Goal: Task Accomplishment & Management: Use online tool/utility

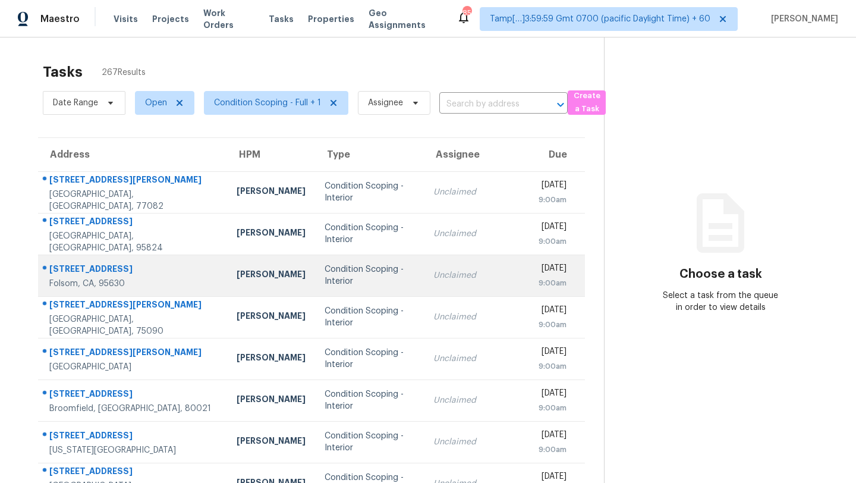
scroll to position [48, 0]
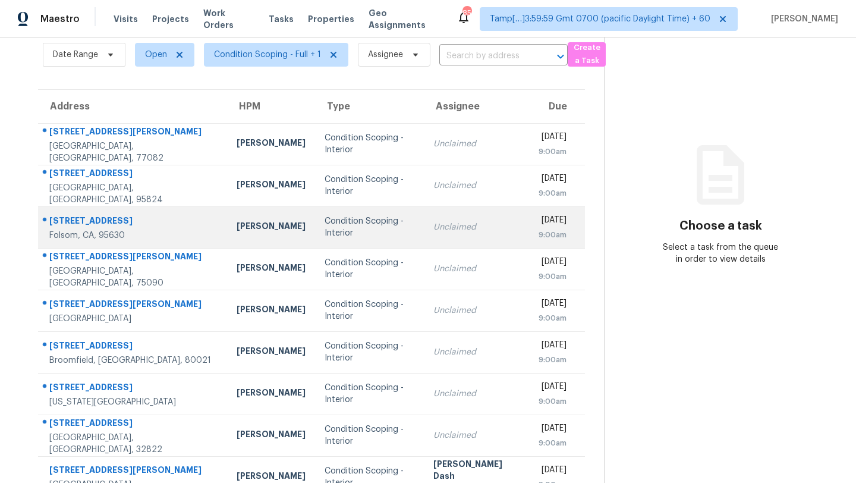
click at [376, 264] on td "Condition Scoping - Interior" at bounding box center [369, 269] width 109 height 42
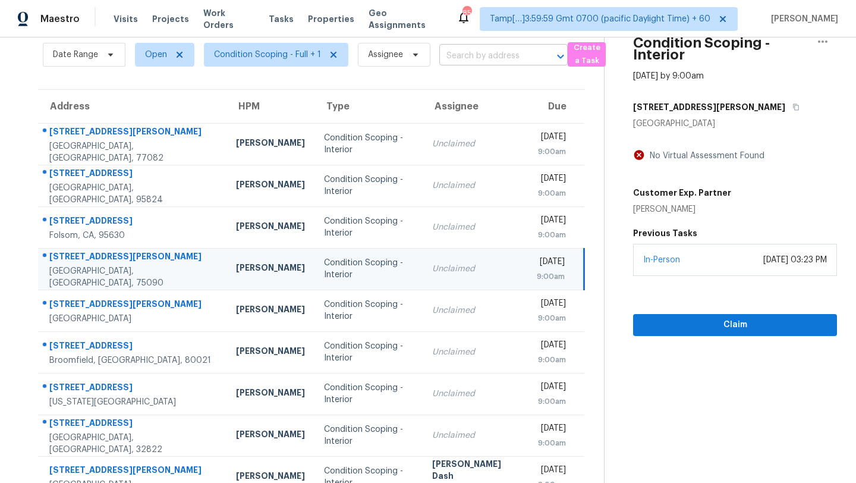
click at [468, 48] on input "text" at bounding box center [486, 56] width 95 height 18
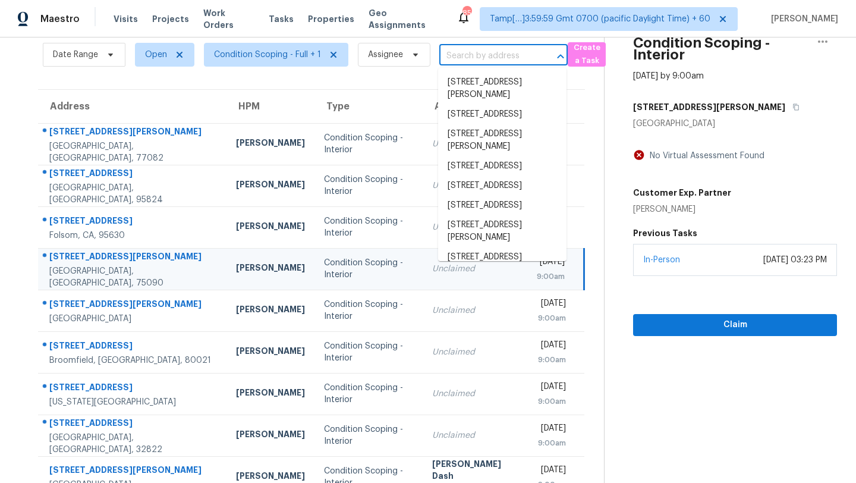
paste input "3936 Highway 101 N, Rockmart, GA, 30153"
type input "3936 Highway 101 N, Rockmart, GA, 30153"
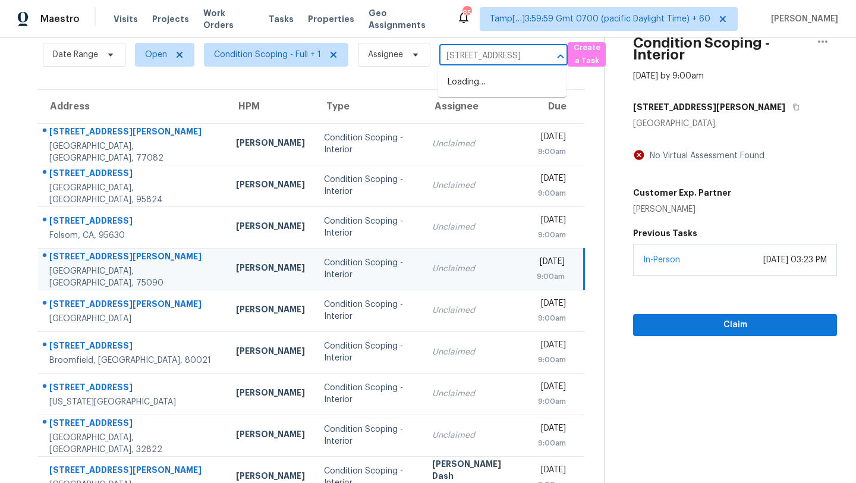
scroll to position [0, 77]
click at [480, 89] on li "3936 Highway 101 N, Rockmart, GA 30153" at bounding box center [502, 83] width 128 height 20
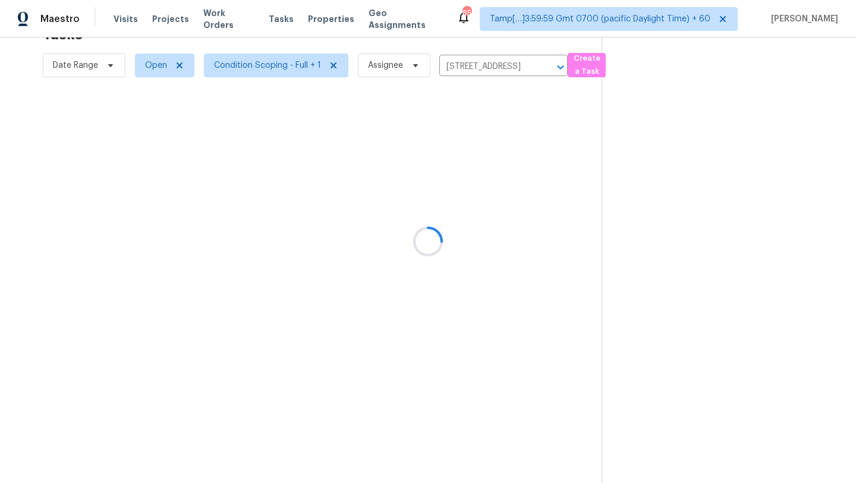
scroll to position [37, 0]
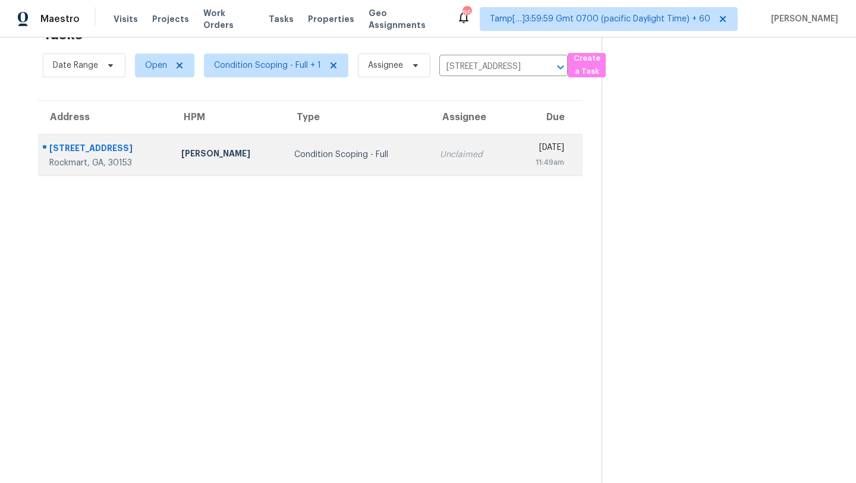
click at [509, 169] on td "Mon, Aug 25th 2025 11:49am" at bounding box center [545, 155] width 73 height 42
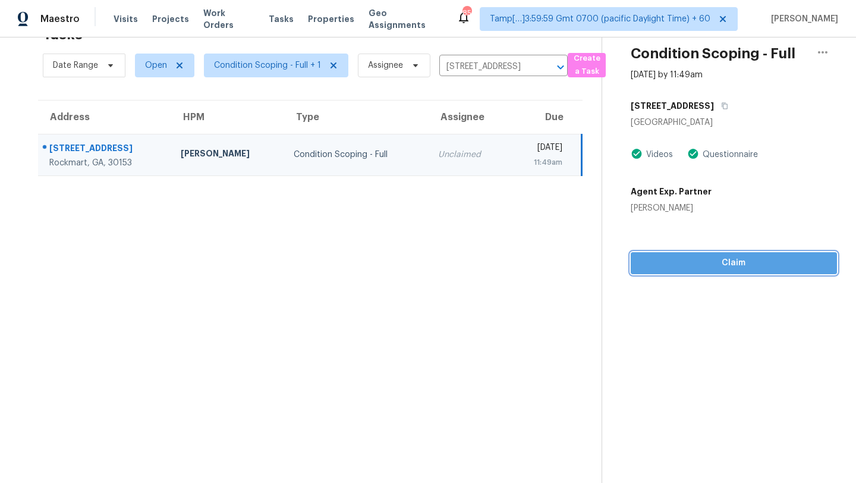
click at [707, 258] on span "Claim" at bounding box center [733, 263] width 187 height 15
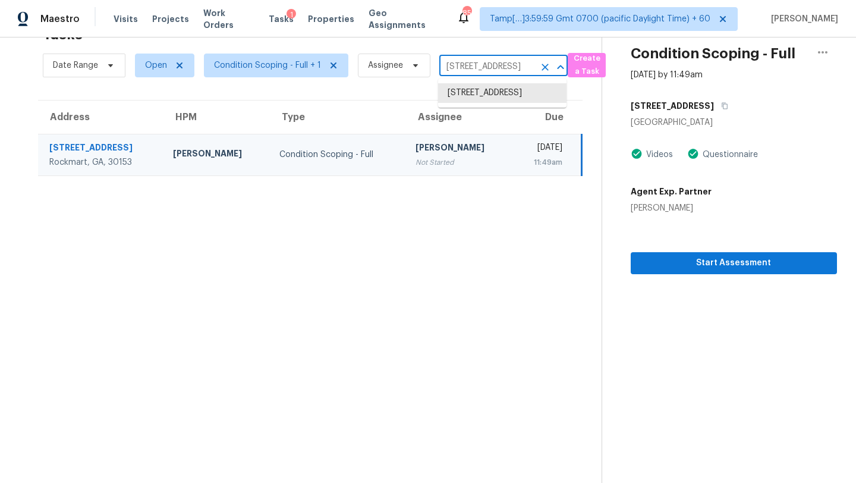
click at [488, 61] on input "3936 Highway 101 N, Rockmart, GA 30153" at bounding box center [486, 67] width 95 height 18
paste input "229 Colemans Bluff Dr, Woodstock, GA, 30188"
type input "229 Colemans Bluff Dr, Woodstock, GA, 30188"
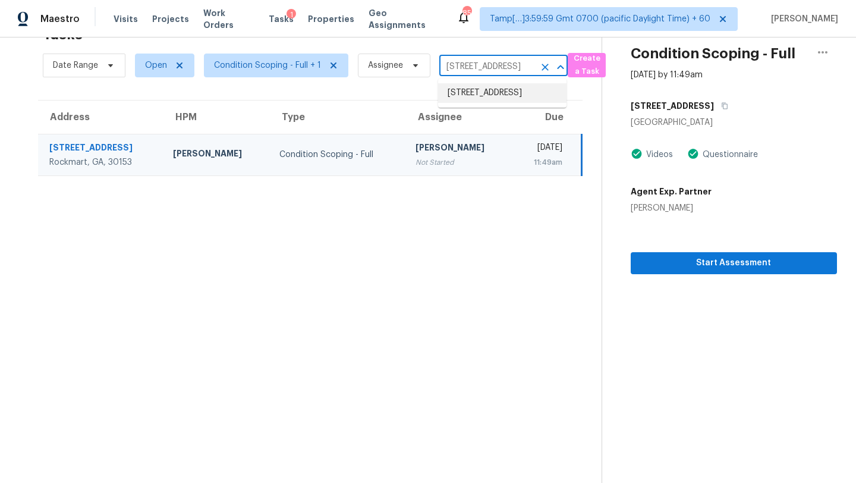
click at [493, 94] on li "229 Colemans Bluff Dr, Woodstock, GA 30188" at bounding box center [502, 93] width 128 height 20
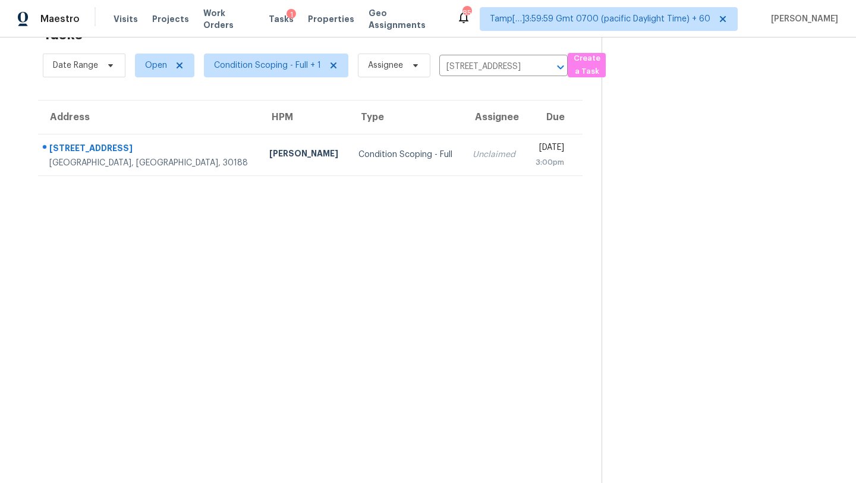
click at [472, 149] on div "Unclaimed" at bounding box center [493, 155] width 43 height 12
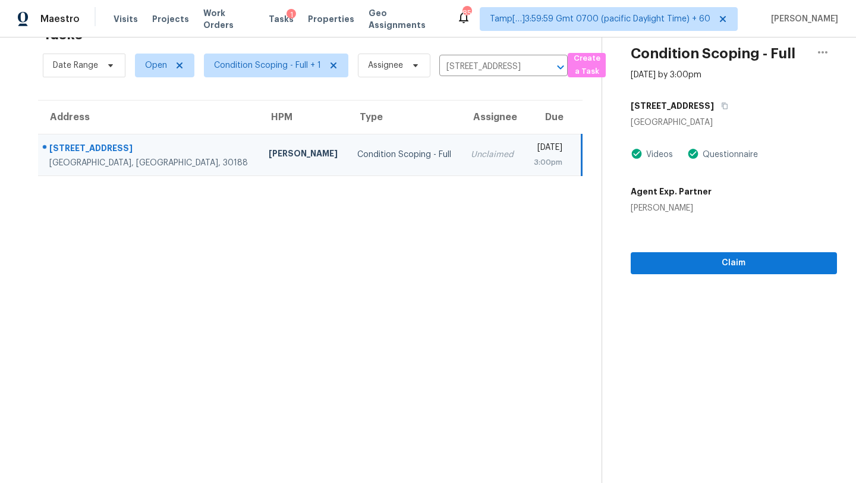
click at [692, 275] on section "Condition Scoping - Full Aug 25th 2025 by 3:00pm 229 Colemans Bluff Dr Woodstoc…" at bounding box center [718, 241] width 235 height 483
click at [694, 264] on span "Claim" at bounding box center [733, 263] width 187 height 15
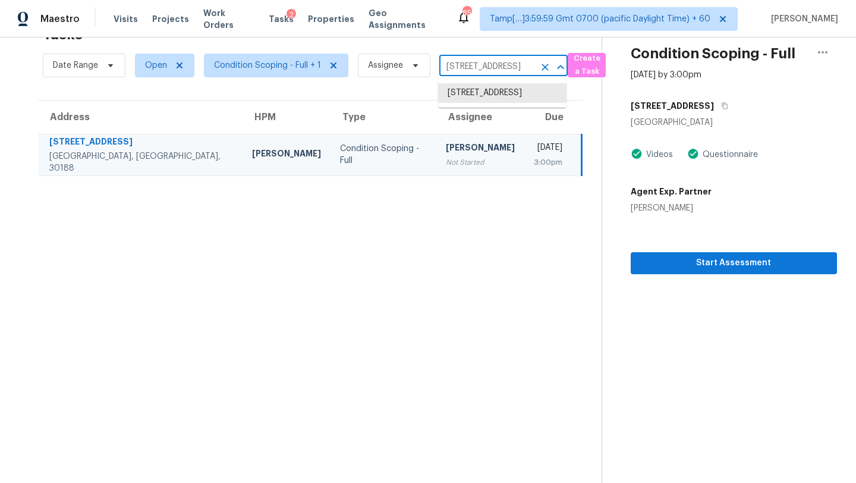
click at [461, 73] on input "229 Colemans Bluff Dr, Woodstock, GA 30188" at bounding box center [486, 67] width 95 height 18
paste input "300 Oxford Rd, Ball Ground, GA, 30107"
type input "300 Oxford Rd, Ball Ground, GA, 30107"
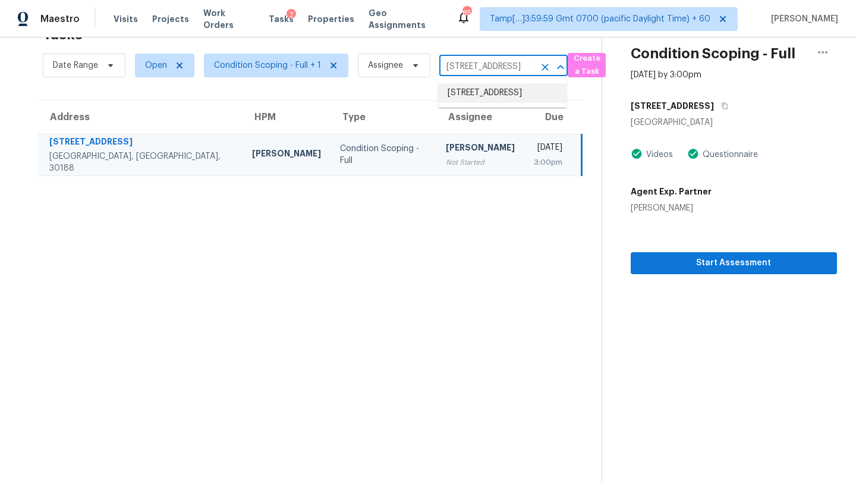
click at [495, 94] on li "300 Oxford Rd, Ball Ground, GA 30107" at bounding box center [502, 93] width 128 height 20
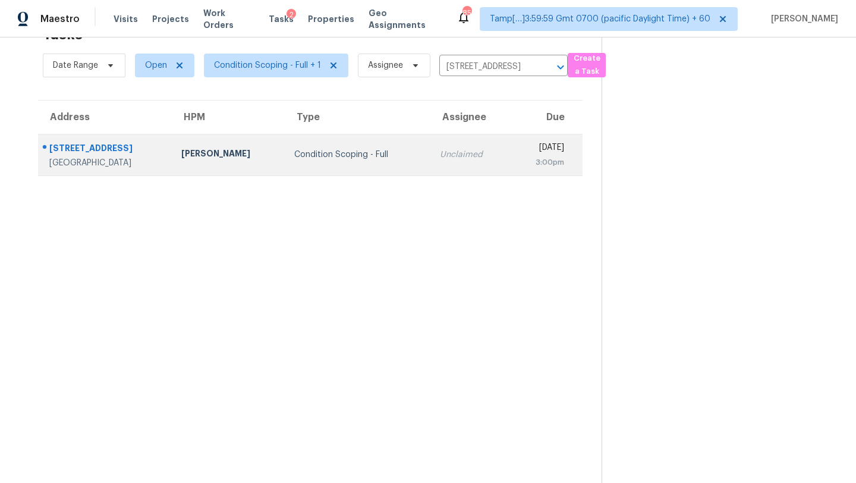
click at [509, 162] on td "Mon, Aug 25th 2025 3:00pm" at bounding box center [545, 155] width 73 height 42
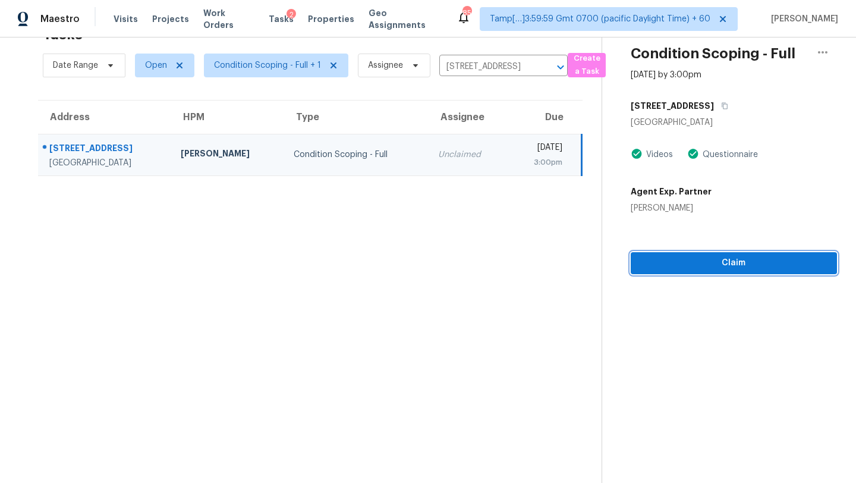
click at [731, 264] on span "Claim" at bounding box center [733, 263] width 187 height 15
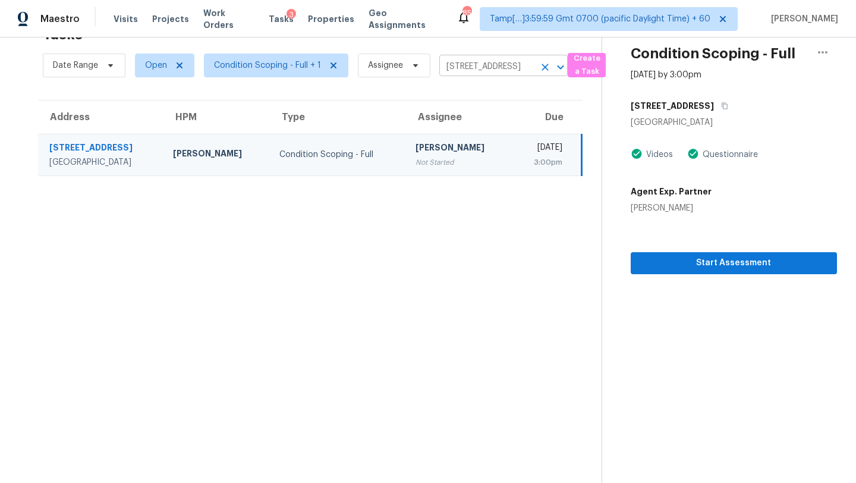
click at [500, 70] on input "300 Oxford Rd, Ball Ground, GA 30107" at bounding box center [486, 67] width 95 height 18
paste input "1817 Lake Cove Dr SW, Atlanta, GA, 30331"
type input "1817 Lake Cove Dr SW, Atlanta, GA, 30331"
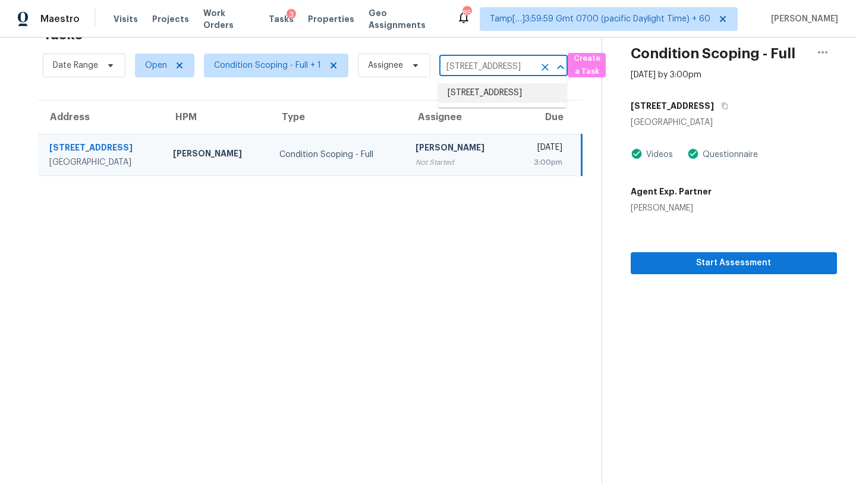
click at [468, 103] on li "1817 Lake Cove Dr SW, Atlanta, GA 30331" at bounding box center [502, 93] width 128 height 20
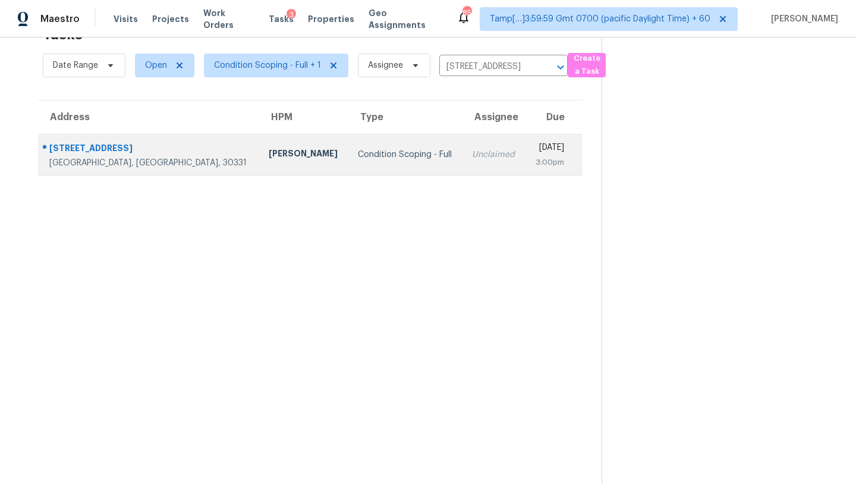
click at [525, 147] on td "Mon, Aug 25th 2025 3:00pm" at bounding box center [553, 155] width 57 height 42
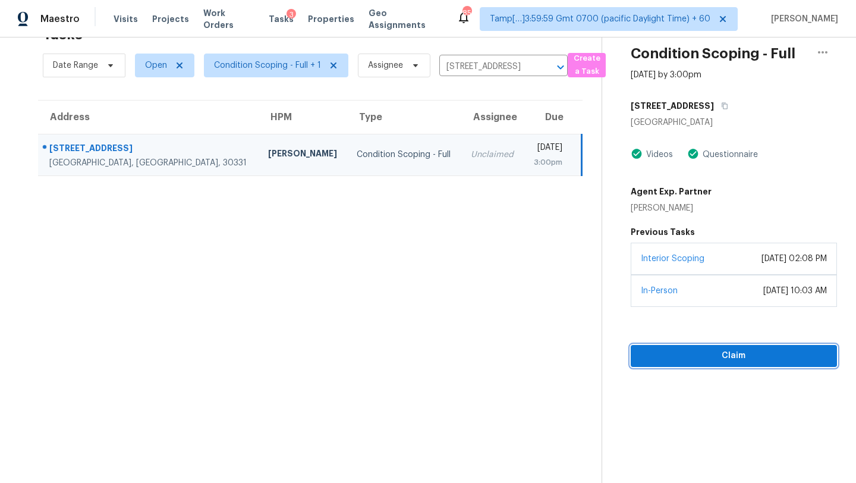
click at [723, 349] on span "Claim" at bounding box center [733, 355] width 187 height 15
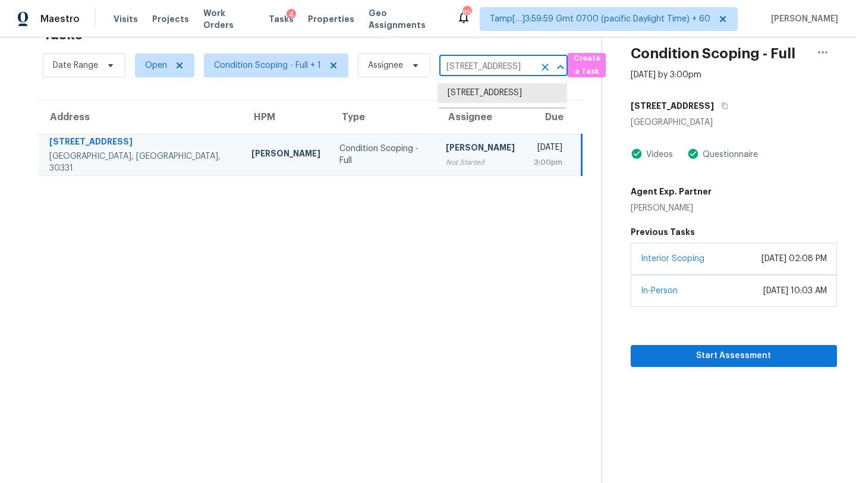
click at [494, 64] on input "1817 Lake Cove Dr SW, Atlanta, GA 30331" at bounding box center [486, 67] width 95 height 18
paste input "710 Friendship Ridge Ct, Powder Springs, GA, 30127"
type input "710 Friendship Ridge Ct, Powder Springs, GA, 30127"
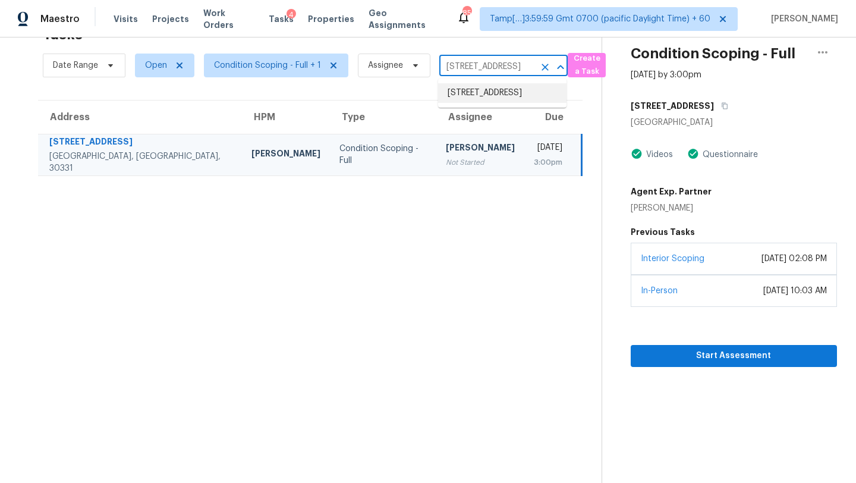
click at [478, 103] on li "710 Friendship Ridge Ct, Powder Springs, GA 30127" at bounding box center [502, 93] width 128 height 20
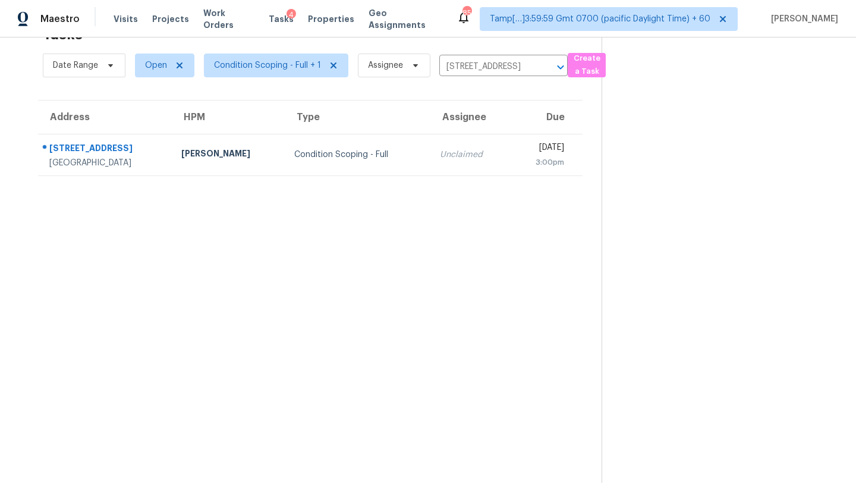
click at [519, 157] on div "3:00pm" at bounding box center [541, 162] width 45 height 12
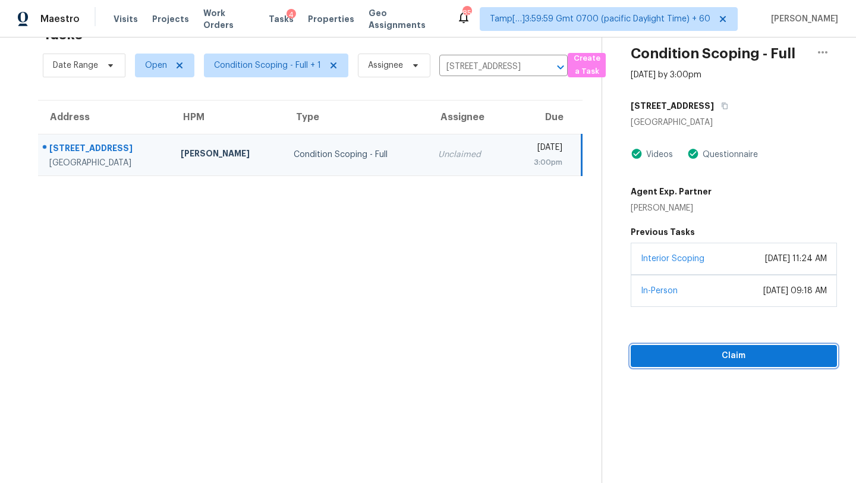
click at [709, 358] on span "Claim" at bounding box center [733, 355] width 187 height 15
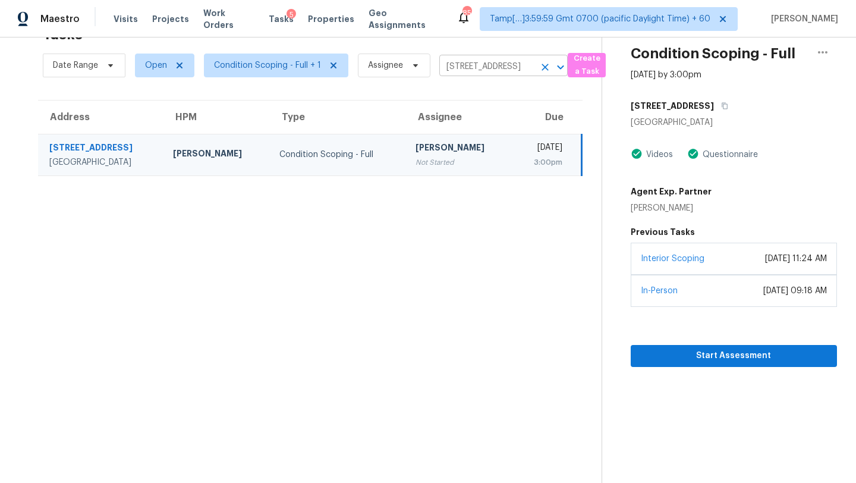
click at [496, 62] on input "710 Friendship Ridge Ct, Powder Springs, GA 30127" at bounding box center [486, 67] width 95 height 18
paste input "1316 51st Ave N, Saint Petersburg, FL, 33703"
type input "1316 51st Ave N, Saint Petersburg, FL, 33703"
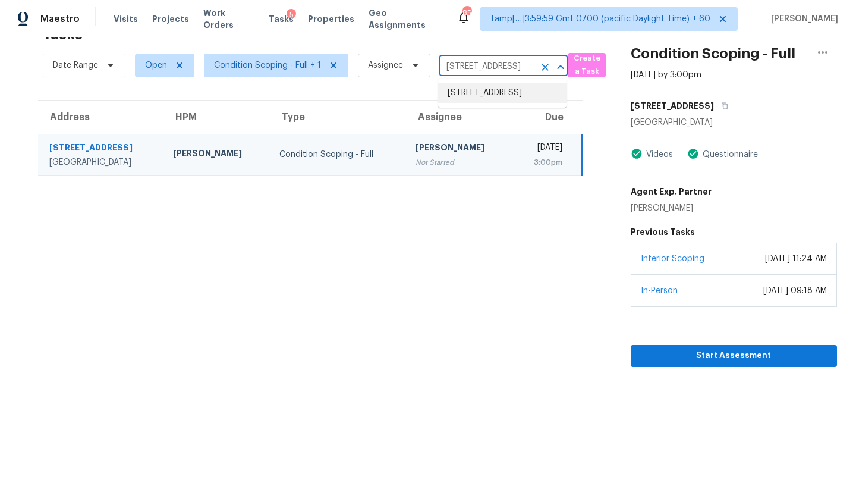
click at [497, 103] on li "1316 51st Ave N, Saint Petersburg, FL 33703" at bounding box center [502, 93] width 128 height 20
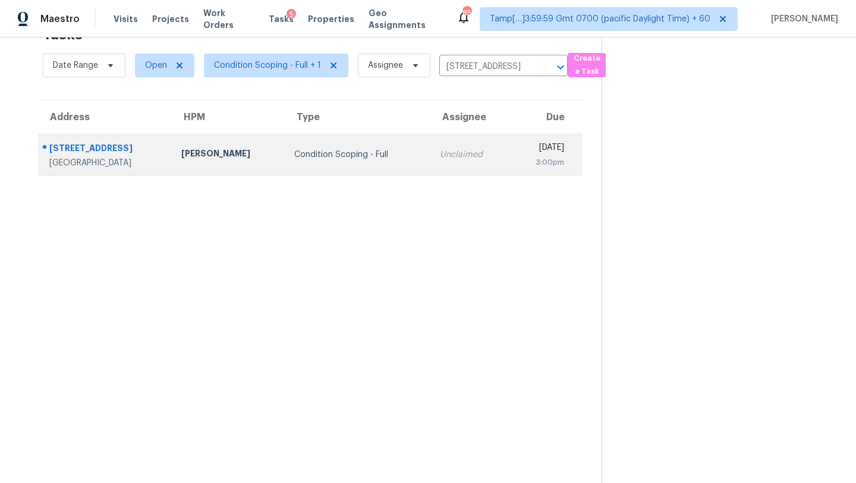
click at [509, 168] on td "Mon, Aug 25th 2025 3:00pm" at bounding box center [545, 155] width 73 height 42
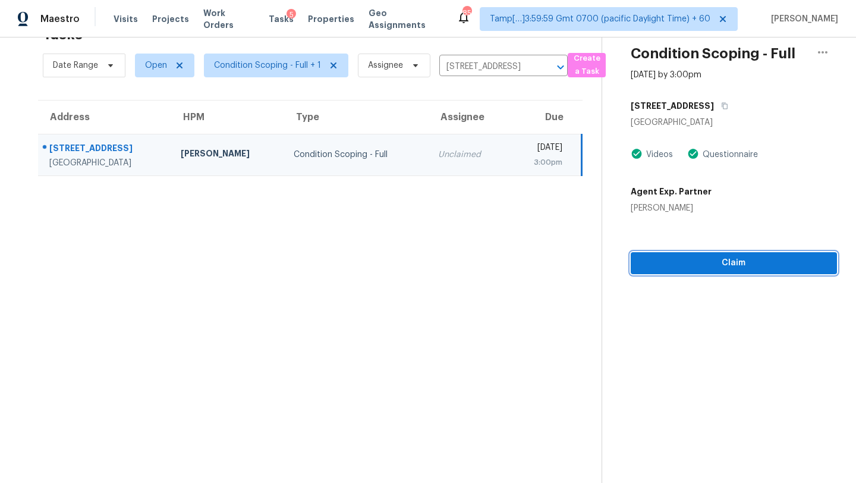
click at [745, 263] on span "Claim" at bounding box center [733, 263] width 187 height 15
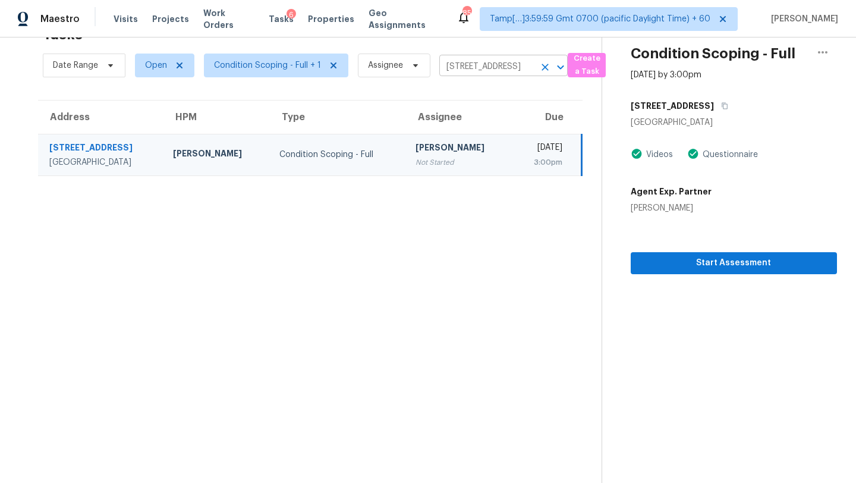
click at [492, 67] on input "1316 51st Ave N, Saint Petersburg, FL 33703" at bounding box center [486, 67] width 95 height 18
paste input "4495 Gray Hawk St, Orange Park, FL, 32065"
type input "4495 Gray Hawk St, Orange Park, FL, 32065"
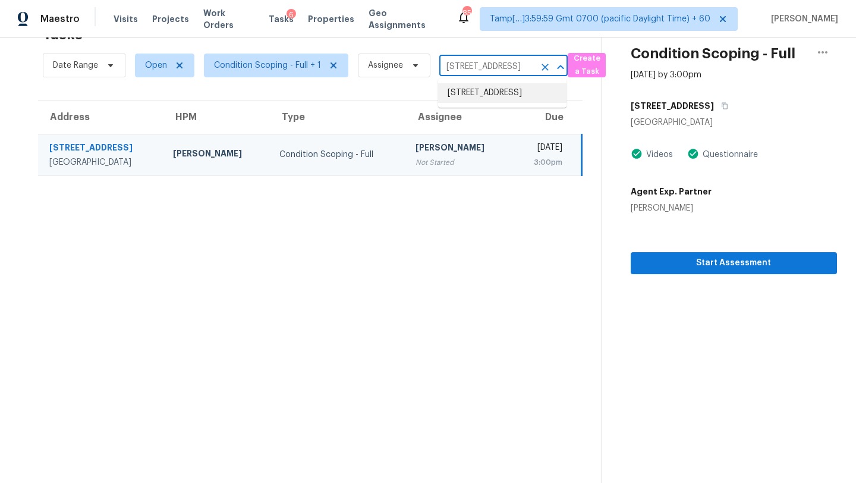
click at [482, 101] on li "4495 Gray Hawk St, Orange Park, FL 32065" at bounding box center [502, 93] width 128 height 20
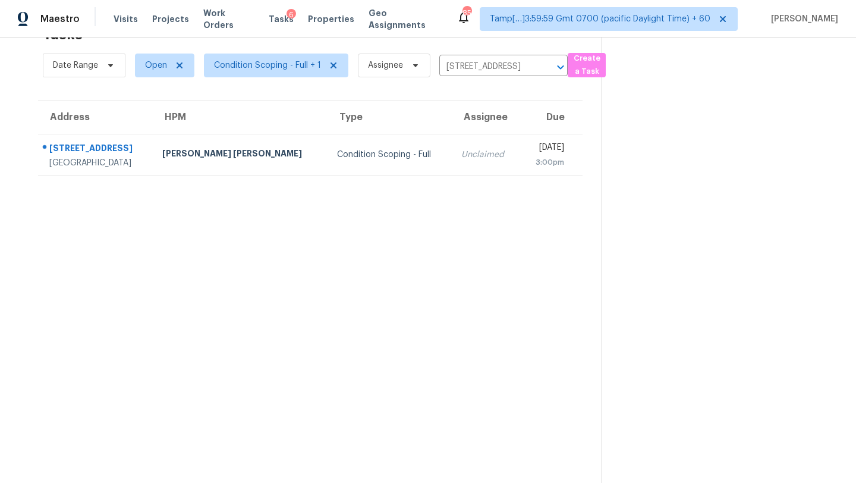
click at [474, 241] on section "Tasks 1 Results Date Range Open Condition Scoping - Full + 1 Assignee 4495 Gray…" at bounding box center [310, 251] width 582 height 464
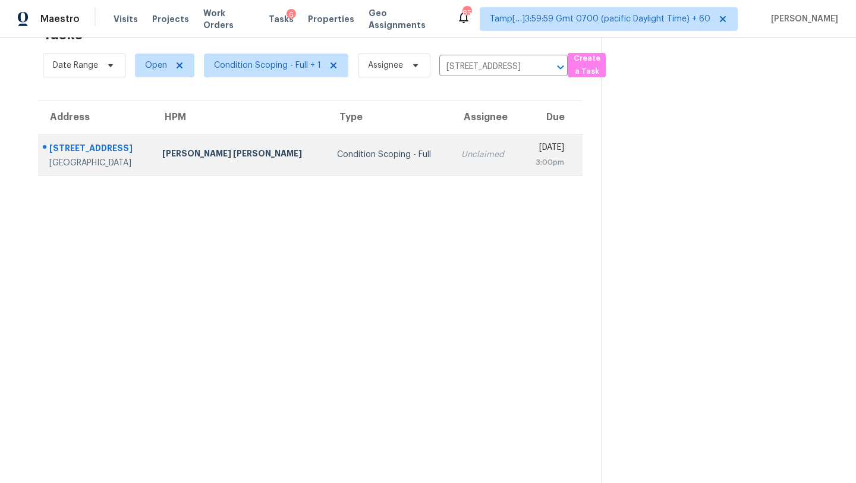
click at [530, 160] on div "3:00pm" at bounding box center [547, 162] width 34 height 12
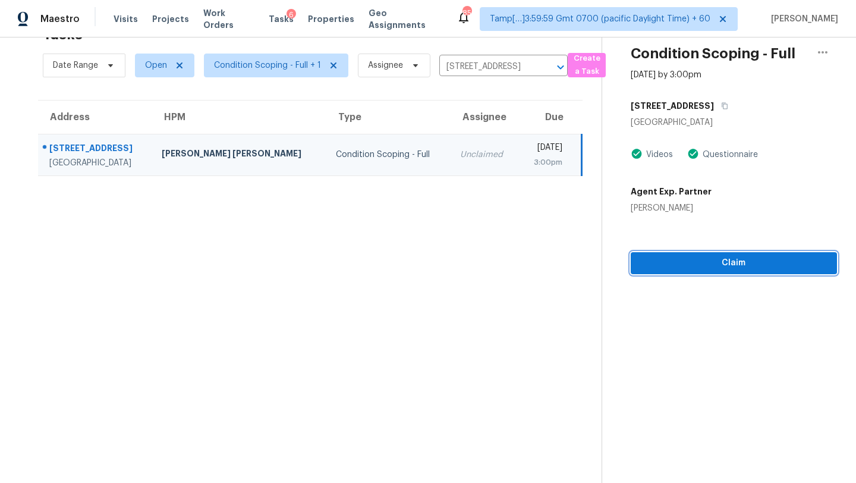
click at [746, 272] on button "Claim" at bounding box center [734, 263] width 206 height 22
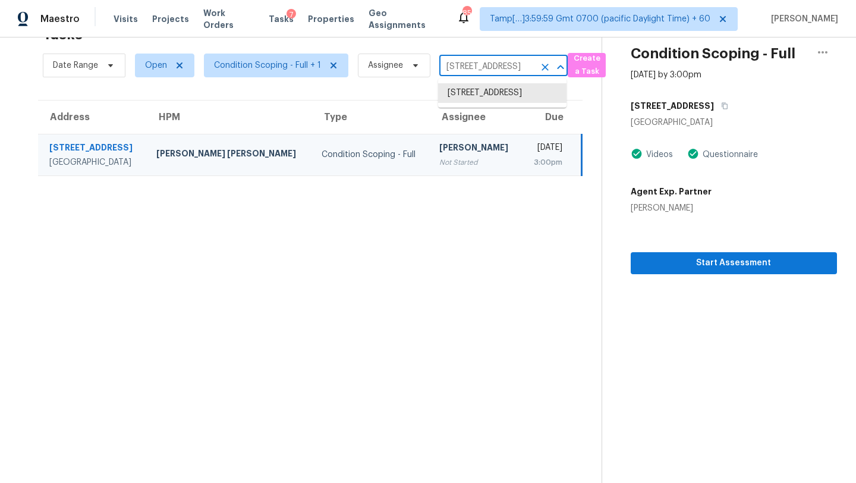
click at [469, 63] on input "4495 Gray Hawk St, Orange Park, FL 32065" at bounding box center [486, 67] width 95 height 18
paste input "3122 Tall Timber Dr, Orlando, FL, 32812"
type input "3122 Tall Timber Dr, Orlando, FL, 32812"
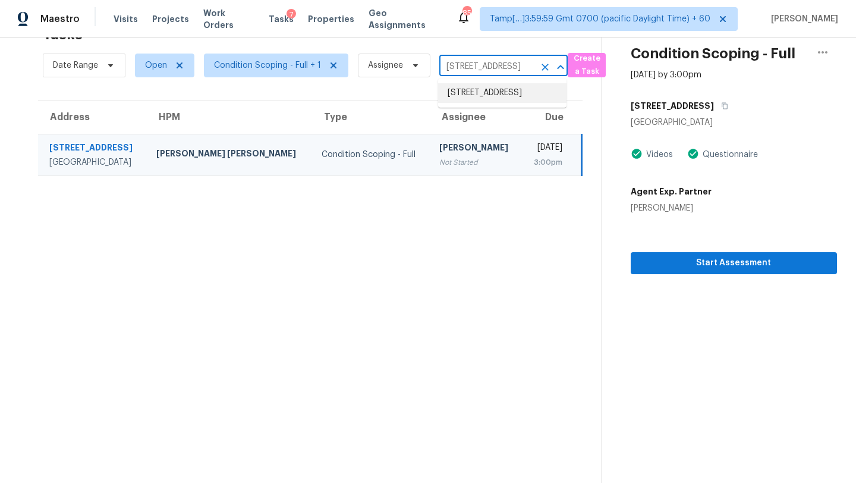
click at [471, 96] on li "3122 Tall Timber Dr, Orlando, FL 32812" at bounding box center [502, 93] width 128 height 20
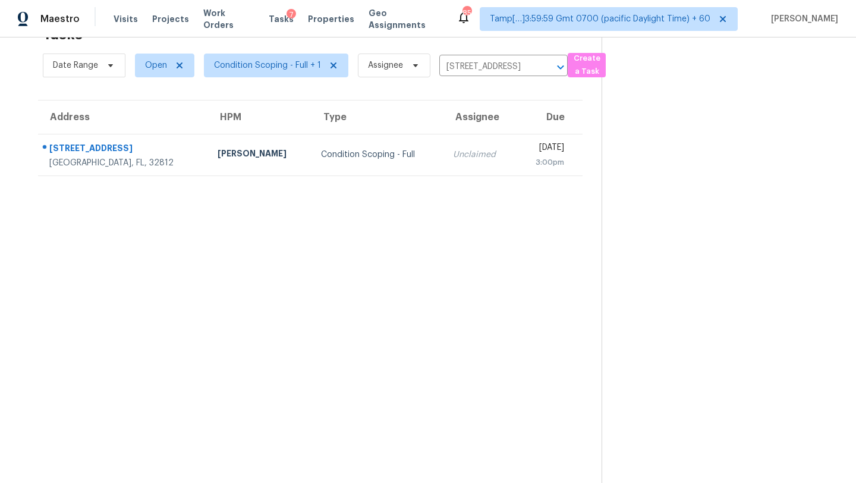
click at [525, 163] on div "3:00pm" at bounding box center [544, 162] width 38 height 12
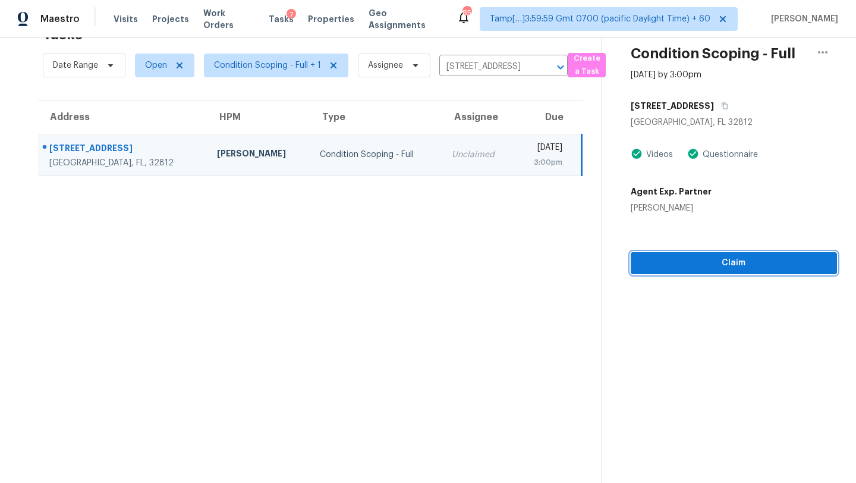
click at [729, 263] on span "Claim" at bounding box center [733, 263] width 187 height 15
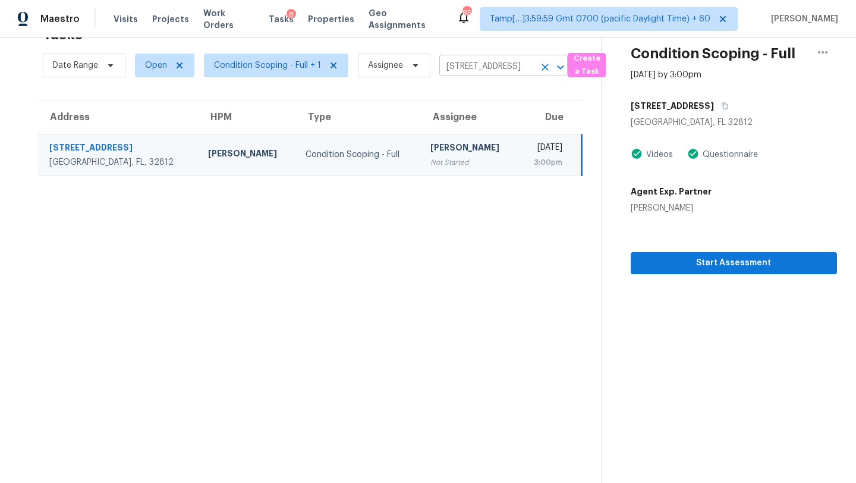
click at [478, 74] on input "3122 Tall Timber Dr, Orlando, FL 32812" at bounding box center [486, 67] width 95 height 18
paste input "2940 Jubilee Ln, Green Cove Springs, FL, 32043"
type input "2940 Jubilee Ln, Green Cove Springs, FL, 32043"
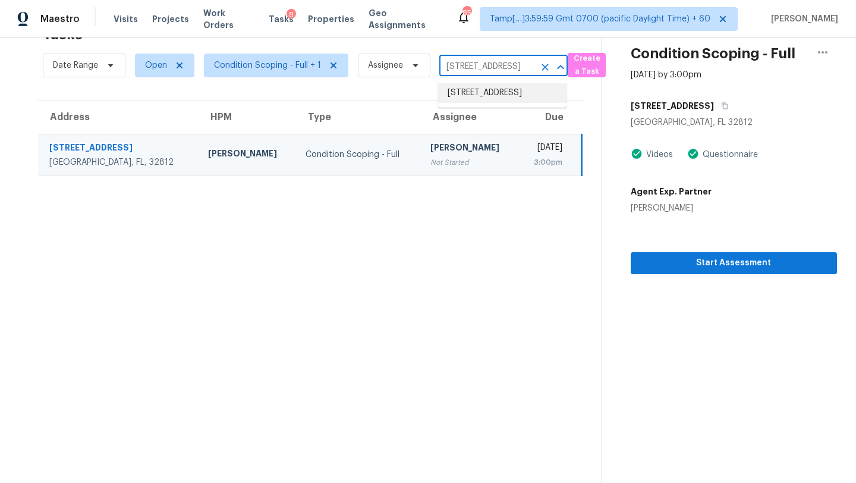
click at [483, 103] on li "2940 Jubilee Ln, Green Cove Springs, FL 32043" at bounding box center [502, 93] width 128 height 20
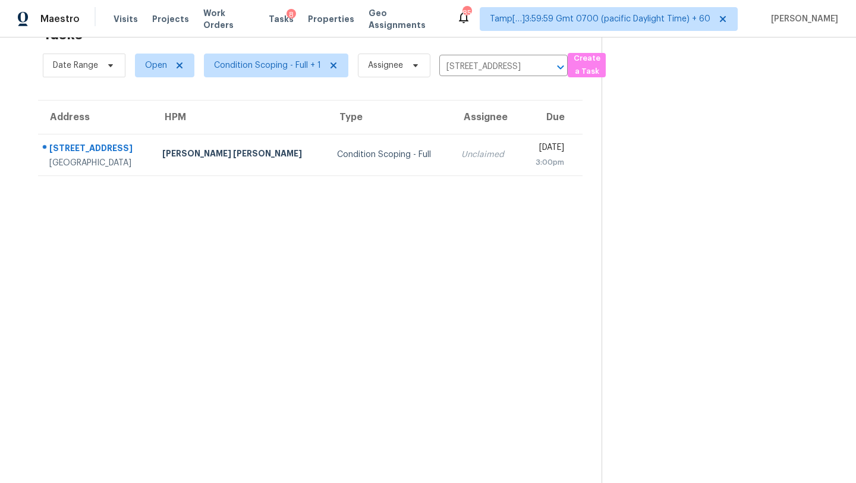
click at [414, 177] on section "Tasks 1 Results Date Range Open Condition Scoping - Full + 1 Assignee 2940 Jubi…" at bounding box center [310, 251] width 582 height 464
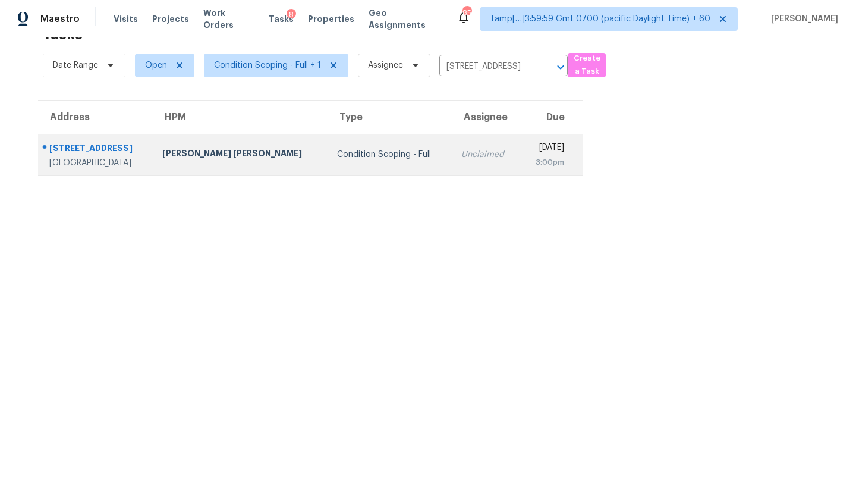
click at [452, 166] on td "Unclaimed" at bounding box center [486, 155] width 68 height 42
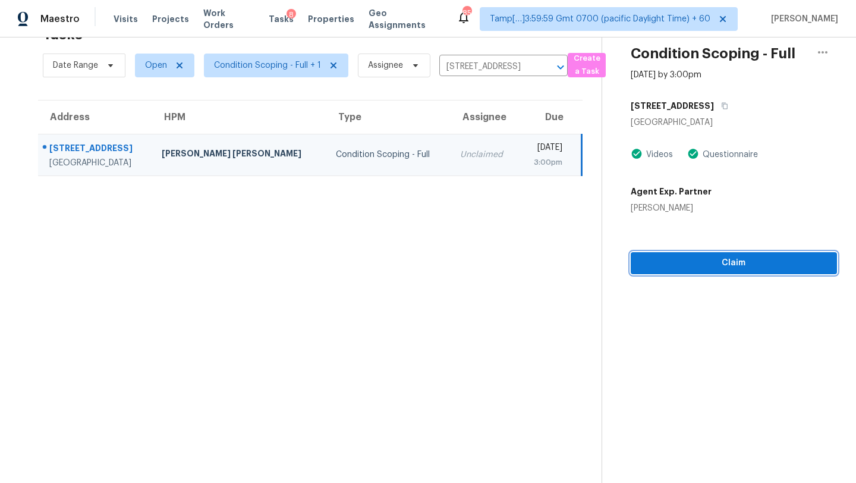
click at [724, 266] on span "Claim" at bounding box center [733, 263] width 187 height 15
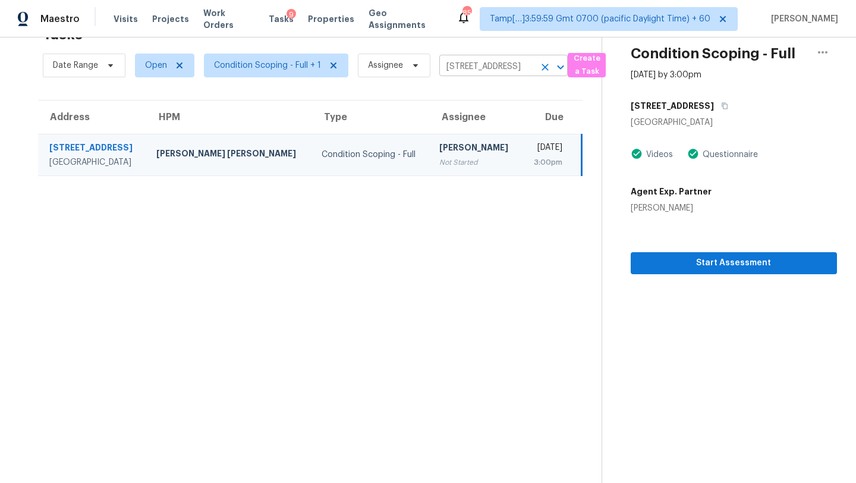
click at [462, 67] on input "2940 Jubilee Ln, Green Cove Springs, FL 32043" at bounding box center [486, 67] width 95 height 18
paste input "15416 Miller Creek Dr, Sun City Center, FL, 3357"
type input "15416 Miller Creek Dr, Sun City Center, FL, 33573"
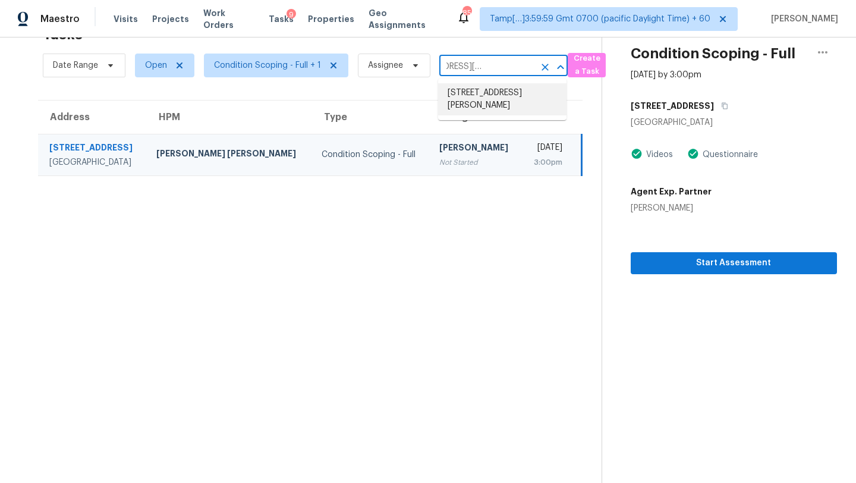
click at [497, 92] on li "15416 Miller Creek Dr, Sun City Center, FL 33573" at bounding box center [502, 99] width 128 height 32
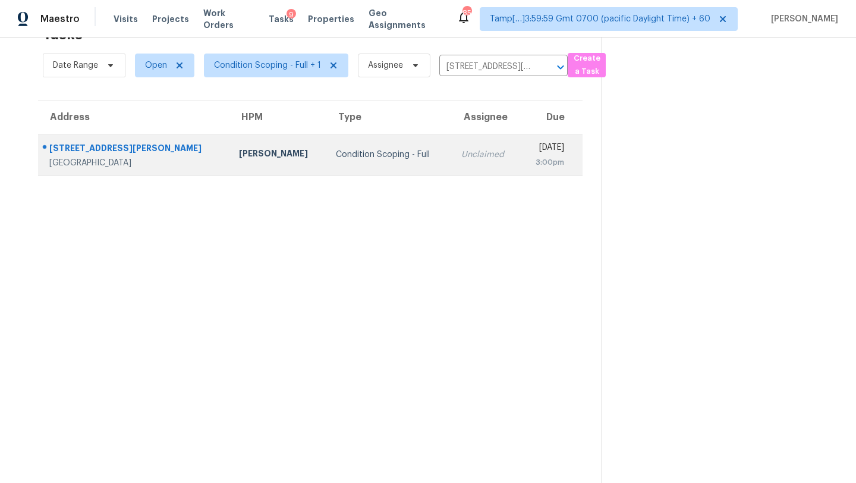
click at [461, 155] on div "Unclaimed" at bounding box center [485, 155] width 49 height 12
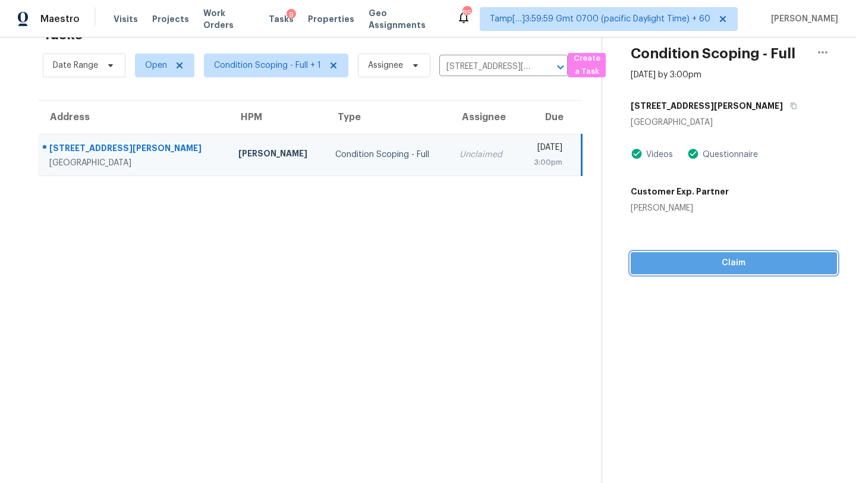
click at [722, 254] on button "Claim" at bounding box center [734, 263] width 206 height 22
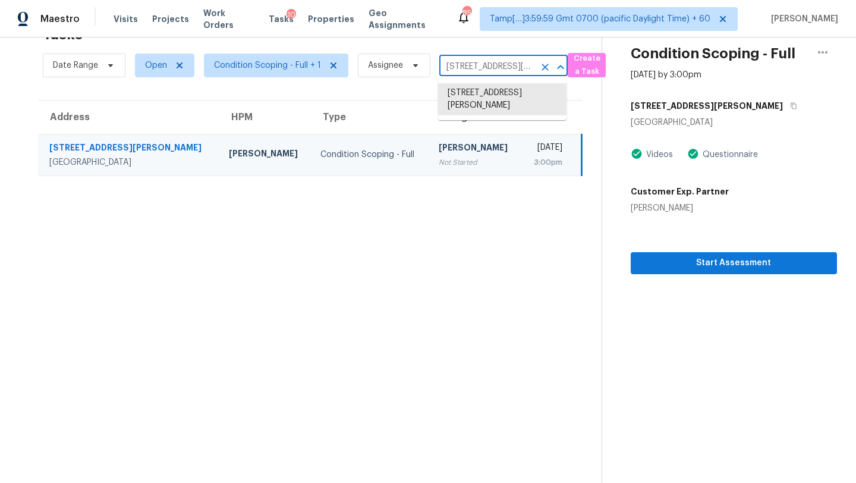
click at [479, 70] on input "15416 Miller Creek Dr, Sun City Center, FL 33573" at bounding box center [486, 67] width 95 height 18
paste input "6265 Mendenhall Rd, Archdale, NC, 2726"
type input "6265 Mendenhall Rd, Archdale, NC, 27263"
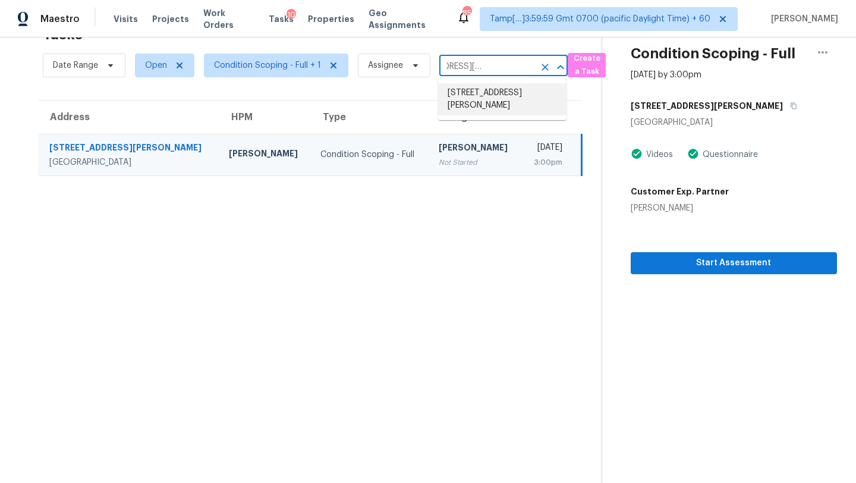
click at [493, 109] on li "6265 Mendenhall Rd, Archdale, NC 27263" at bounding box center [502, 99] width 128 height 32
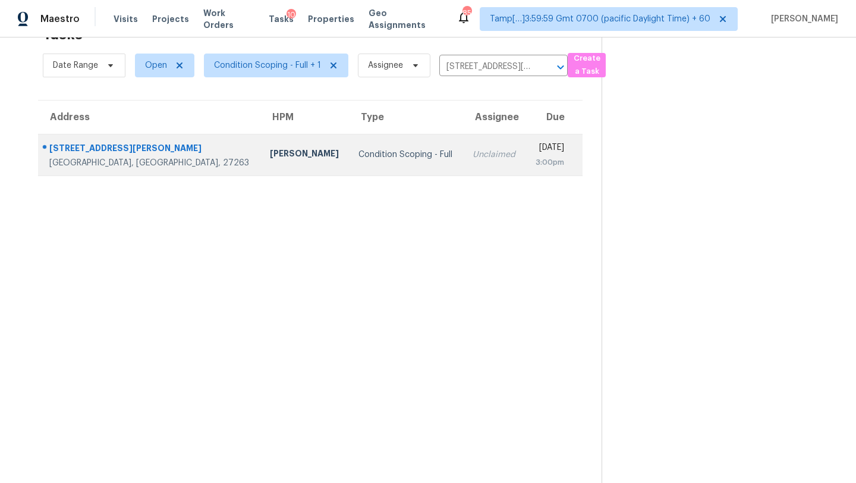
click at [535, 163] on div "3:00pm" at bounding box center [549, 162] width 29 height 12
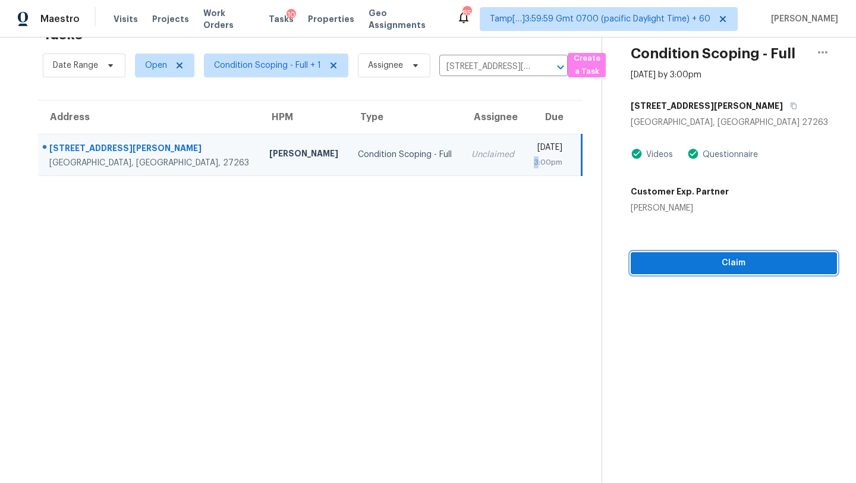
click at [707, 267] on span "Claim" at bounding box center [733, 263] width 187 height 15
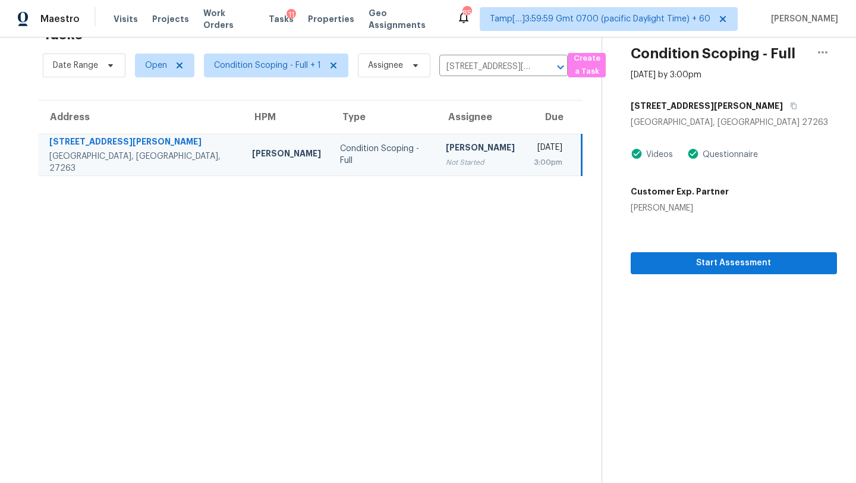
click at [504, 55] on div "Date Range Open Condition Scoping - Full + 1 Assignee 6265 Mendenhall Rd, Archd…" at bounding box center [305, 65] width 525 height 31
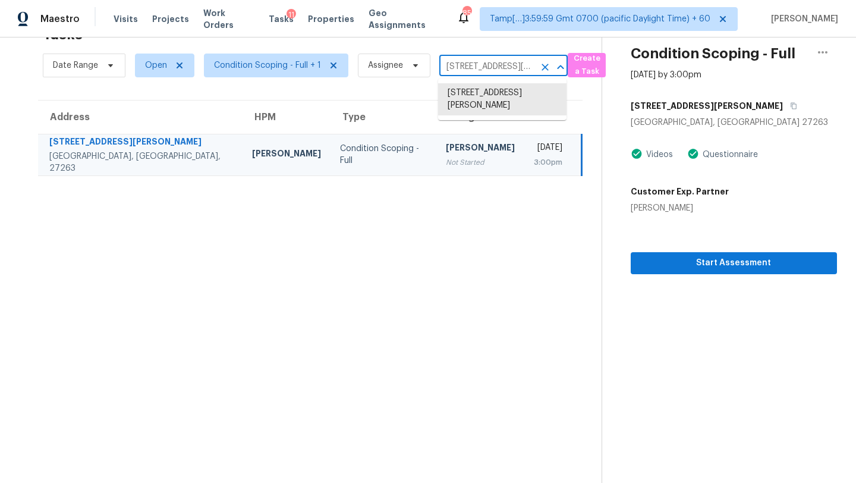
click at [499, 62] on input "6265 Mendenhall Rd, Archdale, NC 27263" at bounding box center [486, 67] width 95 height 18
paste input "400 Schad Ct SW, Concord, NC, 28025"
type input "400 Schad Ct SW, Concord, NC, 28025"
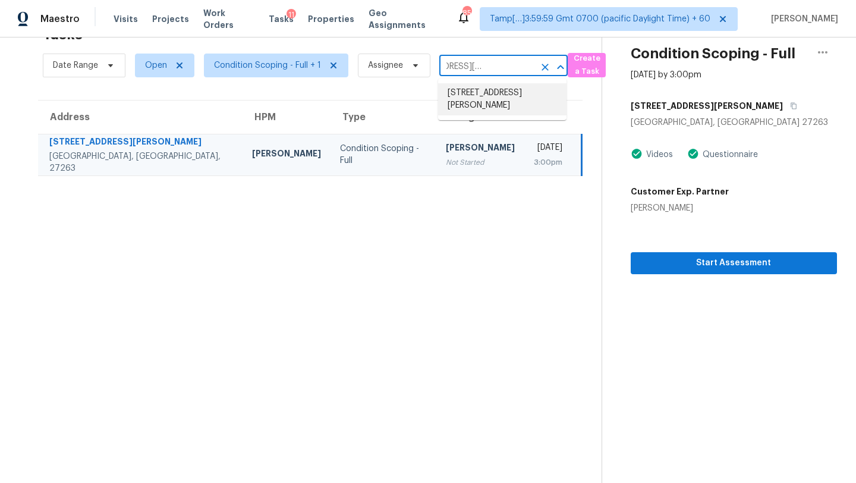
click at [492, 92] on li "400 Schad Ct SW, Concord, NC 28025" at bounding box center [502, 99] width 128 height 32
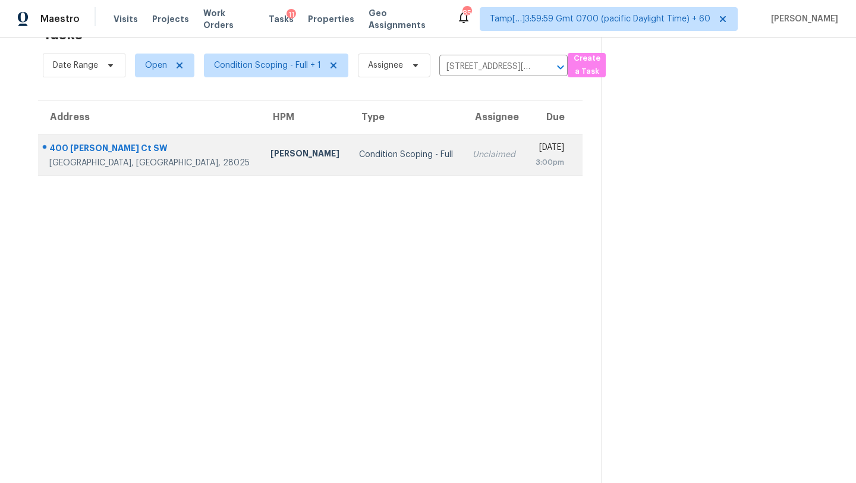
click at [525, 152] on td "Mon, Aug 25th 2025 3:00pm" at bounding box center [553, 155] width 57 height 42
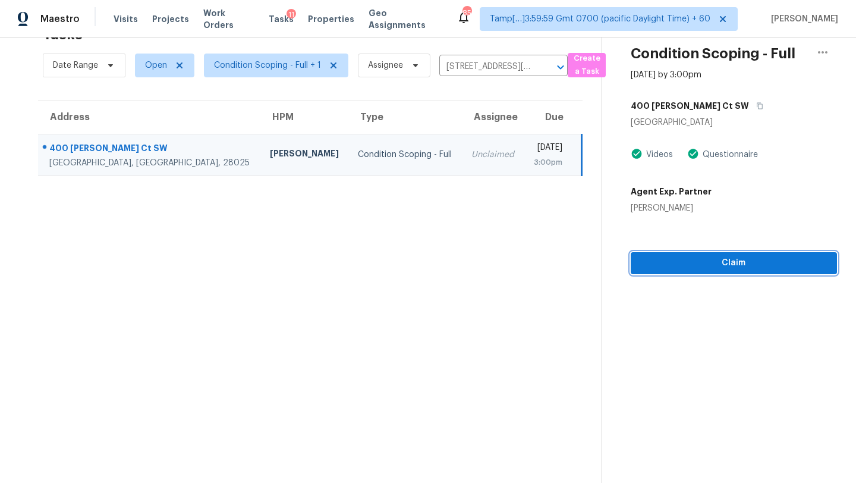
click at [769, 262] on span "Claim" at bounding box center [733, 263] width 187 height 15
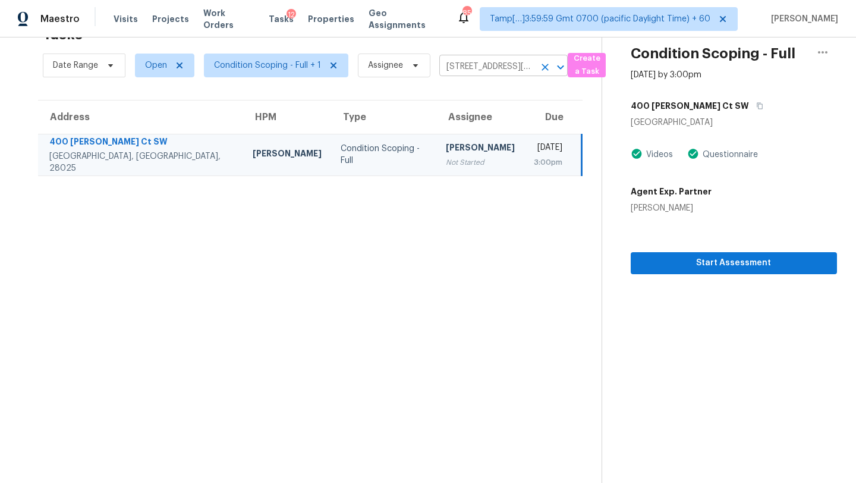
click at [478, 70] on input "400 Schad Ct SW, Concord, NC 28025" at bounding box center [486, 67] width 95 height 18
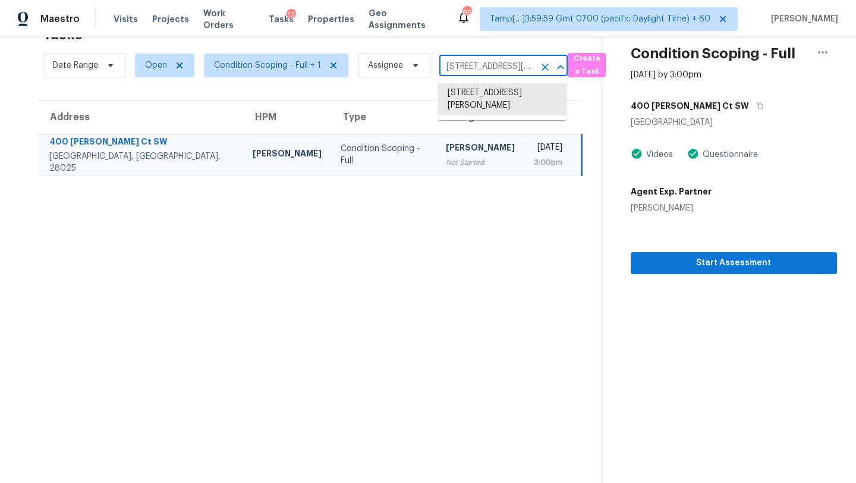
paste input "100 Aylesbury Ln, Indian Trail, NC, 28079"
type input "100 Aylesbury Ln, Indian Trail, NC, 28079"
click at [479, 99] on li "100 Aylesbury Ln, Indian Trail, NC 28079" at bounding box center [502, 93] width 128 height 20
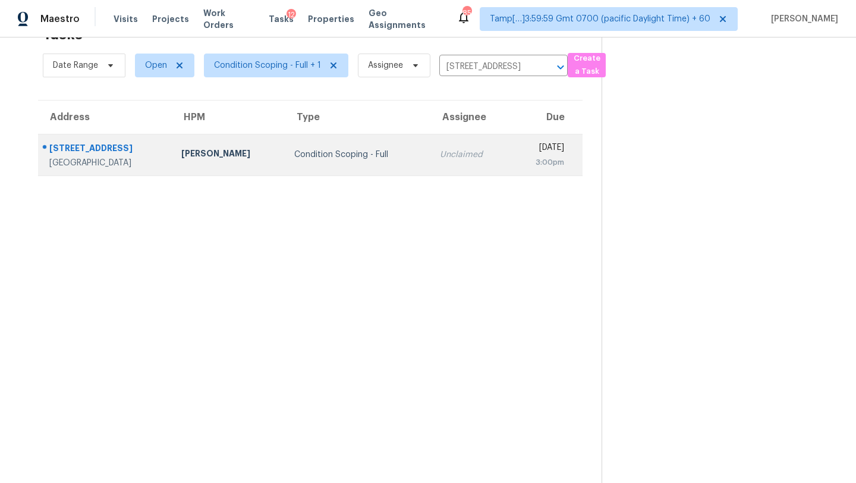
click at [443, 169] on td "Unclaimed" at bounding box center [470, 155] width 80 height 42
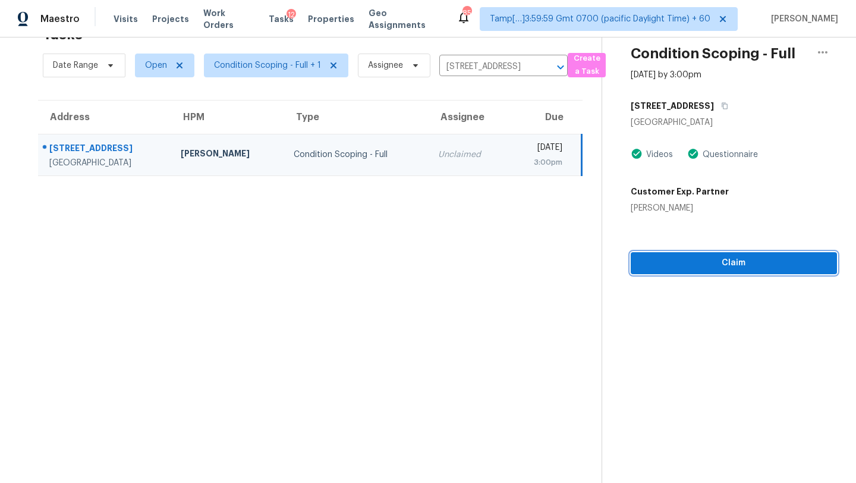
click at [732, 257] on span "Claim" at bounding box center [733, 263] width 187 height 15
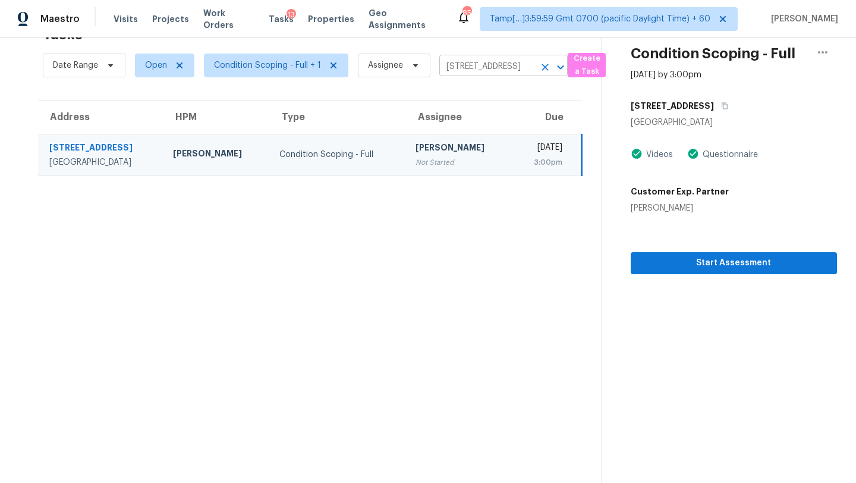
click at [497, 65] on input "100 Aylesbury Ln, Indian Trail, NC 28079" at bounding box center [486, 67] width 95 height 18
paste input "9812 Maryville Ln, Fort Worth, TX, 76108"
type input "9812 Maryville Ln, Fort Worth, TX, 76108"
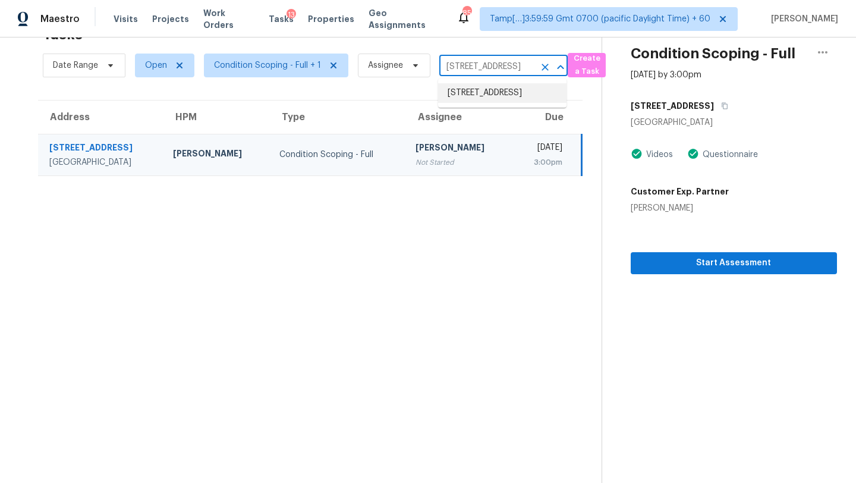
click at [474, 100] on li "9812 Maryville Ln, Fort Worth, TX 76108" at bounding box center [502, 93] width 128 height 20
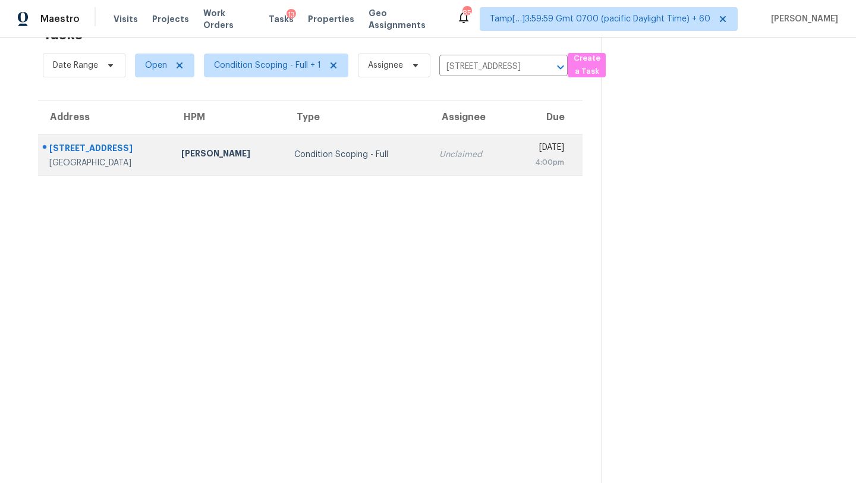
click at [430, 169] on td "Unclaimed" at bounding box center [470, 155] width 80 height 42
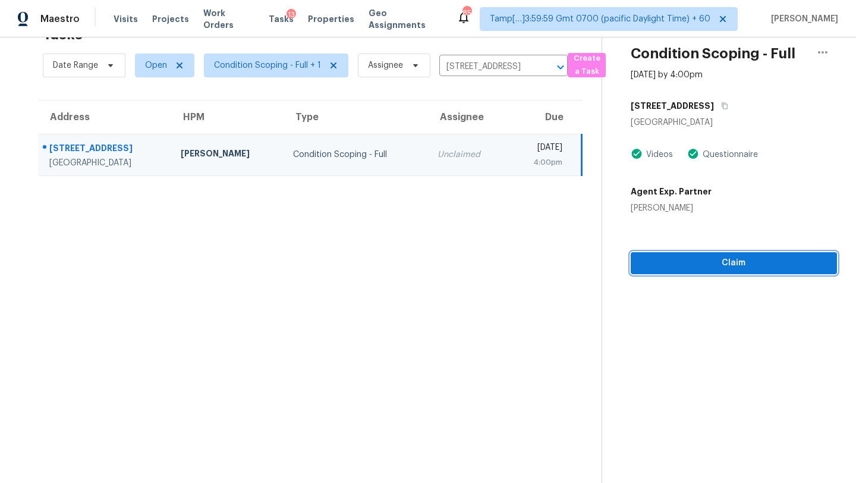
click at [711, 265] on span "Claim" at bounding box center [733, 263] width 187 height 15
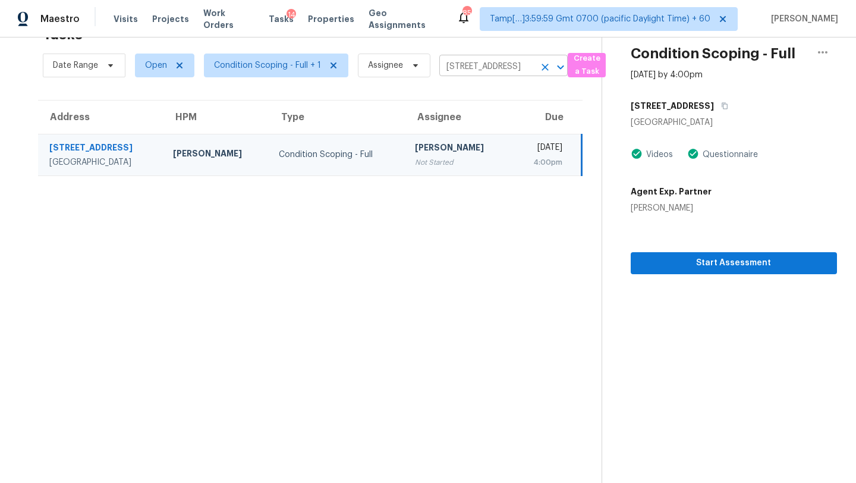
click at [467, 60] on input "9812 Maryville Ln, Fort Worth, TX 76108" at bounding box center [486, 67] width 95 height 18
paste input "10301 Donley Dr, Irving, TX, 75063"
type input "10301 Donley Dr, Irving, TX, 75063"
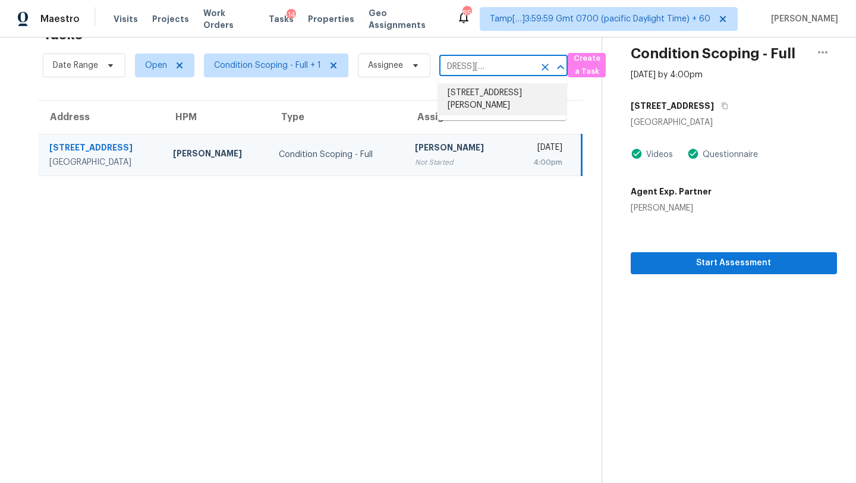
click at [472, 102] on li "10301 Donley Dr, Irving, TX 75063" at bounding box center [502, 99] width 128 height 32
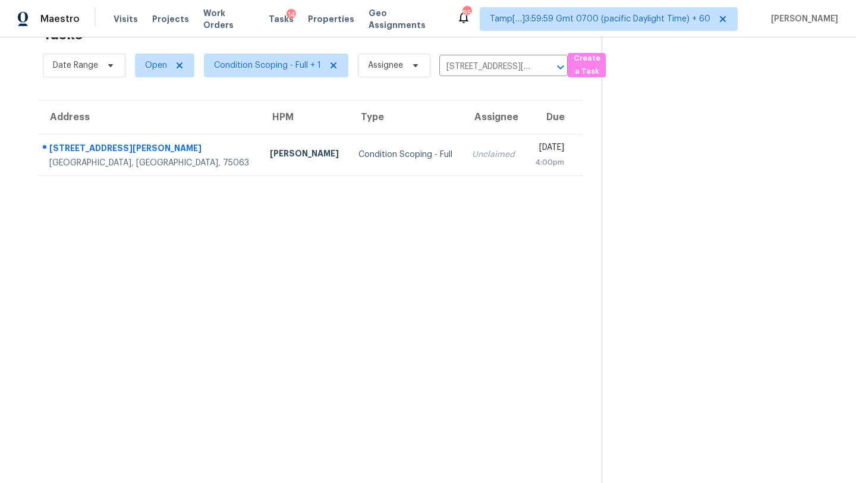
click at [525, 173] on td "Mon, Aug 25th 2025 4:00pm" at bounding box center [554, 155] width 58 height 42
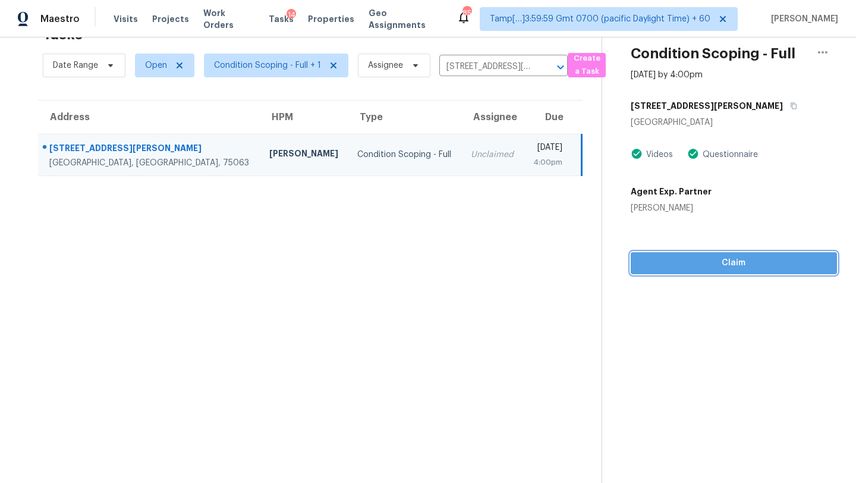
click at [711, 256] on span "Claim" at bounding box center [733, 263] width 187 height 15
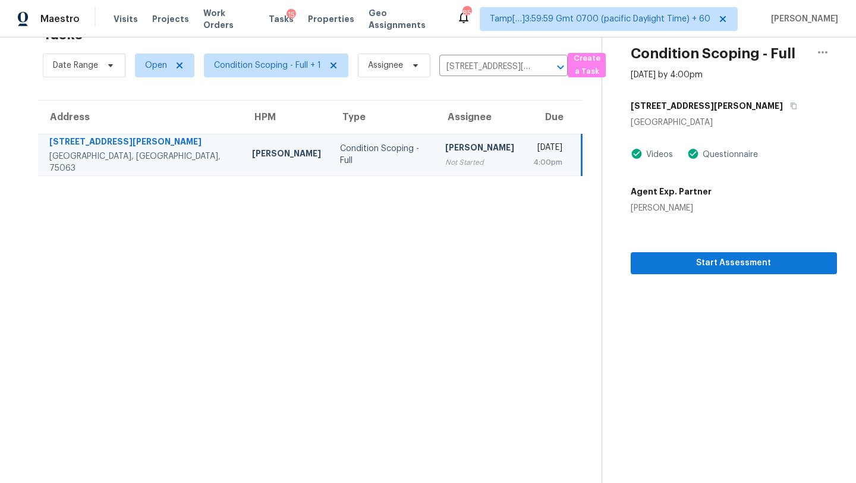
click at [478, 56] on div "Date Range Open Condition Scoping - Full + 1 Assignee 10301 Donley Dr, Irving, …" at bounding box center [305, 65] width 525 height 31
click at [474, 76] on div "Date Range Open Condition Scoping - Full + 1 Assignee 10301 Donley Dr, Irving, …" at bounding box center [305, 65] width 525 height 31
click at [477, 71] on input "10301 Donley Dr, Irving, TX 75063" at bounding box center [486, 67] width 95 height 18
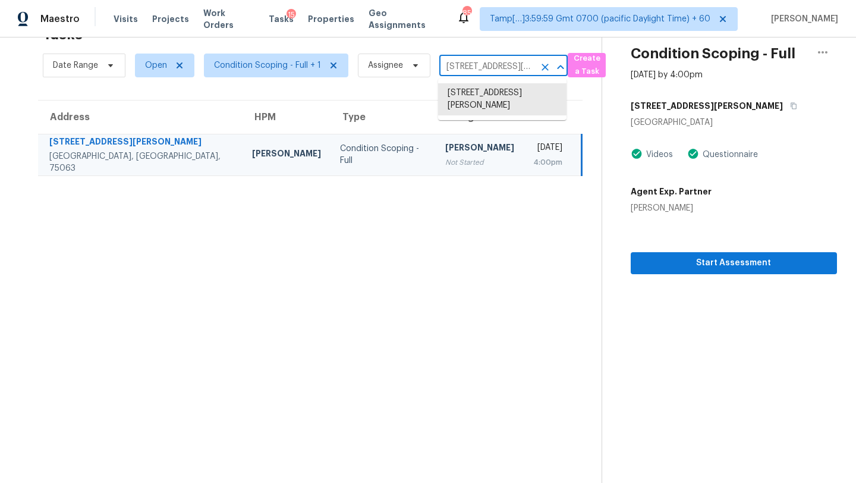
click at [477, 71] on input "10301 Donley Dr, Irving, TX 75063" at bounding box center [486, 67] width 95 height 18
paste input "3943 Sidney Ln, Forney, TX, 75126"
type input "3943 Sidney Ln, Forney, TX, 75126"
click at [480, 100] on li "3943 Sidney Ln, Forney, TX 75126" at bounding box center [502, 105] width 128 height 45
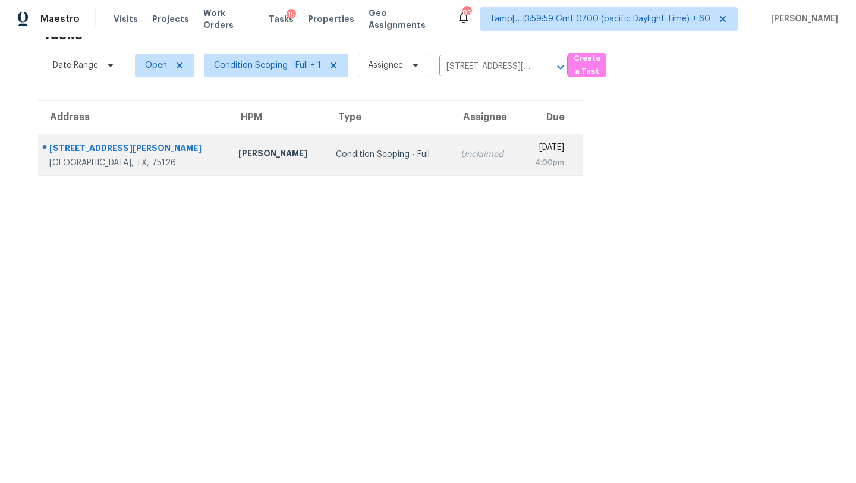
click at [451, 169] on td "Unclaimed" at bounding box center [485, 155] width 68 height 42
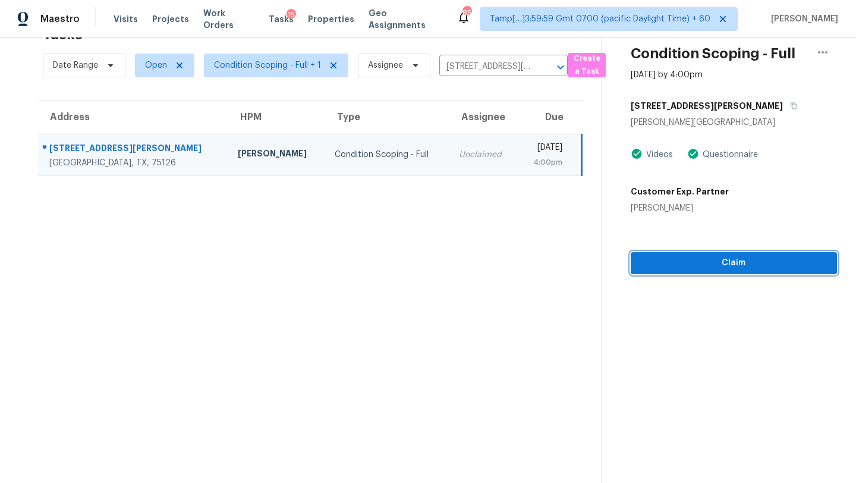
click at [729, 269] on span "Claim" at bounding box center [733, 263] width 187 height 15
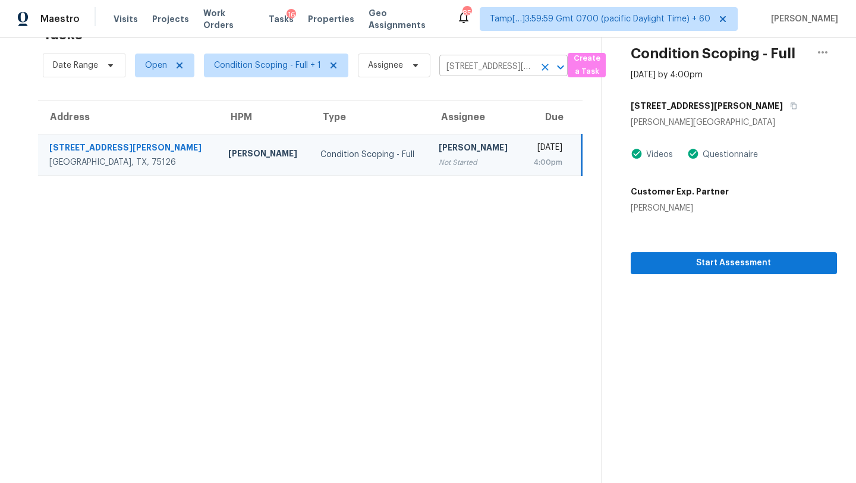
click at [478, 71] on input "3943 Sidney Ln, Forney, TX 75126" at bounding box center [486, 67] width 95 height 18
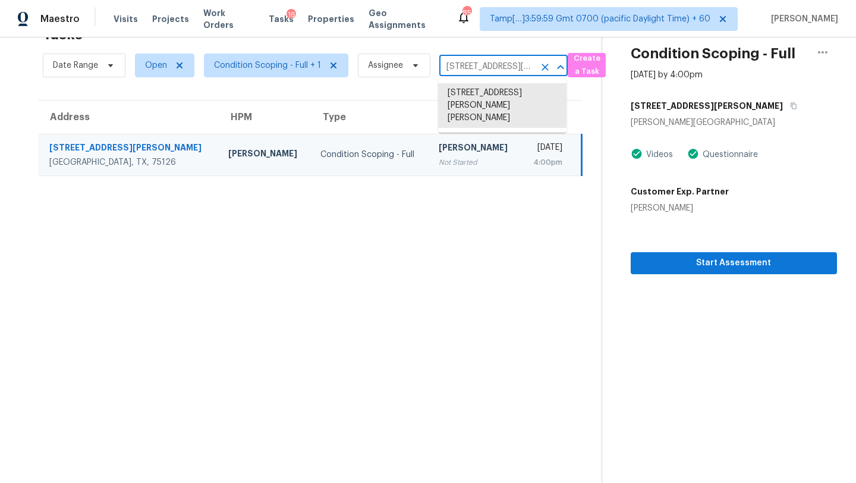
click at [478, 71] on input "3943 Sidney Ln, Forney, TX 75126" at bounding box center [486, 67] width 95 height 18
paste input "2311 Albion Way, Forney, TX,"
type input "2311 Albion Way, Forney, TX, 75126"
click at [474, 104] on li "2311 Albion Way, Forney, TX 75126" at bounding box center [502, 99] width 128 height 32
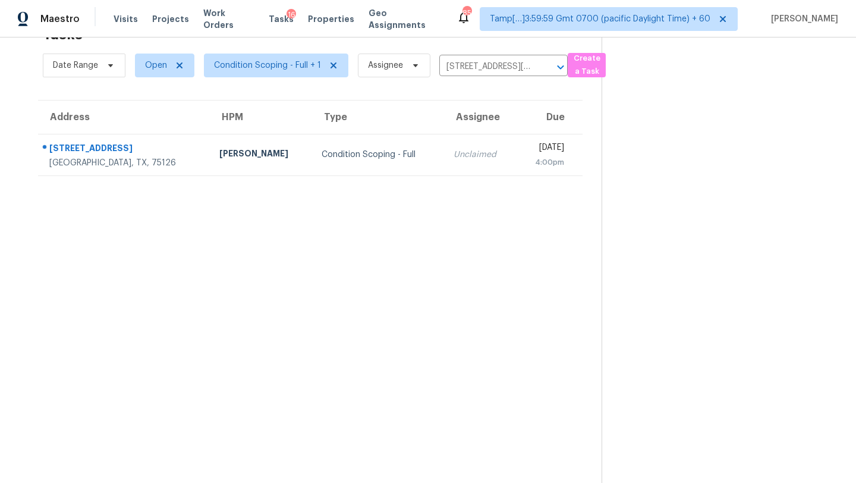
click at [516, 169] on td "Mon, Aug 25th 2025 4:00pm" at bounding box center [549, 155] width 67 height 42
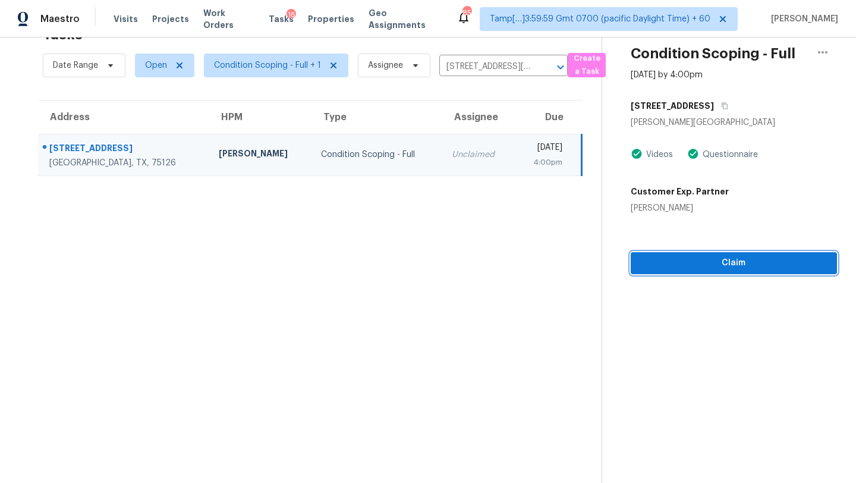
click at [683, 268] on span "Claim" at bounding box center [733, 263] width 187 height 15
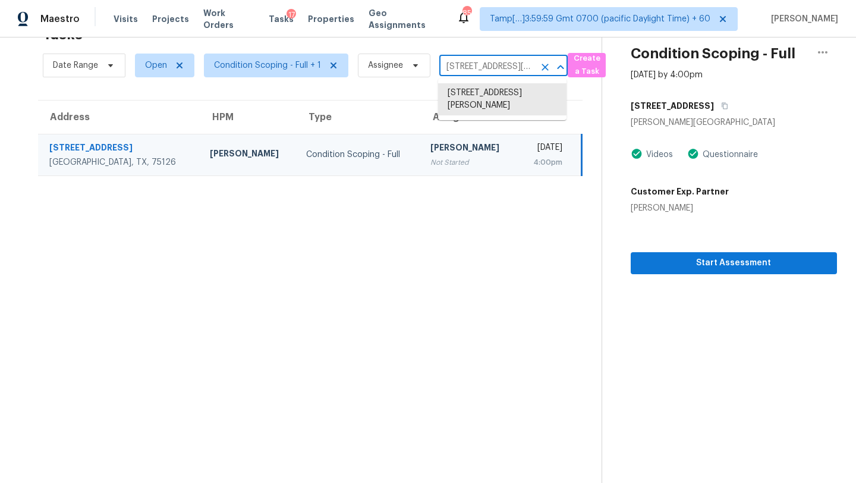
click at [494, 68] on input "2311 Albion Way, Forney, TX 75126" at bounding box center [486, 67] width 95 height 18
paste input "1717 Weiler Blvd, Fort Worth, TX, 76112"
type input "1717 Weiler Blvd, Fort Worth, TX, 76112"
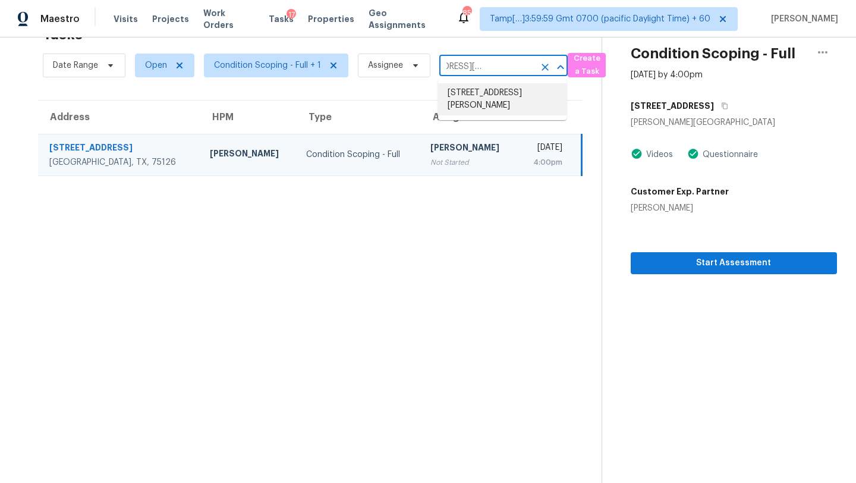
click at [475, 90] on li "1717 Weiler Blvd, Fort Worth, TX 76112" at bounding box center [502, 99] width 128 height 32
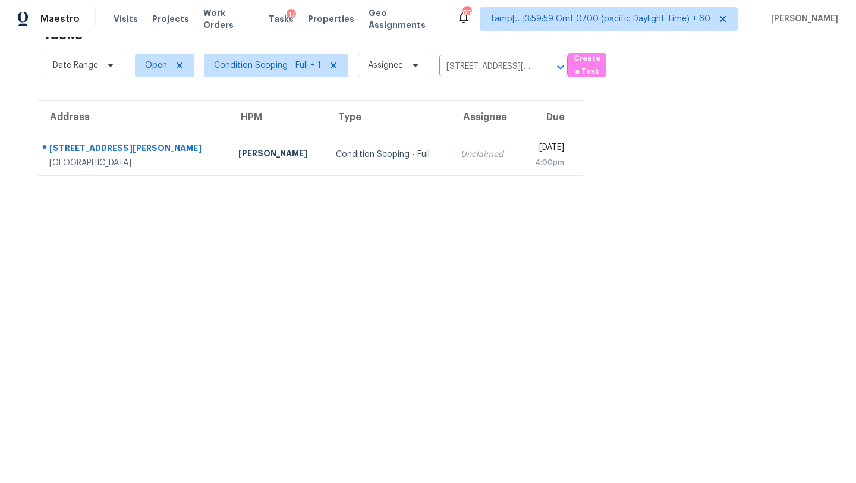
click at [477, 176] on section "Tasks 1 Results Date Range Open Condition Scoping - Full + 1 Assignee 1717 Weil…" at bounding box center [310, 251] width 582 height 464
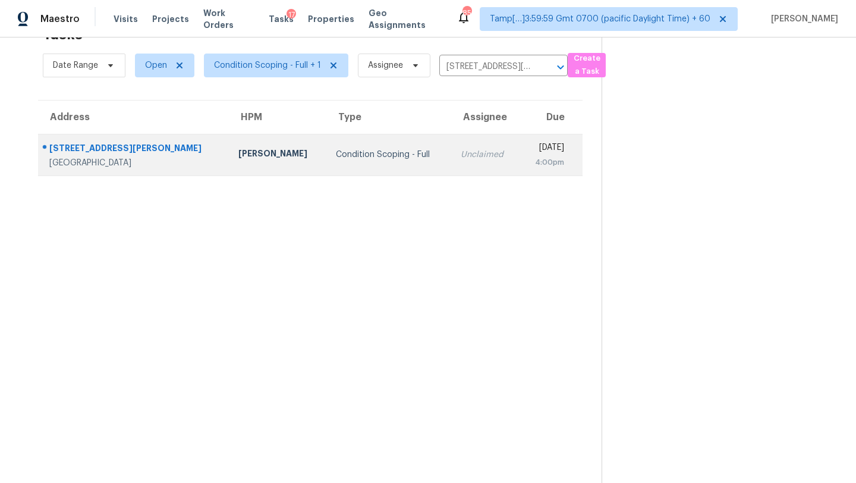
click at [529, 164] on div "4:00pm" at bounding box center [546, 162] width 35 height 12
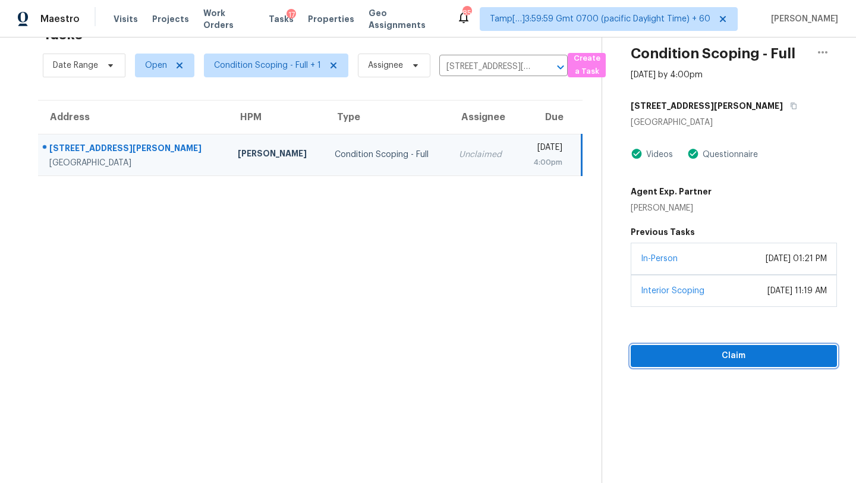
click at [672, 357] on span "Claim" at bounding box center [733, 355] width 187 height 15
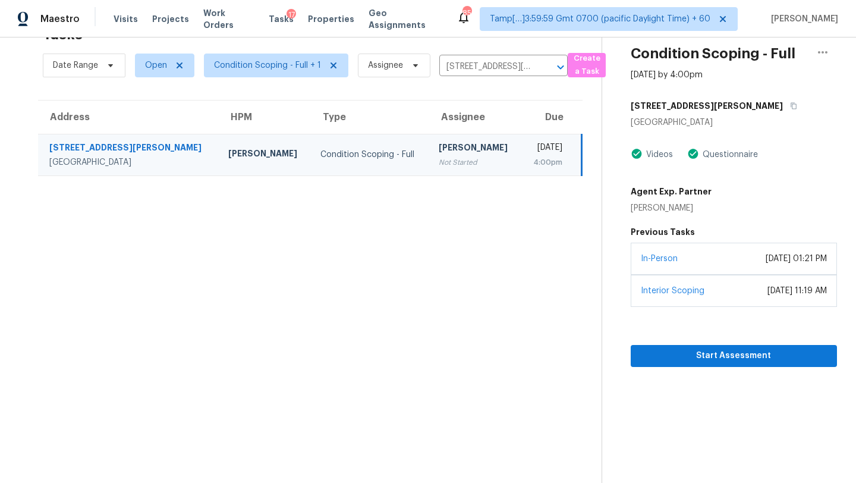
click at [489, 56] on div "Date Range Open Condition Scoping - Full + 1 Assignee 1717 Weiler Blvd, Fort Wo…" at bounding box center [305, 65] width 525 height 31
click at [488, 68] on input "1717 Weiler Blvd, Fort Worth, TX 76112" at bounding box center [486, 67] width 95 height 18
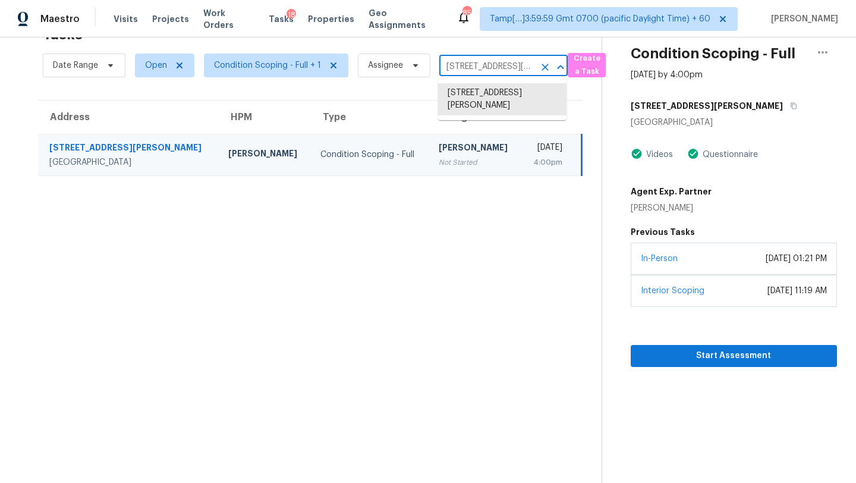
click at [488, 68] on input "1717 Weiler Blvd, Fort Worth, TX 76112" at bounding box center [486, 67] width 95 height 18
paste input "7682 Crystal Cove Pt Maineville, OH, 45039"
type input "7682 Crystal Cove Pt Maineville, OH, 45039"
click at [486, 103] on li "7682 Crystal Cove Pt, Maineville, OH 45039" at bounding box center [502, 93] width 128 height 20
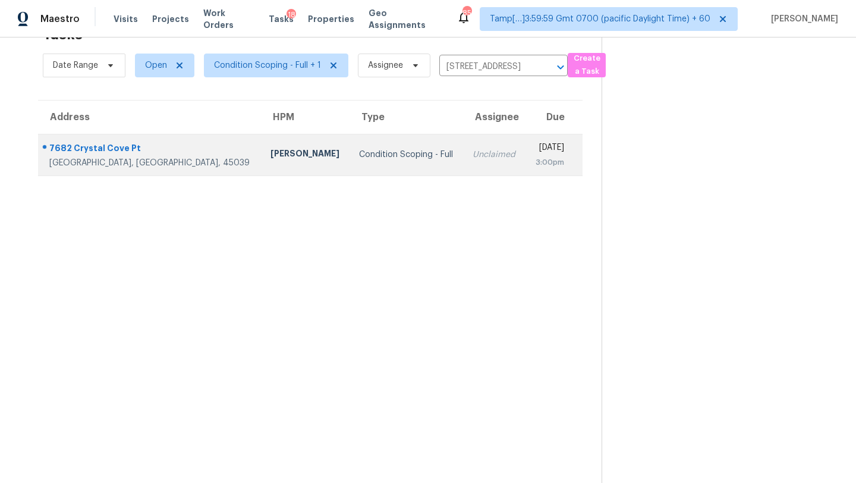
click at [535, 144] on div "Mon, Aug 25th 2025" at bounding box center [549, 148] width 29 height 15
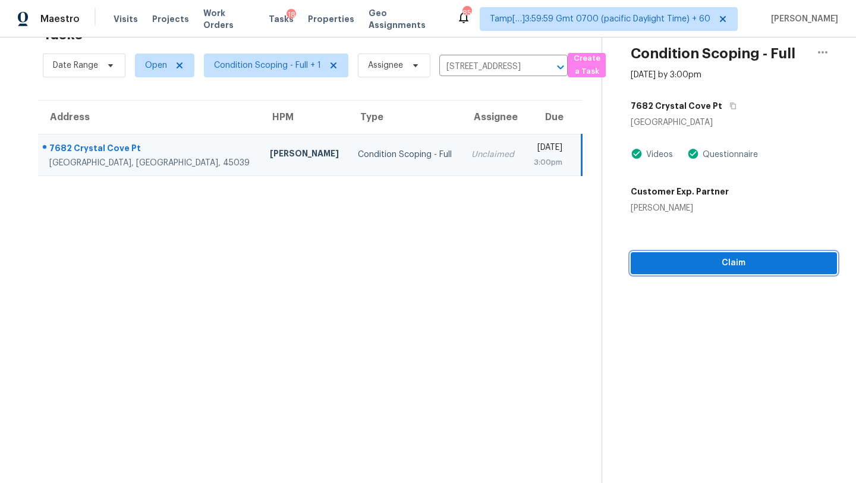
click at [742, 269] on span "Claim" at bounding box center [733, 263] width 187 height 15
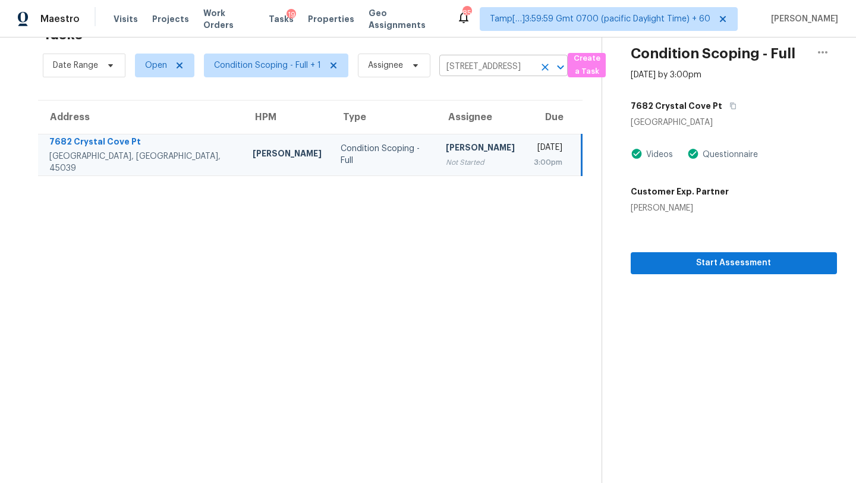
click at [464, 73] on input "7682 Crystal Cove Pt, Maineville, OH 45039" at bounding box center [486, 67] width 95 height 18
paste input "2635 Chase Ln Murfreesboro, TN, 37130"
type input "2635 Chase Ln Murfreesboro, TN, 37130"
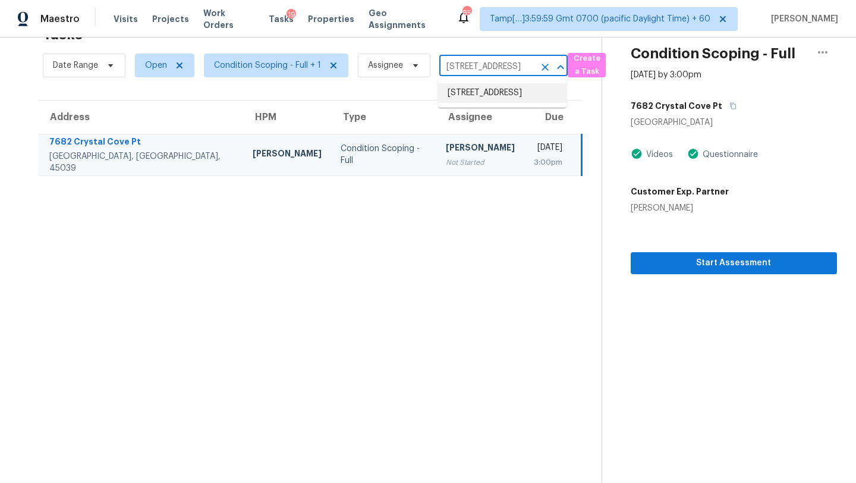
click at [466, 96] on li "2635 Chase Ln, Murfreesboro, TN 37130" at bounding box center [502, 93] width 128 height 20
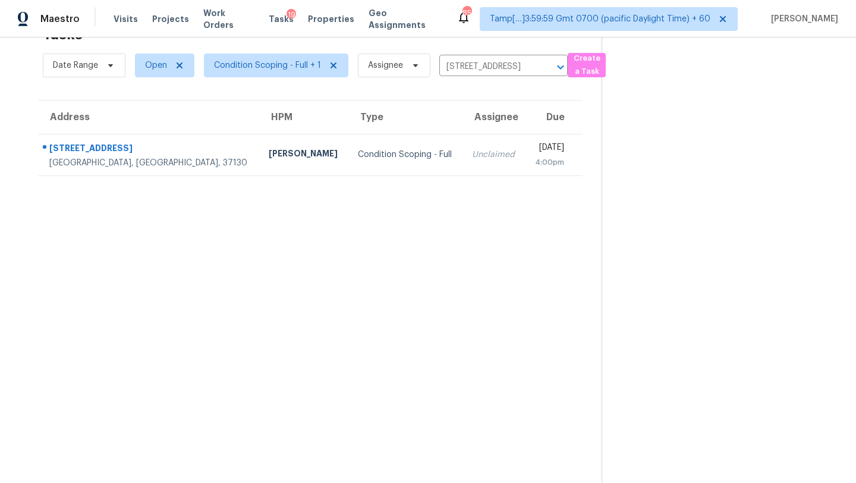
click at [534, 156] on div "4:00pm" at bounding box center [549, 162] width 30 height 12
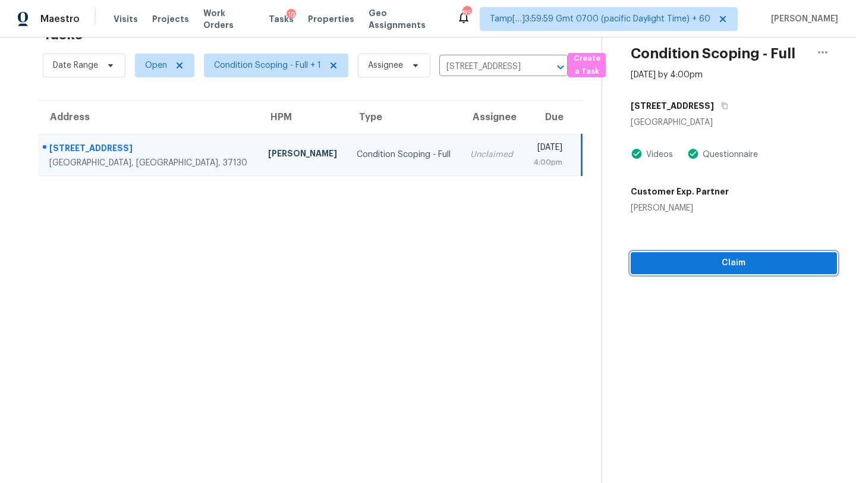
click at [729, 269] on span "Claim" at bounding box center [733, 263] width 187 height 15
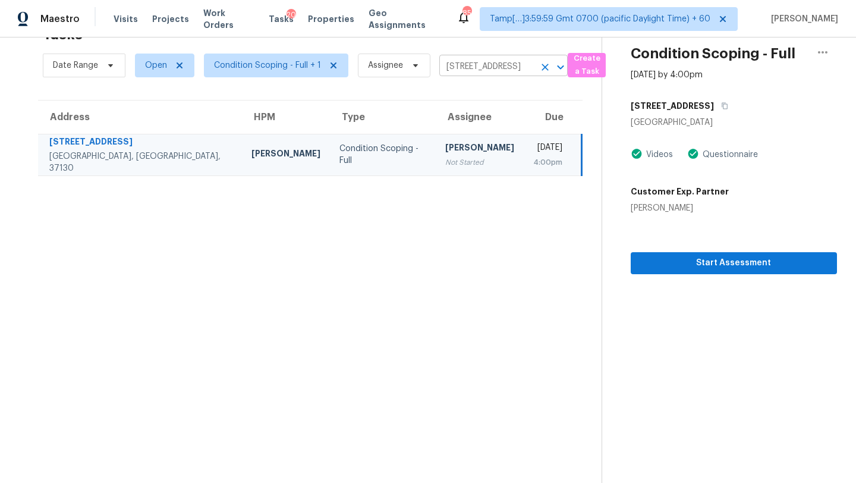
click at [475, 68] on input "2635 Chase Ln, Murfreesboro, TN 37130" at bounding box center [486, 67] width 95 height 18
paste input "1814 Haynes Dr Murfreesboro, TN, 37129"
type input "1814 Haynes Dr Murfreesboro, TN, 37129"
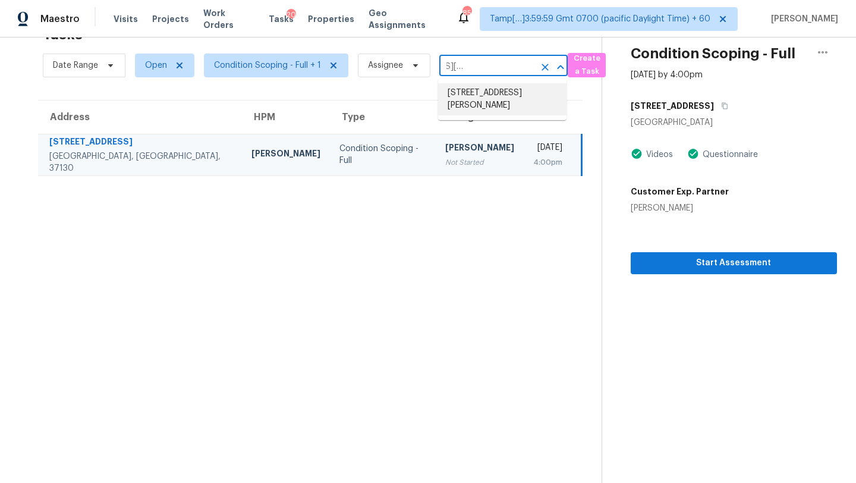
click at [474, 95] on li "1814 Haynes Dr, Murfreesboro, TN 37129" at bounding box center [502, 99] width 128 height 32
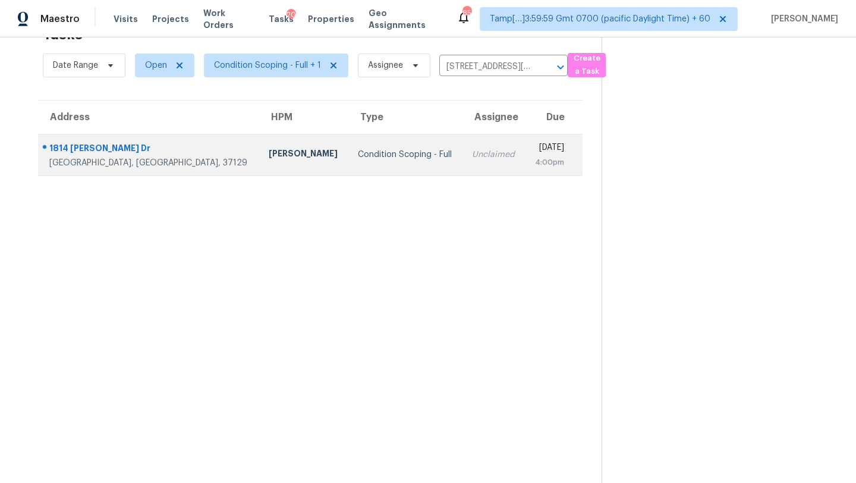
click at [462, 168] on td "Unclaimed" at bounding box center [493, 155] width 62 height 42
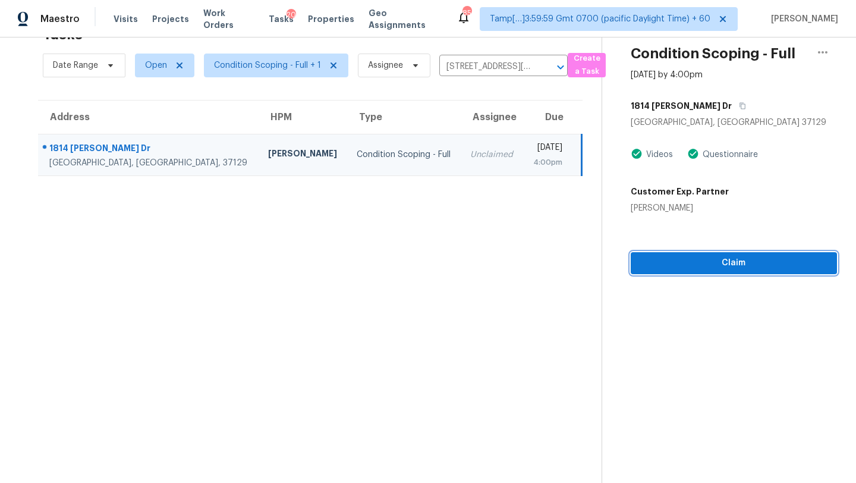
click at [716, 266] on span "Claim" at bounding box center [733, 263] width 187 height 15
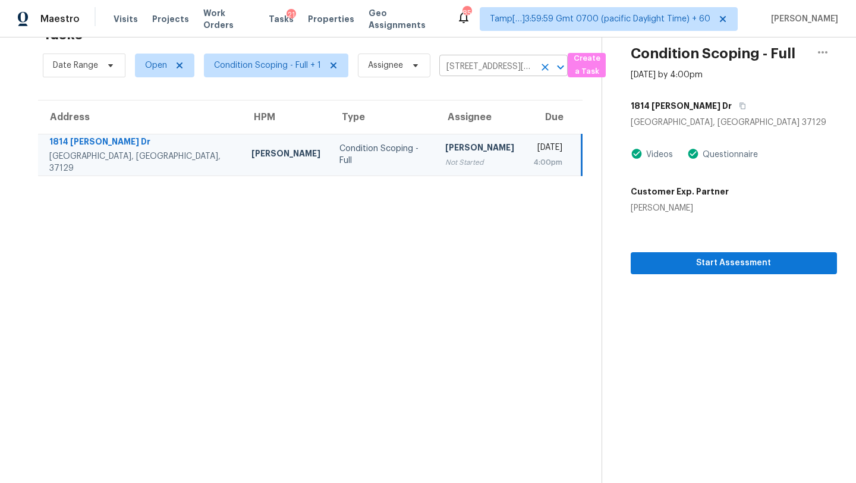
click at [487, 65] on input "1814 Haynes Dr, Murfreesboro, TN 37129" at bounding box center [486, 67] width 95 height 18
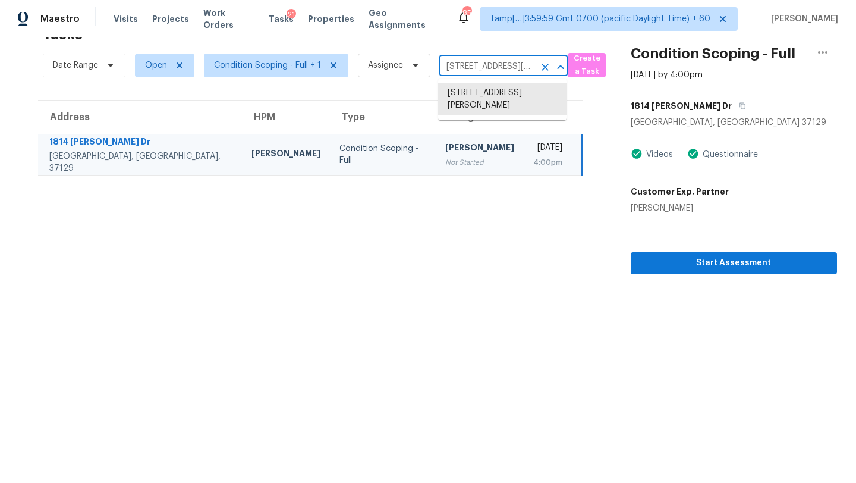
click at [487, 65] on input "1814 Haynes Dr, Murfreesboro, TN 37129" at bounding box center [486, 67] width 95 height 18
paste input "4728 Overwood Cir Birmingham, AL, 35222"
type input "4728 Overwood Cir Birmingham, AL, 35222"
click at [474, 96] on li "4728 Overwood Cir, Birmingham, AL 35222" at bounding box center [502, 93] width 128 height 20
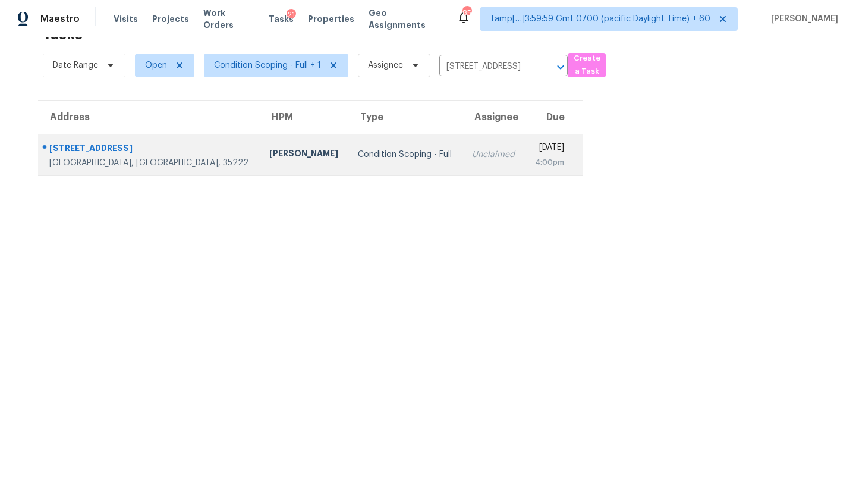
click at [462, 169] on td "Unclaimed" at bounding box center [493, 155] width 62 height 42
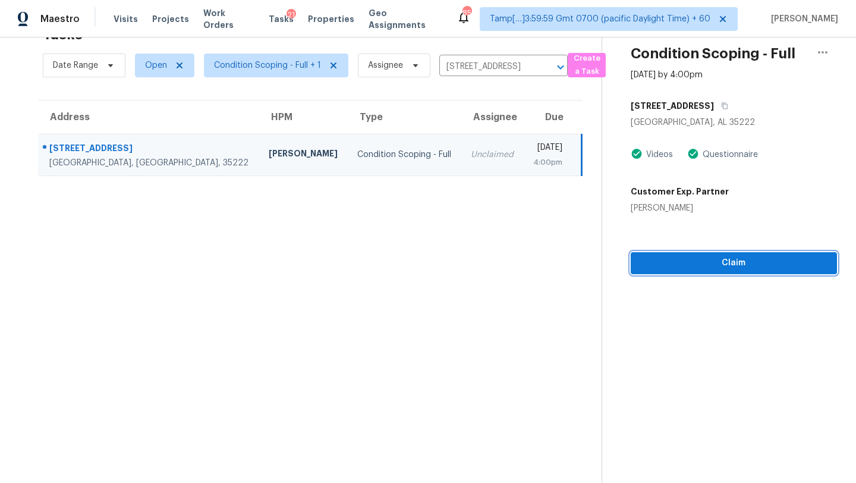
click at [726, 271] on button "Claim" at bounding box center [734, 263] width 206 height 22
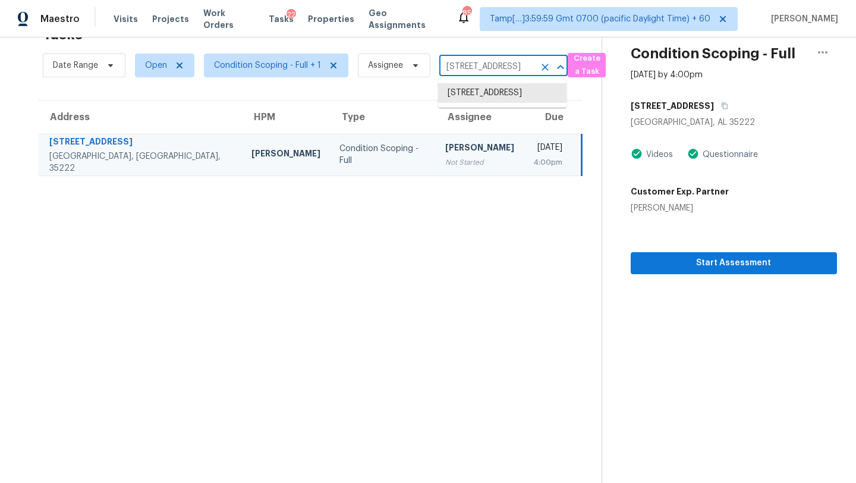
click at [465, 71] on input "4728 Overwood Cir, Birmingham, AL 35222" at bounding box center [486, 67] width 95 height 18
paste input "1017 Laurelwood Dr Gallatin, TN, 37066"
type input "1017 Laurelwood Dr Gallatin, TN, 37066"
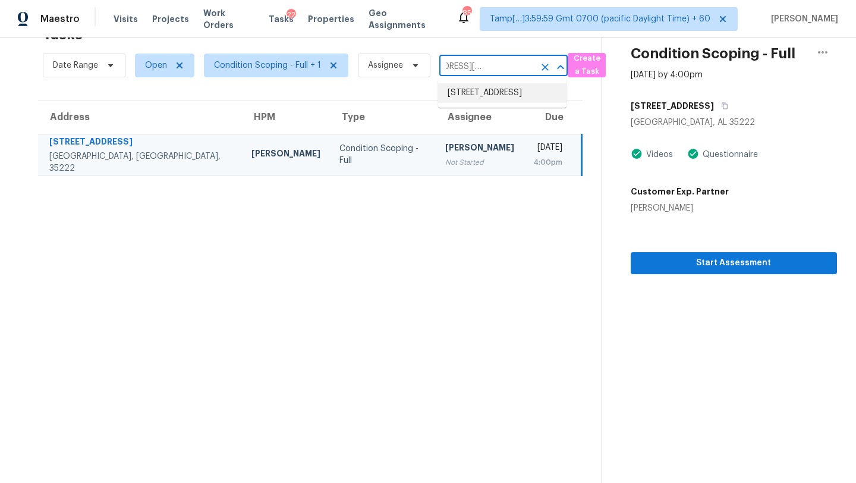
click at [469, 98] on li "1017 Laurelwood Dr, Gallatin, TN 37066" at bounding box center [502, 93] width 128 height 20
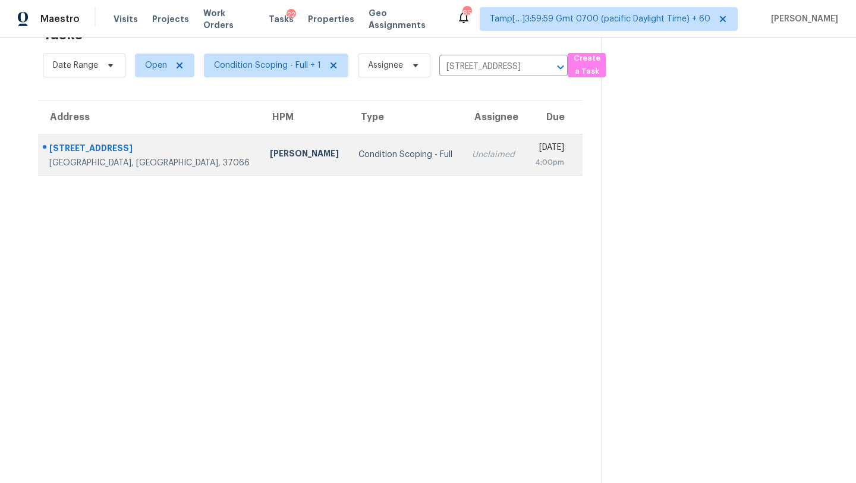
click at [462, 165] on td "Unclaimed" at bounding box center [493, 155] width 62 height 42
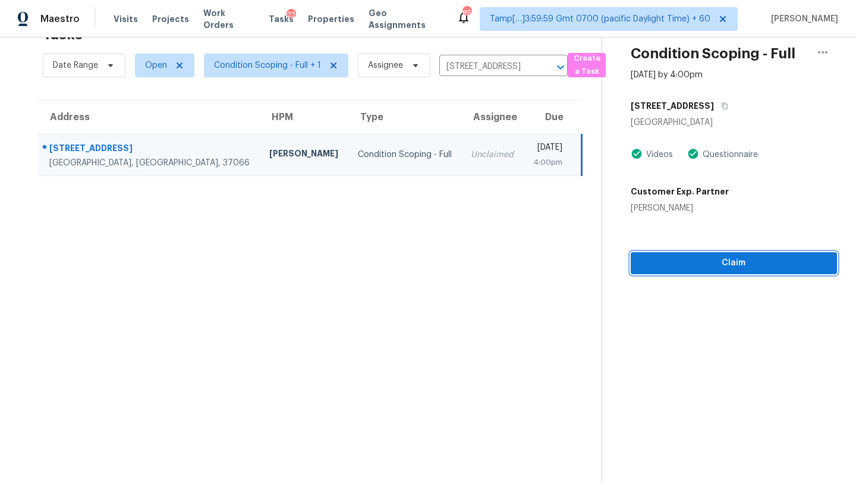
click at [715, 262] on span "Claim" at bounding box center [733, 263] width 187 height 15
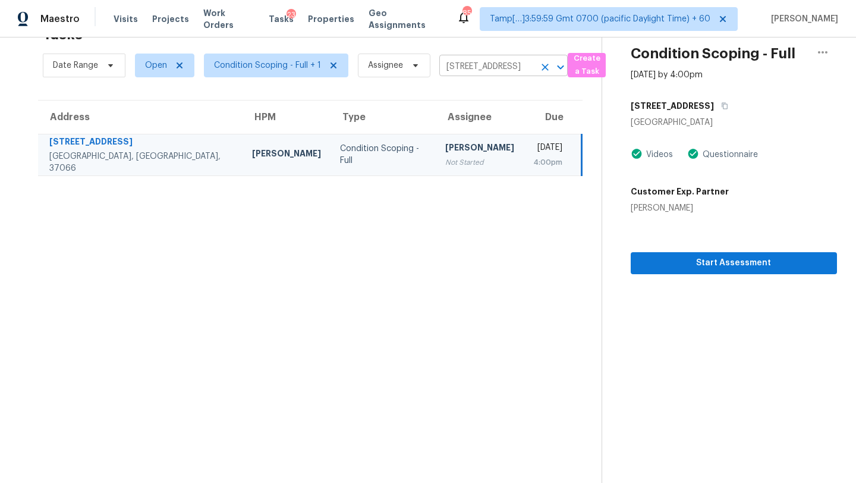
click at [486, 70] on input "1017 Laurelwood Dr, Gallatin, TN 37066" at bounding box center [486, 67] width 95 height 18
paste input "3964 Whitewing Ln Castle Rock, CO, 80108"
type input "3964 Whitewing Ln Castle Rock, CO, 80108"
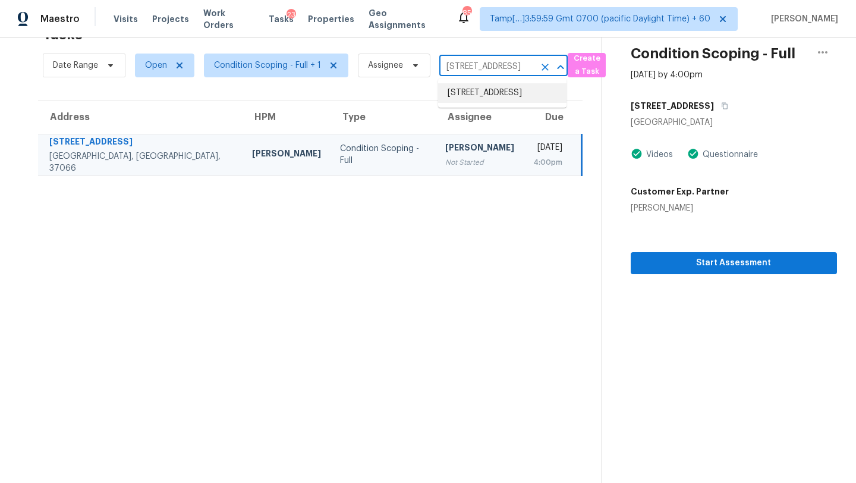
click at [465, 90] on li "3964 Whitewing Ln, Castle Rock, CO 80108" at bounding box center [502, 93] width 128 height 20
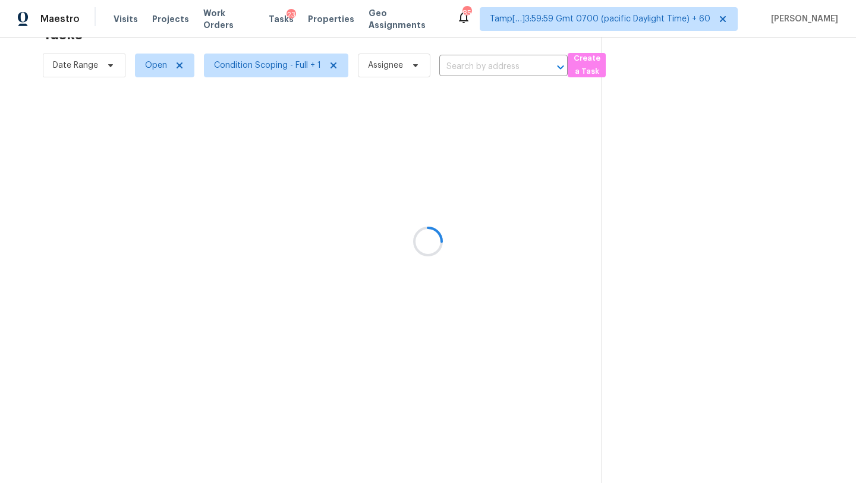
type input "3964 Whitewing Ln, Castle Rock, CO 80108"
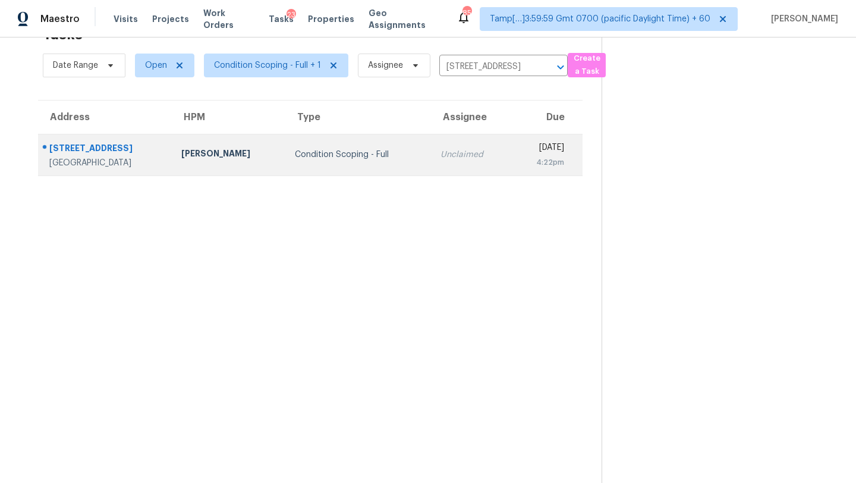
click at [449, 161] on td "Unclaimed" at bounding box center [471, 155] width 80 height 42
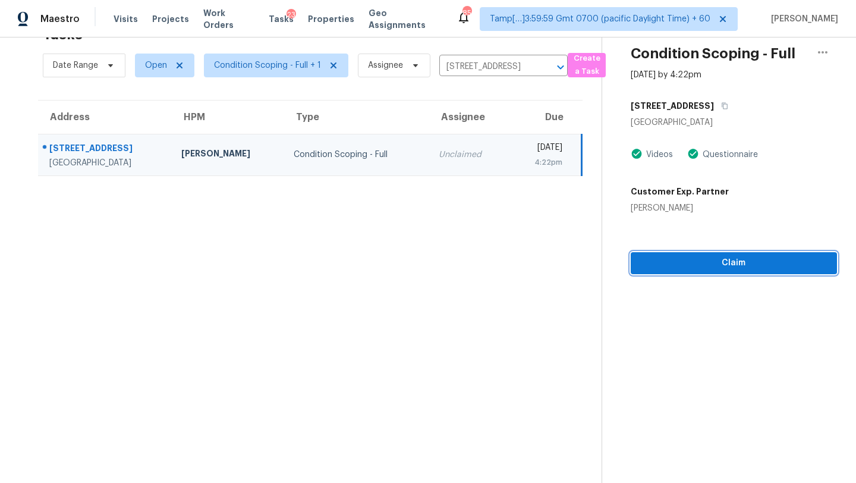
click at [720, 264] on span "Claim" at bounding box center [733, 263] width 187 height 15
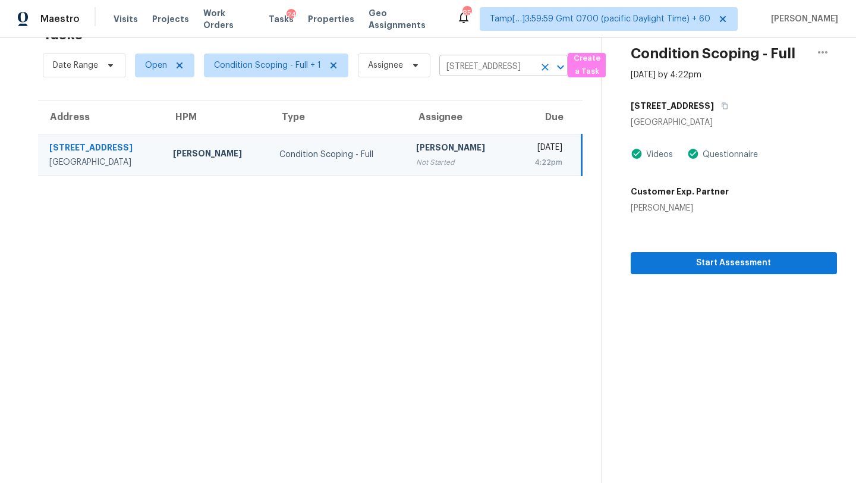
click at [544, 70] on icon "Clear" at bounding box center [545, 67] width 12 height 12
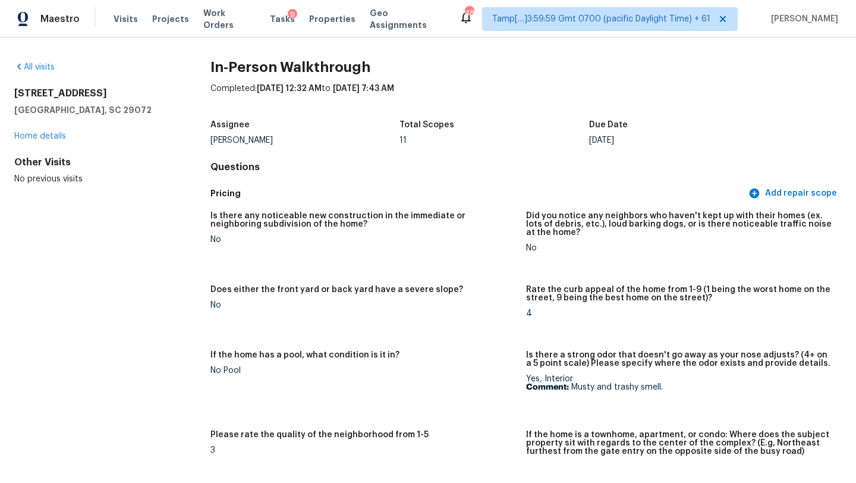
scroll to position [1393, 0]
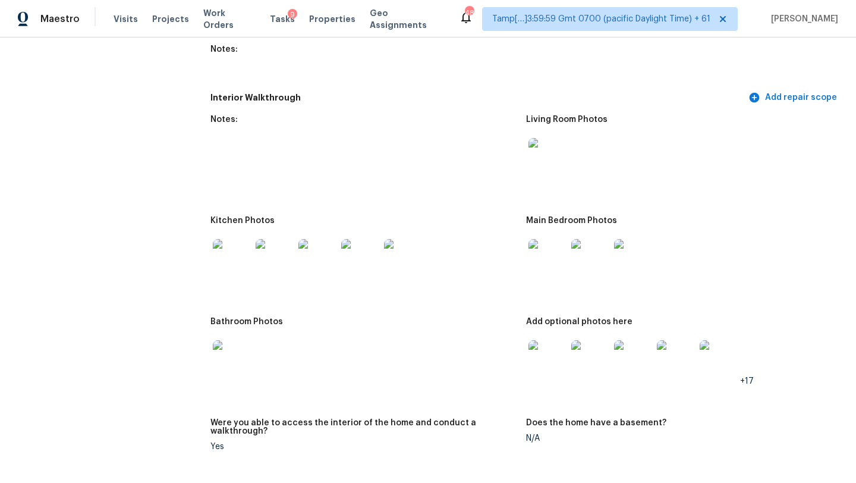
click at [560, 73] on div "How many bedrooms does the home have? 3 Take 1+ photo(s) standing in the doorwa…" at bounding box center [525, 8] width 631 height 158
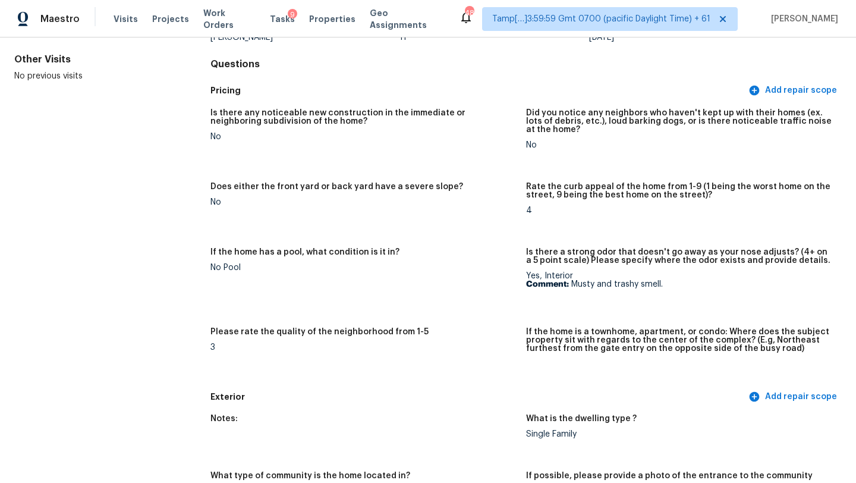
scroll to position [0, 0]
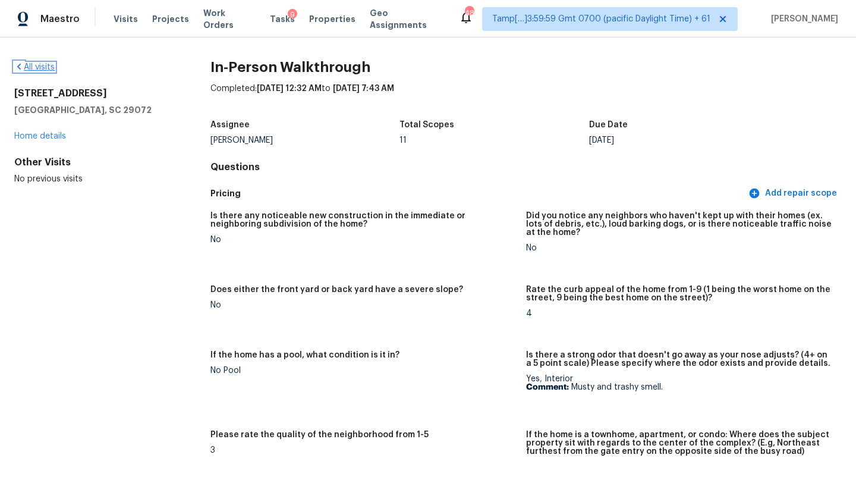
click at [33, 67] on link "All visits" at bounding box center [34, 67] width 40 height 8
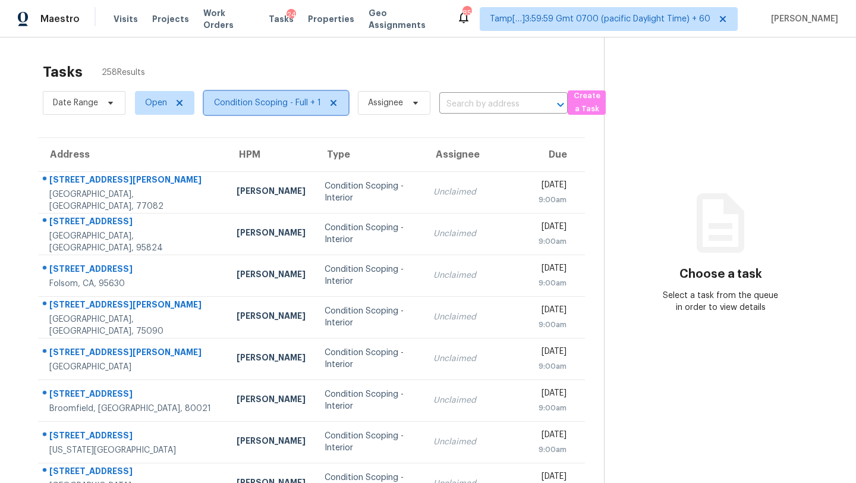
click at [247, 94] on span "Condition Scoping - Full + 1" at bounding box center [276, 103] width 144 height 24
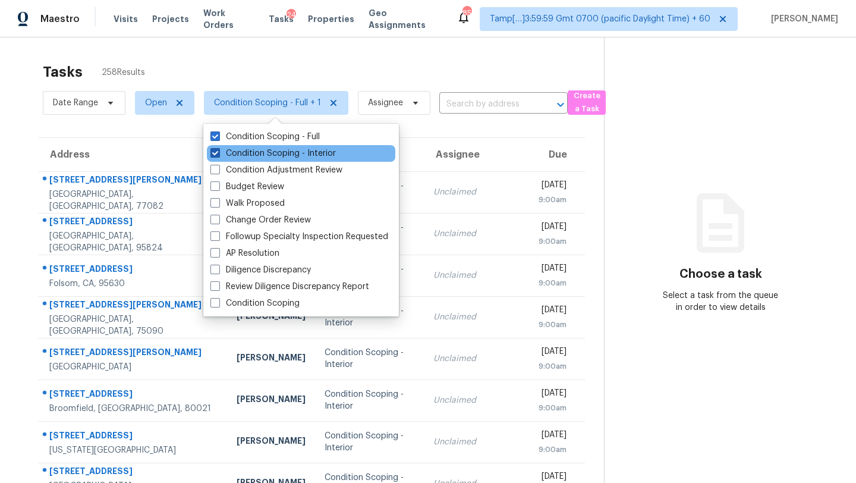
click at [247, 152] on label "Condition Scoping - Interior" at bounding box center [272, 153] width 125 height 12
click at [218, 152] on input "Condition Scoping - Interior" at bounding box center [214, 151] width 8 height 8
checkbox input "false"
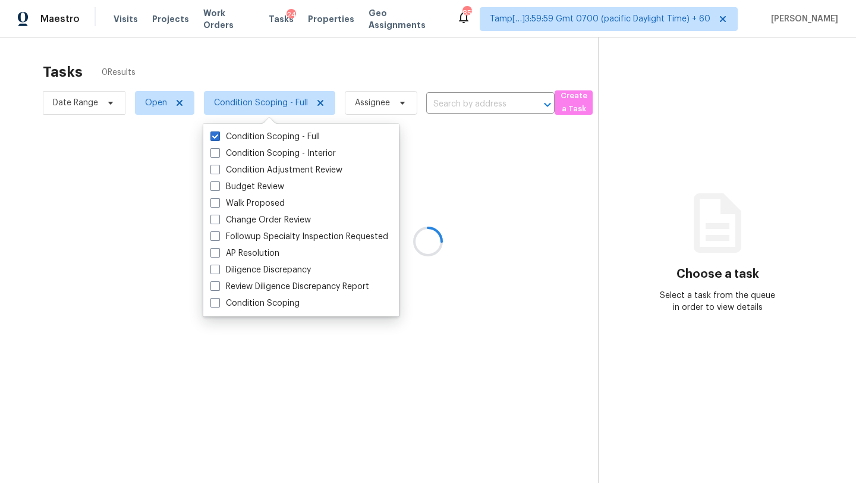
click at [303, 68] on div at bounding box center [428, 241] width 856 height 483
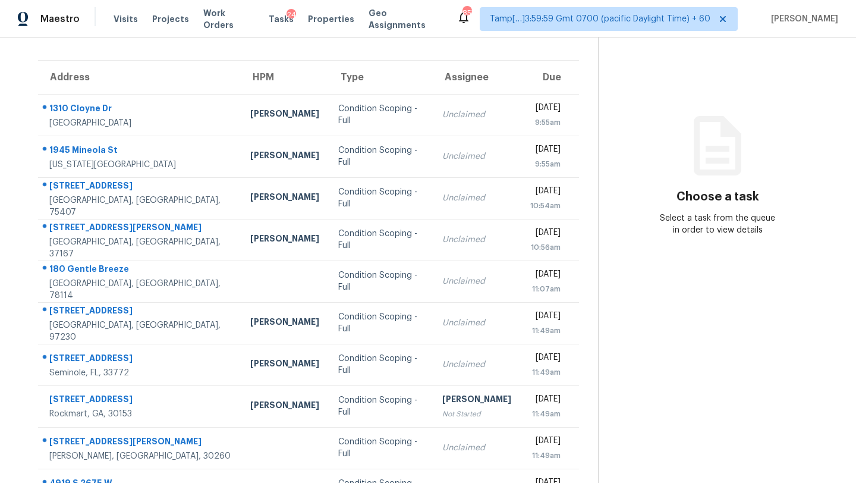
scroll to position [136, 0]
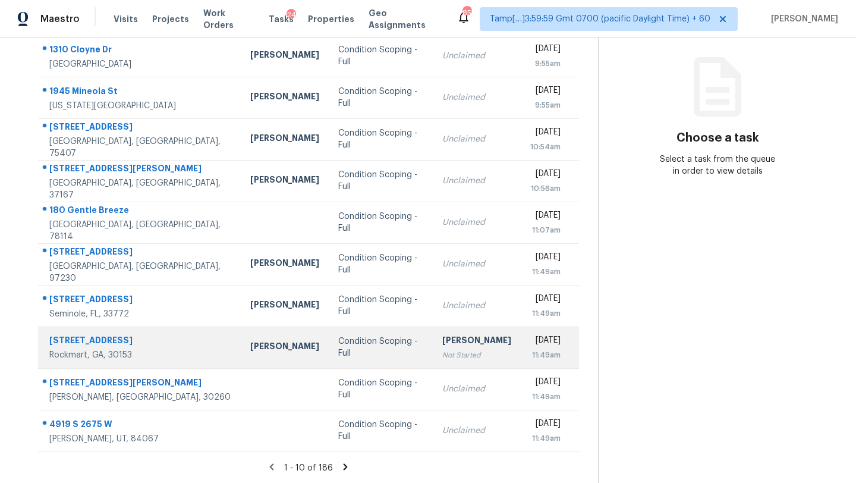
click at [433, 360] on td "Rajesh M Not Started" at bounding box center [477, 347] width 88 height 42
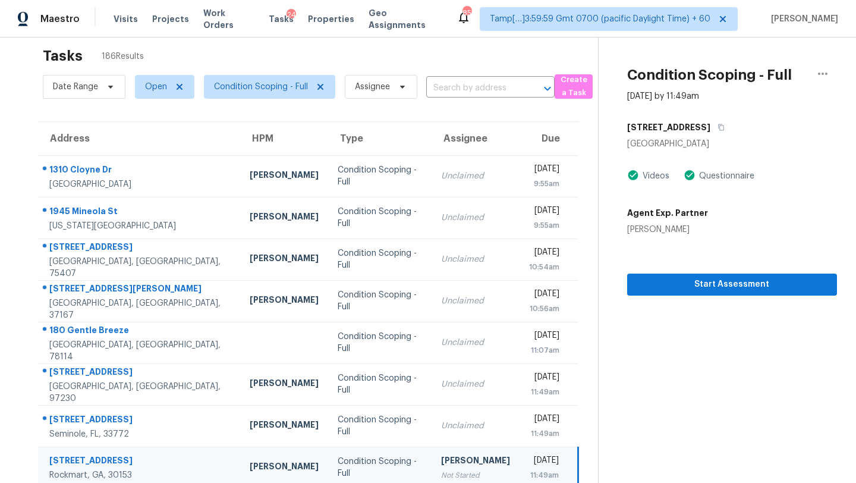
scroll to position [0, 0]
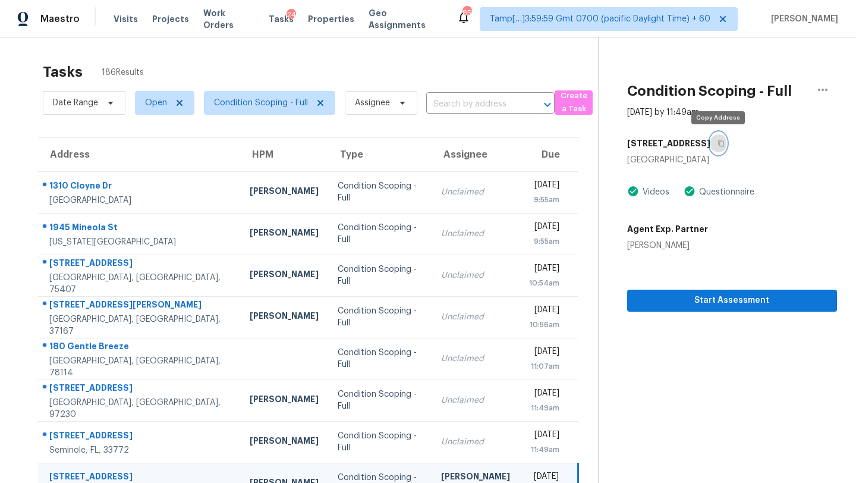
click at [719, 146] on icon "button" at bounding box center [720, 143] width 7 height 7
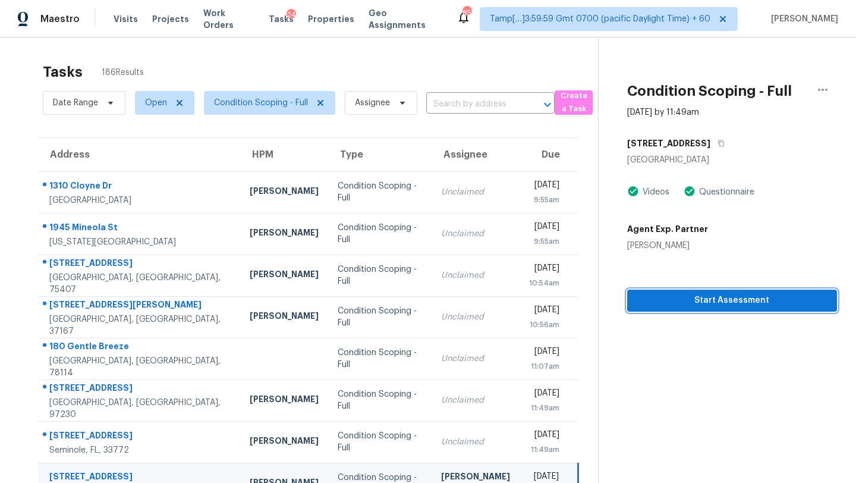
click at [723, 308] on button "Start Assessment" at bounding box center [732, 300] width 210 height 22
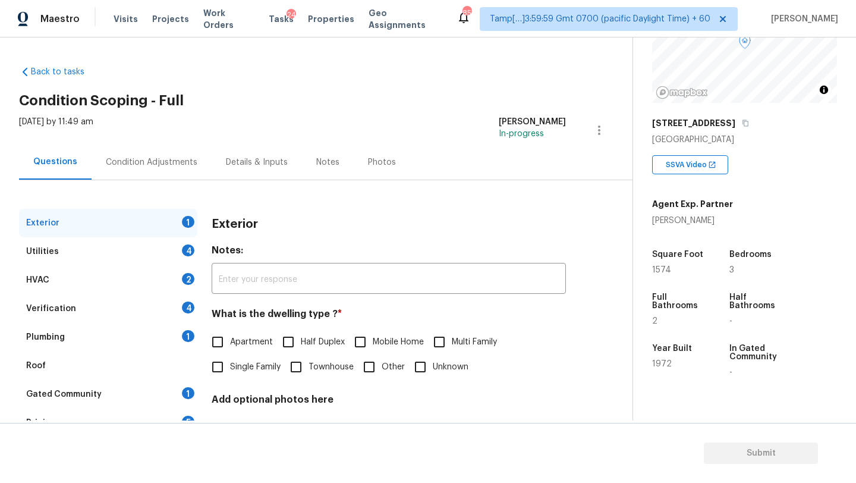
scroll to position [233, 0]
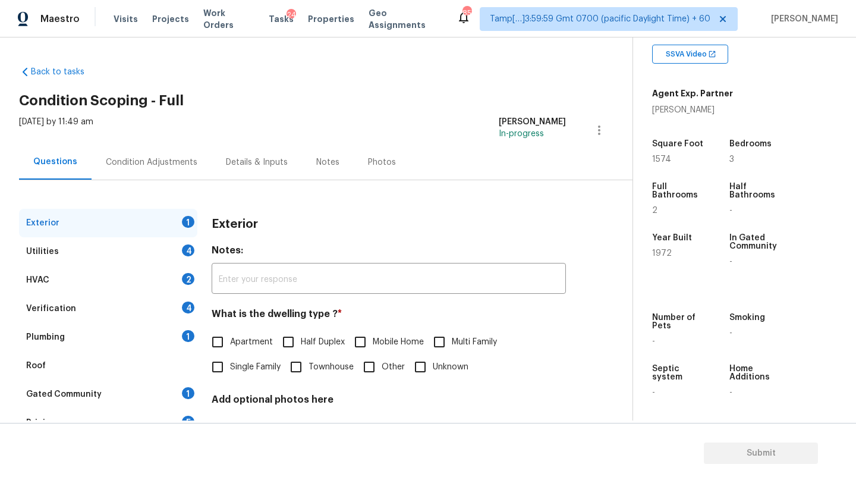
click at [158, 366] on div "Roof" at bounding box center [108, 365] width 178 height 29
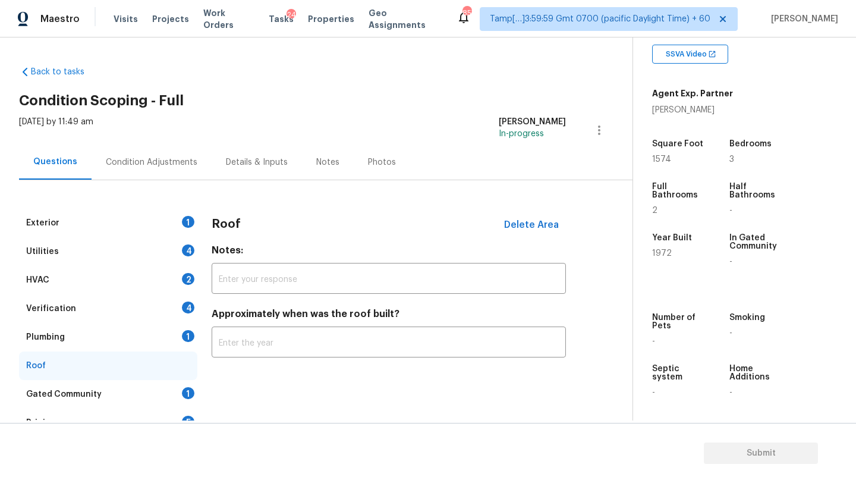
click at [157, 397] on div "Gated Community 1" at bounding box center [108, 394] width 178 height 29
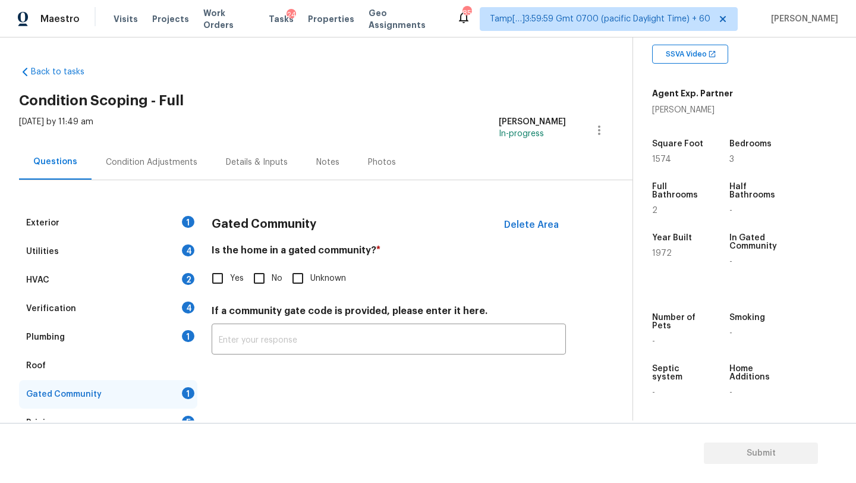
click at [263, 292] on div "Gated Community Delete Area Is the home in a gated community? * Yes No Unknown …" at bounding box center [389, 289] width 354 height 160
click at [263, 283] on input "No" at bounding box center [259, 278] width 25 height 25
checkbox input "true"
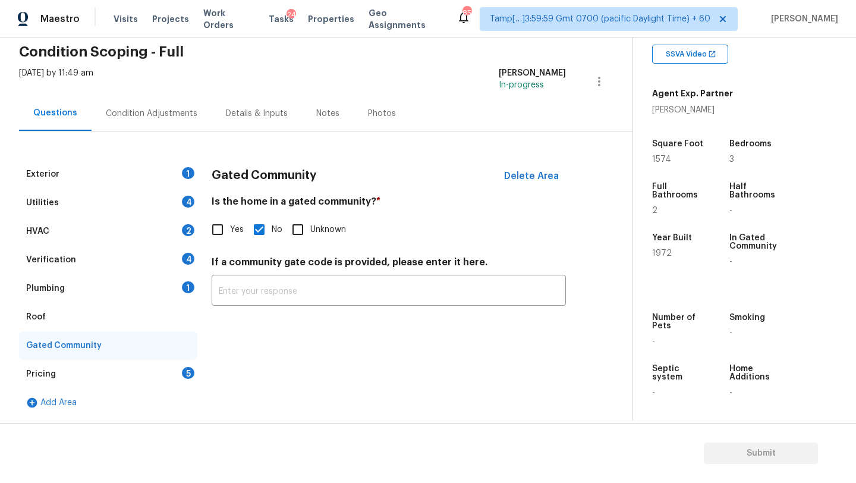
click at [190, 369] on div "5" at bounding box center [188, 373] width 12 height 12
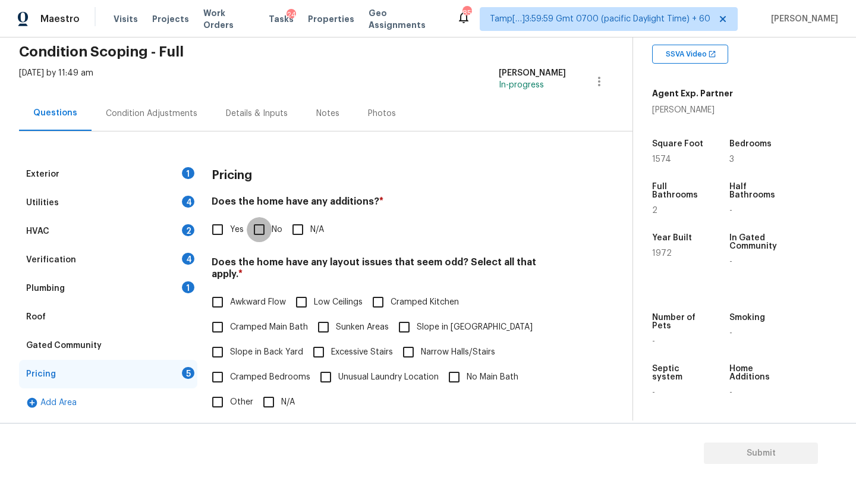
click at [264, 225] on input "No" at bounding box center [259, 229] width 25 height 25
checkbox input "true"
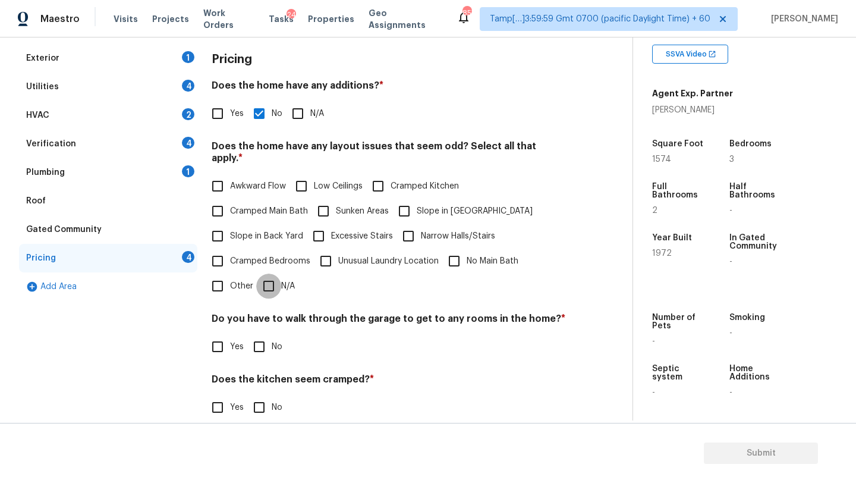
click at [273, 273] on input "N/A" at bounding box center [268, 285] width 25 height 25
checkbox input "true"
click at [257, 341] on input "No" at bounding box center [259, 346] width 25 height 25
checkbox input "true"
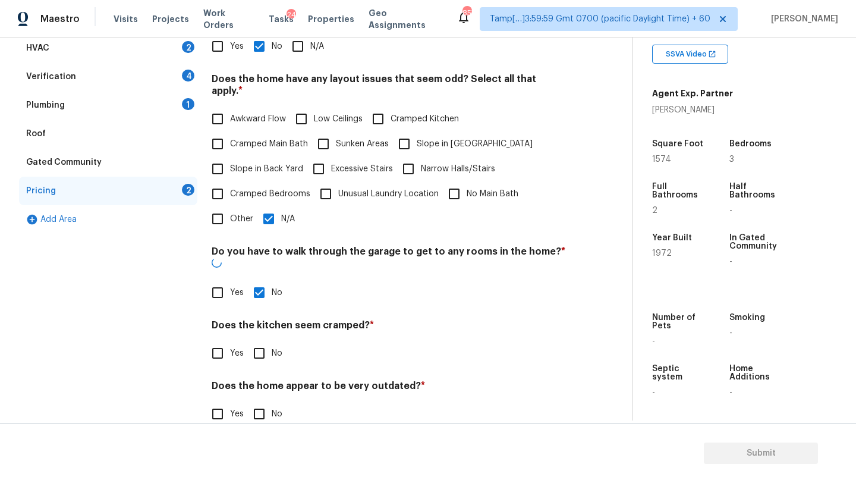
scroll to position [231, 0]
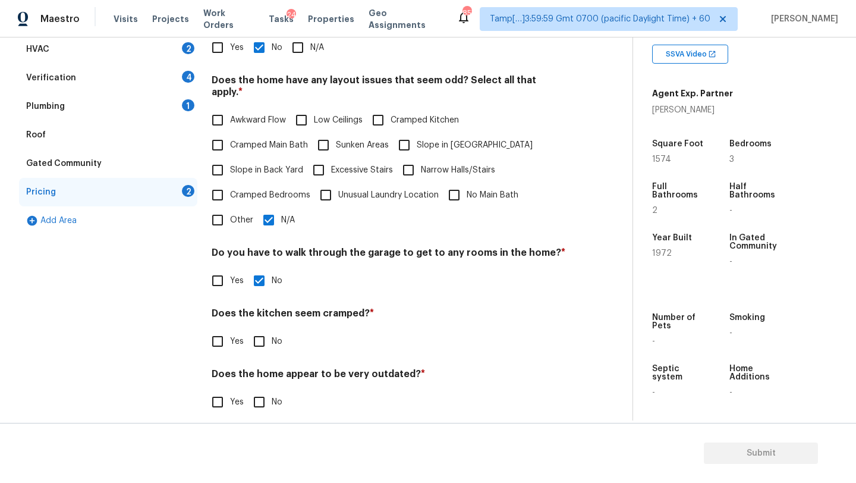
click at [259, 329] on input "No" at bounding box center [259, 341] width 25 height 25
checkbox input "true"
click at [260, 389] on input "No" at bounding box center [259, 401] width 25 height 25
checkbox input "true"
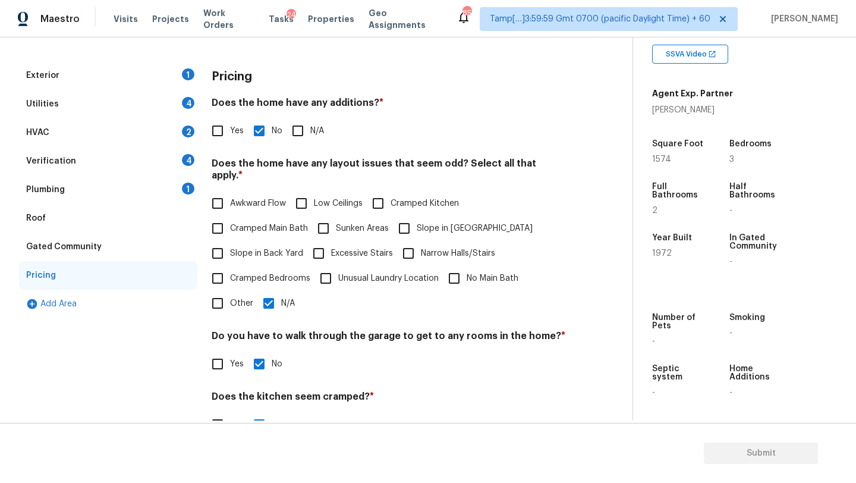
click at [96, 229] on div "Roof" at bounding box center [108, 218] width 178 height 29
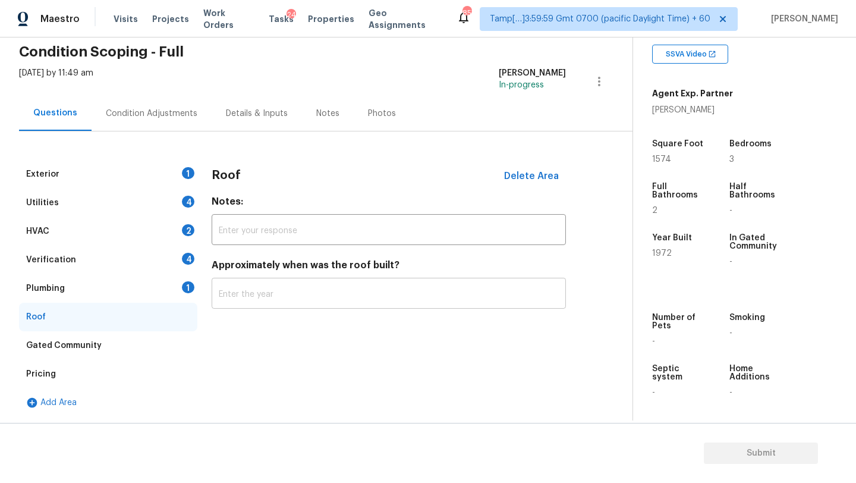
click at [313, 296] on input "text" at bounding box center [389, 295] width 354 height 28
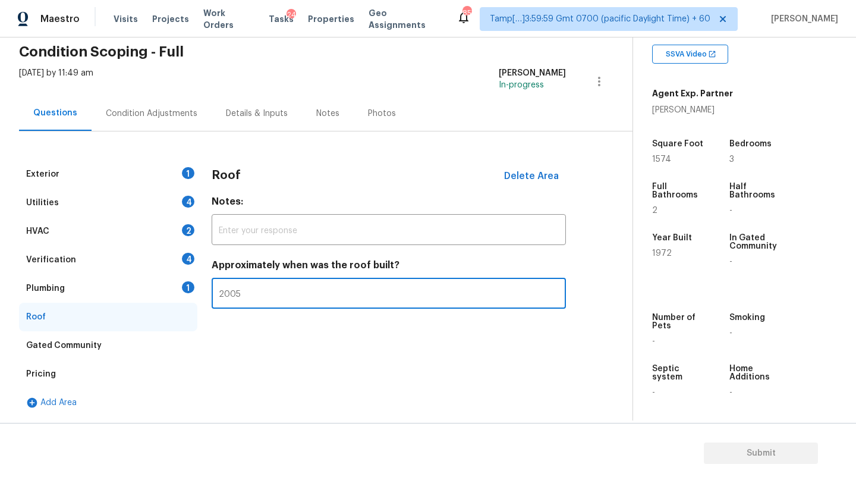
type input "2005"
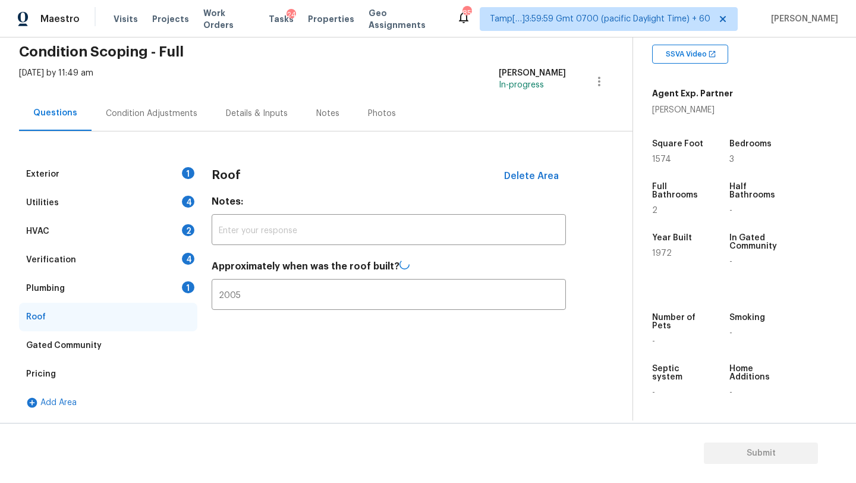
click at [34, 286] on div "Plumbing" at bounding box center [45, 288] width 39 height 12
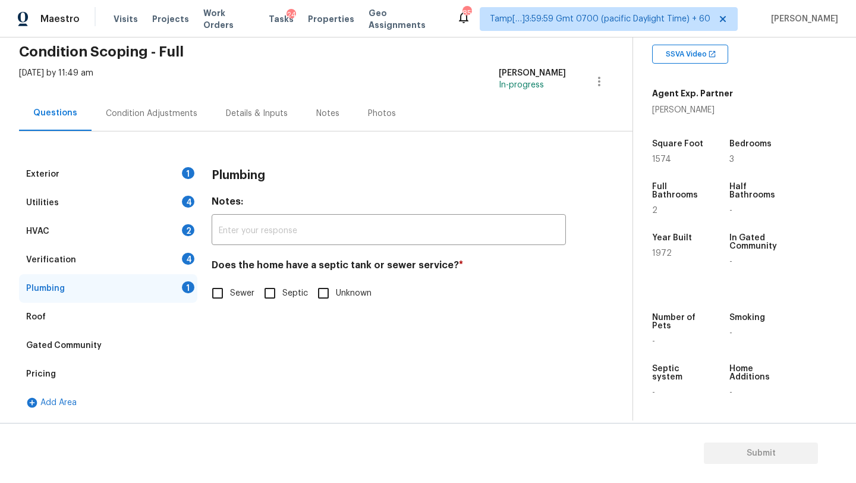
click at [263, 288] on input "Septic" at bounding box center [269, 293] width 25 height 25
checkbox input "true"
click at [106, 258] on div "Verification 4" at bounding box center [108, 259] width 178 height 29
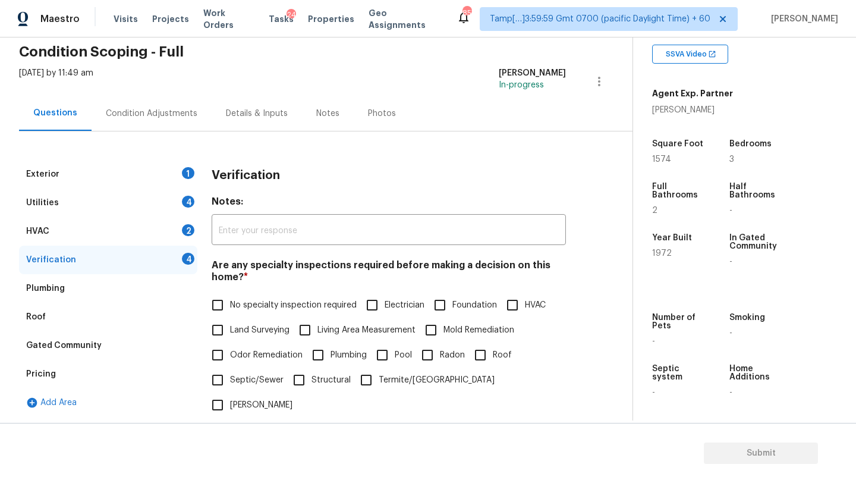
click at [222, 301] on input "No specialty inspection required" at bounding box center [217, 304] width 25 height 25
checkbox input "true"
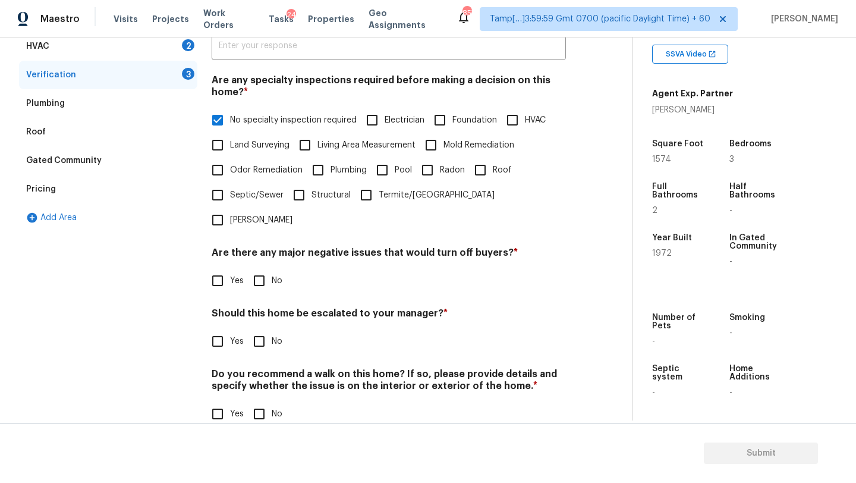
scroll to position [232, 0]
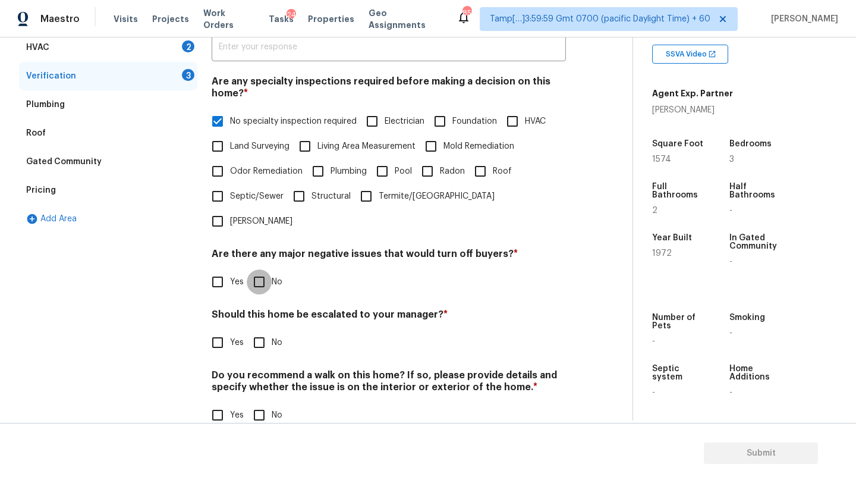
click at [263, 269] on input "No" at bounding box center [259, 281] width 25 height 25
checkbox input "true"
click at [263, 341] on div "Verification Notes: ​ Are any specialty inspections required before making a de…" at bounding box center [389, 209] width 354 height 467
click at [262, 330] on input "No" at bounding box center [259, 342] width 25 height 25
checkbox input "true"
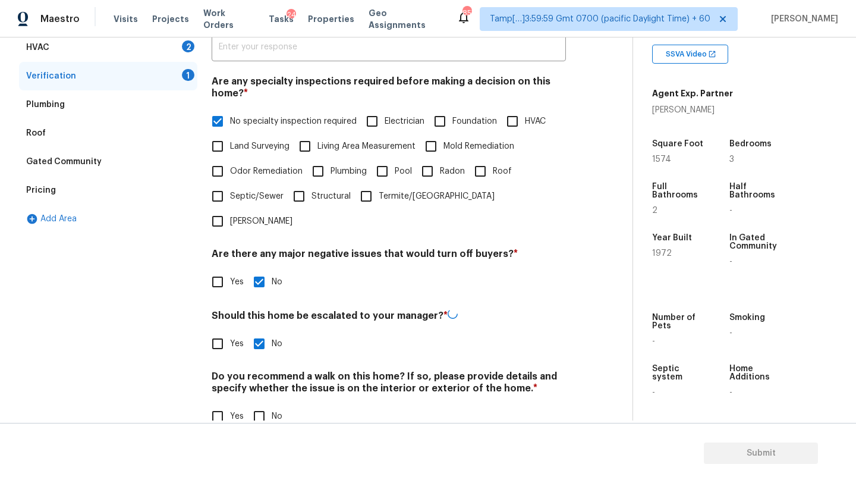
click at [262, 404] on div "Verification Notes: ​ Are any specialty inspections required before making a de…" at bounding box center [389, 209] width 354 height 467
click at [259, 402] on input "No" at bounding box center [259, 414] width 25 height 25
checkbox input "true"
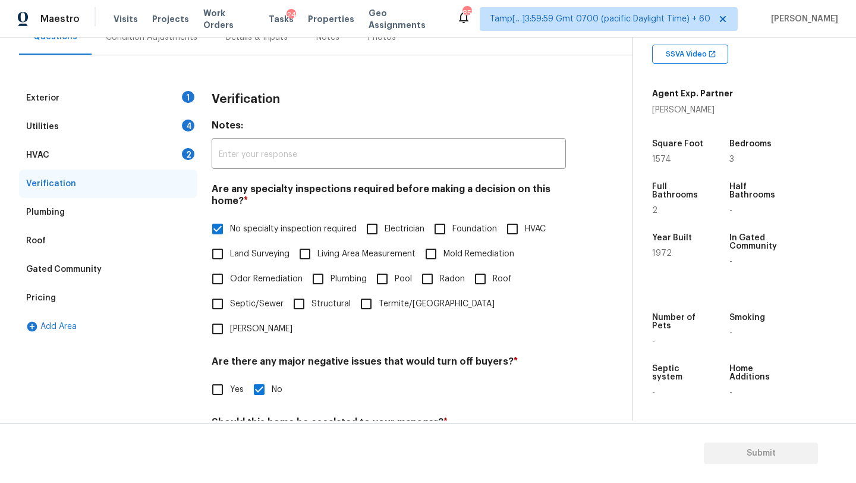
scroll to position [98, 0]
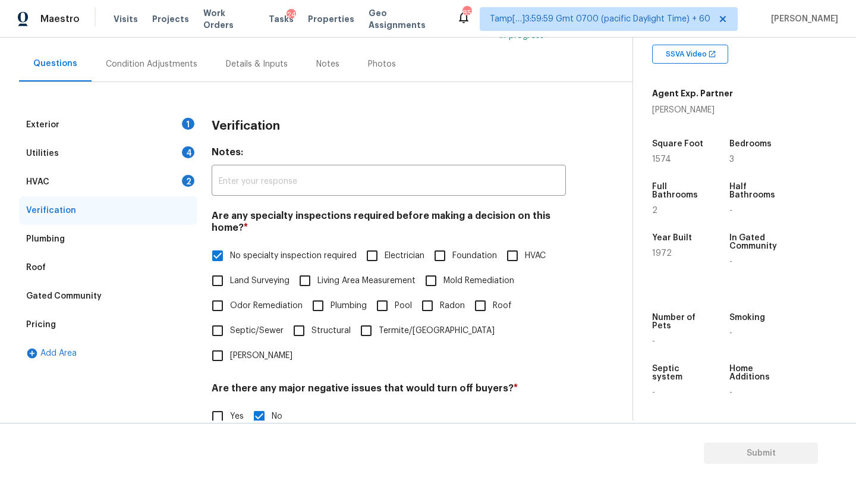
click at [80, 176] on div "HVAC 2" at bounding box center [108, 182] width 178 height 29
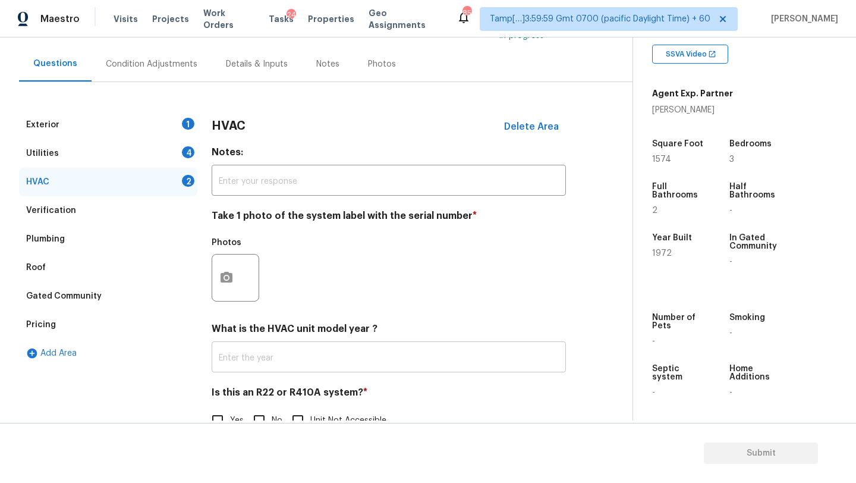
click at [253, 355] on input "text" at bounding box center [389, 358] width 354 height 28
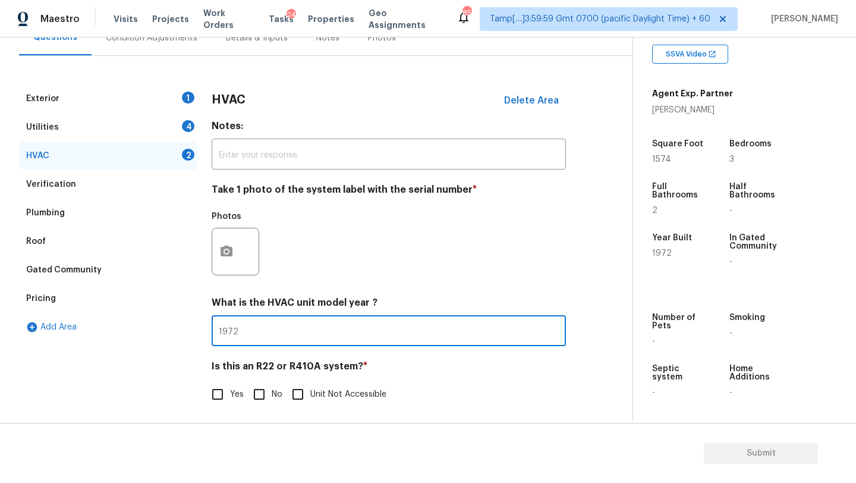
scroll to position [129, 0]
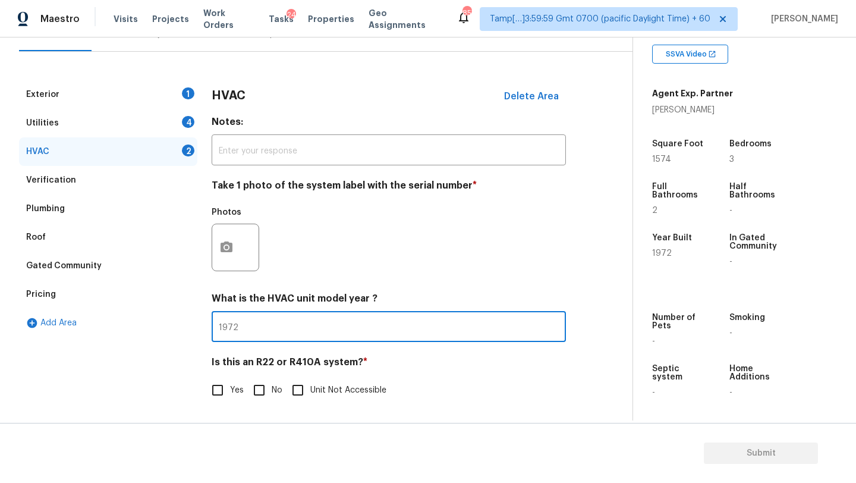
type input "1972"
click at [262, 402] on input "No" at bounding box center [259, 389] width 25 height 25
checkbox input "true"
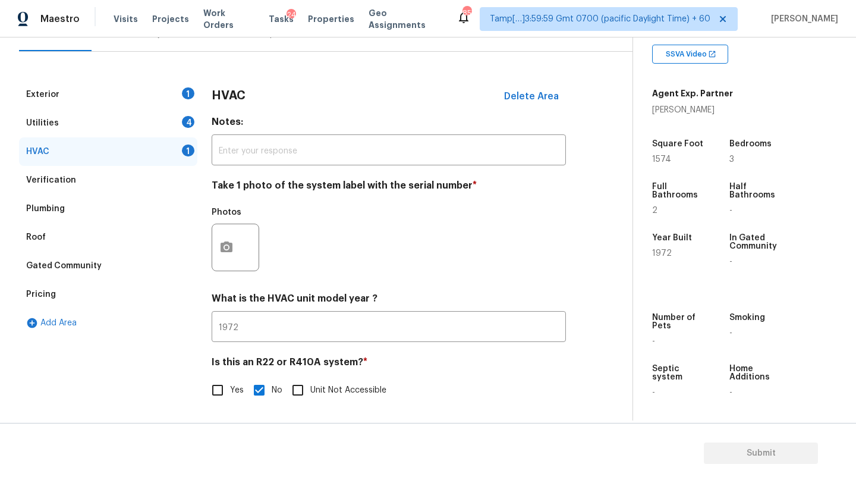
click at [93, 125] on div "Utilities 4" at bounding box center [108, 123] width 178 height 29
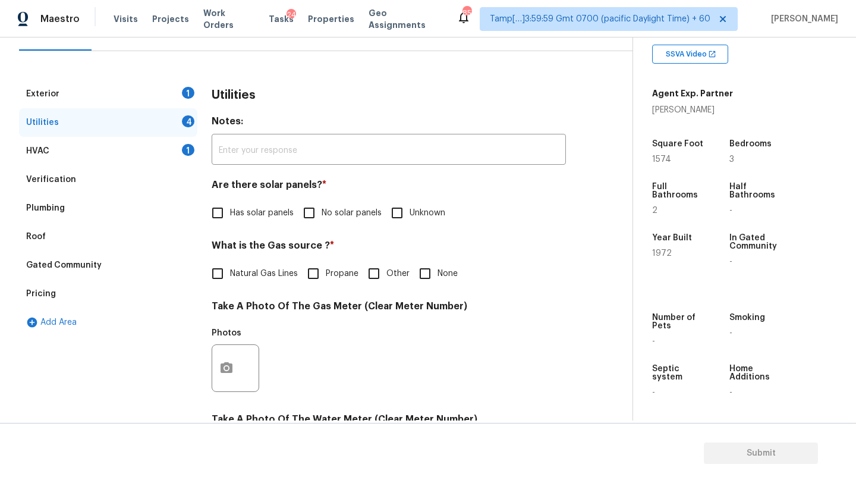
click at [317, 207] on input "No solar panels" at bounding box center [309, 212] width 25 height 25
checkbox input "true"
click at [233, 280] on label "Natural Gas Lines" at bounding box center [251, 274] width 93 height 25
click at [230, 280] on input "Natural Gas Lines" at bounding box center [217, 274] width 25 height 25
checkbox input "true"
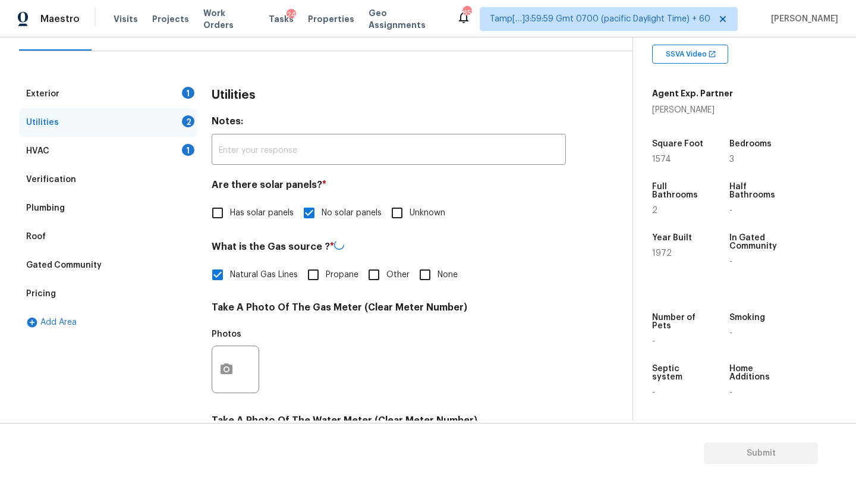
scroll to position [412, 0]
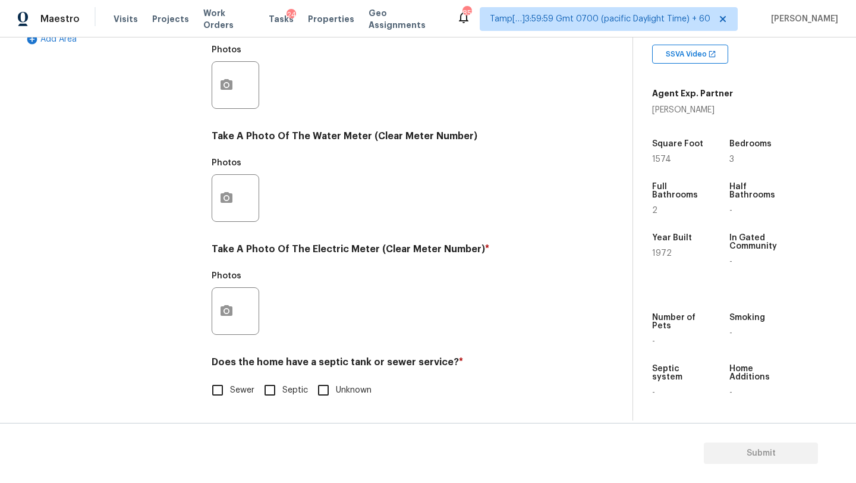
click at [228, 391] on input "Sewer" at bounding box center [217, 389] width 25 height 25
checkbox input "true"
click at [286, 389] on span "Septic" at bounding box center [295, 391] width 26 height 12
click at [282, 389] on input "Septic" at bounding box center [269, 391] width 25 height 25
checkbox input "true"
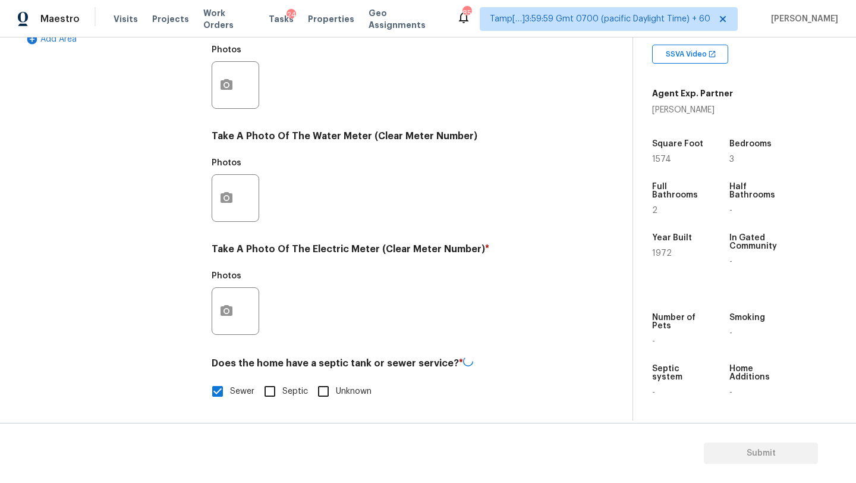
checkbox input "false"
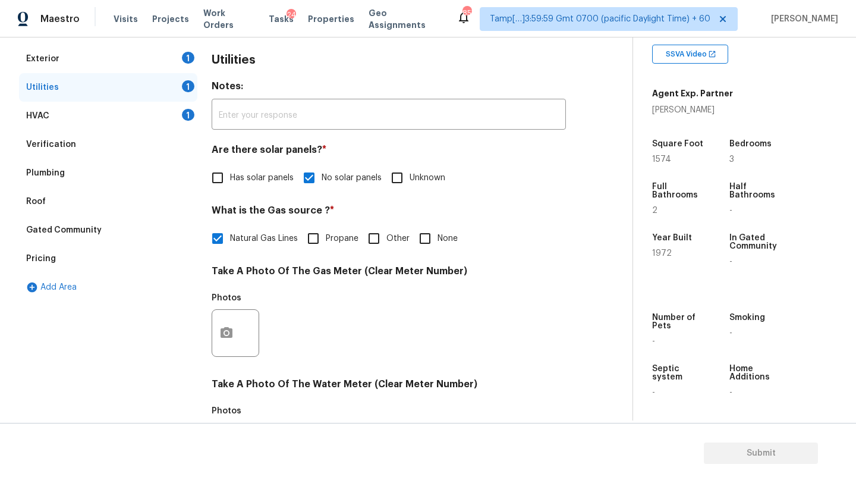
scroll to position [124, 0]
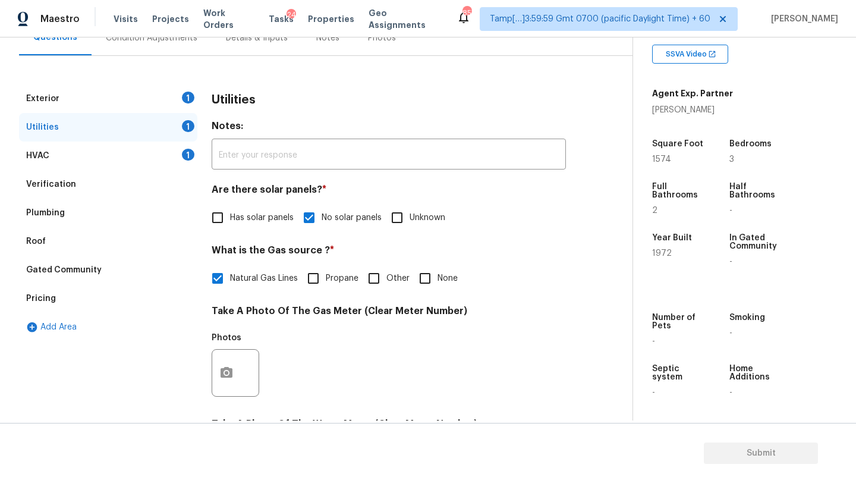
click at [73, 90] on div "Exterior 1" at bounding box center [108, 98] width 178 height 29
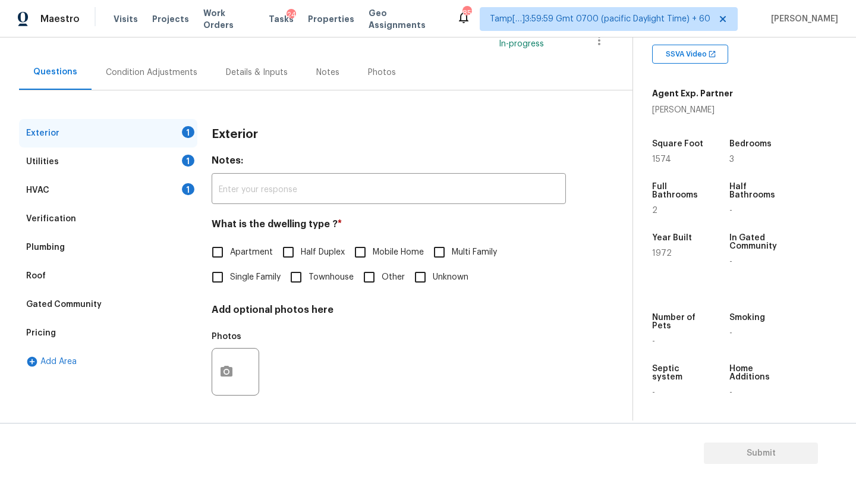
click at [219, 287] on input "Single Family" at bounding box center [217, 276] width 25 height 25
checkbox input "true"
click at [150, 70] on div "Condition Adjustments" at bounding box center [152, 73] width 92 height 12
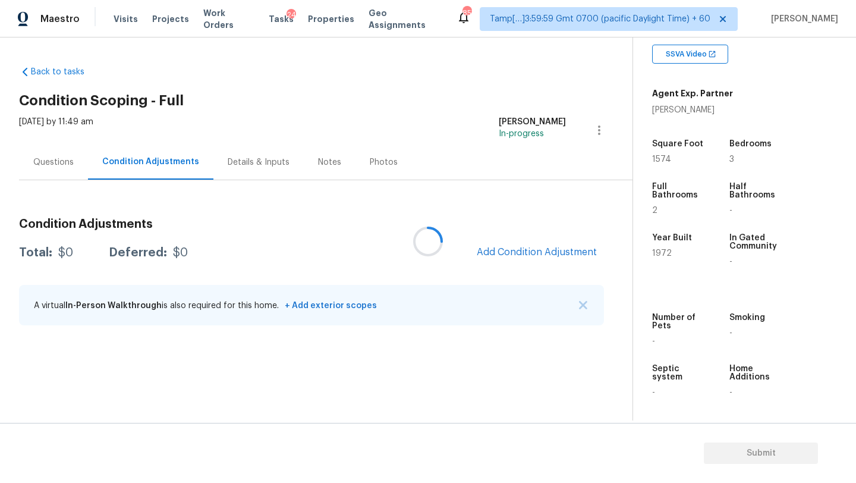
click at [546, 256] on div at bounding box center [428, 241] width 856 height 483
click at [436, 229] on icon at bounding box center [427, 240] width 35 height 35
click at [542, 246] on div at bounding box center [428, 241] width 856 height 483
click at [542, 245] on button "Add Condition Adjustment" at bounding box center [537, 252] width 134 height 25
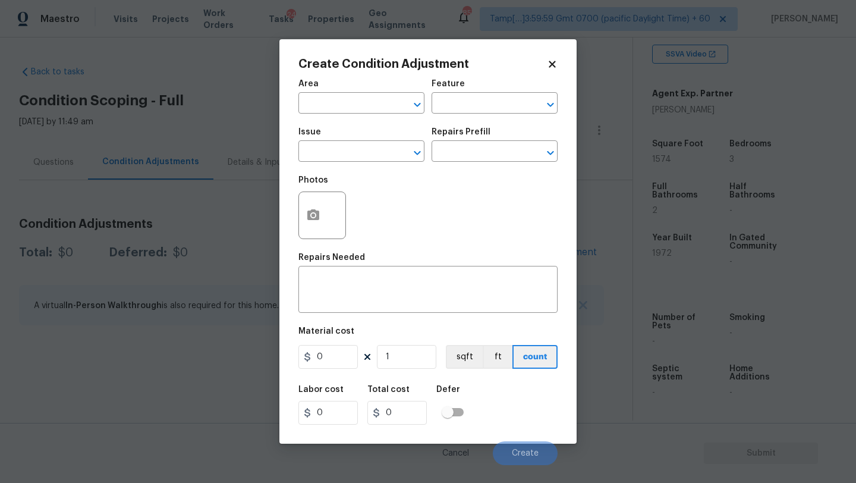
click at [368, 94] on div "Area" at bounding box center [361, 87] width 126 height 15
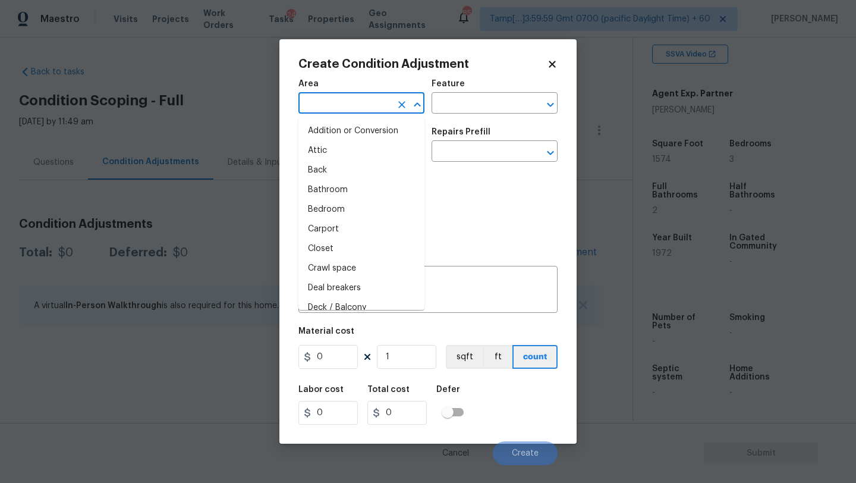
click at [368, 100] on input "text" at bounding box center [344, 104] width 93 height 18
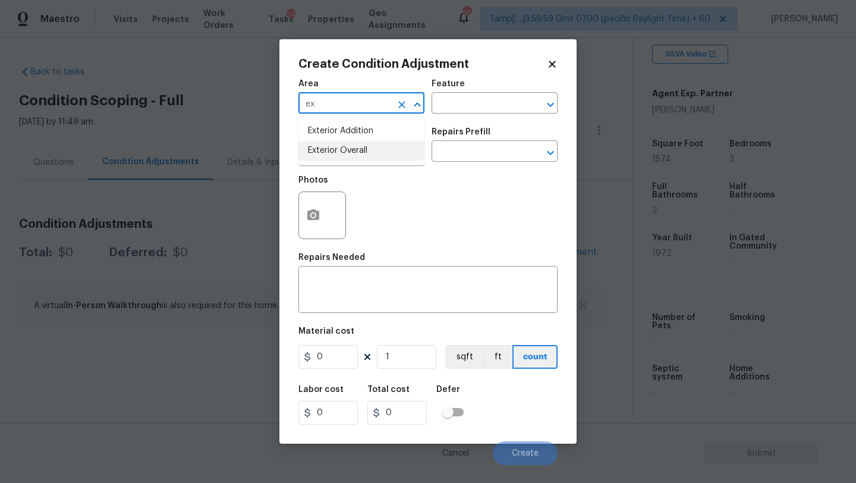
click at [367, 153] on li "Exterior Overall" at bounding box center [361, 151] width 126 height 20
type input "Exterior Overall"
click at [473, 114] on div "Area Exterior Overall ​ Feature ​" at bounding box center [427, 97] width 259 height 48
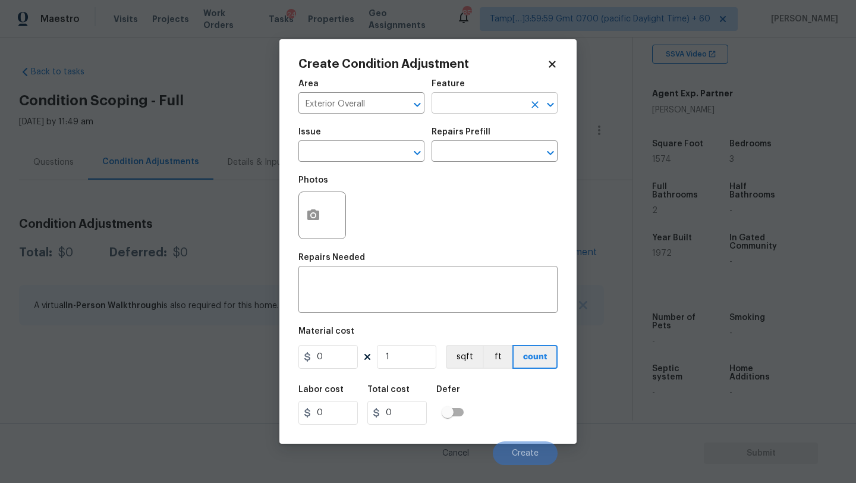
click at [480, 103] on input "text" at bounding box center [477, 104] width 93 height 18
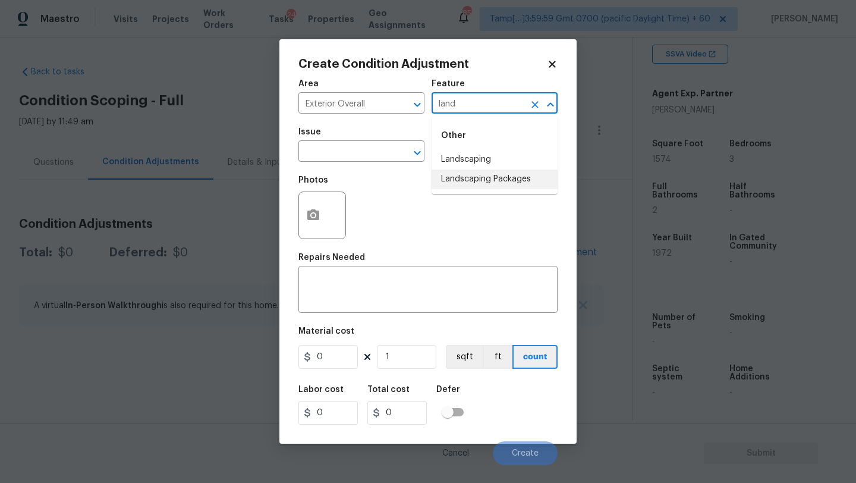
click at [471, 172] on li "Landscaping Packages" at bounding box center [494, 179] width 126 height 20
type input "Landscaping Packages"
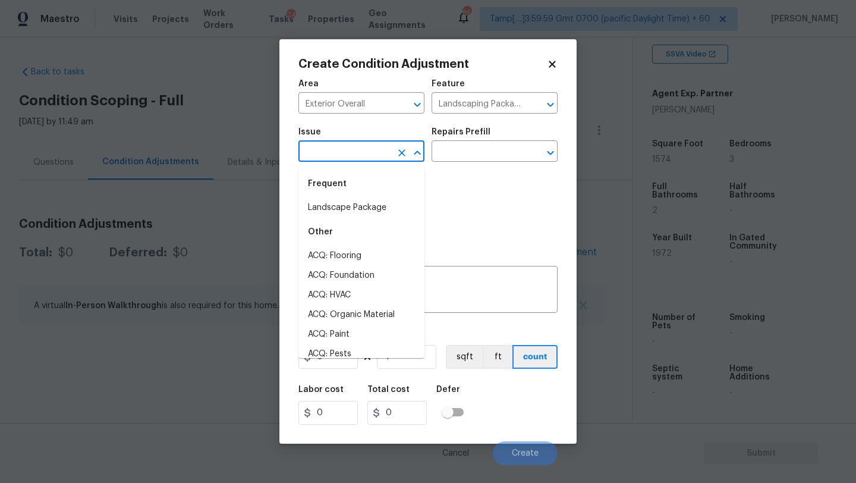
click at [327, 157] on input "text" at bounding box center [344, 152] width 93 height 18
click at [336, 220] on div "Other" at bounding box center [361, 232] width 126 height 29
click at [374, 204] on li "Landscape Package" at bounding box center [361, 208] width 126 height 20
type input "Landscape Package"
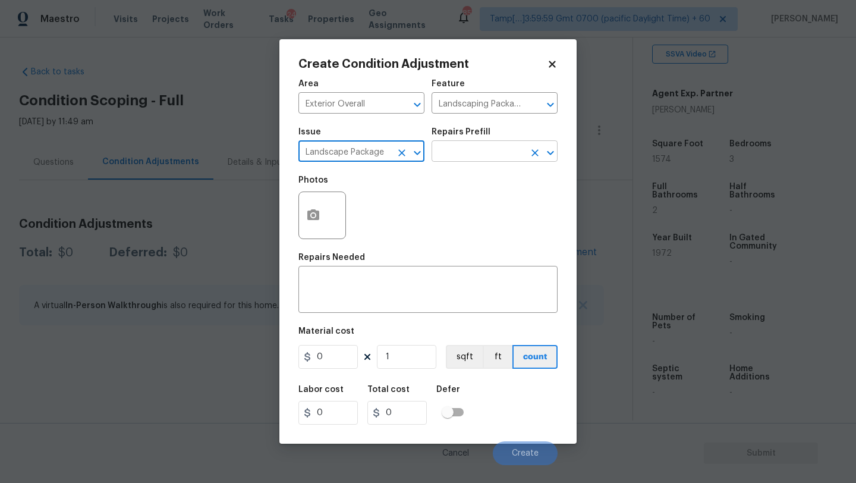
click at [458, 154] on input "text" at bounding box center [477, 152] width 93 height 18
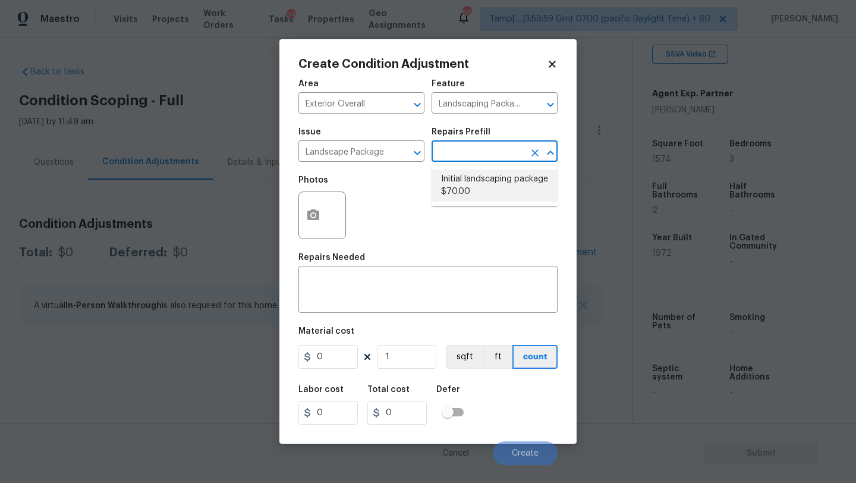
click at [474, 181] on li "Initial landscaping package $70.00" at bounding box center [494, 185] width 126 height 32
type input "Home Readiness Packages"
type textarea "Mowing of grass up to 6" in height. Mow, edge along driveways & sidewalks, trim…"
type input "70"
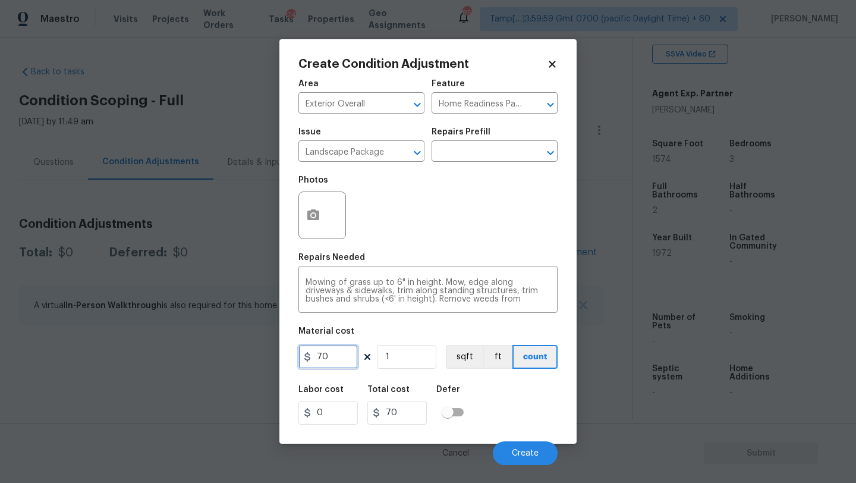
click at [329, 361] on input "70" at bounding box center [327, 357] width 59 height 24
type input "300"
click at [311, 204] on button "button" at bounding box center [313, 215] width 29 height 46
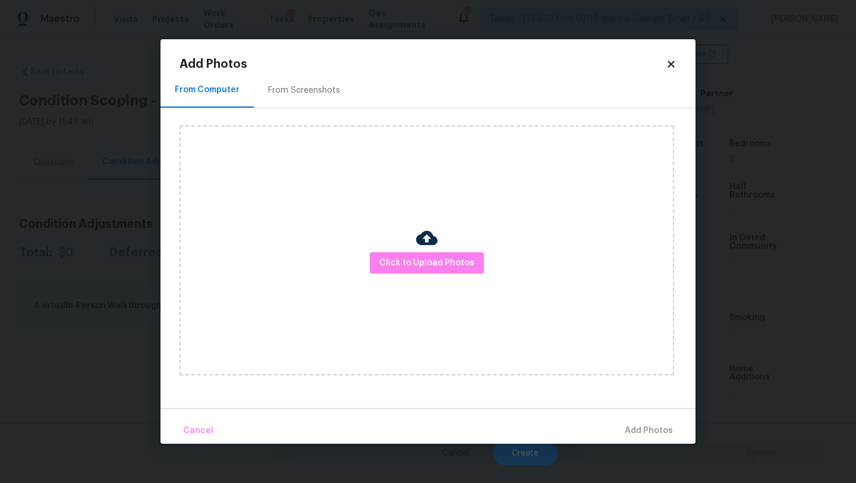
click at [311, 84] on div "From Screenshots" at bounding box center [304, 90] width 72 height 12
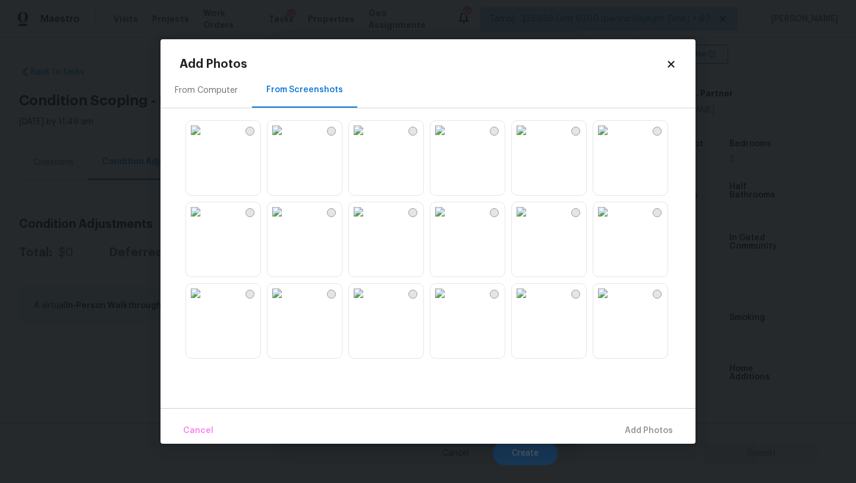
click at [368, 140] on img at bounding box center [358, 130] width 19 height 19
drag, startPoint x: 216, startPoint y: 174, endPoint x: 295, endPoint y: 173, distance: 79.6
click at [205, 140] on img at bounding box center [195, 130] width 19 height 19
click at [449, 140] on img at bounding box center [439, 130] width 19 height 19
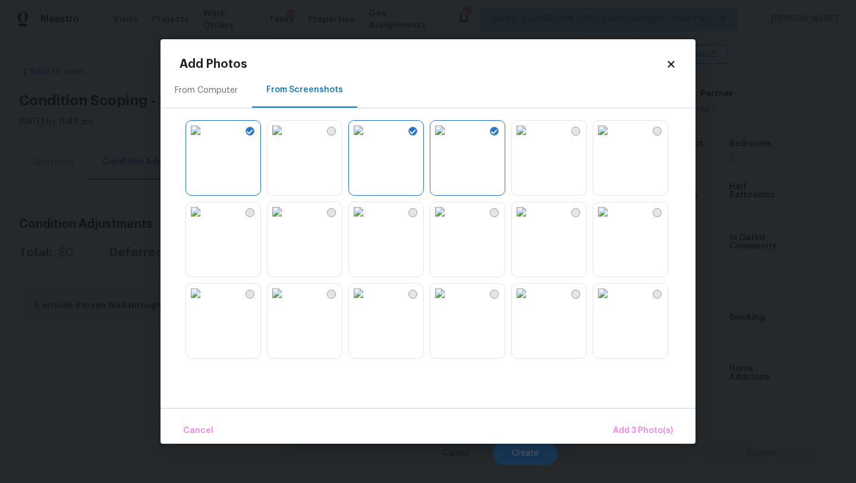
click at [286, 300] on img at bounding box center [276, 292] width 19 height 19
click at [449, 303] on img at bounding box center [439, 292] width 19 height 19
click at [612, 140] on img at bounding box center [602, 130] width 19 height 19
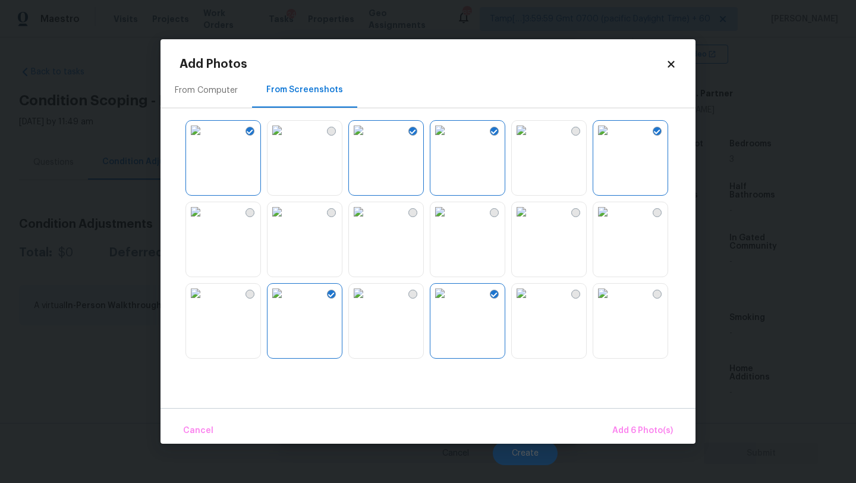
click at [271, 221] on img at bounding box center [276, 211] width 19 height 19
click at [634, 423] on span "Add 7 Photo(s)" at bounding box center [642, 430] width 61 height 15
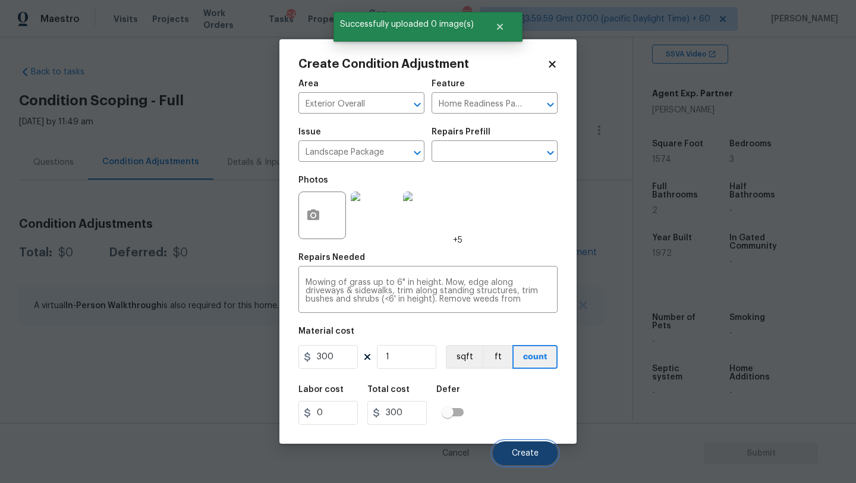
click at [522, 458] on button "Create" at bounding box center [525, 453] width 65 height 24
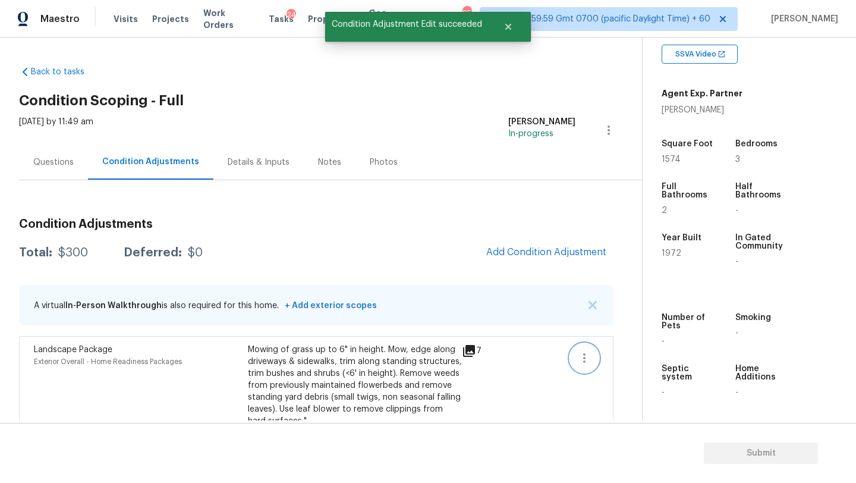
click at [584, 370] on button "button" at bounding box center [584, 358] width 29 height 29
click at [607, 358] on div "Edit" at bounding box center [650, 355] width 93 height 12
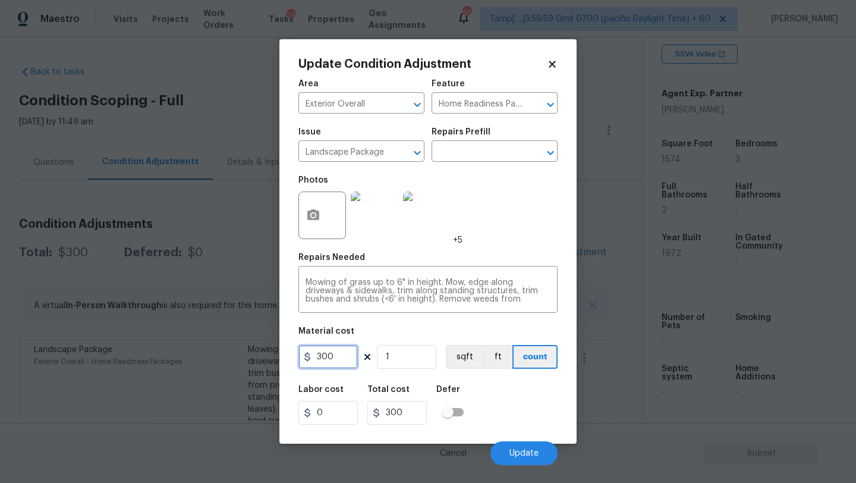
click at [336, 358] on input "300" at bounding box center [327, 357] width 59 height 24
type input "750"
click at [527, 456] on span "Update" at bounding box center [523, 453] width 29 height 9
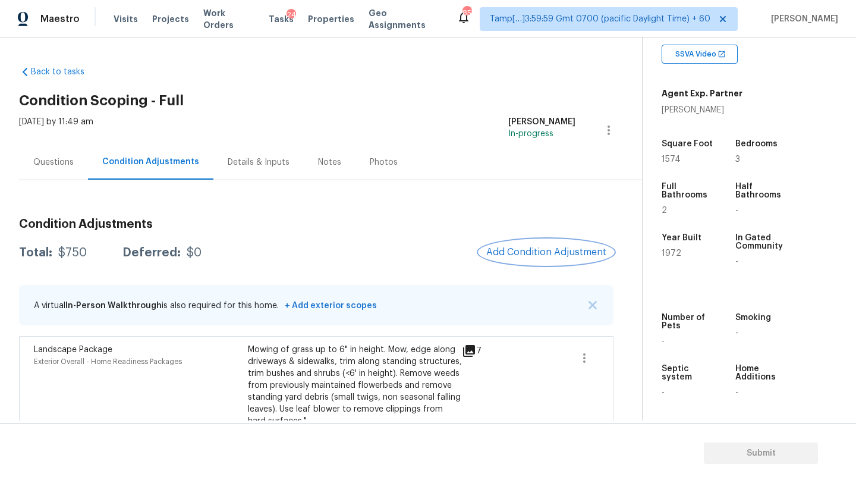
click at [546, 257] on span "Add Condition Adjustment" at bounding box center [546, 252] width 120 height 11
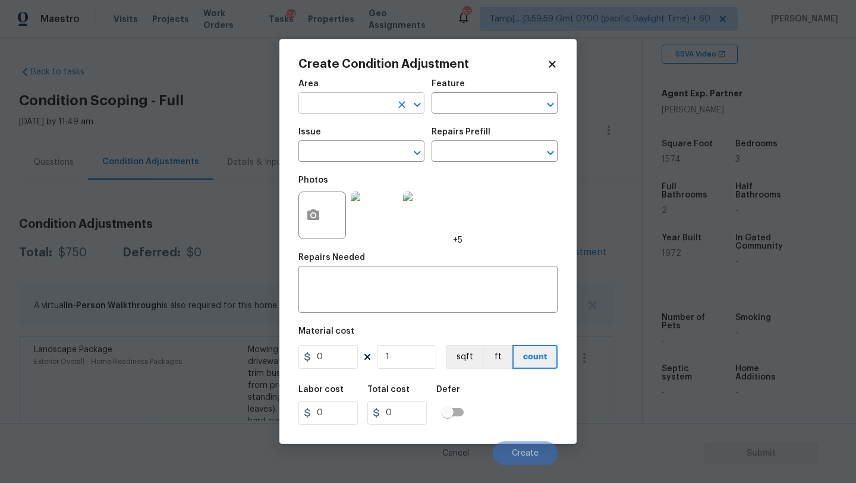
click at [345, 107] on input "text" at bounding box center [344, 104] width 93 height 18
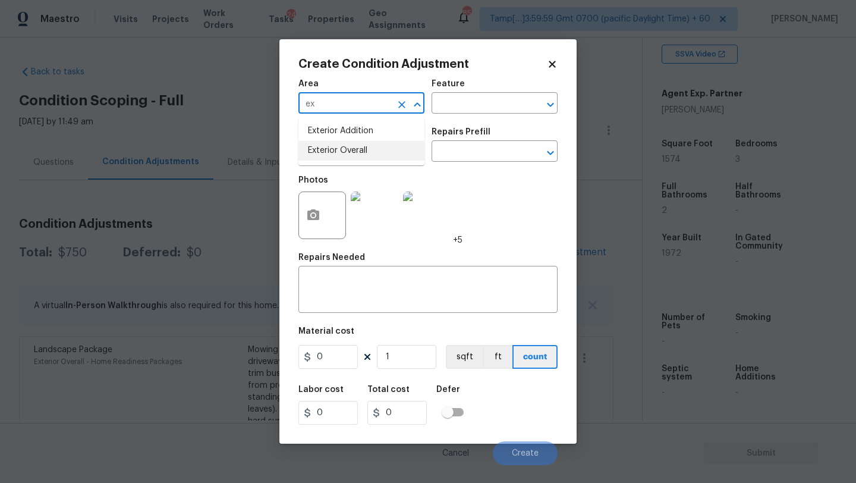
click at [349, 155] on li "Exterior Overall" at bounding box center [361, 151] width 126 height 20
type input "Exterior Overall"
click at [458, 109] on input "text" at bounding box center [477, 104] width 93 height 18
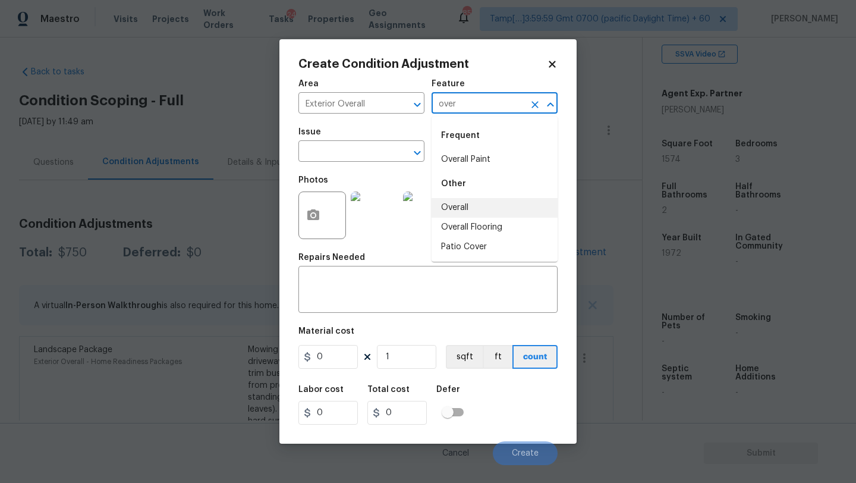
click at [474, 210] on li "Overall" at bounding box center [494, 208] width 126 height 20
type input "Overall"
click at [442, 278] on div "x ​" at bounding box center [427, 291] width 259 height 44
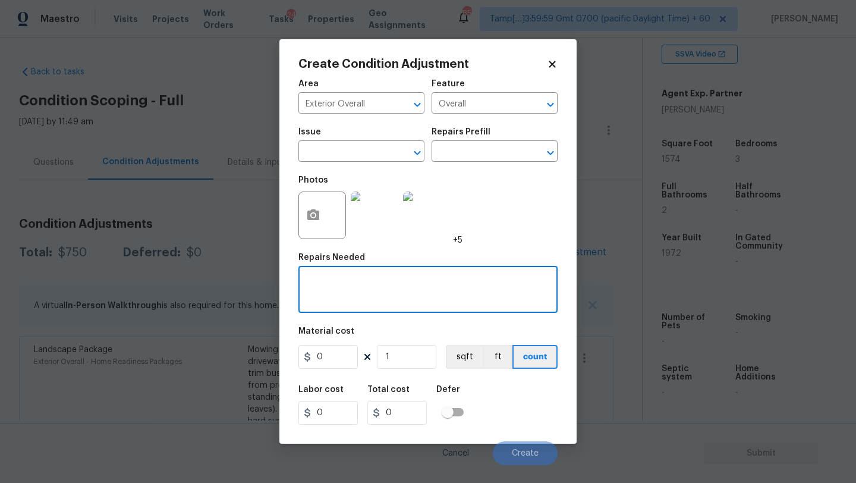
paste textarea "Repairs to siding, stucco, or paint"
type textarea "Repairs to siding, stucco, or paint"
click at [330, 358] on input "0" at bounding box center [327, 357] width 59 height 24
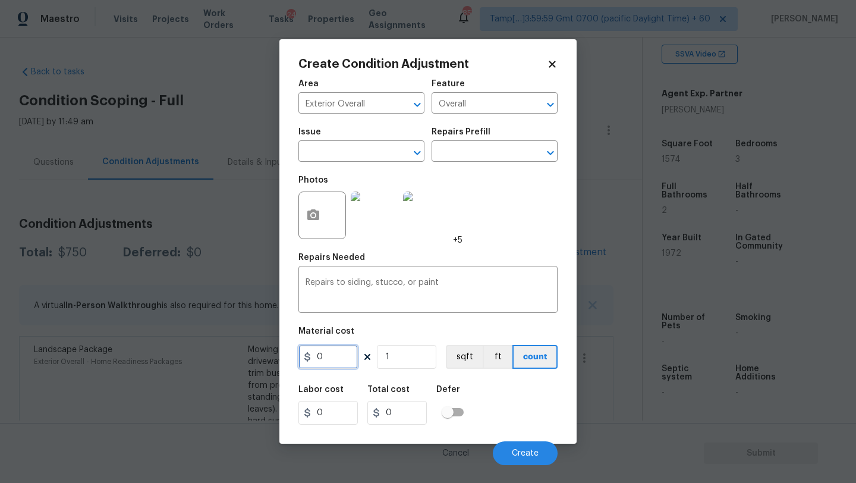
click at [330, 358] on input "0" at bounding box center [327, 357] width 59 height 24
type input "1.6"
click at [412, 355] on input "1" at bounding box center [406, 357] width 59 height 24
type input "15"
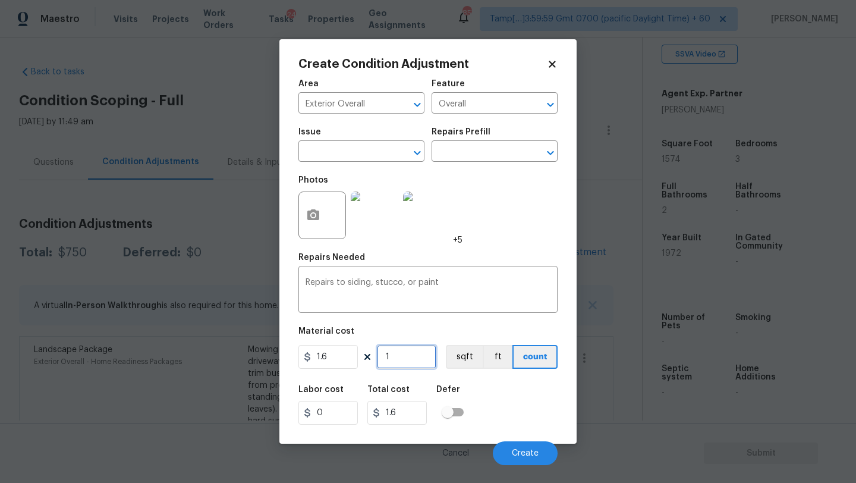
type input "24"
type input "157"
type input "251.2"
type input "1574"
type input "2518.4"
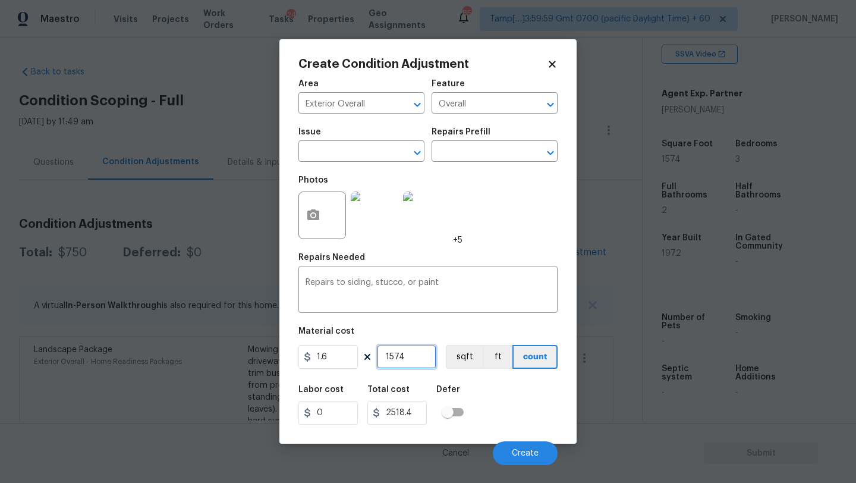
type input "1574"
click at [312, 219] on icon "button" at bounding box center [313, 214] width 12 height 11
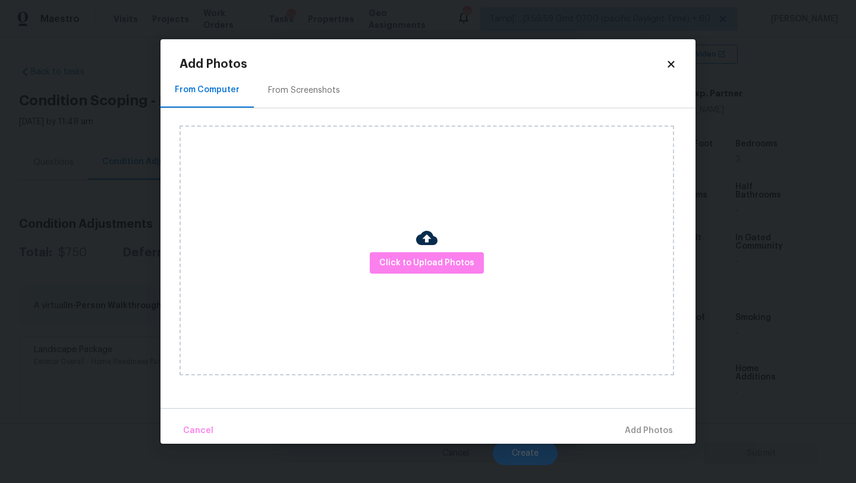
click at [327, 86] on div "From Screenshots" at bounding box center [304, 90] width 72 height 12
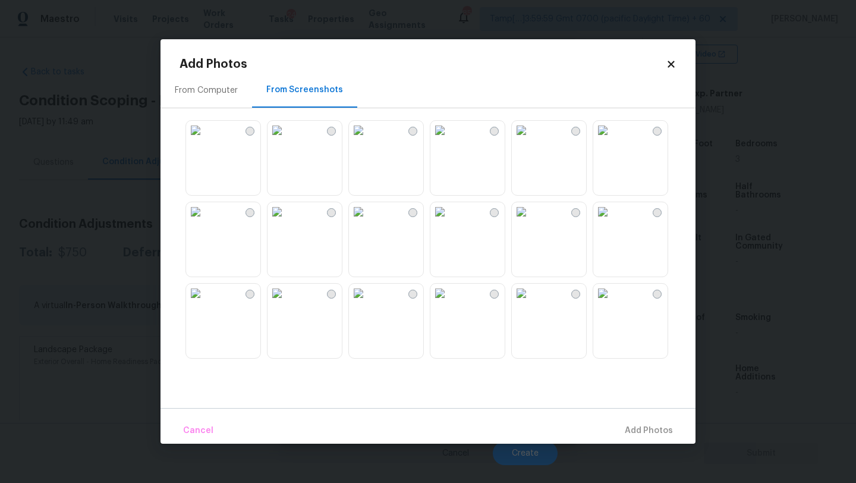
click at [205, 140] on img at bounding box center [195, 130] width 19 height 19
click at [286, 140] on img at bounding box center [276, 130] width 19 height 19
click at [286, 221] on img at bounding box center [276, 211] width 19 height 19
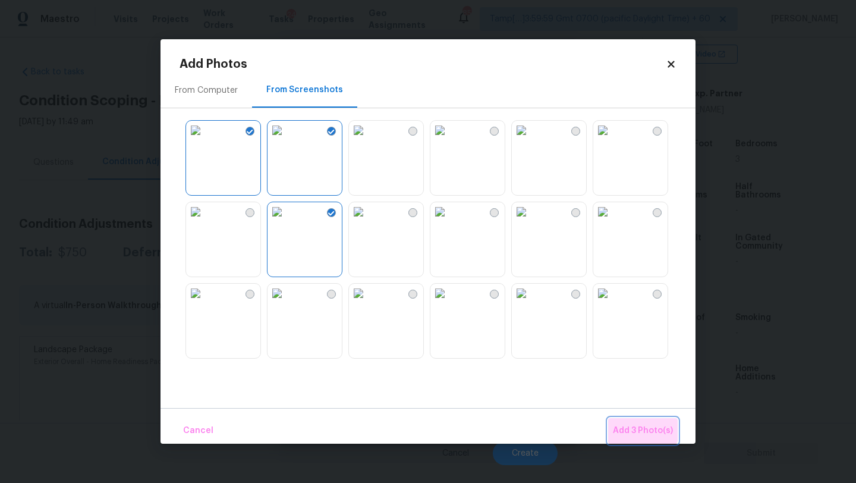
click at [641, 427] on span "Add 3 Photo(s)" at bounding box center [643, 430] width 60 height 15
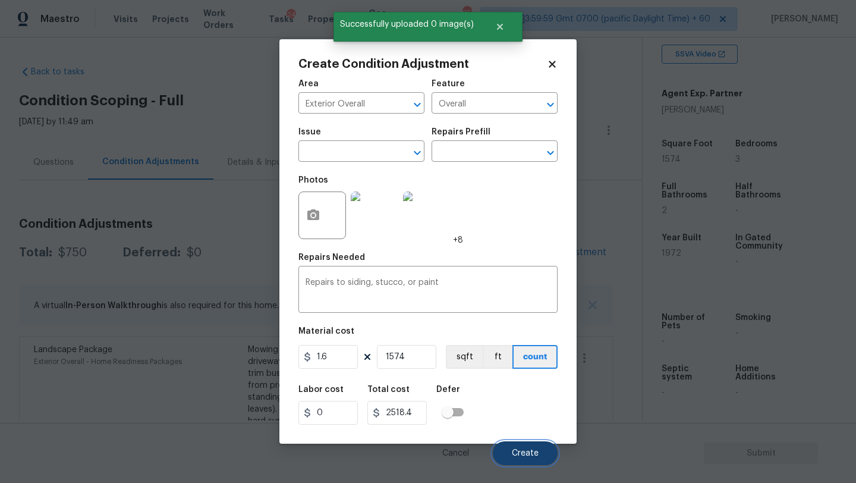
click at [541, 446] on button "Create" at bounding box center [525, 453] width 65 height 24
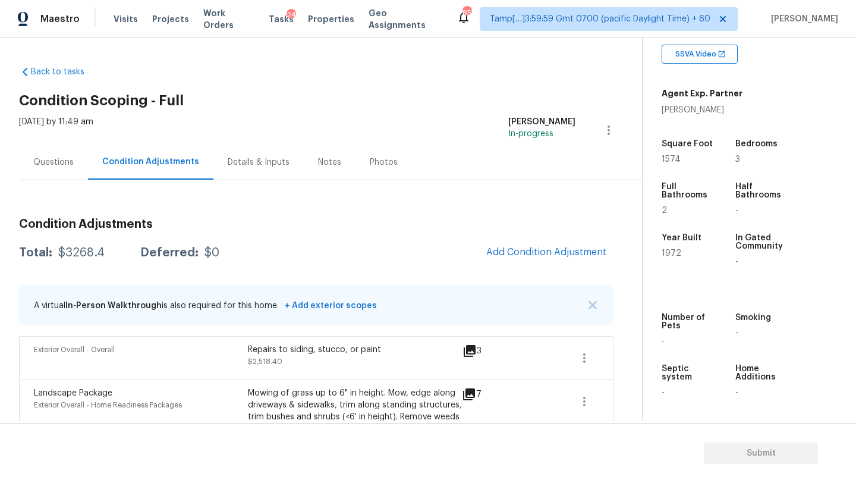
click at [553, 234] on div "Condition Adjustments Total: $3268.4 Deferred: $0 Add Condition Adjustment A vi…" at bounding box center [316, 349] width 594 height 281
click at [533, 257] on button "Add Condition Adjustment" at bounding box center [546, 252] width 134 height 25
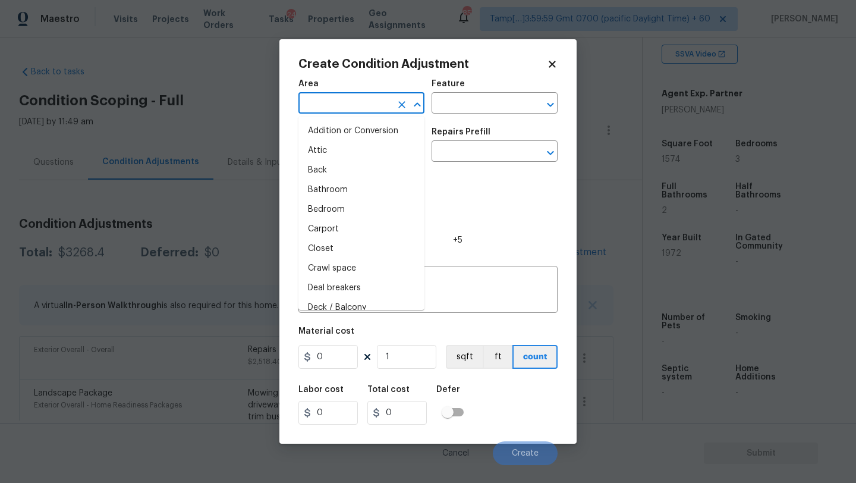
click at [342, 112] on input "text" at bounding box center [344, 104] width 93 height 18
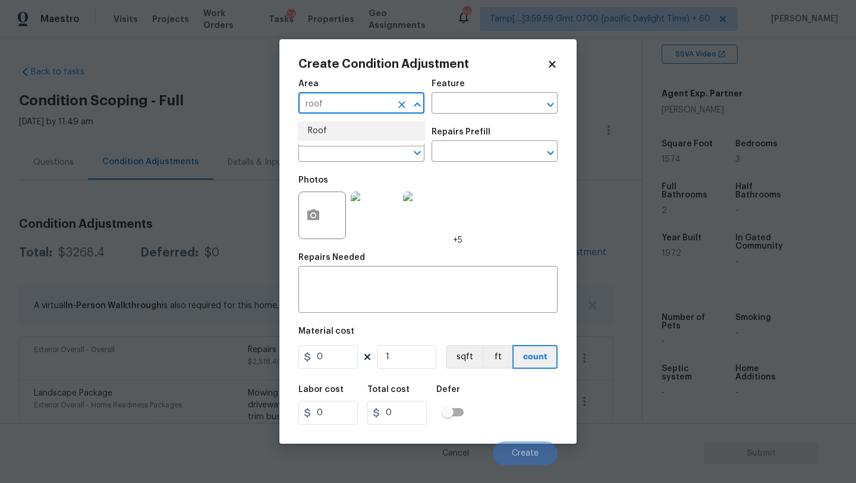
click at [385, 128] on li "Roof" at bounding box center [361, 131] width 126 height 20
type input "Roof"
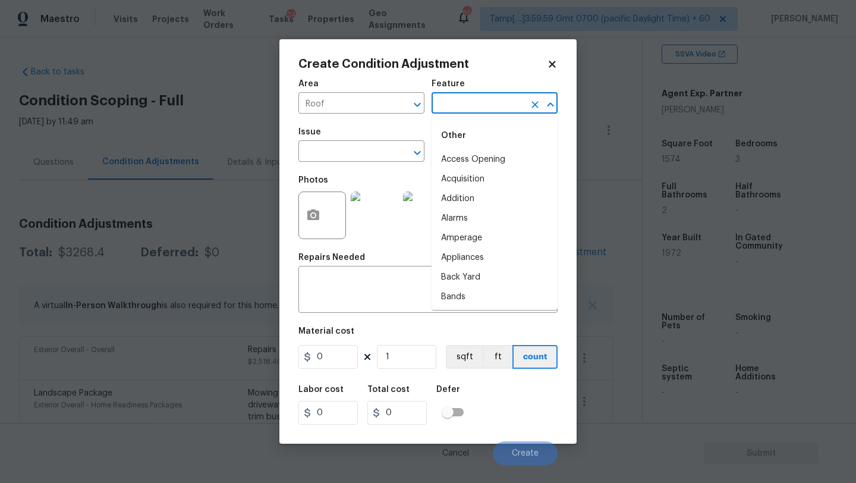
click at [482, 106] on input "text" at bounding box center [477, 104] width 93 height 18
click at [472, 185] on li "Roof" at bounding box center [494, 179] width 126 height 20
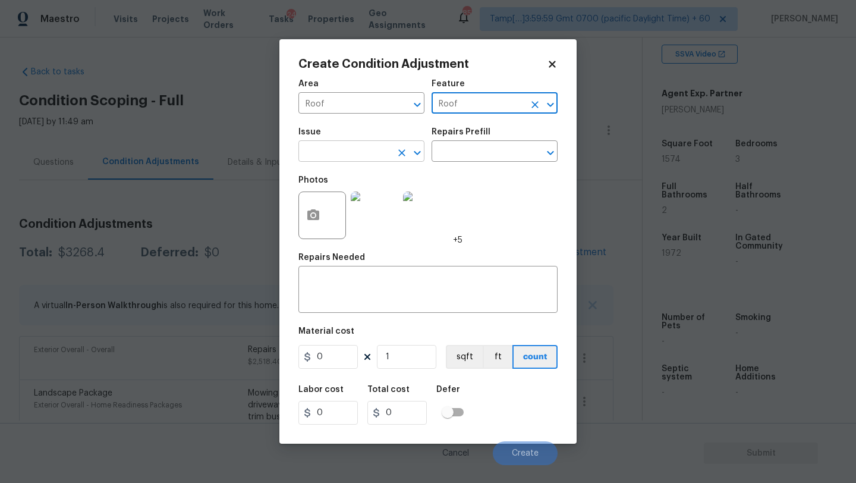
type input "Roof"
click at [339, 155] on input "text" at bounding box center [344, 152] width 93 height 18
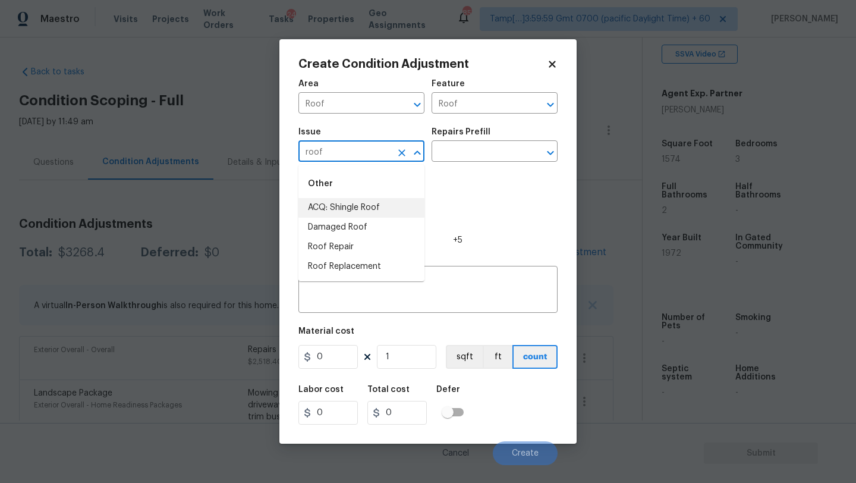
click at [333, 204] on li "ACQ: Shingle Roof" at bounding box center [361, 208] width 126 height 20
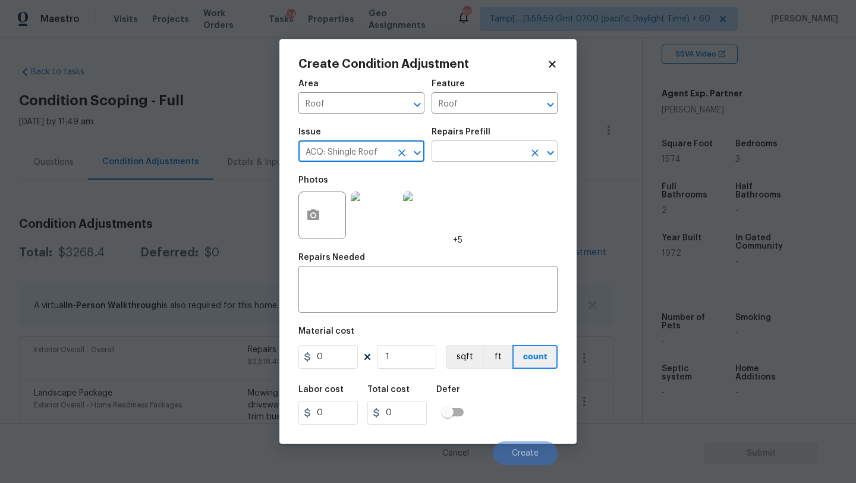
click at [531, 153] on icon "Clear" at bounding box center [535, 153] width 12 height 12
type input "ACQ: Shingle Roof"
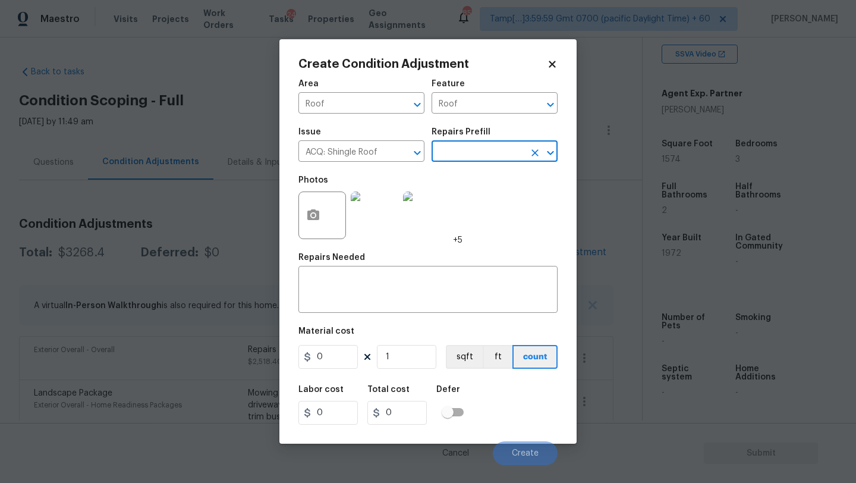
click at [477, 161] on input "text" at bounding box center [477, 152] width 93 height 18
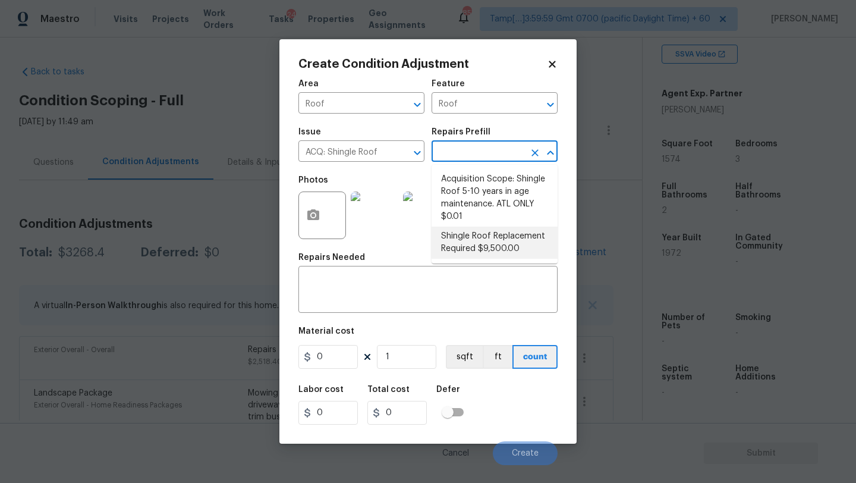
click at [470, 253] on li "Shingle Roof Replacement Required $9,500.00" at bounding box center [494, 242] width 126 height 32
type input "Acquisition"
type textarea "Acquisition Scope: Shingle Roof Replacement required."
type input "9500"
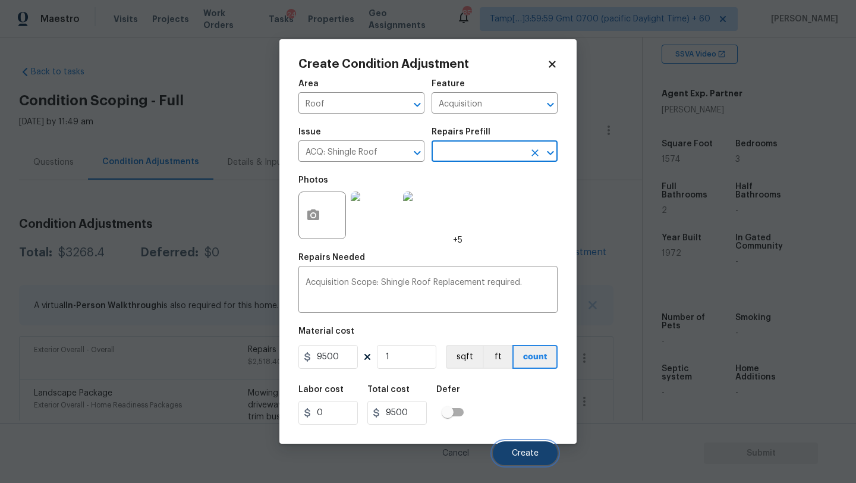
click at [522, 454] on span "Create" at bounding box center [525, 453] width 27 height 9
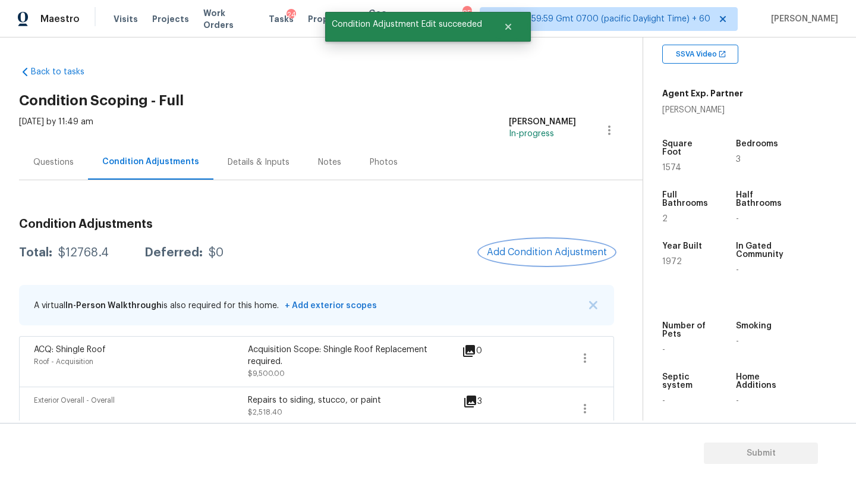
click at [544, 257] on span "Add Condition Adjustment" at bounding box center [547, 252] width 120 height 11
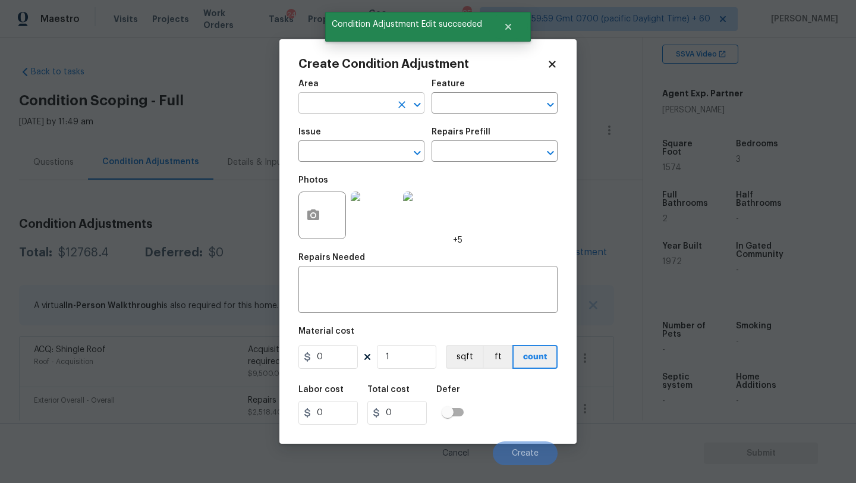
click at [369, 103] on input "text" at bounding box center [344, 104] width 93 height 18
click at [363, 140] on li "HVAC" at bounding box center [361, 131] width 126 height 20
type input "HVAC"
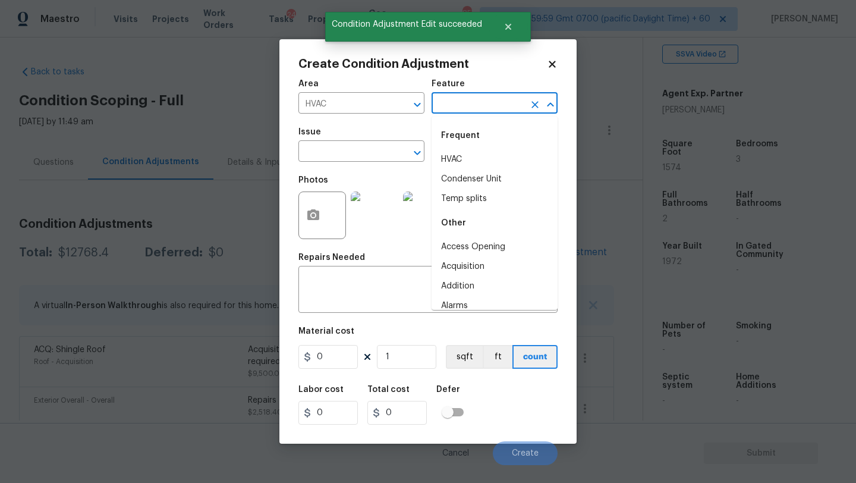
click at [477, 108] on input "text" at bounding box center [477, 104] width 93 height 18
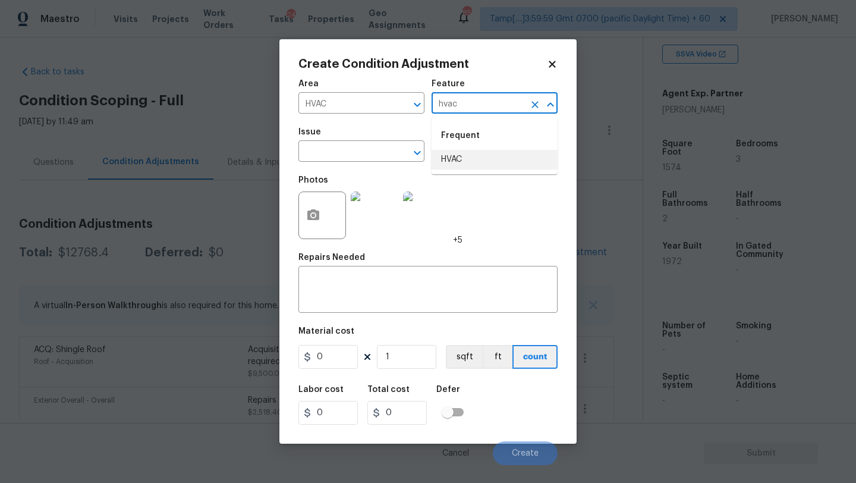
click at [462, 156] on li "HVAC" at bounding box center [494, 160] width 126 height 20
type input "HVAC"
click at [347, 156] on input "text" at bounding box center [344, 152] width 93 height 18
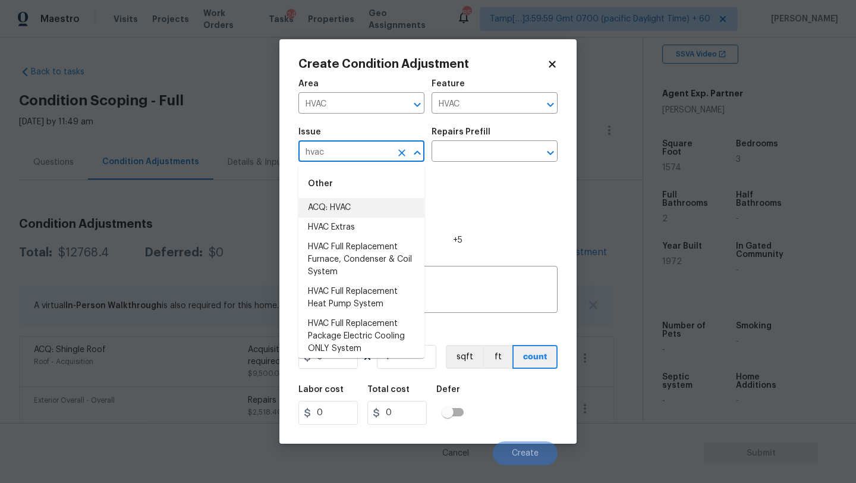
click at [343, 212] on li "ACQ: HVAC" at bounding box center [361, 208] width 126 height 20
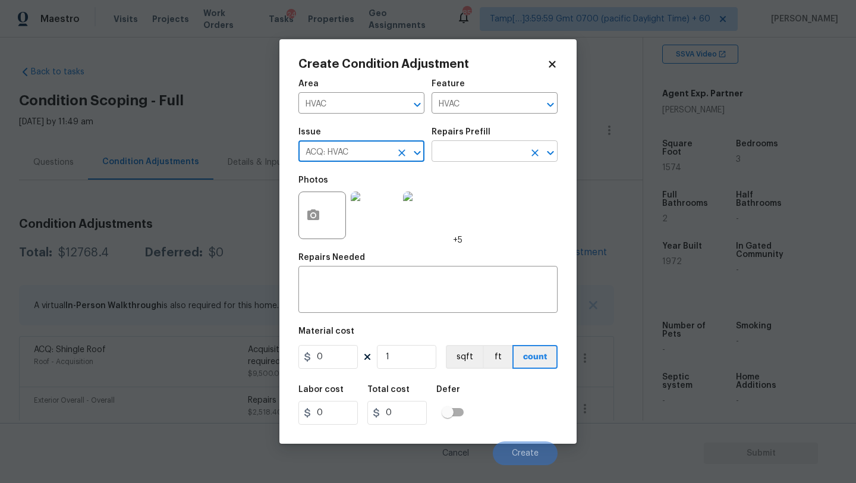
type input "ACQ: HVAC"
click at [470, 152] on input "text" at bounding box center [477, 152] width 93 height 18
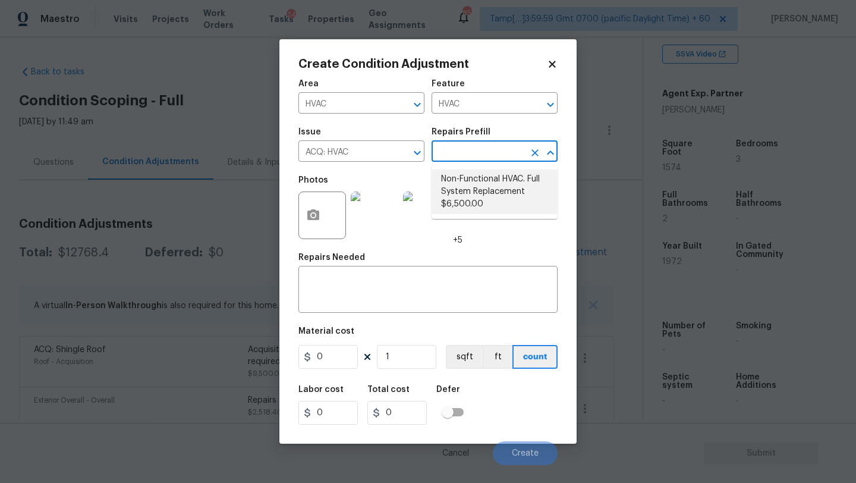
click at [467, 196] on li "Non-Functional HVAC. Full System Replacement $6,500.00" at bounding box center [494, 191] width 126 height 45
type input "Acquisition"
type textarea "Acquisition Scope: Full System Replacement"
type input "6500"
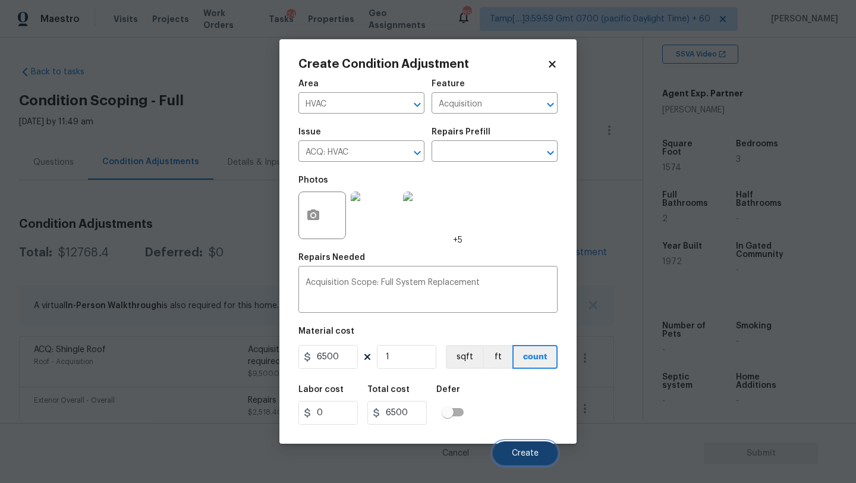
click at [510, 449] on button "Create" at bounding box center [525, 453] width 65 height 24
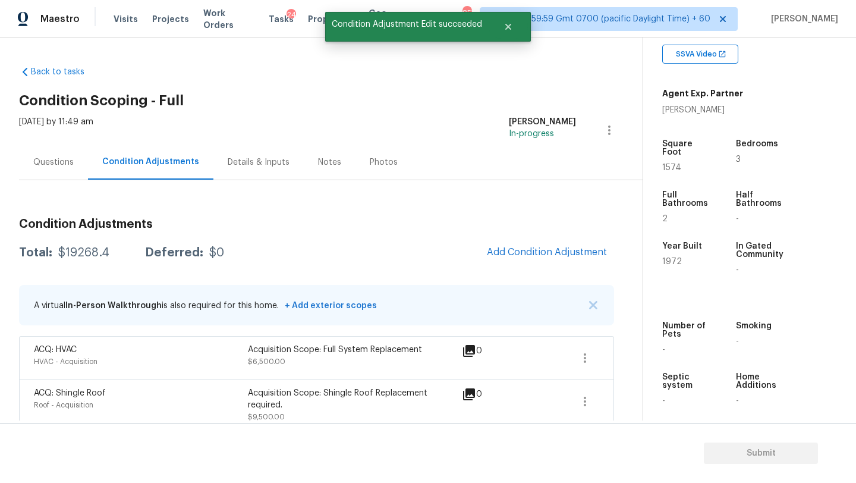
click at [531, 233] on div "Condition Adjustments Total: $19268.4 Deferred: $0 Add Condition Adjustment A v…" at bounding box center [316, 396] width 595 height 375
click at [531, 250] on span "Add Condition Adjustment" at bounding box center [547, 252] width 120 height 11
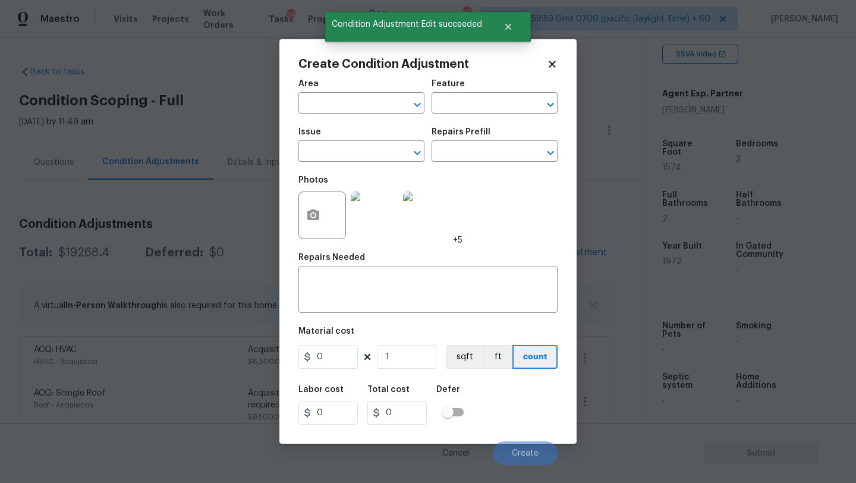
click at [330, 114] on span "Area ​" at bounding box center [361, 97] width 126 height 48
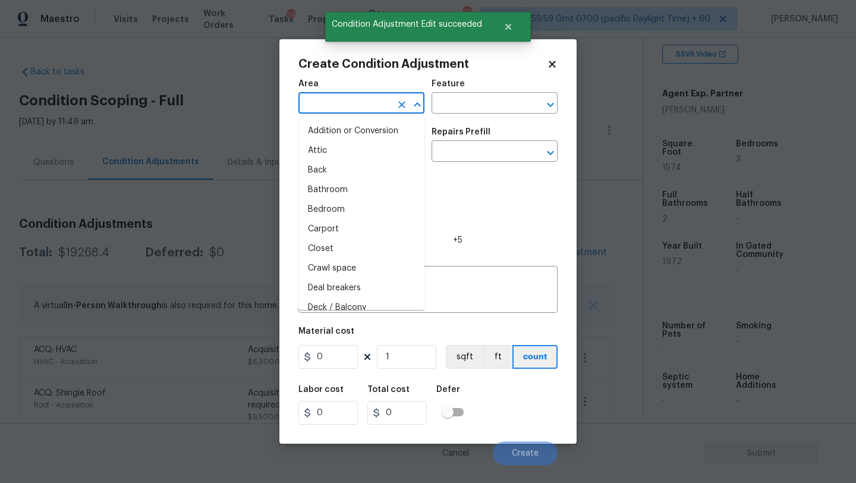
click at [348, 102] on input "text" at bounding box center [344, 104] width 93 height 18
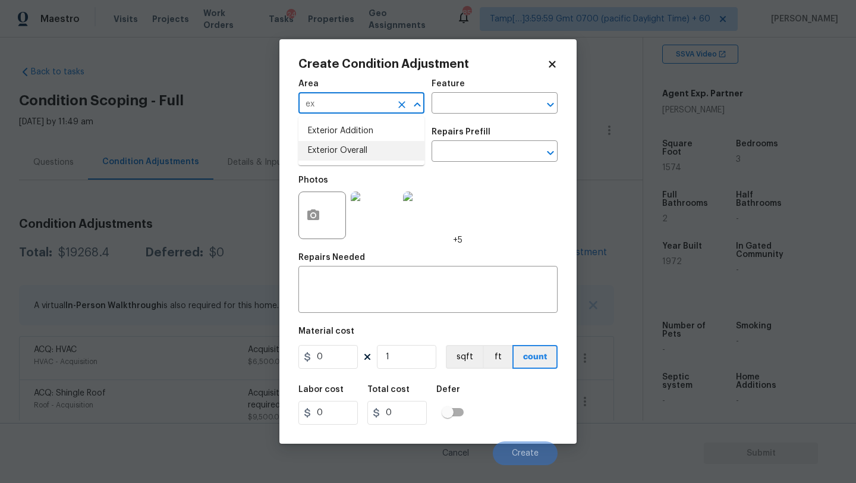
click at [359, 155] on li "Exterior Overall" at bounding box center [361, 151] width 126 height 20
type input "Exterior Overall"
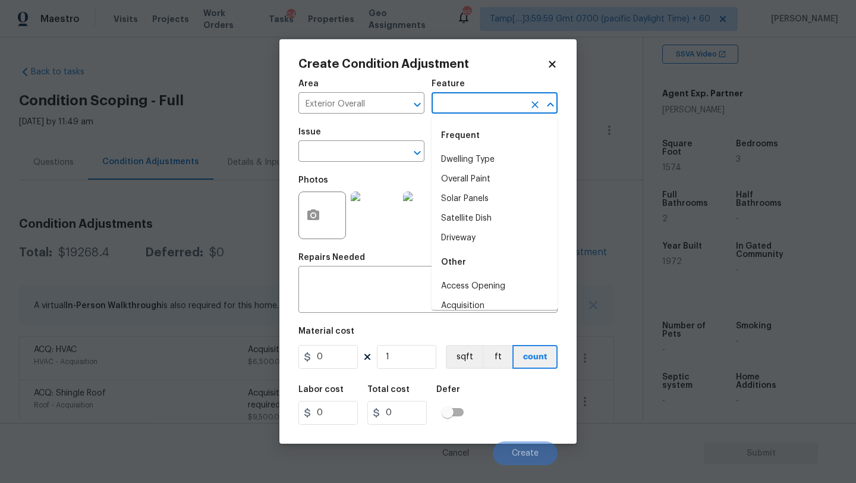
click at [462, 109] on input "text" at bounding box center [477, 104] width 93 height 18
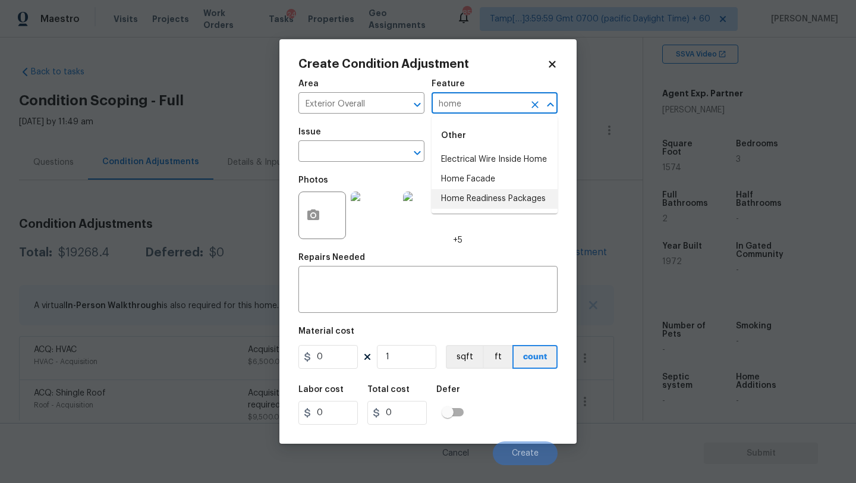
click at [461, 194] on li "Home Readiness Packages" at bounding box center [494, 199] width 126 height 20
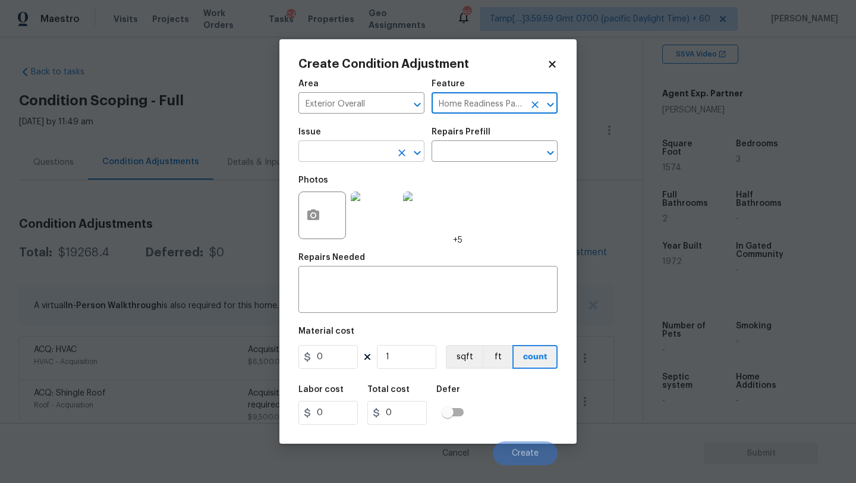
type input "Home Readiness Packages"
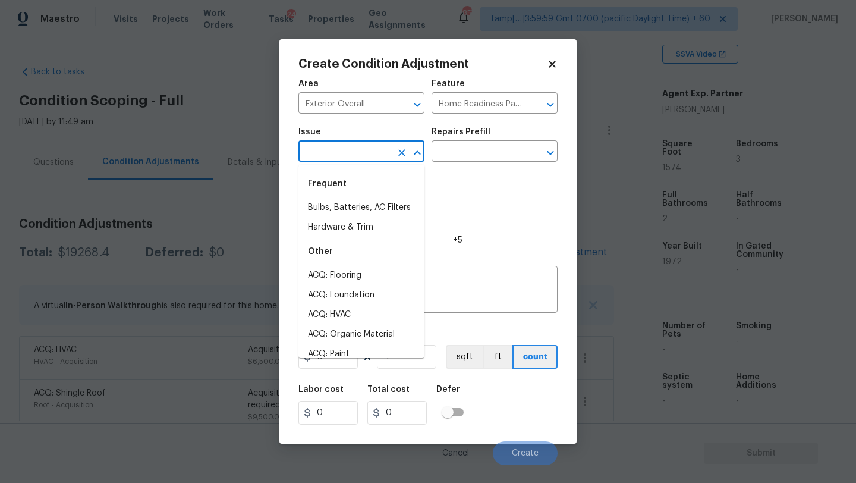
click at [332, 146] on input "text" at bounding box center [344, 152] width 93 height 18
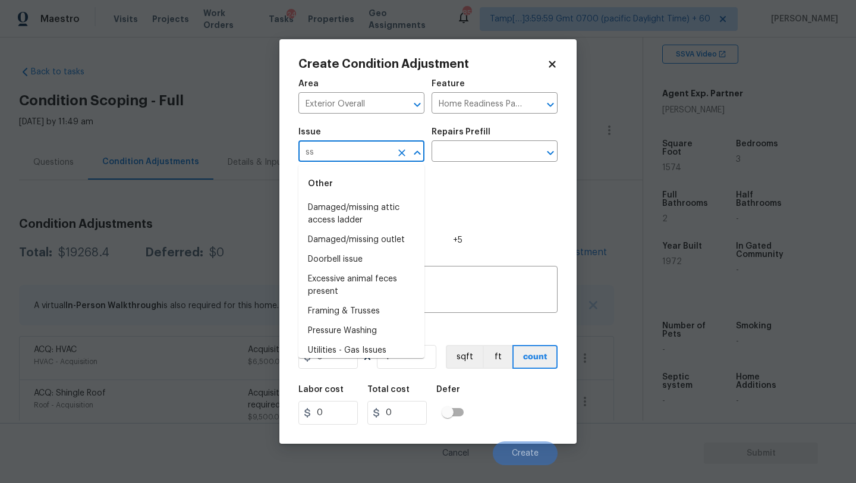
type input "s"
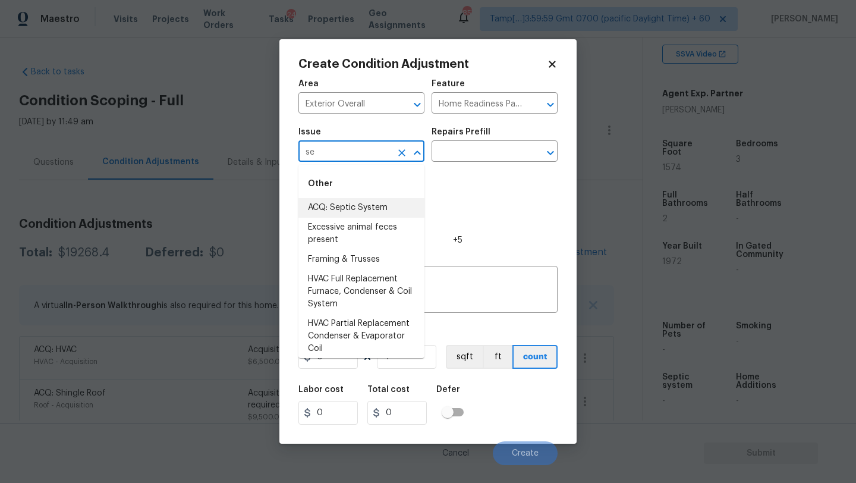
click at [330, 213] on li "ACQ: Septic System" at bounding box center [361, 208] width 126 height 20
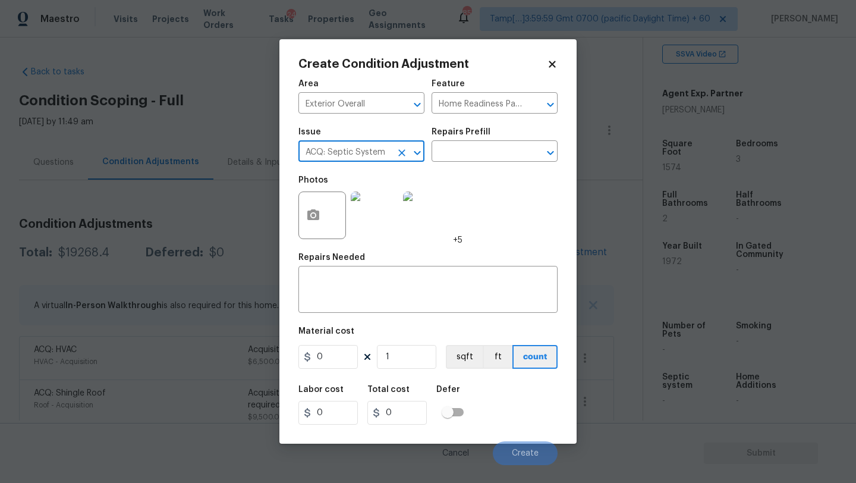
type input "ACQ: Septic System"
click at [455, 165] on div "Issue ACQ: Septic System ​ Repairs Prefill ​" at bounding box center [427, 145] width 259 height 48
click at [461, 159] on input "text" at bounding box center [477, 152] width 93 height 18
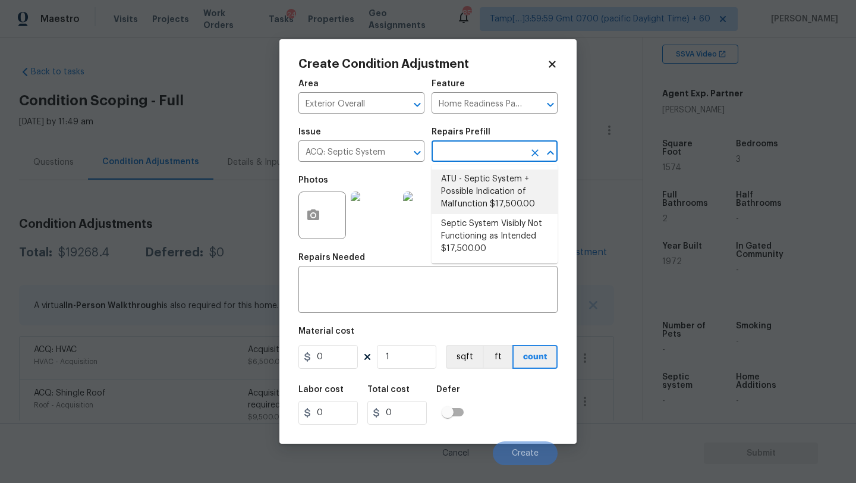
click at [461, 181] on li "ATU - Septic System + Possible Indication of Malfunction $17,500.00" at bounding box center [494, 191] width 126 height 45
type input "Acquisition"
type textarea "Acquisition Scope: ATU Septic System + Possible Indication of Malfunction Discl…"
type input "17500"
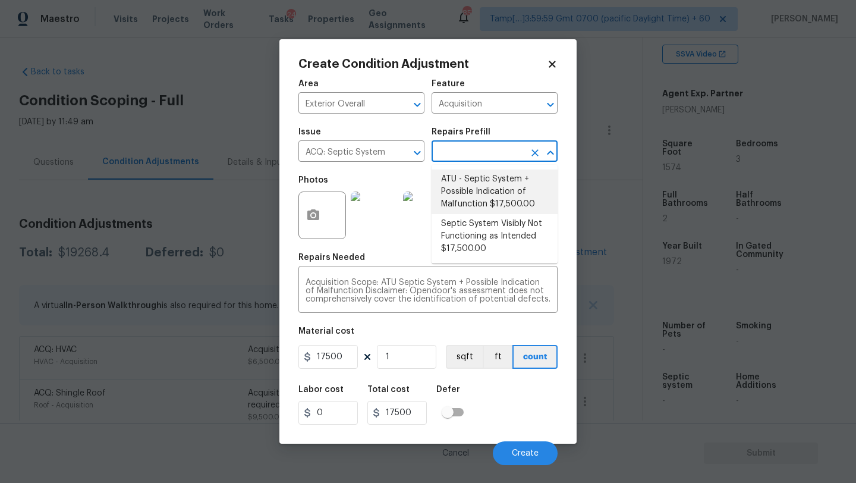
click at [474, 157] on input "text" at bounding box center [477, 152] width 93 height 18
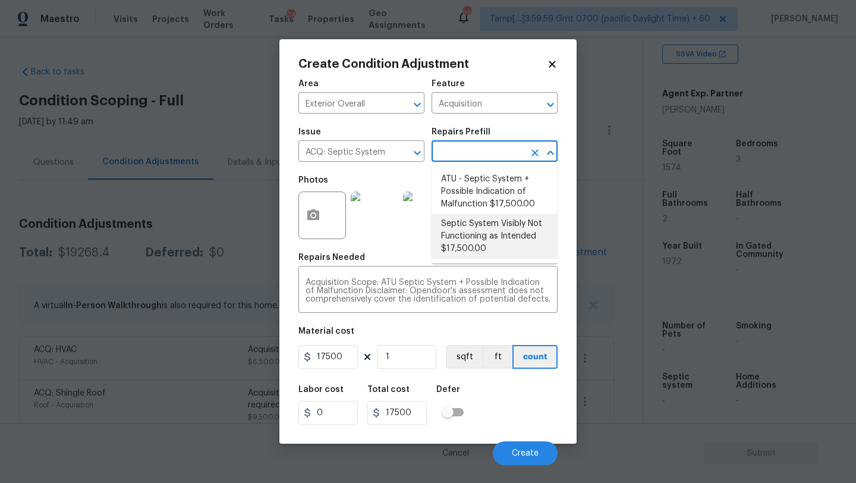
click at [487, 238] on li "Septic System Visibly Not Functioning as Intended $17,500.00" at bounding box center [494, 236] width 126 height 45
type textarea "Acquisition Scope:Septic System Visibly Not Functioning as Intended Disclaimer:…"
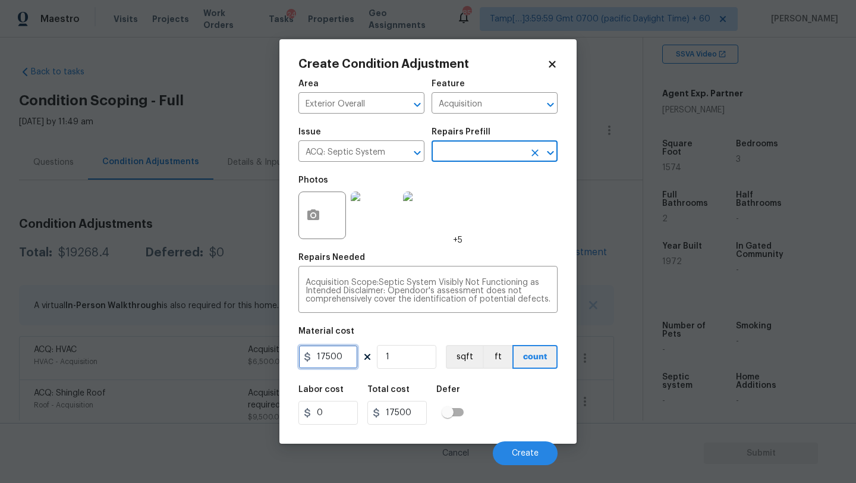
click at [344, 356] on input "17500" at bounding box center [327, 357] width 59 height 24
type input "2500"
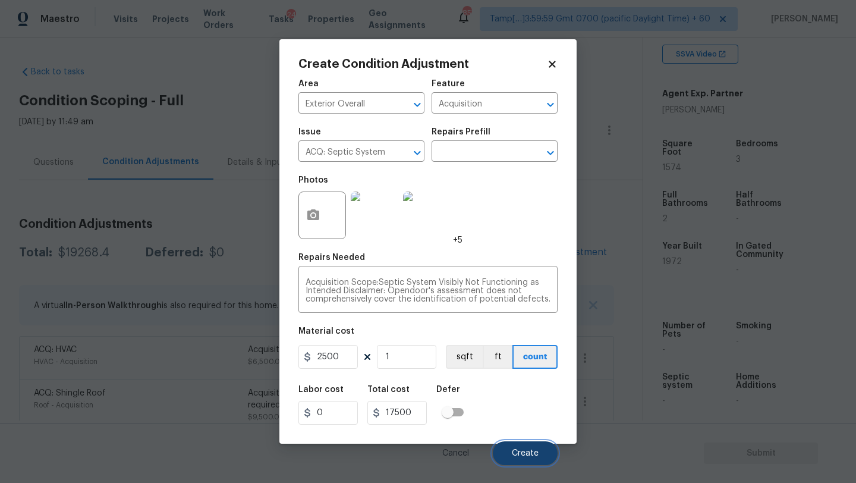
type input "2500"
click at [522, 456] on span "Create" at bounding box center [525, 453] width 27 height 9
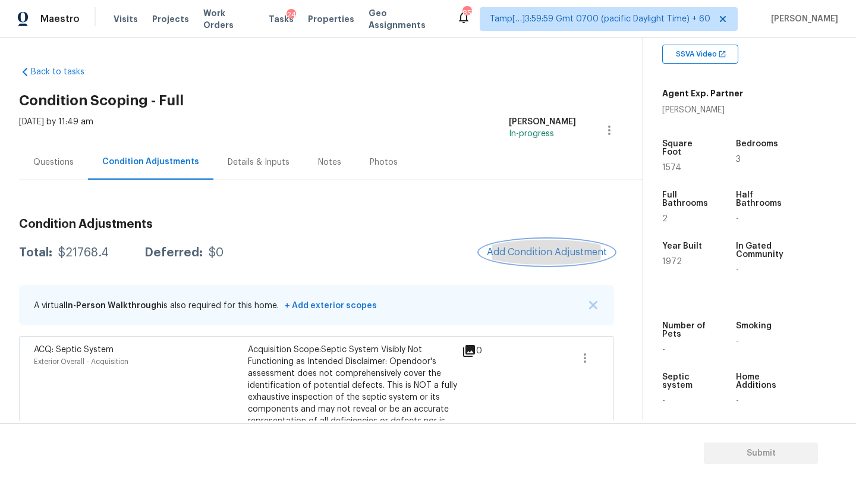
click at [528, 247] on span "Add Condition Adjustment" at bounding box center [547, 252] width 120 height 11
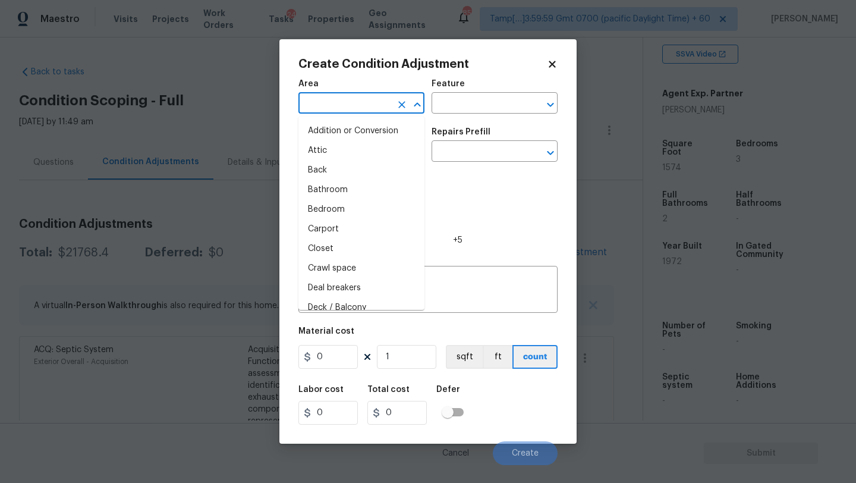
click at [352, 97] on input "text" at bounding box center [344, 104] width 93 height 18
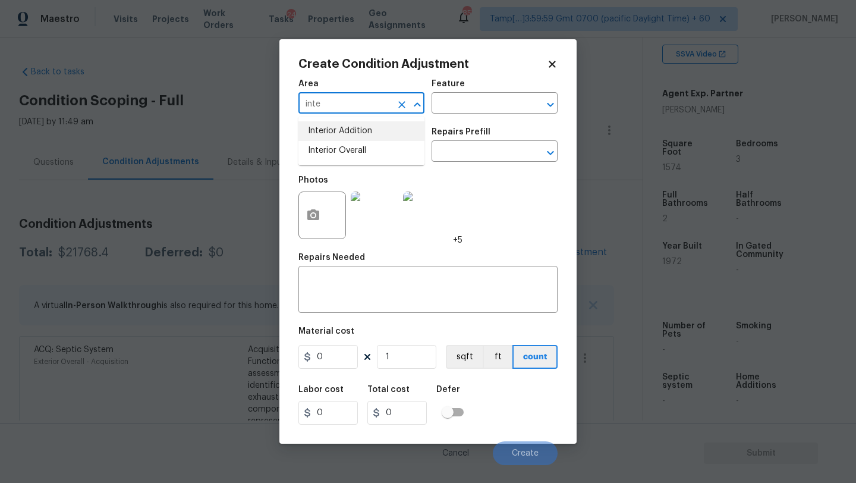
click at [358, 144] on li "Interior Overall" at bounding box center [361, 151] width 126 height 20
type input "Interior Overall"
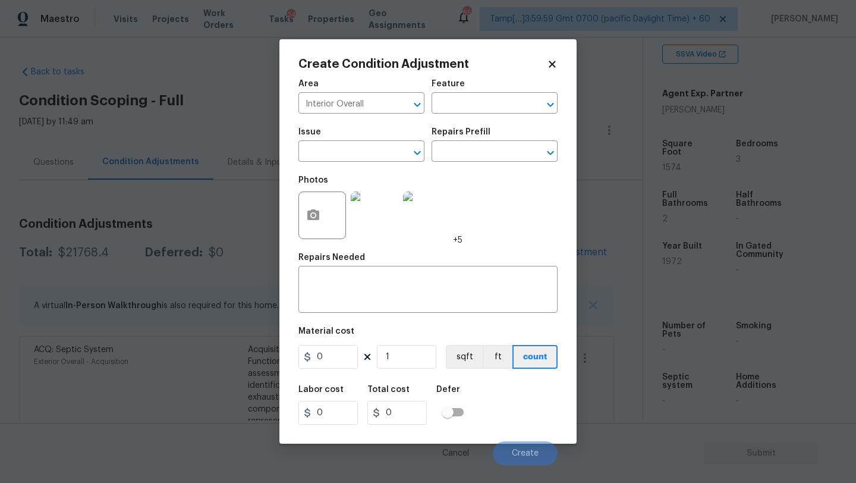
click at [481, 115] on div "Area Interior Overall ​ Feature ​" at bounding box center [427, 97] width 259 height 48
click at [481, 107] on input "text" at bounding box center [477, 104] width 93 height 18
click at [472, 144] on div "Other" at bounding box center [494, 135] width 126 height 29
click at [472, 150] on li "Other Odor" at bounding box center [494, 145] width 126 height 48
click at [442, 158] on li "Odor" at bounding box center [494, 160] width 126 height 20
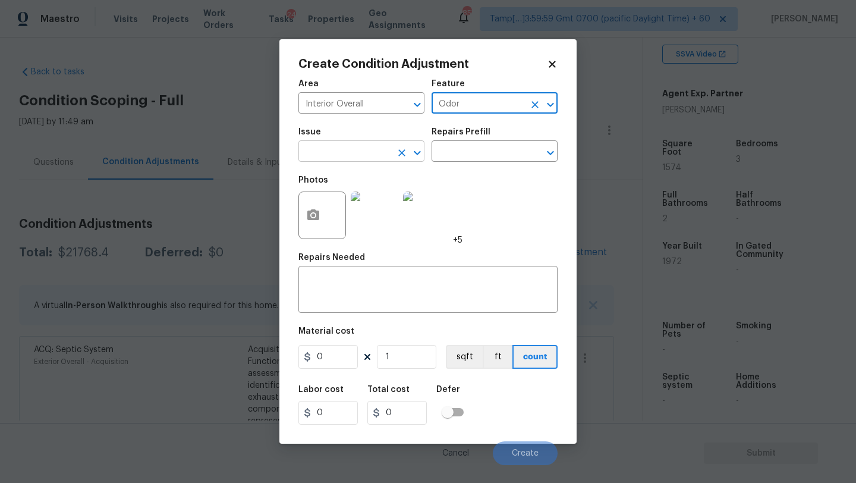
type input "Odor"
click at [352, 158] on input "text" at bounding box center [344, 152] width 93 height 18
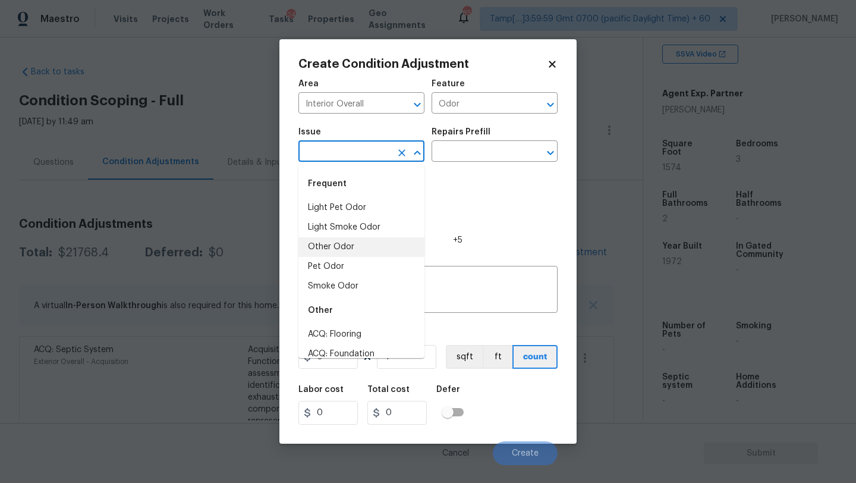
click at [338, 248] on li "Other Odor" at bounding box center [361, 247] width 126 height 20
type input "Other Odor"
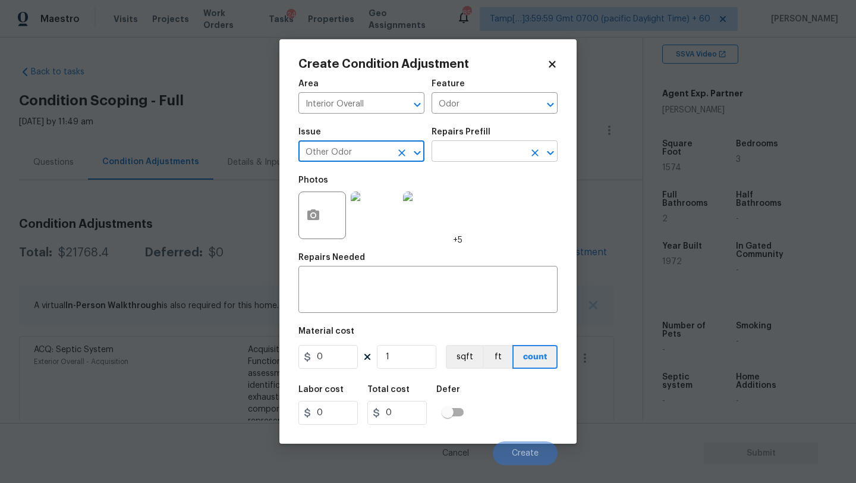
click at [467, 147] on input "text" at bounding box center [477, 152] width 93 height 18
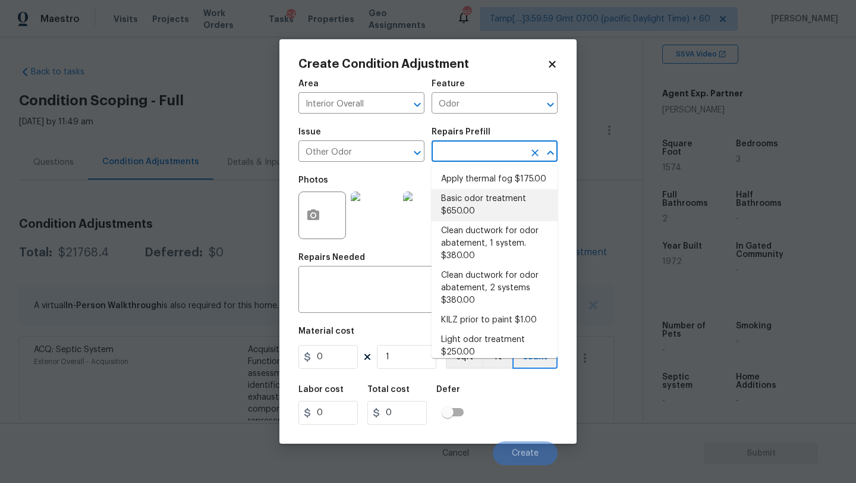
click at [475, 208] on li "Basic odor treatment $650.00" at bounding box center [494, 205] width 126 height 32
type textarea "OD Odor Protocol: Heavy Odor present. Remediate home odor. Including but not li…"
type input "650"
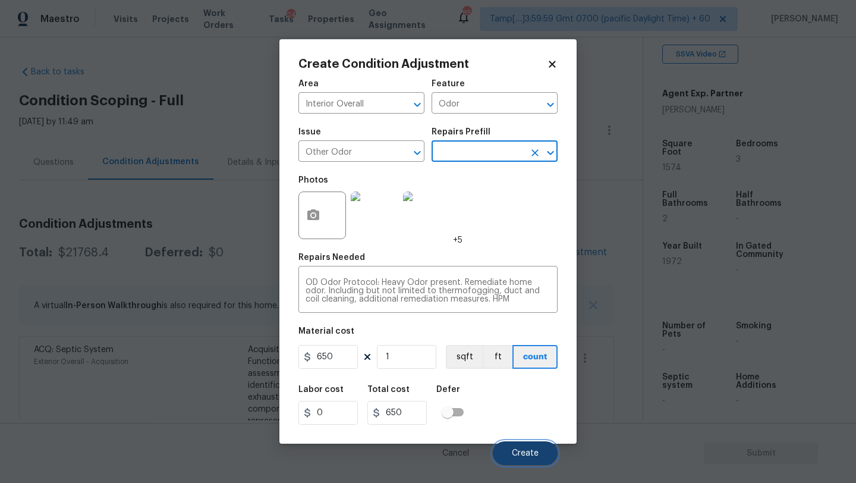
click at [528, 449] on button "Create" at bounding box center [525, 453] width 65 height 24
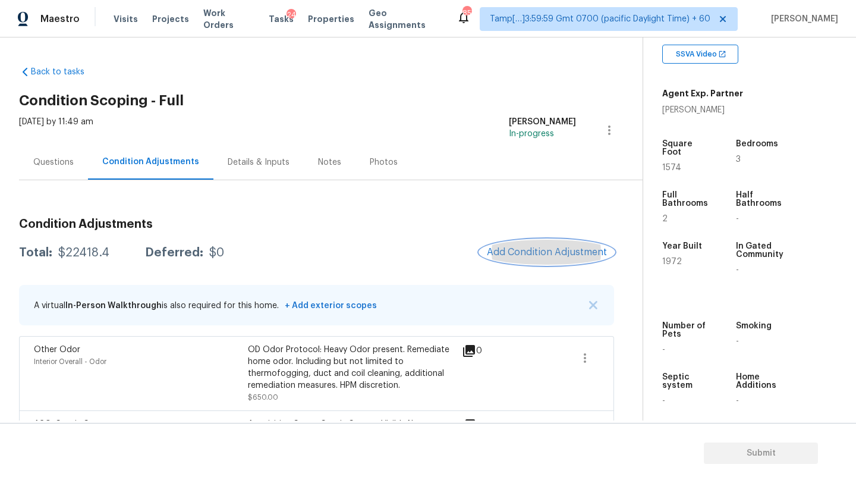
click at [516, 260] on button "Add Condition Adjustment" at bounding box center [547, 252] width 134 height 25
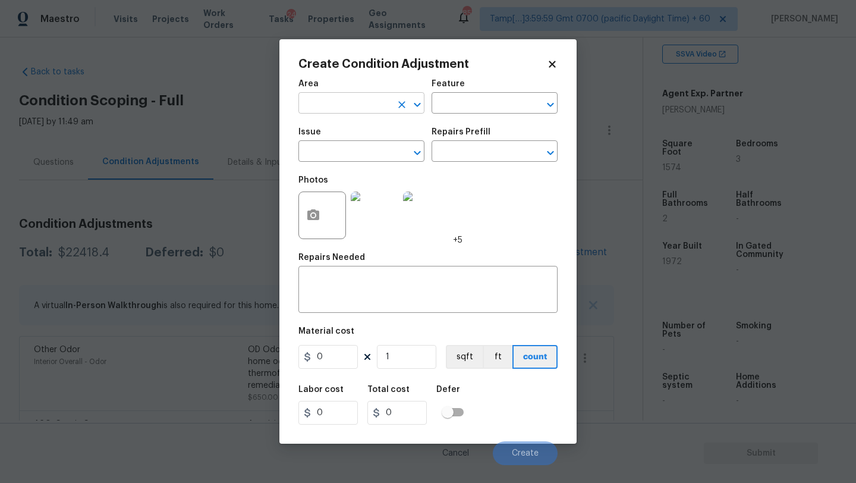
click at [336, 104] on input "text" at bounding box center [344, 104] width 93 height 18
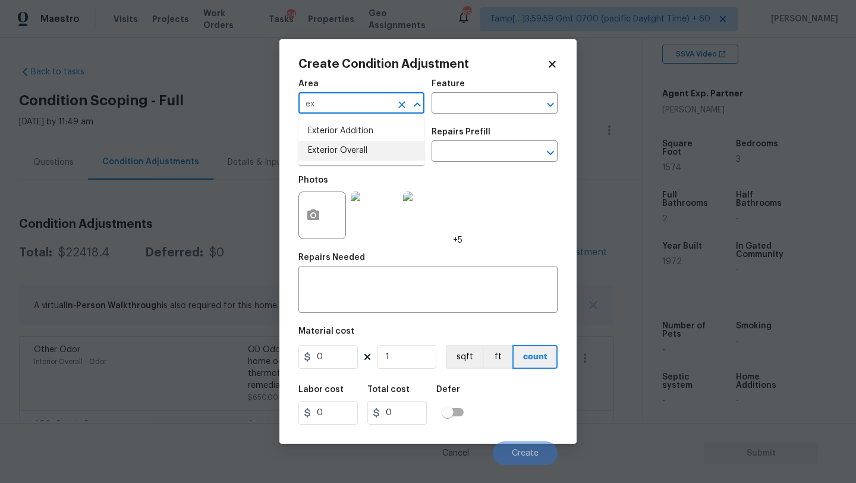
drag, startPoint x: 339, startPoint y: 153, endPoint x: 428, endPoint y: 116, distance: 95.9
click at [339, 153] on li "Exterior Overall" at bounding box center [361, 151] width 126 height 20
type input "Exterior Overall"
click at [440, 116] on div "Area Exterior Overall ​ Feature ​" at bounding box center [427, 97] width 259 height 48
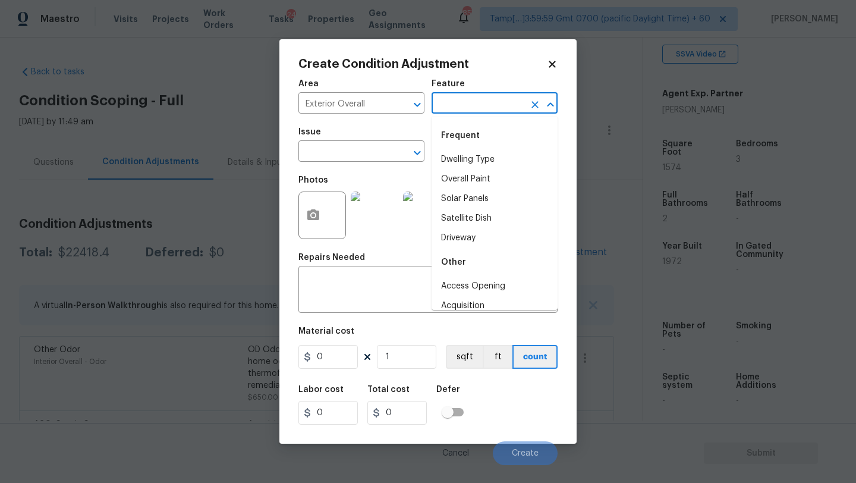
click at [443, 105] on input "text" at bounding box center [477, 104] width 93 height 18
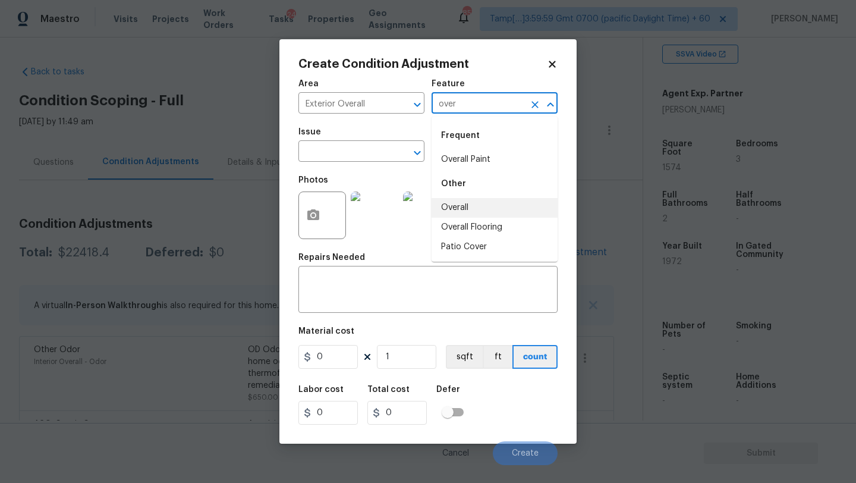
drag, startPoint x: 457, startPoint y: 213, endPoint x: 436, endPoint y: 223, distance: 23.4
click at [457, 213] on li "Overall" at bounding box center [494, 208] width 126 height 20
type input "Overall"
click at [386, 286] on textarea at bounding box center [427, 290] width 245 height 25
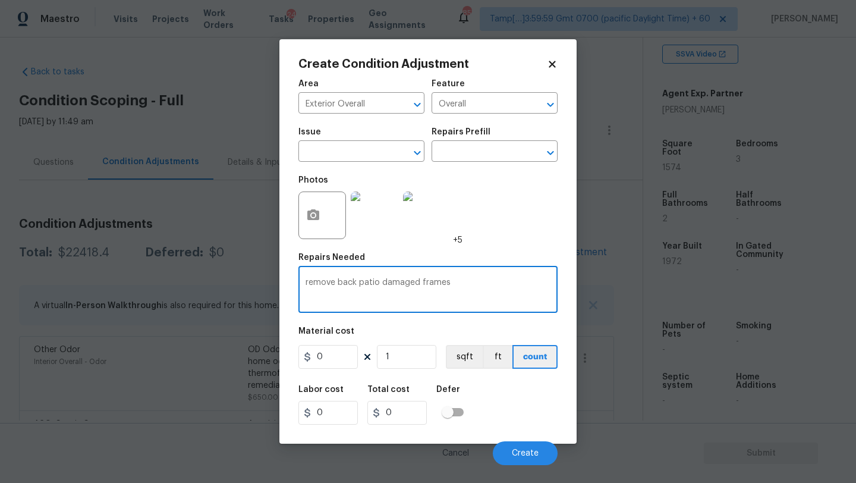
type textarea "remove back patio damaged frames"
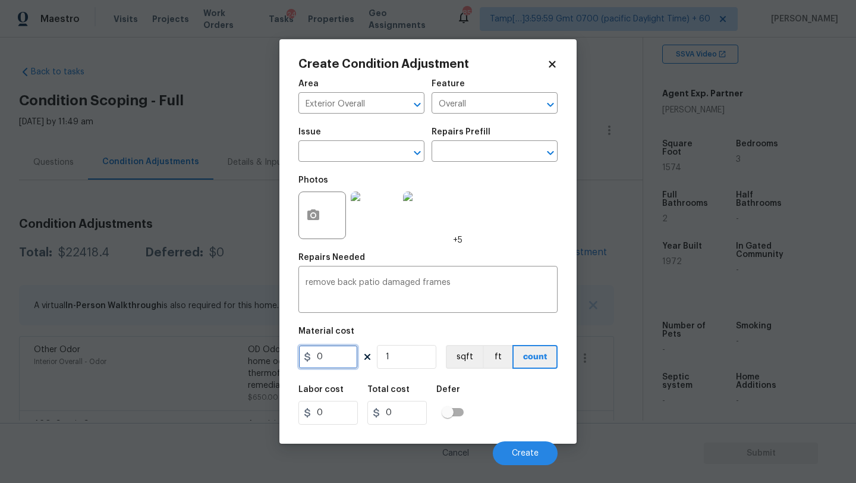
click at [332, 357] on input "0" at bounding box center [327, 357] width 59 height 24
type input "3000"
click at [519, 417] on div "Labor cost 0 Total cost 3000 Defer" at bounding box center [427, 404] width 259 height 53
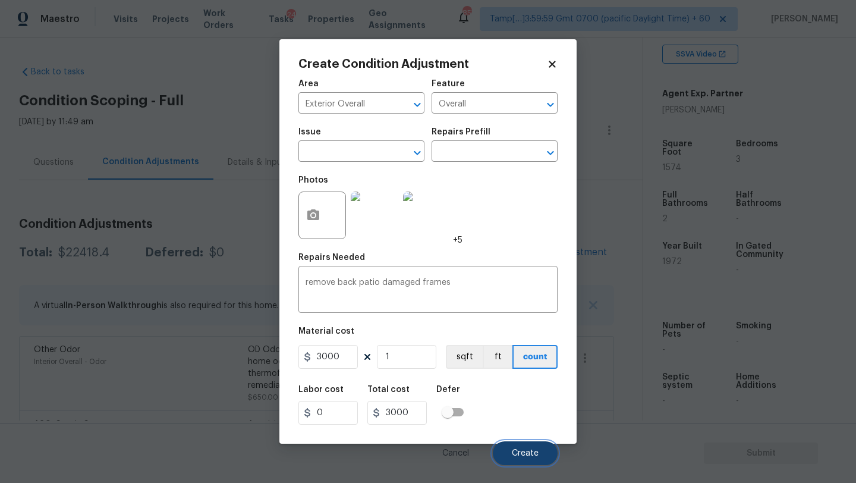
click at [519, 445] on button "Create" at bounding box center [525, 453] width 65 height 24
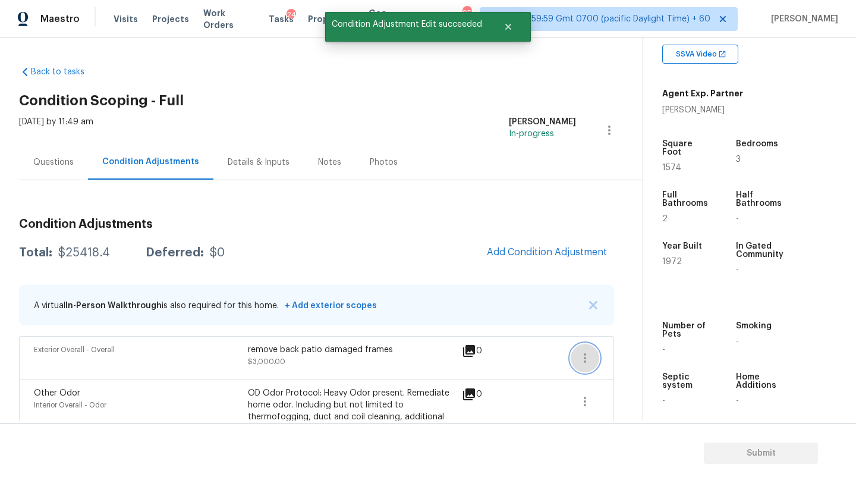
click at [575, 363] on button "button" at bounding box center [585, 358] width 29 height 29
click at [606, 358] on link "Edit" at bounding box center [652, 355] width 101 height 18
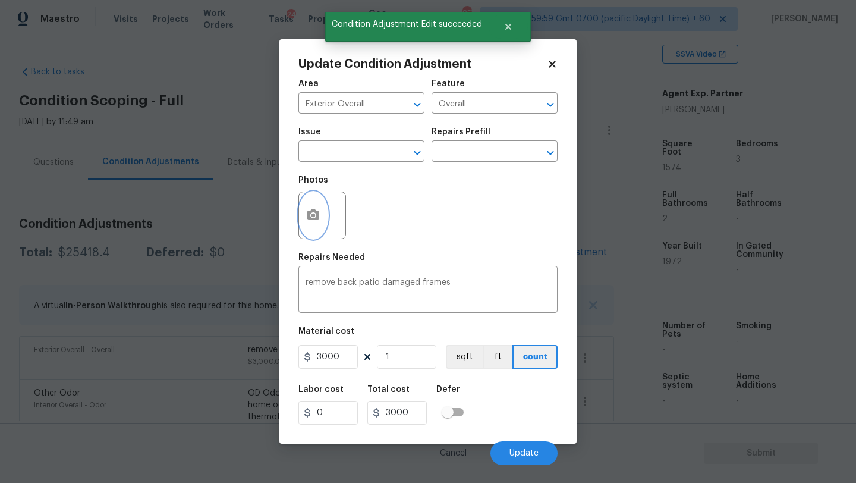
click at [308, 227] on button "button" at bounding box center [313, 215] width 29 height 46
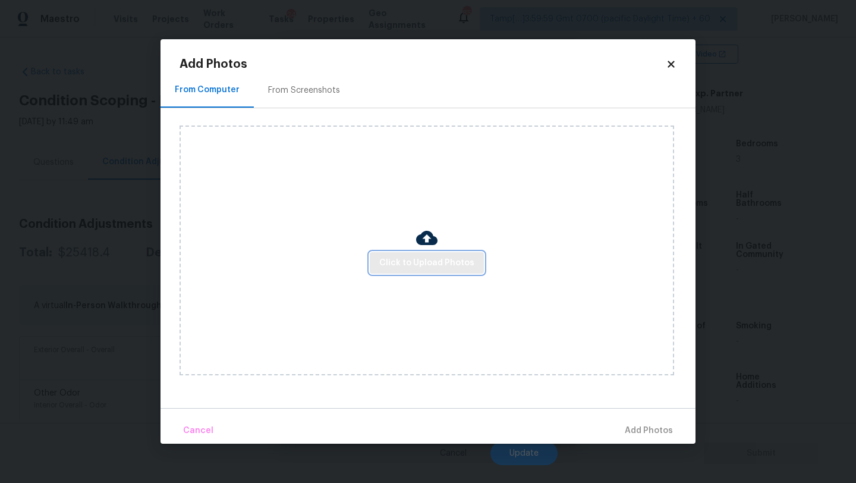
click at [439, 267] on span "Click to Upload Photos" at bounding box center [426, 263] width 95 height 15
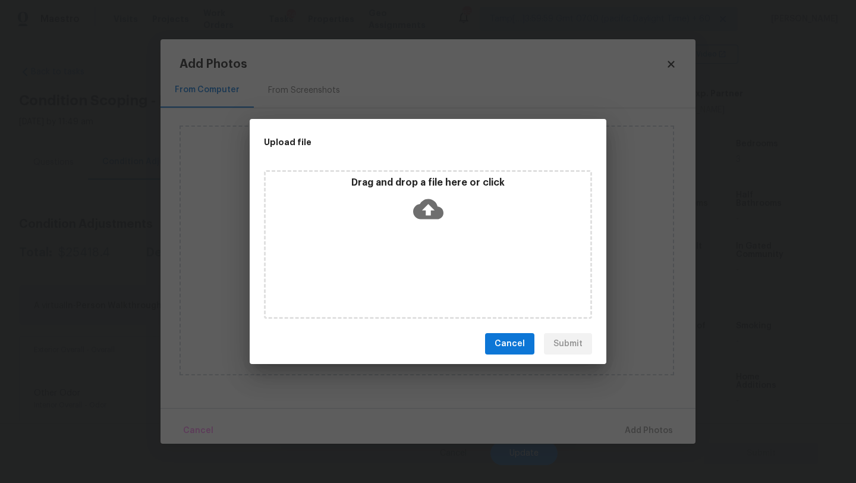
click at [439, 235] on div "Drag and drop a file here or click" at bounding box center [428, 244] width 328 height 149
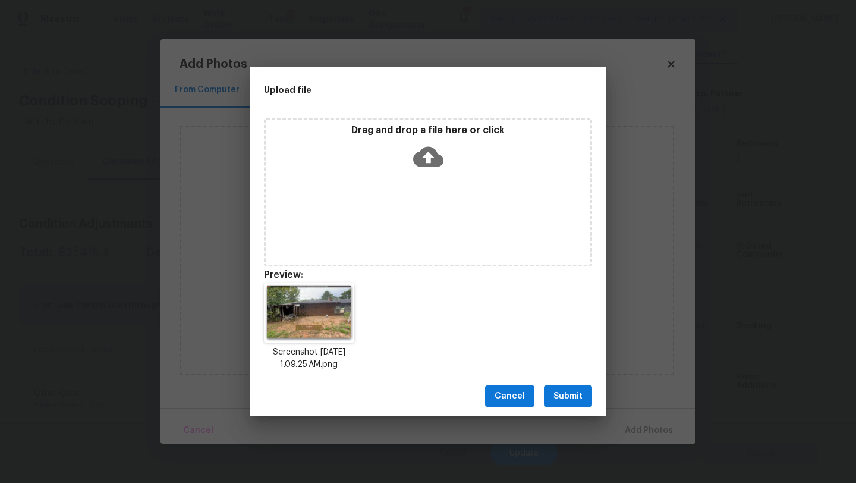
click at [575, 387] on button "Submit" at bounding box center [568, 396] width 48 height 22
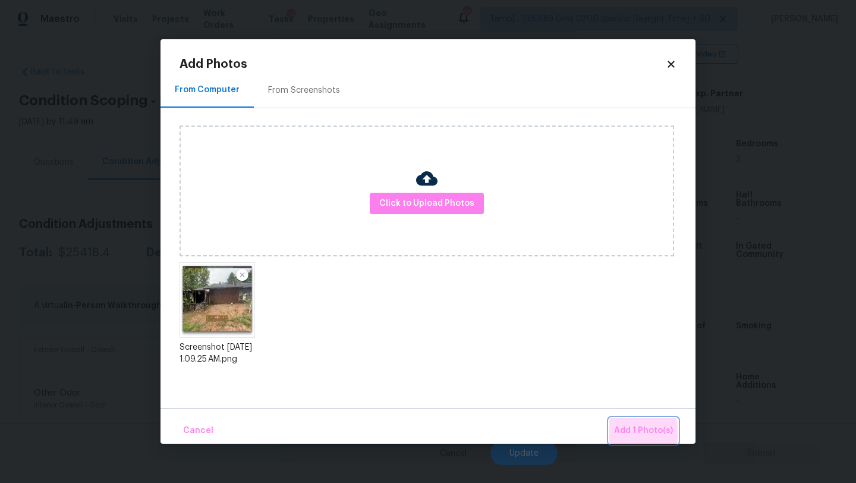
click at [634, 432] on span "Add 1 Photo(s)" at bounding box center [643, 430] width 59 height 15
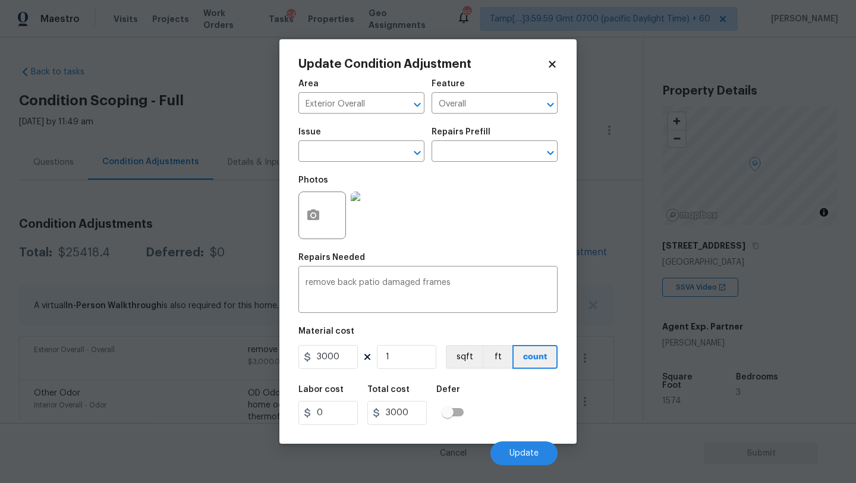
scroll to position [233, 0]
click at [506, 440] on div "Cancel Update" at bounding box center [427, 447] width 259 height 33
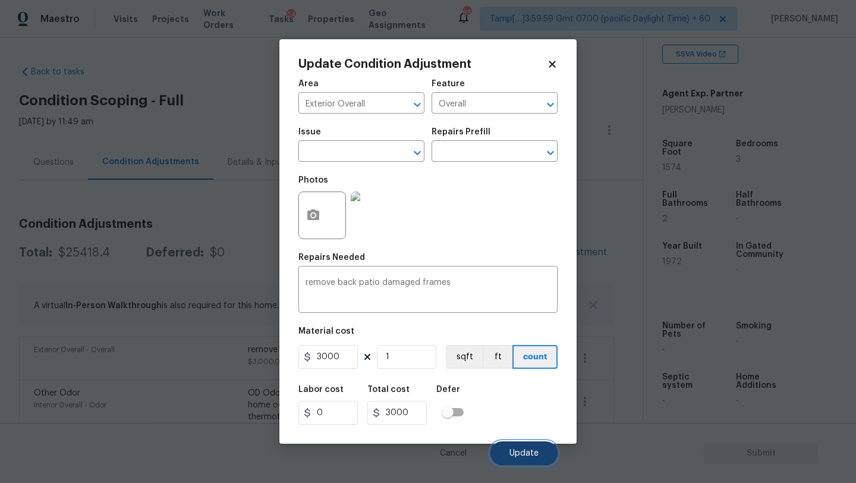
click at [508, 450] on button "Update" at bounding box center [523, 453] width 67 height 24
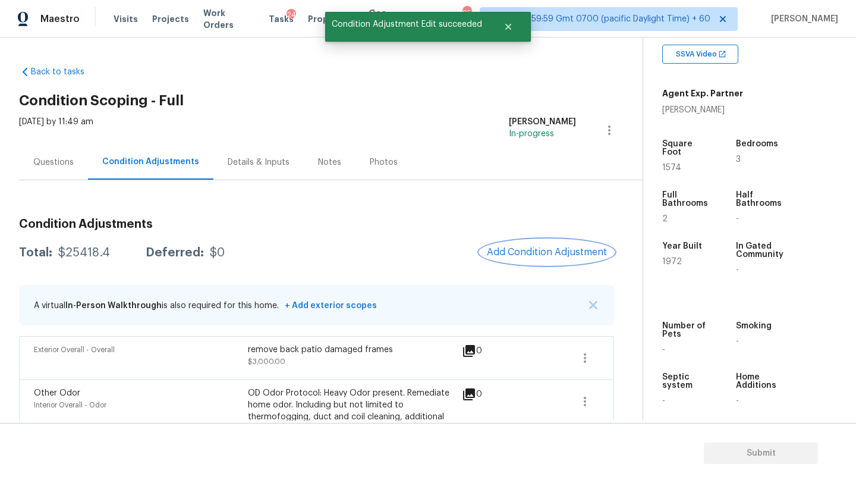
click at [552, 249] on span "Add Condition Adjustment" at bounding box center [547, 252] width 120 height 11
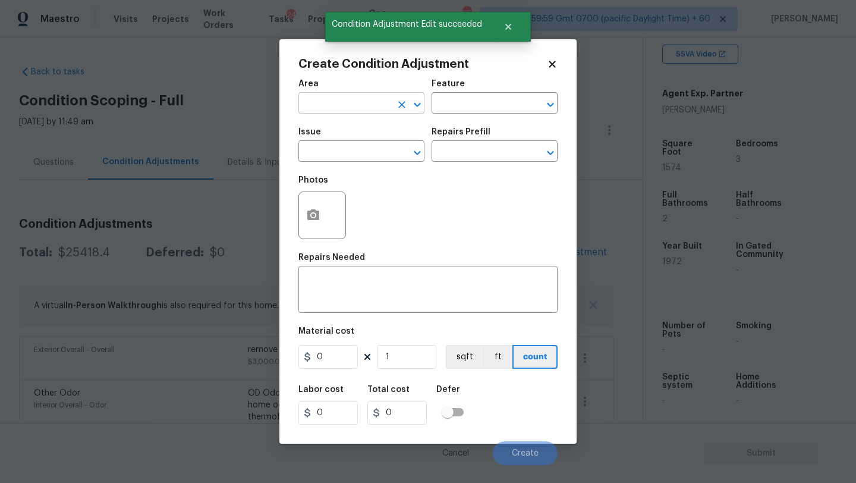
click at [363, 108] on input "text" at bounding box center [344, 104] width 93 height 18
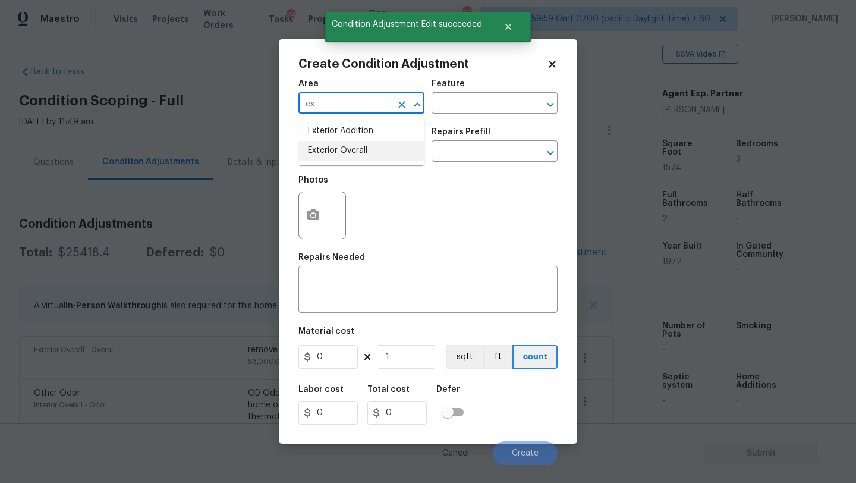
click at [369, 154] on li "Exterior Overall" at bounding box center [361, 151] width 126 height 20
type input "Exterior Overall"
click at [393, 271] on div "x ​" at bounding box center [427, 291] width 259 height 44
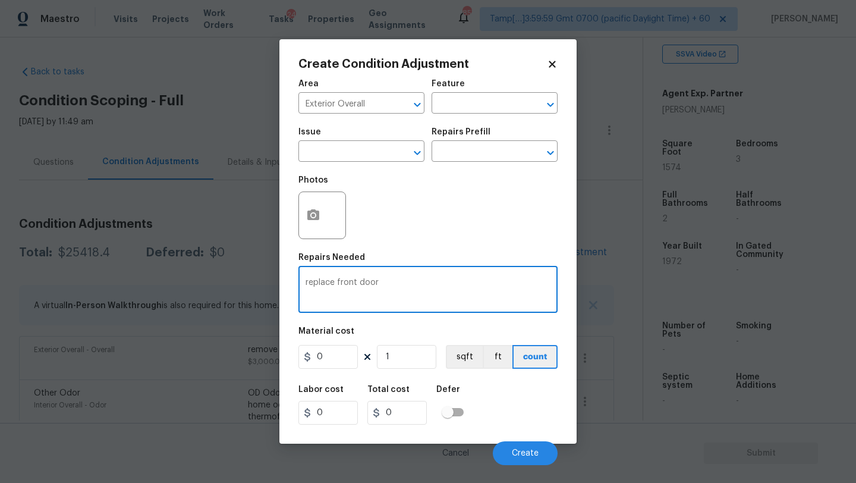
type textarea "replace front door"
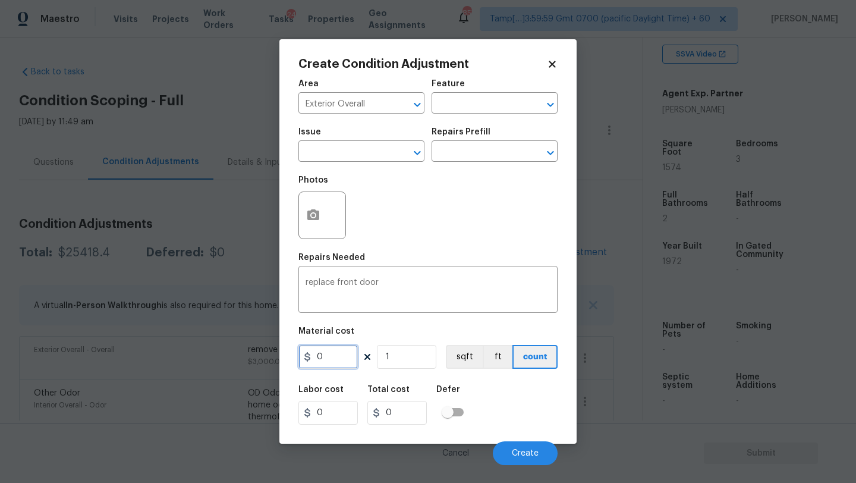
click at [342, 358] on input "0" at bounding box center [327, 357] width 59 height 24
type input "250"
click at [525, 454] on span "Create" at bounding box center [525, 453] width 27 height 9
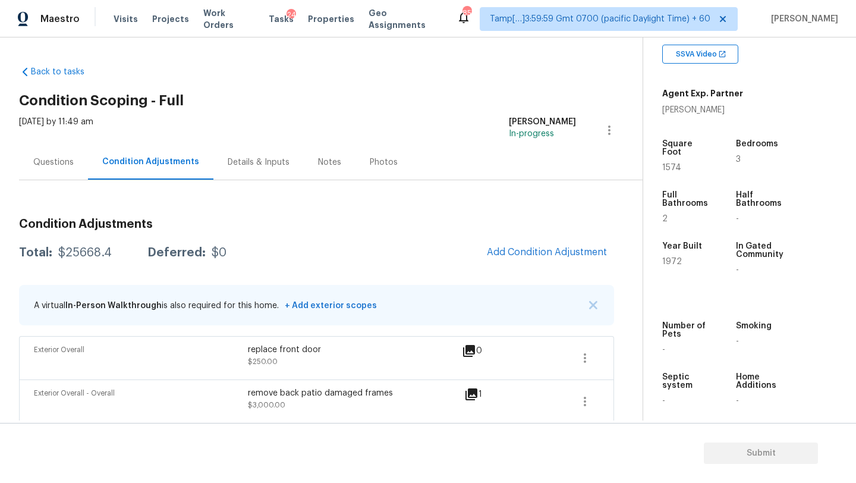
click at [43, 159] on div "Questions" at bounding box center [53, 162] width 40 height 12
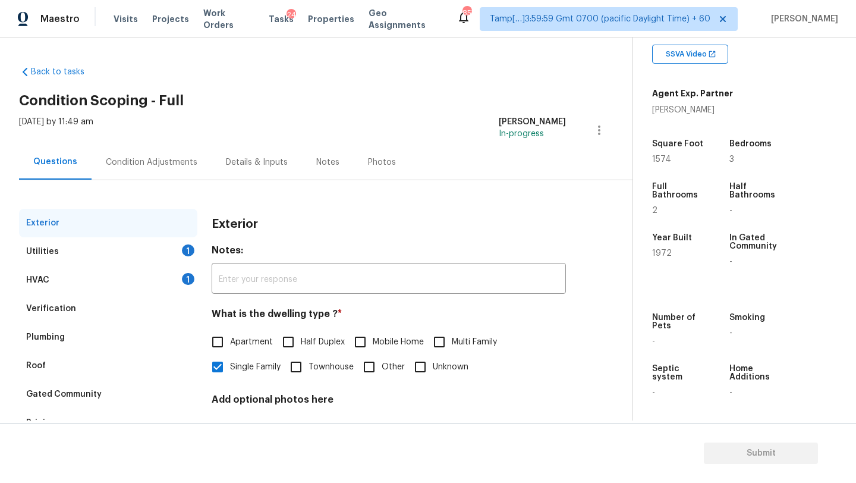
click at [93, 311] on div "Verification" at bounding box center [108, 308] width 178 height 29
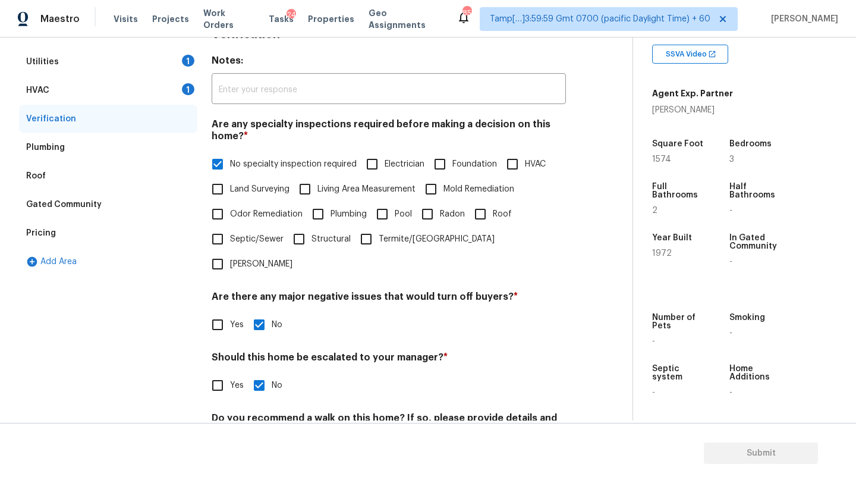
scroll to position [232, 0]
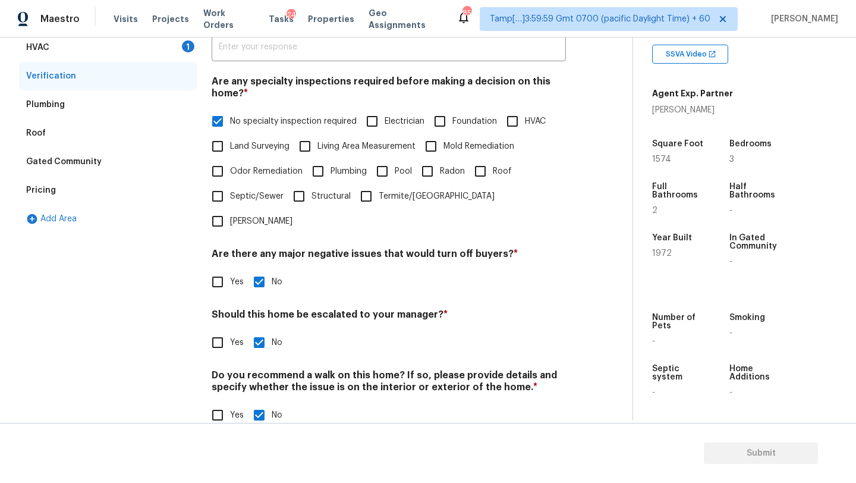
click at [219, 335] on div "Verification Notes: ​ Are any specialty inspections required before making a de…" at bounding box center [389, 208] width 354 height 465
click at [210, 330] on input "Yes" at bounding box center [217, 342] width 25 height 25
checkbox input "true"
checkbox input "false"
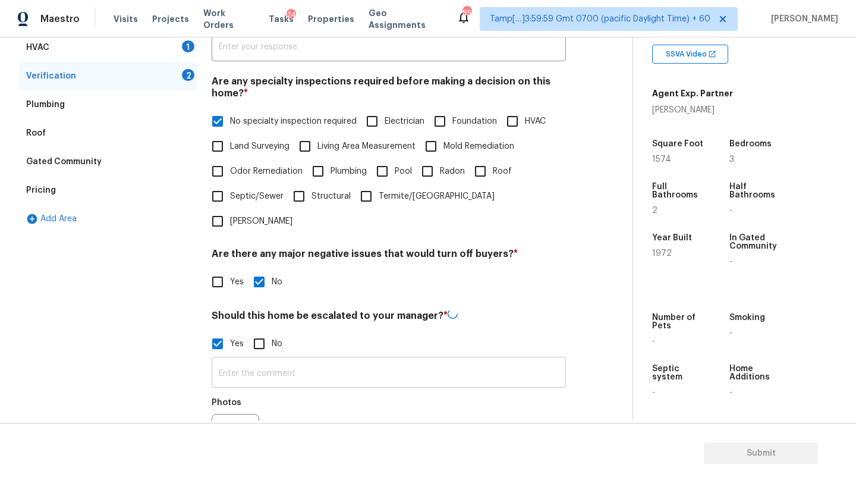
click at [230, 360] on input "text" at bounding box center [389, 374] width 354 height 28
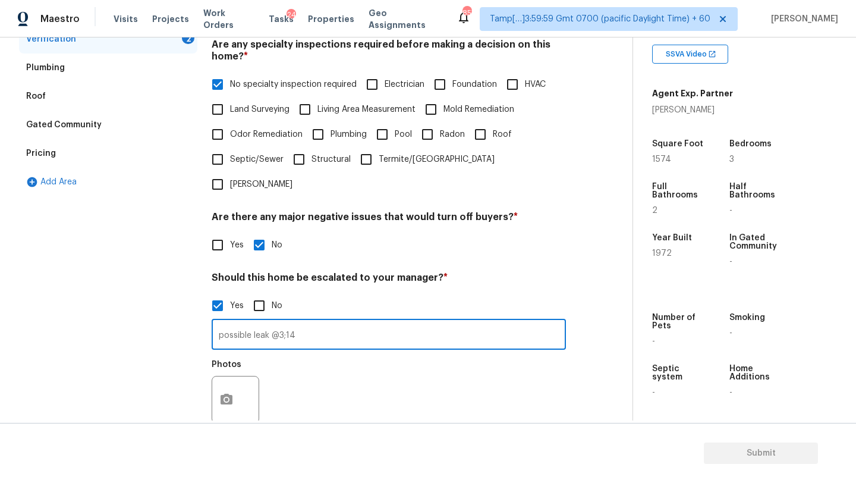
scroll to position [304, 0]
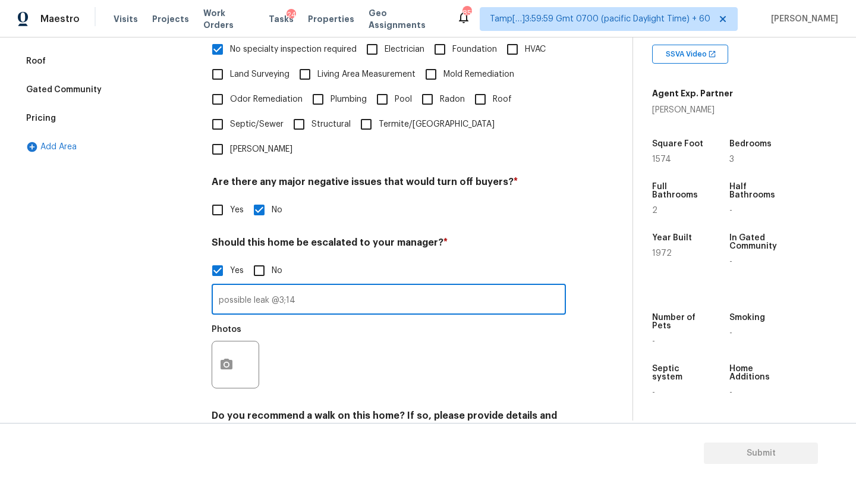
type input "possible leak @3;14"
click at [226, 358] on icon "button" at bounding box center [226, 363] width 12 height 11
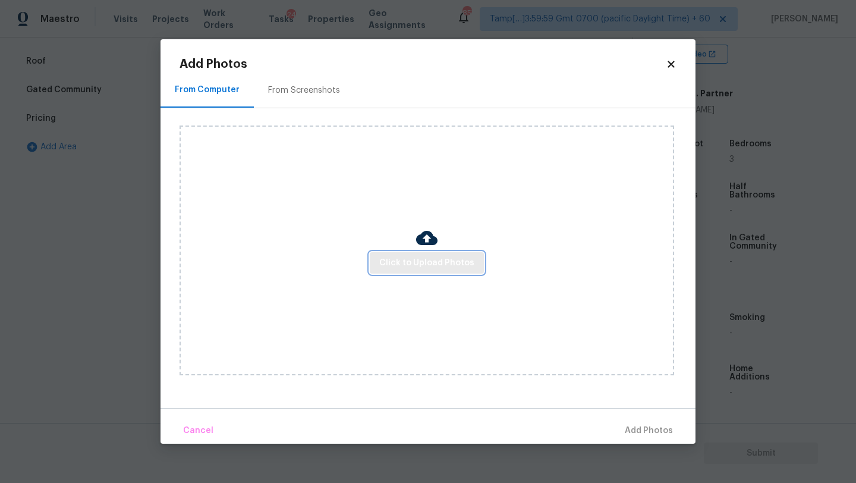
click at [409, 269] on span "Click to Upload Photos" at bounding box center [426, 263] width 95 height 15
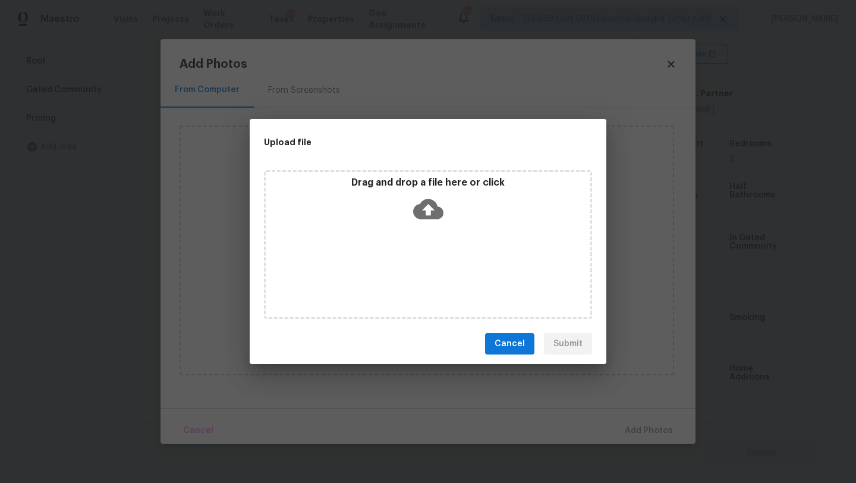
click at [426, 236] on div "Drag and drop a file here or click" at bounding box center [428, 244] width 328 height 149
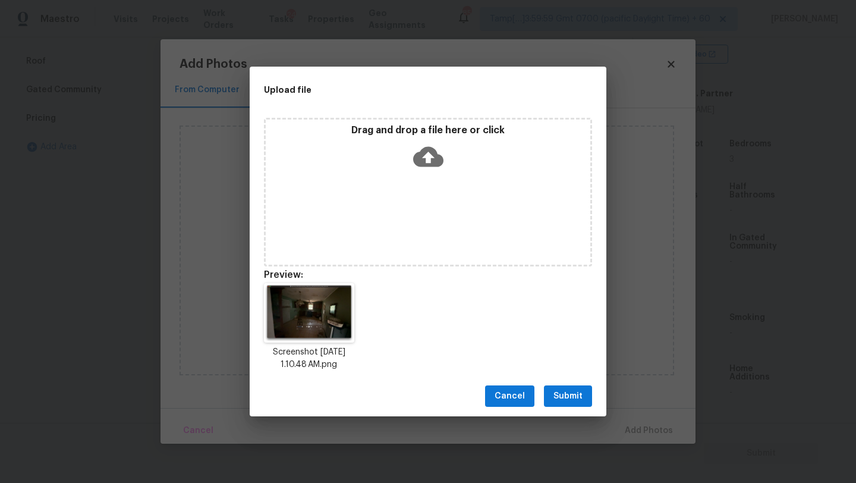
click at [578, 399] on span "Submit" at bounding box center [567, 396] width 29 height 15
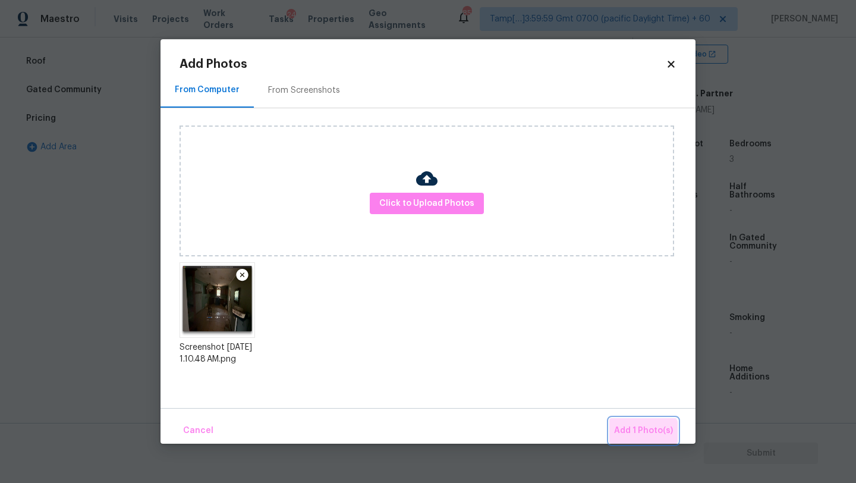
click at [639, 439] on button "Add 1 Photo(s)" at bounding box center [643, 431] width 68 height 26
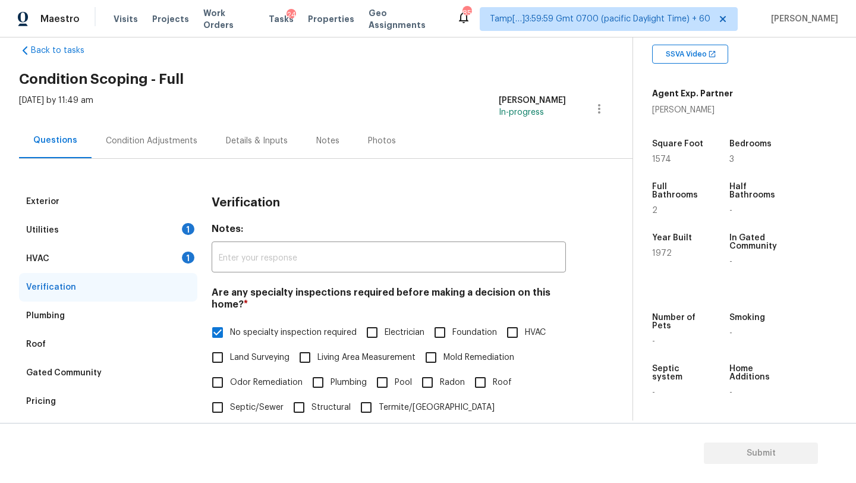
scroll to position [0, 0]
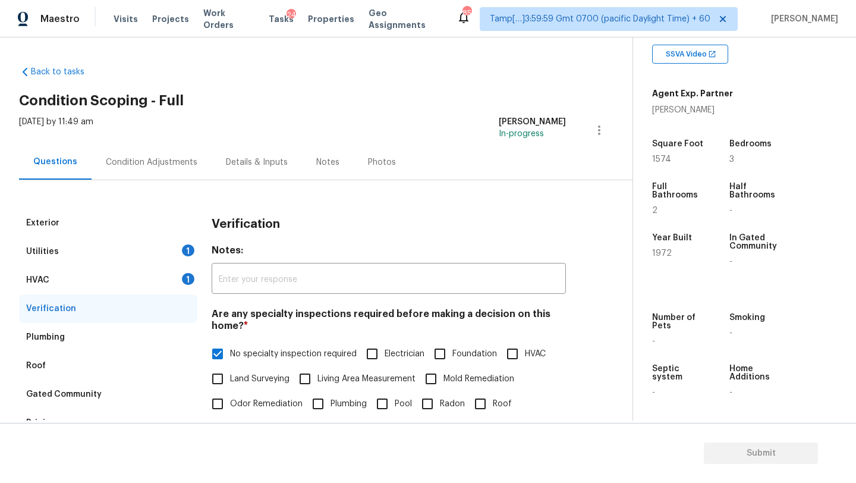
click at [141, 152] on div "Condition Adjustments" at bounding box center [152, 161] width 120 height 35
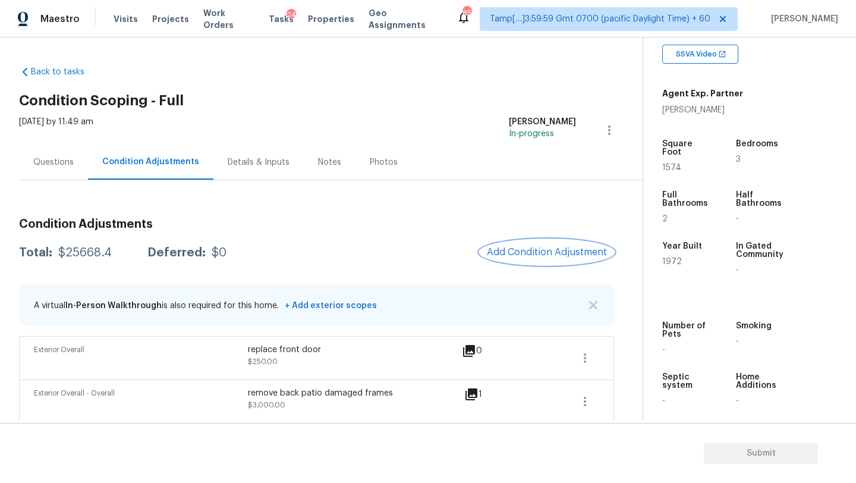
click at [532, 256] on span "Add Condition Adjustment" at bounding box center [547, 252] width 120 height 11
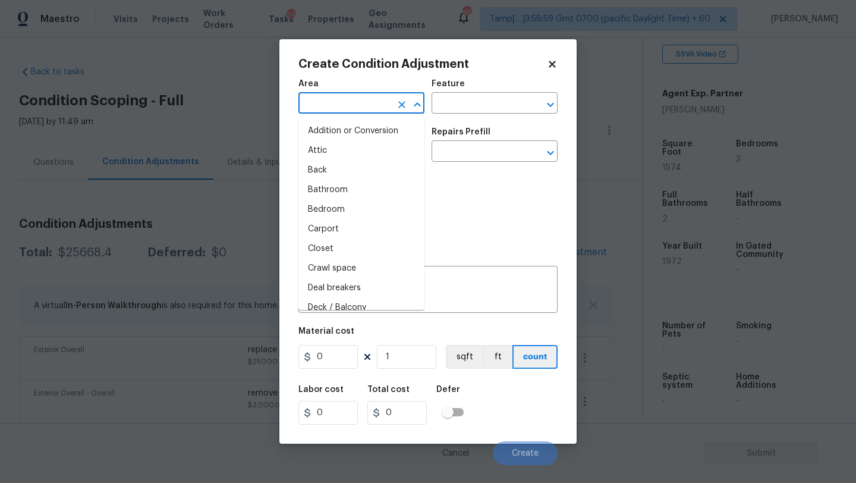
click at [342, 100] on input "text" at bounding box center [344, 104] width 93 height 18
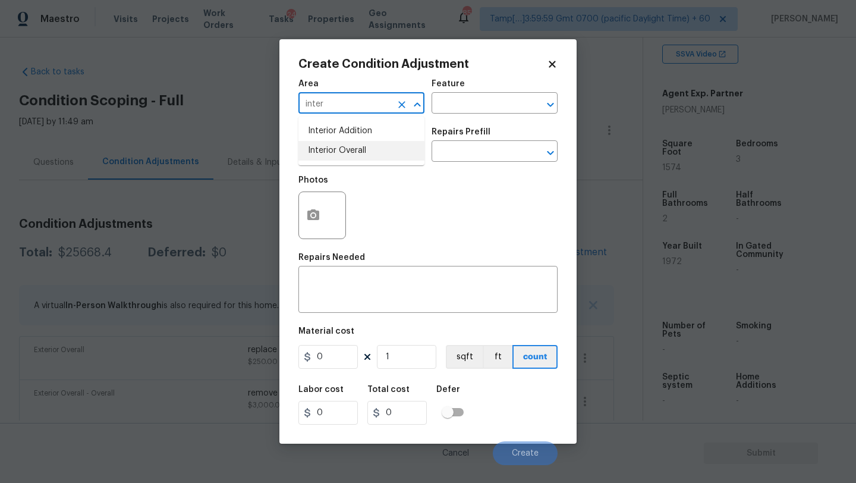
click at [361, 150] on li "Interior Overall" at bounding box center [361, 151] width 126 height 20
type input "Interior Overall"
click at [458, 104] on input "text" at bounding box center [477, 104] width 93 height 18
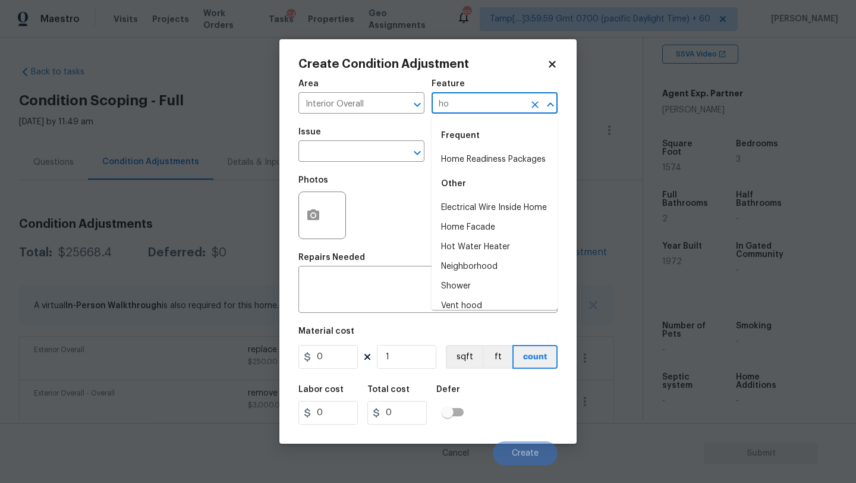
type input "hom"
click at [531, 111] on button "Clear" at bounding box center [535, 104] width 17 height 17
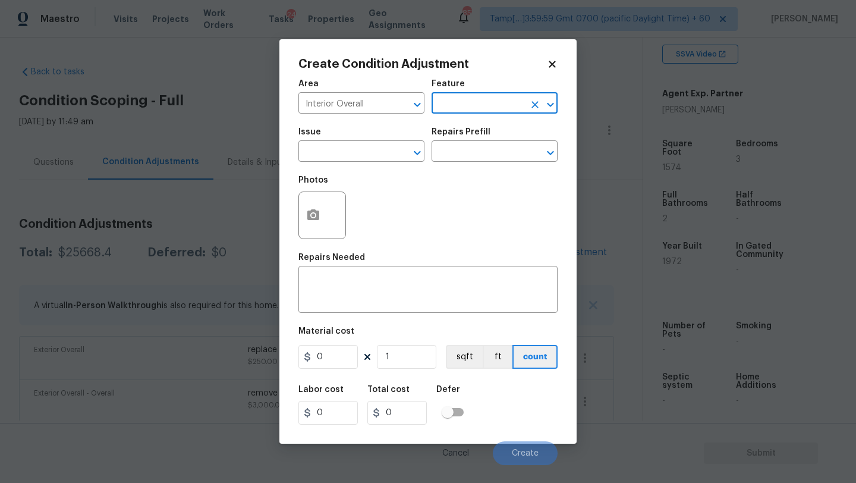
click at [522, 111] on input "text" at bounding box center [477, 104] width 93 height 18
click at [512, 160] on li "Overall" at bounding box center [494, 160] width 126 height 20
type input "Overall"
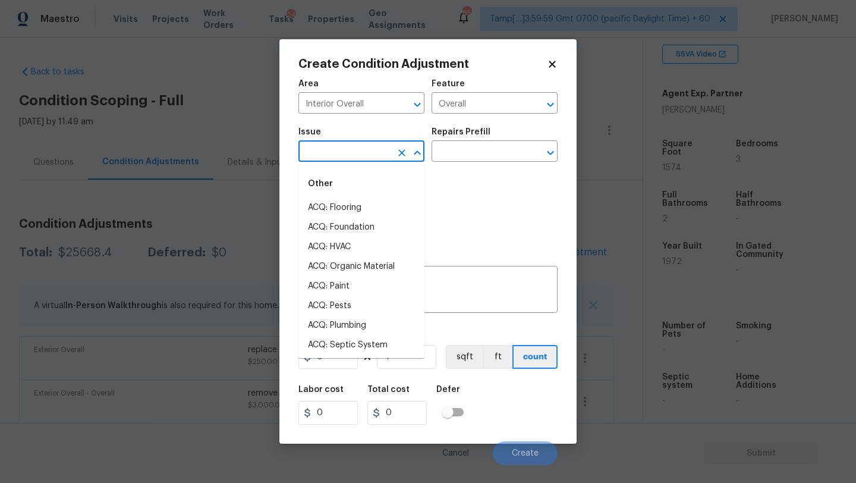
click at [374, 160] on input "text" at bounding box center [344, 152] width 93 height 18
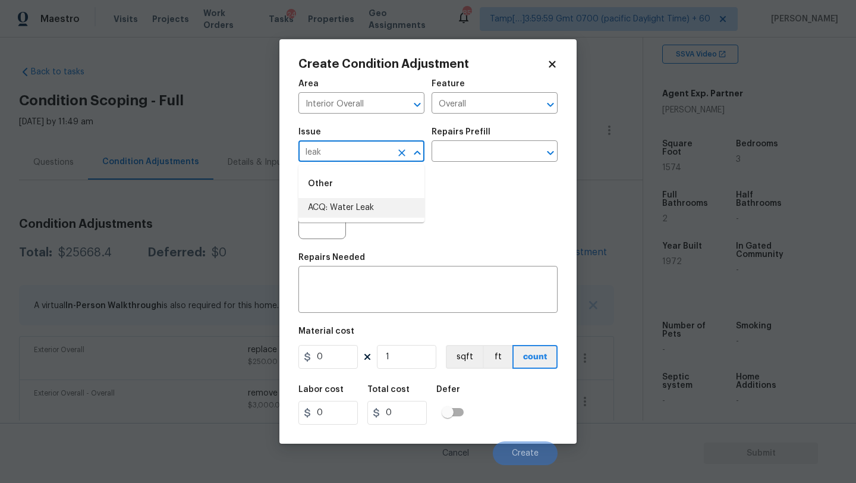
click at [356, 210] on li "ACQ: Water Leak" at bounding box center [361, 208] width 126 height 20
type input "ACQ: Water Leak"
click at [457, 159] on input "text" at bounding box center [477, 152] width 93 height 18
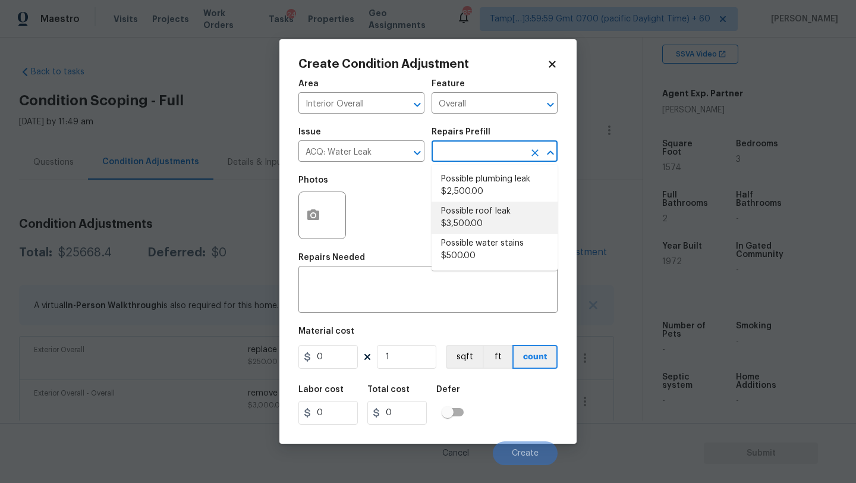
click at [472, 210] on li "Possible roof leak $3,500.00" at bounding box center [494, 217] width 126 height 32
type input "Acquisition"
type textarea "Acquisition Scope: Possible roof leak"
type input "3500"
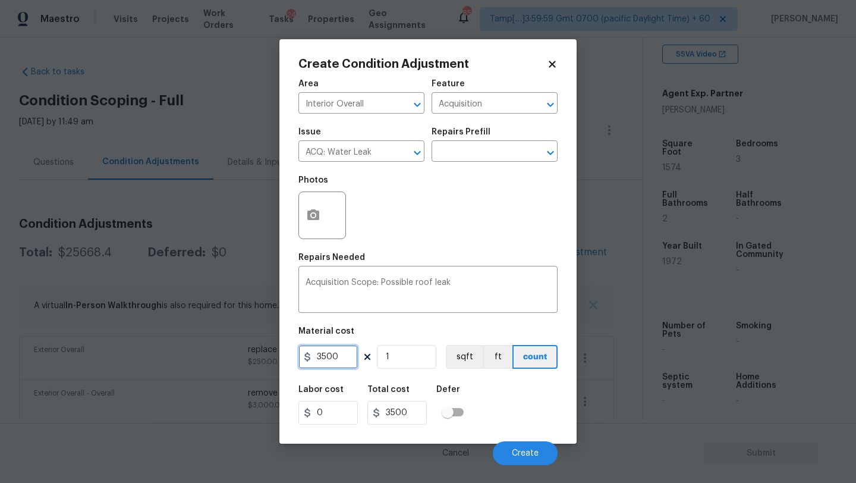
drag, startPoint x: 322, startPoint y: 355, endPoint x: 311, endPoint y: 355, distance: 10.1
click at [311, 355] on div "3500" at bounding box center [327, 357] width 59 height 24
type input "2500"
click at [539, 451] on button "Create" at bounding box center [525, 453] width 65 height 24
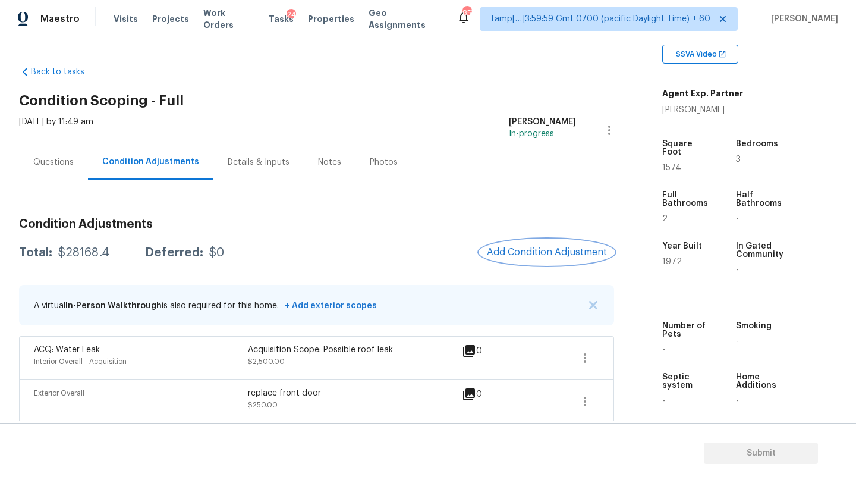
scroll to position [25, 0]
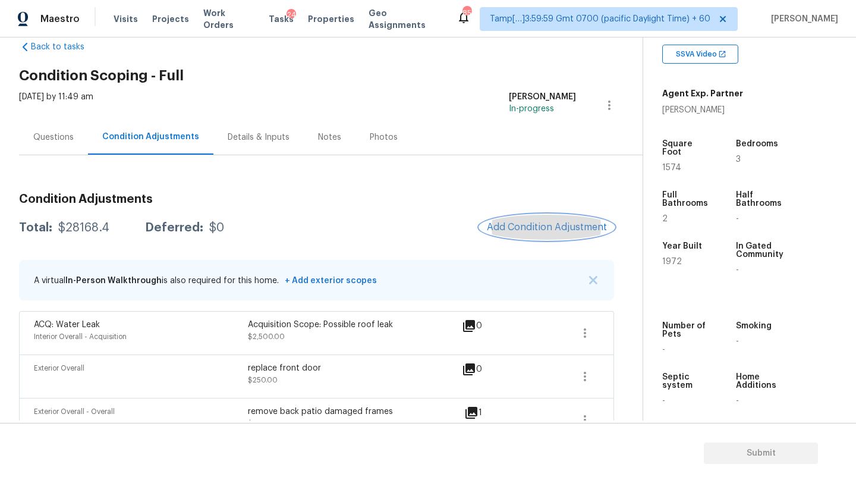
click at [517, 229] on span "Add Condition Adjustment" at bounding box center [547, 227] width 120 height 11
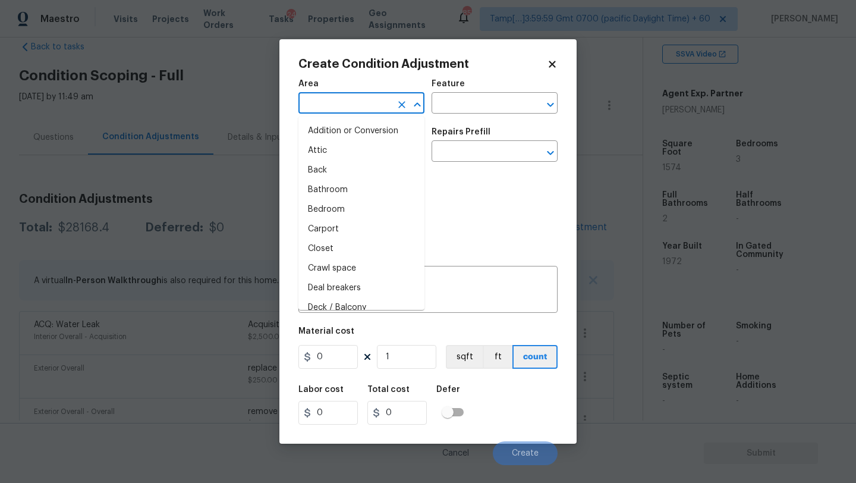
click at [313, 101] on input "text" at bounding box center [344, 104] width 93 height 18
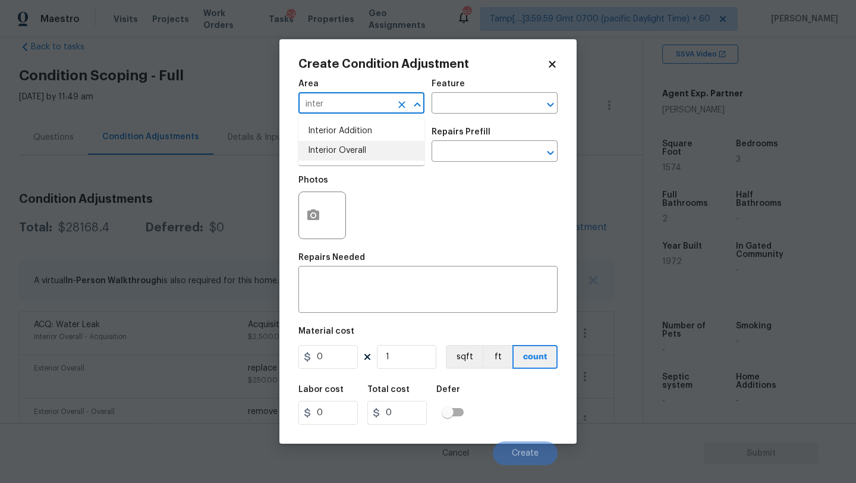
click at [343, 159] on li "Interior Overall" at bounding box center [361, 151] width 126 height 20
type input "Interior Overall"
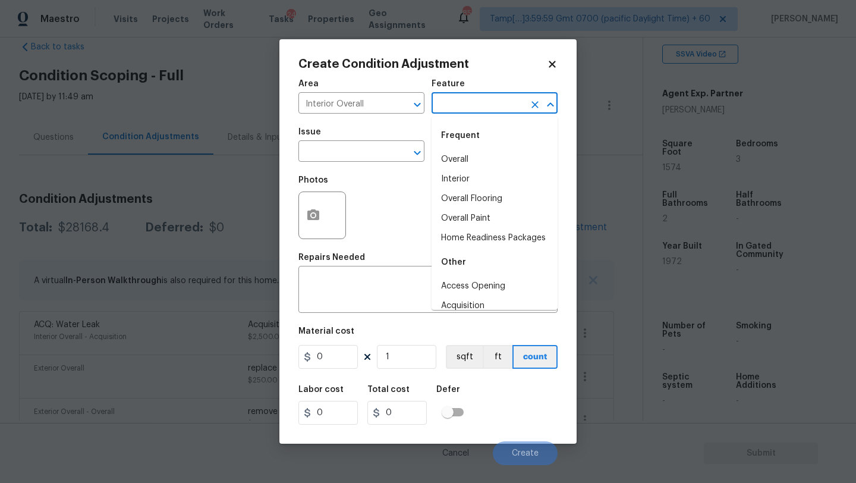
click at [471, 107] on input "text" at bounding box center [477, 104] width 93 height 18
click at [471, 187] on li "Interior" at bounding box center [494, 179] width 126 height 20
type input "Interior"
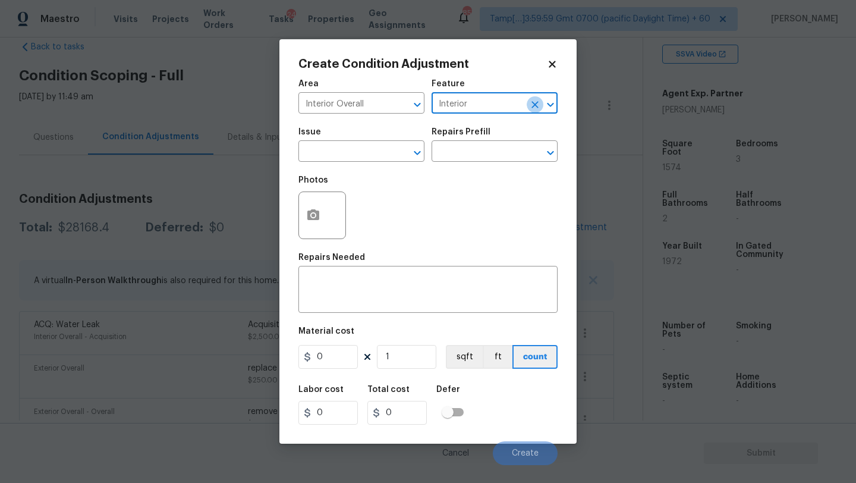
click at [535, 103] on icon "Clear" at bounding box center [534, 104] width 7 height 7
click at [512, 103] on input "text" at bounding box center [477, 104] width 93 height 18
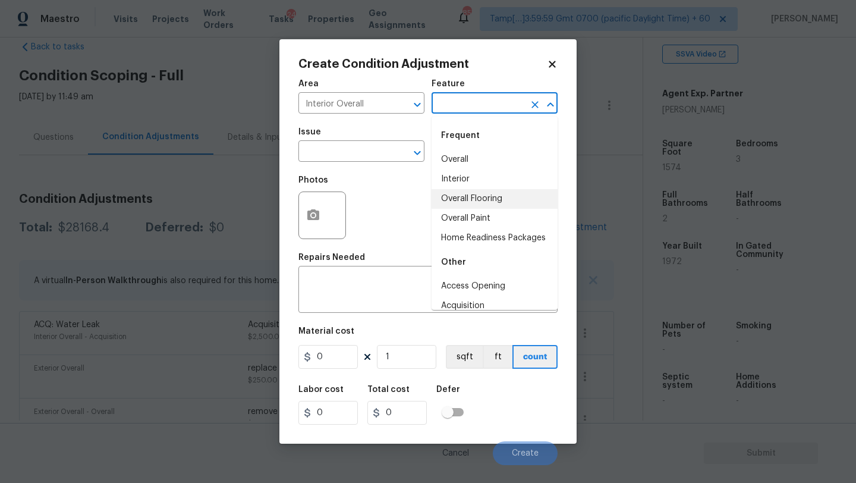
click at [489, 189] on li "Overall Flooring" at bounding box center [494, 199] width 126 height 20
type input "Overall Flooring"
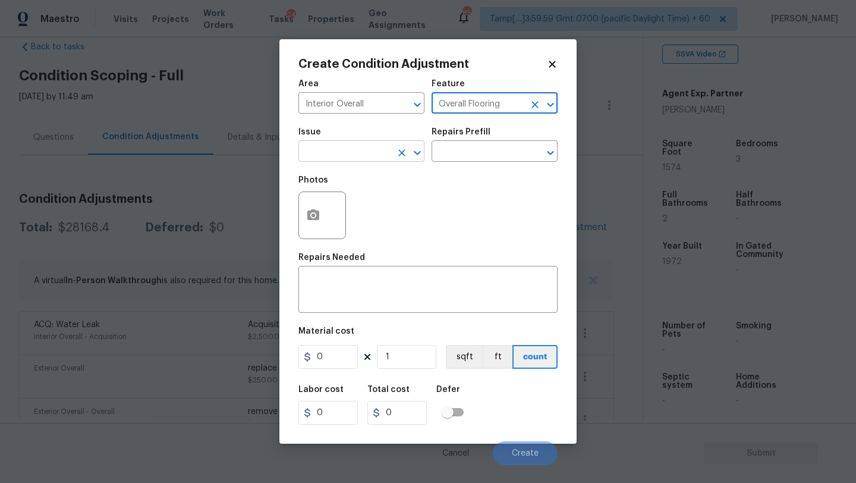
click at [352, 143] on input "text" at bounding box center [344, 152] width 93 height 18
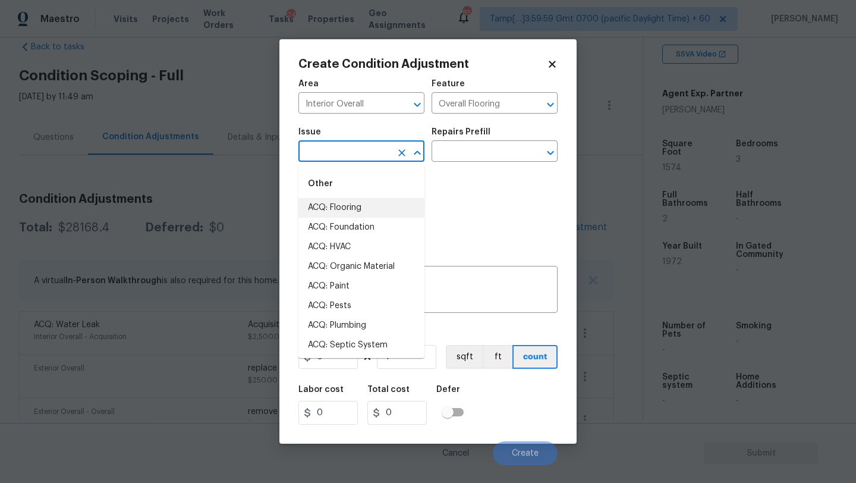
click at [348, 209] on li "ACQ: Flooring" at bounding box center [361, 208] width 126 height 20
type input "ACQ: Flooring"
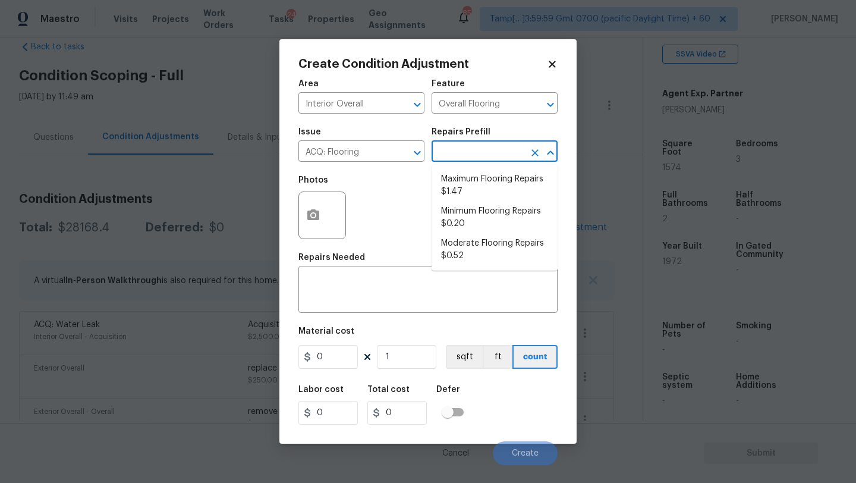
click at [489, 154] on input "text" at bounding box center [477, 152] width 93 height 18
click at [485, 187] on li "Maximum Flooring Repairs $1.47" at bounding box center [494, 185] width 126 height 32
type input "Acquisition"
type textarea "Acquisition Scope: Maximum flooring repairs"
type input "1.47"
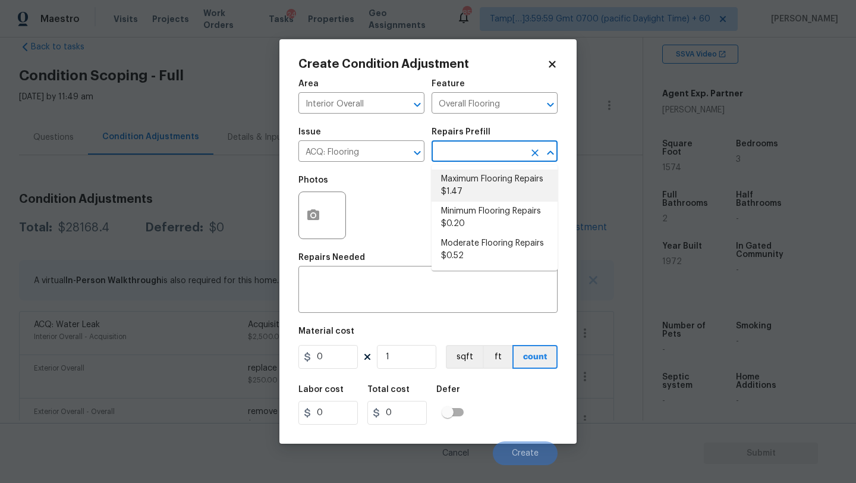
type input "1.47"
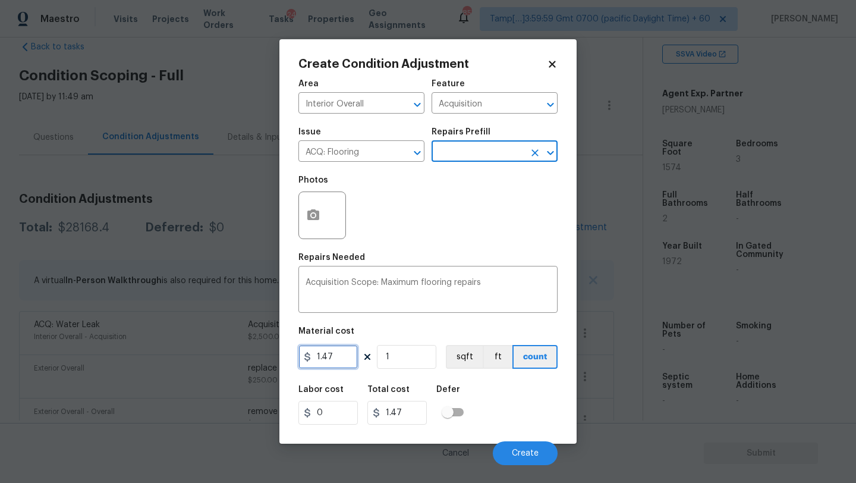
click at [344, 354] on input "1.47" at bounding box center [327, 357] width 59 height 24
type input "5"
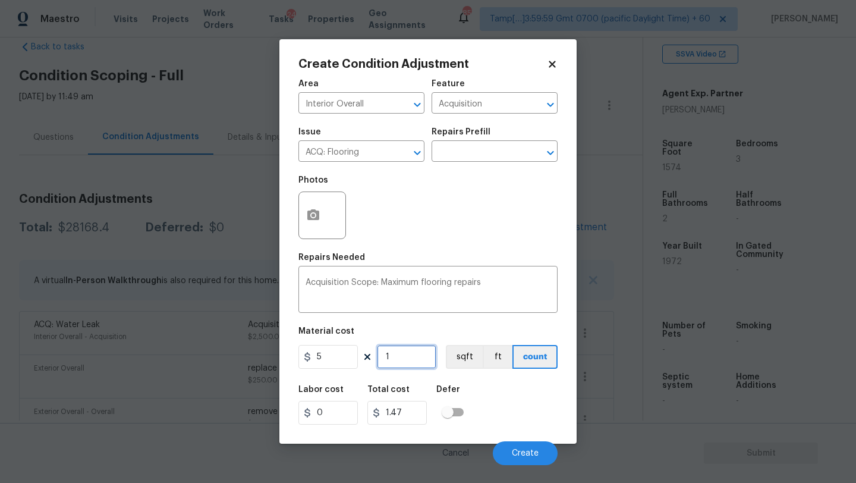
type input "5"
click at [434, 352] on input "1" at bounding box center [406, 357] width 59 height 24
type input "15"
type input "75"
type input "157"
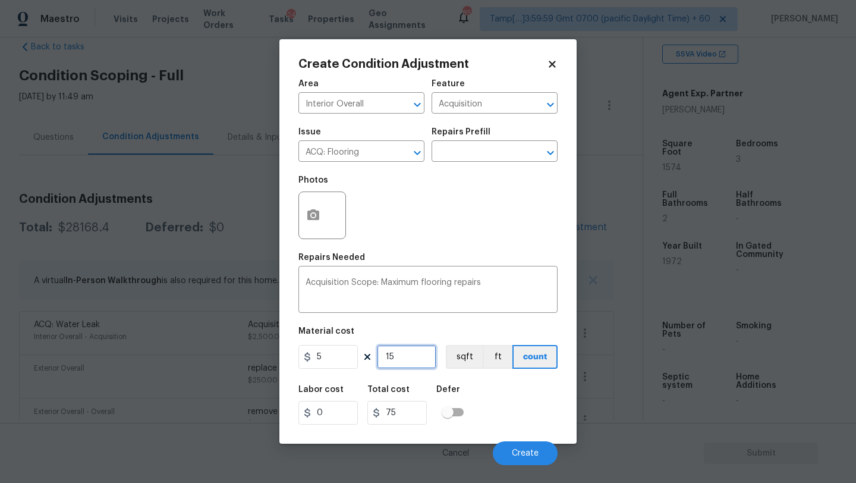
type input "785"
type input "1574"
type input "7870"
type input "1574"
click at [314, 209] on icon "button" at bounding box center [313, 215] width 14 height 14
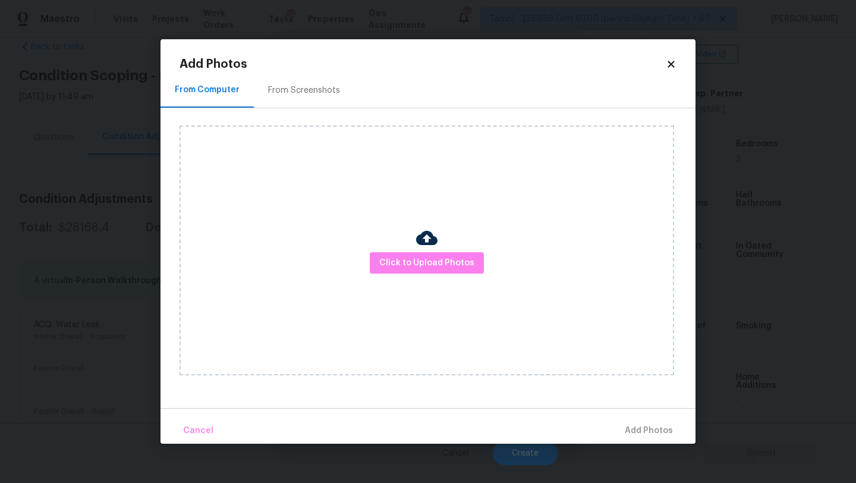
click at [314, 100] on div "From Screenshots" at bounding box center [304, 90] width 100 height 35
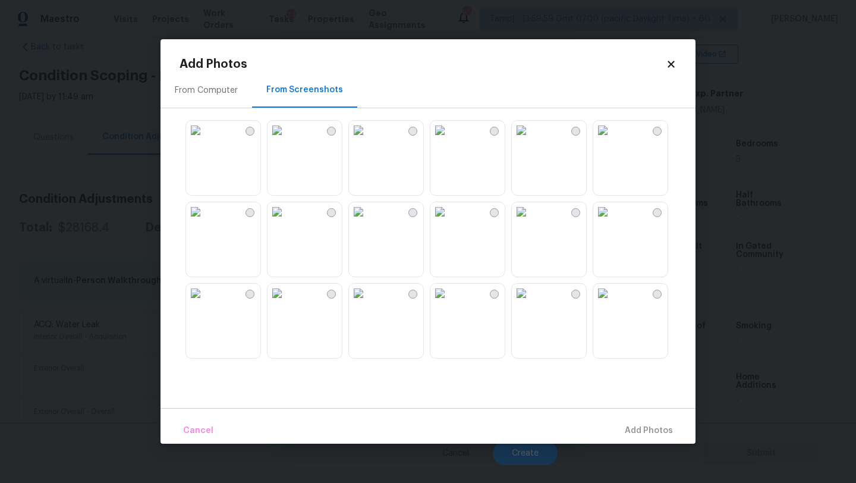
click at [205, 221] on img at bounding box center [195, 211] width 19 height 19
click at [286, 221] on img at bounding box center [276, 211] width 19 height 19
click at [368, 221] on img at bounding box center [358, 211] width 19 height 19
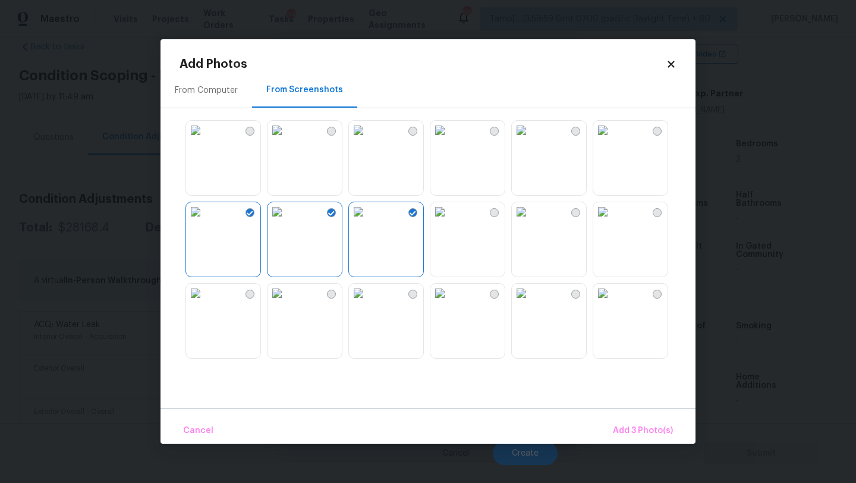
click at [449, 221] on img at bounding box center [439, 211] width 19 height 19
click at [286, 221] on img at bounding box center [276, 211] width 19 height 19
click at [612, 221] on img at bounding box center [602, 211] width 19 height 19
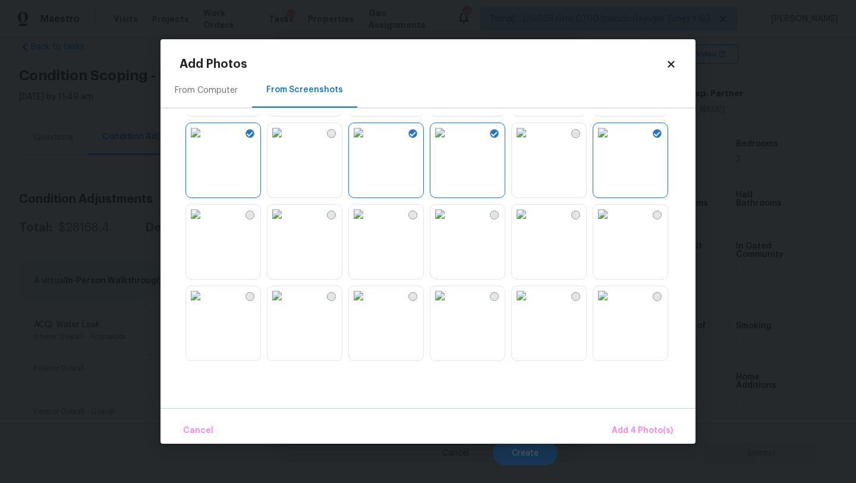
scroll to position [179, 0]
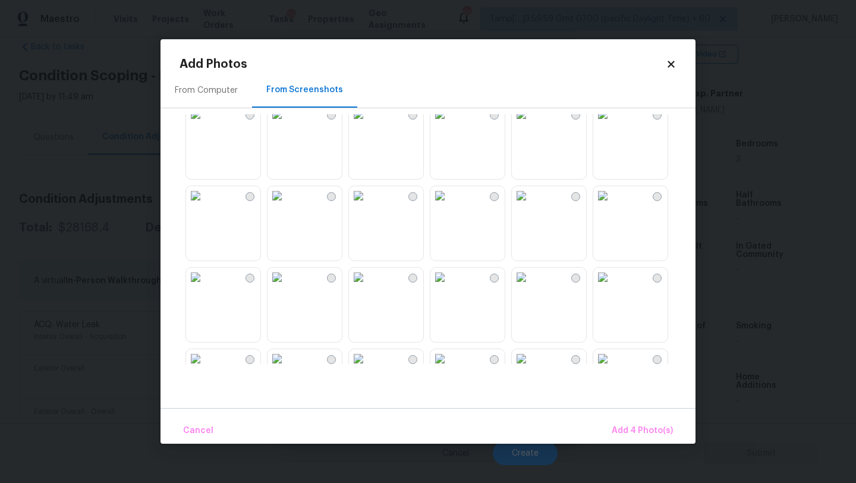
click at [368, 205] on img at bounding box center [358, 195] width 19 height 19
click at [205, 205] on img at bounding box center [195, 195] width 19 height 19
click at [612, 205] on img at bounding box center [602, 195] width 19 height 19
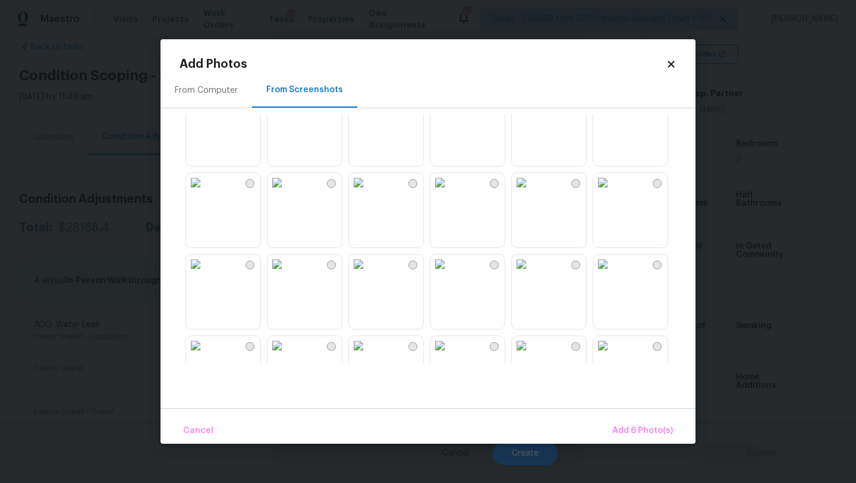
scroll to position [378, 0]
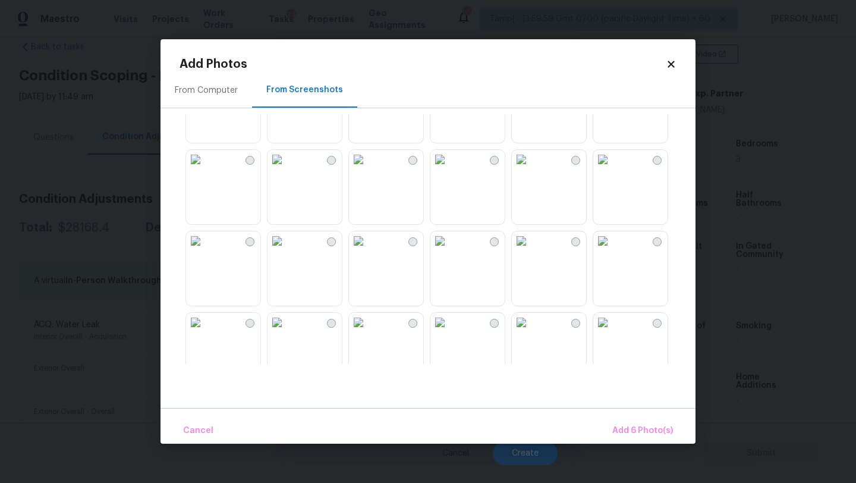
click at [449, 169] on img at bounding box center [439, 159] width 19 height 19
click at [368, 169] on img at bounding box center [358, 159] width 19 height 19
click at [286, 250] on img at bounding box center [276, 240] width 19 height 19
click at [186, 250] on img at bounding box center [195, 240] width 19 height 19
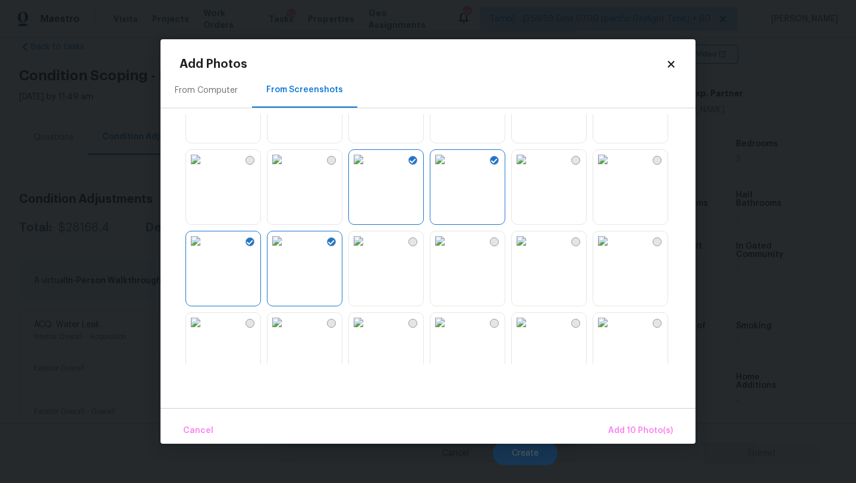
click at [205, 169] on img at bounding box center [195, 159] width 19 height 19
click at [657, 430] on span "Add 11 Photo(s)" at bounding box center [641, 430] width 62 height 15
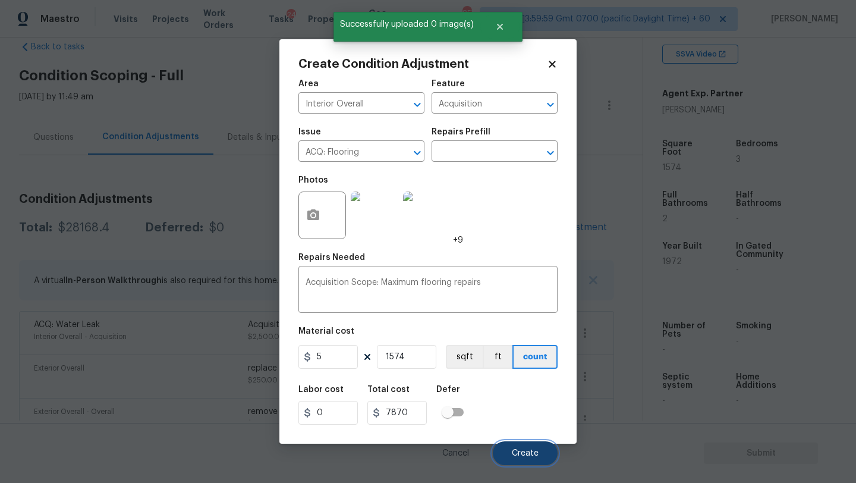
click at [522, 444] on button "Create" at bounding box center [525, 453] width 65 height 24
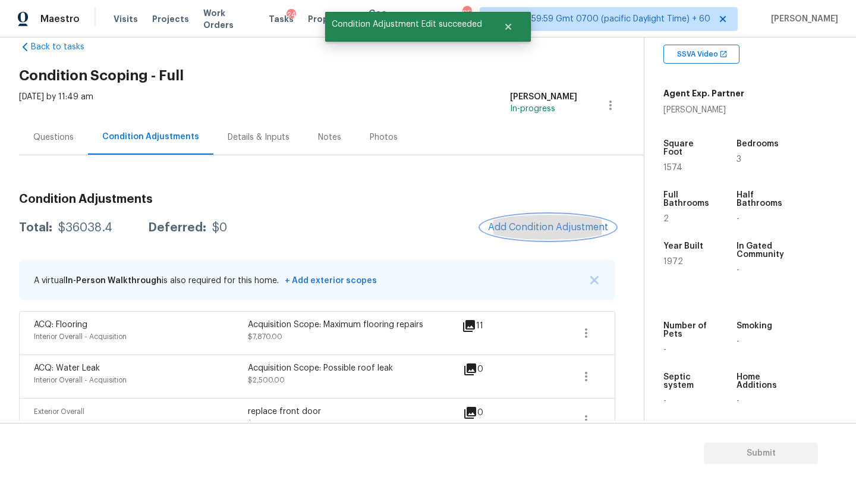
click at [549, 227] on span "Add Condition Adjustment" at bounding box center [548, 227] width 120 height 11
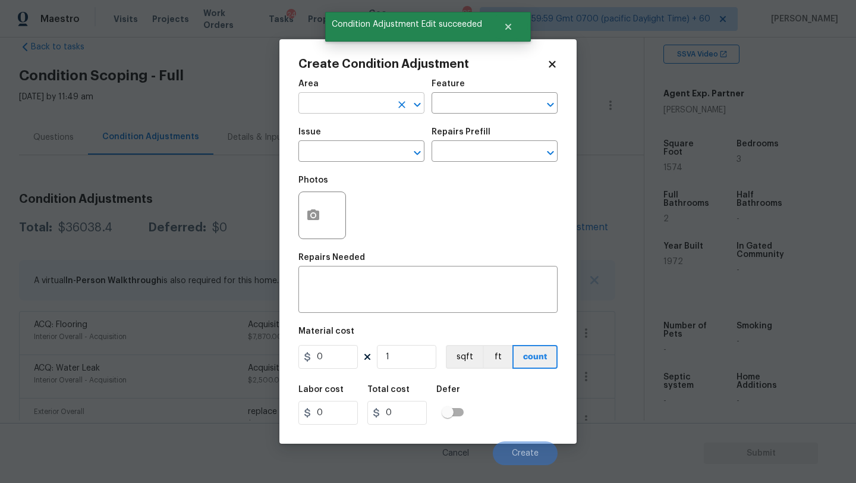
click at [338, 100] on input "text" at bounding box center [344, 104] width 93 height 18
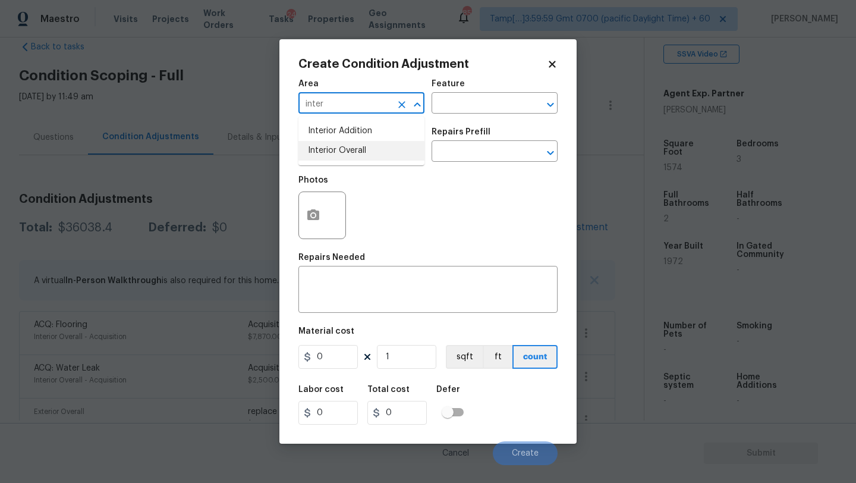
click at [358, 148] on li "Interior Overall" at bounding box center [361, 151] width 126 height 20
type input "Interior Overall"
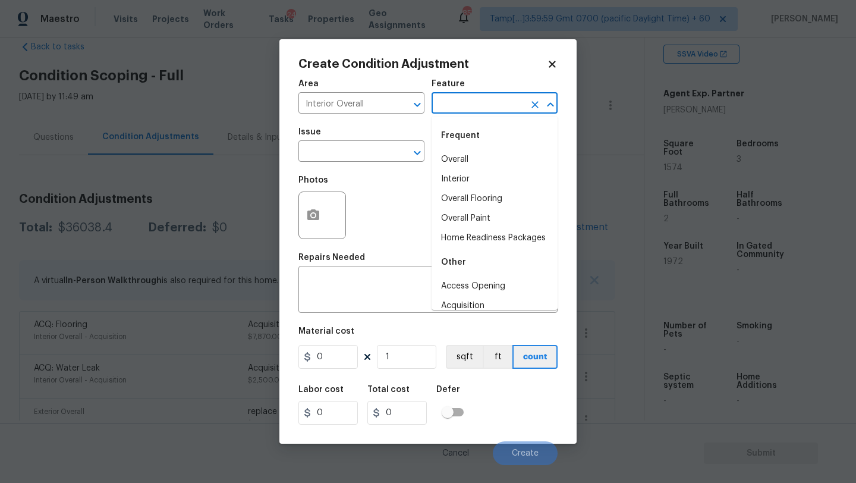
click at [469, 100] on input "text" at bounding box center [477, 104] width 93 height 18
click at [476, 219] on li "Overall Paint" at bounding box center [494, 219] width 126 height 20
type input "Overall Paint"
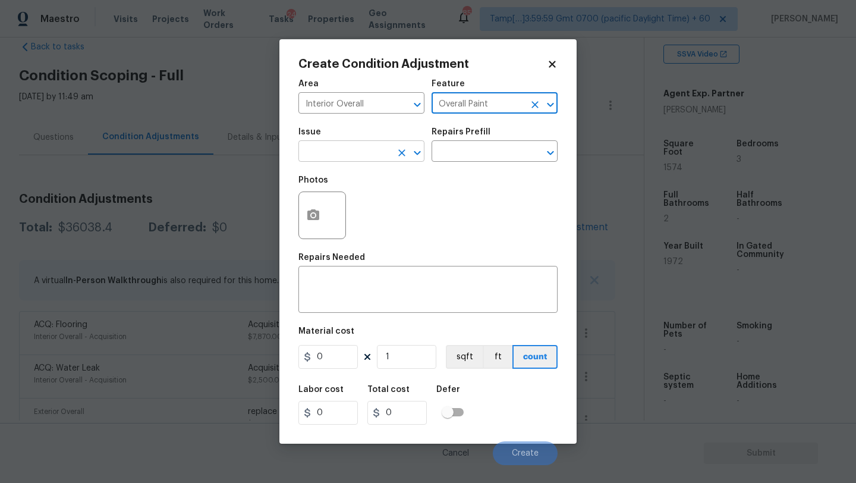
click at [349, 155] on input "text" at bounding box center [344, 152] width 93 height 18
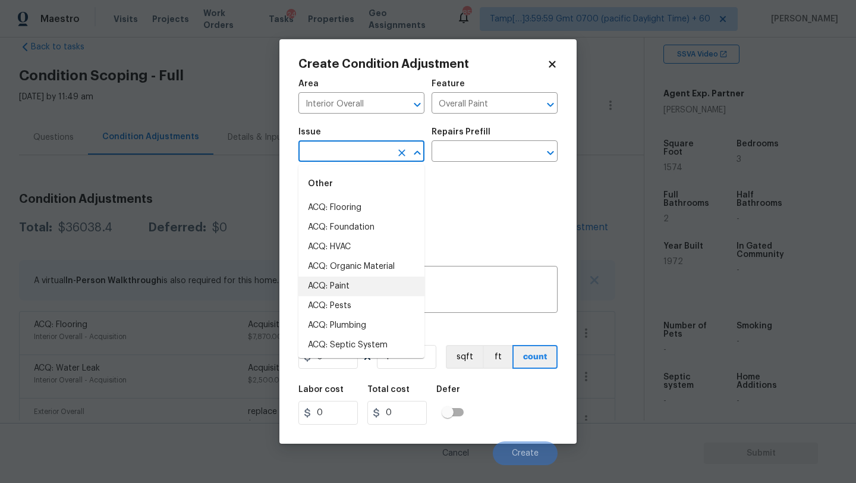
click at [349, 283] on li "ACQ: Paint" at bounding box center [361, 286] width 126 height 20
type input "ACQ: Paint"
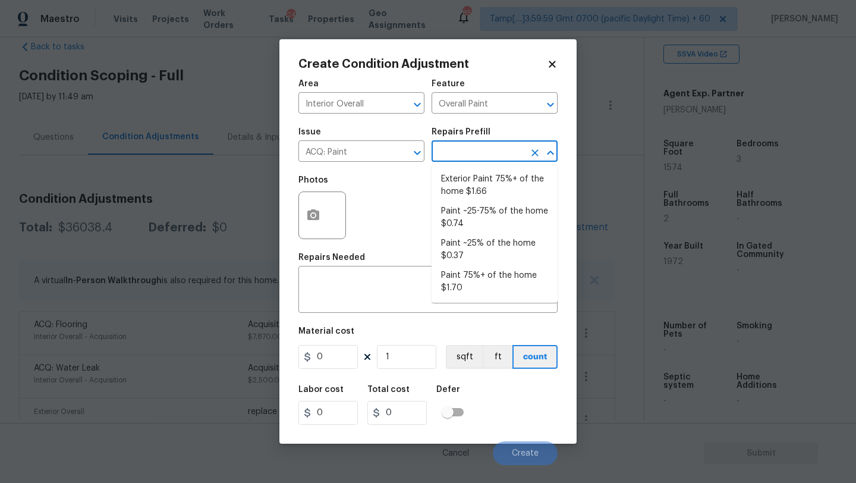
click at [464, 157] on input "text" at bounding box center [477, 152] width 93 height 18
click at [486, 288] on li "Paint 75%+ of the home $1.70" at bounding box center [494, 282] width 126 height 32
type input "Acquisition"
type textarea "Acquisition Scope: 75%+ of the home will likely require interior paint"
type input "1.7"
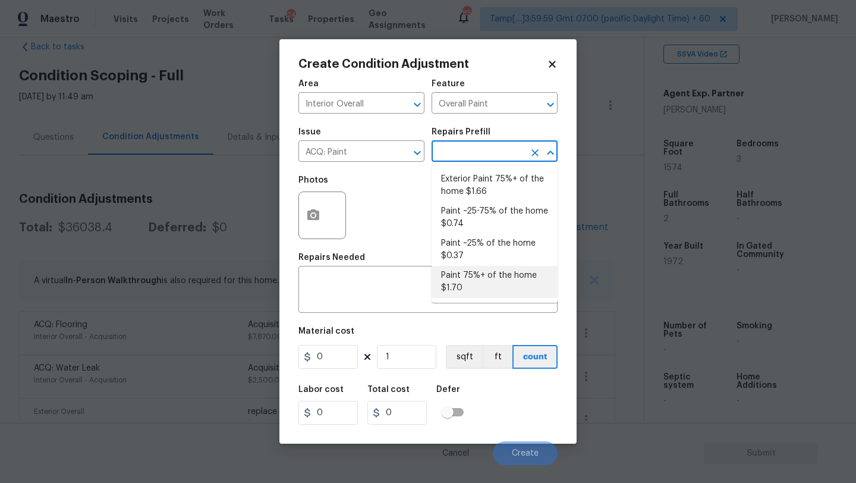
type input "1.7"
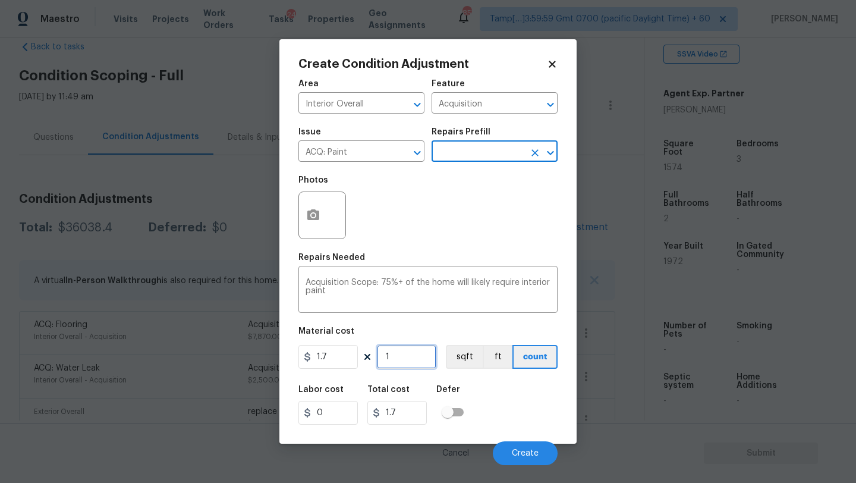
click at [409, 358] on input "1" at bounding box center [406, 357] width 59 height 24
type input "15"
type input "25.5"
type input "157"
type input "266.9"
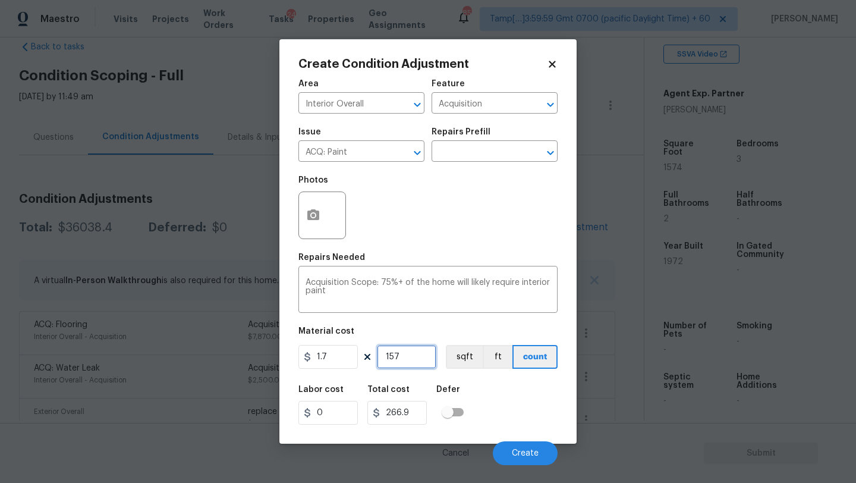
type input "1574"
type input "2675.8"
type input "1574"
click at [320, 226] on button "button" at bounding box center [313, 215] width 29 height 46
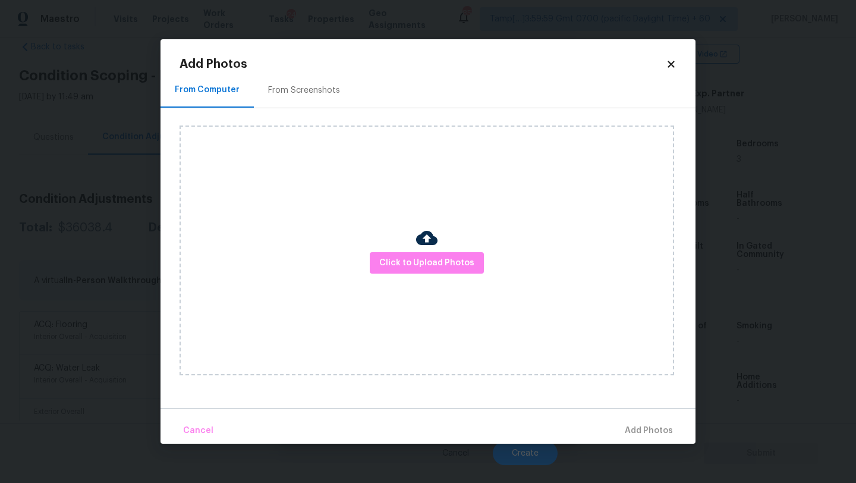
click at [317, 105] on div "From Screenshots" at bounding box center [304, 90] width 100 height 35
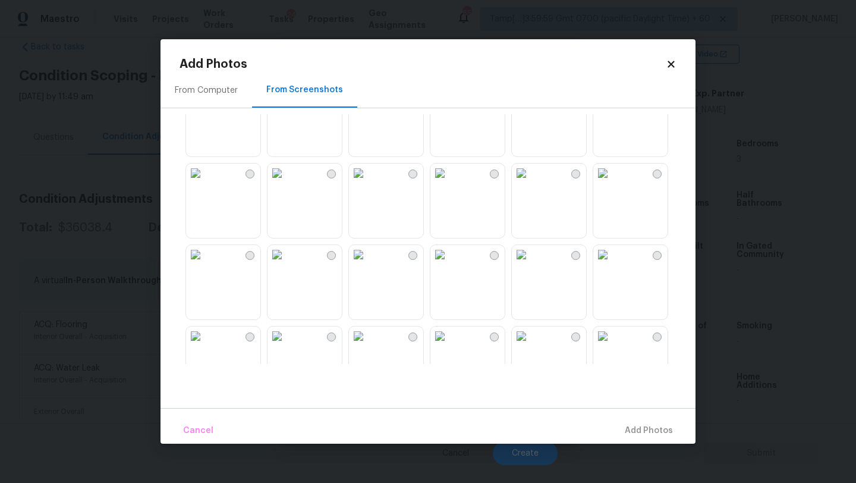
scroll to position [65, 0]
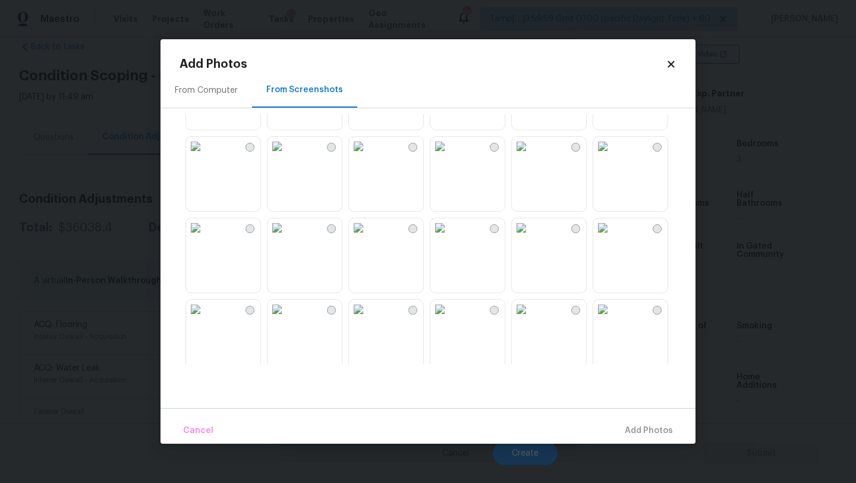
click at [205, 156] on img at bounding box center [195, 146] width 19 height 19
click at [368, 156] on img at bounding box center [358, 146] width 19 height 19
click at [509, 181] on div at bounding box center [437, 239] width 516 height 250
click at [612, 156] on img at bounding box center [602, 146] width 19 height 19
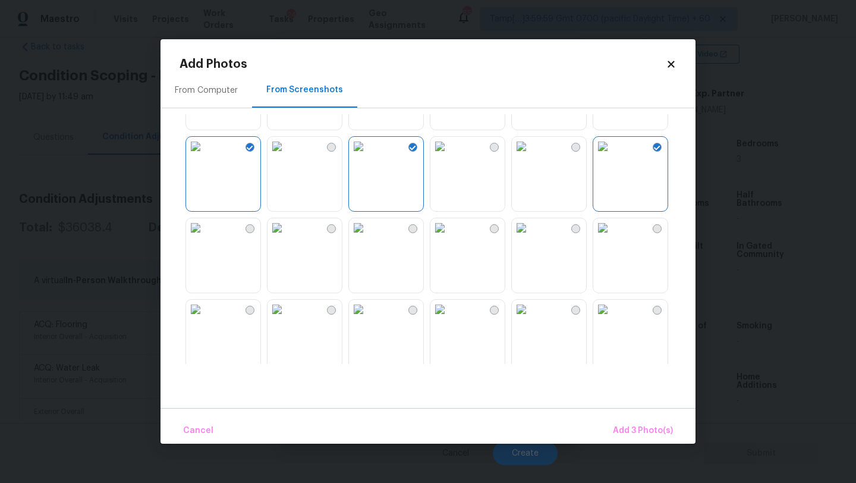
drag, startPoint x: 206, startPoint y: 269, endPoint x: 216, endPoint y: 270, distance: 10.8
click at [205, 237] on img at bounding box center [195, 227] width 19 height 19
click at [205, 319] on img at bounding box center [195, 309] width 19 height 19
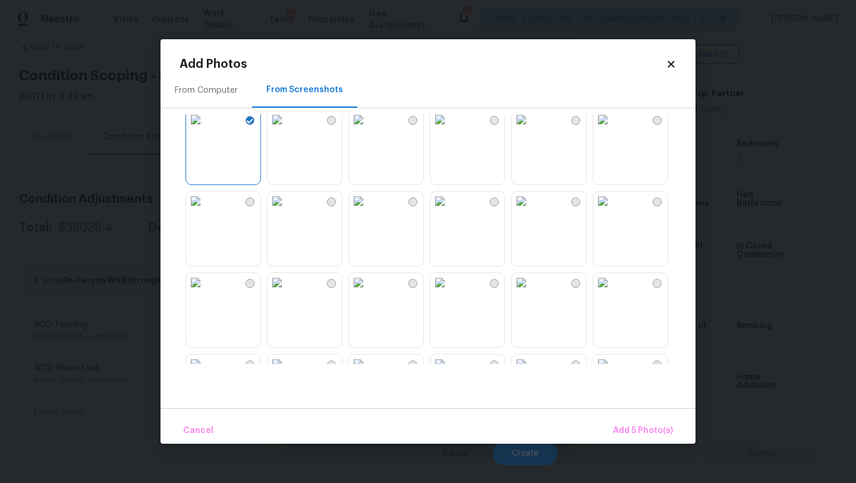
click at [368, 210] on img at bounding box center [358, 200] width 19 height 19
click at [368, 292] on img at bounding box center [358, 282] width 19 height 19
click at [449, 292] on img at bounding box center [439, 282] width 19 height 19
click at [531, 292] on img at bounding box center [521, 282] width 19 height 19
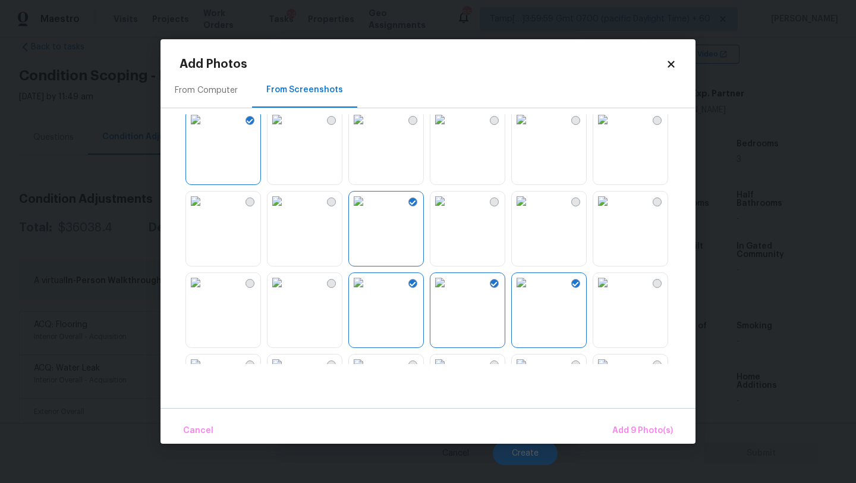
click at [205, 292] on img at bounding box center [195, 282] width 19 height 19
click at [624, 431] on span "Add 10 Photo(s)" at bounding box center [640, 430] width 65 height 15
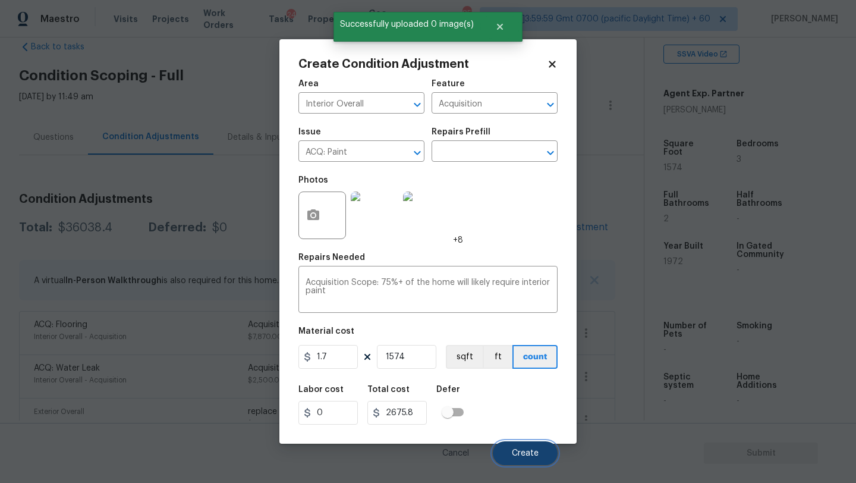
click at [537, 446] on button "Create" at bounding box center [525, 453] width 65 height 24
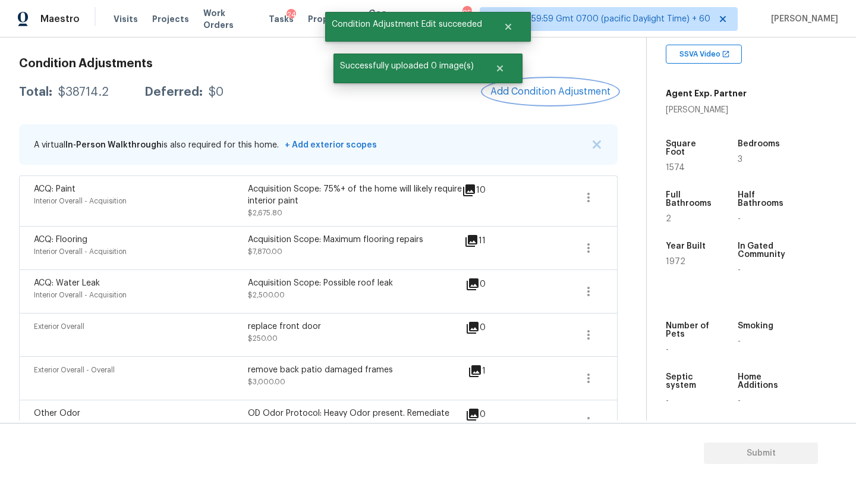
scroll to position [92, 0]
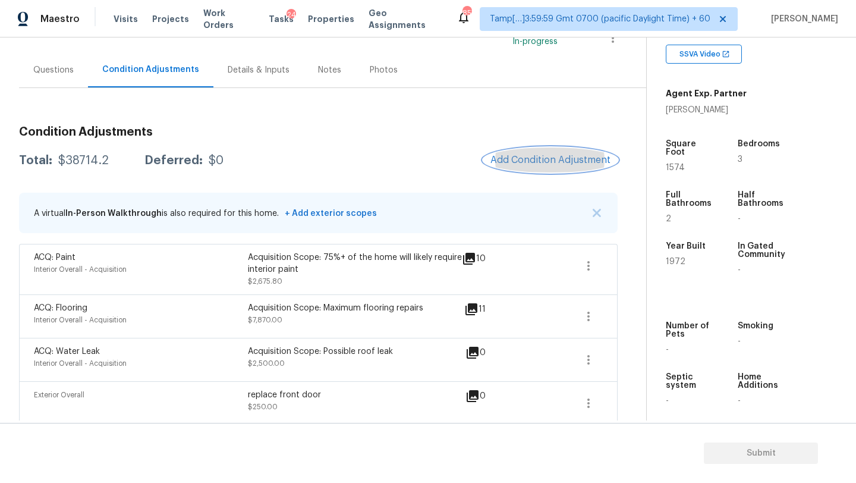
click at [535, 161] on span "Add Condition Adjustment" at bounding box center [550, 160] width 120 height 11
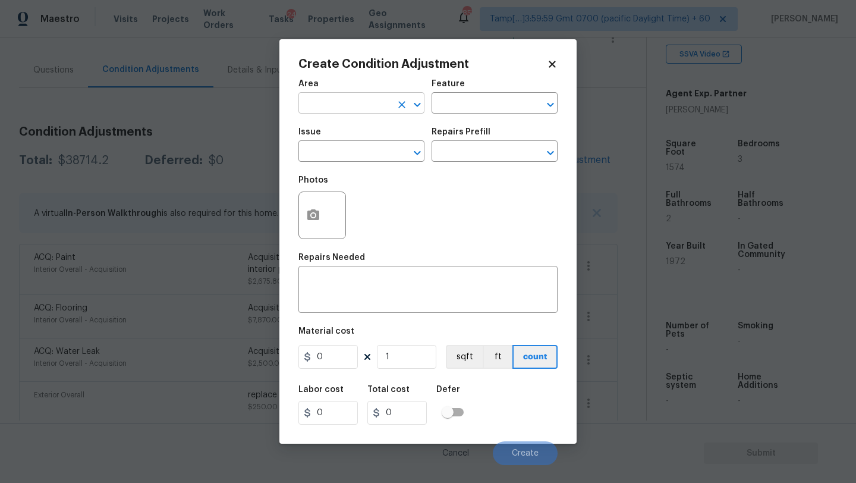
click at [360, 113] on input "text" at bounding box center [344, 104] width 93 height 18
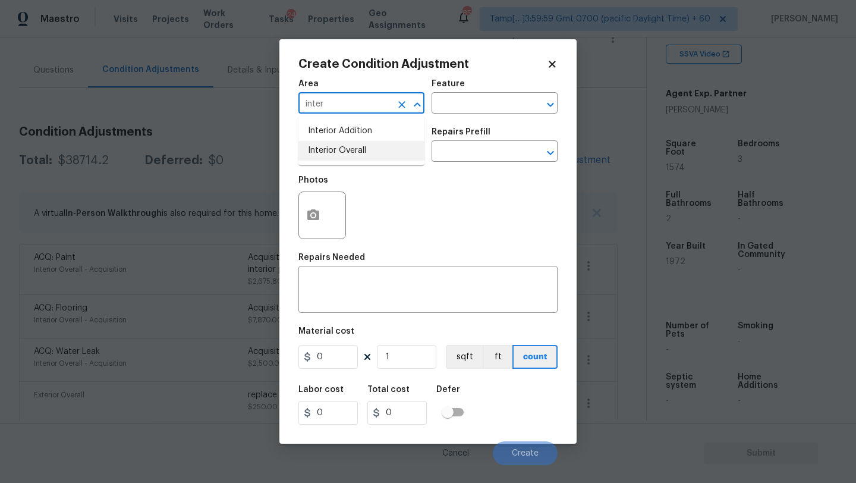
click at [363, 157] on li "Interior Overall" at bounding box center [361, 151] width 126 height 20
type input "Interior Overall"
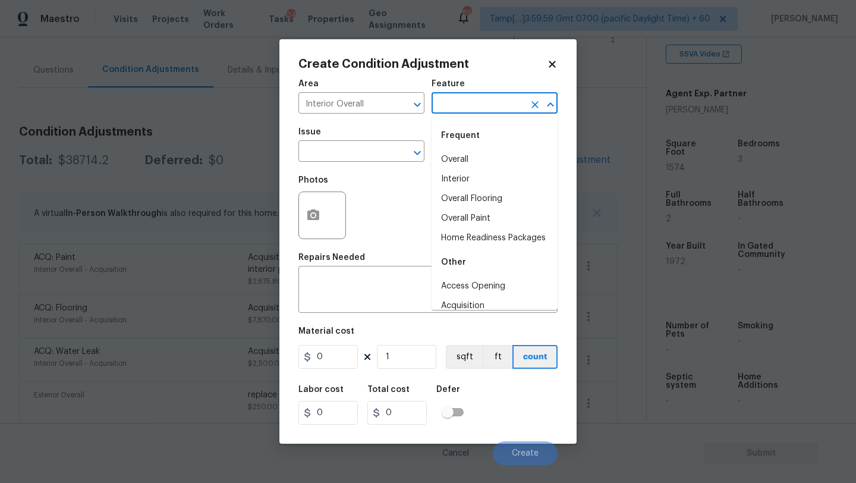
click at [492, 101] on input "text" at bounding box center [477, 104] width 93 height 18
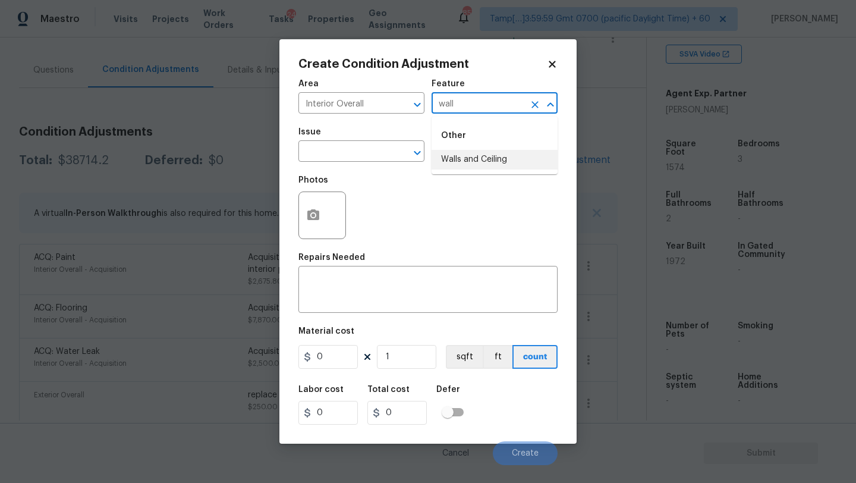
click at [496, 156] on li "Walls and Ceiling" at bounding box center [494, 160] width 126 height 20
type input "Walls and Ceiling"
click at [378, 156] on input "text" at bounding box center [344, 152] width 93 height 18
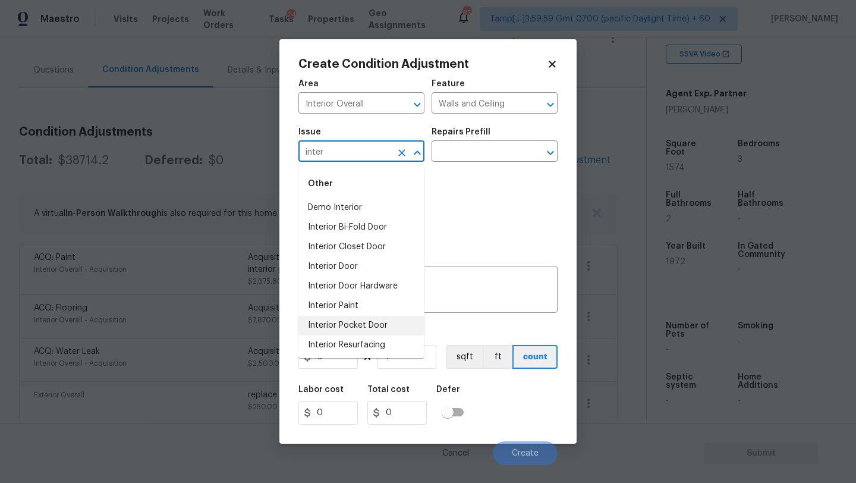
click at [355, 316] on li "Interior Pocket Door" at bounding box center [361, 326] width 126 height 20
type input "Interior Pocket Door"
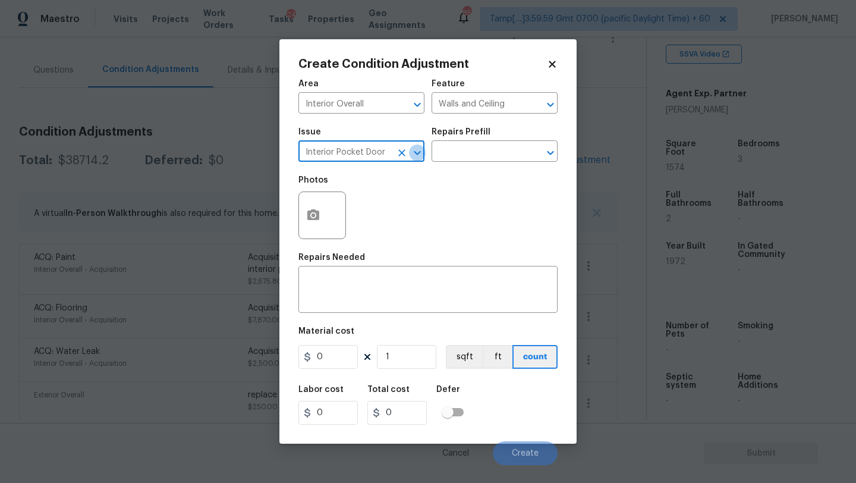
click at [409, 151] on button "Open" at bounding box center [417, 152] width 17 height 17
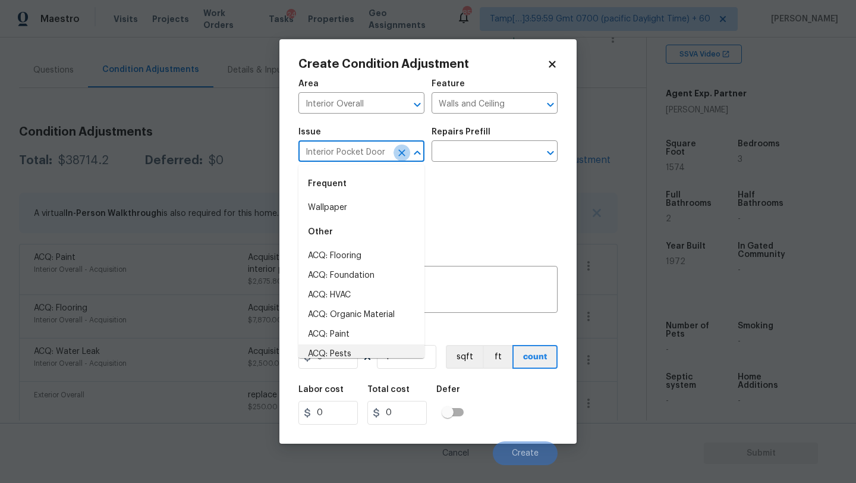
click at [397, 151] on icon "Clear" at bounding box center [402, 153] width 12 height 12
click at [370, 151] on input "text" at bounding box center [344, 152] width 93 height 18
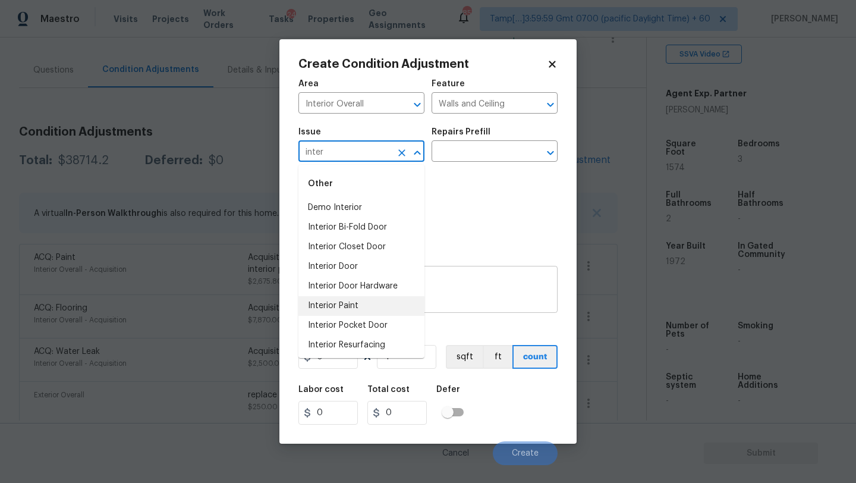
click at [331, 311] on li "Interior Paint" at bounding box center [361, 306] width 126 height 20
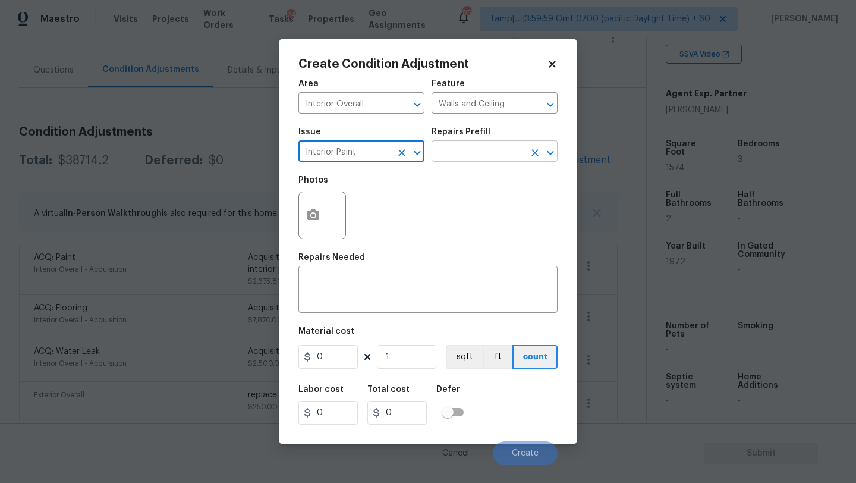
type input "Interior Paint"
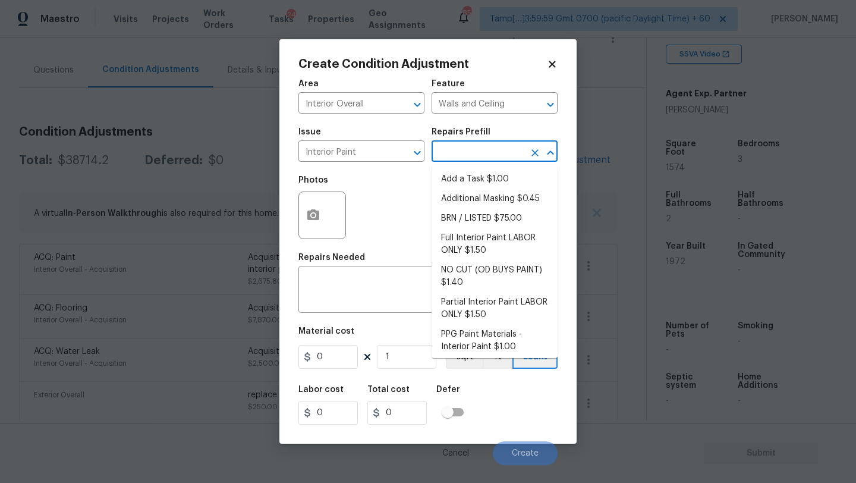
click at [476, 154] on input "text" at bounding box center [477, 152] width 93 height 18
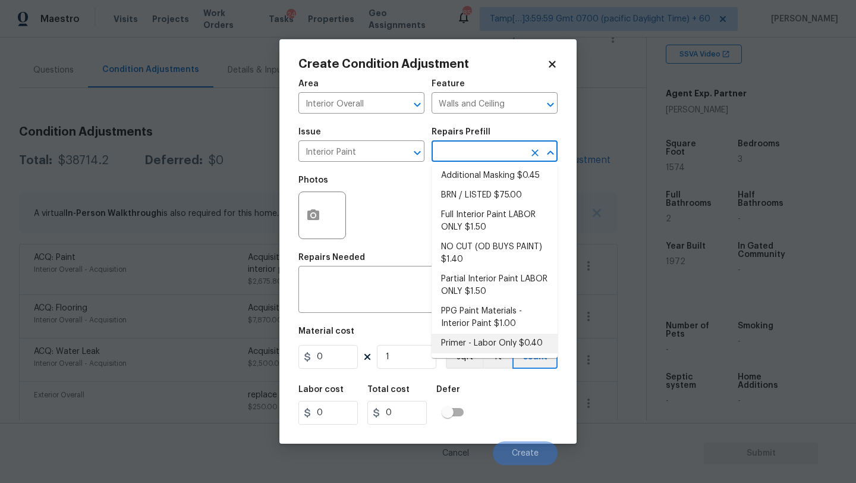
click at [477, 338] on li "Primer - Labor Only $0.40" at bounding box center [494, 343] width 126 height 20
type input "Overall Paint"
type textarea "Interior primer - PRIMER PROVIDED BY OPENDOOR - All nails, screws, drywall anch…"
type input "0.4"
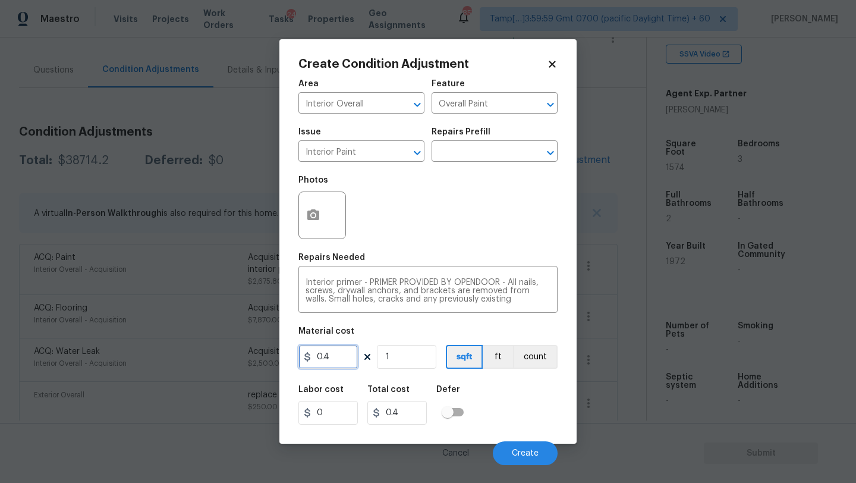
click at [329, 353] on input "0.4" at bounding box center [327, 357] width 59 height 24
type input "500"
click at [527, 445] on button "Create" at bounding box center [525, 453] width 65 height 24
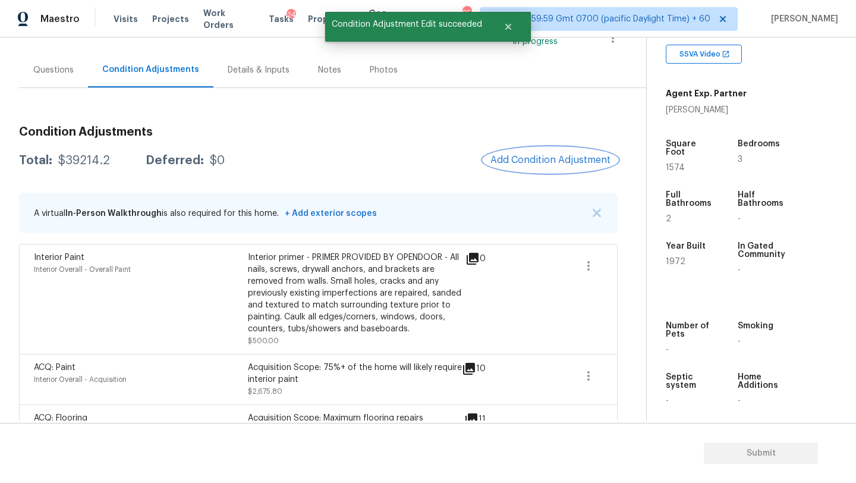
click at [538, 163] on span "Add Condition Adjustment" at bounding box center [550, 160] width 120 height 11
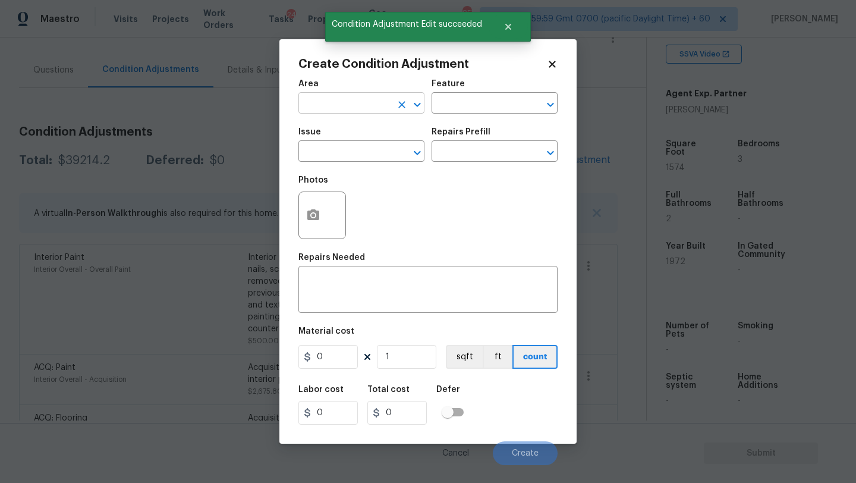
click at [317, 107] on input "text" at bounding box center [344, 104] width 93 height 18
click at [318, 130] on li "Kitchen" at bounding box center [361, 131] width 126 height 20
type input "Kitchen"
click at [349, 289] on textarea at bounding box center [427, 290] width 245 height 25
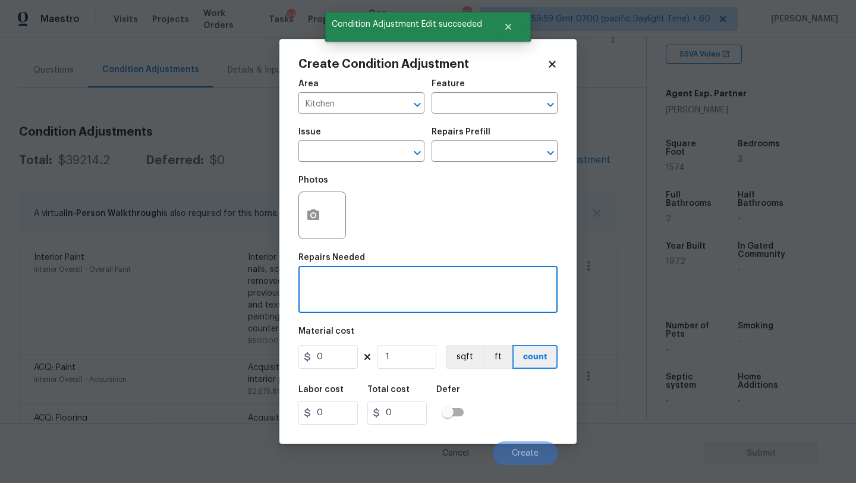
type textarea "r"
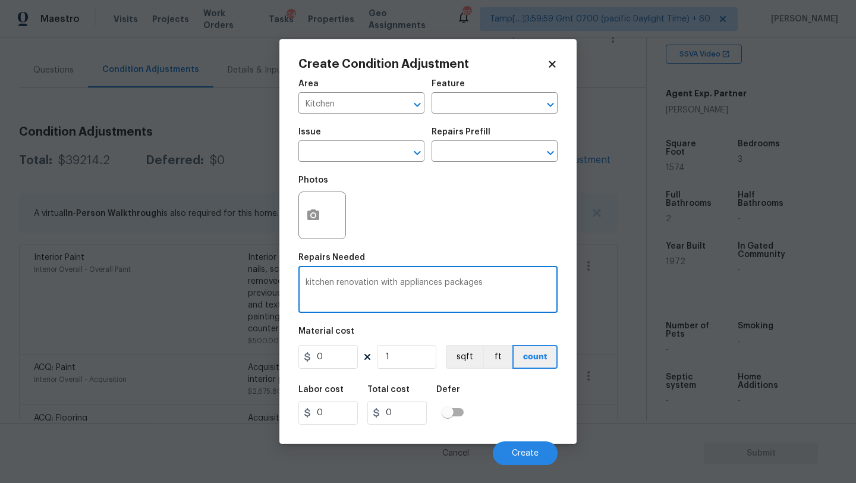
type textarea "kitchen renovation with appliances packages"
click at [342, 367] on input "0" at bounding box center [327, 357] width 59 height 24
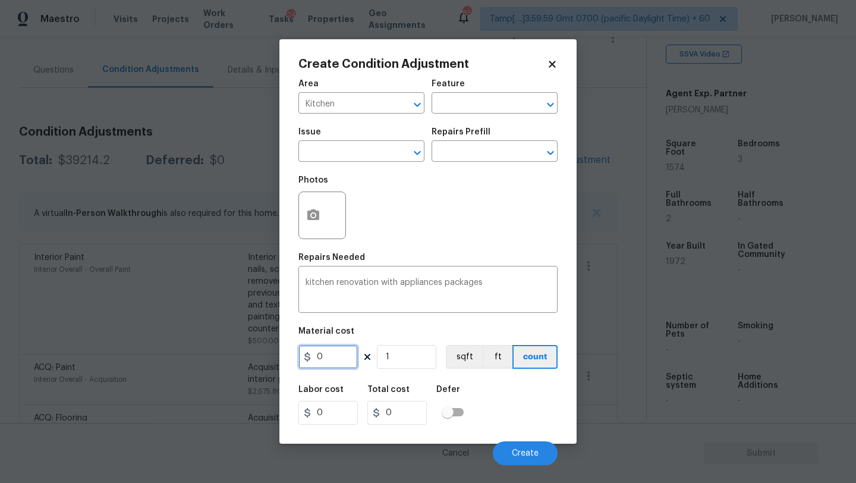
click at [342, 367] on input "0" at bounding box center [327, 357] width 59 height 24
type input "15000"
click at [534, 453] on span "Create" at bounding box center [525, 453] width 27 height 9
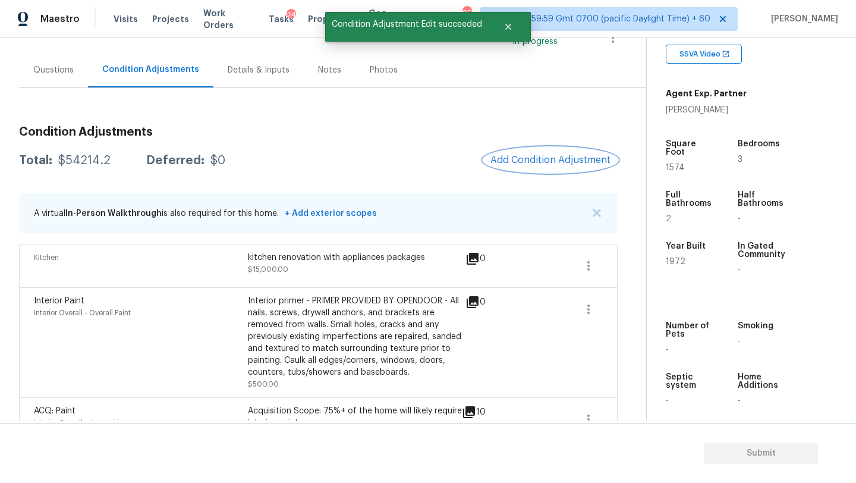
click at [546, 157] on span "Add Condition Adjustment" at bounding box center [550, 160] width 120 height 11
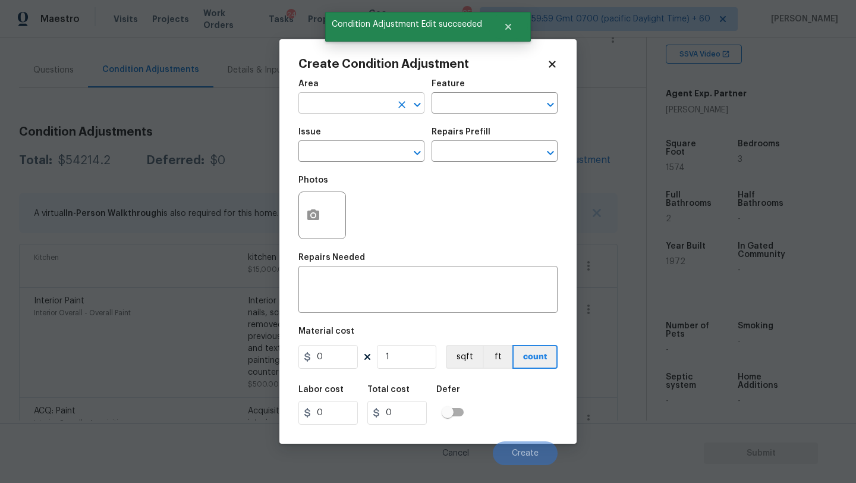
click at [326, 108] on input "text" at bounding box center [344, 104] width 93 height 18
click at [330, 130] on li "Bathroom" at bounding box center [361, 131] width 126 height 20
type input "Bathroom"
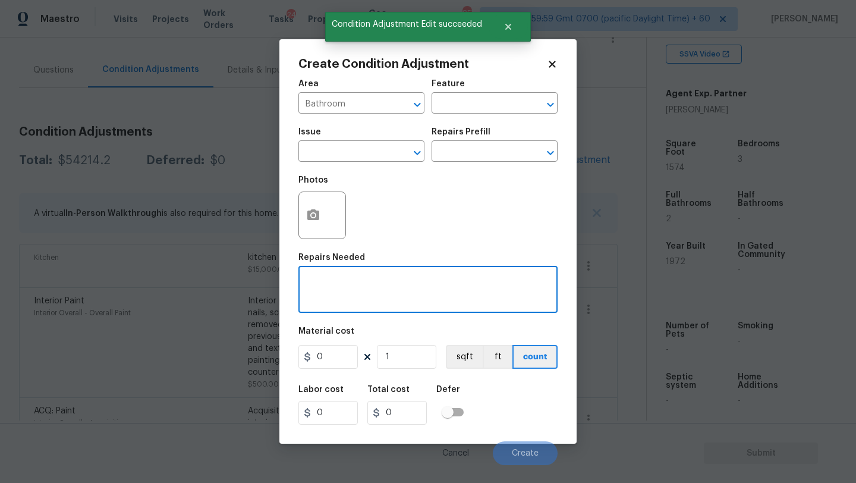
click at [333, 286] on textarea at bounding box center [427, 290] width 245 height 25
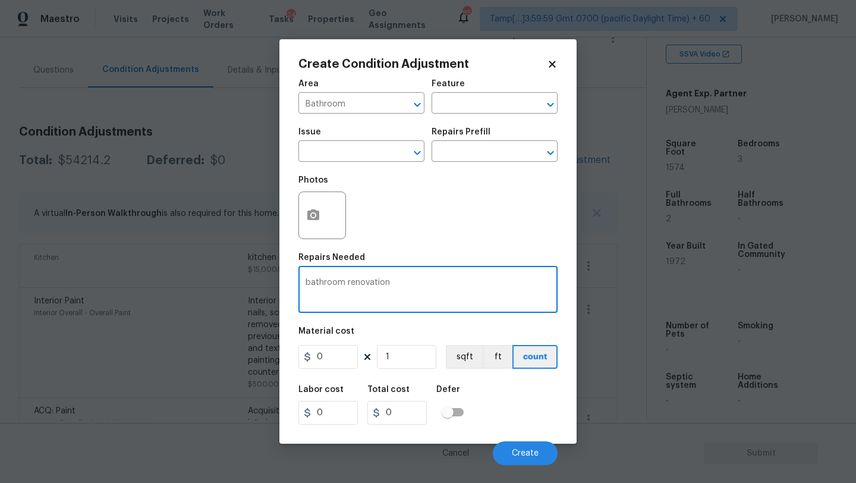
type textarea "bathroom renovation"
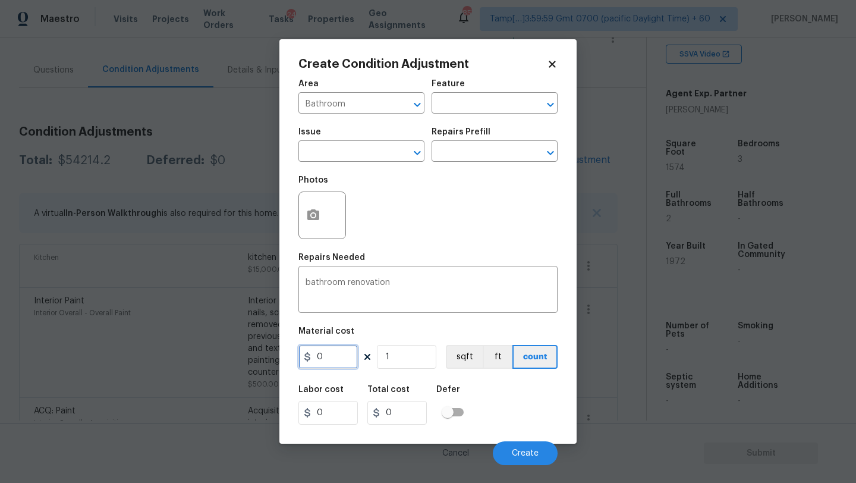
click at [332, 357] on input "0" at bounding box center [327, 357] width 59 height 24
type input "1500"
click at [428, 358] on input "1" at bounding box center [406, 357] width 59 height 24
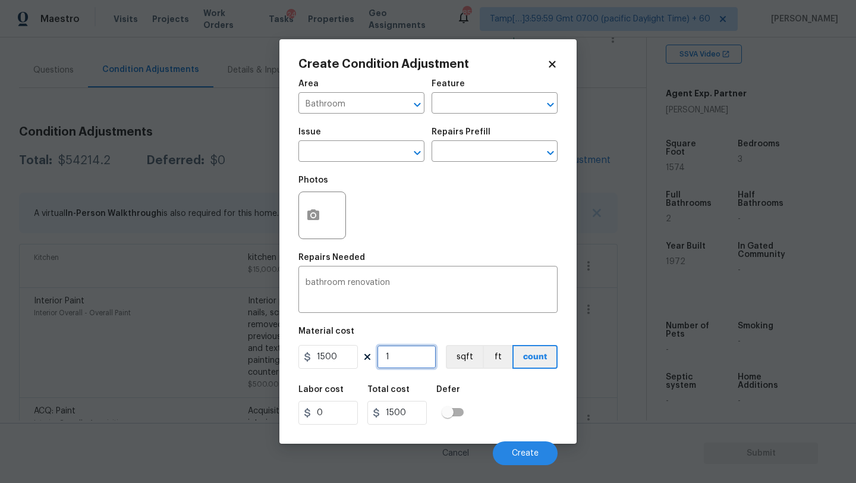
click at [428, 358] on input "1" at bounding box center [406, 357] width 59 height 24
type input "2"
type input "3000"
type input "2"
click at [516, 450] on span "Create" at bounding box center [525, 453] width 27 height 9
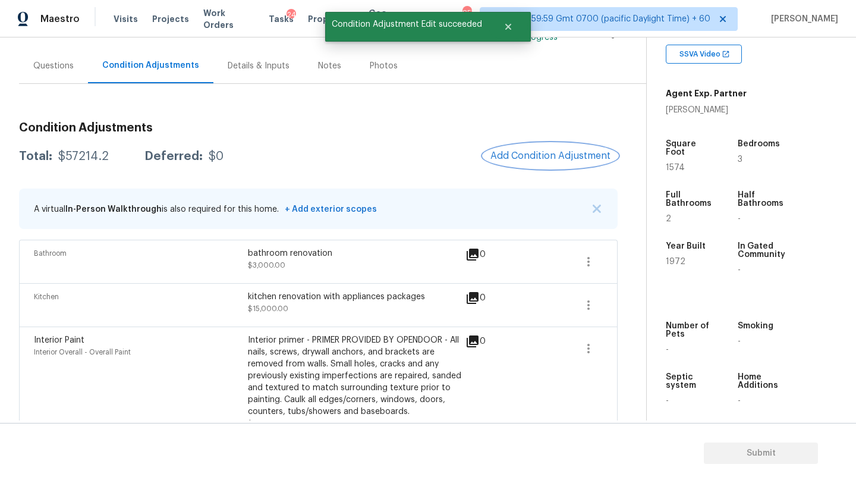
scroll to position [89, 0]
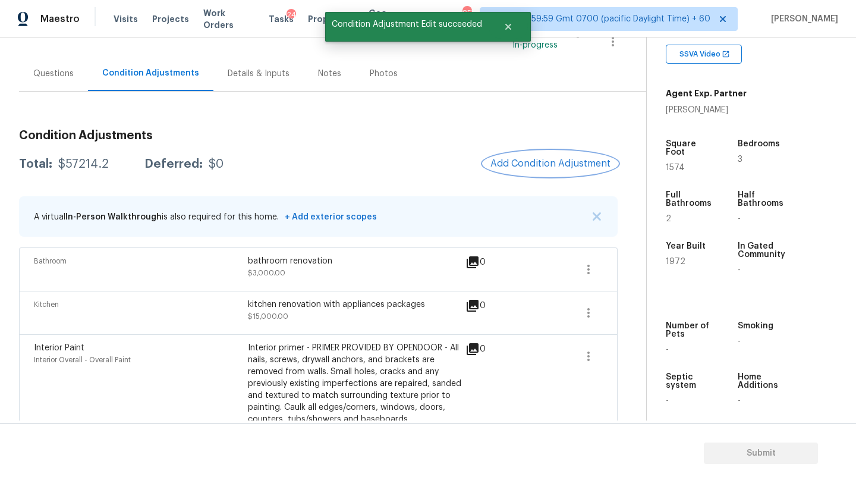
click at [541, 168] on span "Add Condition Adjustment" at bounding box center [550, 163] width 120 height 11
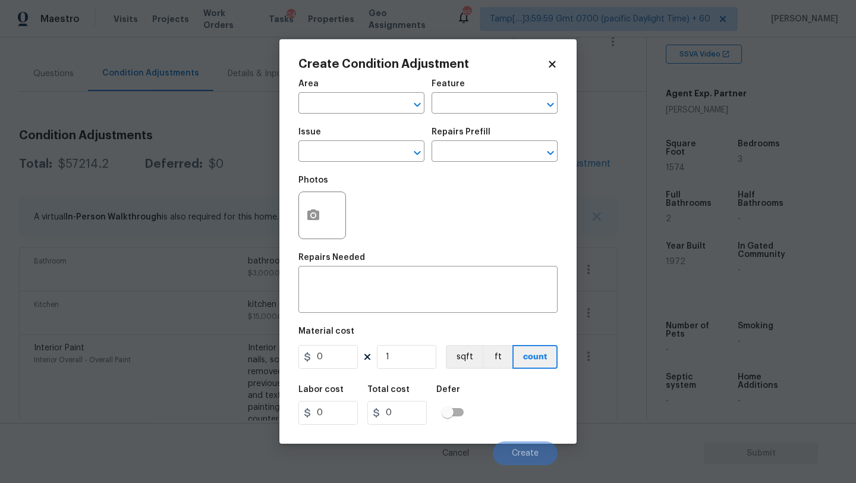
click at [263, 147] on body "Maestro Visits Projects Work Orders Tasks 24 Properties Geo Assignments 857 Tam…" at bounding box center [428, 241] width 856 height 483
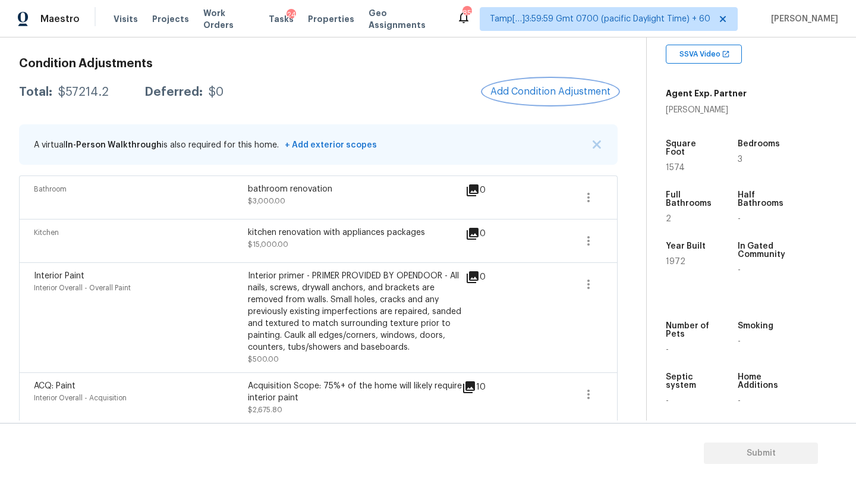
scroll to position [152, 0]
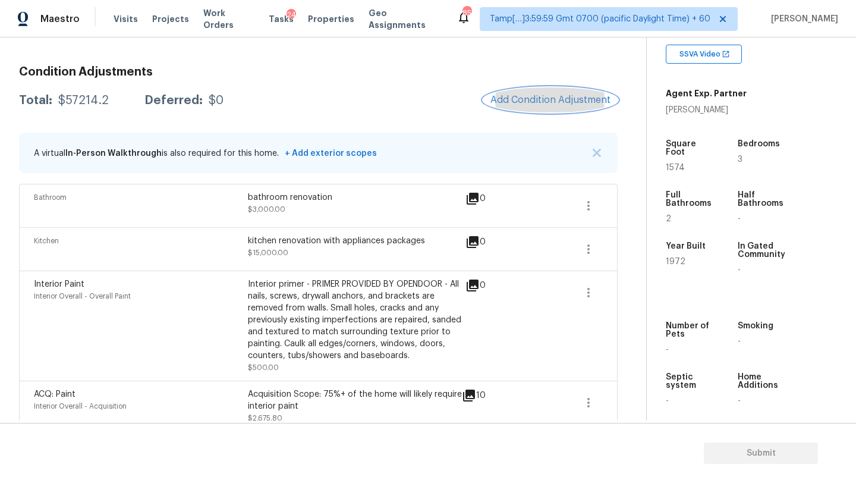
click at [574, 105] on button "Add Condition Adjustment" at bounding box center [550, 99] width 134 height 25
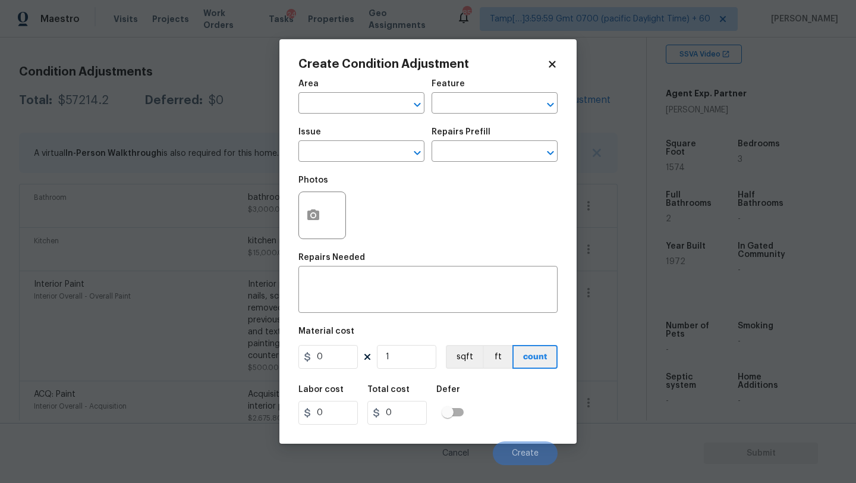
click at [359, 114] on span "Area ​" at bounding box center [361, 97] width 126 height 48
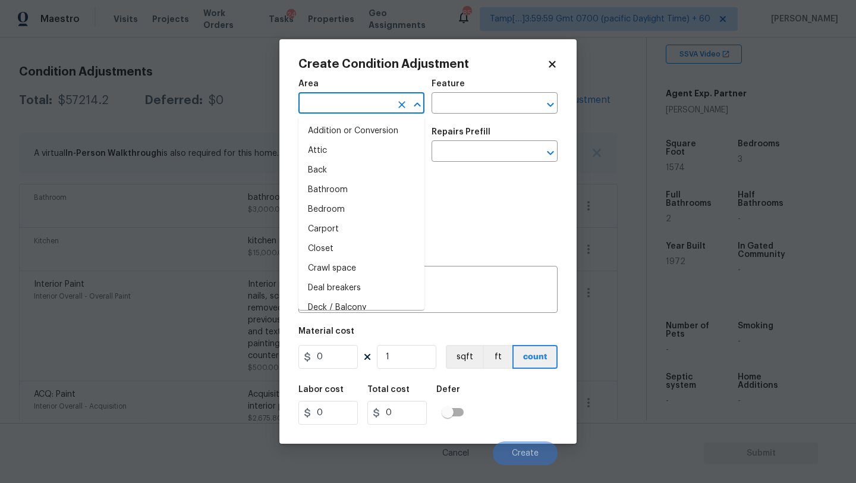
click at [359, 101] on input "text" at bounding box center [344, 104] width 93 height 18
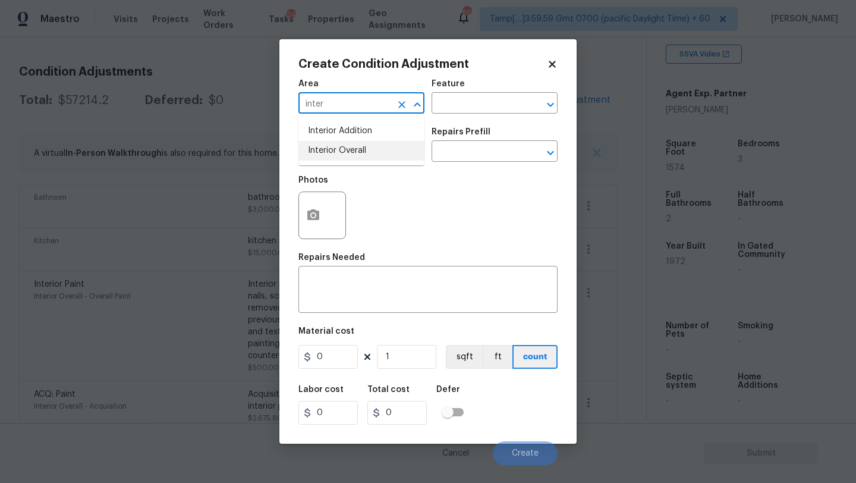
click at [367, 141] on li "Interior Overall" at bounding box center [361, 151] width 126 height 20
type input "Interior Overall"
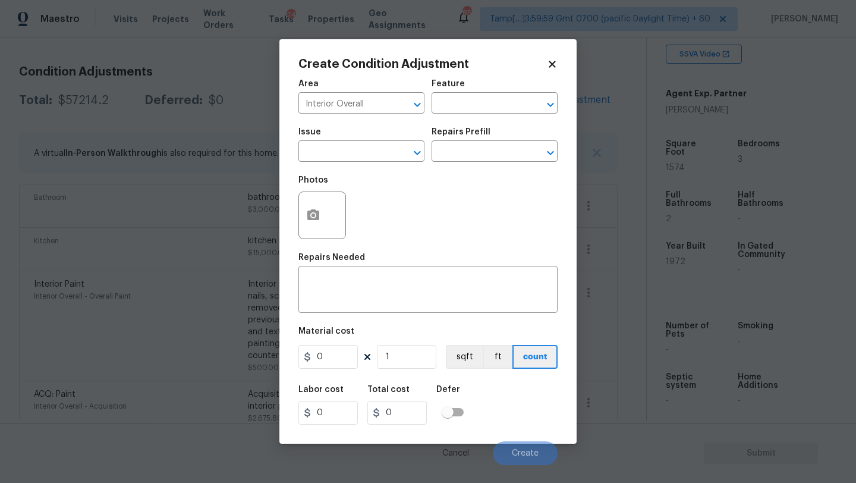
click at [379, 316] on div "Area Interior Overall ​ Feature ​ Issue ​ Repairs Prefill ​ Photos Repairs Need…" at bounding box center [427, 269] width 259 height 392
click at [395, 291] on textarea at bounding box center [427, 290] width 245 height 25
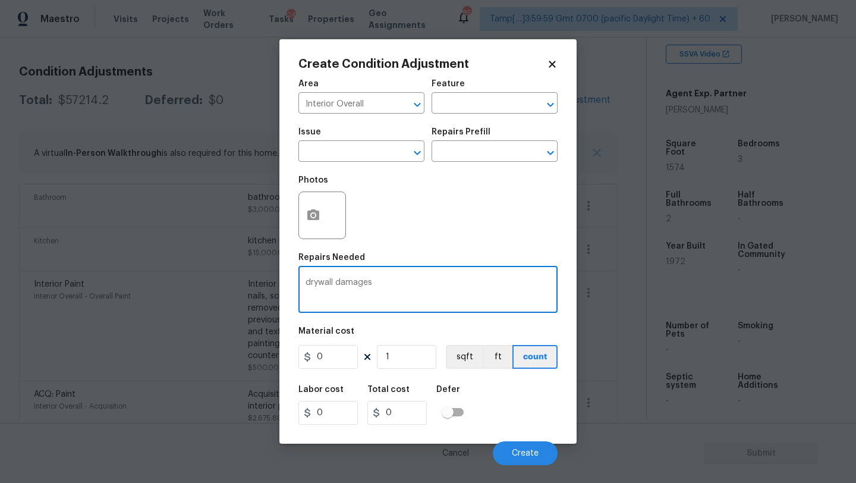
type textarea "drywall damages"
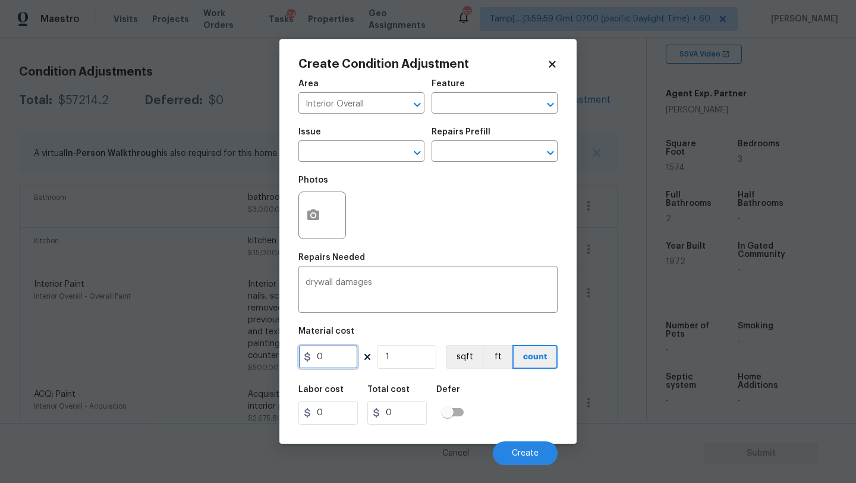
click at [330, 348] on input "0" at bounding box center [327, 357] width 59 height 24
type input "1500"
click at [491, 395] on div "Labor cost 0 Total cost 1500 Defer" at bounding box center [427, 404] width 259 height 53
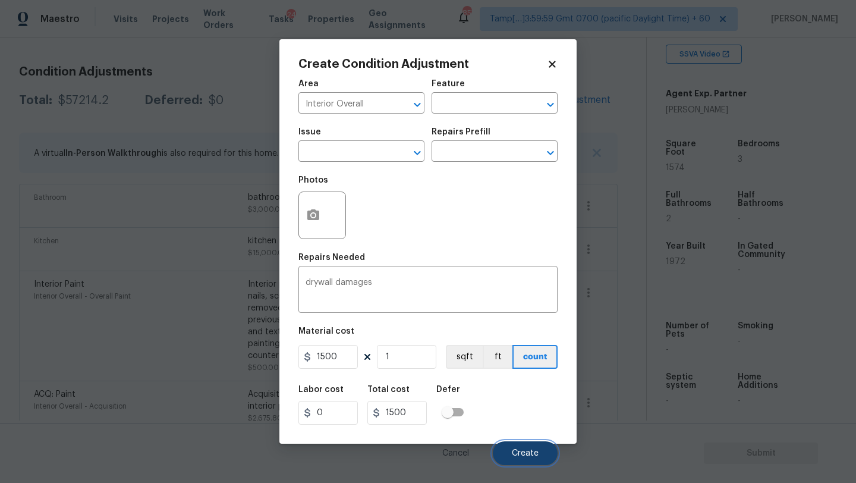
click at [524, 445] on button "Create" at bounding box center [525, 453] width 65 height 24
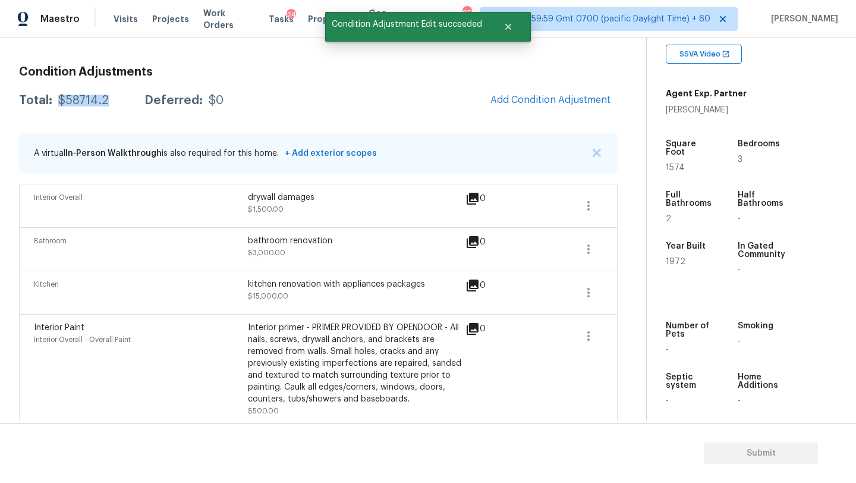
drag, startPoint x: 56, startPoint y: 96, endPoint x: 111, endPoint y: 101, distance: 55.5
click at [111, 101] on div "Total: $58714.2 Deferred: $0" at bounding box center [121, 100] width 204 height 12
copy div "$58714.2"
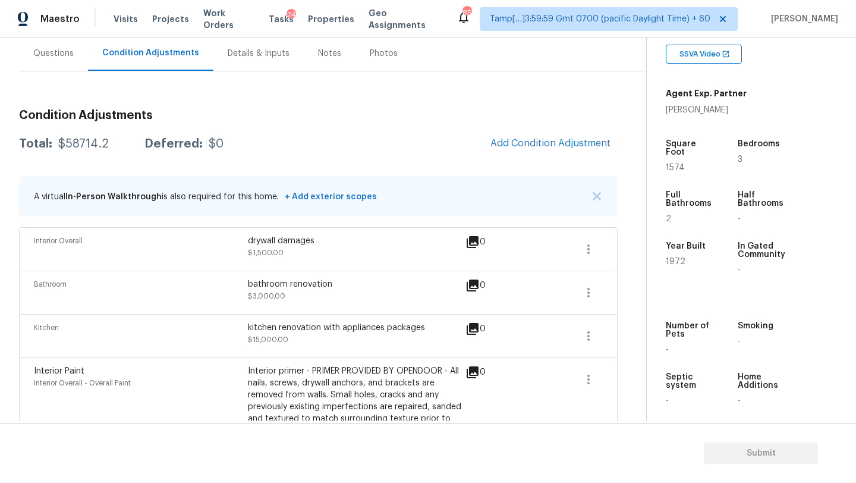
click at [68, 56] on div "Questions" at bounding box center [53, 54] width 40 height 12
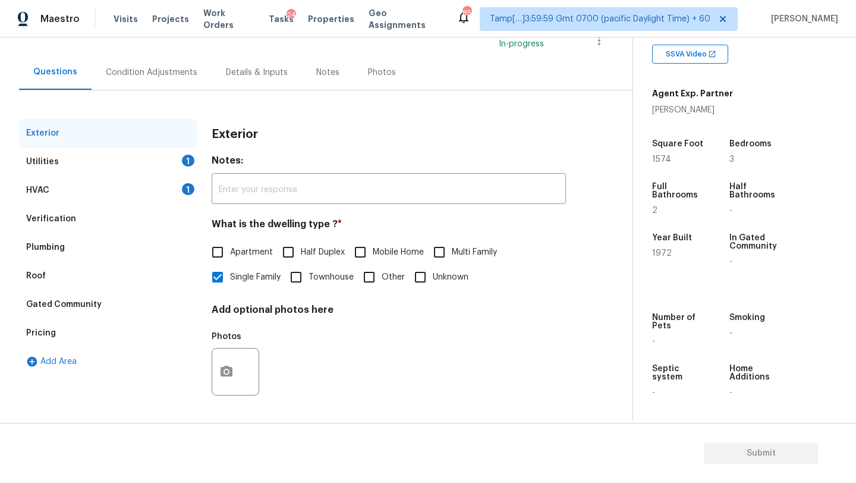
scroll to position [90, 0]
click at [82, 217] on div "Verification" at bounding box center [108, 218] width 178 height 29
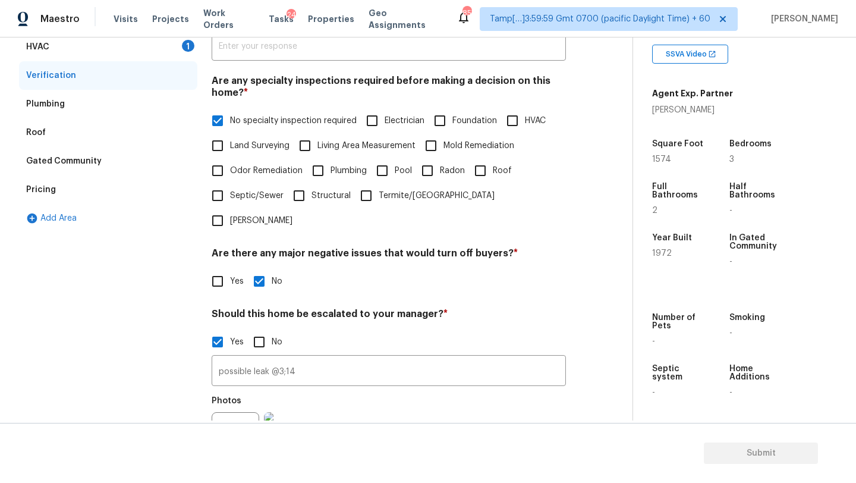
scroll to position [264, 0]
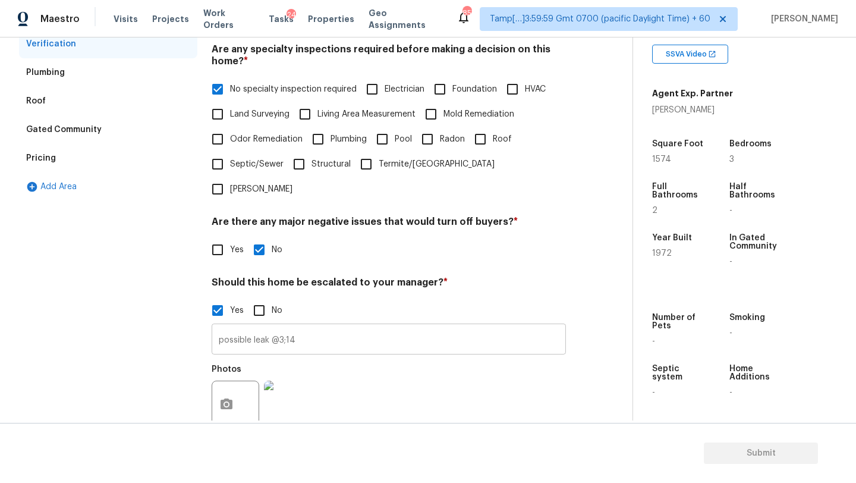
click at [411, 326] on input "possible leak @3;14" at bounding box center [389, 340] width 354 height 28
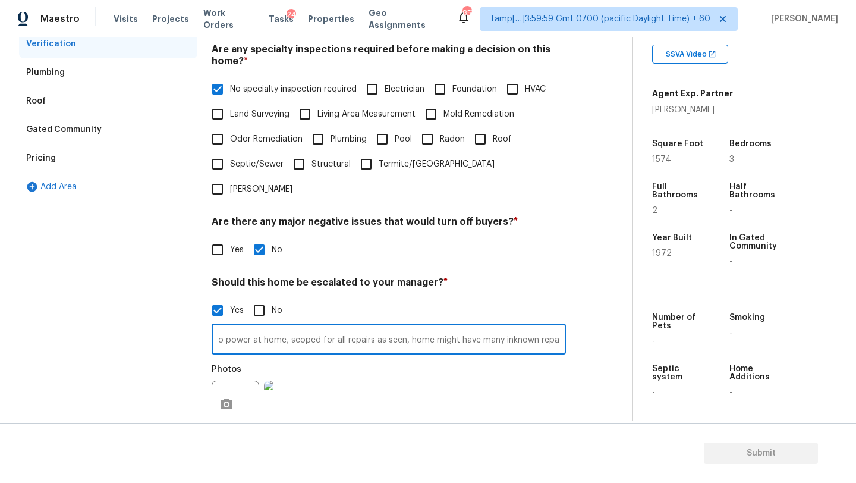
scroll to position [0, 213]
click at [498, 326] on input "possible leak @3;14, Property needs full renovation, no power at home, scoped f…" at bounding box center [389, 340] width 354 height 28
click at [521, 326] on input "possible leak @3;14, Property needs full renovation, no power at home, scoped f…" at bounding box center [389, 340] width 354 height 28
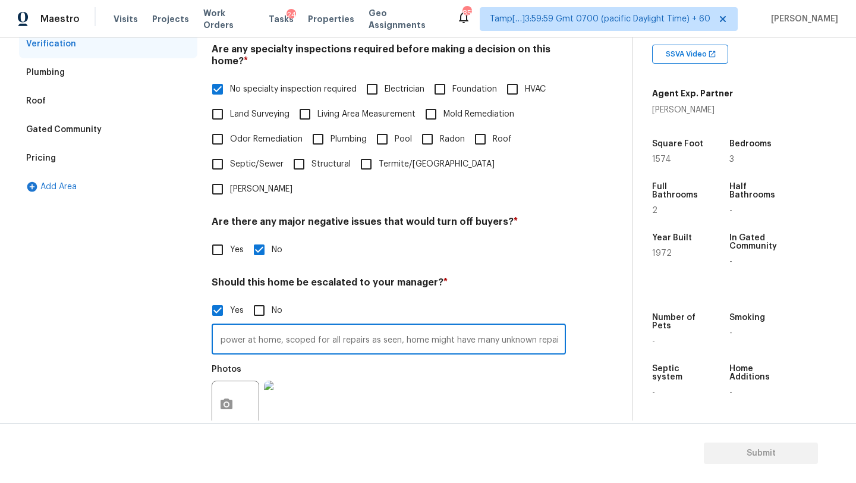
click at [559, 326] on input "possible leak @3;14, Property needs full renovation, no power at home, scoped f…" at bounding box center [389, 340] width 354 height 28
click at [456, 326] on input "possible leak @3;14, Property needs full renovation, no power at home, scoped f…" at bounding box center [389, 340] width 354 height 28
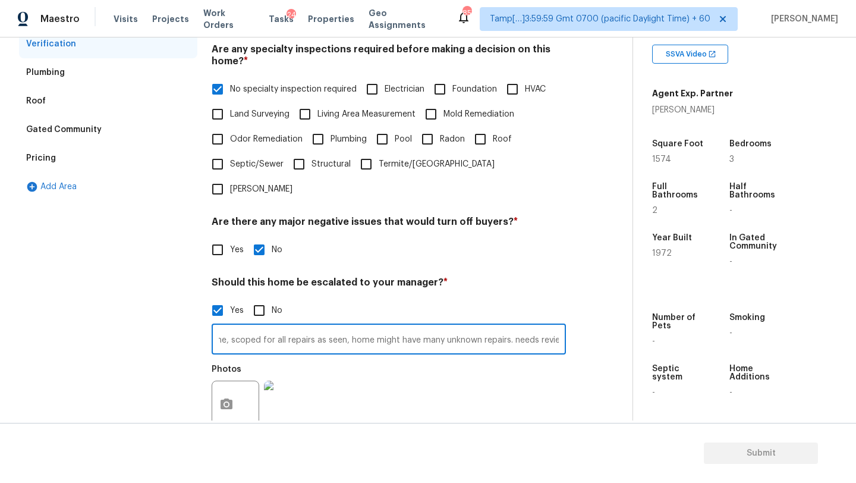
type input "possible leak @3;14, Property needs full renovation, no power at home, scoped f…"
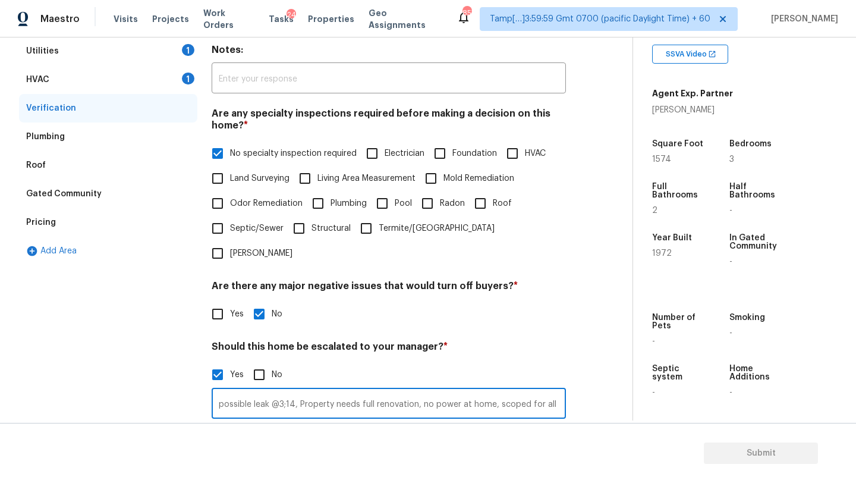
scroll to position [94, 0]
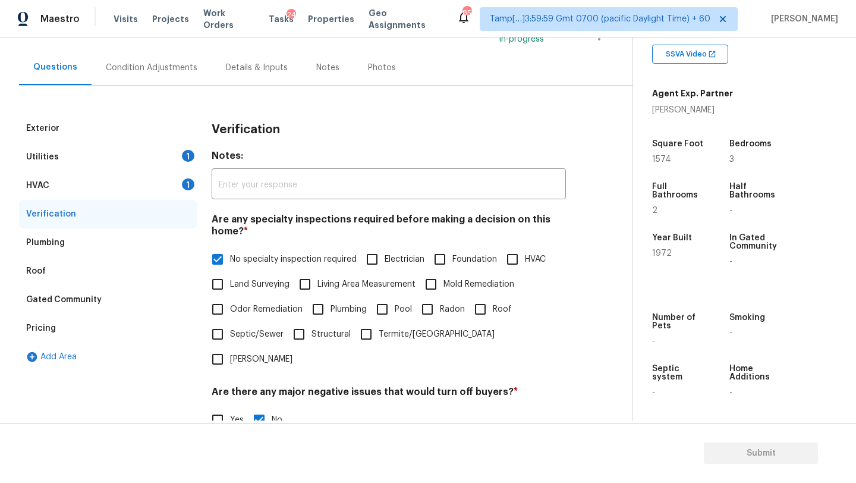
click at [79, 184] on div "HVAC 1" at bounding box center [108, 185] width 178 height 29
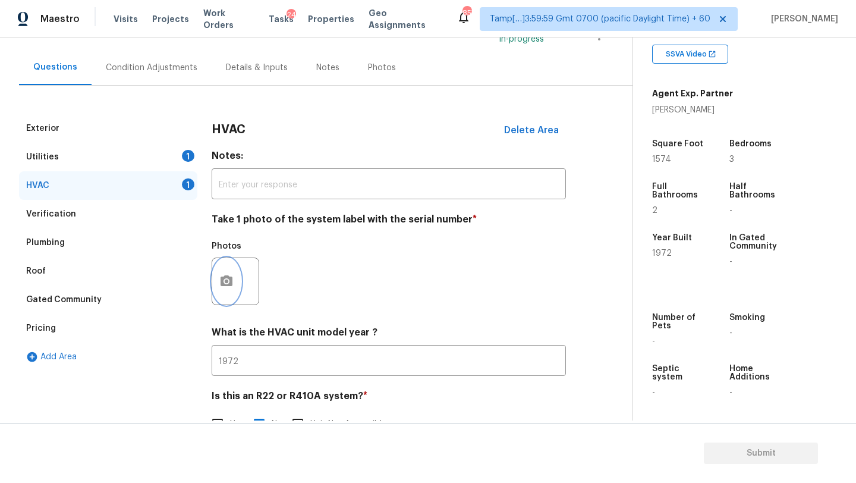
click at [238, 284] on button "button" at bounding box center [226, 281] width 29 height 46
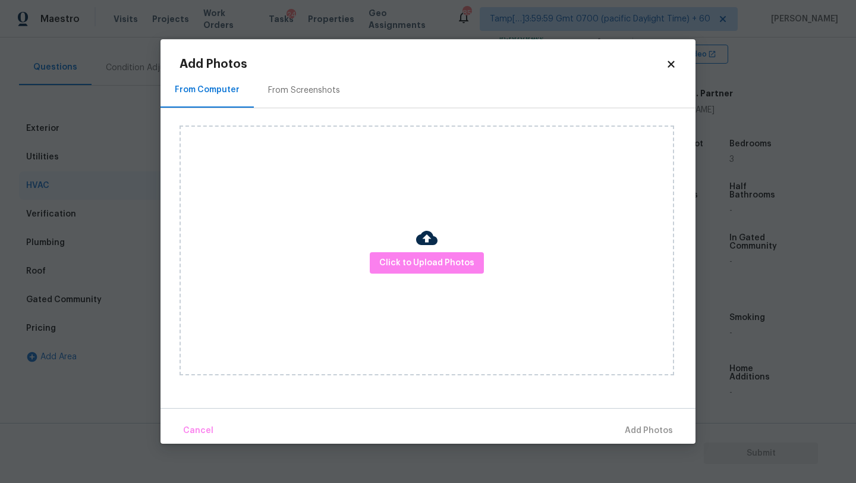
click at [297, 92] on div "From Screenshots" at bounding box center [304, 90] width 72 height 12
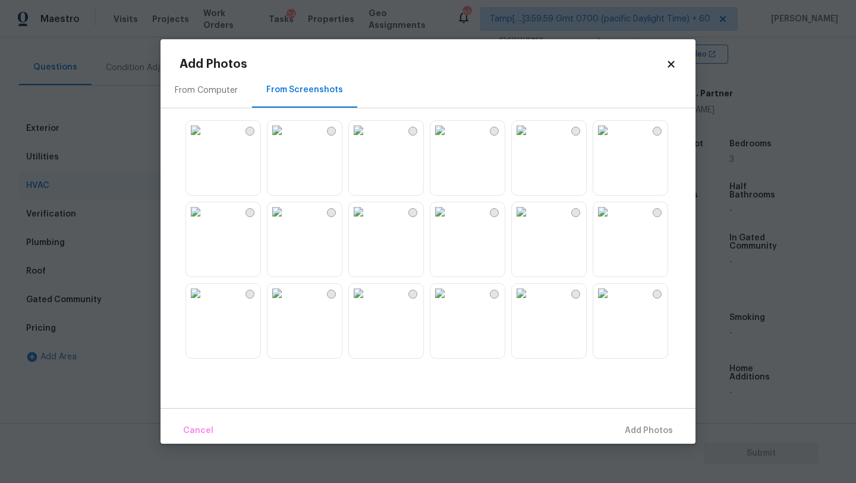
click at [205, 140] on img at bounding box center [195, 130] width 19 height 19
click at [621, 423] on button "Add 1 Photo(s)" at bounding box center [643, 431] width 68 height 26
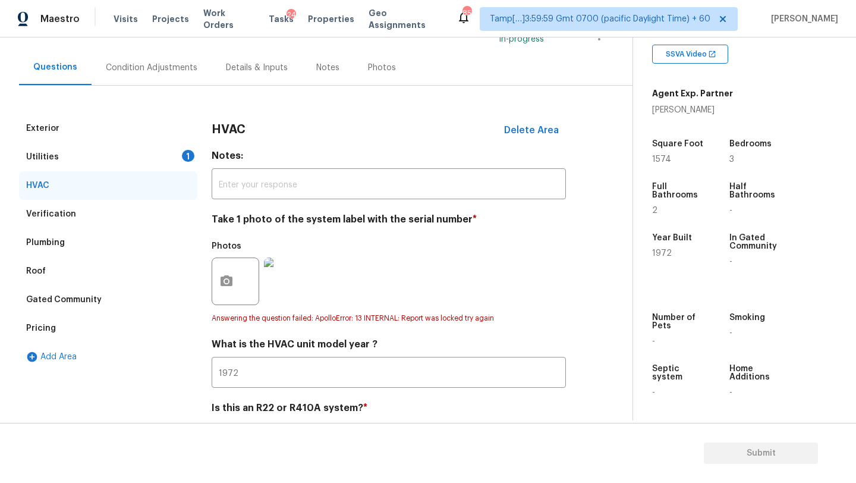
click at [166, 150] on div "Utilities 1" at bounding box center [108, 157] width 178 height 29
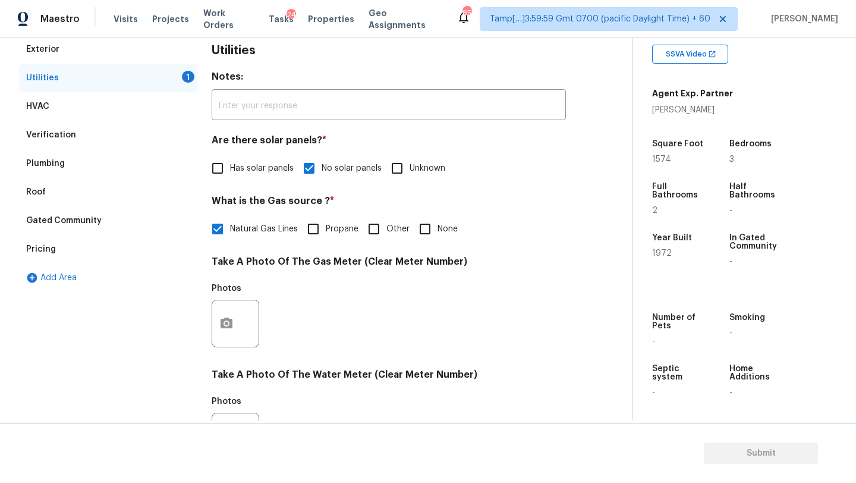
scroll to position [219, 0]
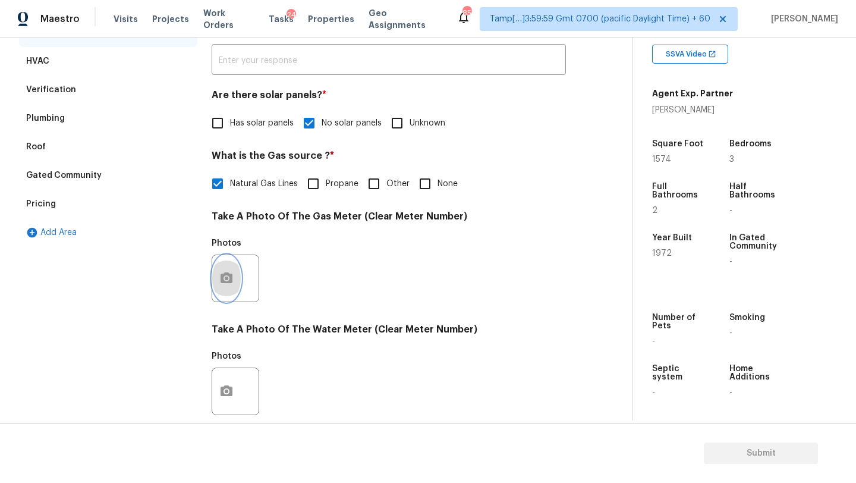
click at [213, 268] on button "button" at bounding box center [226, 278] width 29 height 46
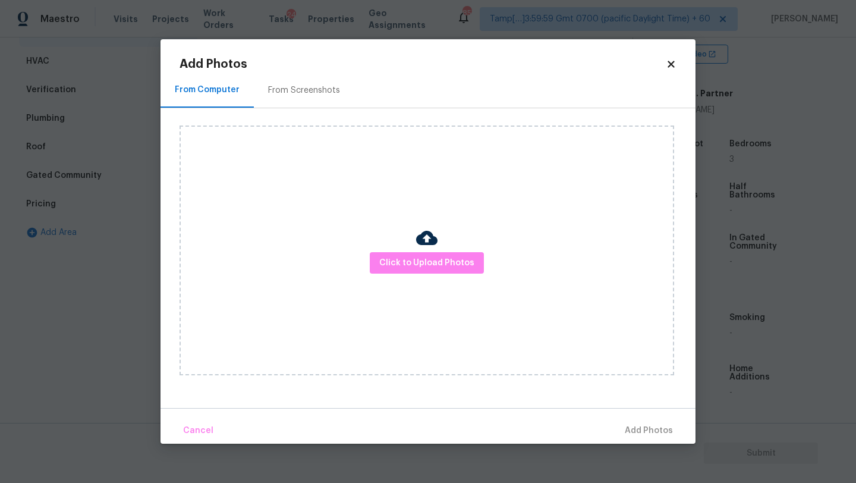
click at [292, 71] on div "Add Photos From Computer From Screenshots Click to Upload Photos Cancel Add Pho…" at bounding box center [427, 250] width 497 height 385
click at [293, 99] on div "From Screenshots" at bounding box center [304, 90] width 100 height 35
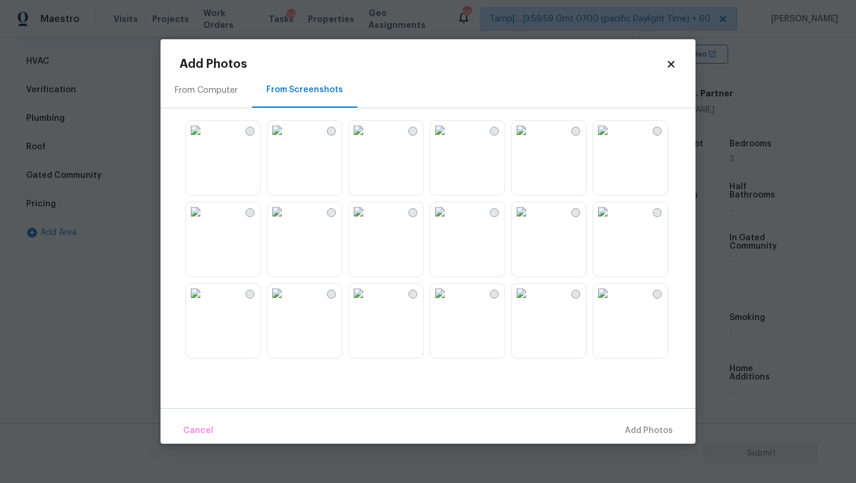
click at [205, 140] on img at bounding box center [195, 130] width 19 height 19
click at [618, 431] on span "Add 1 Photo(s)" at bounding box center [643, 430] width 59 height 15
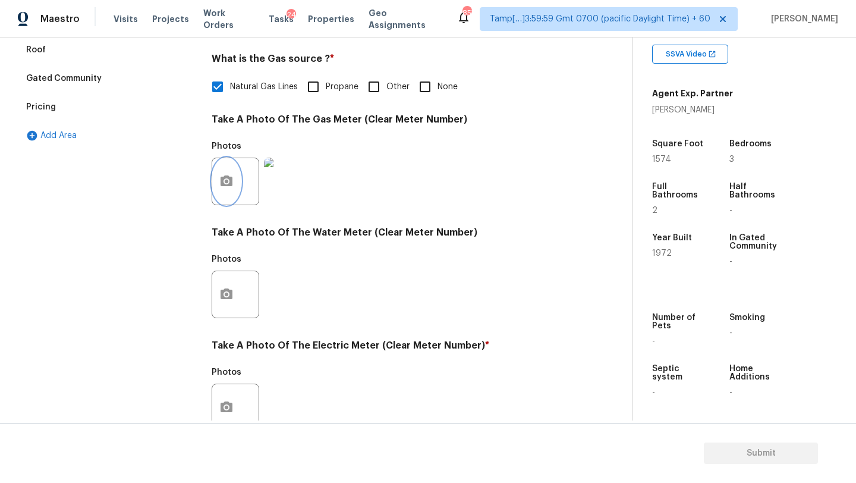
scroll to position [354, 0]
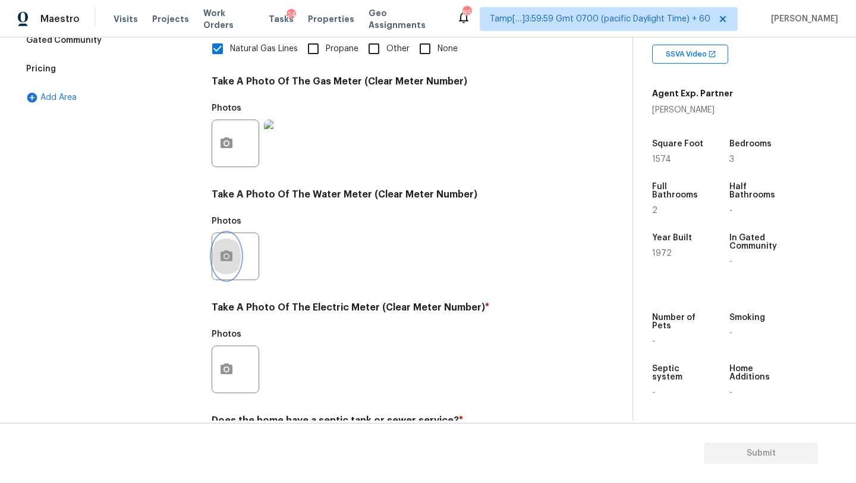
click at [220, 266] on button "button" at bounding box center [226, 256] width 29 height 46
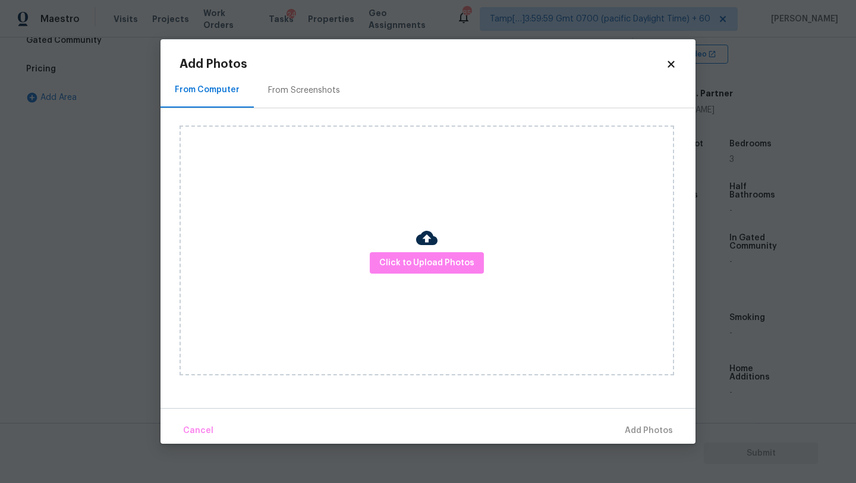
click at [272, 94] on div "From Screenshots" at bounding box center [304, 90] width 72 height 12
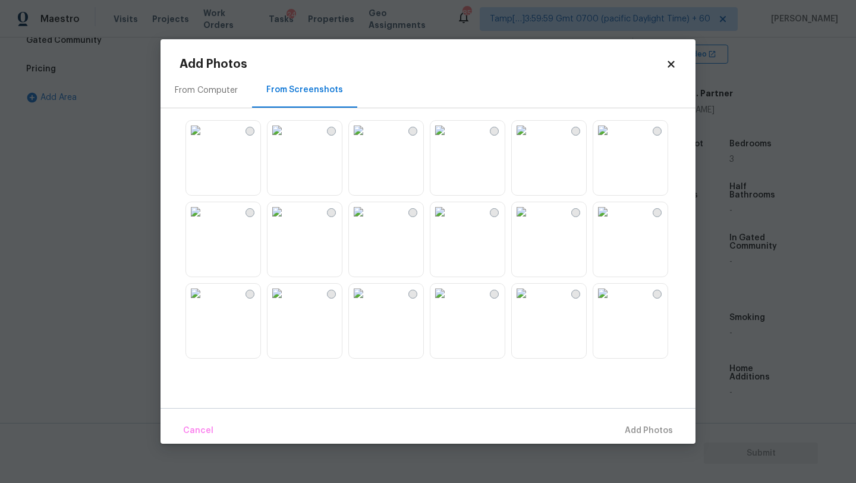
click at [205, 140] on img at bounding box center [195, 130] width 19 height 19
click at [648, 423] on span "Add 1 Photo(s)" at bounding box center [643, 430] width 59 height 15
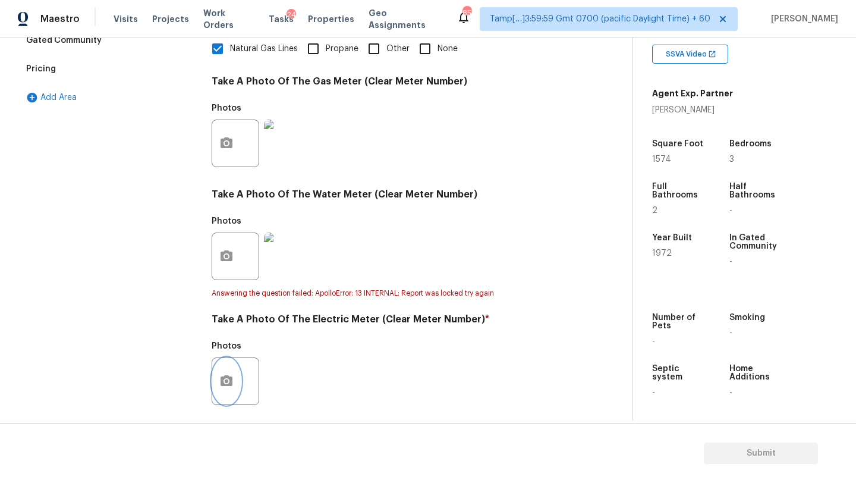
click at [216, 378] on button "button" at bounding box center [226, 381] width 29 height 46
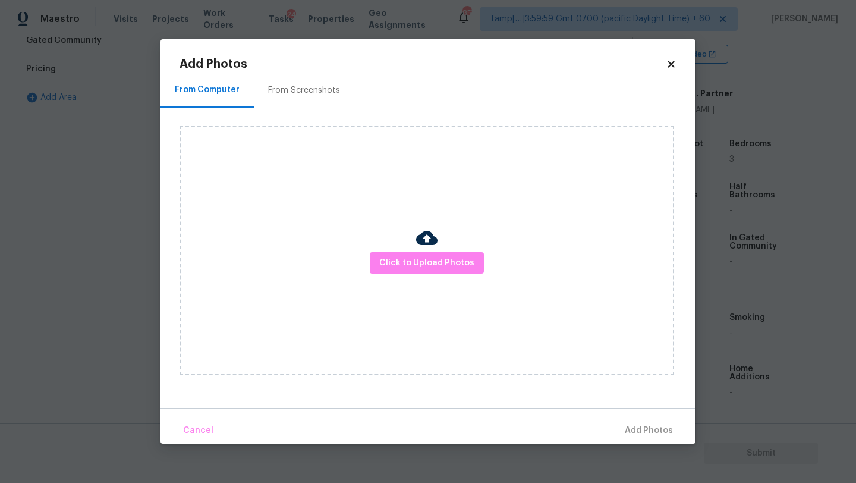
click at [300, 89] on div "From Screenshots" at bounding box center [304, 90] width 72 height 12
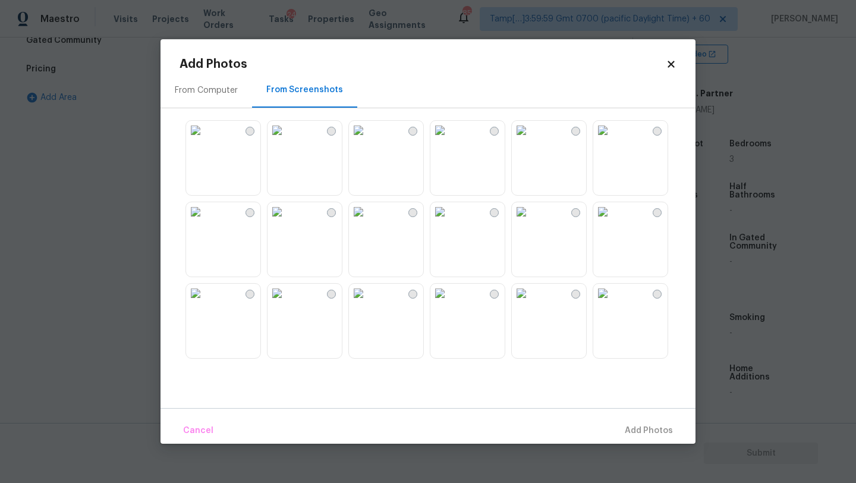
click at [205, 204] on img at bounding box center [195, 211] width 19 height 19
click at [205, 140] on img at bounding box center [195, 130] width 19 height 19
click at [205, 221] on img at bounding box center [195, 211] width 19 height 19
click at [640, 428] on span "Add 1 Photo(s)" at bounding box center [643, 430] width 59 height 15
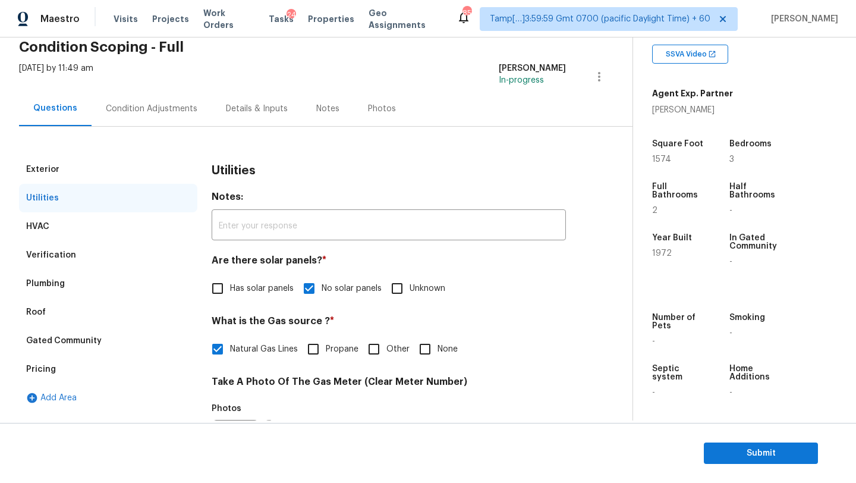
scroll to position [0, 0]
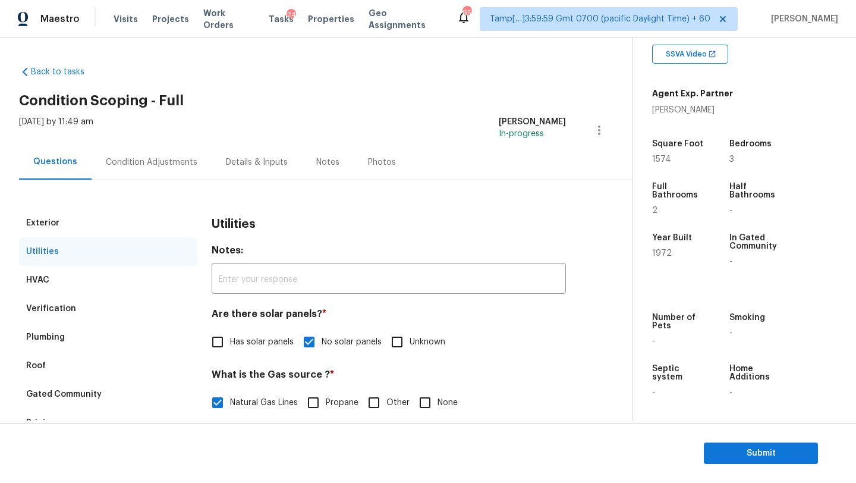
click at [149, 169] on div "Condition Adjustments" at bounding box center [152, 161] width 120 height 35
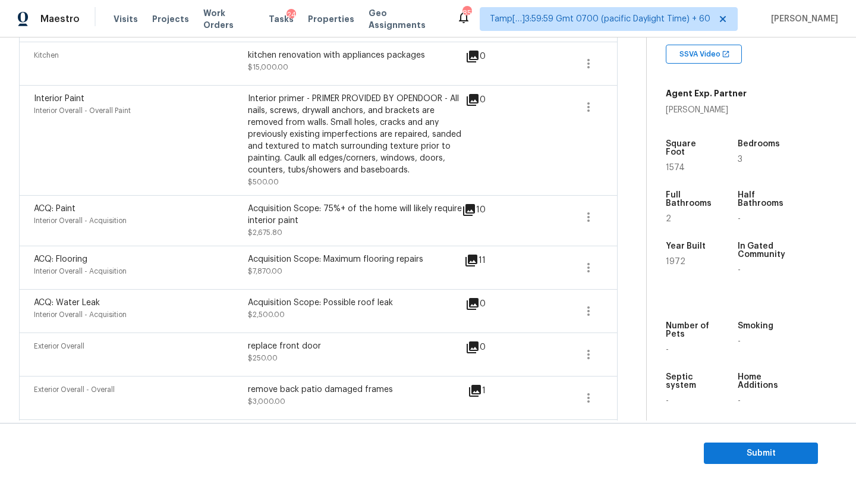
scroll to position [391, 0]
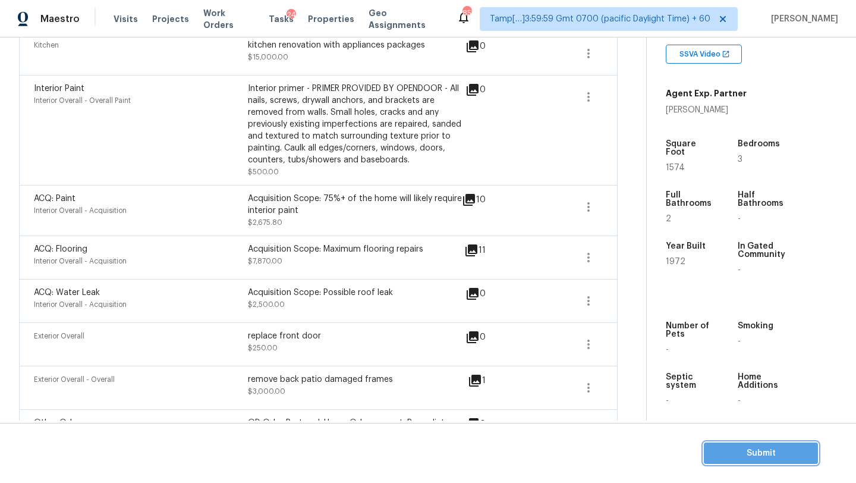
click at [726, 462] on button "Submit" at bounding box center [761, 453] width 114 height 22
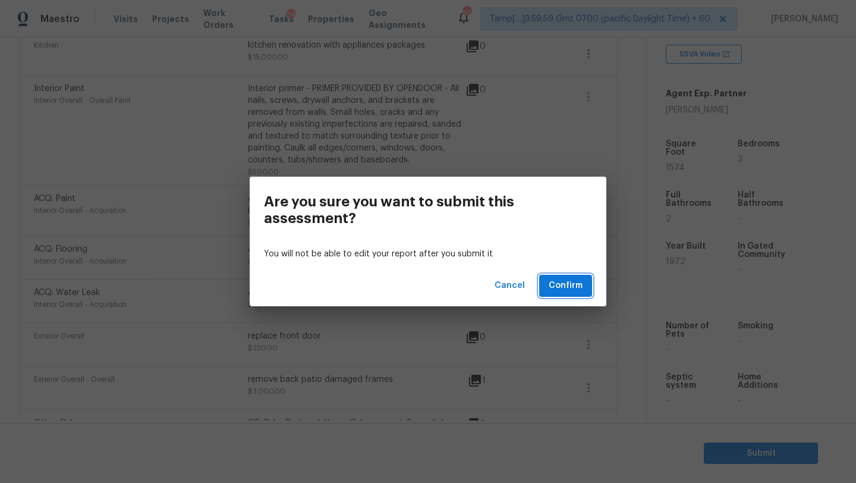
click at [553, 284] on span "Confirm" at bounding box center [566, 285] width 34 height 15
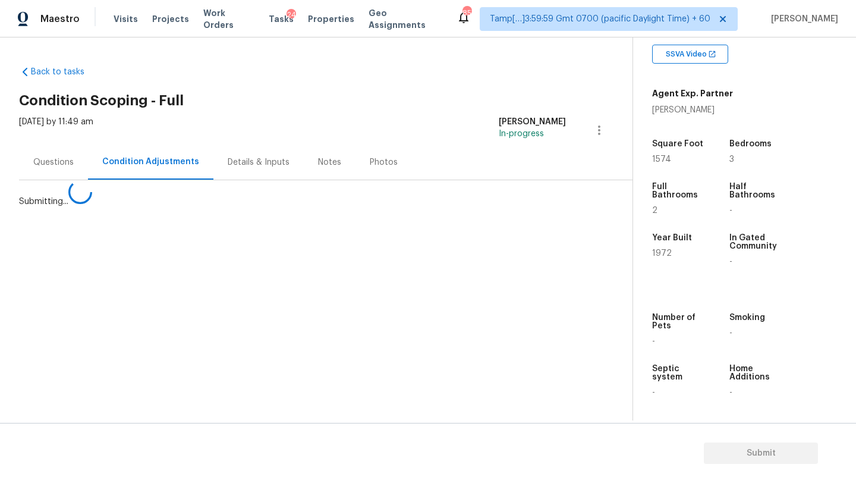
scroll to position [0, 0]
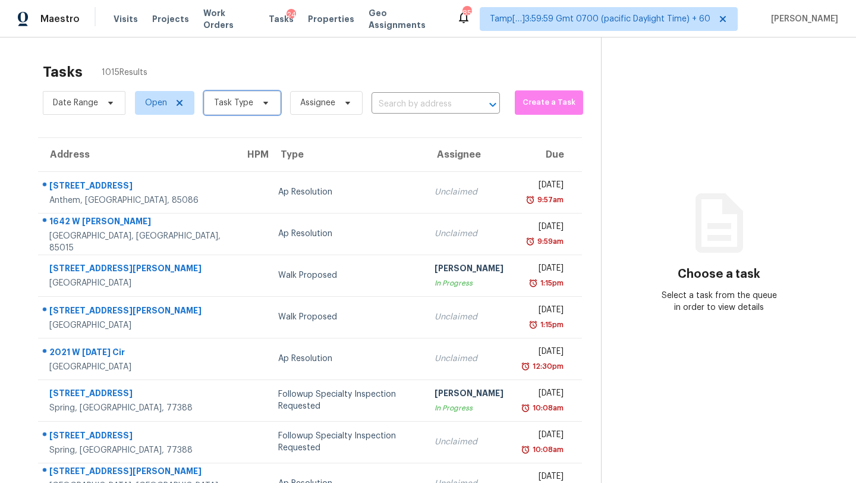
click at [247, 104] on span "Task Type" at bounding box center [233, 103] width 39 height 12
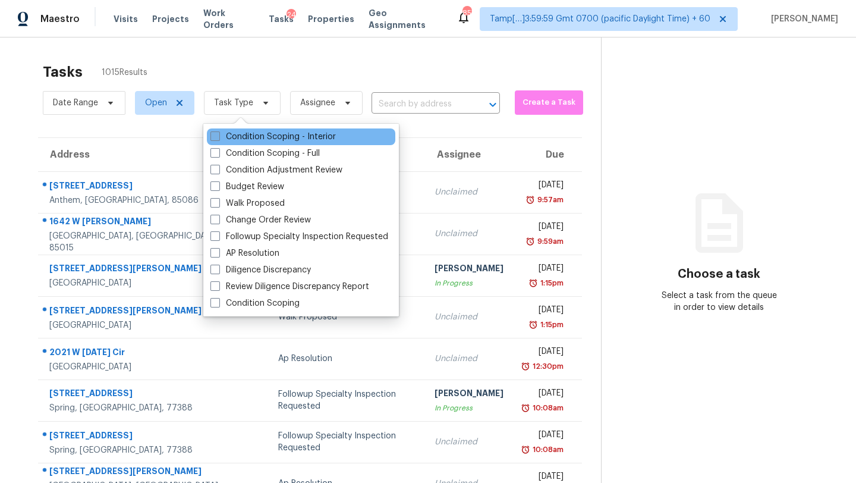
click at [250, 140] on label "Condition Scoping - Interior" at bounding box center [272, 137] width 125 height 12
click at [218, 138] on input "Condition Scoping - Interior" at bounding box center [214, 135] width 8 height 8
checkbox input "true"
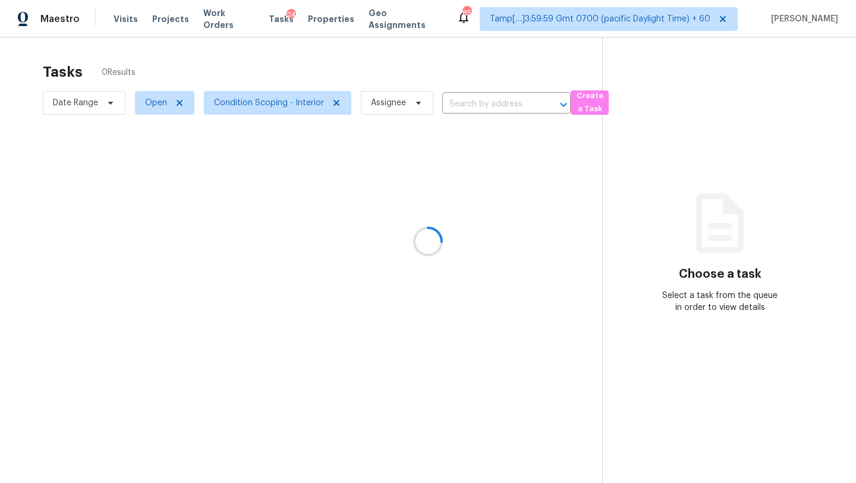
click at [303, 74] on div at bounding box center [428, 241] width 856 height 483
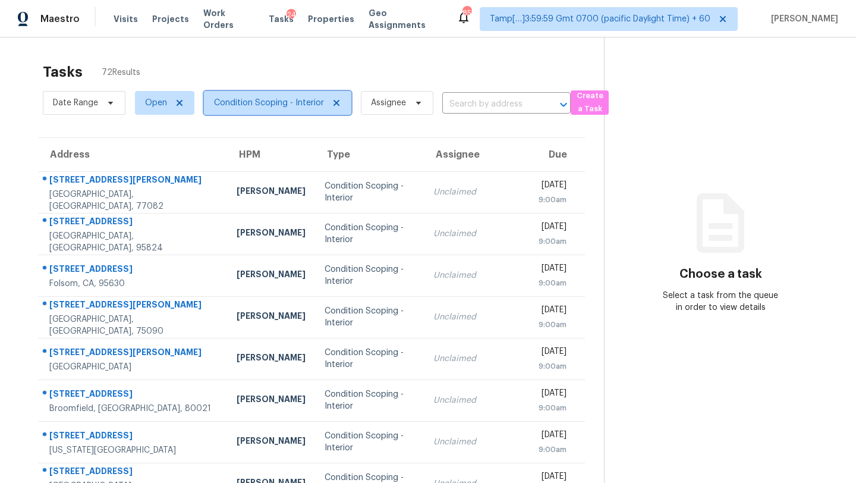
click at [251, 108] on span "Condition Scoping - Interior" at bounding box center [269, 103] width 110 height 12
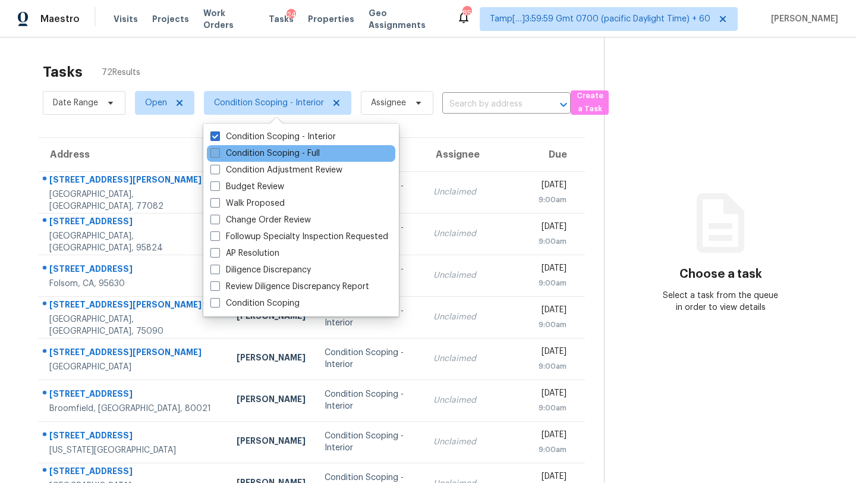
click at [252, 157] on label "Condition Scoping - Full" at bounding box center [264, 153] width 109 height 12
click at [218, 155] on input "Condition Scoping - Full" at bounding box center [214, 151] width 8 height 8
checkbox input "true"
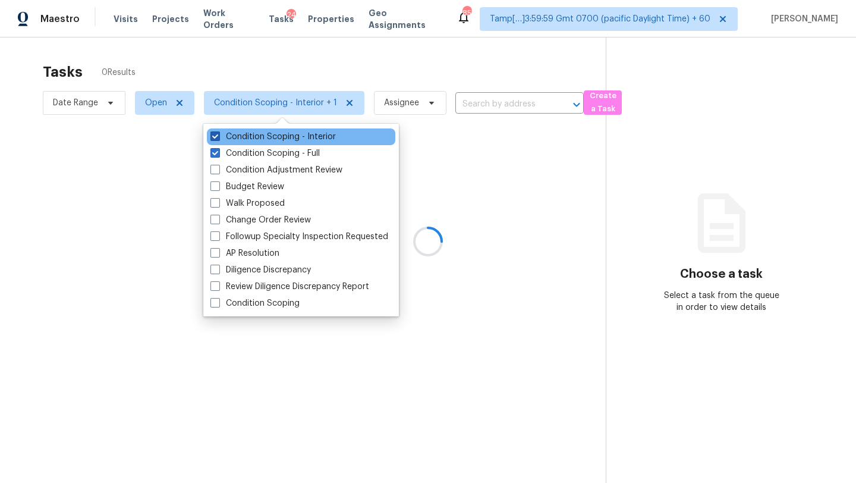
click at [254, 138] on label "Condition Scoping - Interior" at bounding box center [272, 137] width 125 height 12
click at [218, 138] on input "Condition Scoping - Interior" at bounding box center [214, 135] width 8 height 8
checkbox input "false"
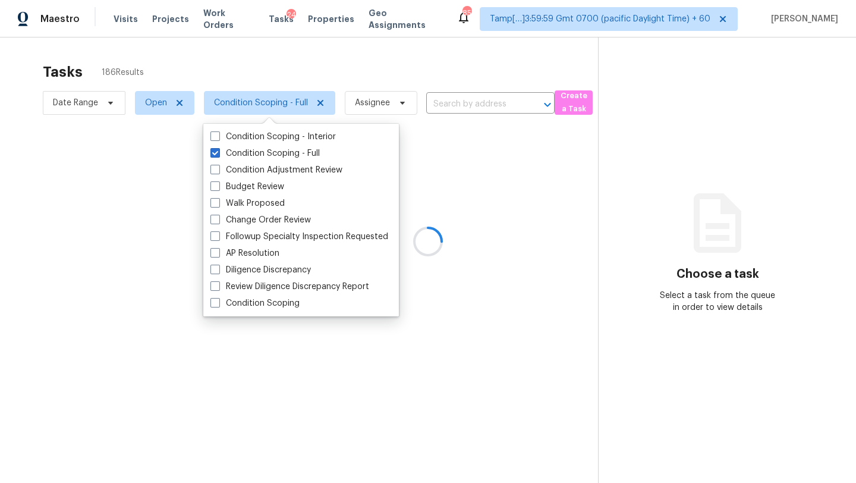
click at [313, 60] on div at bounding box center [428, 241] width 856 height 483
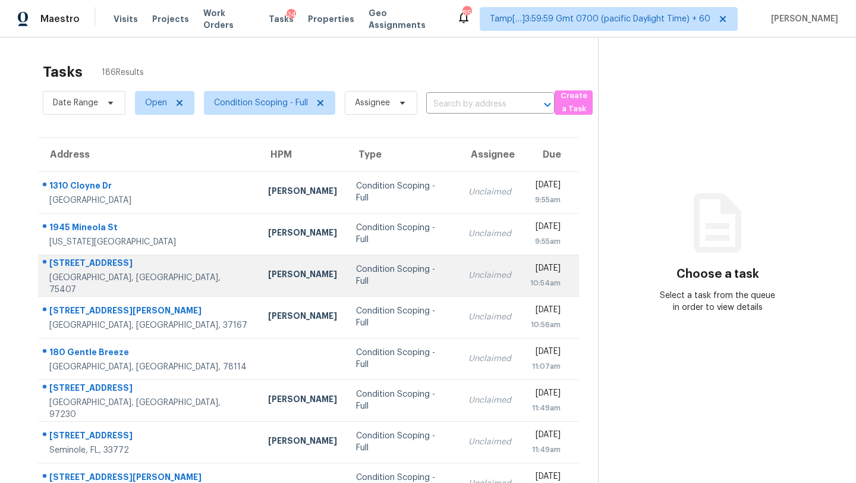
scroll to position [136, 0]
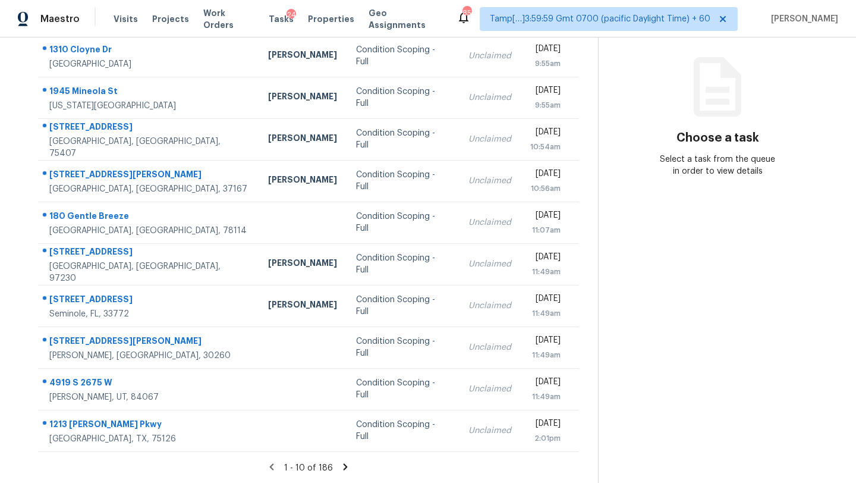
click at [344, 468] on icon at bounding box center [346, 466] width 4 height 7
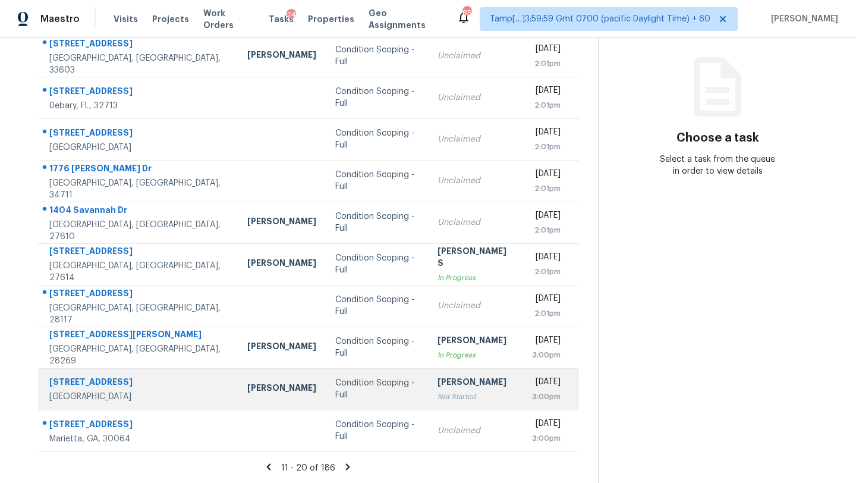
click at [437, 396] on div "Not Started" at bounding box center [474, 396] width 75 height 12
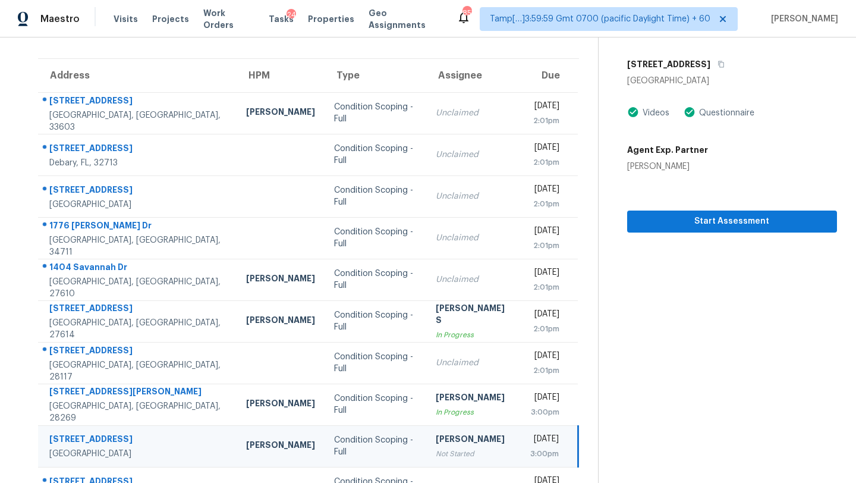
scroll to position [70, 0]
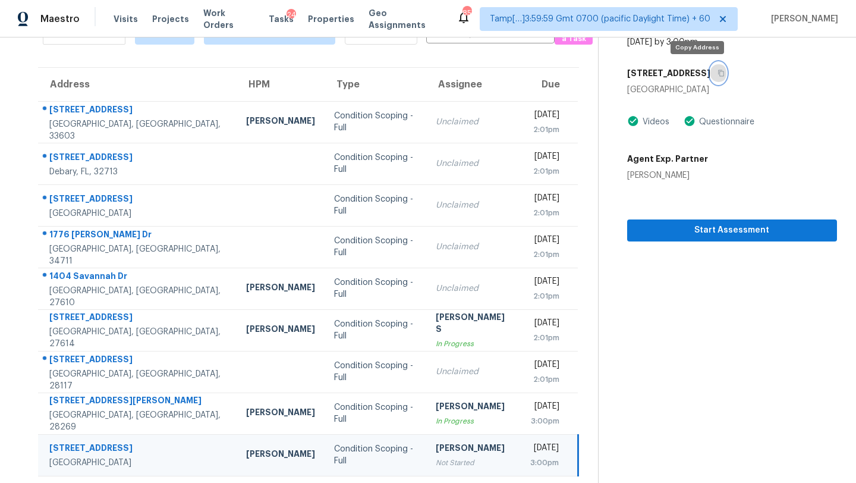
click at [710, 66] on button "button" at bounding box center [718, 72] width 16 height 21
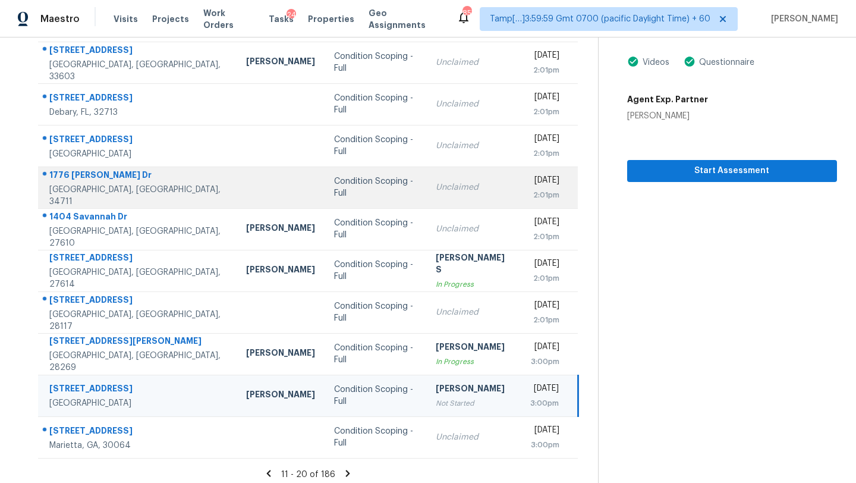
scroll to position [136, 0]
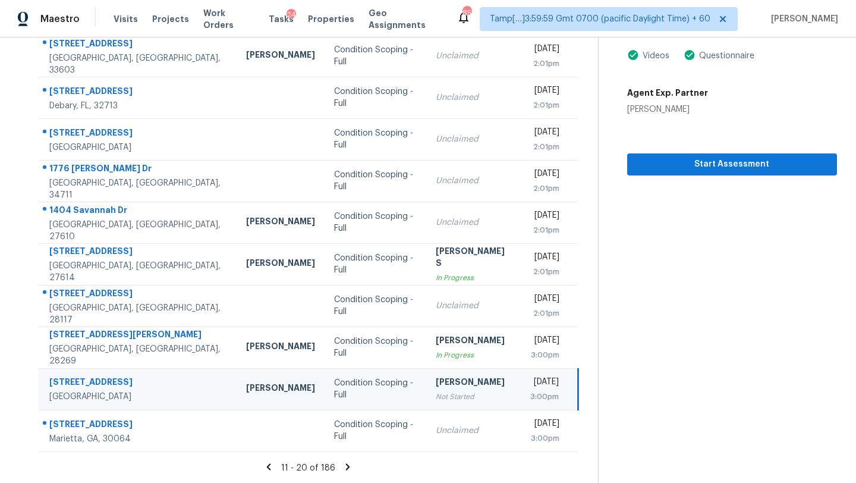
click at [346, 466] on icon at bounding box center [348, 466] width 4 height 7
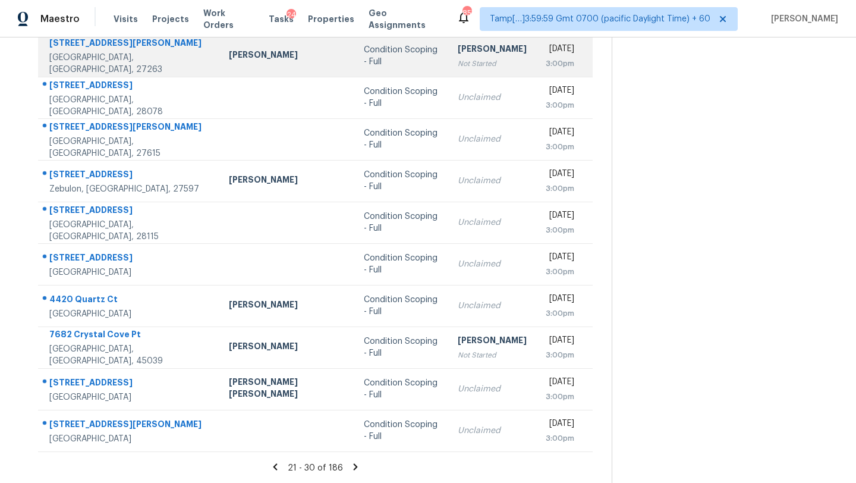
click at [449, 70] on td "Rajesh M Not Started" at bounding box center [492, 56] width 88 height 42
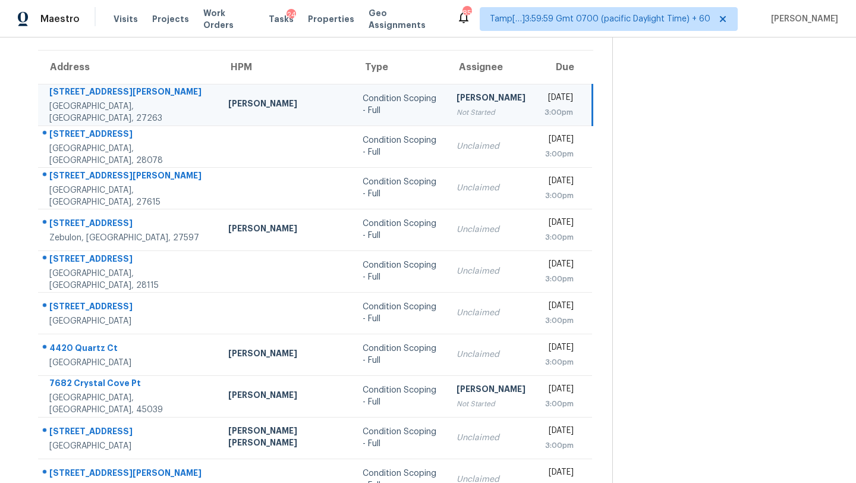
scroll to position [68, 0]
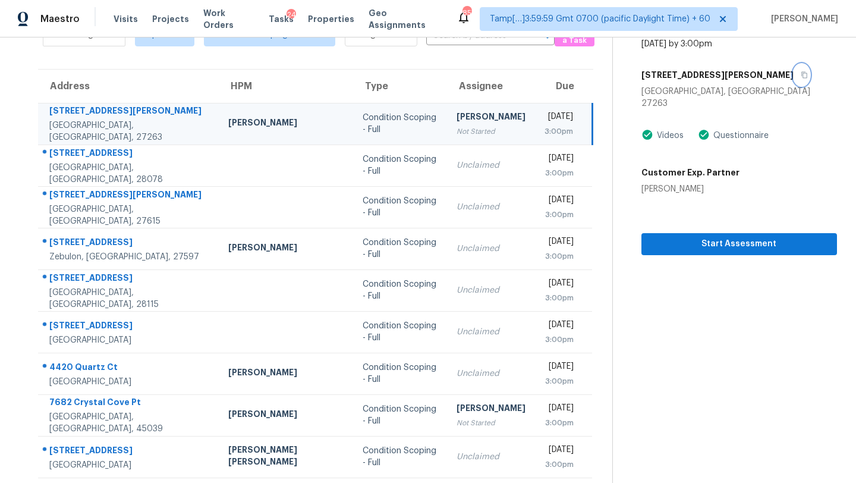
click at [801, 75] on icon "button" at bounding box center [804, 74] width 7 height 7
click at [693, 233] on button "Start Assessment" at bounding box center [739, 244] width 196 height 22
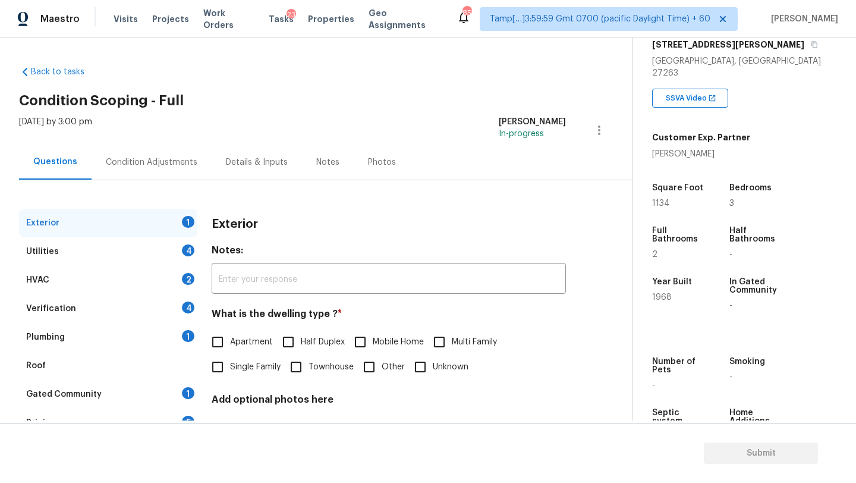
scroll to position [90, 0]
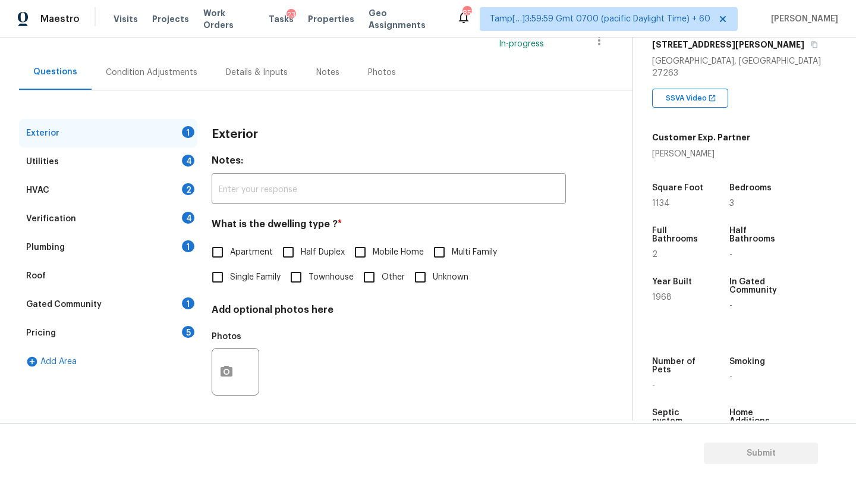
click at [125, 336] on div "Pricing 5" at bounding box center [108, 333] width 178 height 29
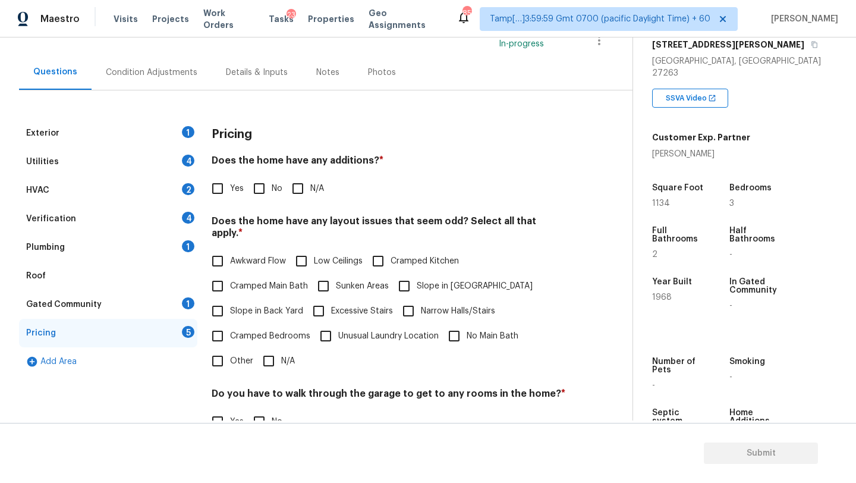
click at [273, 194] on label "No" at bounding box center [265, 188] width 36 height 25
click at [272, 194] on input "No" at bounding box center [259, 188] width 25 height 25
checkbox input "true"
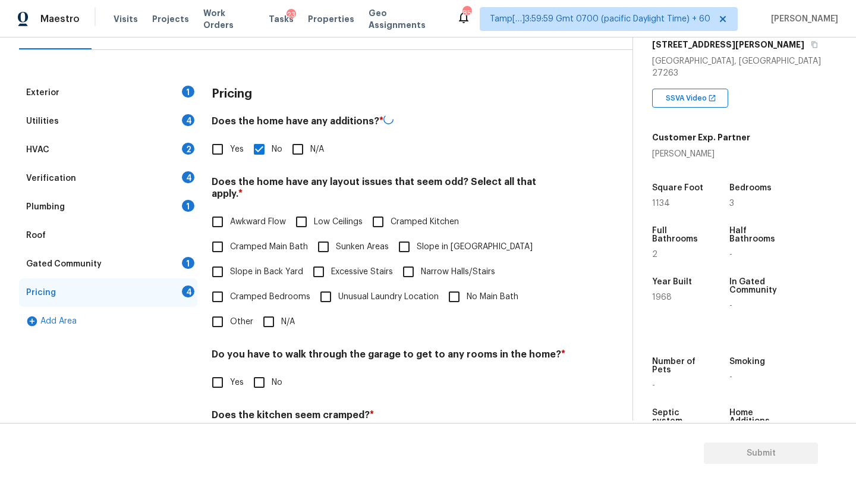
scroll to position [174, 0]
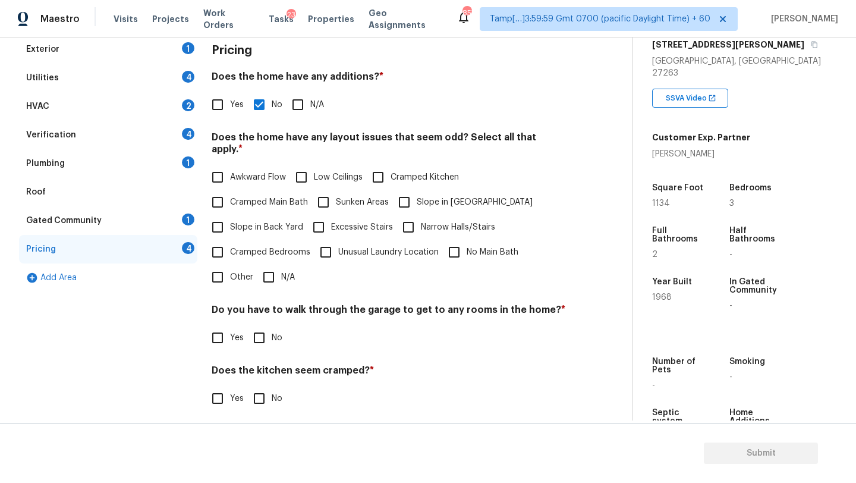
click at [414, 194] on input "Slope in Front Yard" at bounding box center [404, 202] width 25 height 25
checkbox input "true"
click at [225, 219] on input "Slope in Back Yard" at bounding box center [217, 227] width 25 height 25
checkbox input "true"
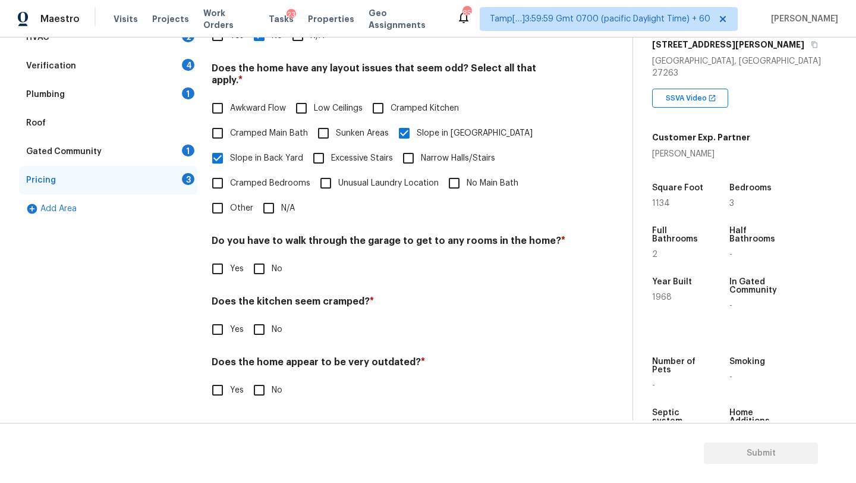
scroll to position [231, 0]
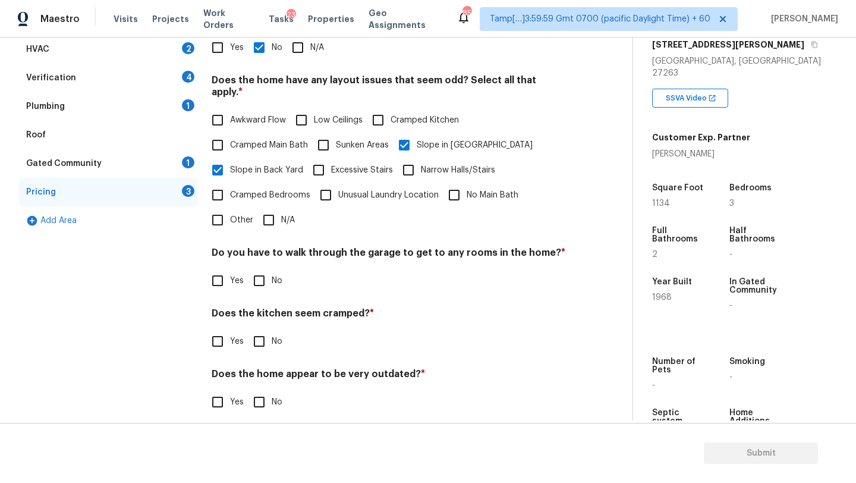
click at [275, 275] on span "No" at bounding box center [277, 281] width 11 height 12
click at [272, 272] on input "No" at bounding box center [259, 280] width 25 height 25
checkbox input "true"
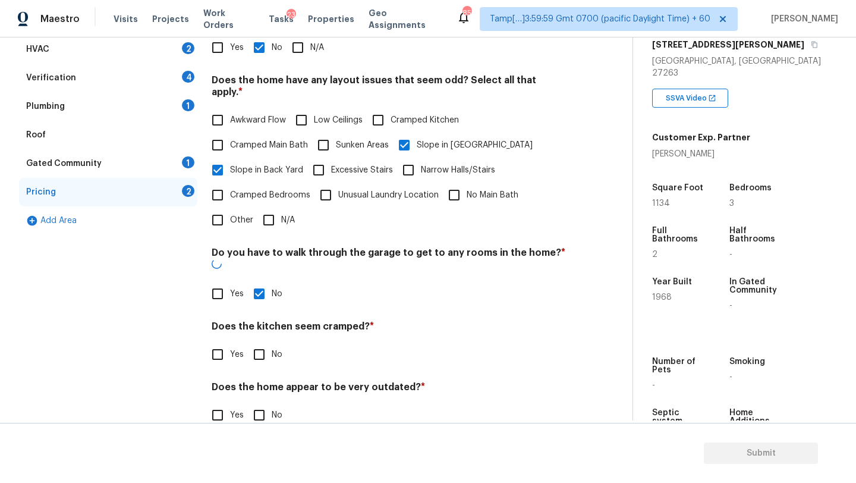
click at [251, 342] on input "No" at bounding box center [259, 354] width 25 height 25
checkbox input "true"
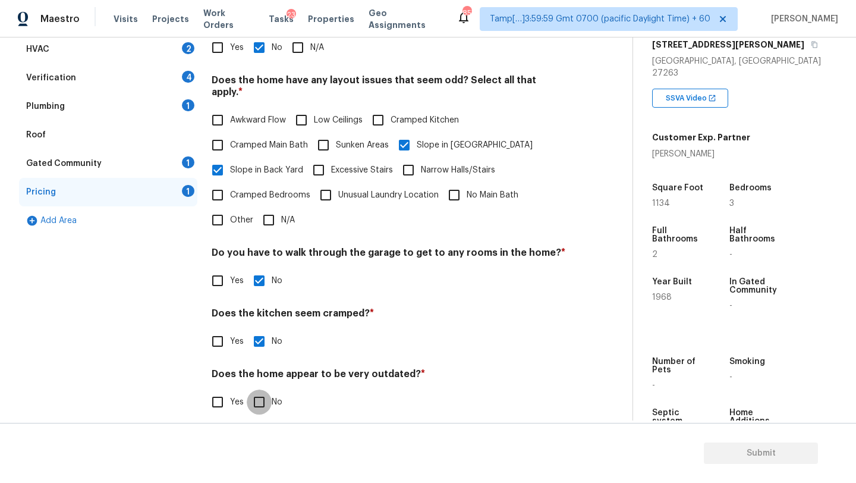
click at [262, 400] on input "No" at bounding box center [259, 401] width 25 height 25
checkbox input "true"
click at [109, 162] on div "Gated Community 1" at bounding box center [108, 163] width 178 height 29
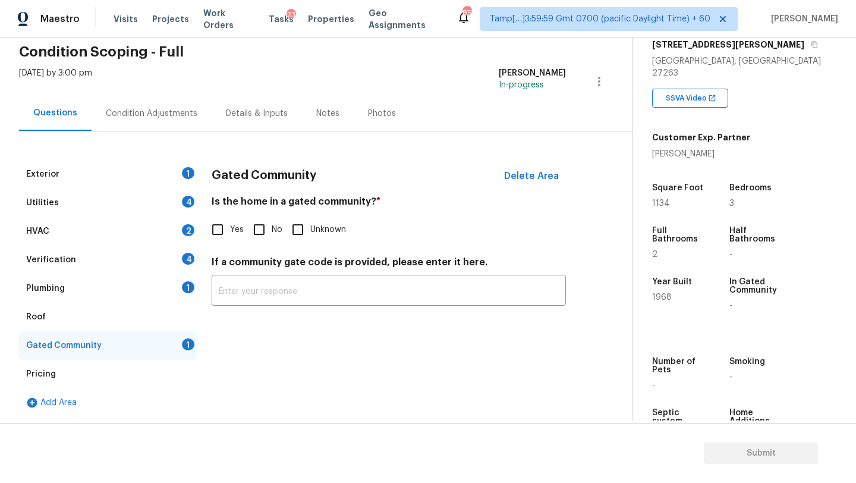
scroll to position [49, 0]
click at [256, 231] on input "No" at bounding box center [259, 229] width 25 height 25
checkbox input "true"
click at [100, 319] on div "Roof" at bounding box center [108, 317] width 178 height 29
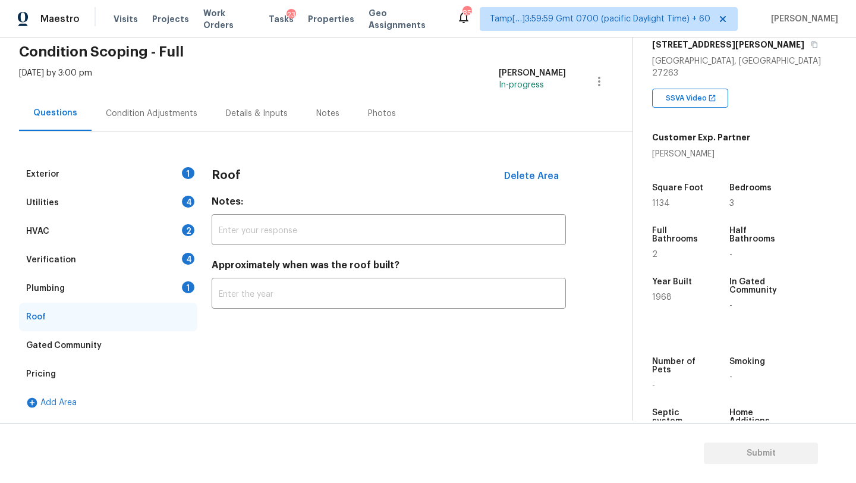
click at [307, 319] on div "Roof Delete Area Notes: ​ Approximately when was the roof built? ​" at bounding box center [389, 241] width 354 height 163
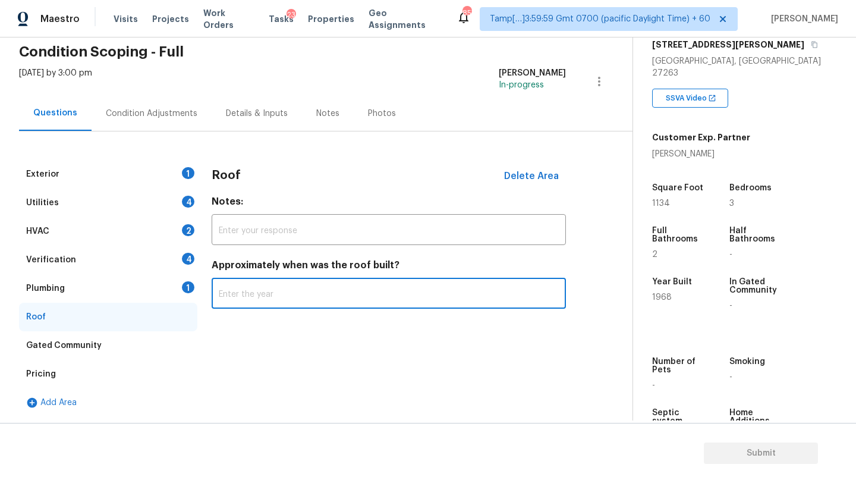
click at [307, 302] on input "text" at bounding box center [389, 295] width 354 height 28
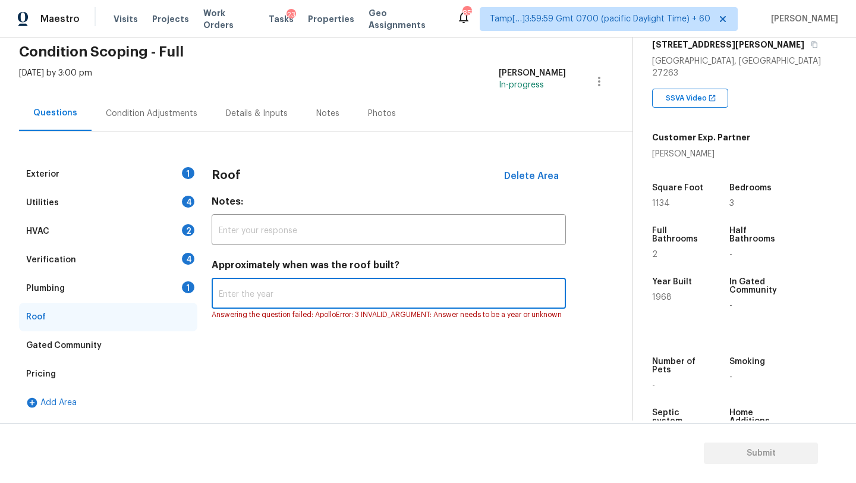
click at [314, 295] on input "text" at bounding box center [389, 295] width 354 height 28
type input "2015"
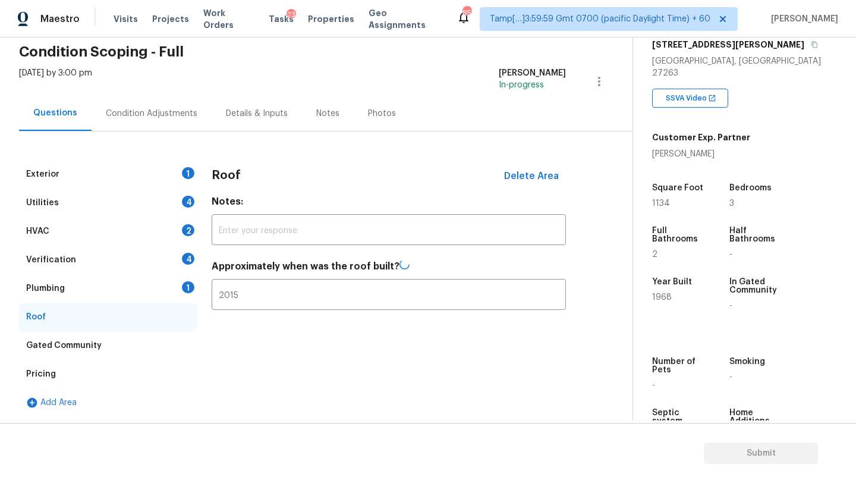
click at [166, 291] on div "Plumbing 1" at bounding box center [108, 288] width 178 height 29
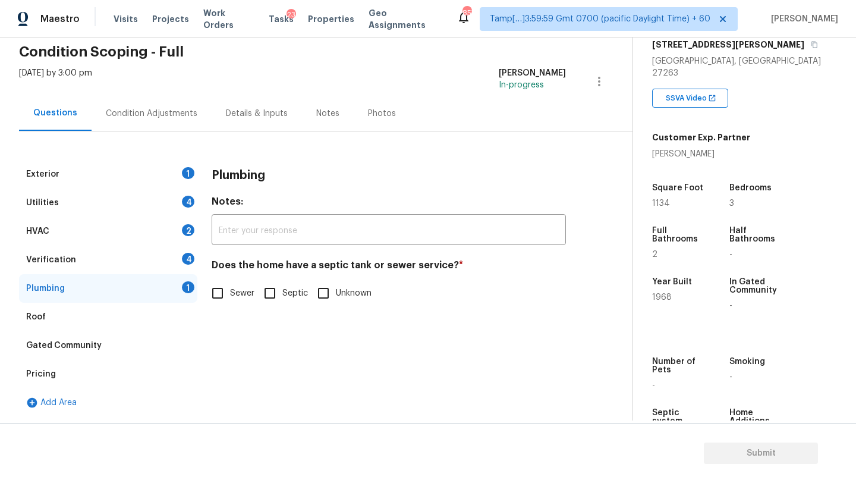
click at [283, 294] on span "Septic" at bounding box center [295, 293] width 26 height 12
click at [282, 294] on input "Septic" at bounding box center [269, 293] width 25 height 25
checkbox input "true"
click at [103, 267] on div "Verification 4" at bounding box center [108, 259] width 178 height 29
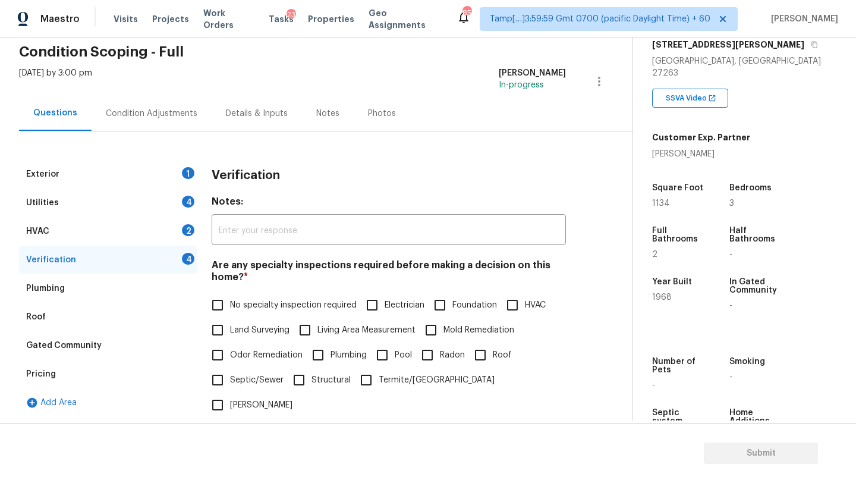
click at [273, 300] on span "No specialty inspection required" at bounding box center [293, 305] width 127 height 12
click at [230, 300] on input "No specialty inspection required" at bounding box center [217, 304] width 25 height 25
checkbox input "true"
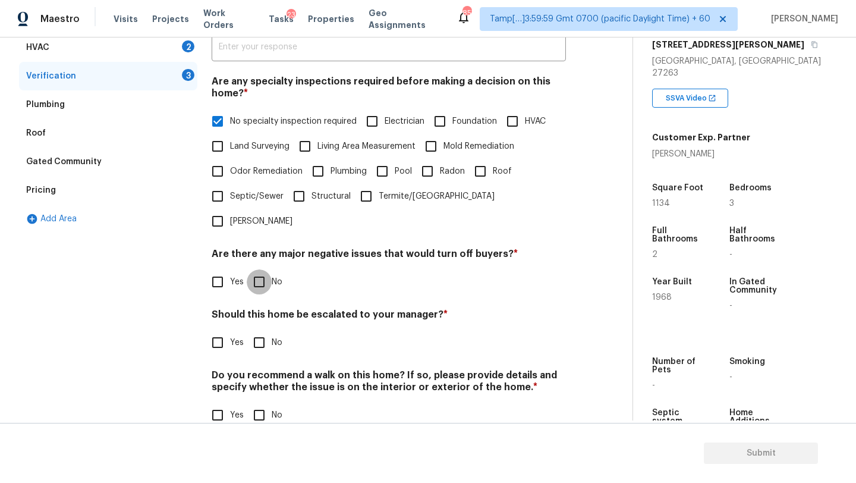
click at [261, 269] on input "No" at bounding box center [259, 281] width 25 height 25
checkbox input "true"
click at [261, 331] on div "Verification Notes: ​ Are any specialty inspections required before making a de…" at bounding box center [389, 209] width 354 height 467
click at [261, 402] on input "No" at bounding box center [259, 414] width 25 height 25
checkbox input "true"
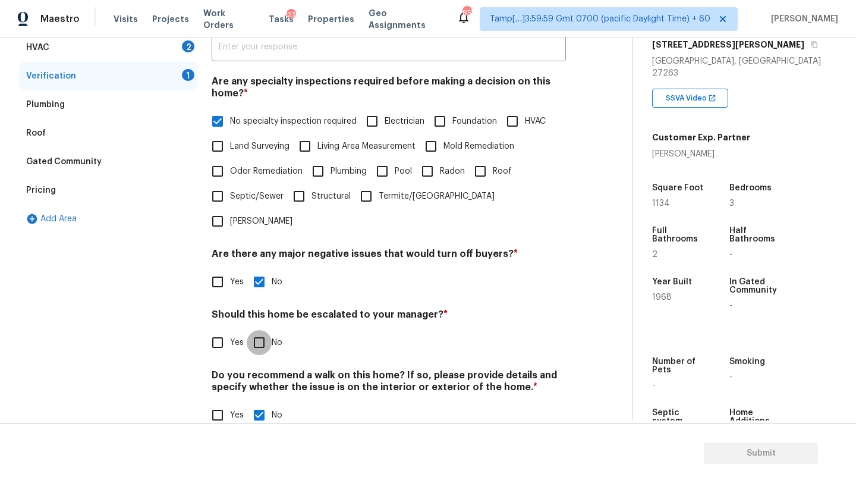
click at [261, 330] on input "No" at bounding box center [259, 342] width 25 height 25
checkbox input "true"
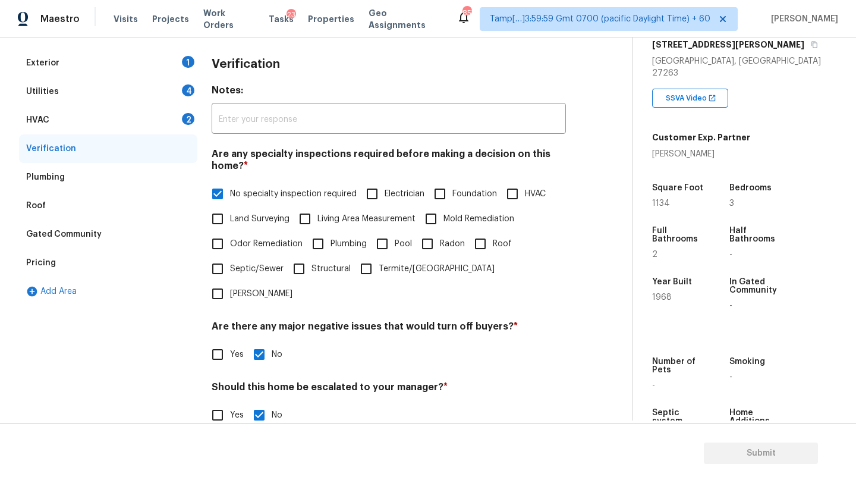
scroll to position [115, 0]
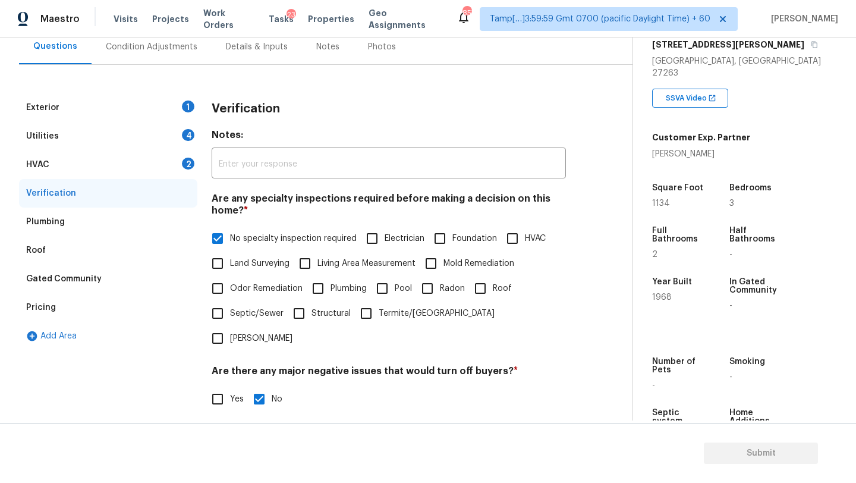
click at [98, 156] on div "HVAC 2" at bounding box center [108, 164] width 178 height 29
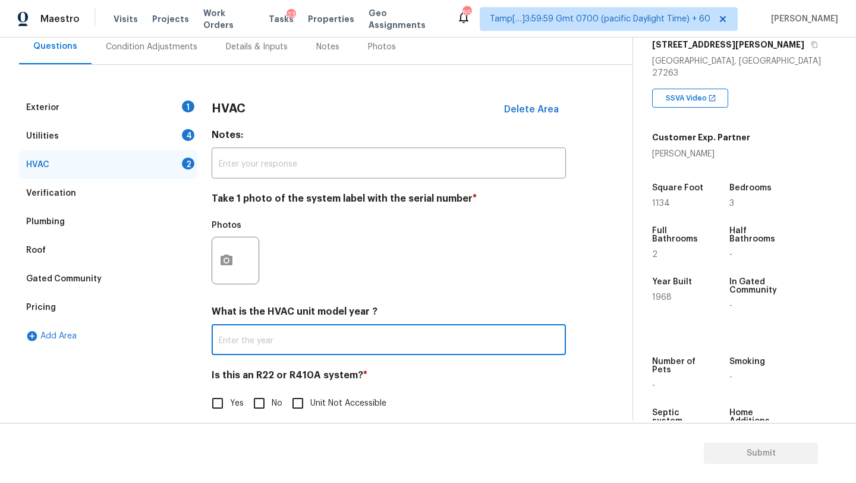
click at [256, 331] on input "text" at bounding box center [389, 341] width 354 height 28
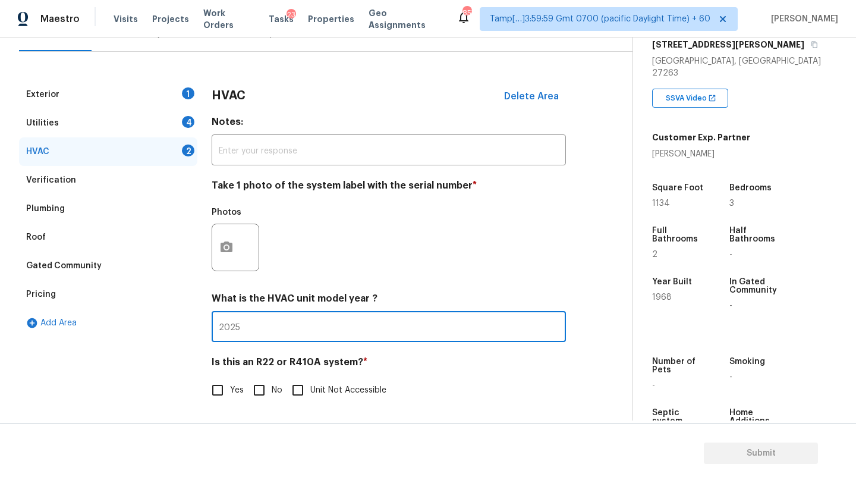
type input "2025"
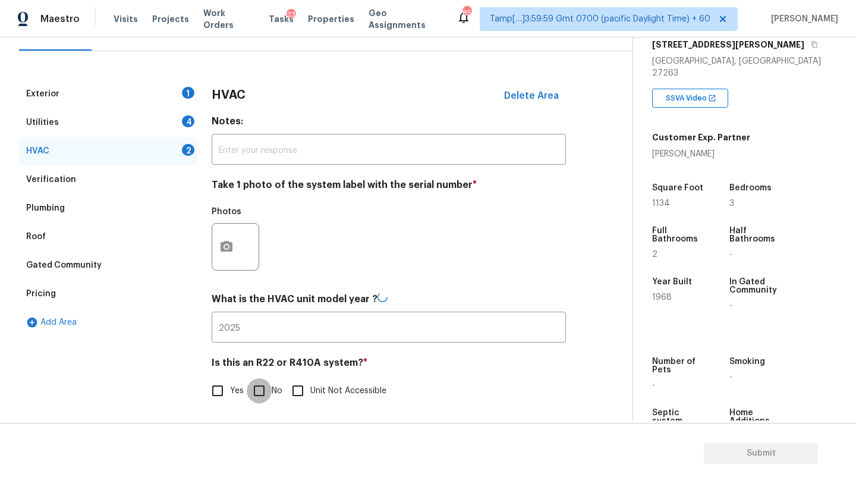
click at [256, 386] on input "No" at bounding box center [259, 390] width 25 height 25
checkbox input "true"
click at [143, 125] on div "Utilities 4" at bounding box center [108, 123] width 178 height 29
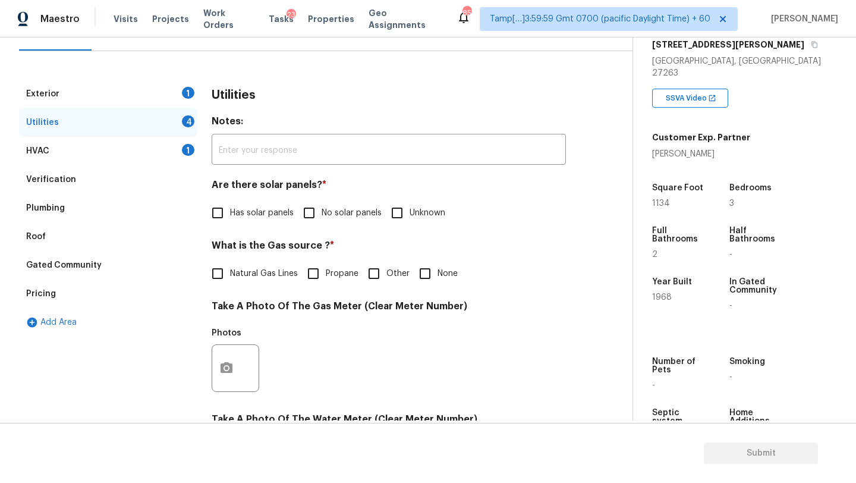
click at [321, 204] on label "No solar panels" at bounding box center [339, 212] width 85 height 25
click at [321, 204] on input "No solar panels" at bounding box center [309, 212] width 25 height 25
checkbox input "true"
click at [275, 262] on div "What is the Gas source ? * Natural Gas Lines Propane Other None" at bounding box center [389, 264] width 354 height 46
click at [275, 280] on label "Natural Gas Lines" at bounding box center [251, 273] width 93 height 25
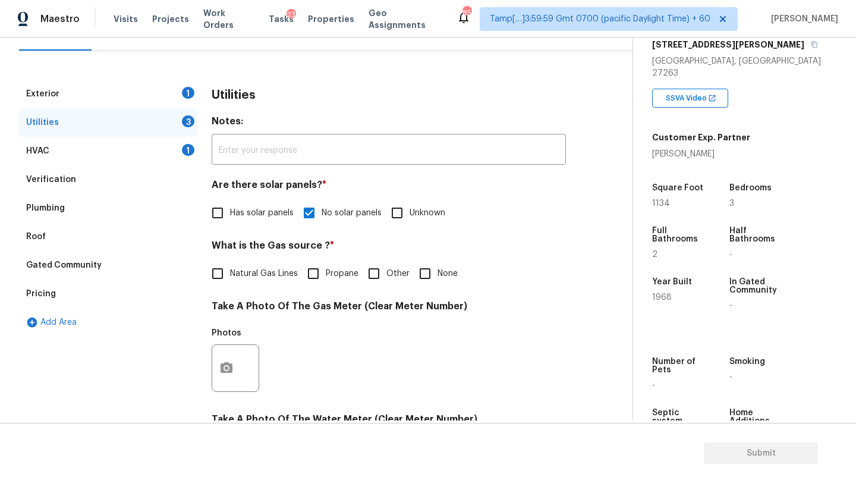
click at [230, 280] on input "Natural Gas Lines" at bounding box center [217, 273] width 25 height 25
checkbox input "true"
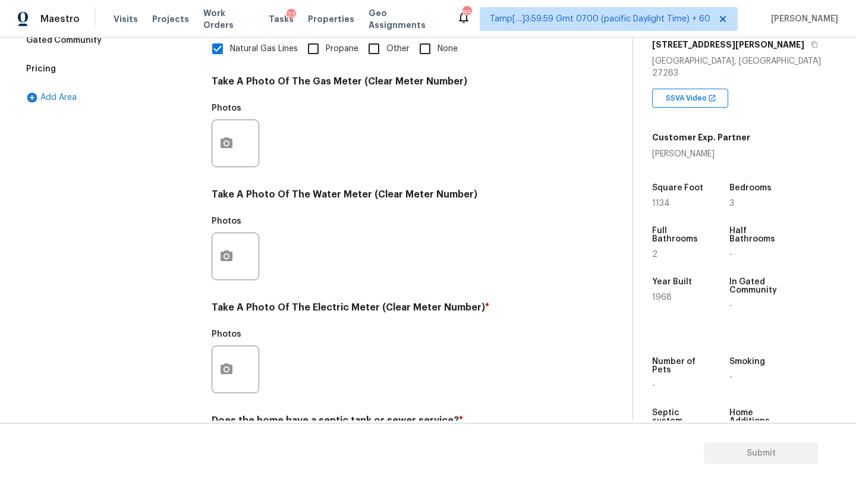
scroll to position [412, 0]
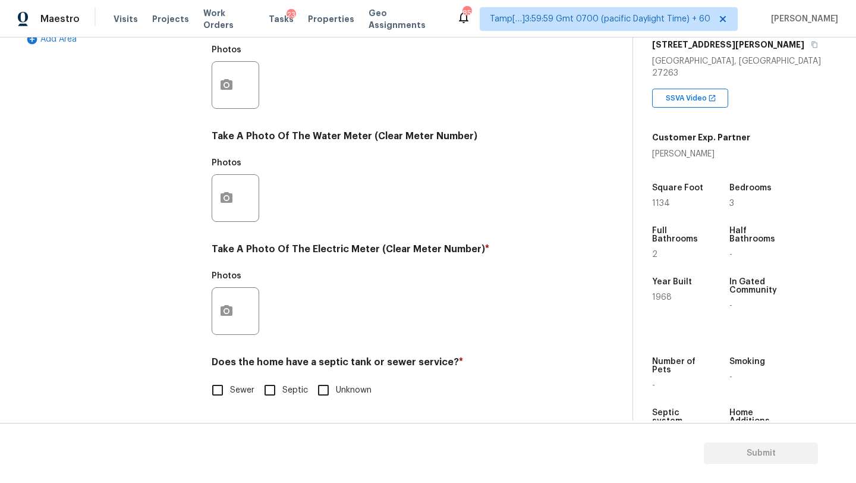
click at [226, 389] on input "Sewer" at bounding box center [217, 389] width 25 height 25
checkbox input "true"
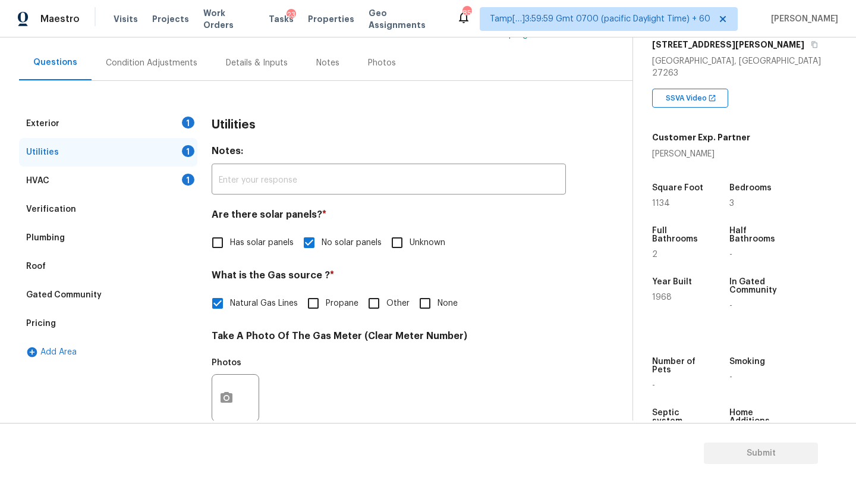
scroll to position [15, 0]
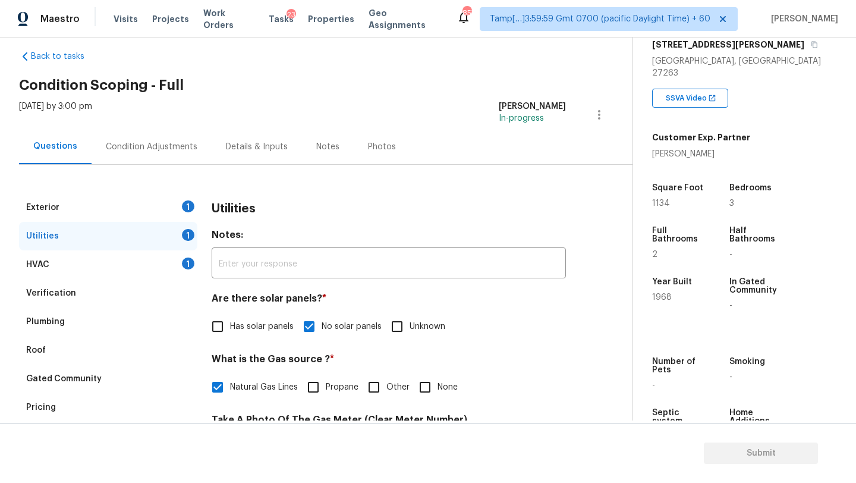
click at [156, 206] on div "Exterior 1" at bounding box center [108, 207] width 178 height 29
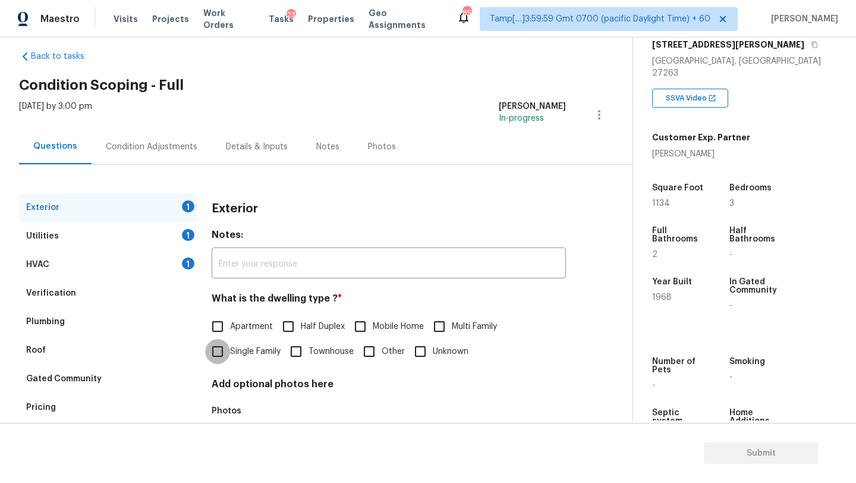
click at [226, 349] on input "Single Family" at bounding box center [217, 351] width 25 height 25
checkbox input "true"
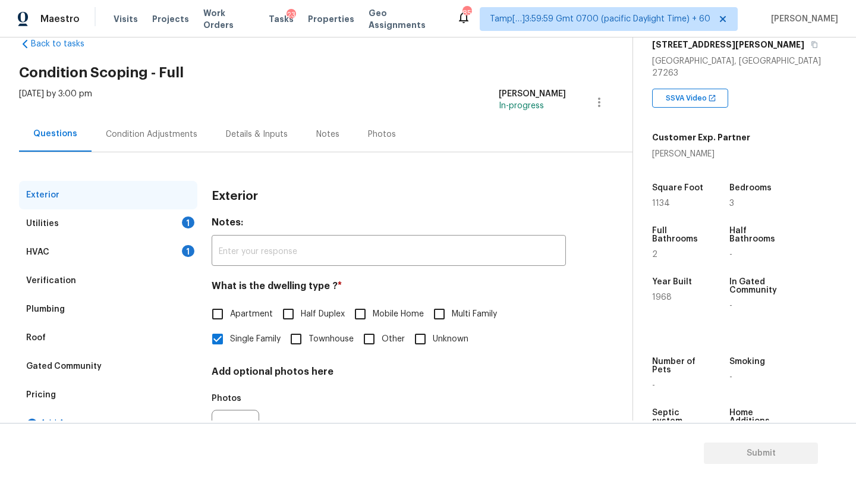
scroll to position [0, 0]
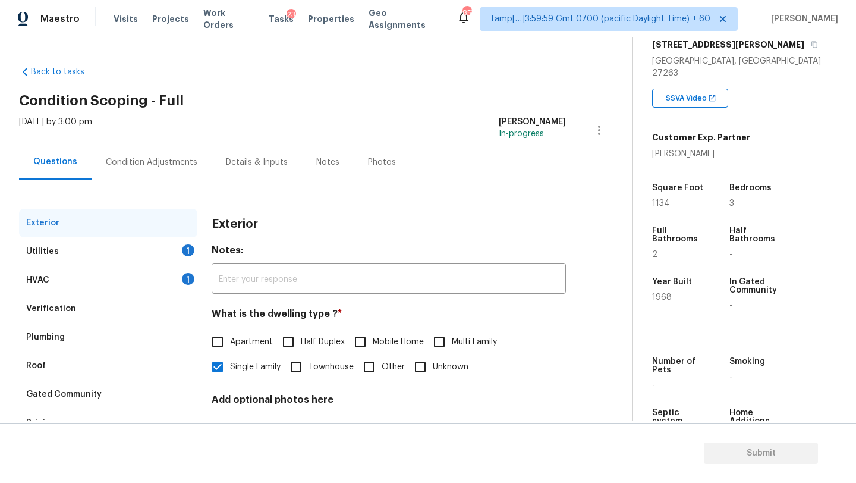
click at [166, 175] on div "Condition Adjustments" at bounding box center [152, 161] width 120 height 35
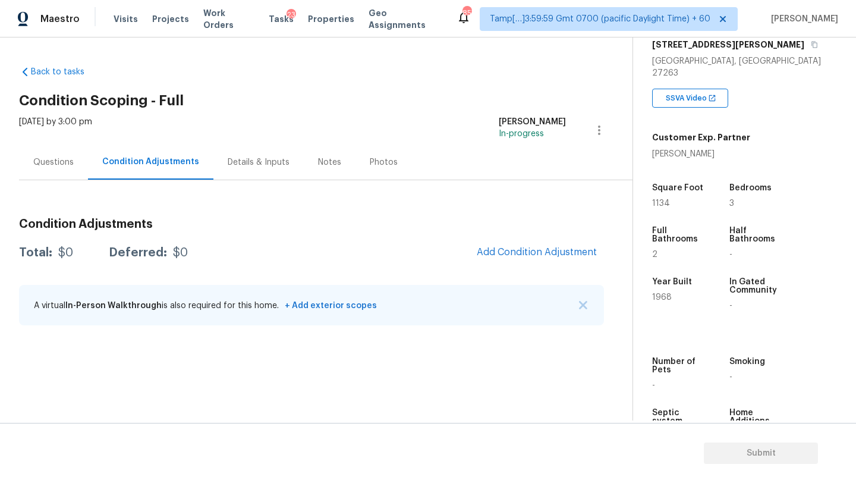
click at [489, 262] on span "Add Condition Adjustment" at bounding box center [537, 253] width 134 height 26
click at [503, 255] on span "Add Condition Adjustment" at bounding box center [537, 252] width 120 height 11
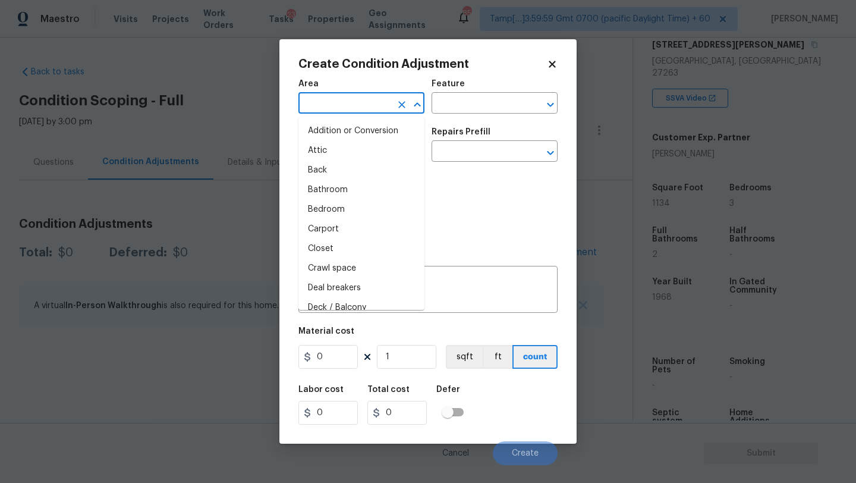
click at [353, 103] on input "text" at bounding box center [344, 104] width 93 height 18
type input "e"
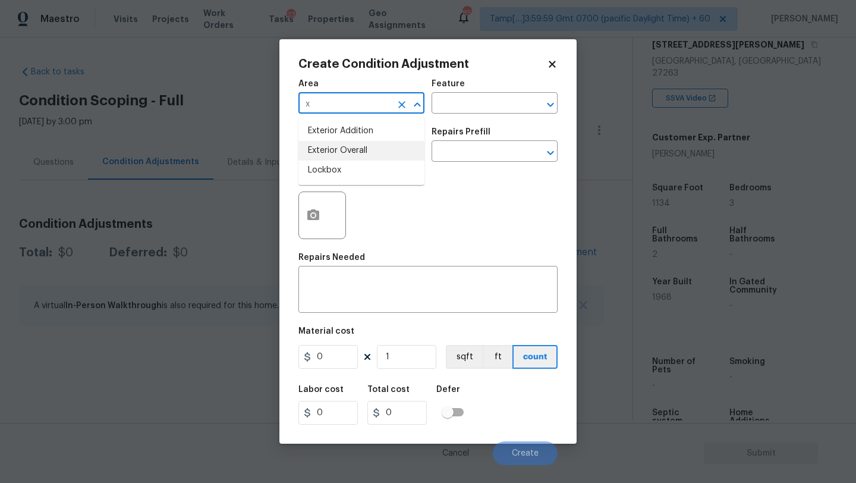
click at [368, 154] on li "Exterior Overall" at bounding box center [361, 151] width 126 height 20
type input "Exterior Overall"
click at [475, 104] on input "text" at bounding box center [477, 104] width 93 height 18
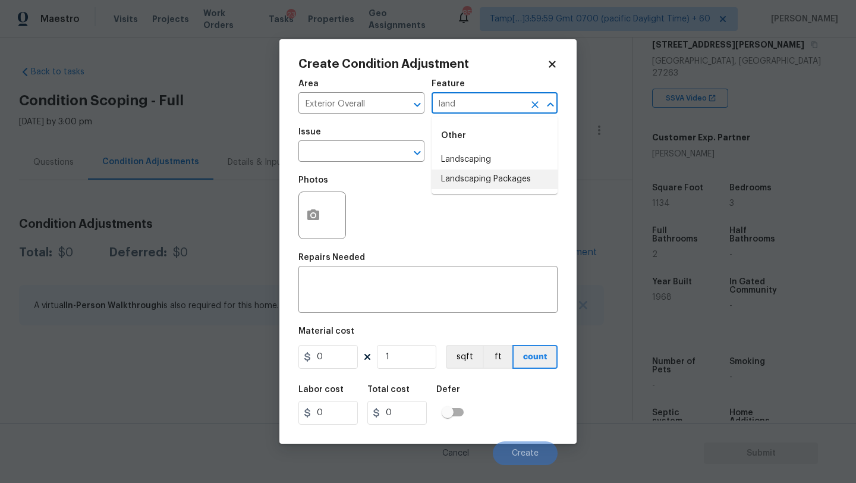
drag, startPoint x: 482, startPoint y: 181, endPoint x: 455, endPoint y: 175, distance: 27.4
click at [481, 181] on li "Landscaping Packages" at bounding box center [494, 179] width 126 height 20
click at [392, 152] on div "​" at bounding box center [361, 152] width 126 height 18
type input "Landscaping Packages"
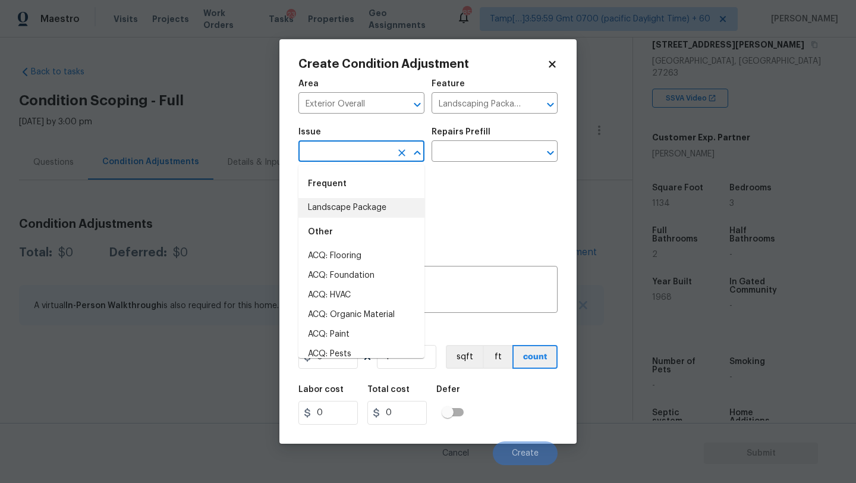
click at [382, 213] on li "Landscape Package" at bounding box center [361, 208] width 126 height 20
type input "Landscape Package"
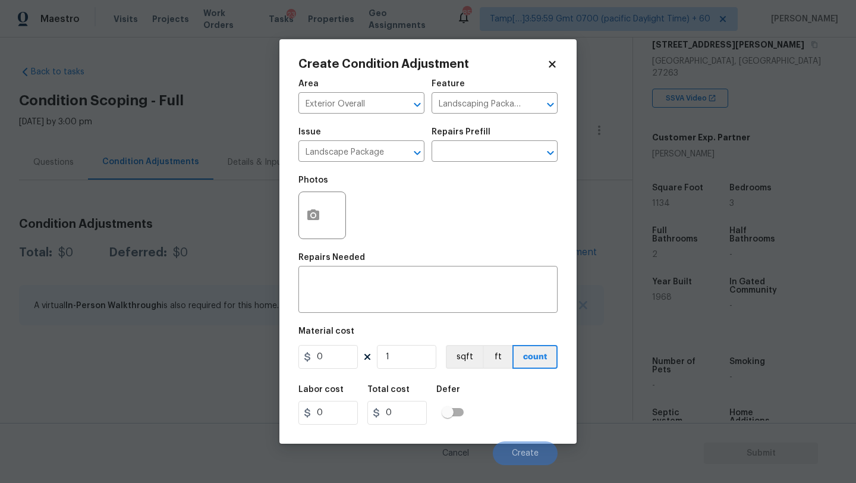
click at [452, 164] on div "Issue Landscape Package ​ Repairs Prefill ​" at bounding box center [427, 145] width 259 height 48
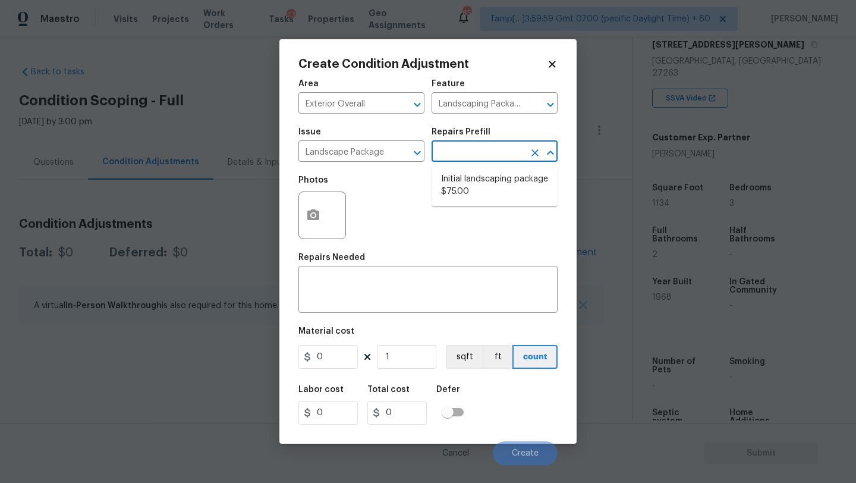
click at [461, 155] on input "text" at bounding box center [477, 152] width 93 height 18
click at [461, 196] on li "Initial landscaping package $75.00" at bounding box center [494, 185] width 126 height 32
type input "Home Readiness Packages"
type textarea "Mowing of grass up to 6" in height. Mow, edge along driveways & sidewalks, trim…"
type input "75"
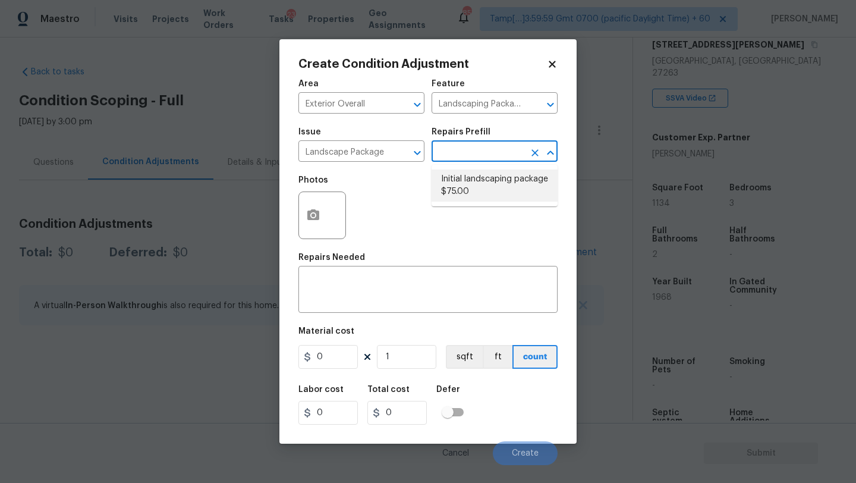
type input "75"
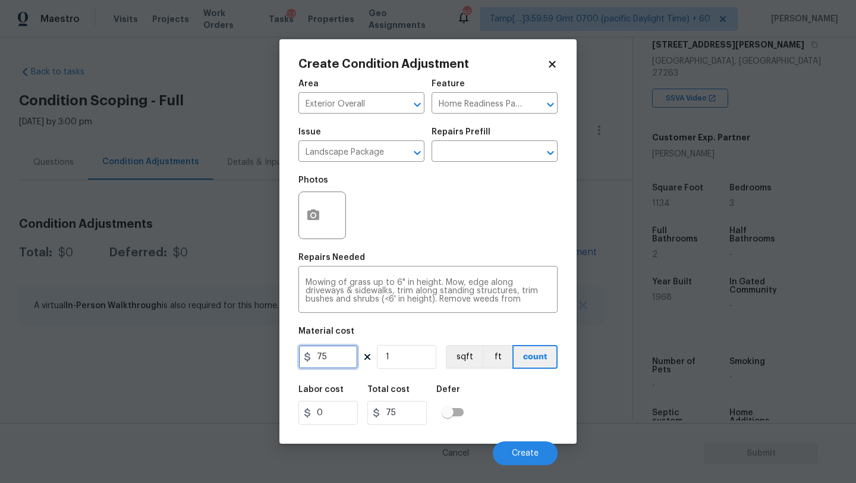
click at [339, 367] on input "75" at bounding box center [327, 357] width 59 height 24
type input "750"
click at [309, 226] on button "button" at bounding box center [313, 215] width 29 height 46
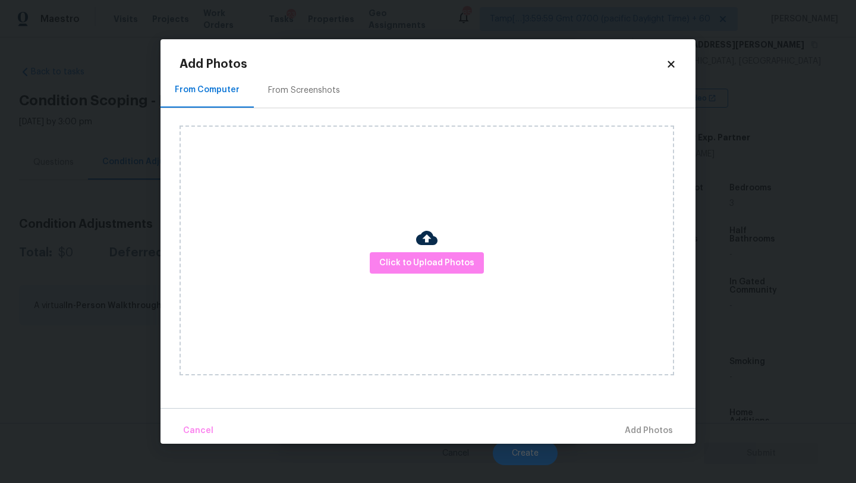
click at [317, 102] on div "From Screenshots" at bounding box center [304, 90] width 100 height 35
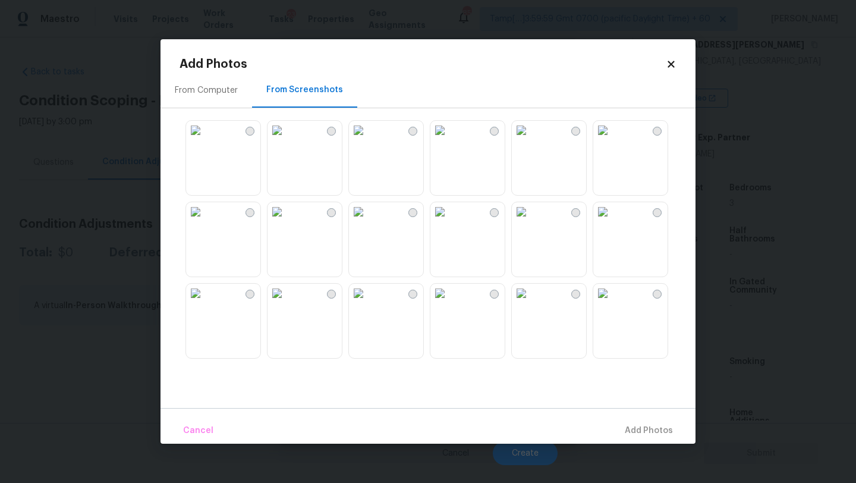
click at [286, 140] on img at bounding box center [276, 130] width 19 height 19
click at [205, 221] on img at bounding box center [195, 211] width 19 height 19
click at [531, 140] on img at bounding box center [521, 130] width 19 height 19
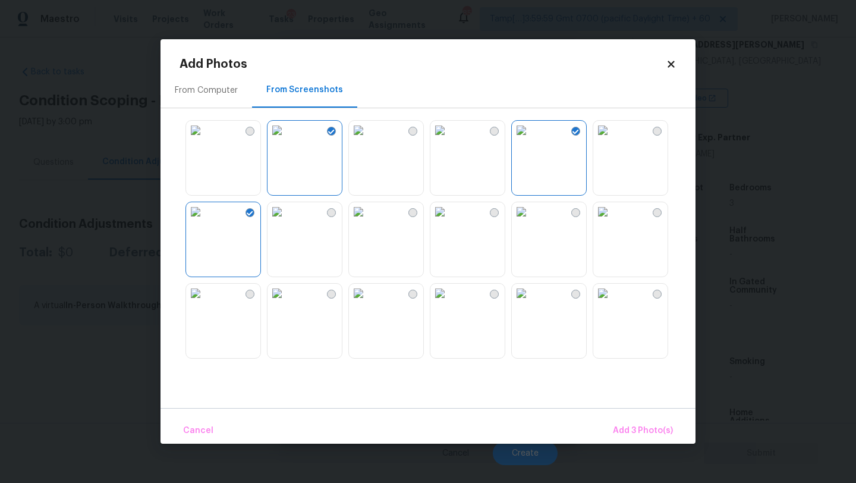
click at [286, 303] on img at bounding box center [276, 292] width 19 height 19
click at [648, 430] on span "Add 4 Photo(s)" at bounding box center [642, 430] width 61 height 15
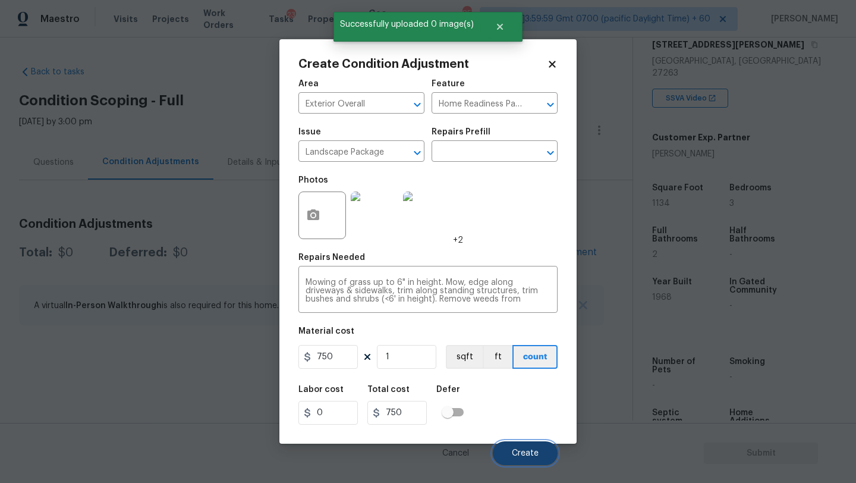
click at [537, 442] on button "Create" at bounding box center [525, 453] width 65 height 24
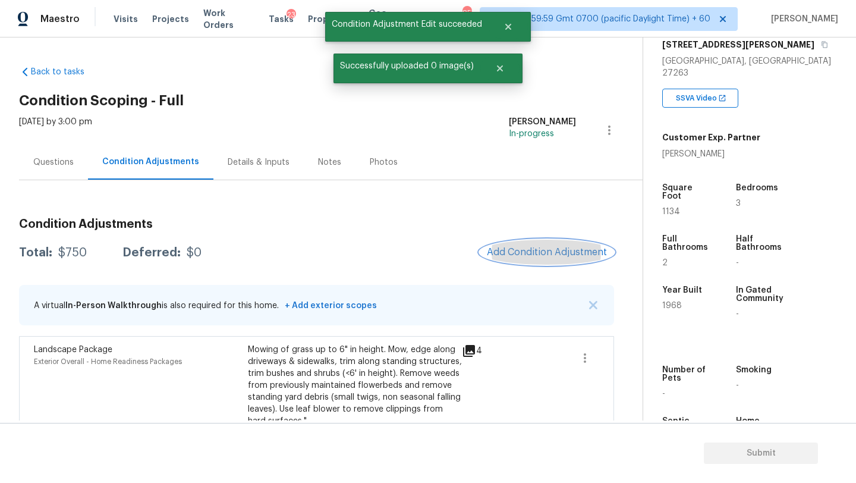
click at [572, 248] on span "Add Condition Adjustment" at bounding box center [547, 252] width 120 height 11
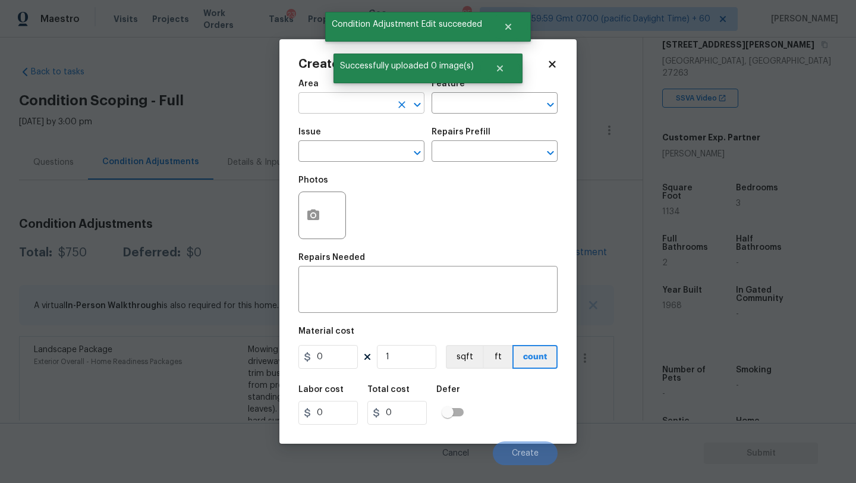
click at [343, 105] on input "text" at bounding box center [344, 104] width 93 height 18
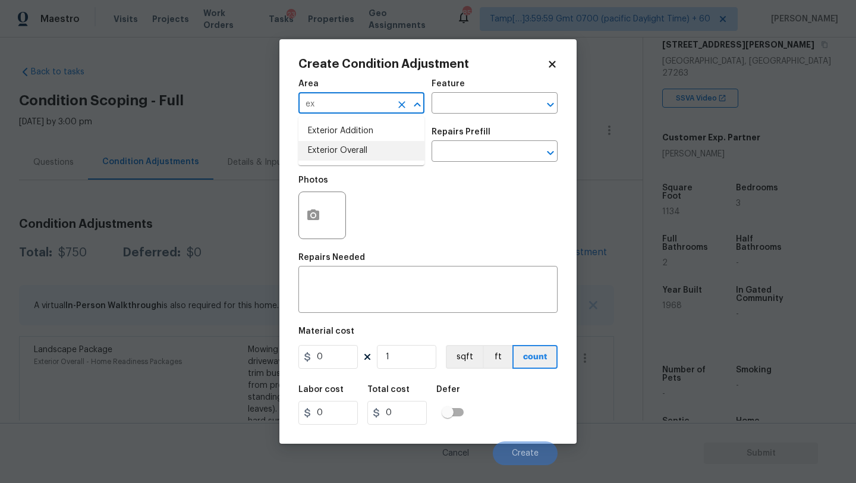
click at [364, 150] on li "Exterior Overall" at bounding box center [361, 151] width 126 height 20
type input "Exterior Overall"
click at [490, 100] on input "text" at bounding box center [477, 104] width 93 height 18
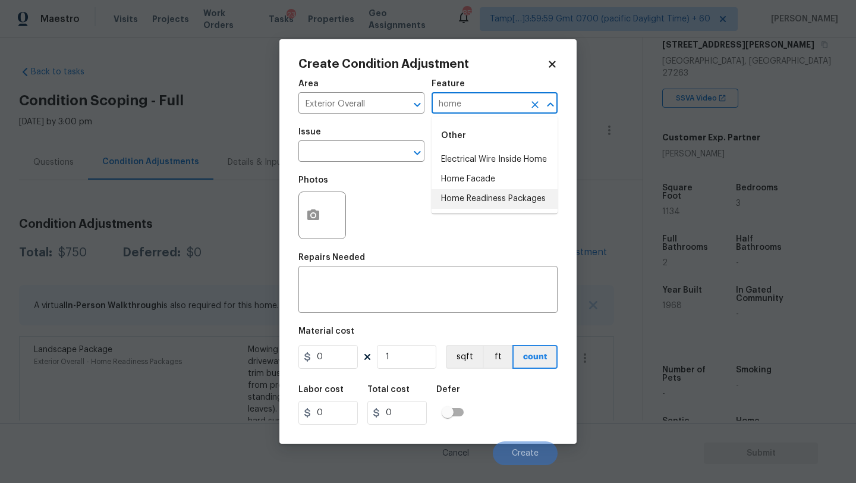
click at [484, 200] on li "Home Readiness Packages" at bounding box center [494, 199] width 126 height 20
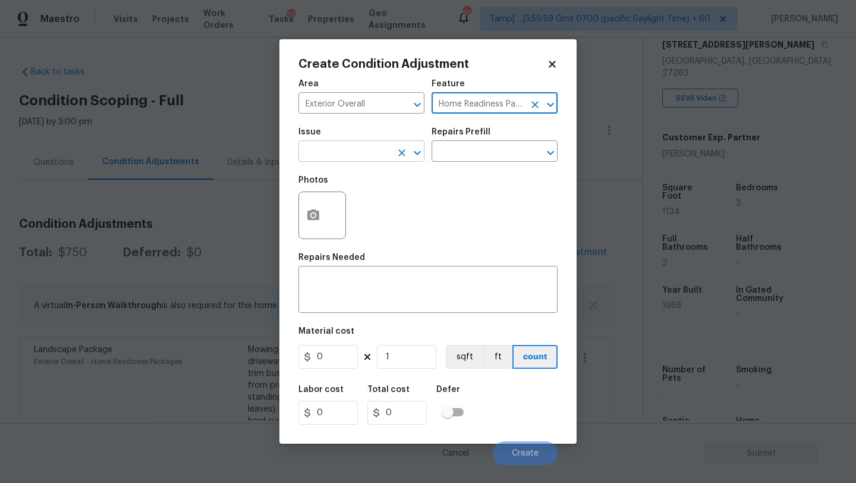
type input "Home Readiness Packages"
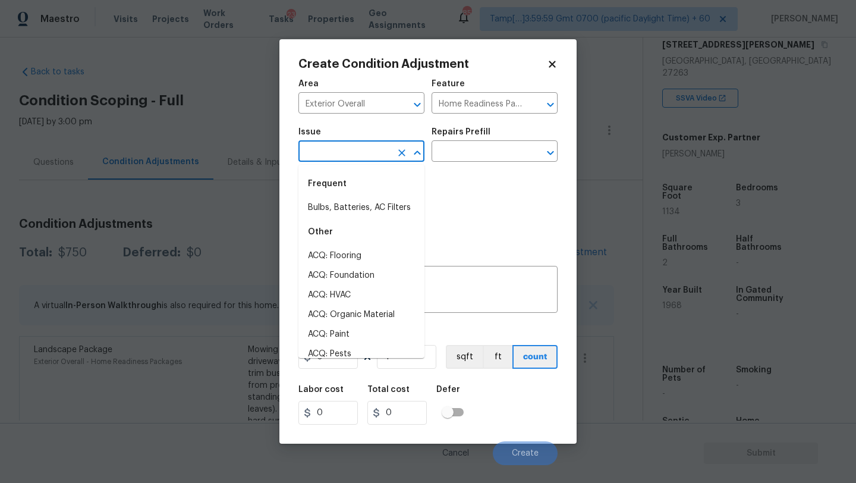
click at [382, 148] on input "text" at bounding box center [344, 152] width 93 height 18
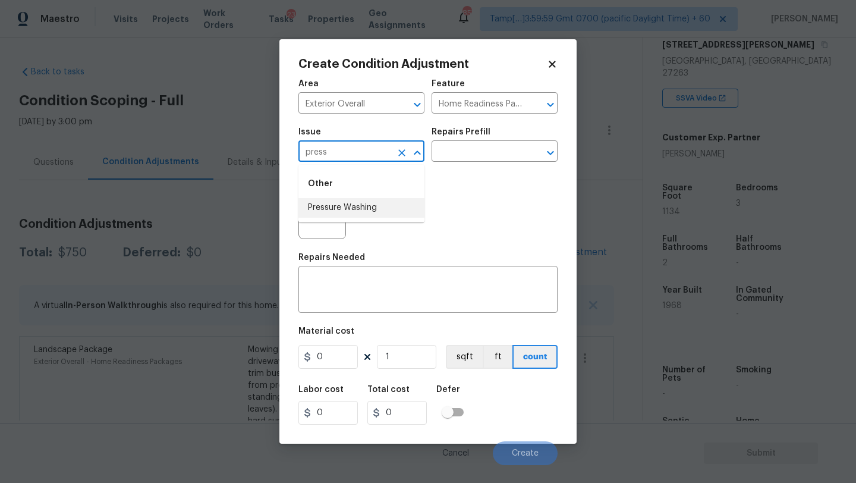
click at [383, 207] on li "Pressure Washing" at bounding box center [361, 208] width 126 height 20
type input "Pressure Washing"
click at [486, 153] on input "text" at bounding box center [477, 152] width 93 height 18
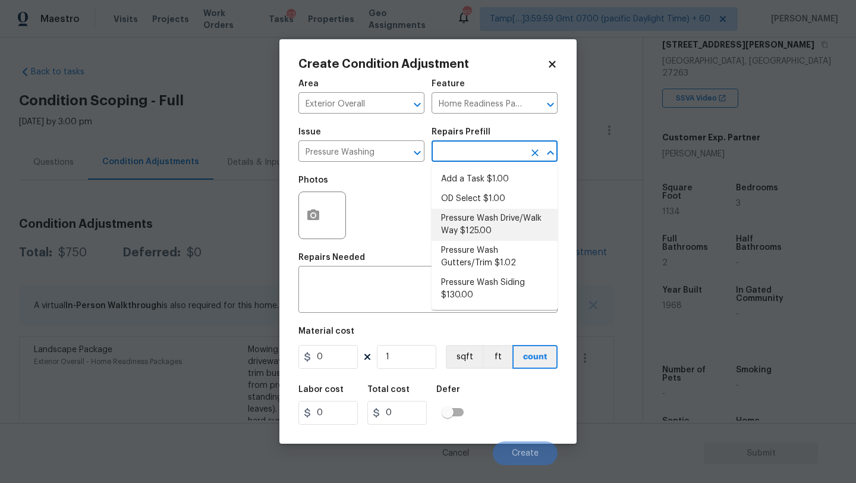
click at [477, 230] on li "Pressure Wash Drive/Walk Way $125.00" at bounding box center [494, 225] width 126 height 32
type input "Siding"
type textarea "Pressure wash the driveways/walkways as directed by the PM. Ensure that all deb…"
type input "125"
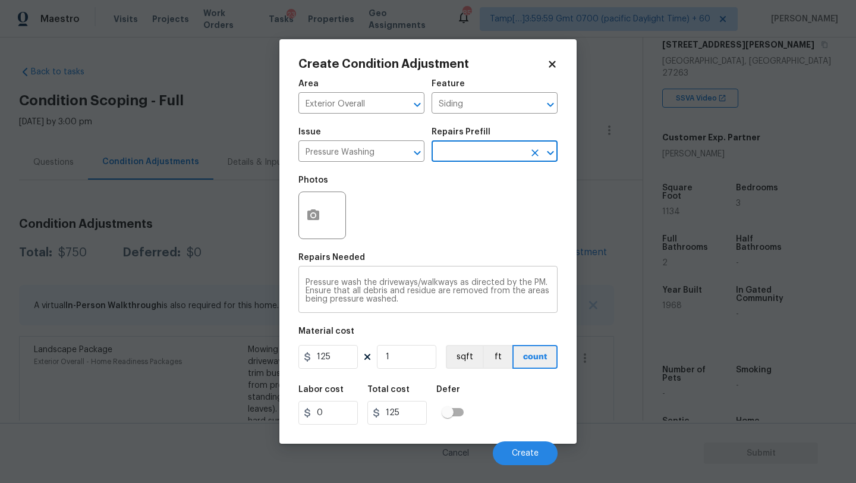
click at [466, 281] on textarea "Pressure wash the driveways/walkways as directed by the PM. Ensure that all deb…" at bounding box center [427, 290] width 245 height 25
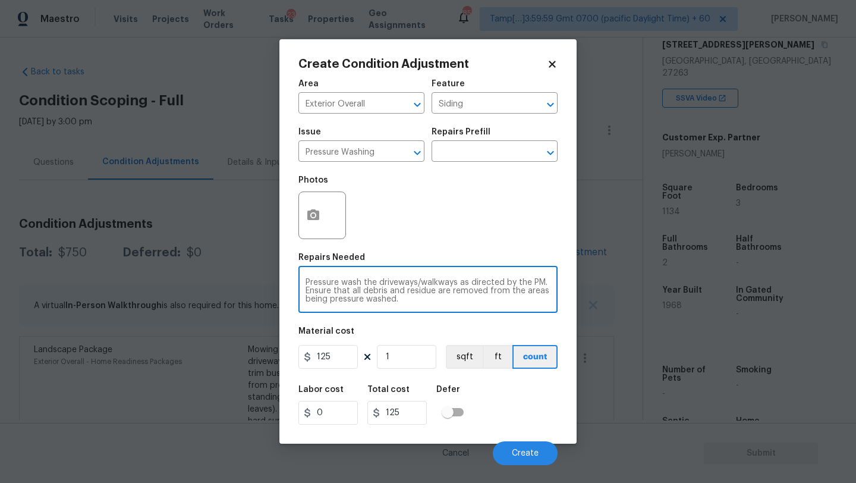
drag, startPoint x: 464, startPoint y: 283, endPoint x: 476, endPoint y: 310, distance: 29.3
click at [476, 310] on div "Pressure wash the driveways/walkways as directed by the PM. Ensure that all deb…" at bounding box center [427, 291] width 259 height 44
type textarea "Pressure wash the driveways/walkways and sidings"
click at [330, 360] on input "125" at bounding box center [327, 357] width 59 height 24
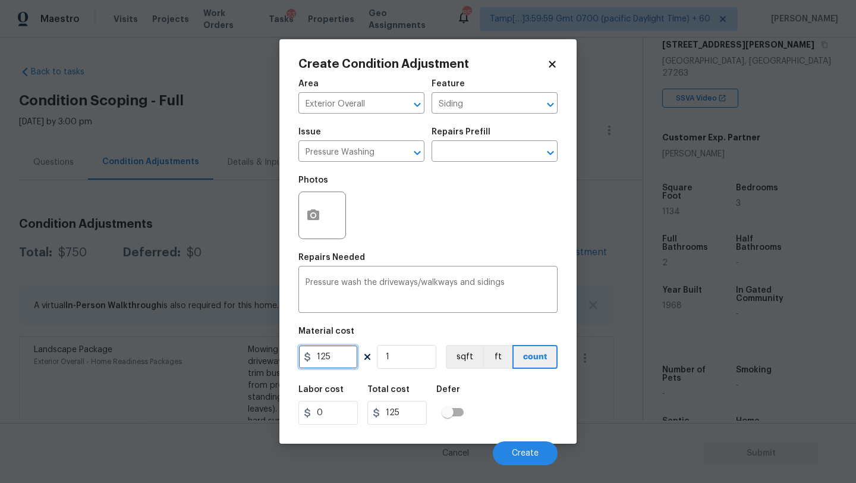
click at [330, 360] on input "125" at bounding box center [327, 357] width 59 height 24
type input "400"
click at [520, 445] on button "Create" at bounding box center [525, 453] width 65 height 24
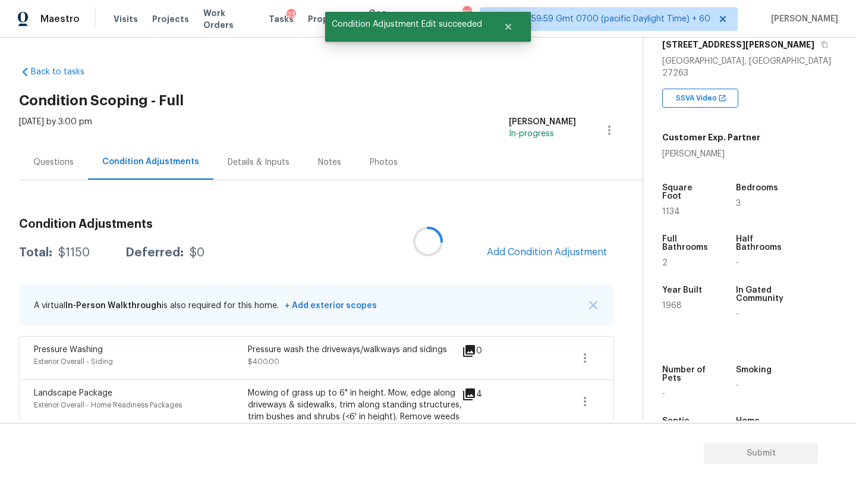
click at [530, 257] on div at bounding box center [428, 241] width 856 height 483
click at [530, 257] on button "Add Condition Adjustment" at bounding box center [547, 252] width 134 height 25
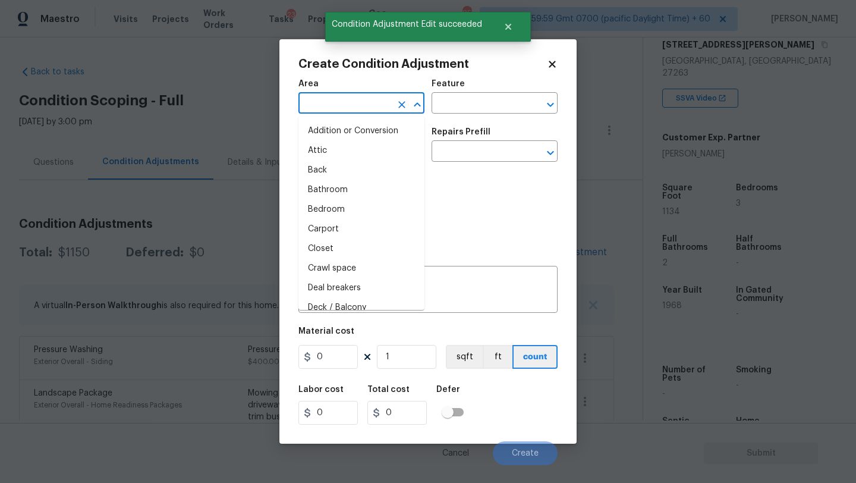
click at [334, 108] on input "text" at bounding box center [344, 104] width 93 height 18
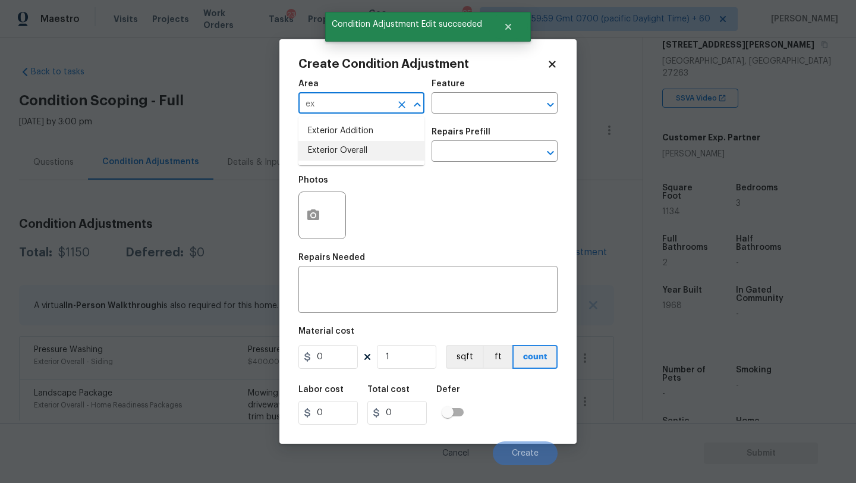
click at [346, 144] on li "Exterior Overall" at bounding box center [361, 151] width 126 height 20
type input "Exterior Overall"
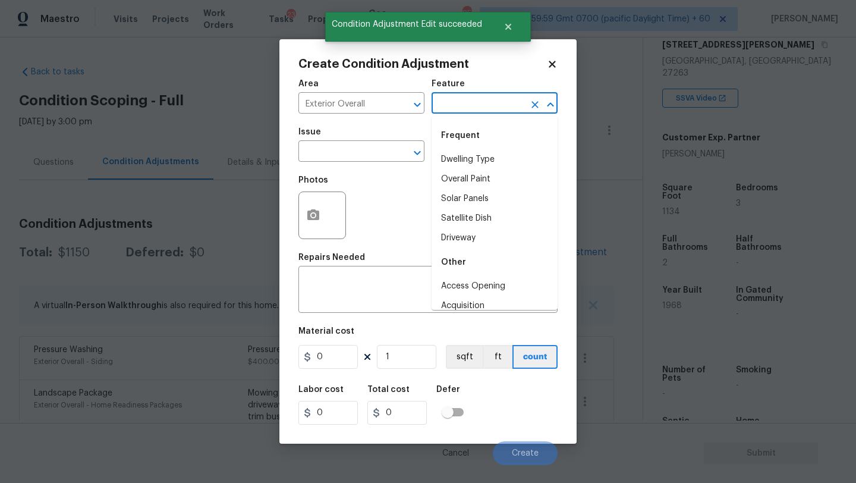
click at [468, 105] on input "text" at bounding box center [477, 104] width 93 height 18
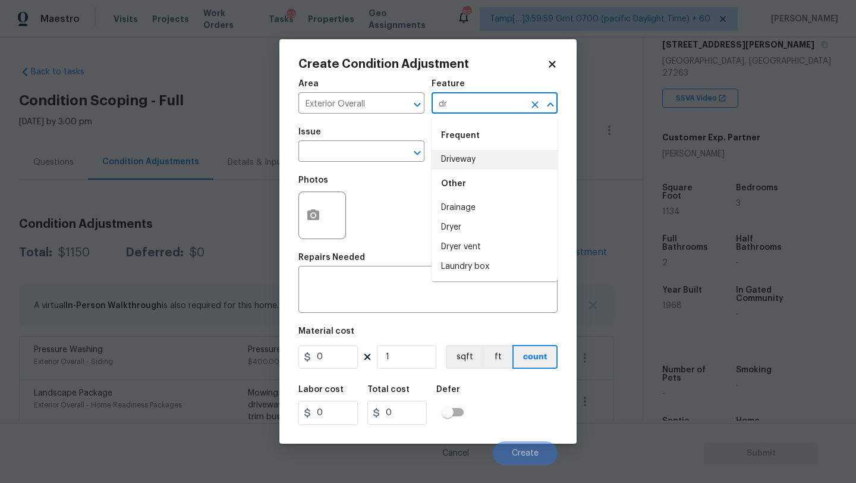
click at [471, 157] on li "Driveway" at bounding box center [494, 160] width 126 height 20
type input "Driveway"
click at [460, 285] on textarea at bounding box center [427, 290] width 245 height 25
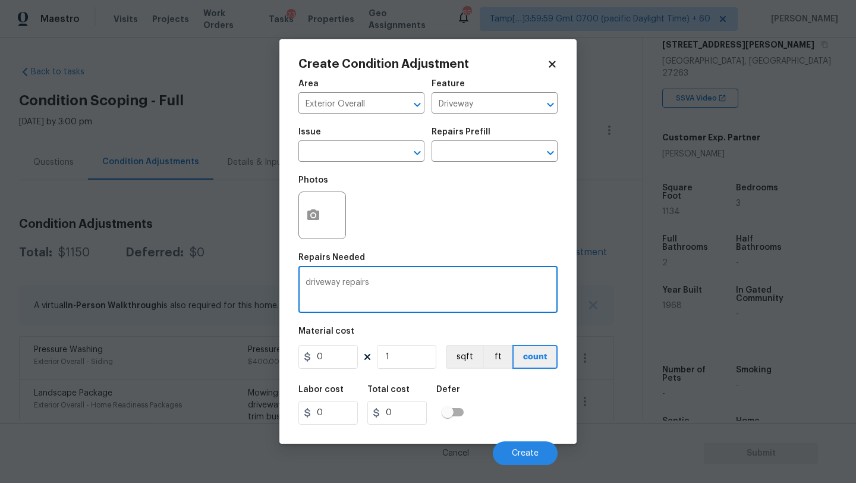
type textarea "driveway repairs"
click at [338, 358] on input "0" at bounding box center [327, 357] width 59 height 24
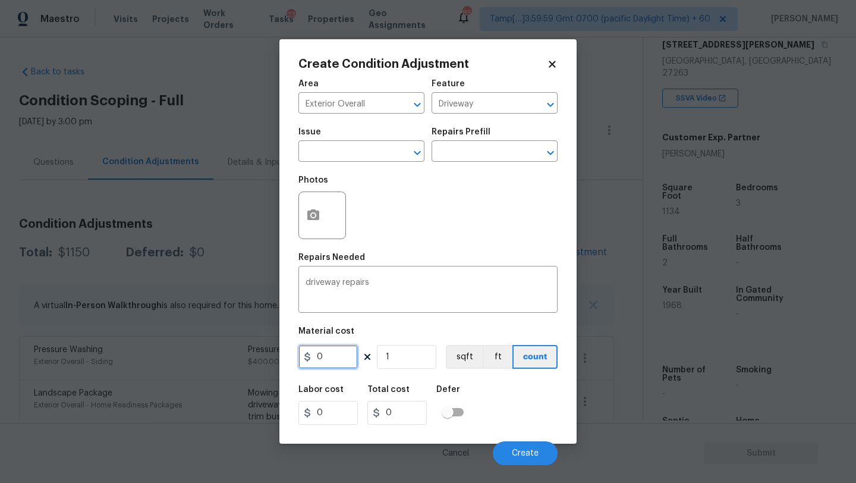
click at [338, 358] on input "0" at bounding box center [327, 357] width 59 height 24
type input "1500"
click at [530, 448] on button "Create" at bounding box center [525, 453] width 65 height 24
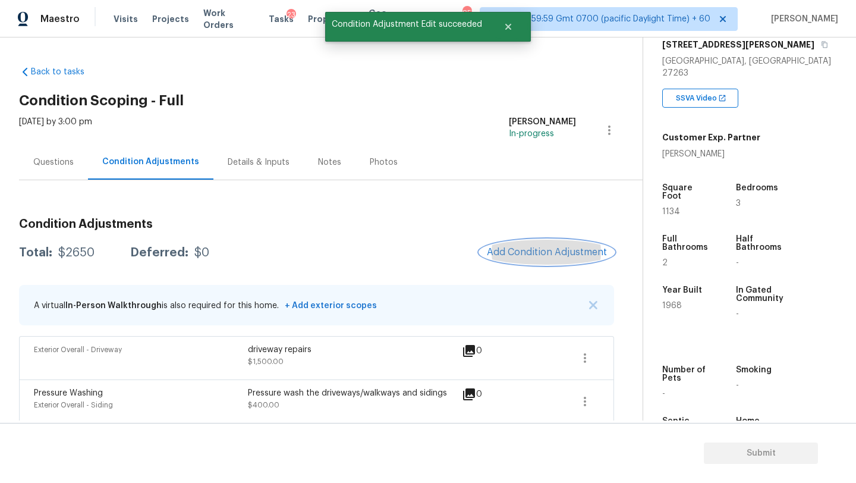
click at [537, 245] on button "Add Condition Adjustment" at bounding box center [547, 252] width 134 height 25
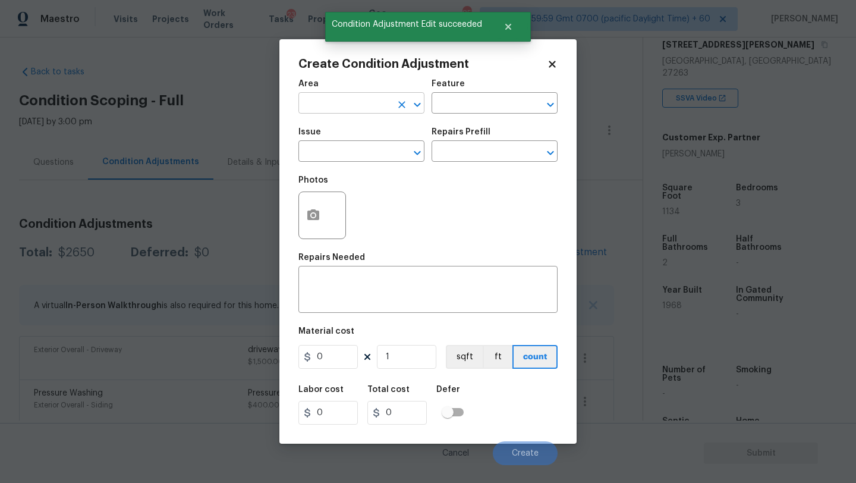
click at [351, 102] on input "text" at bounding box center [344, 104] width 93 height 18
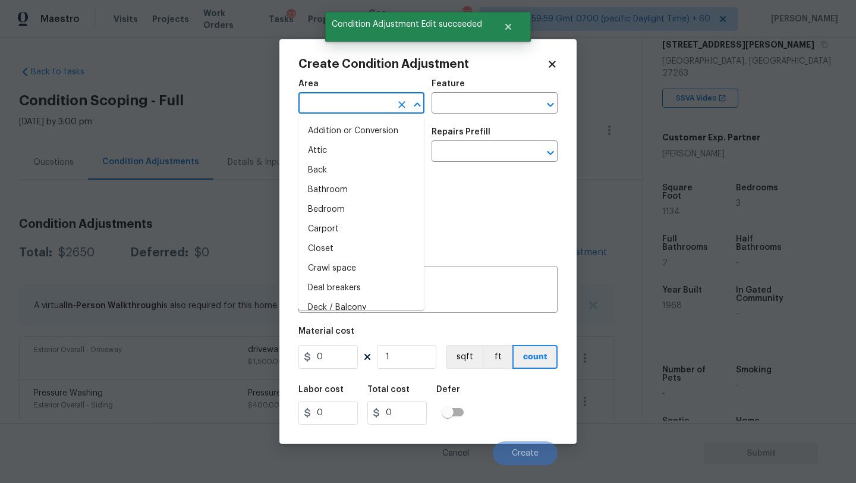
click at [351, 102] on input "text" at bounding box center [344, 104] width 93 height 18
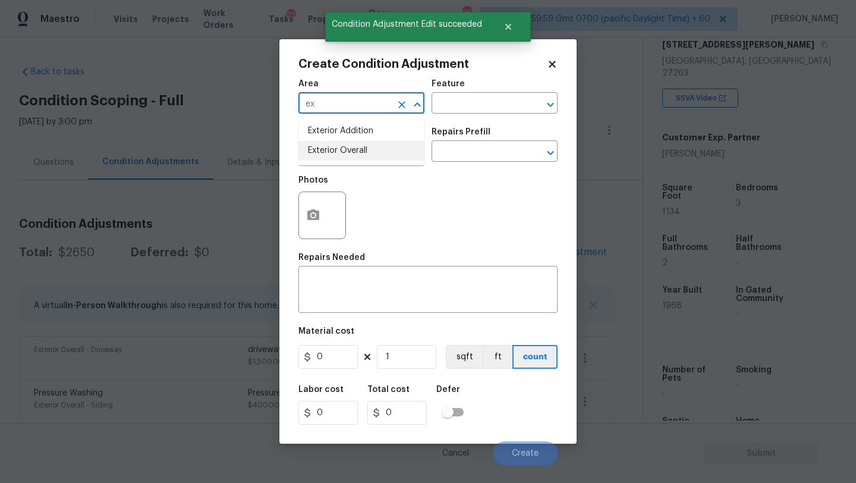
click at [362, 147] on li "Exterior Overall" at bounding box center [361, 151] width 126 height 20
type input "Exterior Overall"
click at [464, 110] on input "text" at bounding box center [477, 104] width 93 height 18
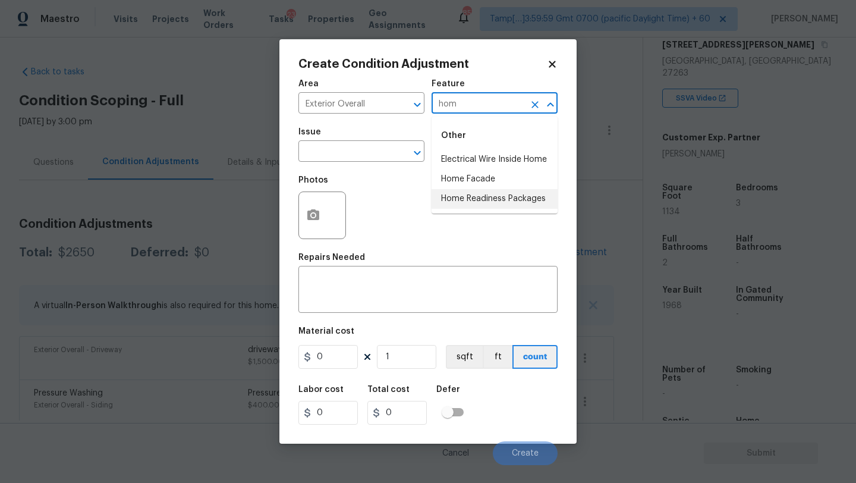
click at [468, 191] on li "Home Readiness Packages" at bounding box center [494, 199] width 126 height 20
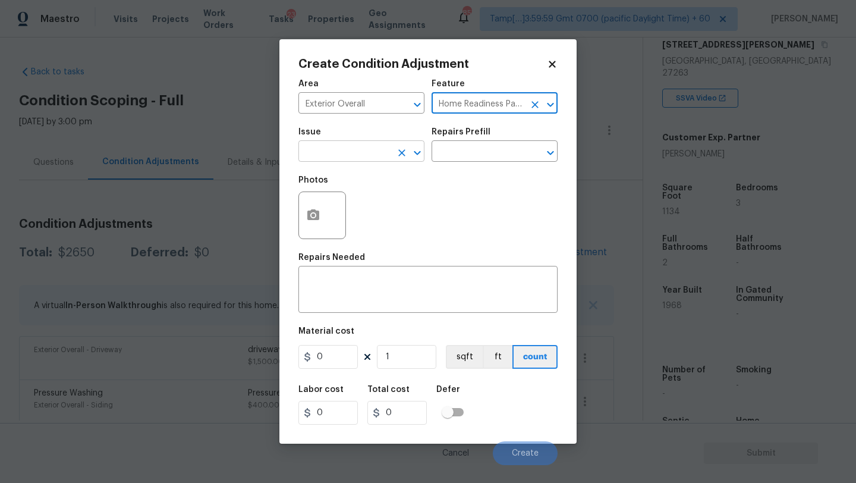
type input "Home Readiness Packages"
click at [339, 146] on input "text" at bounding box center [344, 152] width 93 height 18
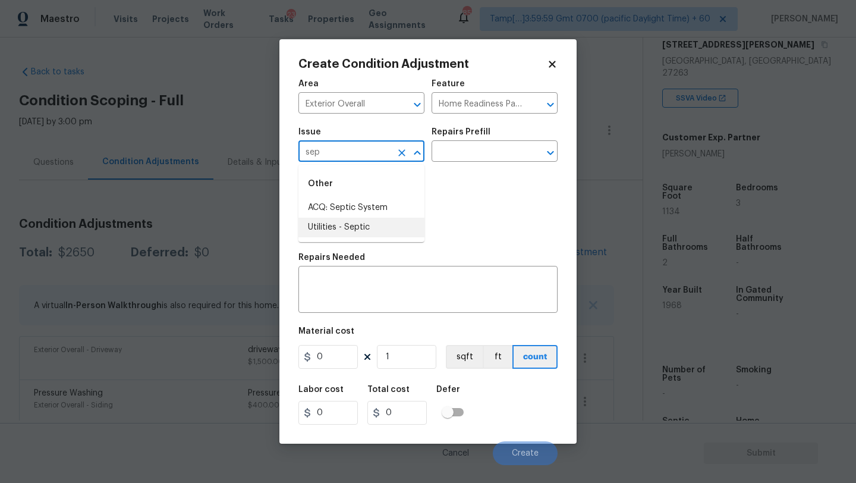
click at [351, 221] on li "Utilities - Septic" at bounding box center [361, 228] width 126 height 20
type input "Utilities - Septic"
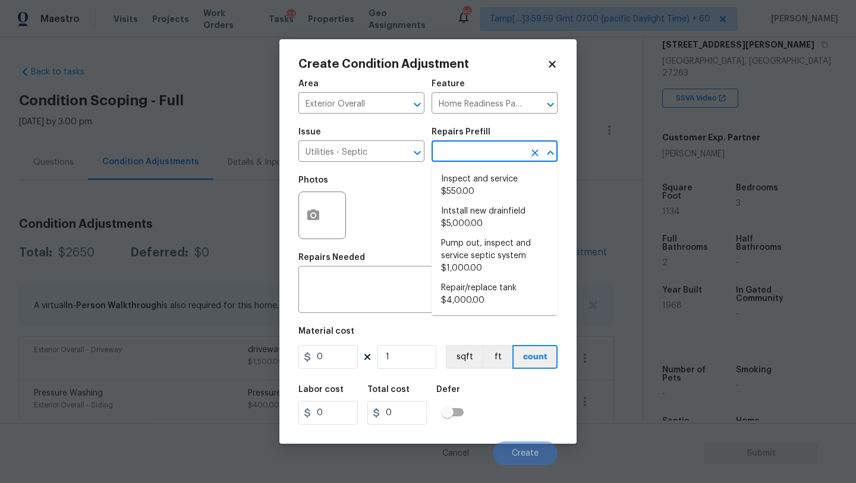
click at [468, 152] on input "text" at bounding box center [477, 152] width 93 height 18
click at [468, 183] on li "Inspect and service $550.00" at bounding box center [494, 185] width 126 height 32
type textarea "Pump and inspect septic tank and provide clean bill of health from specialist c…"
type input "550"
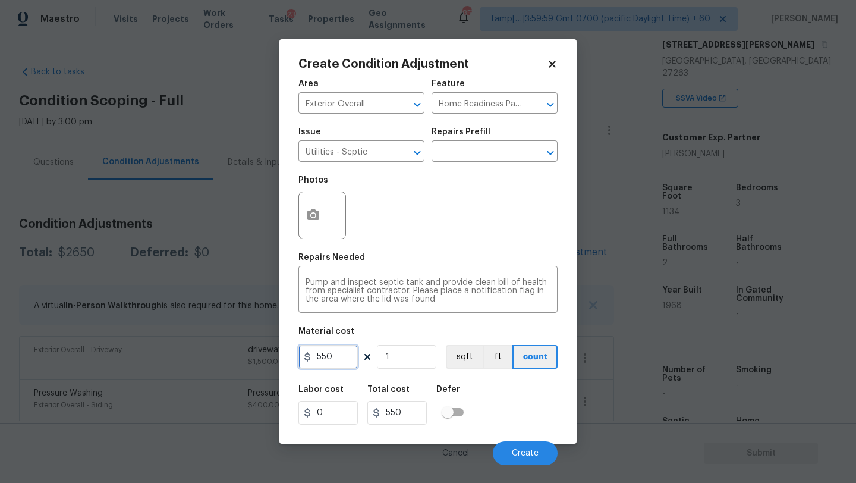
drag, startPoint x: 320, startPoint y: 358, endPoint x: 301, endPoint y: 360, distance: 19.2
click at [301, 360] on input "550" at bounding box center [327, 357] width 59 height 24
type input "750"
click at [514, 452] on span "Create" at bounding box center [525, 453] width 27 height 9
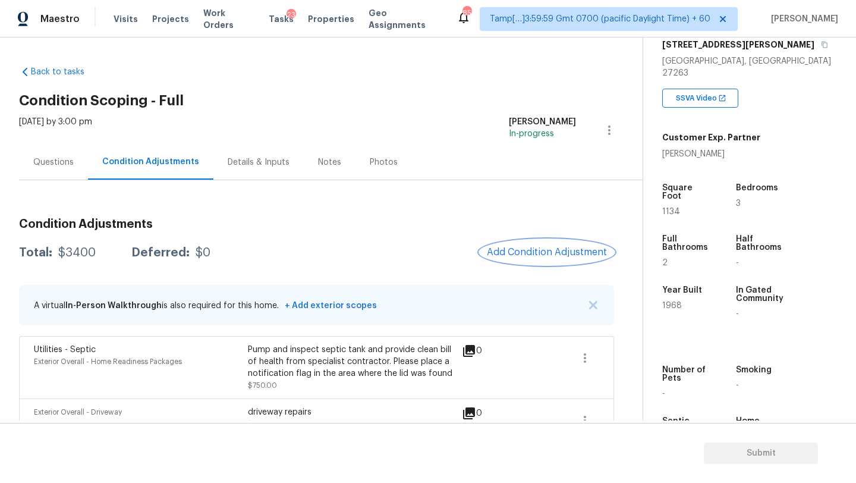
click at [510, 254] on span "Add Condition Adjustment" at bounding box center [547, 252] width 120 height 11
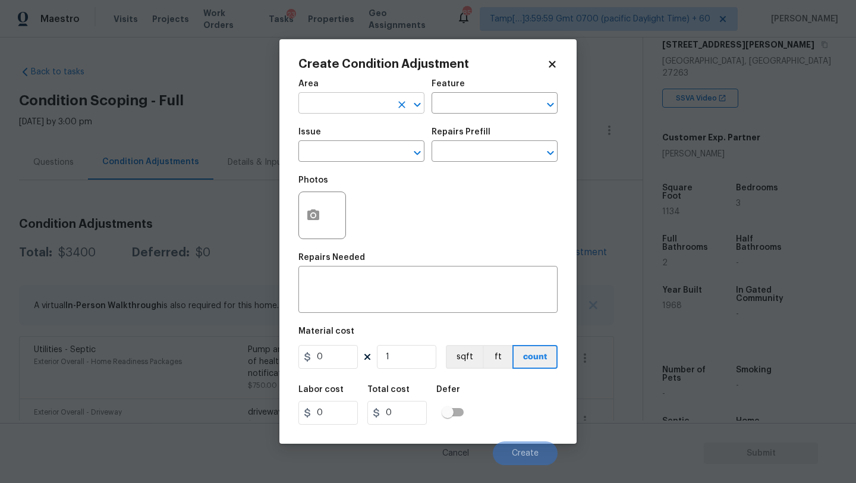
click at [342, 105] on input "text" at bounding box center [344, 104] width 93 height 18
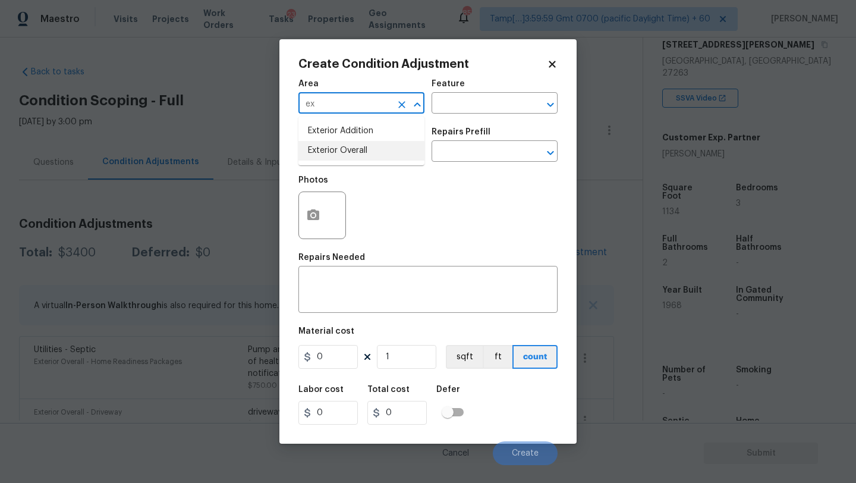
click at [342, 154] on li "Exterior Overall" at bounding box center [361, 151] width 126 height 20
type input "Exterior Overall"
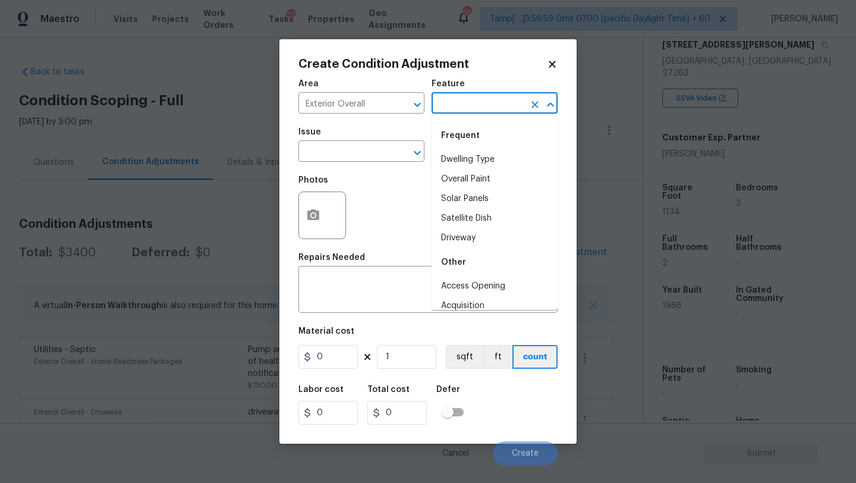
click at [456, 103] on input "text" at bounding box center [477, 104] width 93 height 18
click at [354, 287] on textarea at bounding box center [427, 290] width 245 height 25
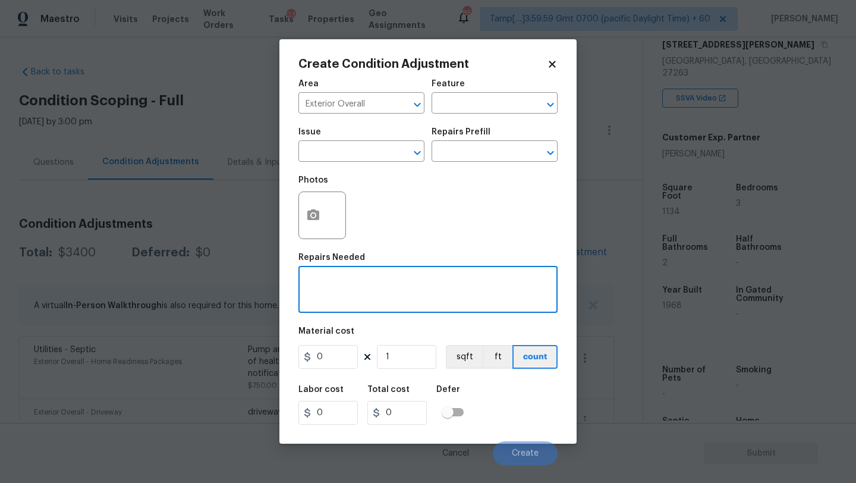
paste textarea "Repairs to siding, stucco, or paint"
type textarea "Repairs to siding, stucco, or paint"
click at [333, 355] on input "0" at bounding box center [327, 357] width 59 height 24
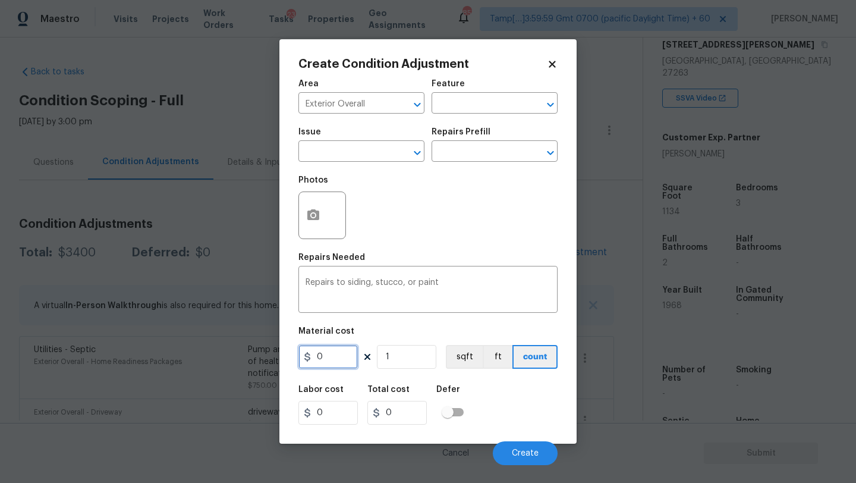
click at [333, 355] on input "0" at bounding box center [327, 357] width 59 height 24
type input "1.5"
click at [417, 354] on input "1" at bounding box center [406, 357] width 59 height 24
type input "11"
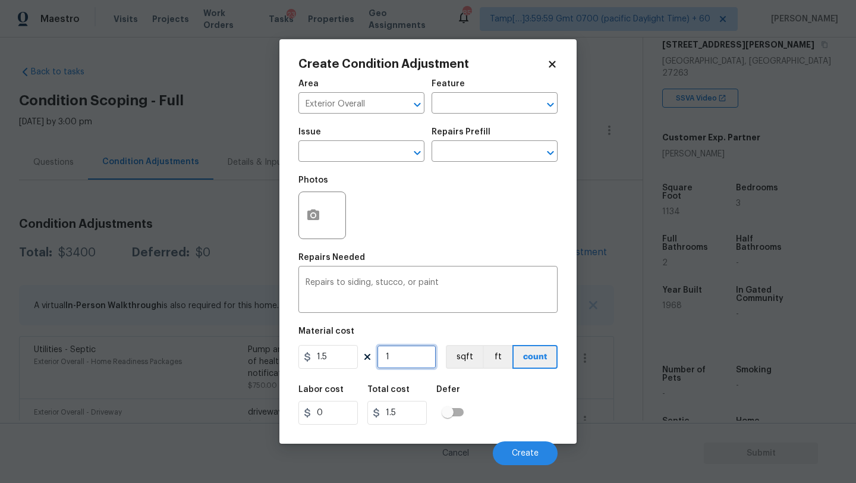
type input "16.5"
type input "113"
type input "169.5"
type input "1134"
type input "1701"
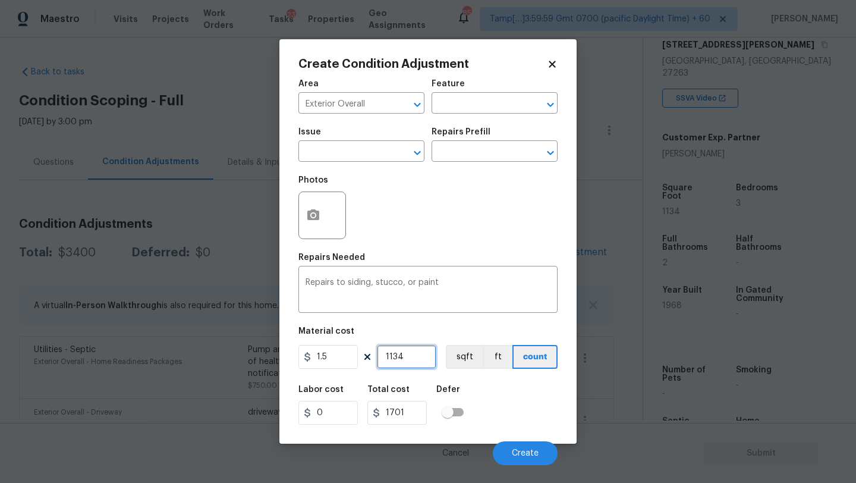
type input "1134"
click at [503, 393] on div "Labor cost 0 Total cost 1701 Defer" at bounding box center [427, 404] width 259 height 53
click at [321, 225] on button "button" at bounding box center [313, 215] width 29 height 46
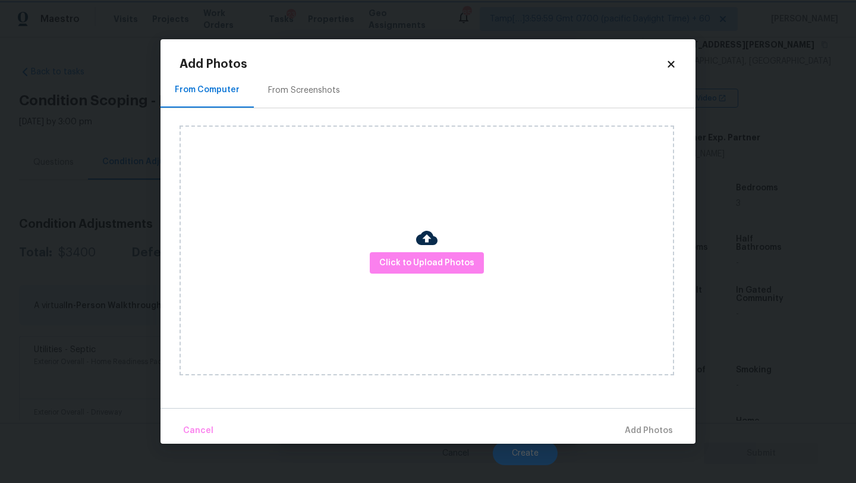
click at [315, 34] on body "Maestro Visits Projects Work Orders Tasks 23 Properties Geo Assignments 857 Tam…" at bounding box center [428, 241] width 856 height 483
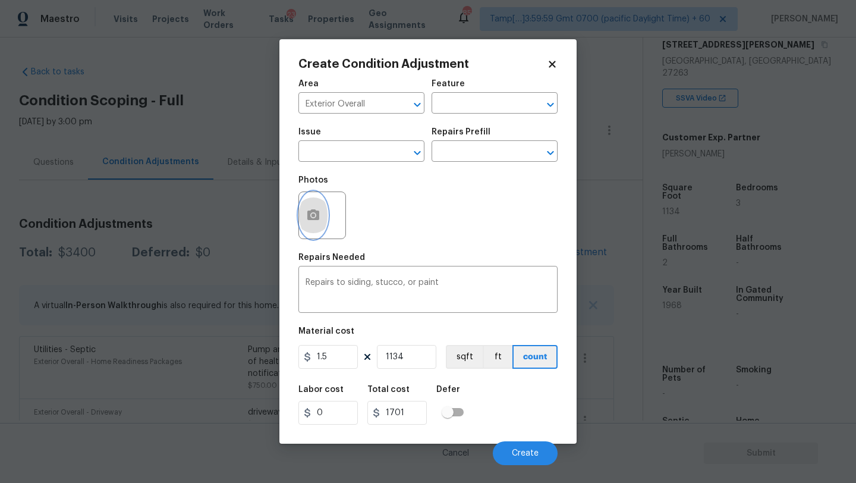
click at [318, 220] on icon "button" at bounding box center [313, 214] width 12 height 11
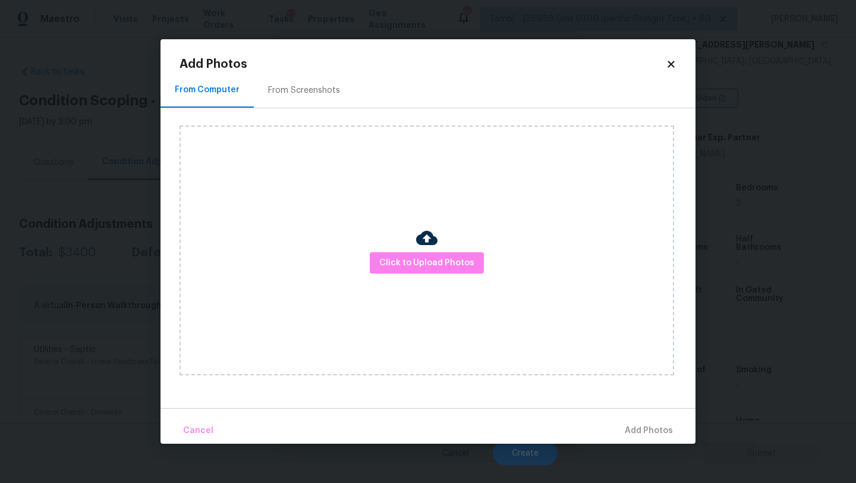
click at [322, 89] on div "From Screenshots" at bounding box center [304, 90] width 72 height 12
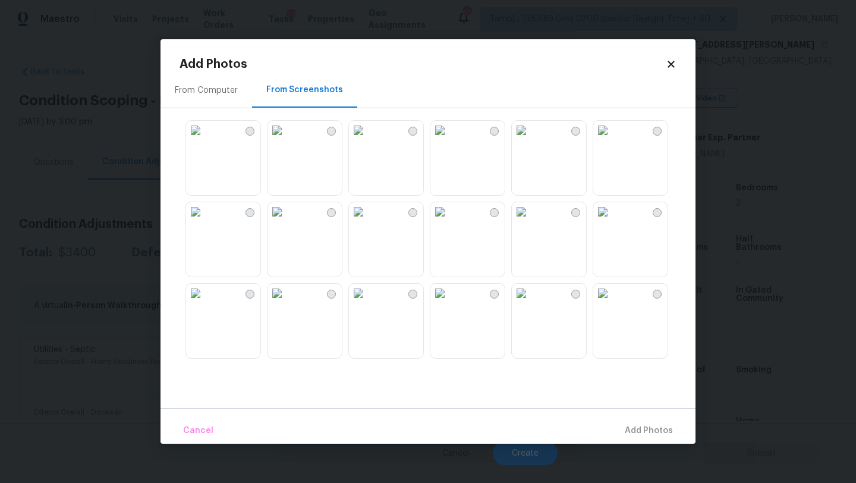
click at [286, 140] on img at bounding box center [276, 130] width 19 height 19
click at [449, 140] on img at bounding box center [439, 130] width 19 height 19
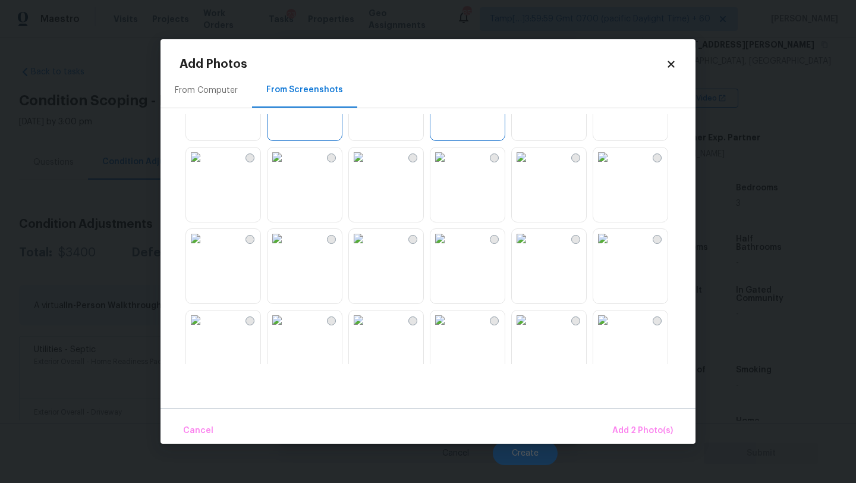
scroll to position [105, 0]
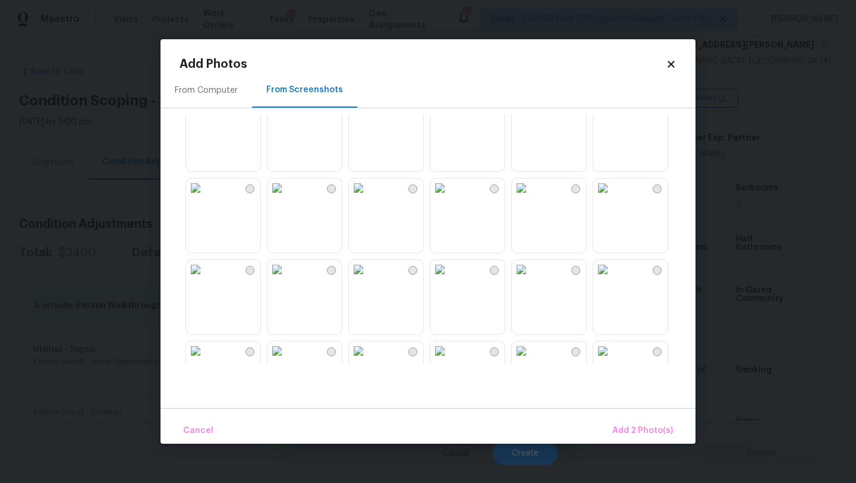
click at [368, 197] on img at bounding box center [358, 187] width 19 height 19
click at [328, 269] on div at bounding box center [331, 270] width 9 height 9
click at [203, 279] on img at bounding box center [195, 269] width 19 height 19
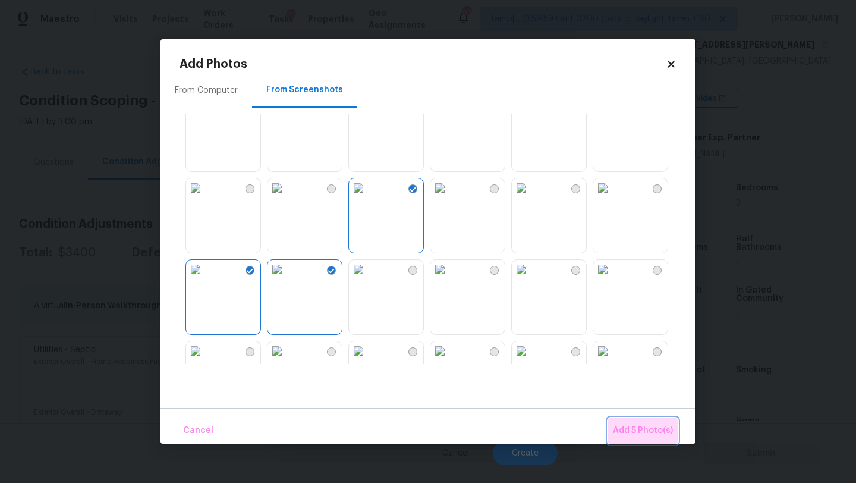
click at [672, 421] on button "Add 5 Photo(s)" at bounding box center [643, 431] width 70 height 26
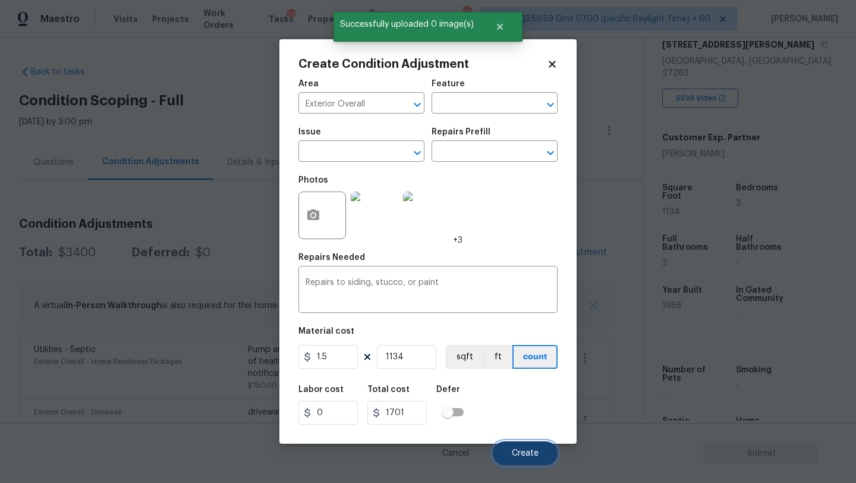
click at [528, 448] on button "Create" at bounding box center [525, 453] width 65 height 24
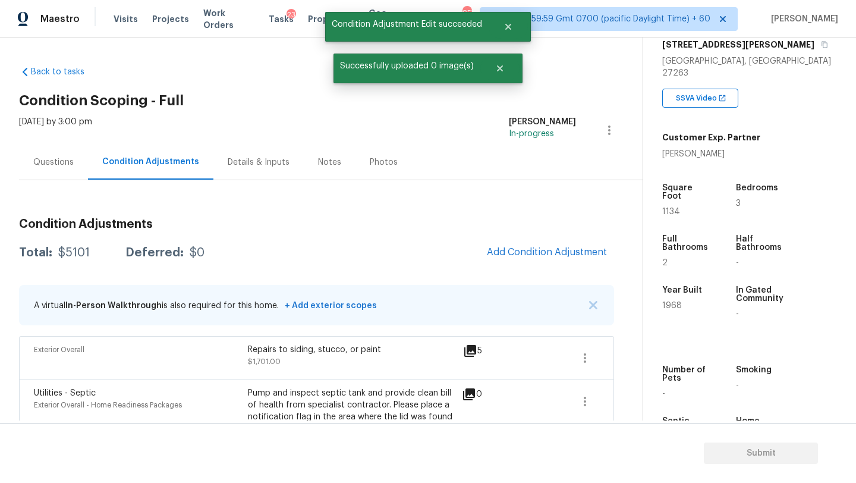
click at [46, 162] on div "Questions" at bounding box center [53, 162] width 40 height 12
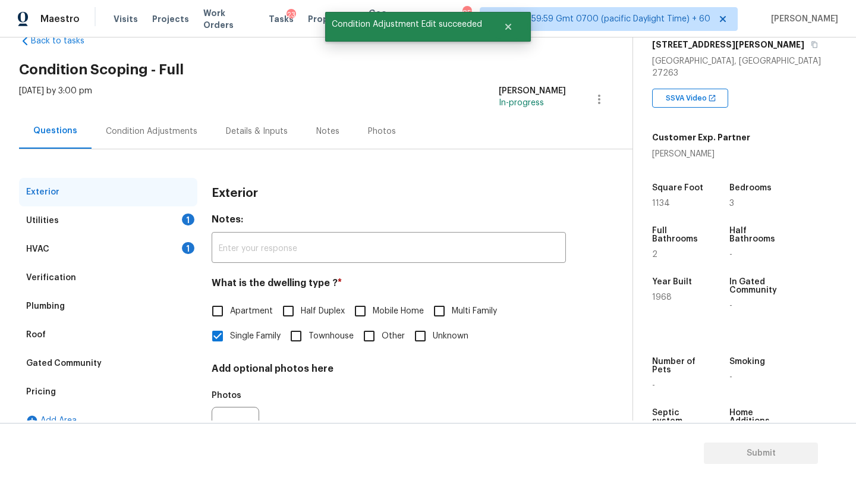
scroll to position [53, 0]
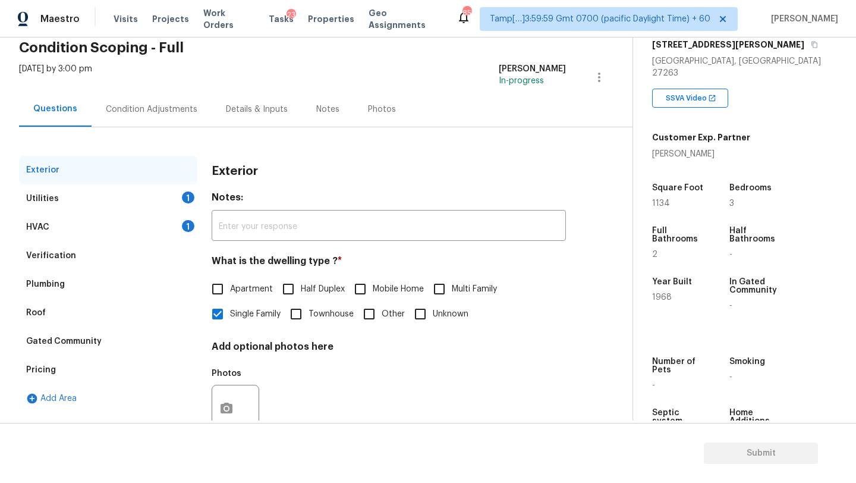
click at [92, 232] on div "HVAC 1" at bounding box center [108, 227] width 178 height 29
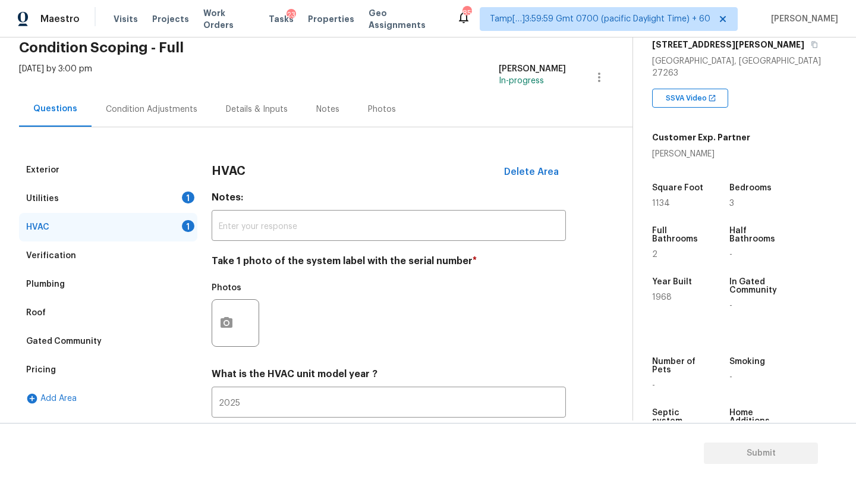
click at [239, 342] on div at bounding box center [236, 323] width 48 height 48
click at [235, 333] on button "button" at bounding box center [226, 323] width 29 height 46
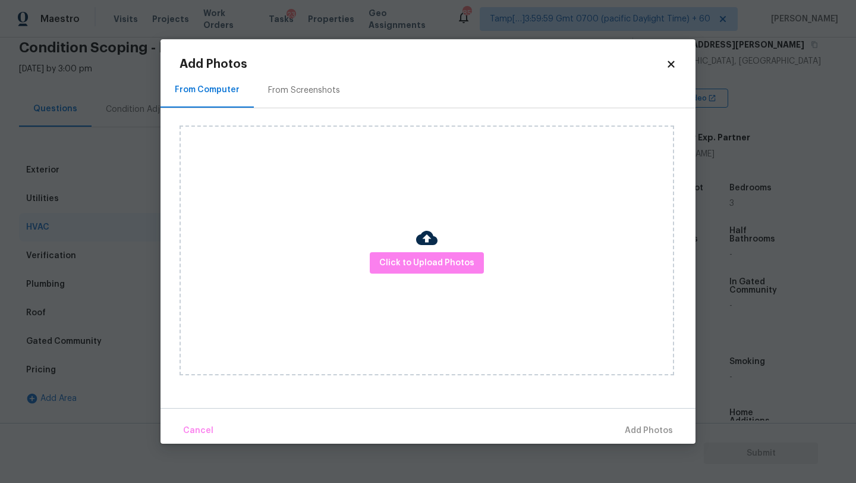
click at [284, 70] on h2 "Add Photos" at bounding box center [422, 64] width 486 height 12
click at [313, 108] on div "Click to Upload Photos" at bounding box center [437, 250] width 516 height 284
click at [312, 102] on div "From Screenshots" at bounding box center [304, 90] width 100 height 35
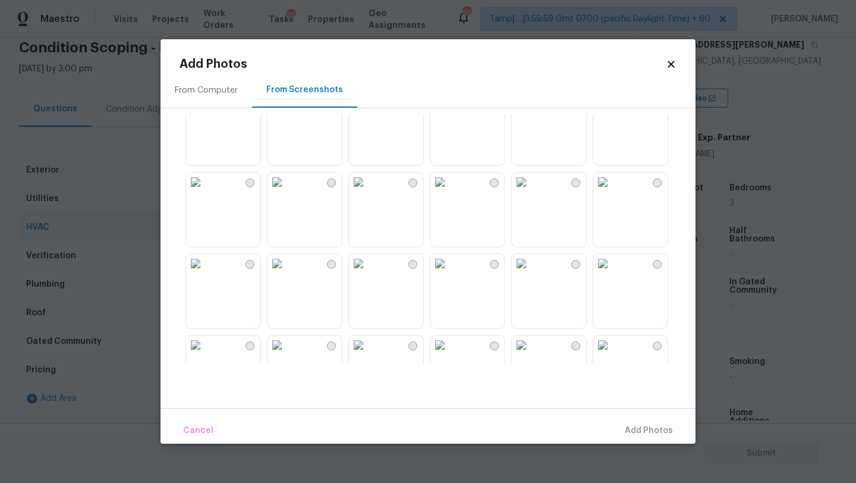
scroll to position [232, 0]
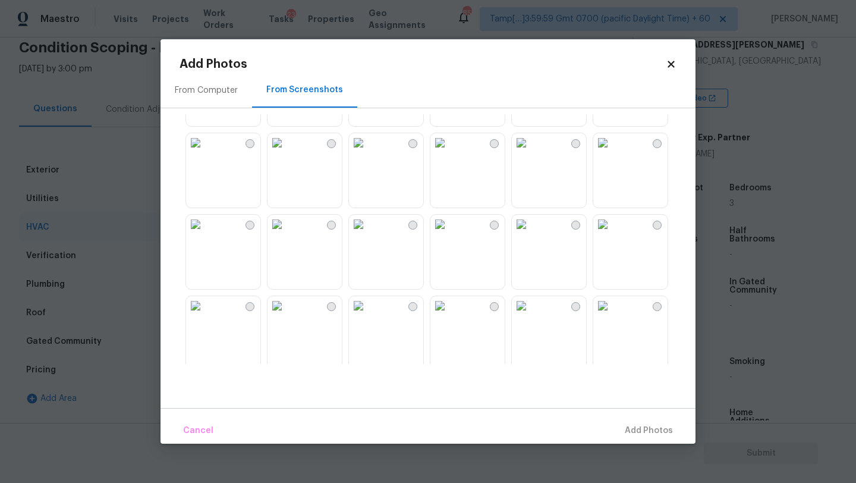
click at [286, 152] on img at bounding box center [276, 142] width 19 height 19
click at [645, 429] on span "Add 1 Photo(s)" at bounding box center [643, 430] width 59 height 15
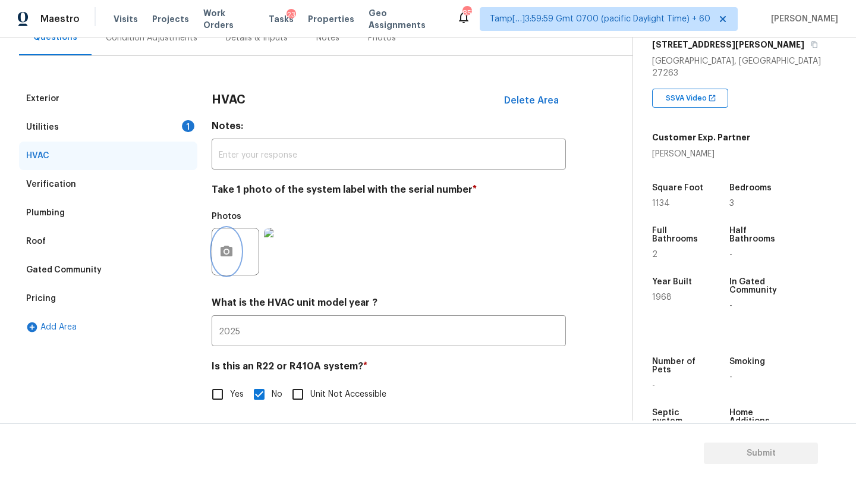
scroll to position [129, 0]
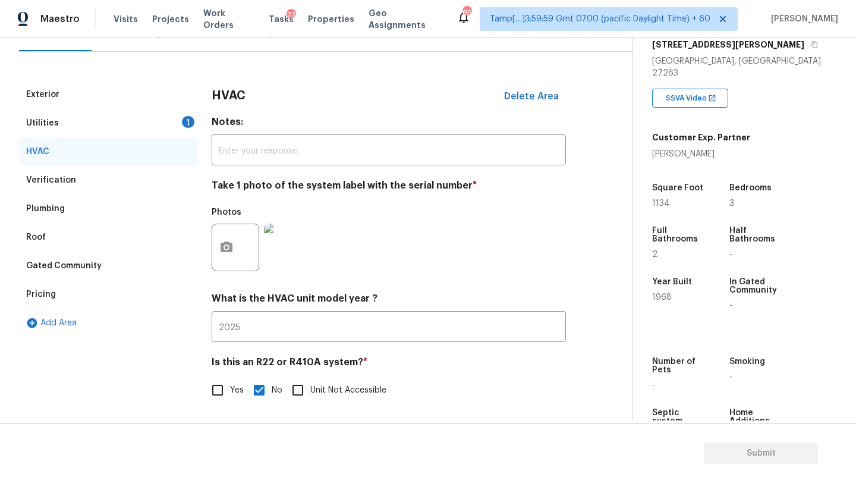
click at [88, 131] on div "Utilities 1" at bounding box center [108, 123] width 178 height 29
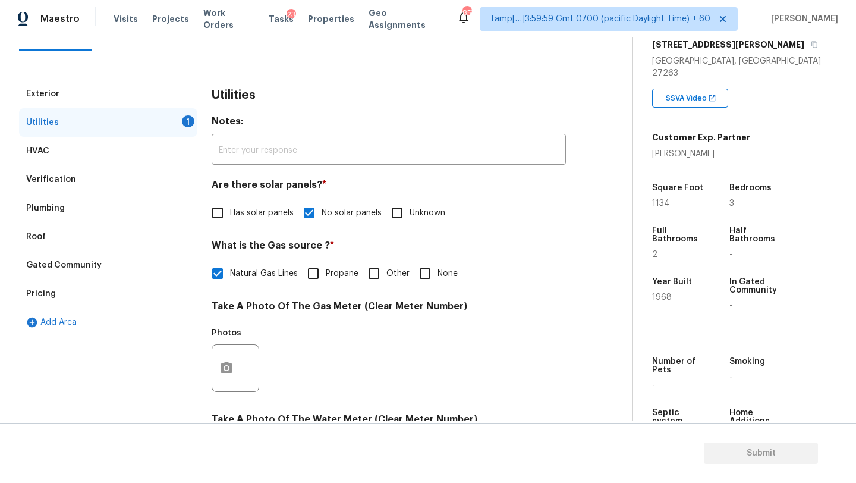
click at [88, 131] on div "Utilities 1" at bounding box center [108, 122] width 178 height 29
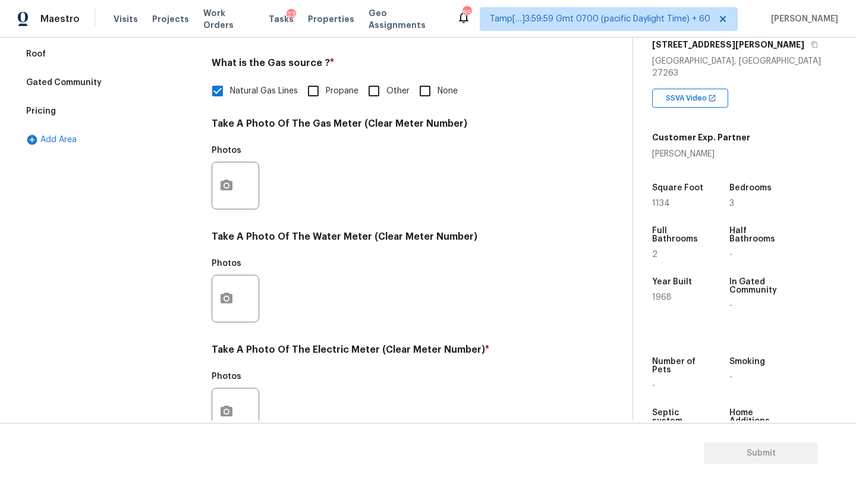
scroll to position [326, 0]
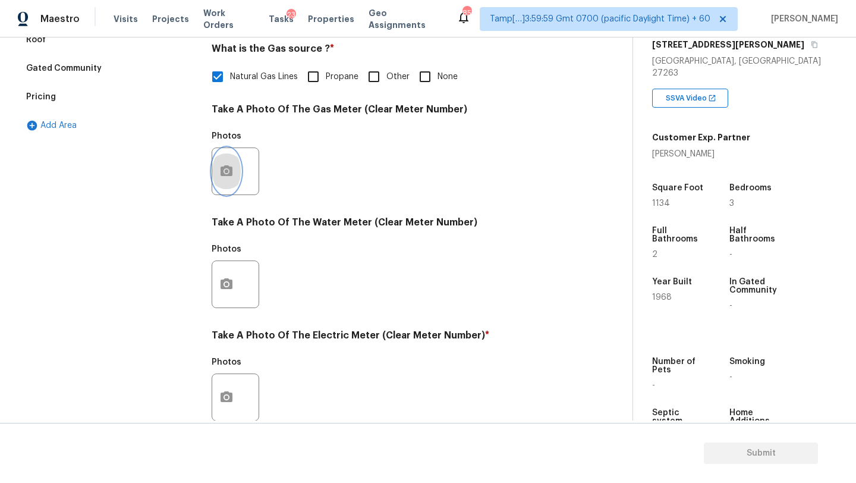
click at [222, 187] on button "button" at bounding box center [226, 171] width 29 height 46
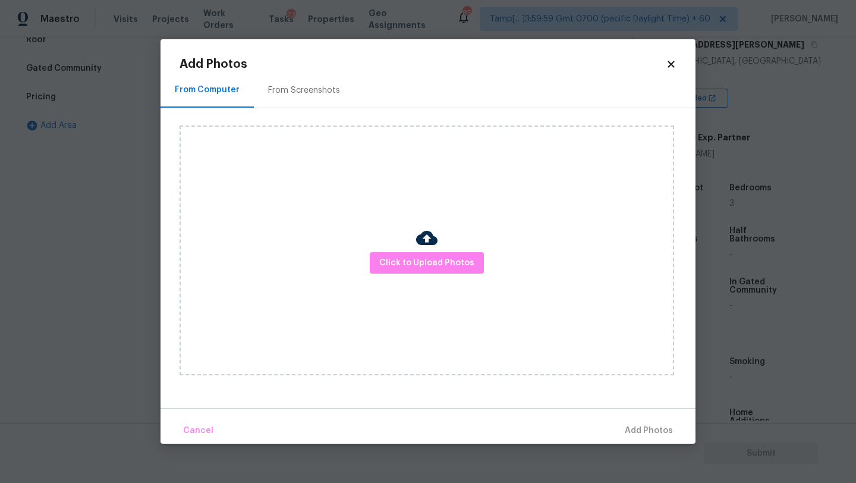
click at [278, 80] on div "From Screenshots" at bounding box center [304, 90] width 100 height 35
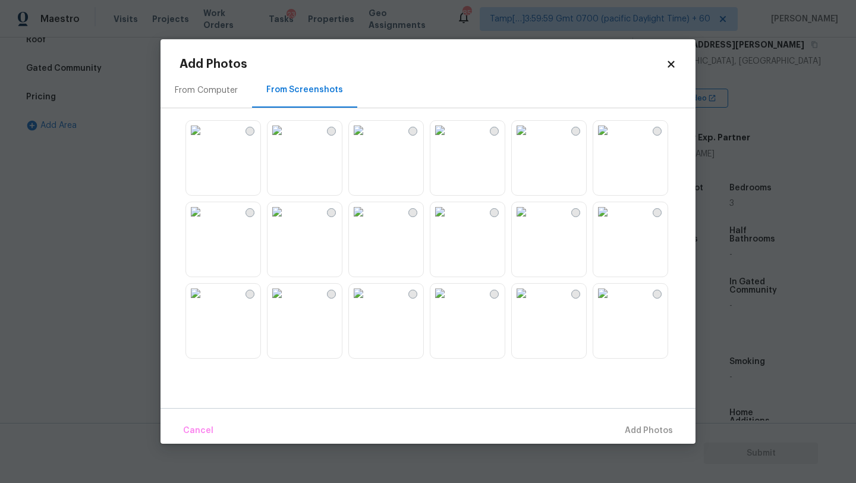
click at [286, 140] on img at bounding box center [276, 130] width 19 height 19
click at [629, 436] on span "Add 1 Photo(s)" at bounding box center [643, 430] width 59 height 15
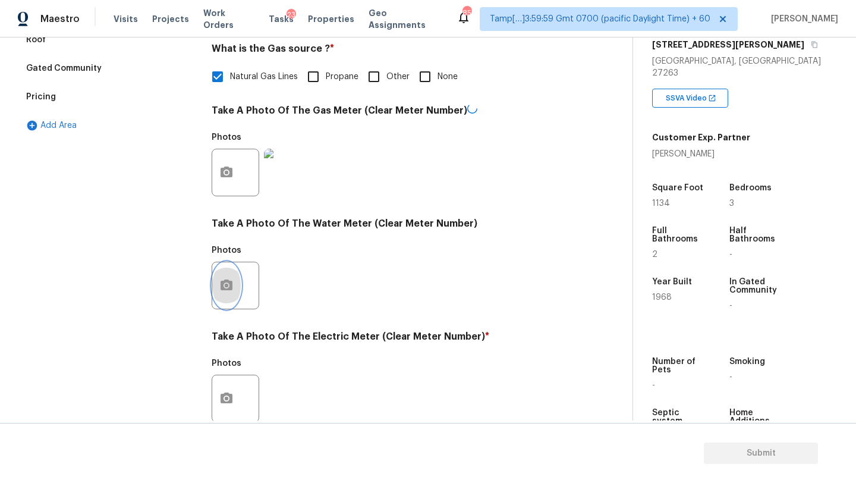
click at [223, 289] on icon "button" at bounding box center [226, 284] width 12 height 11
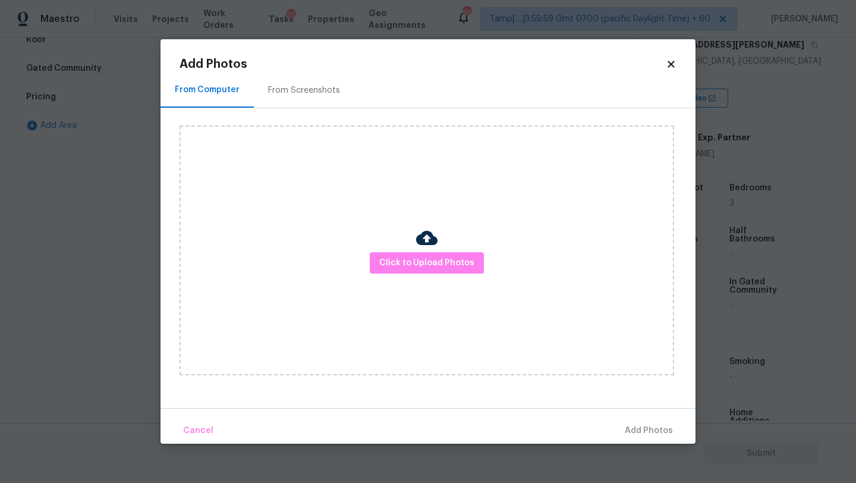
click at [278, 90] on div "From Screenshots" at bounding box center [304, 90] width 72 height 12
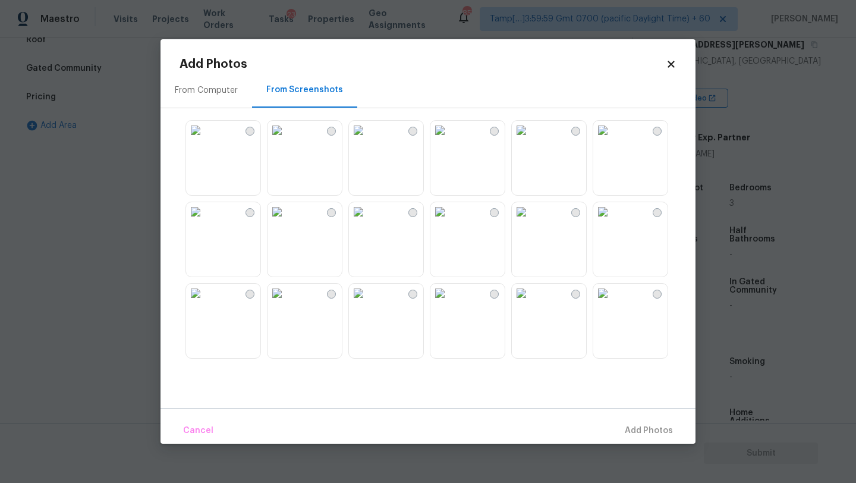
click at [286, 140] on img at bounding box center [276, 130] width 19 height 19
click at [626, 424] on span "Add 1 Photo(s)" at bounding box center [643, 430] width 59 height 15
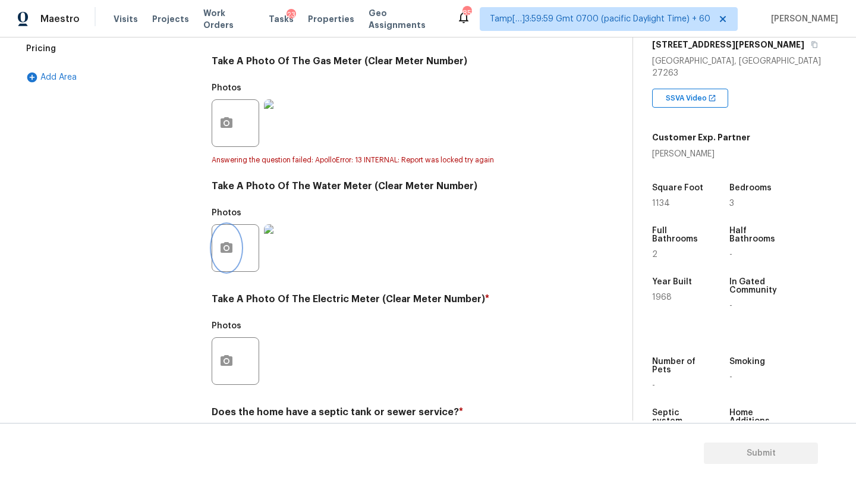
scroll to position [411, 0]
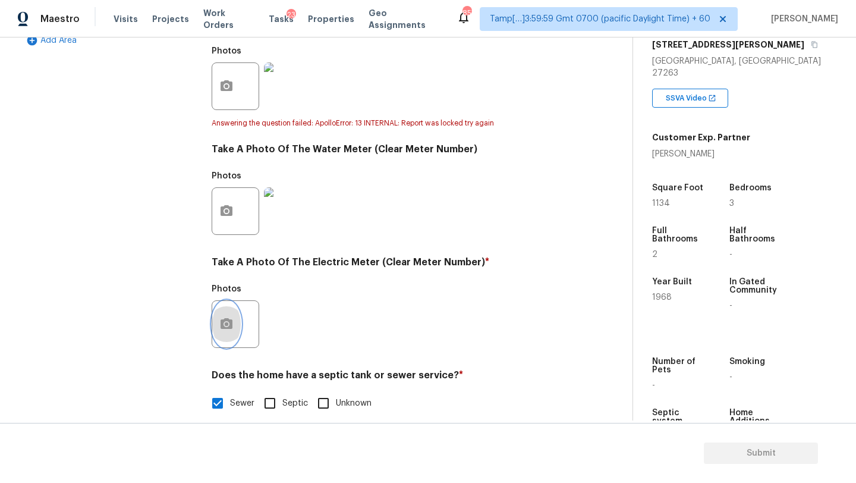
click at [230, 339] on button "button" at bounding box center [226, 324] width 29 height 46
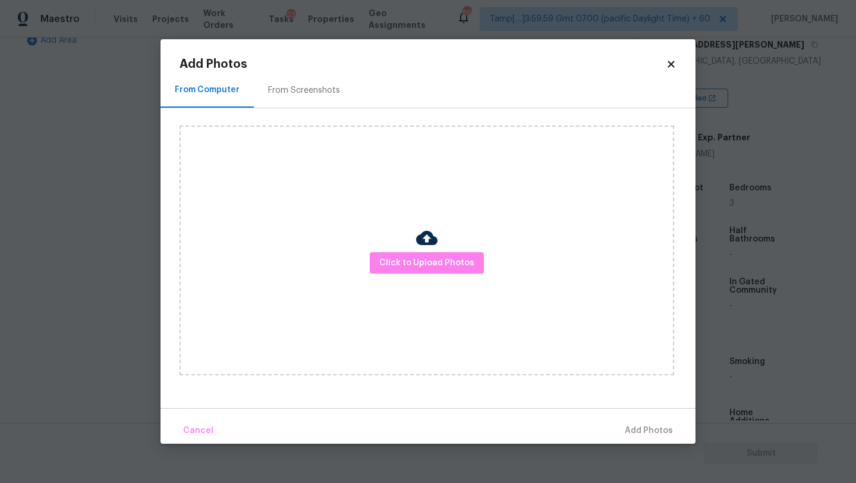
click at [290, 93] on div "From Screenshots" at bounding box center [304, 90] width 72 height 12
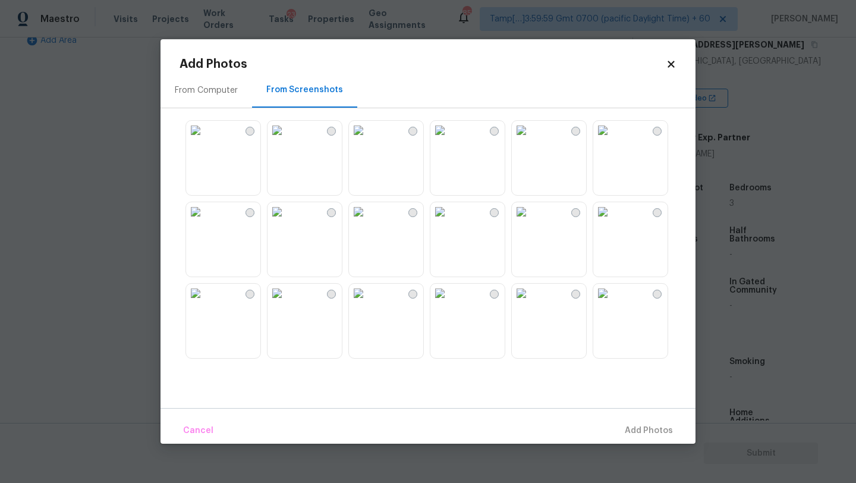
click at [286, 140] on img at bounding box center [276, 130] width 19 height 19
click at [662, 423] on span "Add 1 Photo(s)" at bounding box center [643, 430] width 59 height 15
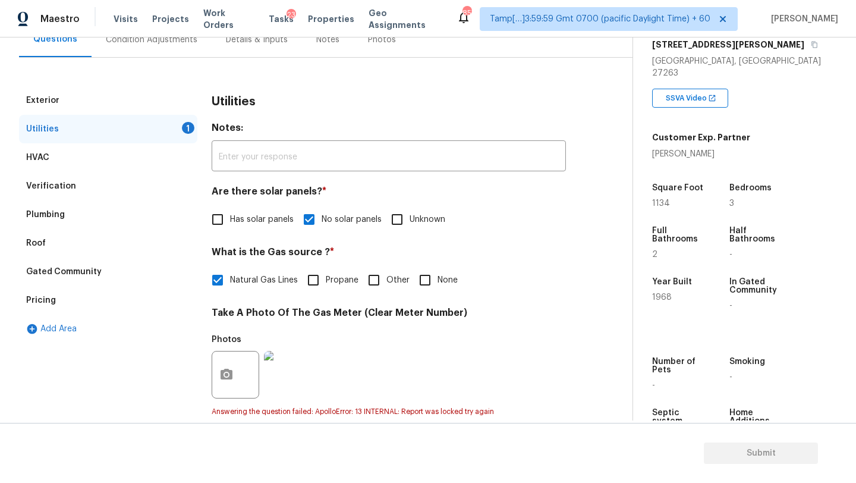
scroll to position [103, 0]
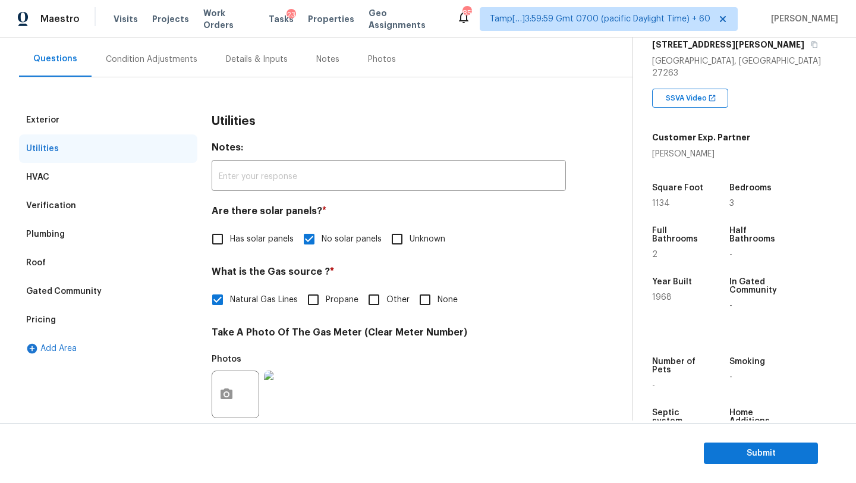
click at [146, 71] on div "Condition Adjustments" at bounding box center [152, 59] width 120 height 35
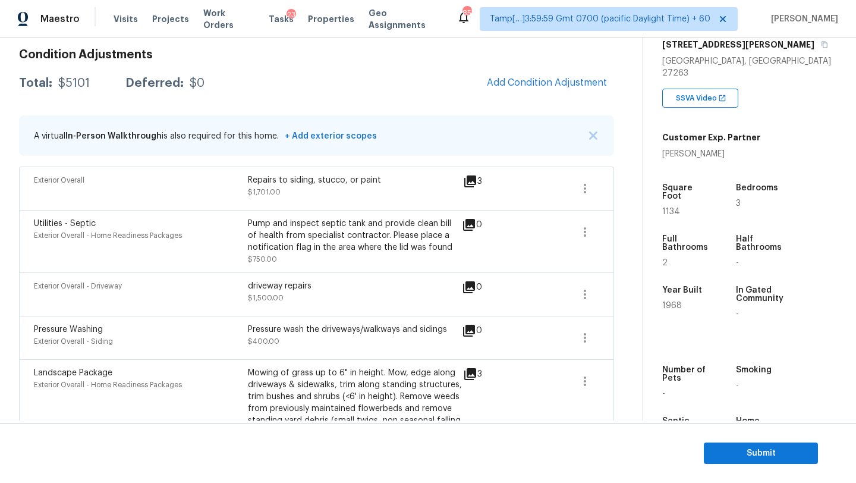
scroll to position [166, 0]
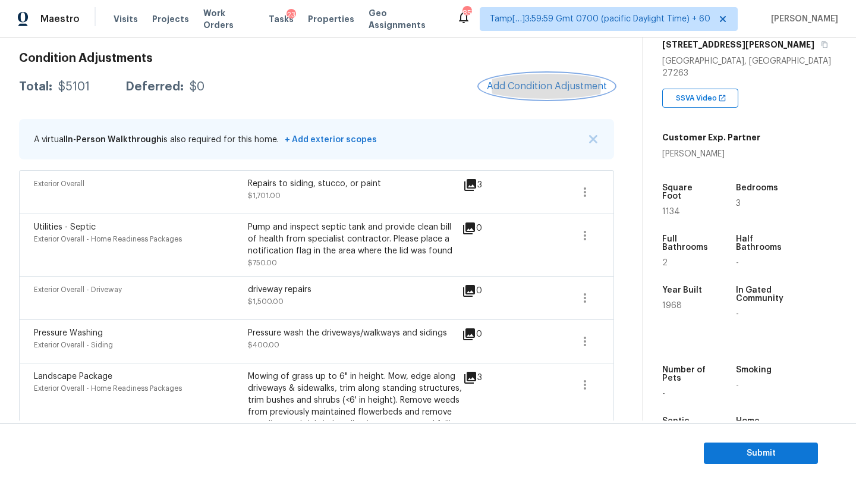
click at [526, 94] on button "Add Condition Adjustment" at bounding box center [547, 86] width 134 height 25
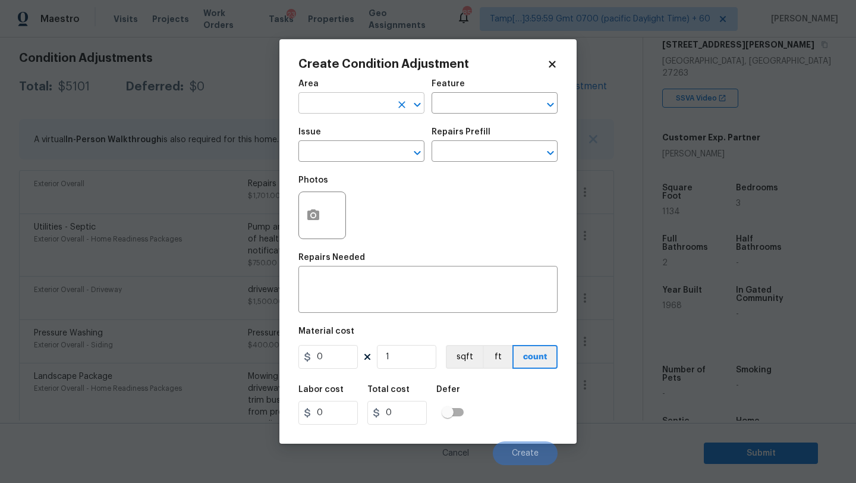
click at [323, 100] on input "text" at bounding box center [344, 104] width 93 height 18
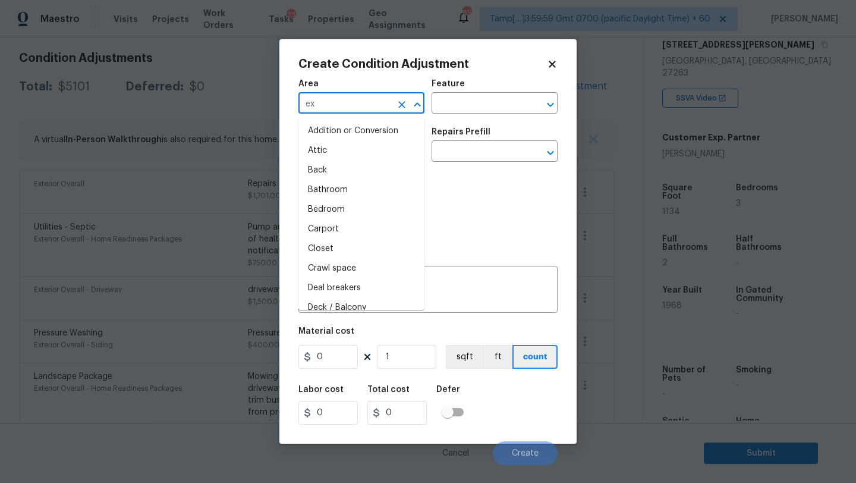
click at [323, 100] on input "ex" at bounding box center [344, 104] width 93 height 18
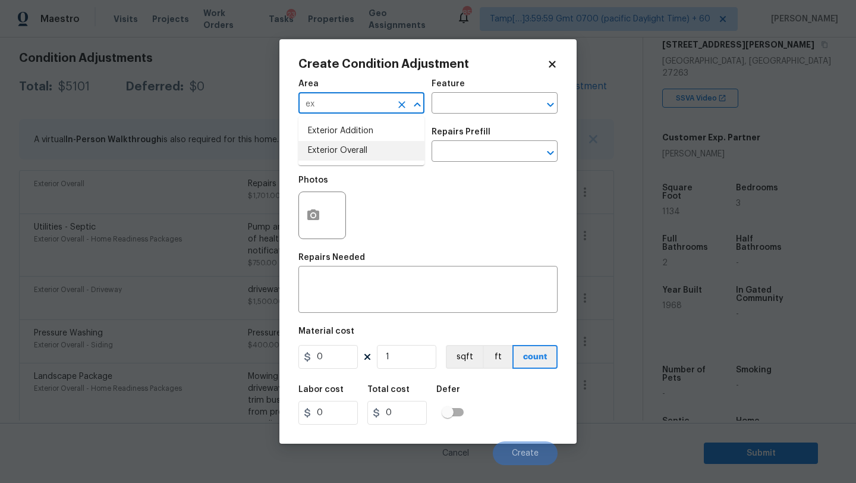
click at [332, 152] on li "Exterior Overall" at bounding box center [361, 151] width 126 height 20
type input "Exterior Overall"
click at [373, 295] on textarea at bounding box center [427, 290] width 245 height 25
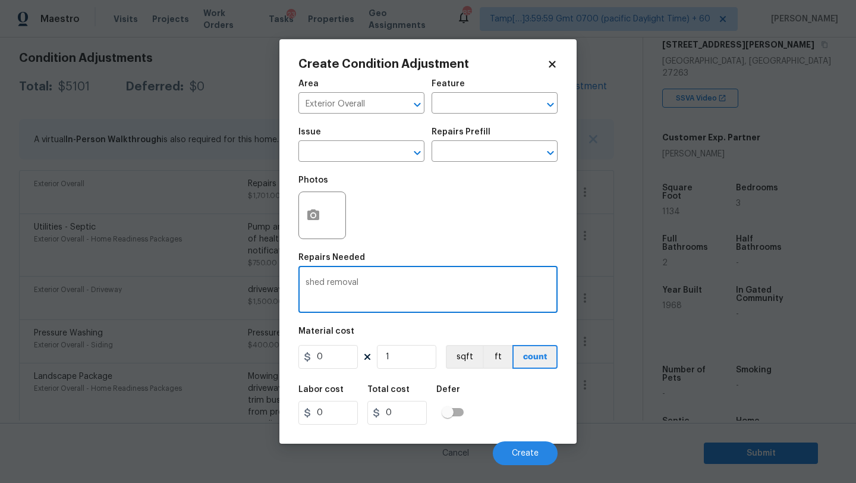
type textarea "shed removal"
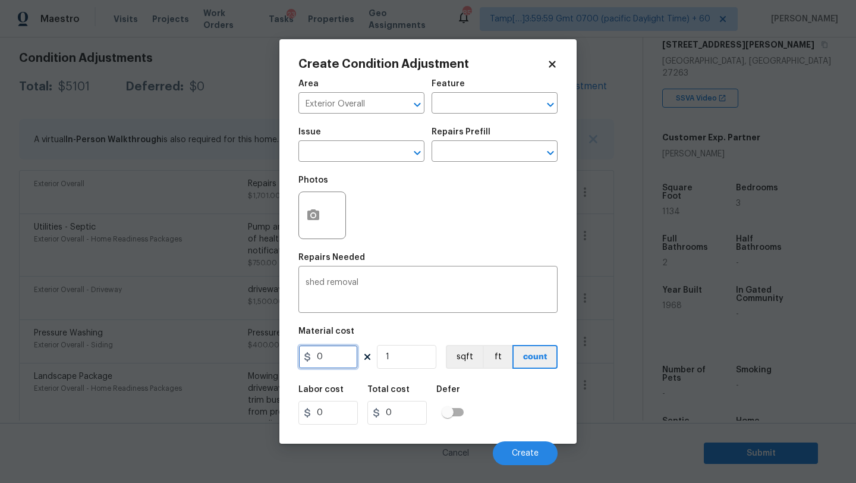
click at [335, 358] on input "0" at bounding box center [327, 357] width 59 height 24
type input "500"
click at [411, 361] on input "1" at bounding box center [406, 357] width 59 height 24
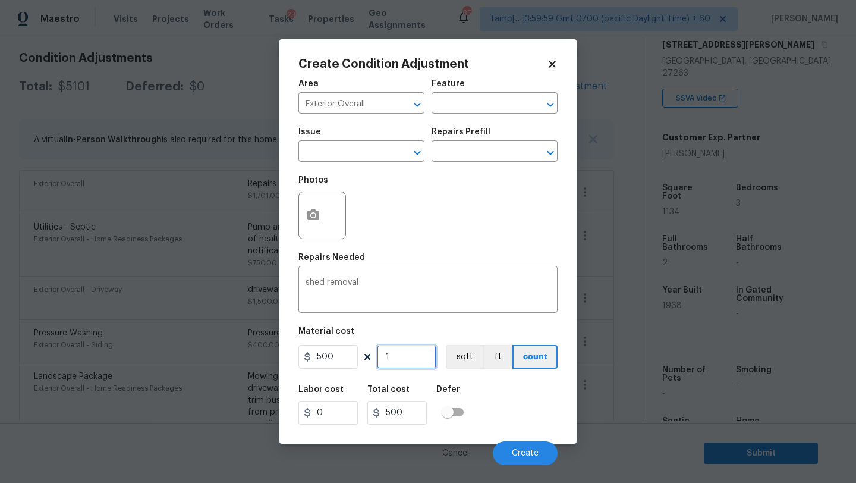
click at [411, 361] on input "1" at bounding box center [406, 357] width 59 height 24
type input "2"
type input "1000"
type input "2"
click at [308, 210] on icon "button" at bounding box center [313, 215] width 14 height 14
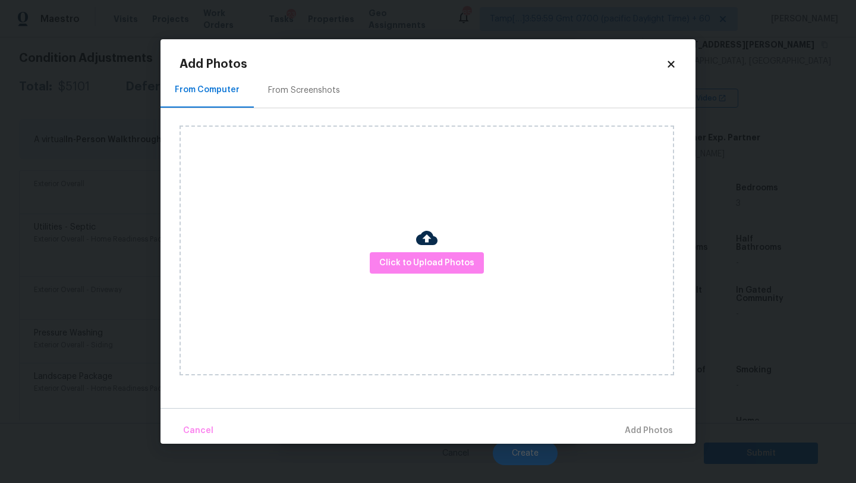
click at [407, 247] on div "Click to Upload Photos" at bounding box center [426, 250] width 494 height 250
click at [403, 260] on span "Click to Upload Photos" at bounding box center [426, 263] width 95 height 15
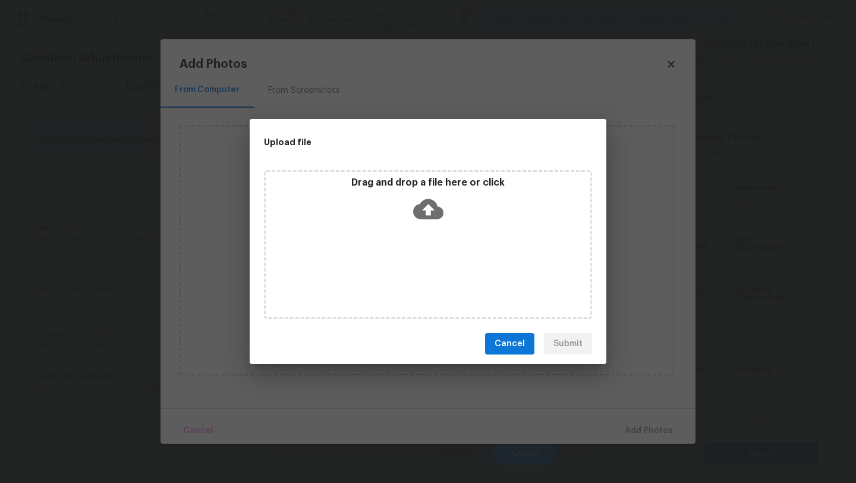
click at [439, 229] on div "Drag and drop a file here or click" at bounding box center [428, 244] width 328 height 149
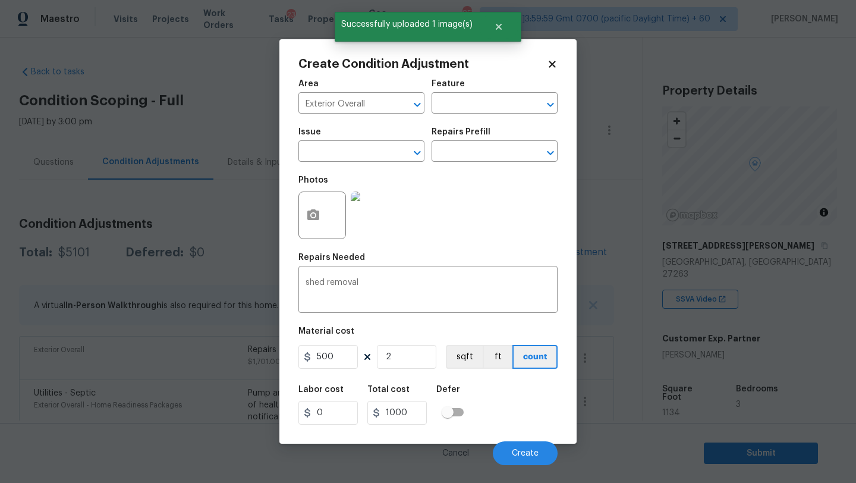
scroll to position [201, 0]
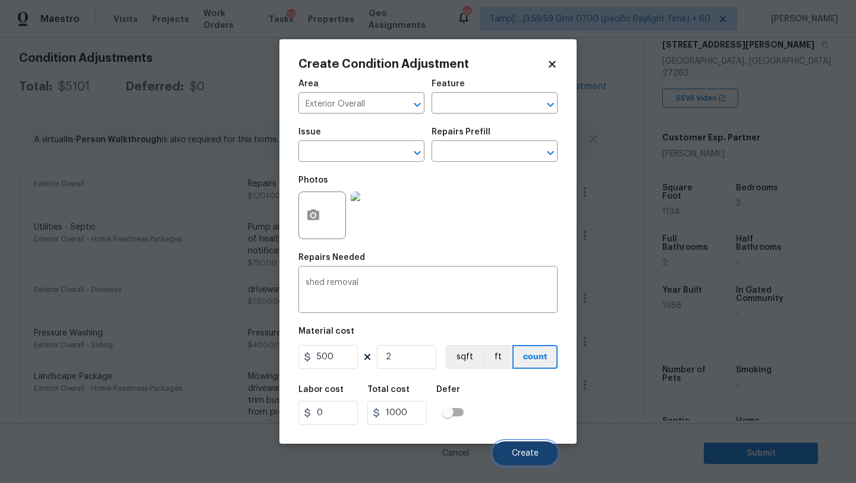
click at [524, 456] on span "Create" at bounding box center [525, 453] width 27 height 9
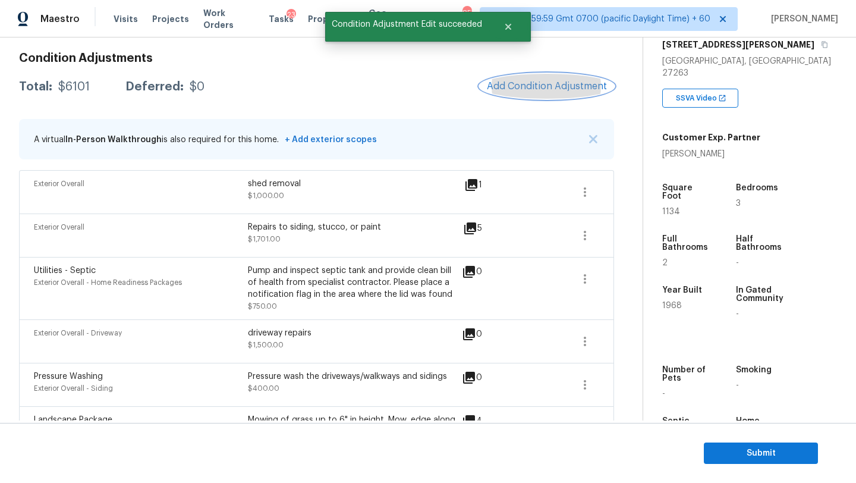
click at [528, 92] on button "Add Condition Adjustment" at bounding box center [547, 86] width 134 height 25
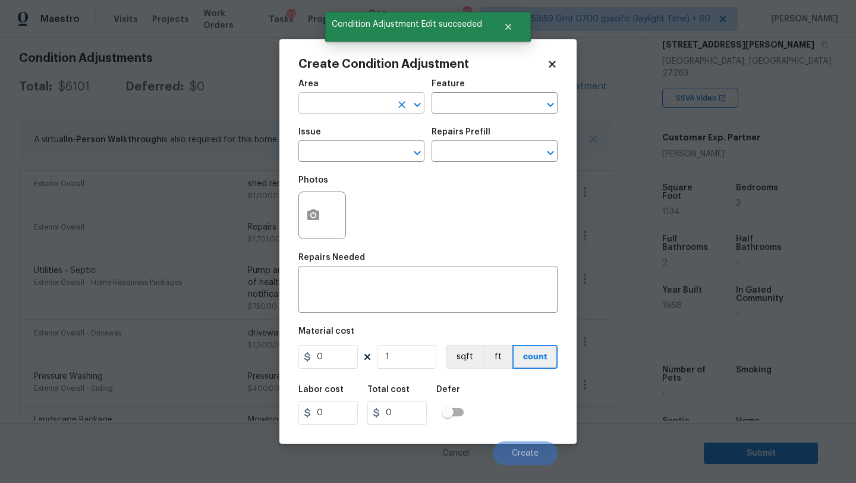
click at [367, 106] on input "text" at bounding box center [344, 104] width 93 height 18
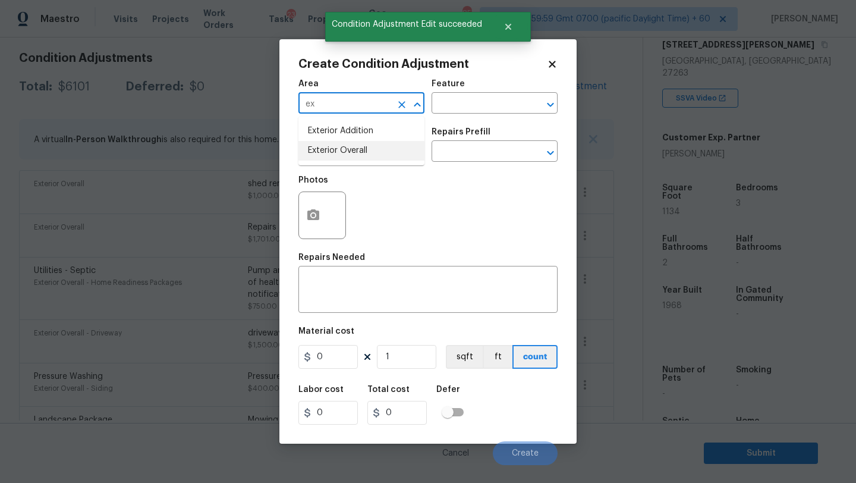
click at [366, 158] on li "Exterior Overall" at bounding box center [361, 151] width 126 height 20
type input "Exterior Overall"
click at [487, 110] on input "text" at bounding box center [477, 104] width 93 height 18
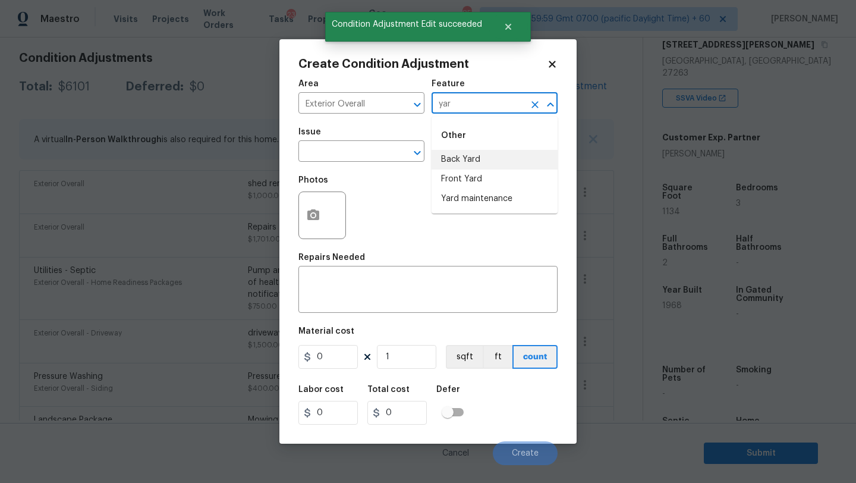
click at [483, 157] on li "Back Yard" at bounding box center [494, 160] width 126 height 20
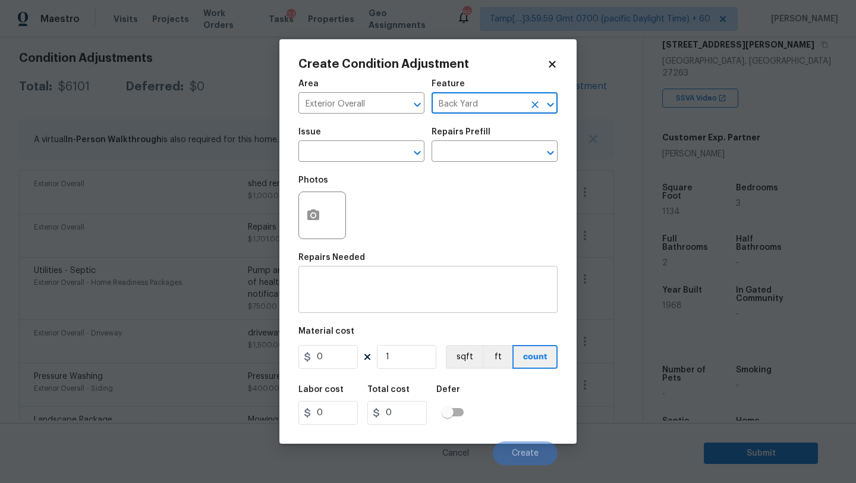
type input "Back Yard"
click at [439, 296] on textarea at bounding box center [427, 290] width 245 height 25
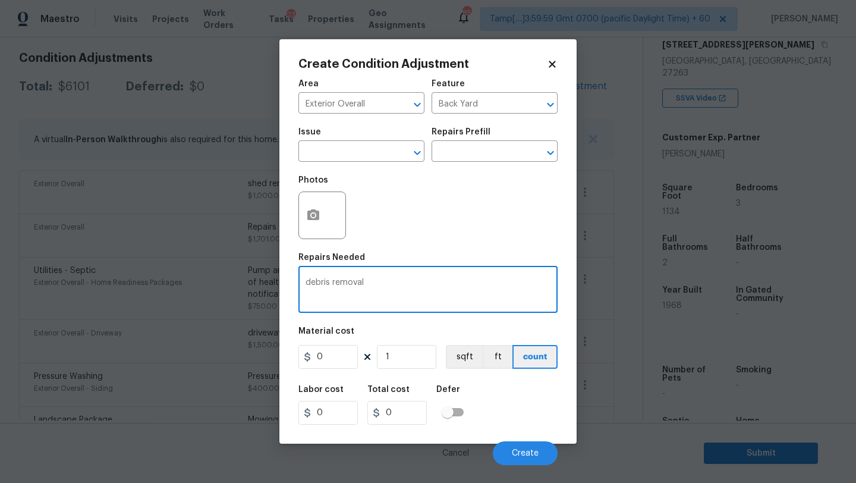
type textarea "debris removal"
click at [332, 358] on input "0" at bounding box center [327, 357] width 59 height 24
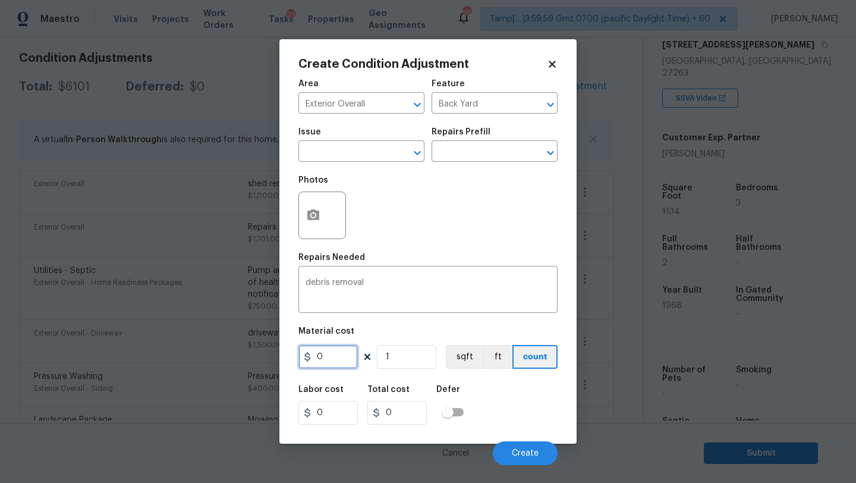
click at [332, 358] on input "0" at bounding box center [327, 357] width 59 height 24
type input "600"
click at [315, 218] on icon "button" at bounding box center [313, 214] width 12 height 11
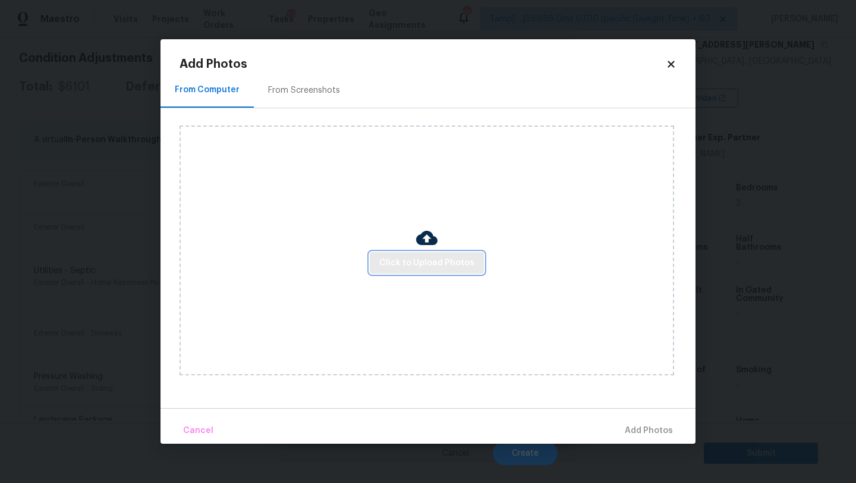
click at [420, 266] on span "Click to Upload Photos" at bounding box center [426, 263] width 95 height 15
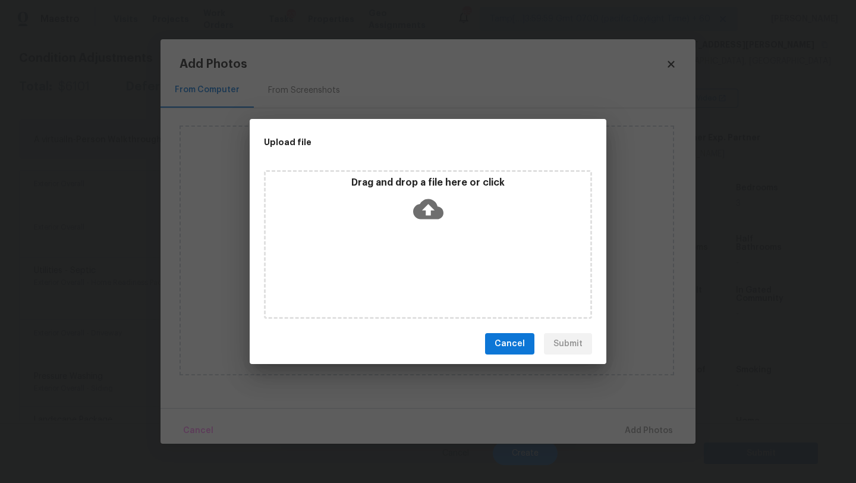
click at [420, 235] on div "Drag and drop a file here or click" at bounding box center [428, 244] width 328 height 149
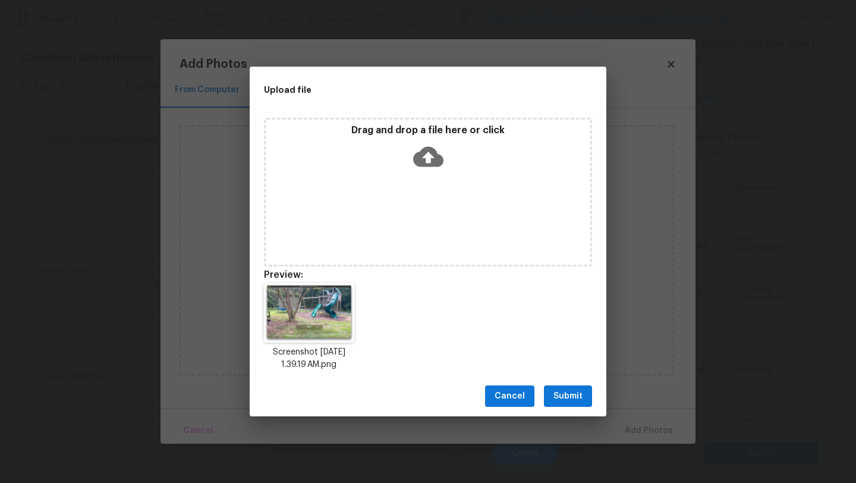
click at [576, 395] on span "Submit" at bounding box center [567, 396] width 29 height 15
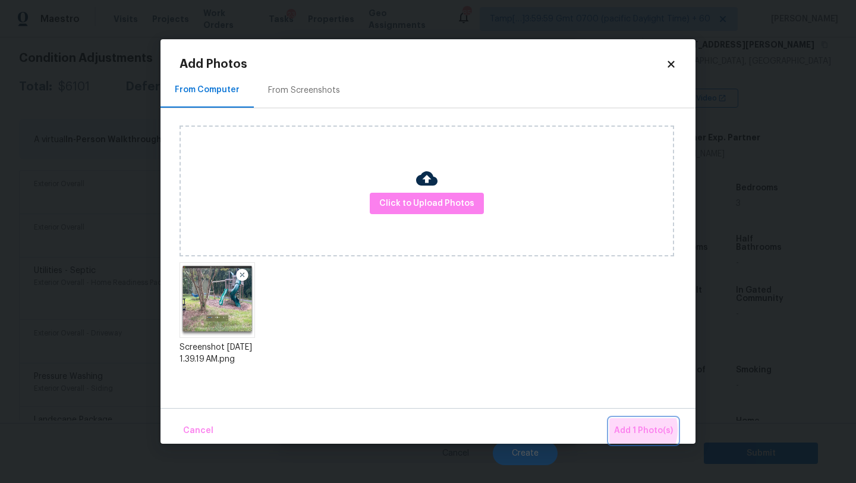
click at [626, 429] on span "Add 1 Photo(s)" at bounding box center [643, 430] width 59 height 15
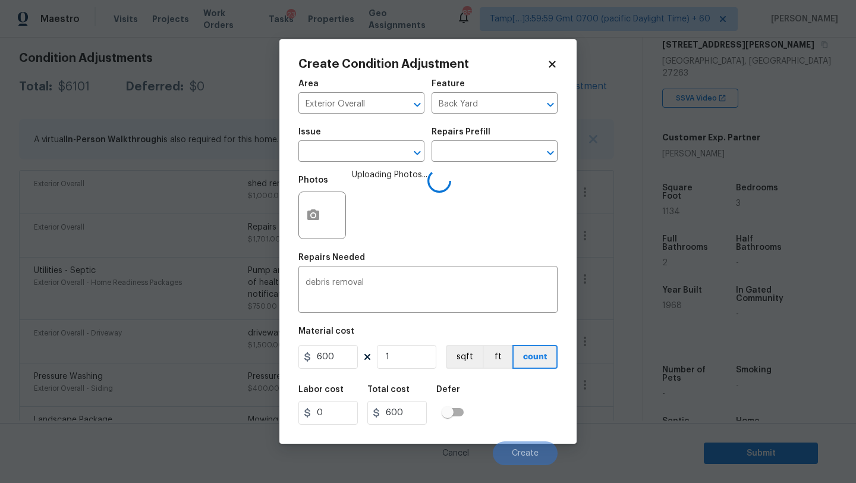
click at [494, 408] on div "Labor cost 0 Total cost 600 Defer" at bounding box center [427, 404] width 259 height 53
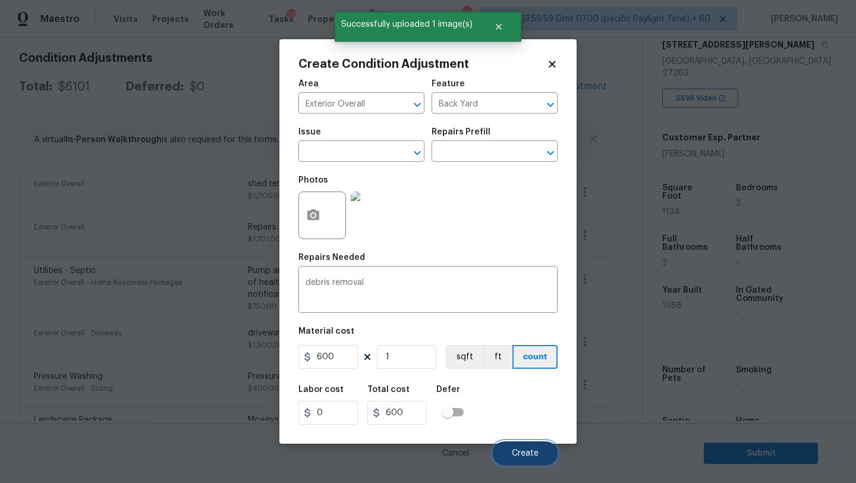
click at [516, 450] on span "Create" at bounding box center [525, 453] width 27 height 9
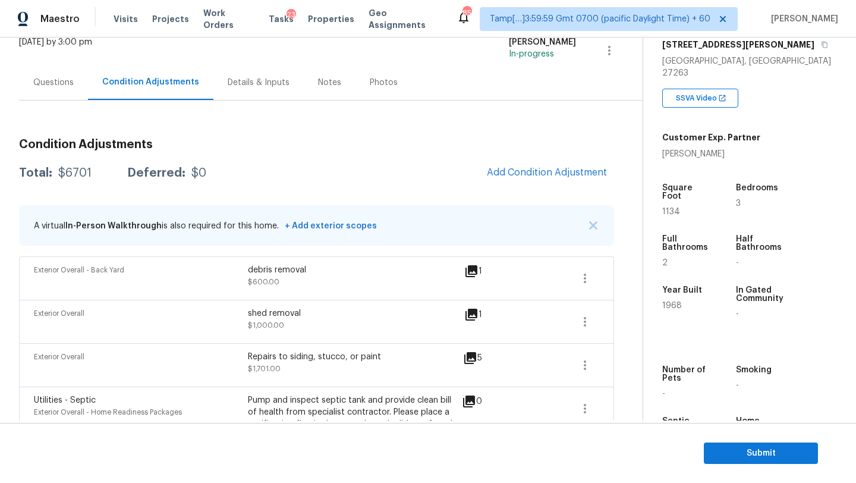
click at [49, 81] on div "Questions" at bounding box center [53, 83] width 40 height 12
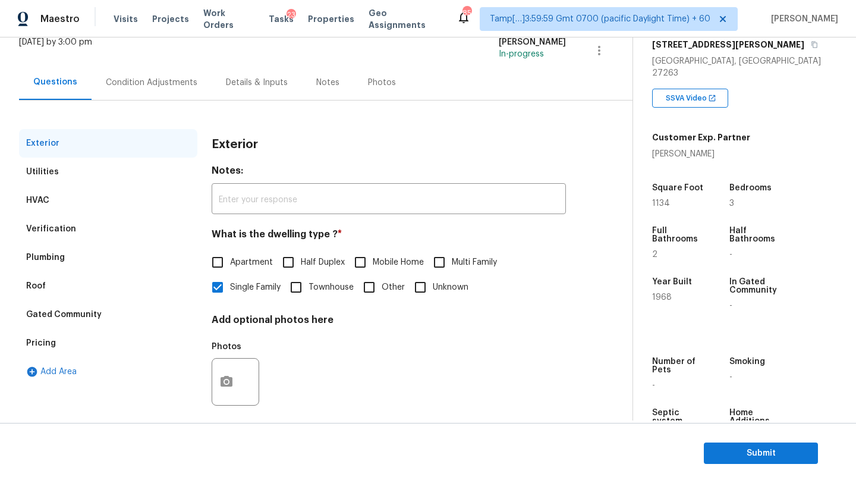
scroll to position [80, 0]
click at [49, 236] on div "Verification" at bounding box center [108, 229] width 178 height 29
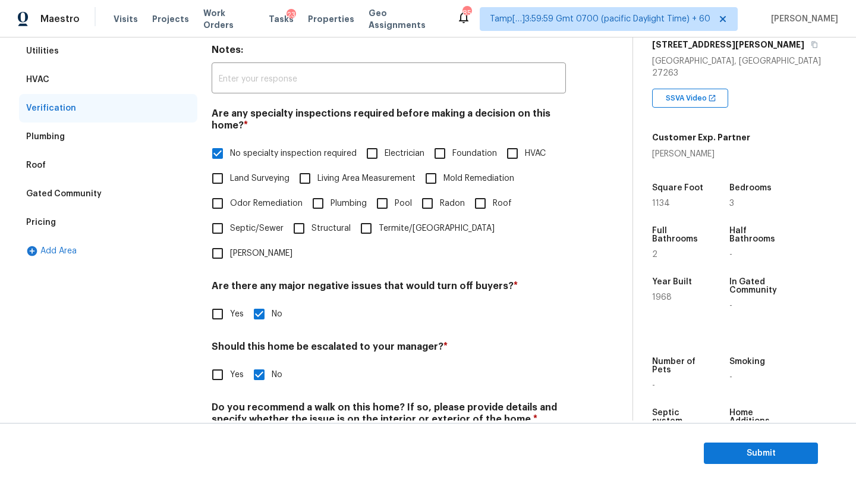
scroll to position [222, 0]
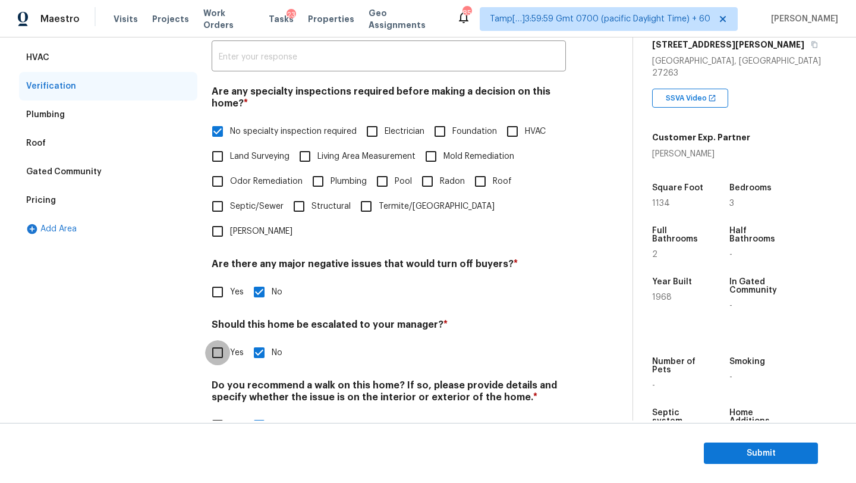
click at [226, 340] on input "Yes" at bounding box center [217, 352] width 25 height 25
checkbox input "true"
checkbox input "false"
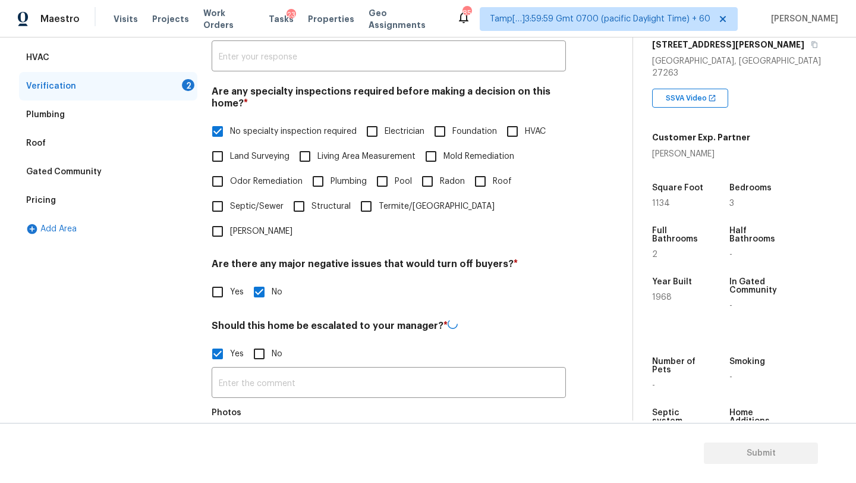
click at [256, 370] on input "text" at bounding box center [389, 384] width 354 height 28
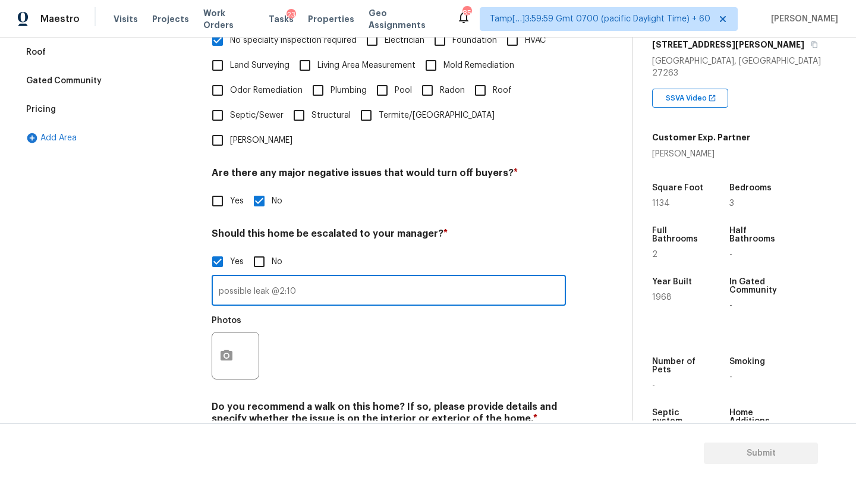
scroll to position [323, 0]
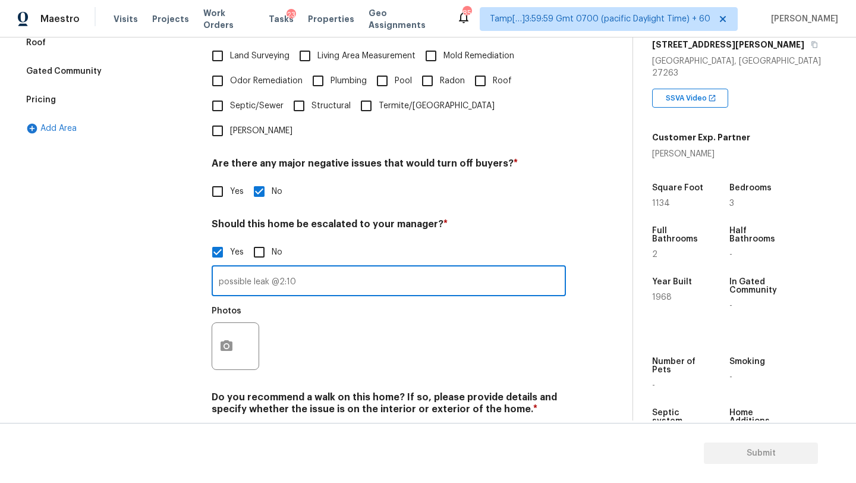
type input "possible leak @2:10"
click at [240, 327] on button "button" at bounding box center [226, 346] width 29 height 46
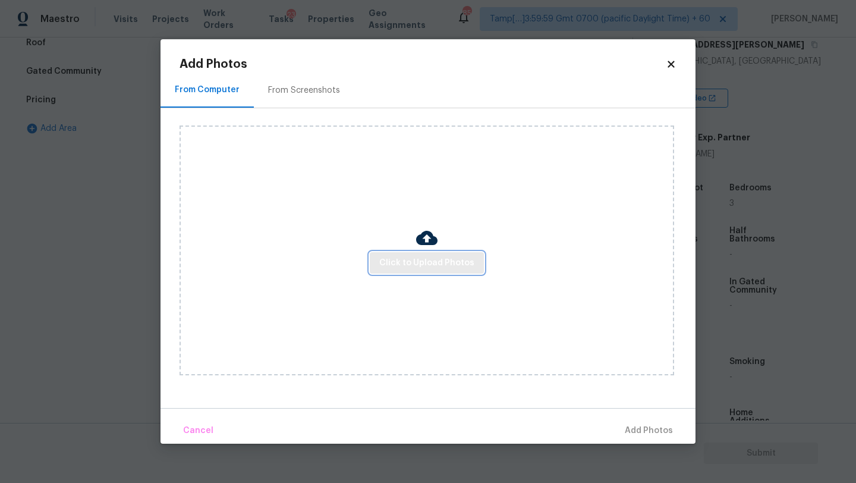
click at [396, 271] on button "Click to Upload Photos" at bounding box center [427, 263] width 114 height 22
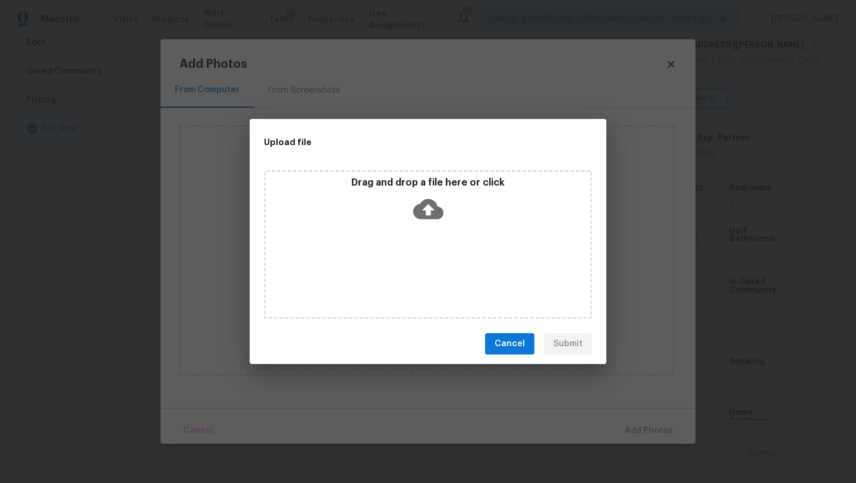
click at [411, 240] on div "Drag and drop a file here or click" at bounding box center [428, 244] width 328 height 149
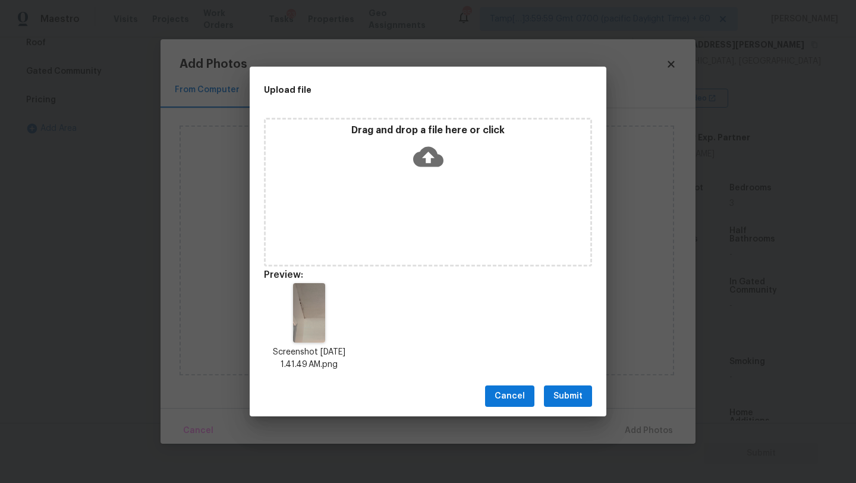
click at [560, 401] on span "Submit" at bounding box center [567, 396] width 29 height 15
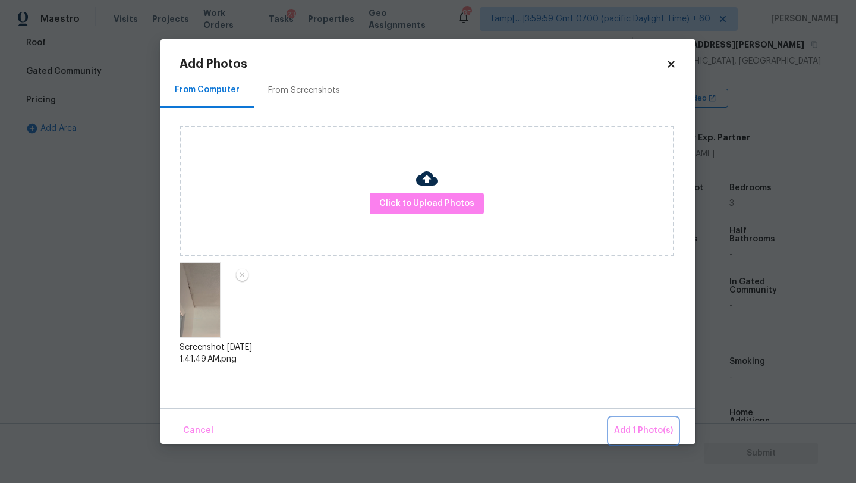
click at [642, 418] on button "Add 1 Photo(s)" at bounding box center [643, 431] width 68 height 26
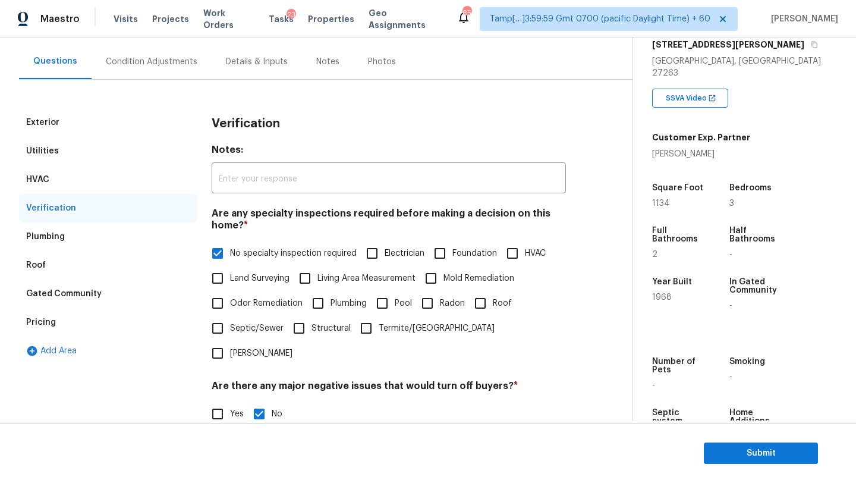
scroll to position [55, 0]
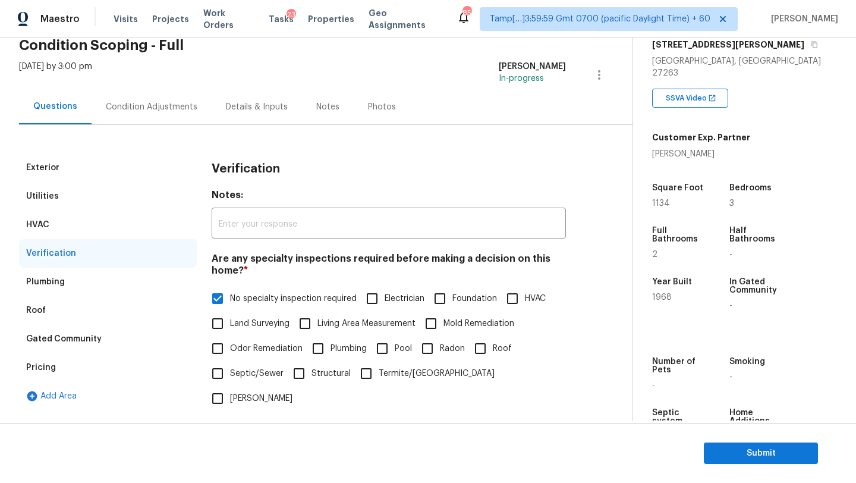
click at [178, 107] on div "Condition Adjustments" at bounding box center [152, 107] width 92 height 12
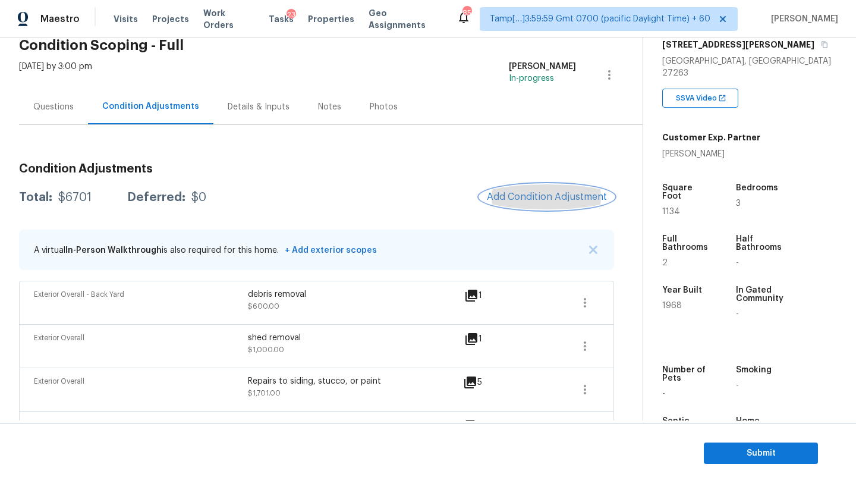
click at [529, 193] on span "Add Condition Adjustment" at bounding box center [547, 196] width 120 height 11
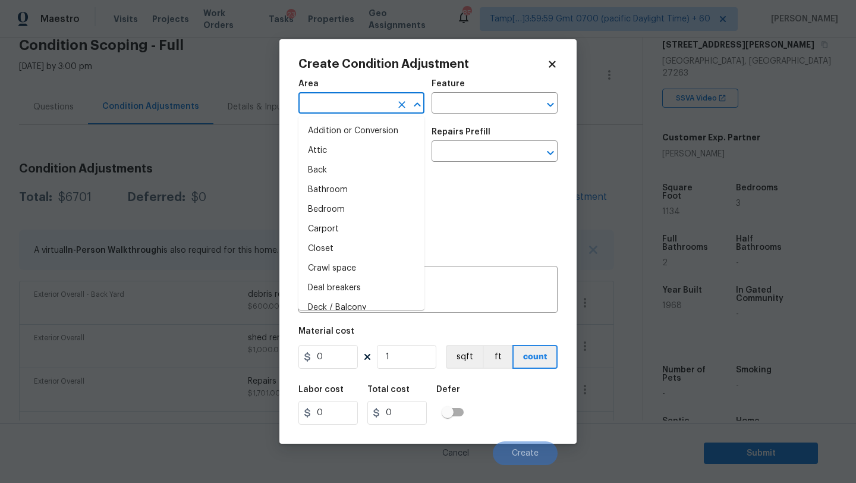
click at [357, 112] on input "text" at bounding box center [344, 104] width 93 height 18
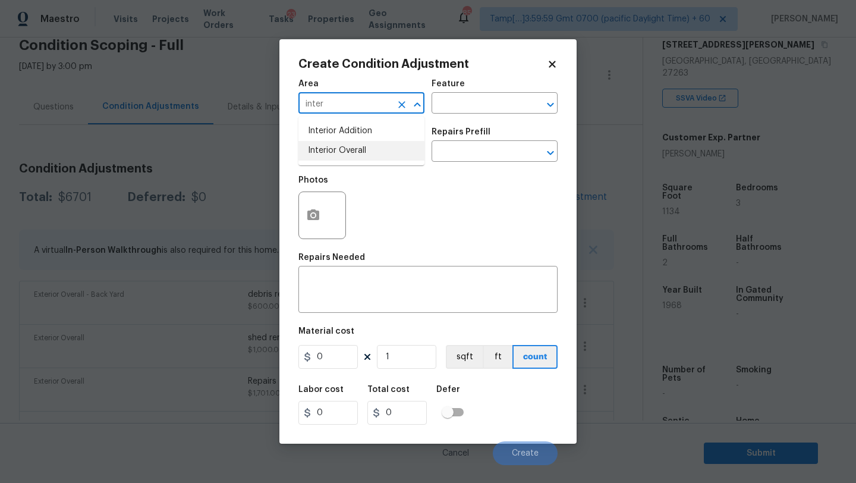
click at [366, 155] on li "Interior Overall" at bounding box center [361, 151] width 126 height 20
type input "Interior Overall"
click at [460, 104] on input "text" at bounding box center [477, 104] width 93 height 18
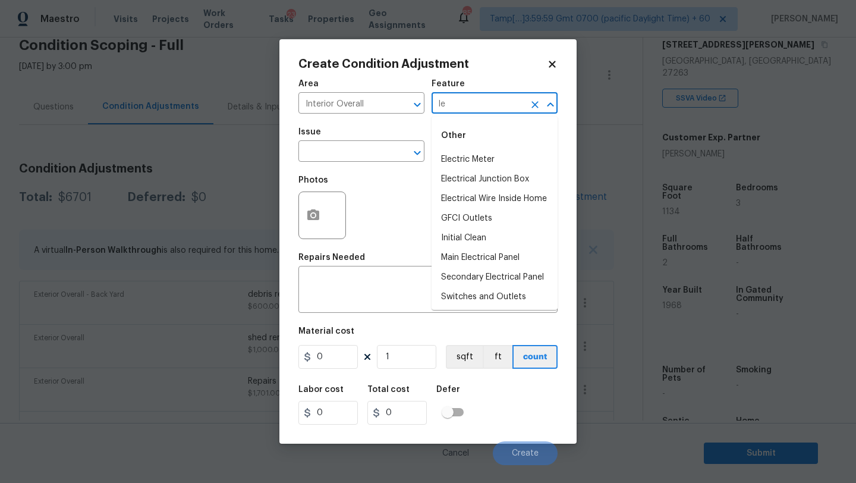
type input "l"
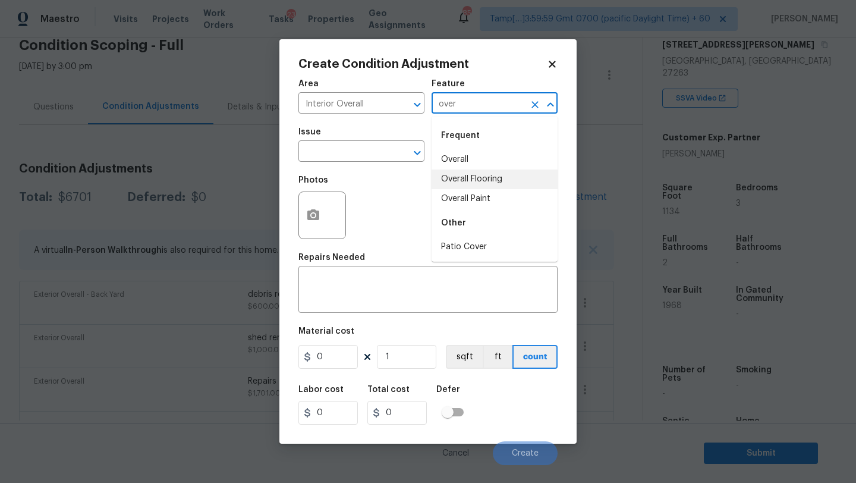
click at [450, 162] on li "Overall" at bounding box center [494, 160] width 126 height 20
type input "Overall"
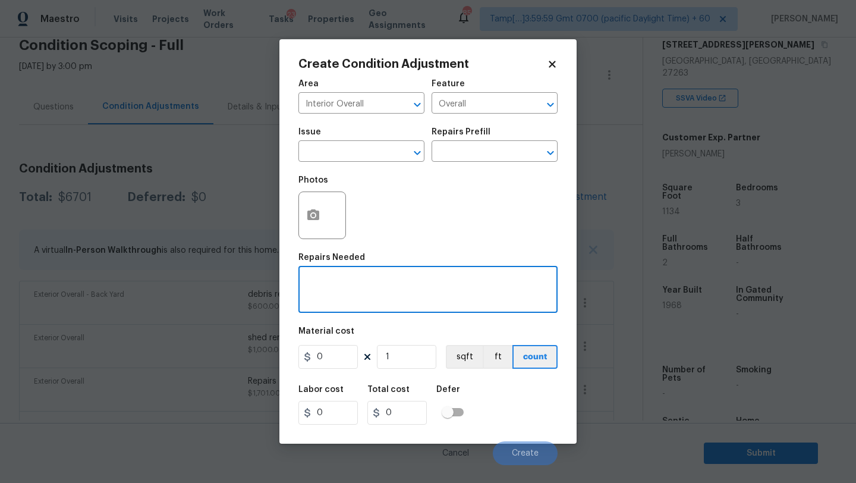
click at [391, 299] on textarea at bounding box center [427, 290] width 245 height 25
type textarea "l"
click at [389, 150] on input "text" at bounding box center [344, 152] width 93 height 18
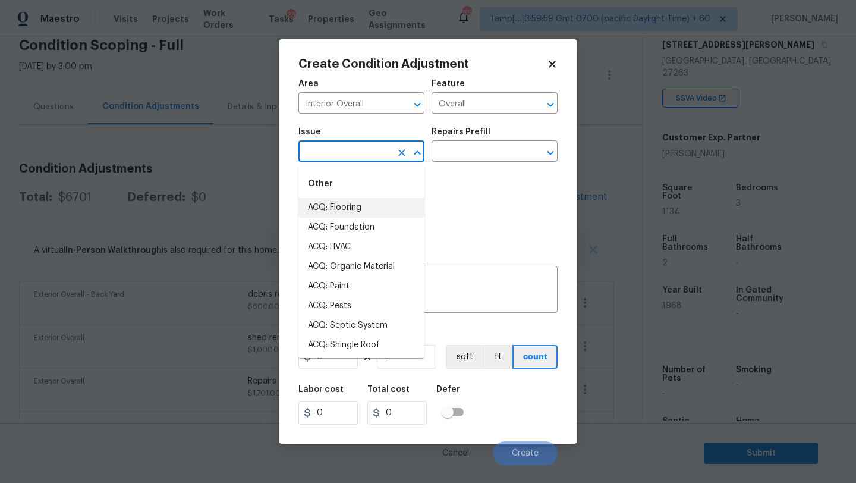
drag, startPoint x: 342, startPoint y: 282, endPoint x: 365, endPoint y: 207, distance: 78.4
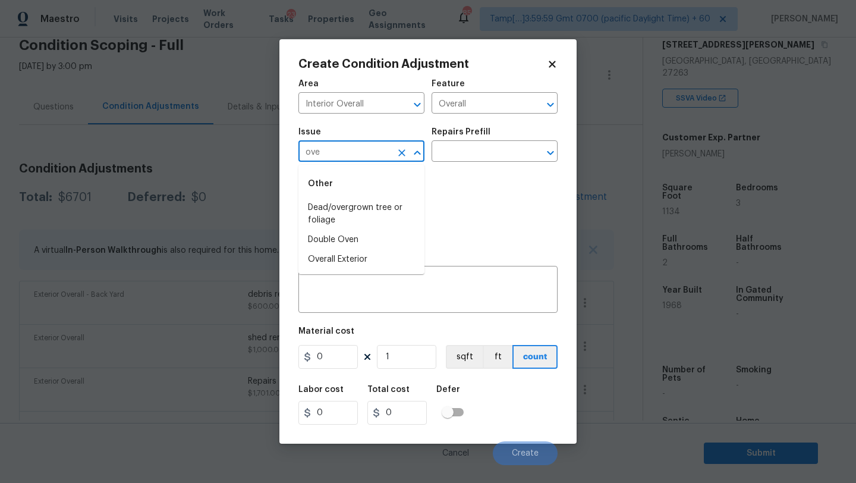
type input "over"
drag, startPoint x: 361, startPoint y: 236, endPoint x: 365, endPoint y: 220, distance: 16.0
click at [365, 220] on ul "Dead/overgrown tree or foliage Overall Exterior" at bounding box center [361, 224] width 126 height 52
click at [402, 158] on icon "Clear" at bounding box center [402, 153] width 12 height 12
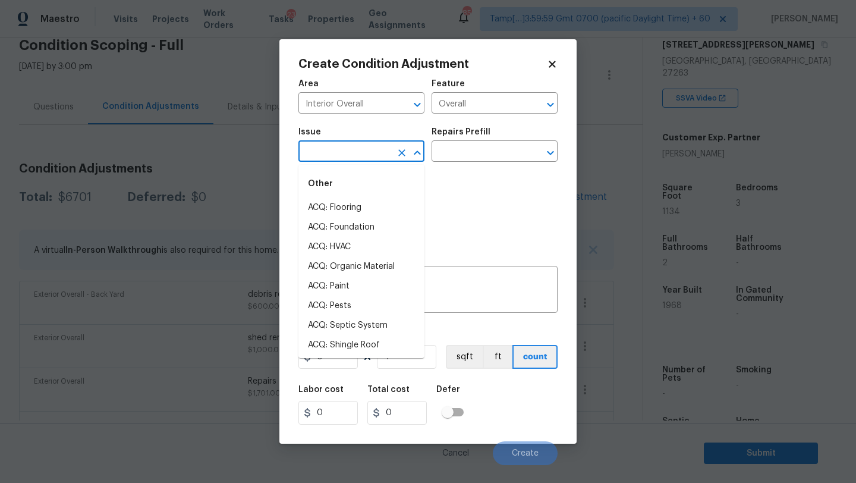
click at [360, 158] on input "text" at bounding box center [344, 152] width 93 height 18
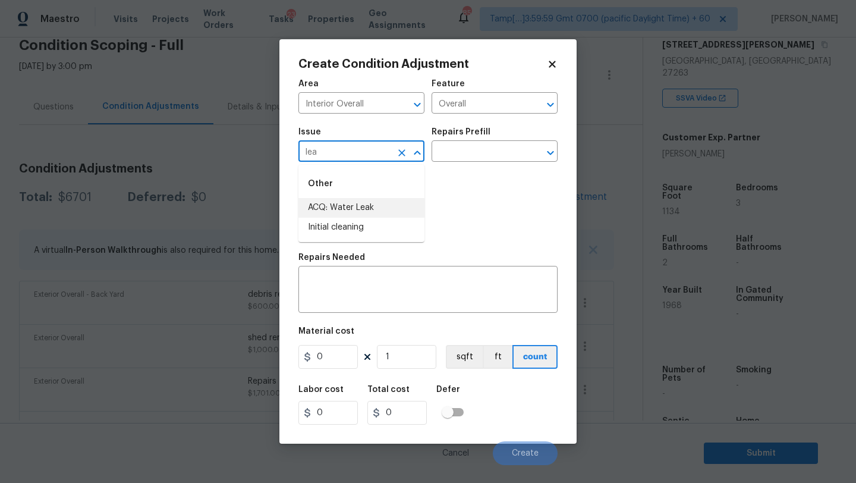
click at [360, 202] on li "ACQ: Water Leak" at bounding box center [361, 208] width 126 height 20
type input "ACQ: Water Leak"
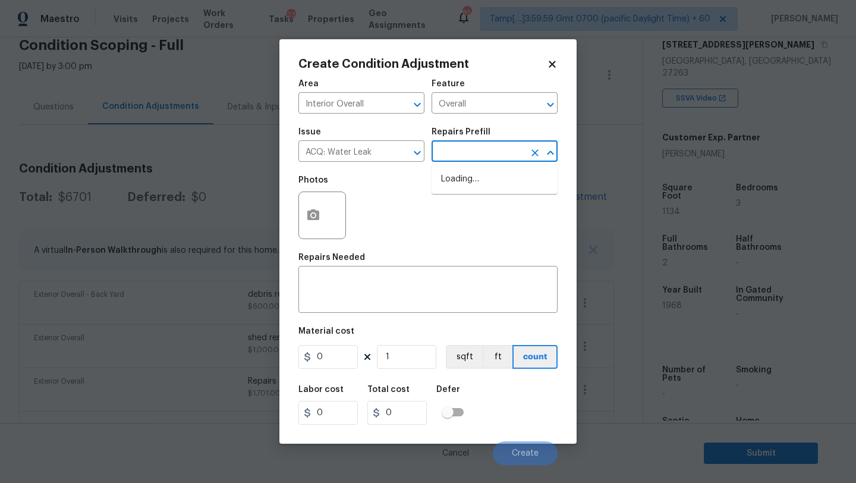
click at [484, 149] on input "text" at bounding box center [477, 152] width 93 height 18
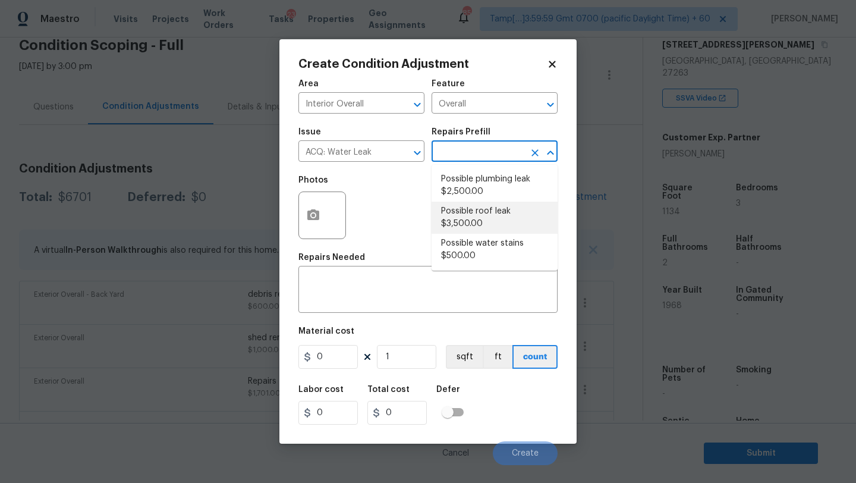
click at [476, 213] on li "Possible roof leak $3,500.00" at bounding box center [494, 217] width 126 height 32
type input "Acquisition"
type textarea "Acquisition Scope: Possible roof leak"
type input "3500"
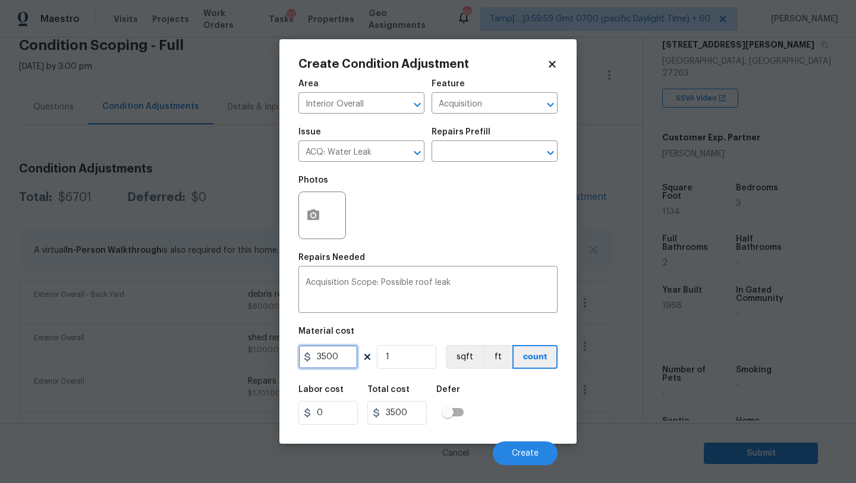
drag, startPoint x: 321, startPoint y: 354, endPoint x: 314, endPoint y: 354, distance: 7.1
click at [314, 354] on input "3500" at bounding box center [327, 357] width 59 height 24
type input "2500"
click at [525, 456] on span "Create" at bounding box center [525, 453] width 27 height 9
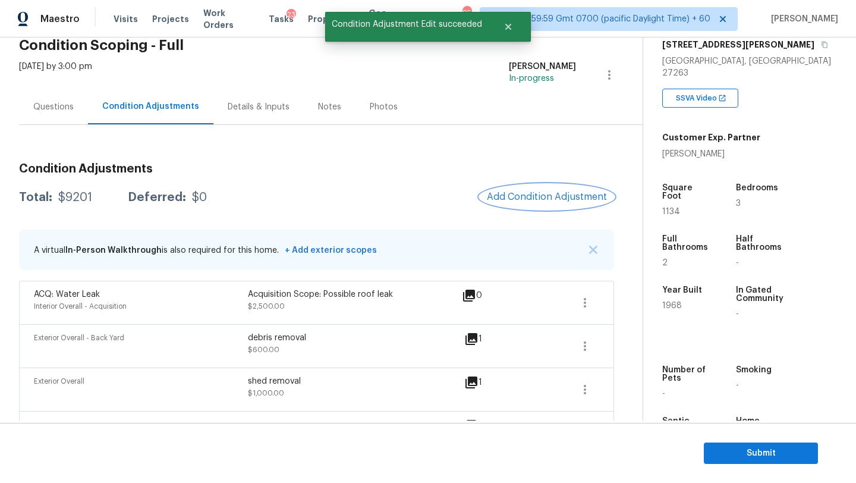
click at [552, 194] on span "Add Condition Adjustment" at bounding box center [547, 196] width 120 height 11
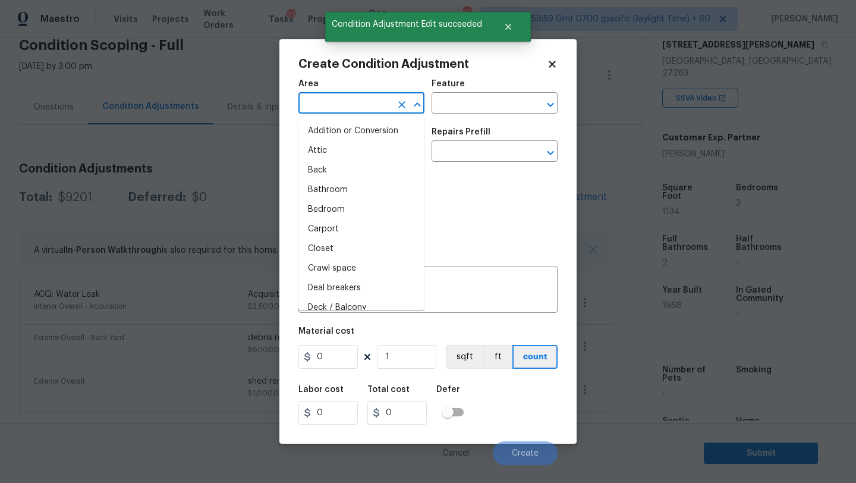
click at [360, 105] on input "text" at bounding box center [344, 104] width 93 height 18
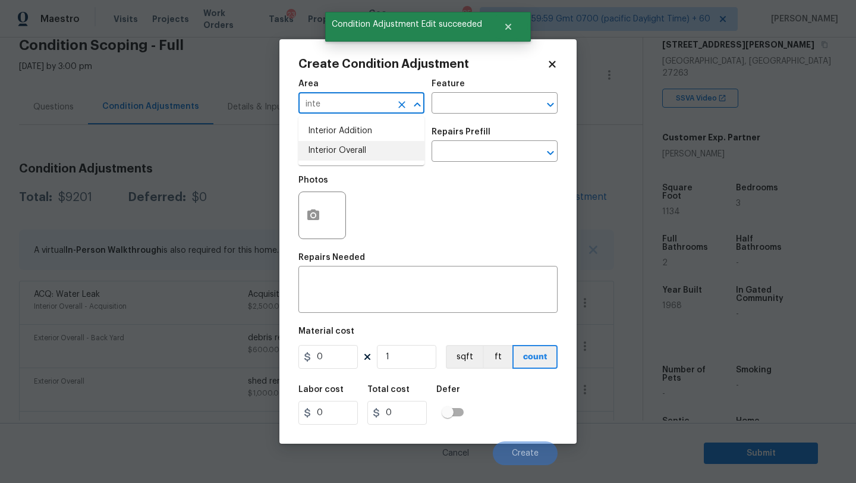
click at [358, 155] on li "Interior Overall" at bounding box center [361, 151] width 126 height 20
type input "Interior Overall"
click at [358, 275] on div "x ​" at bounding box center [427, 291] width 259 height 44
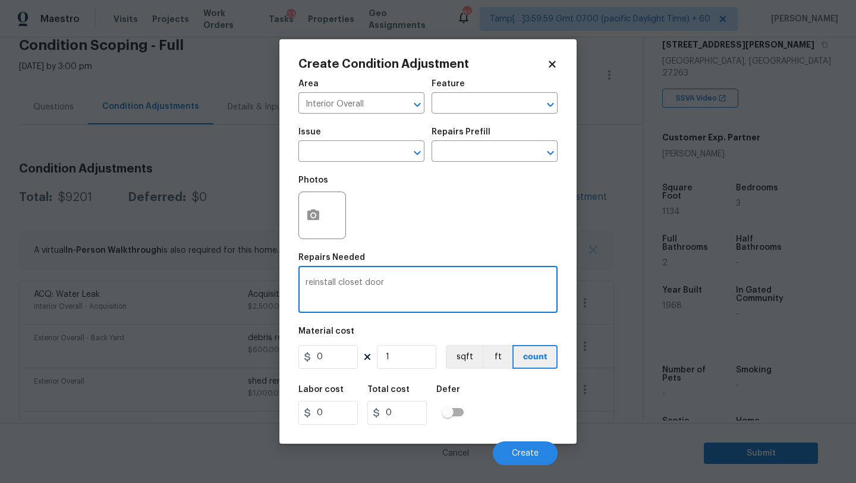
type textarea "reinstall closet door"
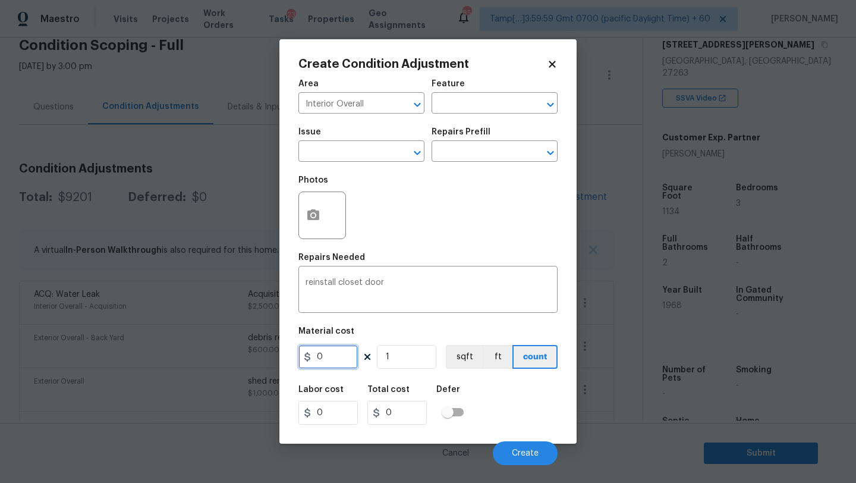
click at [338, 350] on input "0" at bounding box center [327, 357] width 59 height 24
type input "25"
click at [324, 230] on div at bounding box center [322, 215] width 48 height 48
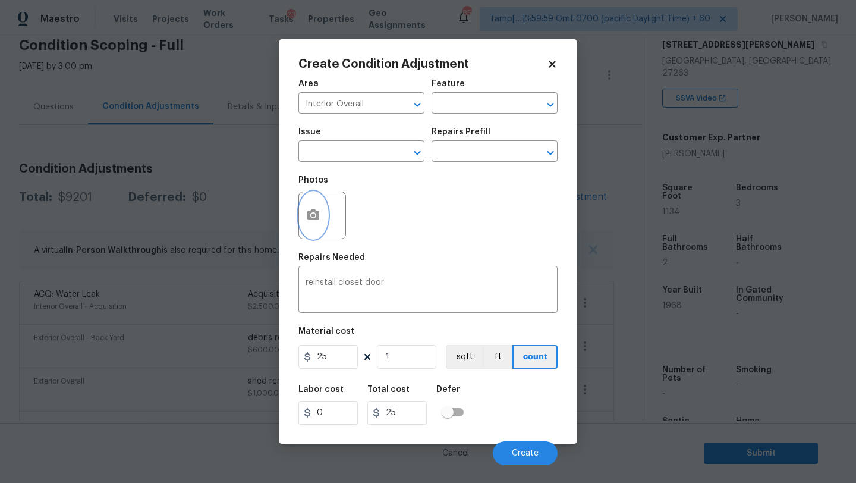
click at [309, 216] on icon "button" at bounding box center [313, 214] width 12 height 11
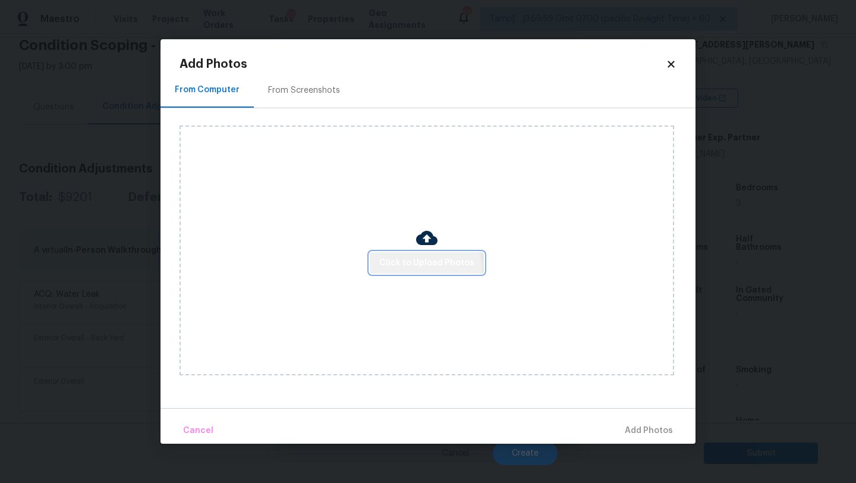
click at [401, 270] on button "Click to Upload Photos" at bounding box center [427, 263] width 114 height 22
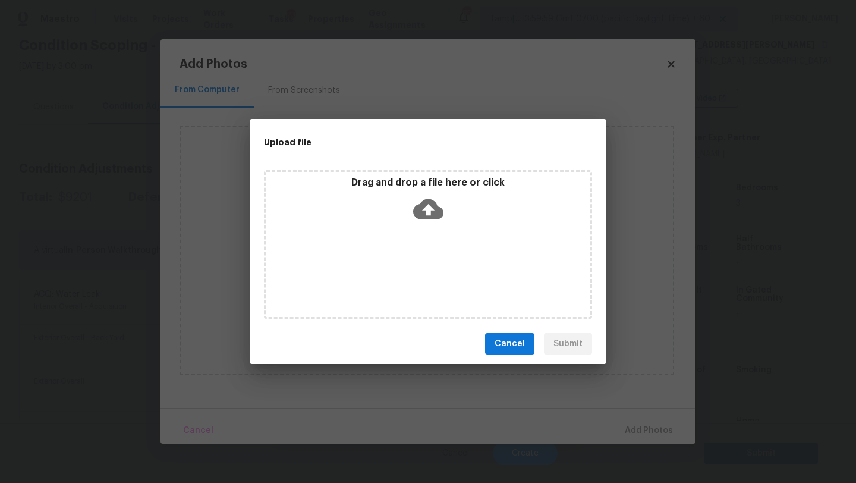
click at [429, 224] on div "Drag and drop a file here or click" at bounding box center [428, 202] width 324 height 51
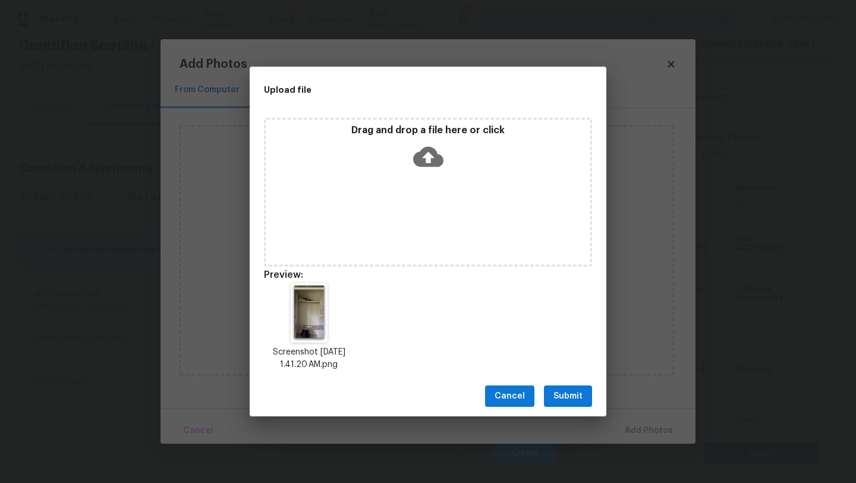
click at [572, 398] on span "Submit" at bounding box center [567, 396] width 29 height 15
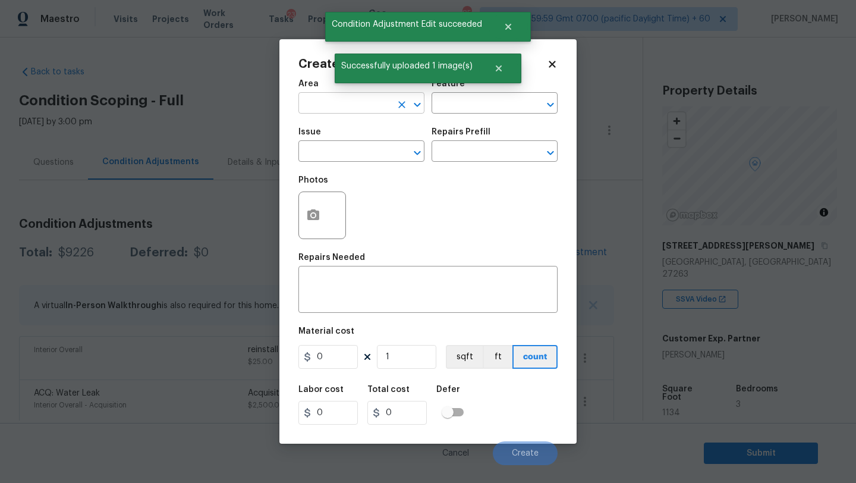
scroll to position [201, 0]
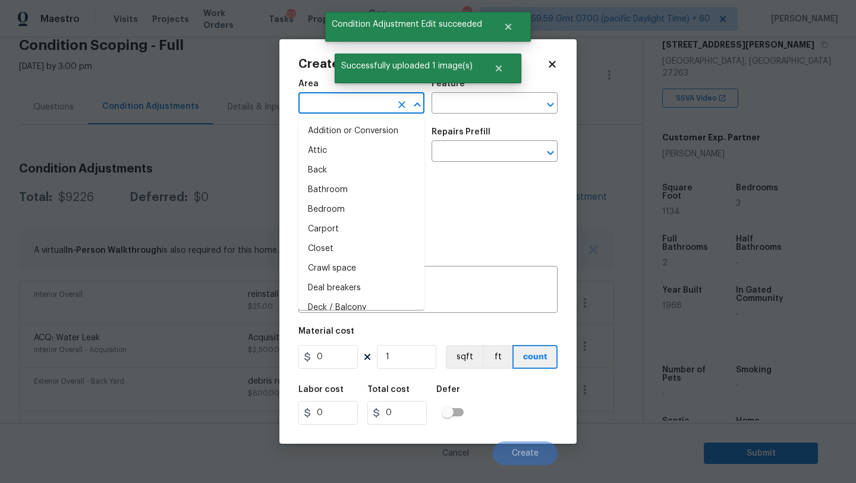
click at [317, 99] on input "text" at bounding box center [344, 104] width 93 height 18
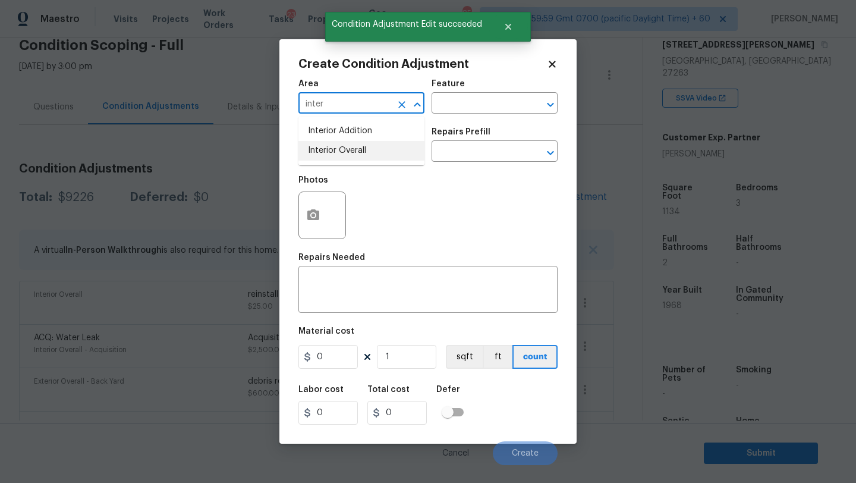
click at [327, 159] on li "Interior Overall" at bounding box center [361, 151] width 126 height 20
type input "Interior Overall"
click at [439, 111] on input "text" at bounding box center [477, 104] width 93 height 18
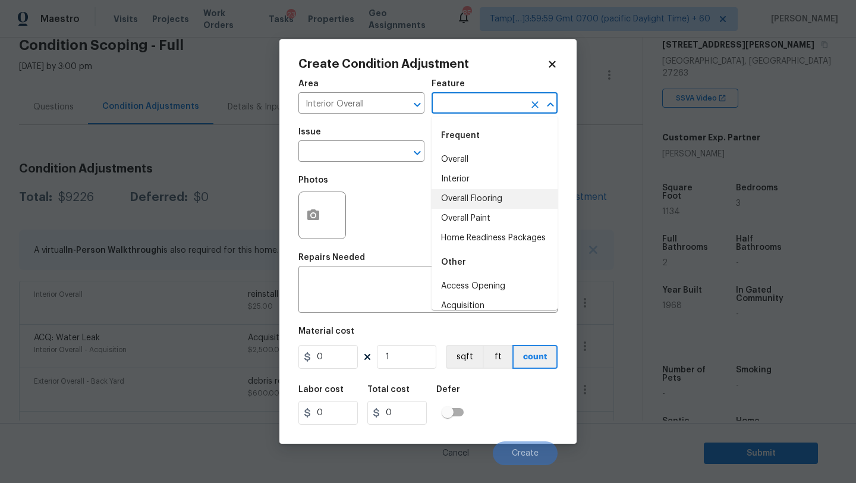
click at [479, 200] on li "Overall Flooring" at bounding box center [494, 199] width 126 height 20
type input "Overall Flooring"
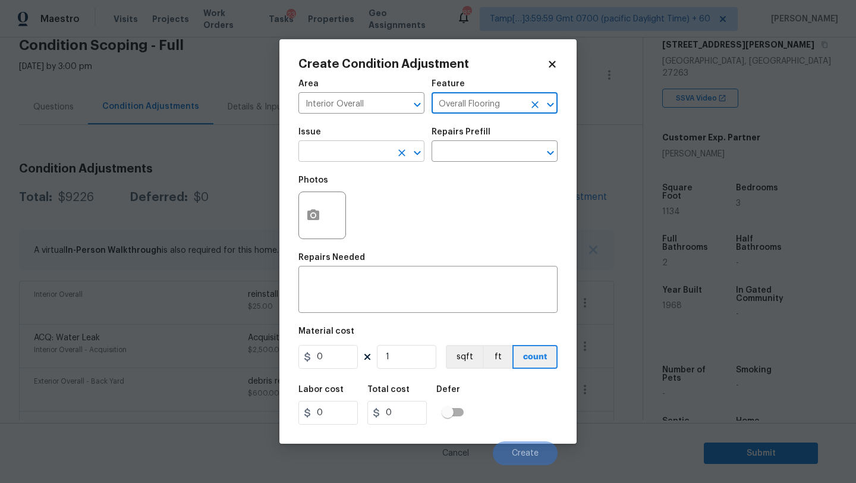
click at [316, 159] on input "text" at bounding box center [344, 152] width 93 height 18
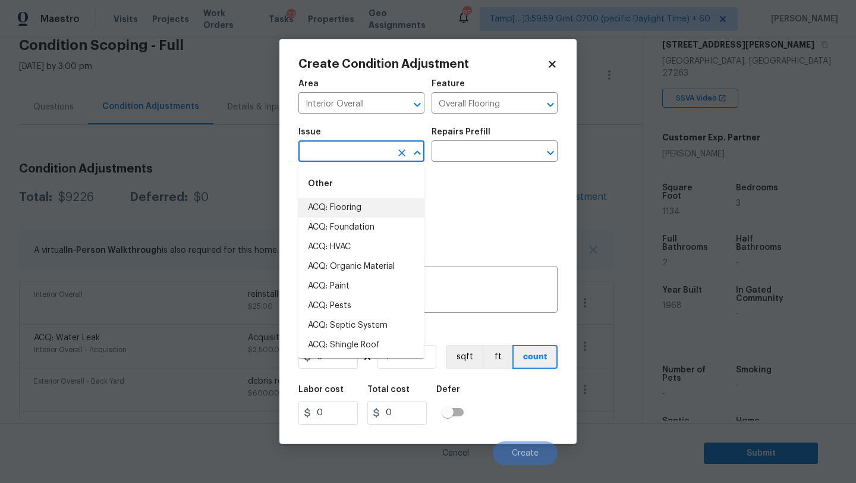
click at [332, 217] on li "ACQ: Flooring" at bounding box center [361, 208] width 126 height 20
type input "ACQ: Flooring"
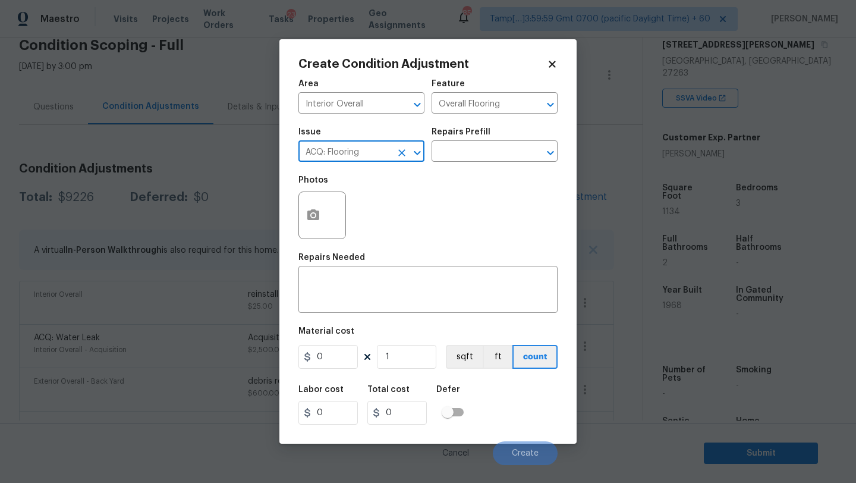
click at [460, 165] on div "Issue ACQ: Flooring ​ Repairs Prefill ​" at bounding box center [427, 145] width 259 height 48
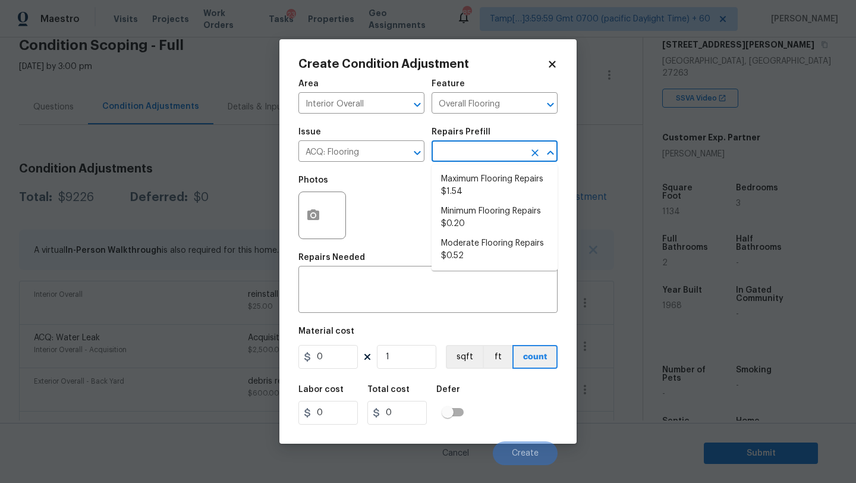
click at [470, 153] on input "text" at bounding box center [477, 152] width 93 height 18
click at [470, 223] on li "Minimum Flooring Repairs $0.20" at bounding box center [494, 217] width 126 height 32
type input "Acquisition"
type input "0.2"
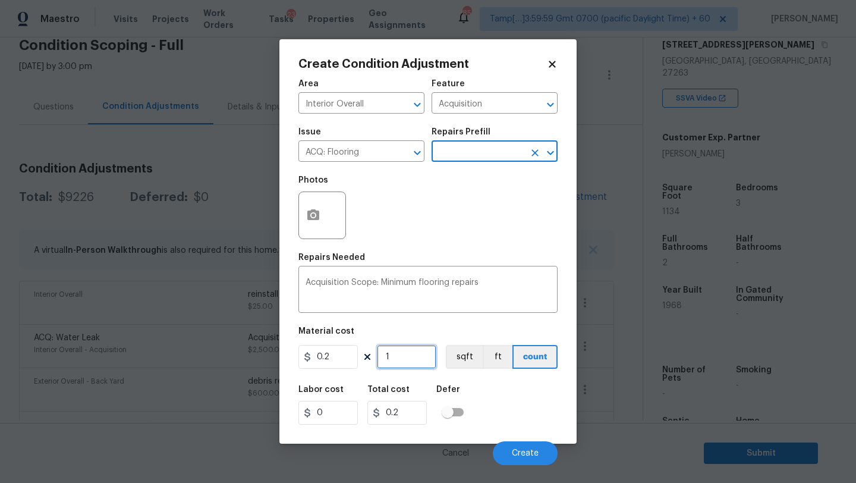
click at [398, 364] on input "1" at bounding box center [406, 357] width 59 height 24
type input "11"
type input "2.2"
type input "113"
type input "22.6"
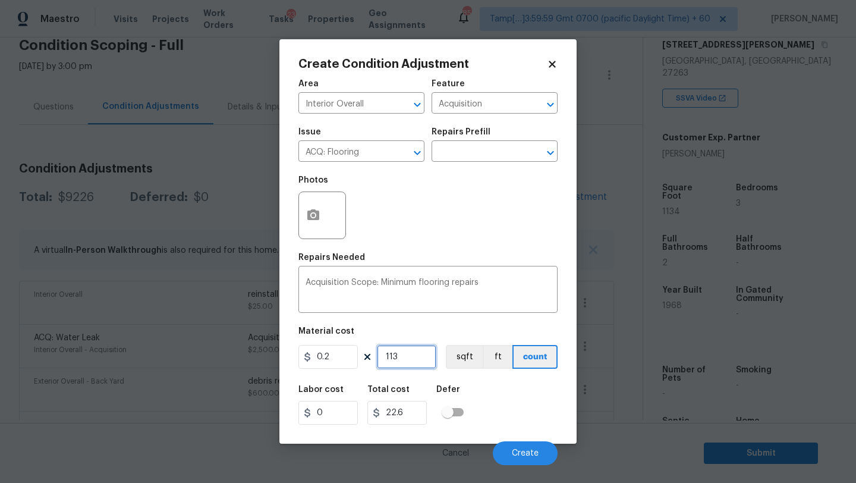
type input "1134"
type input "226.8"
type input "1134"
click at [530, 445] on button "Create" at bounding box center [525, 453] width 65 height 24
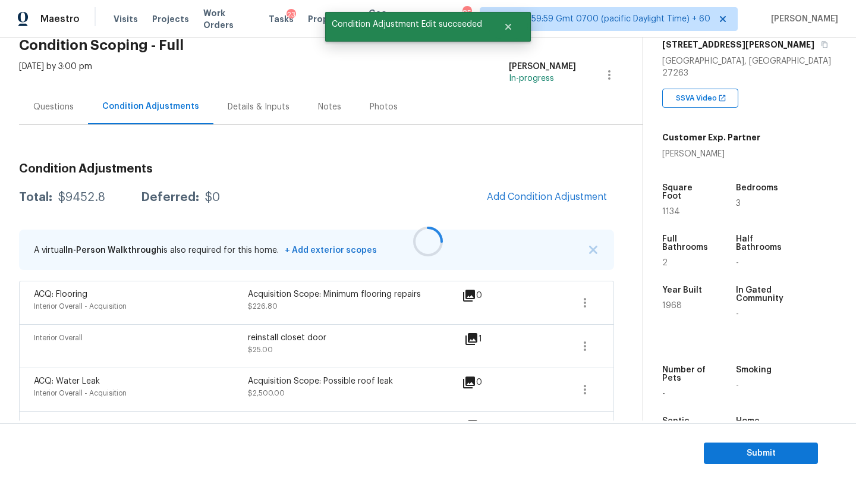
click at [529, 193] on div at bounding box center [428, 241] width 856 height 483
click at [529, 193] on span "Add Condition Adjustment" at bounding box center [547, 196] width 120 height 11
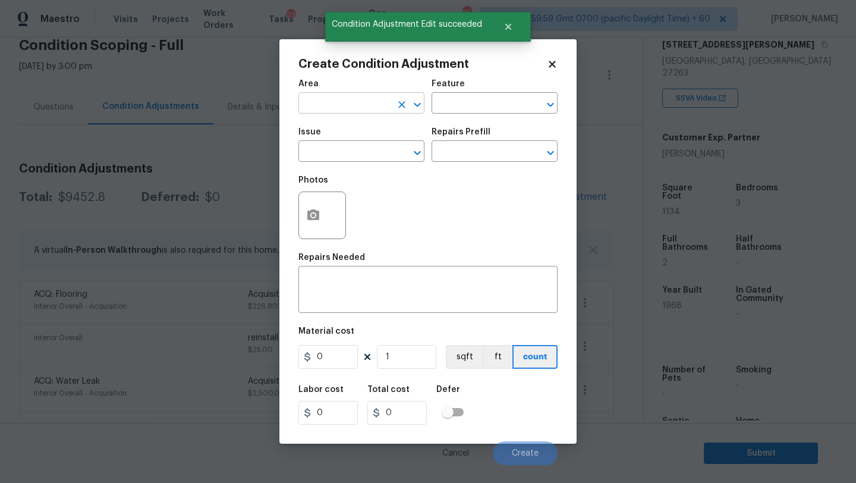
click at [333, 103] on input "text" at bounding box center [344, 104] width 93 height 18
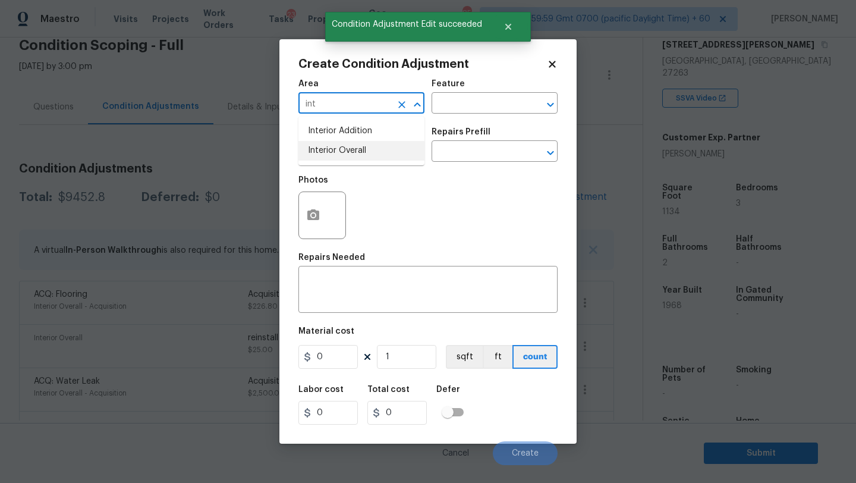
click at [336, 149] on li "Interior Overall" at bounding box center [361, 151] width 126 height 20
type input "Interior Overall"
click at [438, 112] on input "text" at bounding box center [477, 104] width 93 height 18
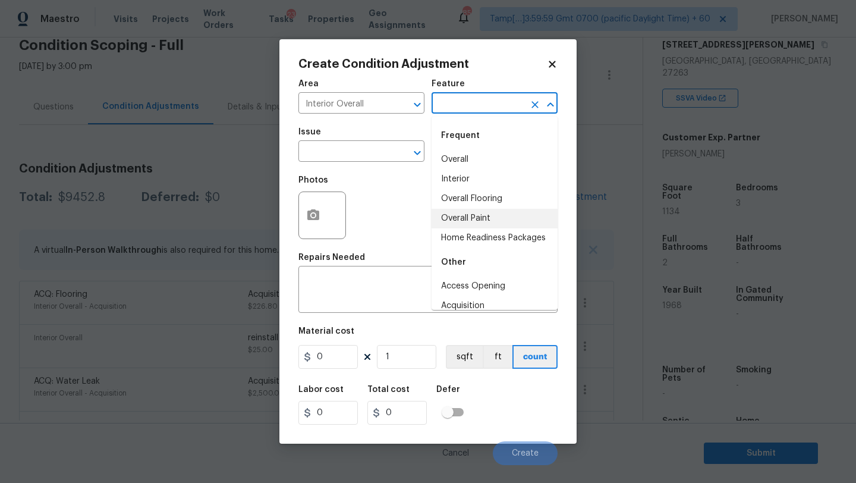
click at [461, 212] on li "Overall Paint" at bounding box center [494, 219] width 126 height 20
type input "Overall Paint"
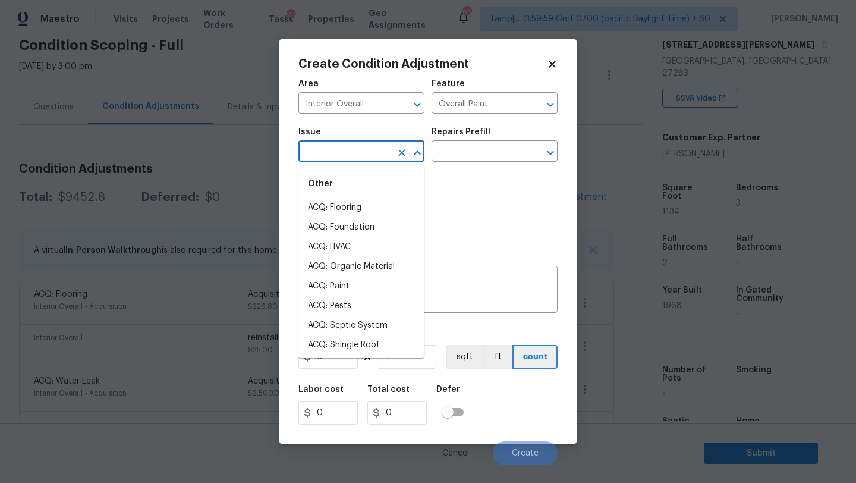
click at [364, 150] on input "text" at bounding box center [344, 152] width 93 height 18
click at [349, 287] on li "ACQ: Paint" at bounding box center [361, 286] width 126 height 20
type input "ACQ: Paint"
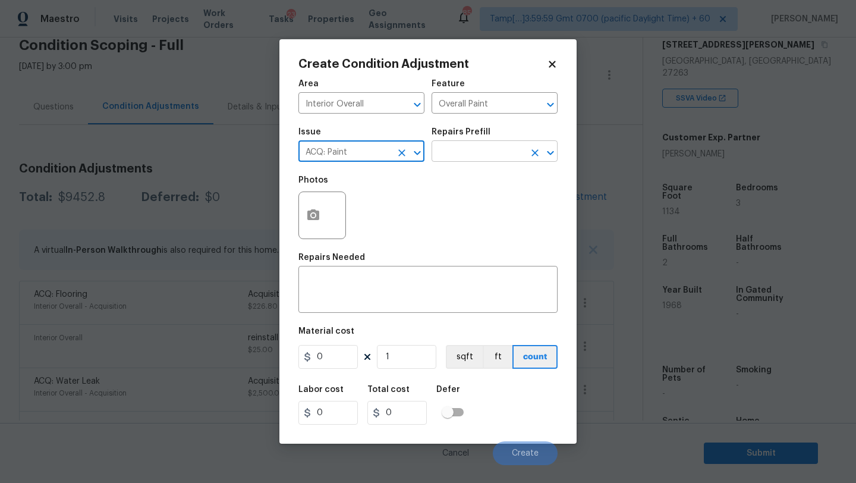
click at [486, 147] on input "text" at bounding box center [477, 152] width 93 height 18
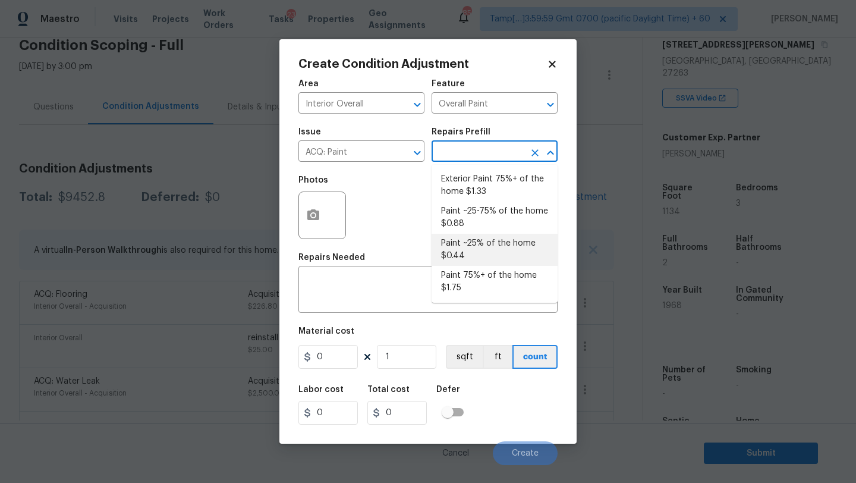
click at [464, 248] on li "Paint ~25% of the home $0.44" at bounding box center [494, 250] width 126 height 32
type input "Acquisition"
type textarea "Acquisition Scope: ~25% of the home needs interior paint"
type input "0.44"
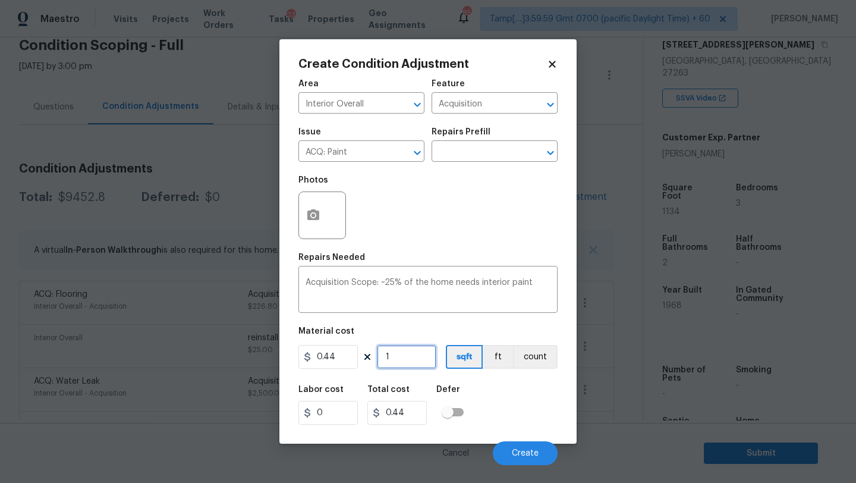
click at [415, 360] on input "1" at bounding box center [406, 357] width 59 height 24
type input "11"
type input "4.84"
type input "113"
type input "49.72"
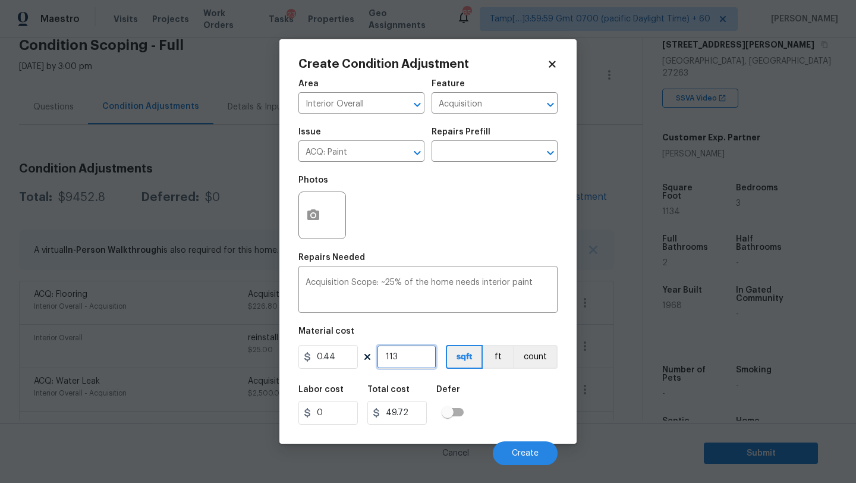
type input "1134"
type input "498.96"
type input "1134"
click at [509, 455] on button "Create" at bounding box center [525, 453] width 65 height 24
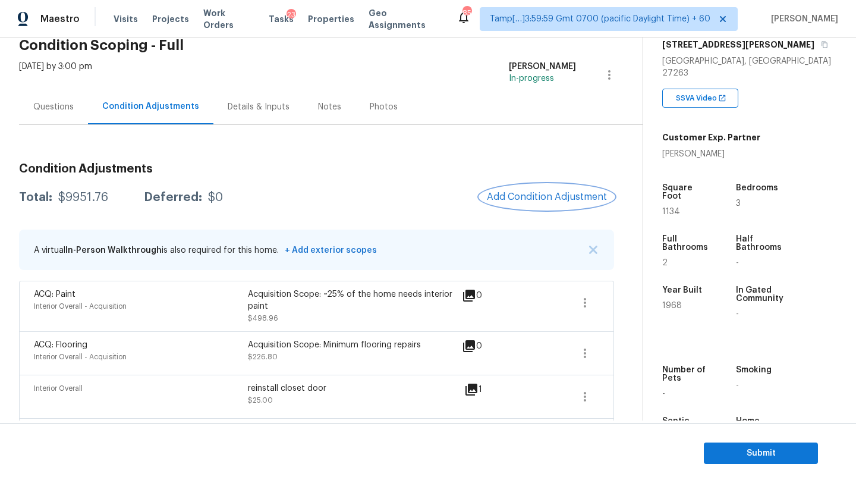
scroll to position [146, 0]
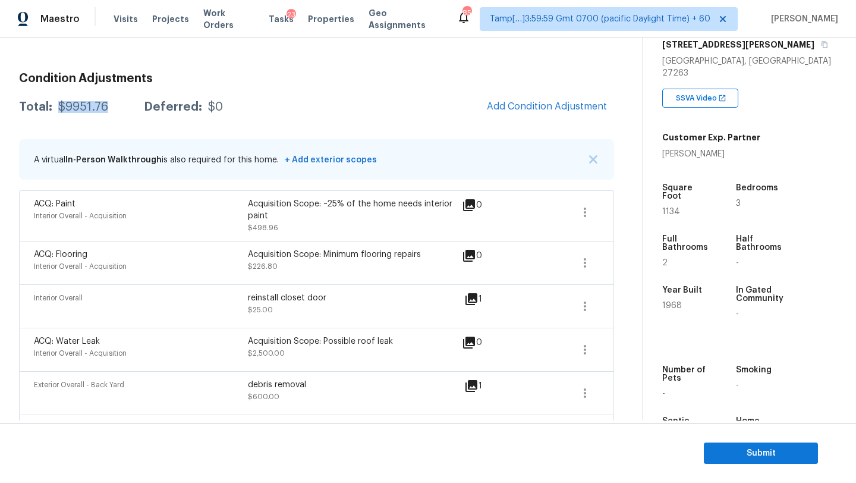
drag, startPoint x: 58, startPoint y: 109, endPoint x: 106, endPoint y: 110, distance: 48.1
click at [106, 110] on div "Total: $9951.76 Deferred: $0" at bounding box center [121, 107] width 204 height 12
copy div "$9951.76"
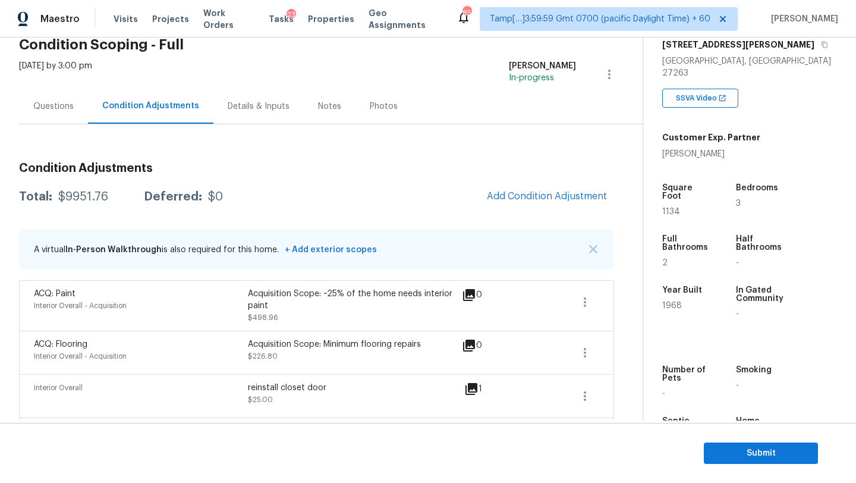
click at [49, 116] on div "Questions" at bounding box center [53, 106] width 69 height 35
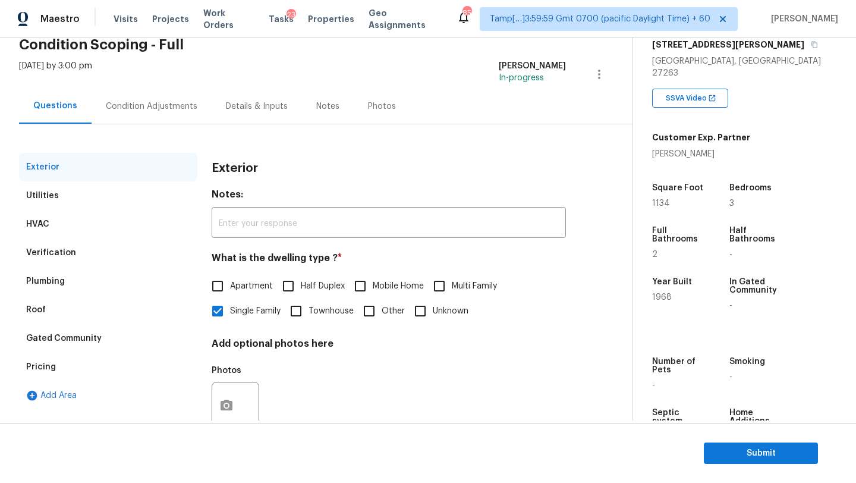
scroll to position [56, 0]
click at [76, 262] on div "Verification" at bounding box center [108, 252] width 178 height 29
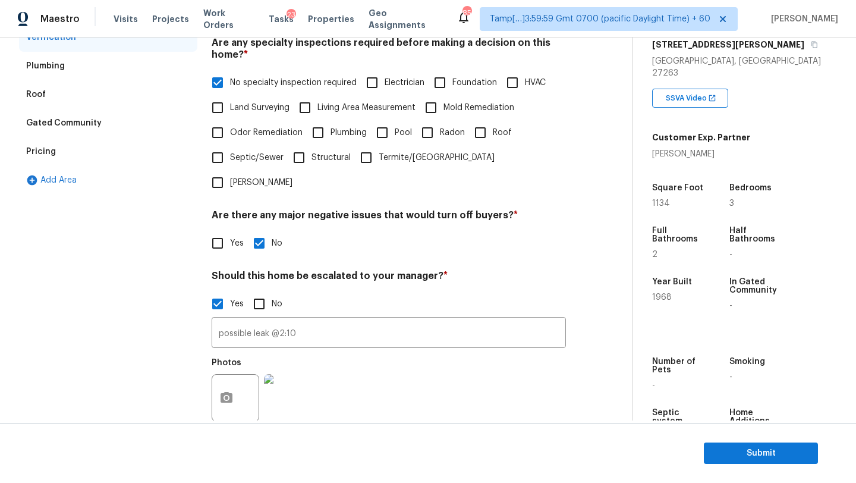
scroll to position [345, 0]
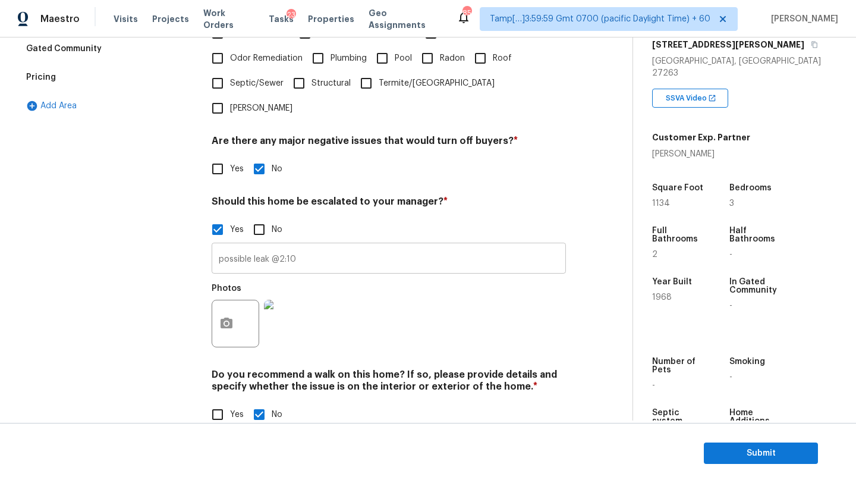
click at [316, 245] on input "possible leak @2:10" at bounding box center [389, 259] width 354 height 28
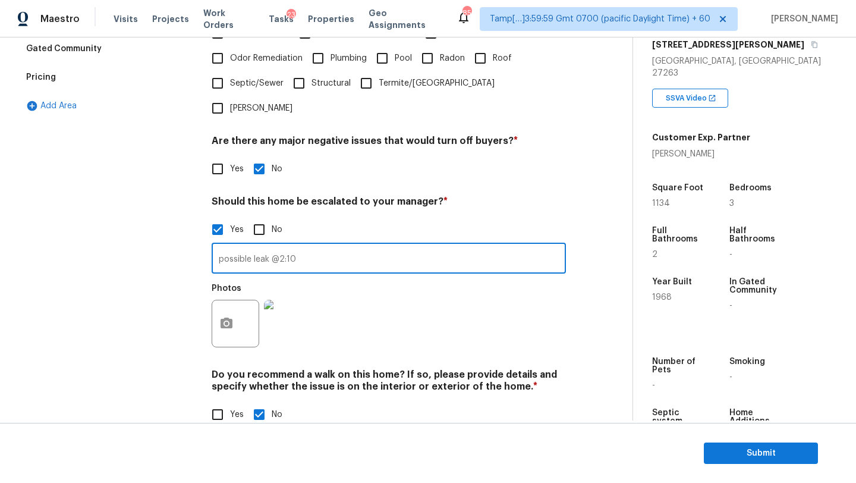
click at [316, 245] on input "possible leak @2:10" at bounding box center [389, 259] width 354 height 28
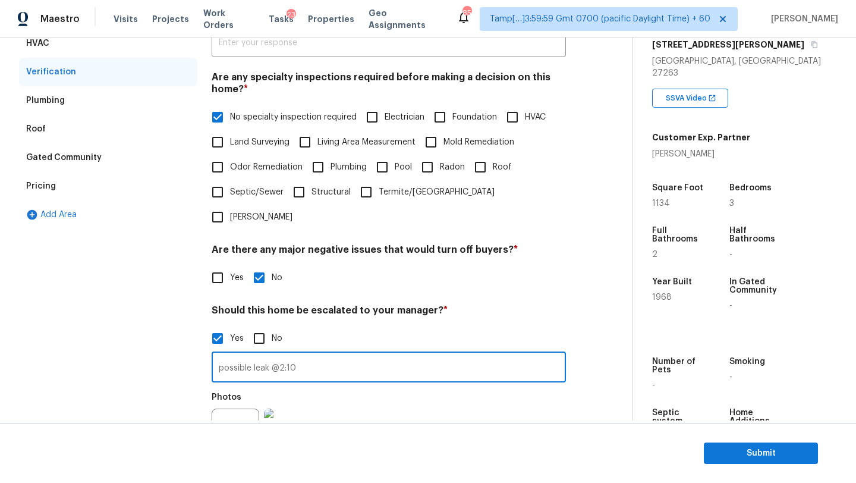
scroll to position [193, 0]
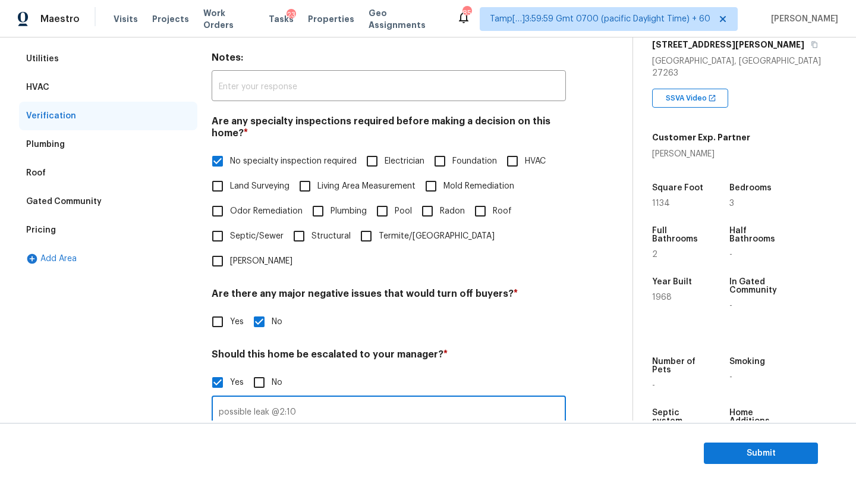
click at [55, 62] on div "Utilities" at bounding box center [42, 59] width 33 height 12
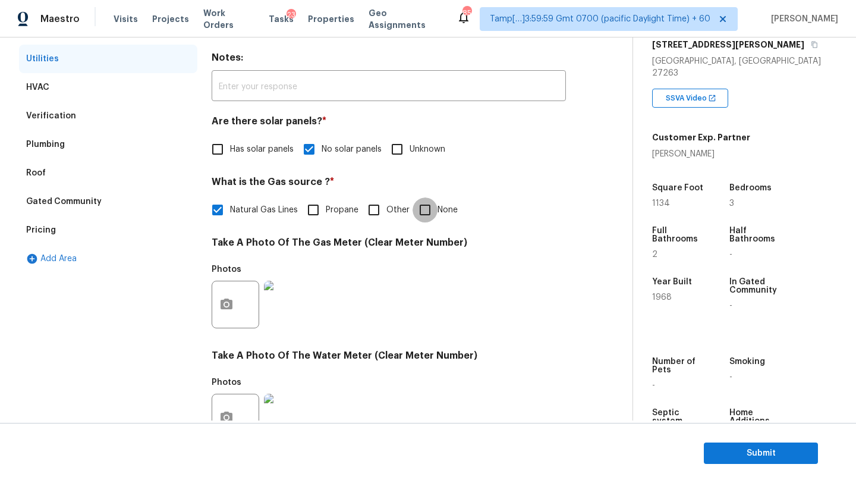
click at [423, 199] on input "None" at bounding box center [424, 209] width 25 height 25
checkbox input "true"
checkbox input "false"
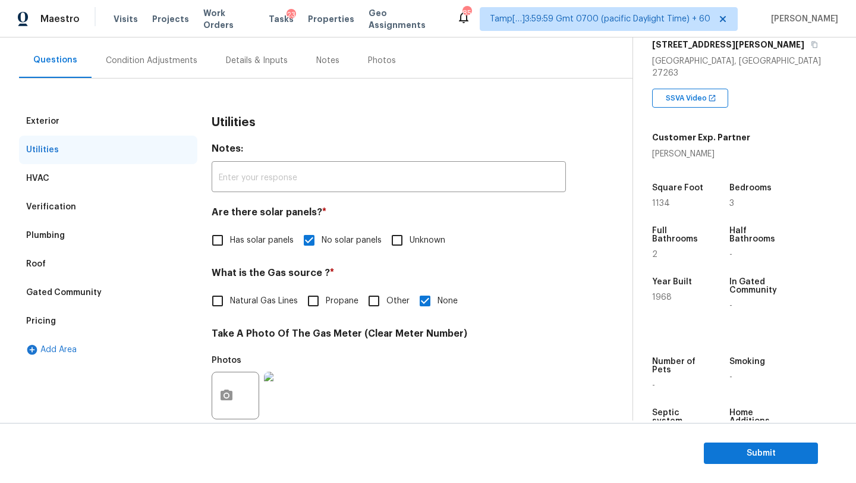
scroll to position [87, 0]
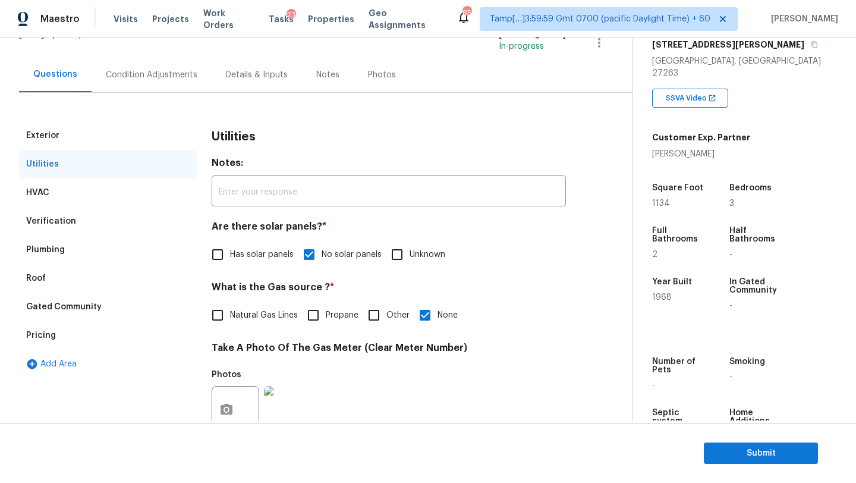
click at [160, 78] on div "Condition Adjustments" at bounding box center [152, 75] width 92 height 12
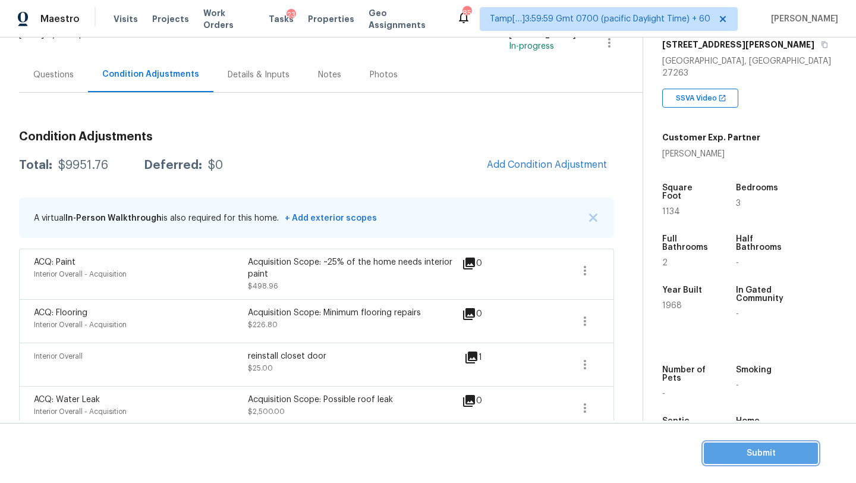
click at [726, 452] on span "Submit" at bounding box center [760, 453] width 95 height 15
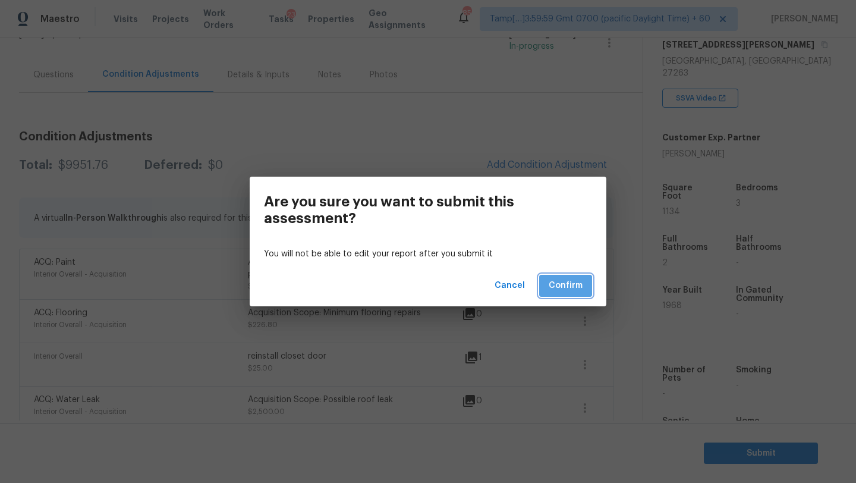
click at [571, 288] on span "Confirm" at bounding box center [566, 285] width 34 height 15
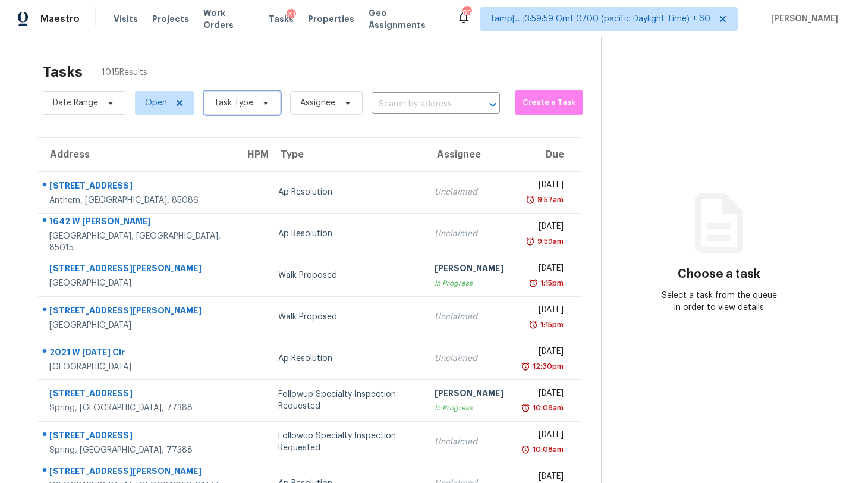
click at [243, 108] on span "Task Type" at bounding box center [233, 103] width 39 height 12
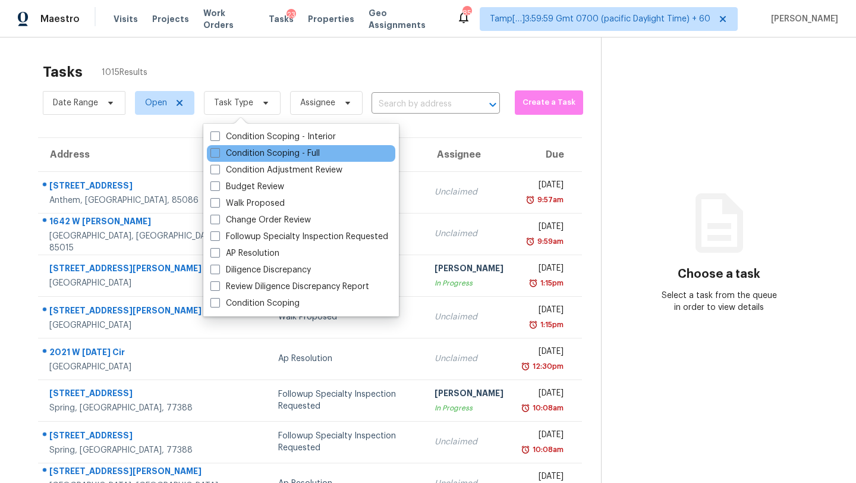
click at [245, 160] on div "Condition Scoping - Full" at bounding box center [301, 153] width 188 height 17
click at [246, 156] on label "Condition Scoping - Full" at bounding box center [264, 153] width 109 height 12
click at [218, 155] on input "Condition Scoping - Full" at bounding box center [214, 151] width 8 height 8
checkbox input "true"
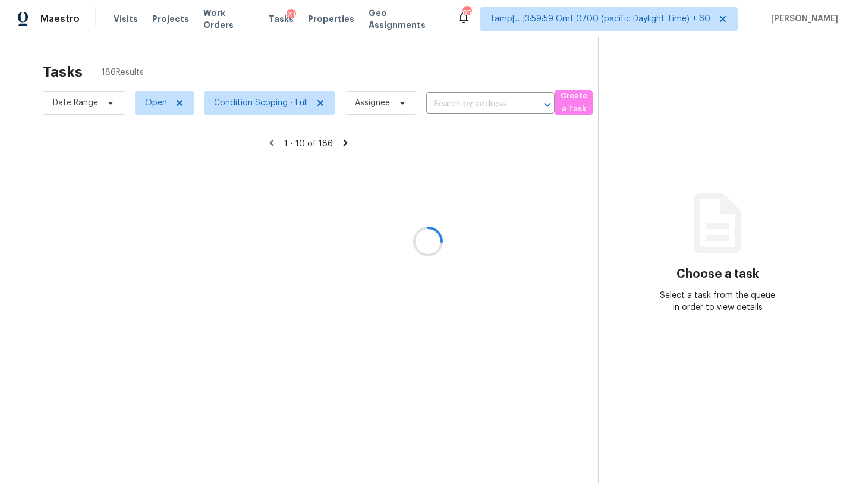
click at [284, 77] on div at bounding box center [428, 241] width 856 height 483
click at [304, 174] on div at bounding box center [428, 241] width 856 height 483
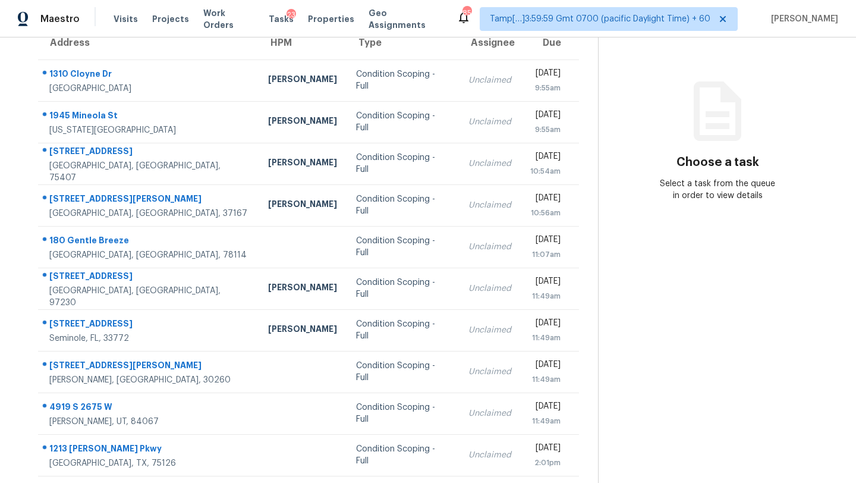
scroll to position [136, 0]
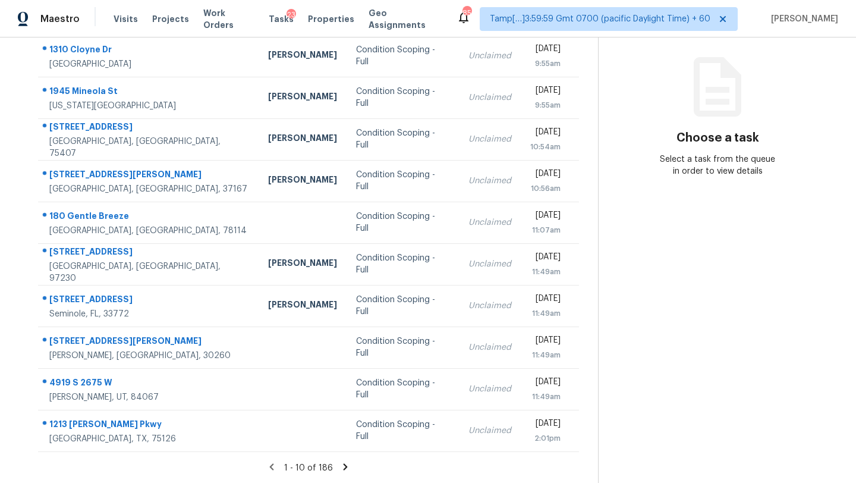
click at [342, 472] on div "1 - 10 of 186" at bounding box center [308, 467] width 579 height 12
click at [344, 465] on icon at bounding box center [346, 466] width 4 height 7
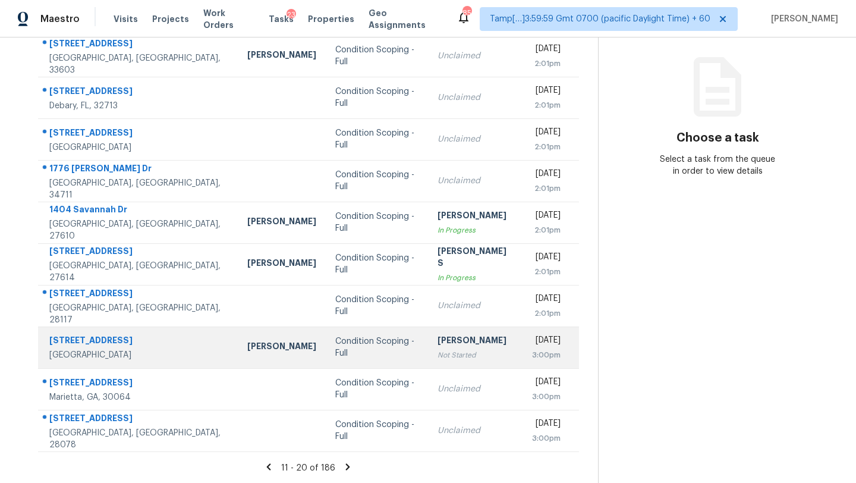
click at [437, 354] on div "Not Started" at bounding box center [474, 355] width 75 height 12
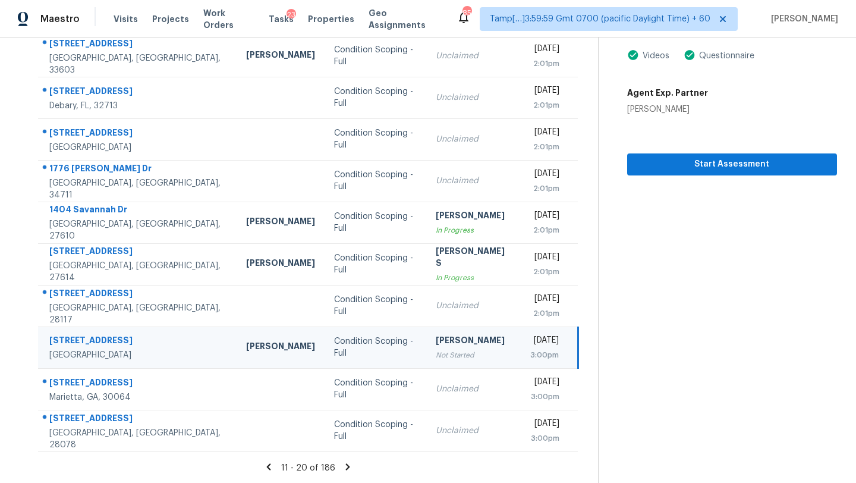
click at [348, 468] on icon at bounding box center [347, 466] width 11 height 11
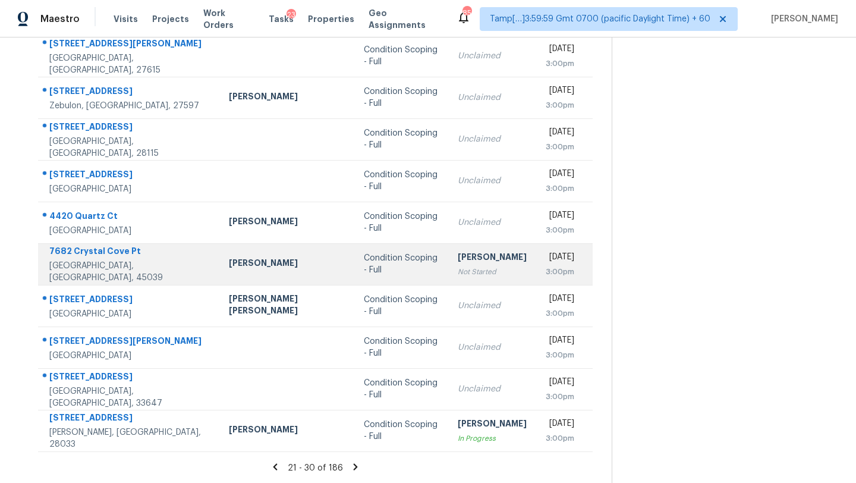
click at [354, 276] on td "Condition Scoping - Full" at bounding box center [401, 264] width 94 height 42
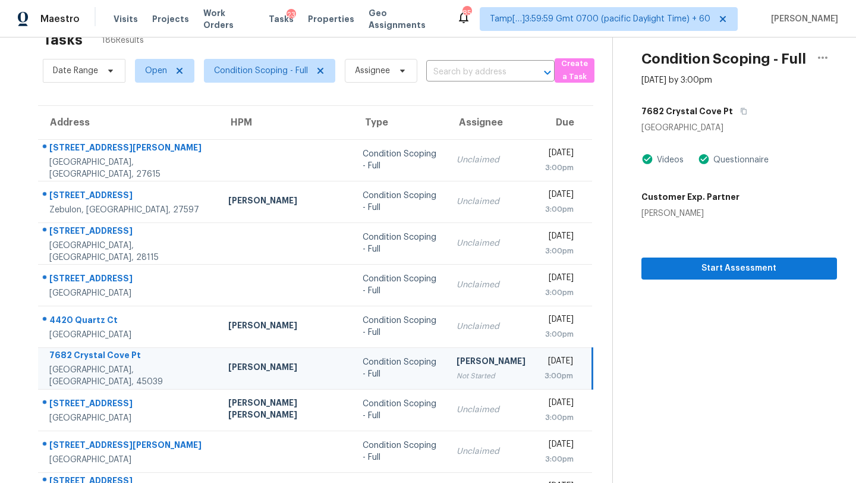
scroll to position [8, 0]
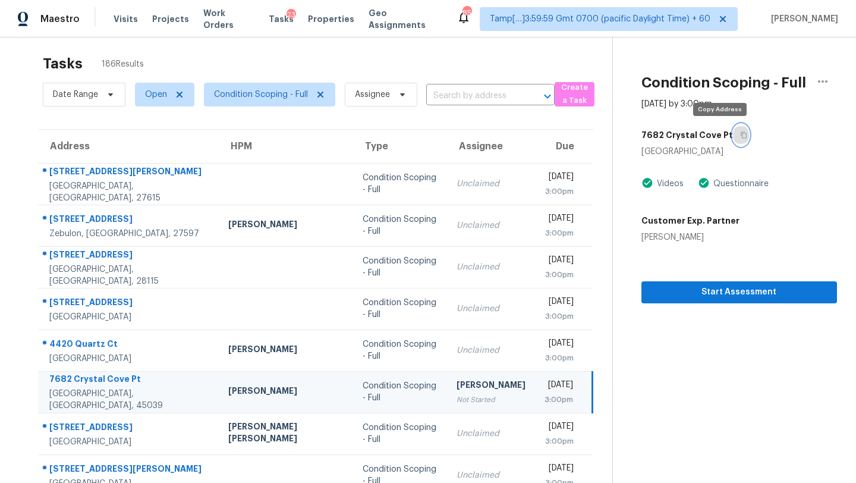
click at [741, 137] on icon "button" at bounding box center [744, 135] width 6 height 7
click at [670, 295] on span "Start Assessment" at bounding box center [739, 292] width 177 height 15
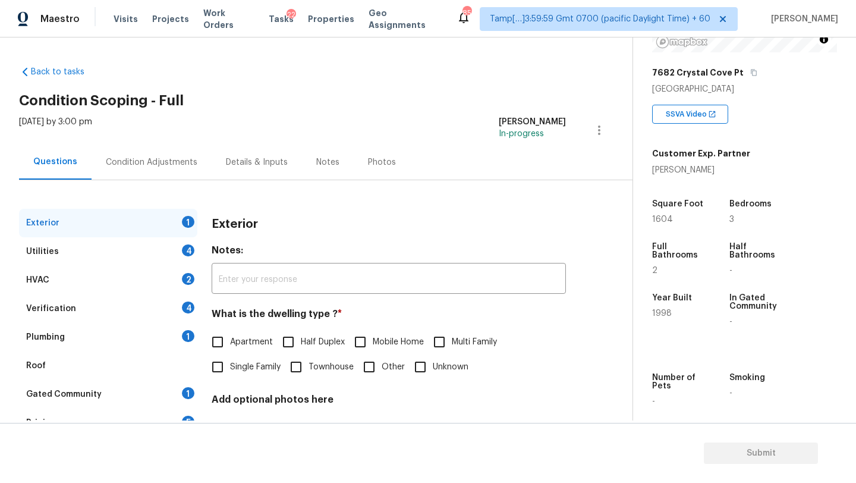
scroll to position [233, 0]
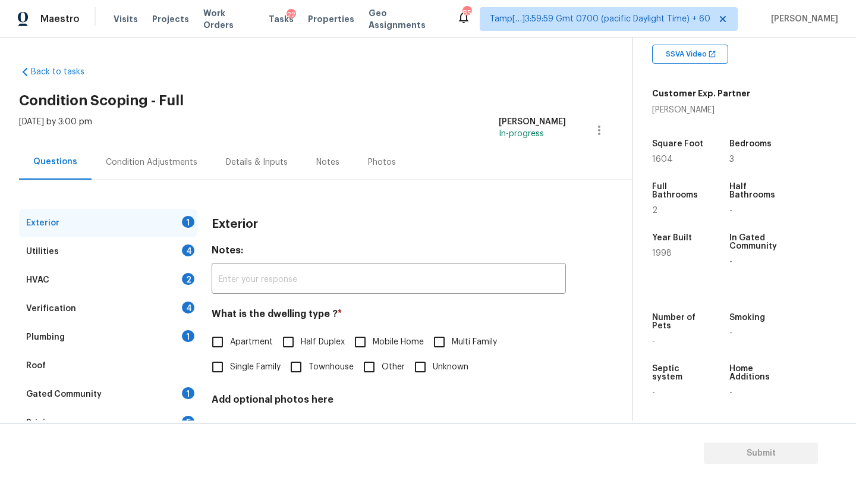
click at [240, 363] on span "Single Family" at bounding box center [255, 367] width 51 height 12
click at [230, 363] on input "Single Family" at bounding box center [217, 366] width 25 height 25
checkbox input "true"
click at [188, 387] on div "1" at bounding box center [188, 393] width 12 height 12
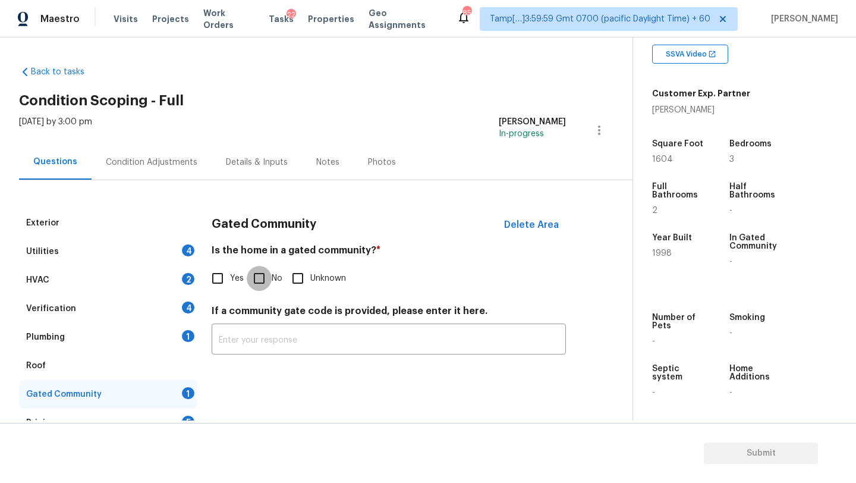
click at [264, 269] on input "No" at bounding box center [259, 278] width 25 height 25
checkbox input "true"
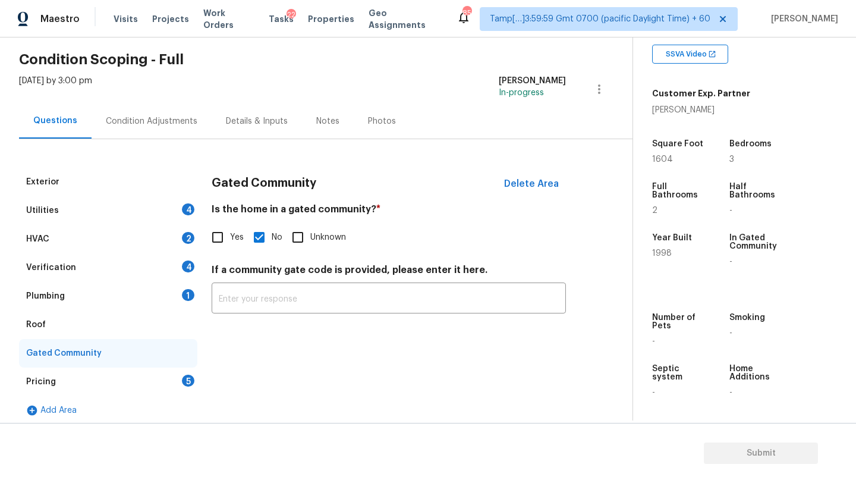
scroll to position [49, 0]
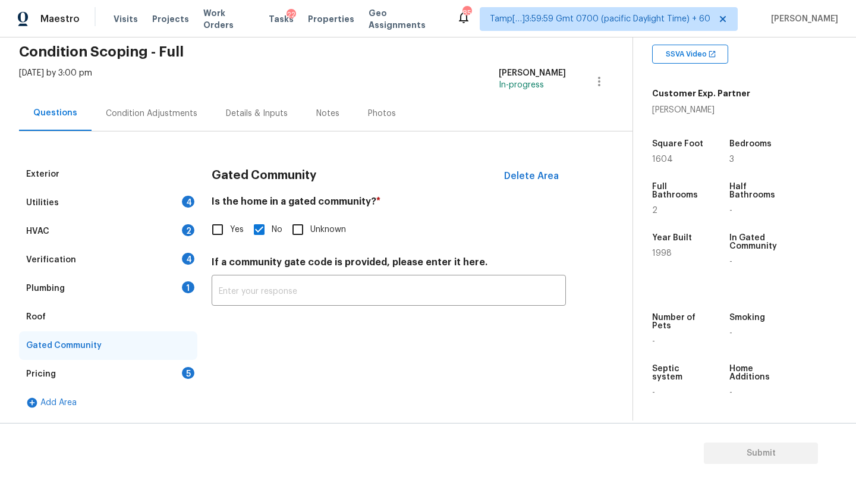
click at [159, 373] on div "Pricing 5" at bounding box center [108, 374] width 178 height 29
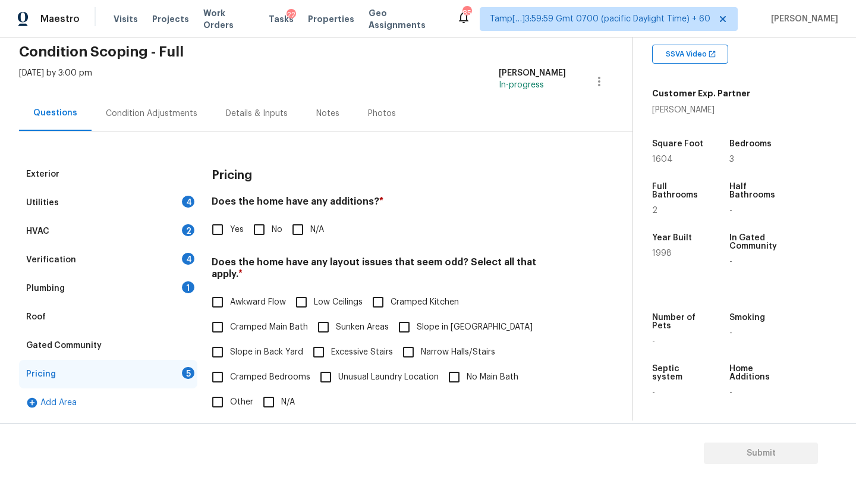
click at [261, 234] on input "No" at bounding box center [259, 229] width 25 height 25
checkbox input "true"
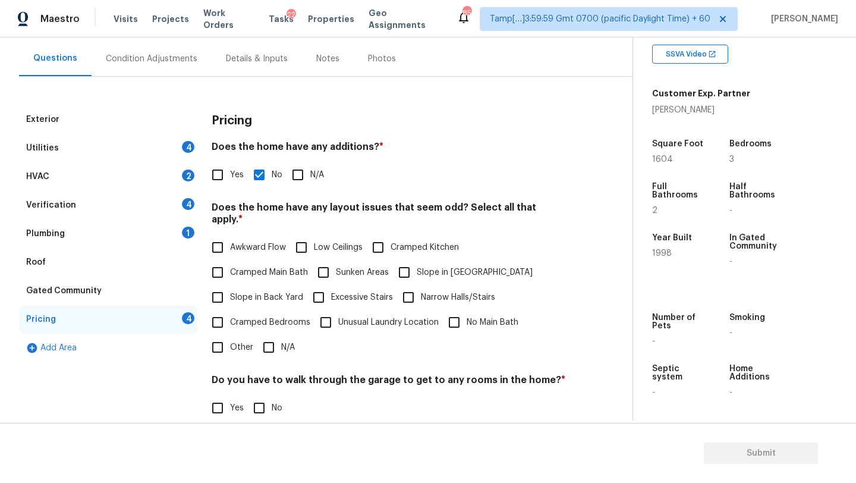
scroll to position [147, 0]
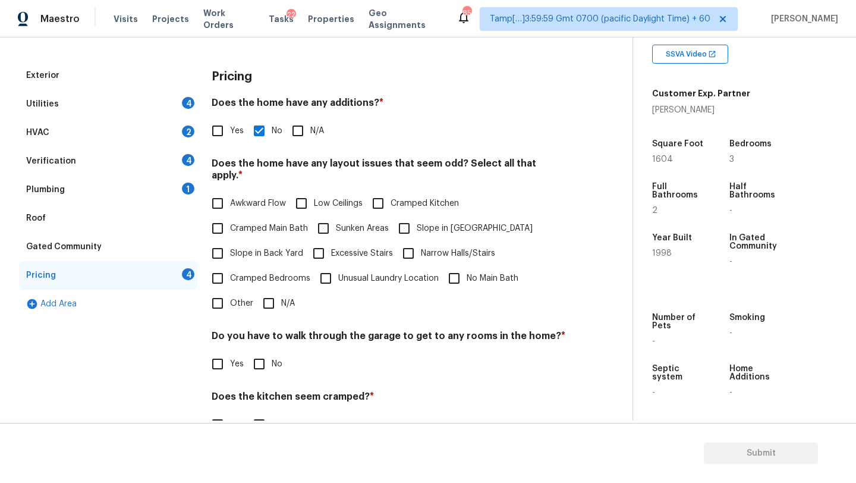
click at [272, 297] on input "N/A" at bounding box center [268, 303] width 25 height 25
checkbox input "true"
click at [272, 359] on span "No" at bounding box center [277, 365] width 11 height 12
click at [272, 354] on input "No" at bounding box center [259, 364] width 25 height 25
checkbox input "true"
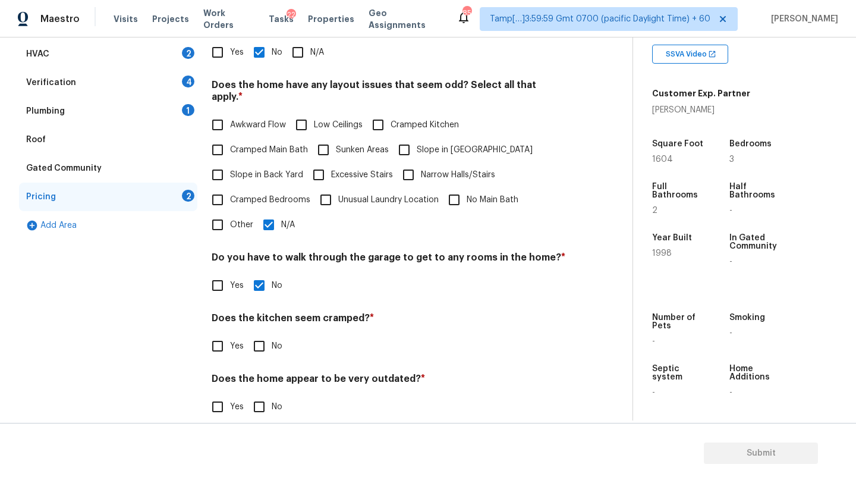
scroll to position [231, 0]
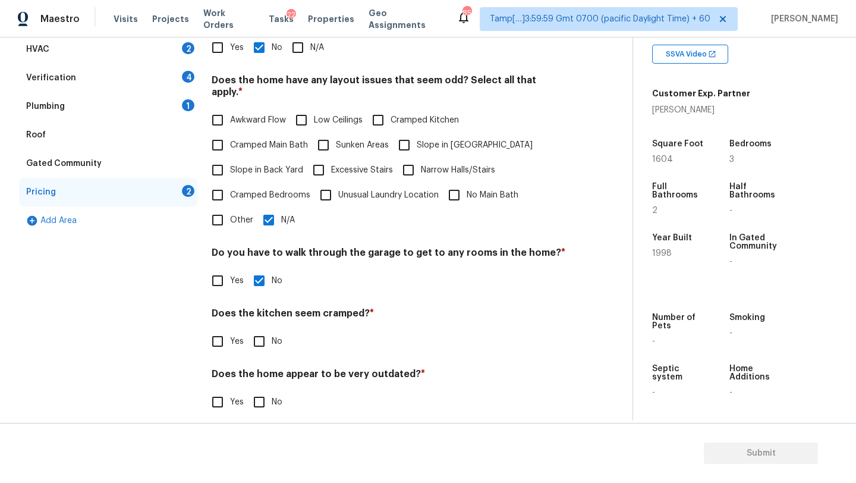
click at [269, 336] on input "No" at bounding box center [259, 341] width 25 height 25
checkbox input "true"
click at [265, 390] on input "No" at bounding box center [259, 402] width 25 height 25
checkbox input "true"
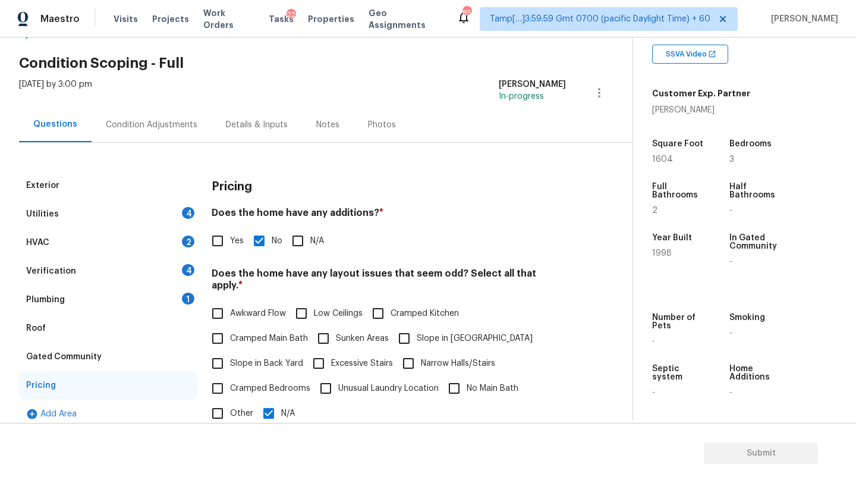
scroll to position [0, 0]
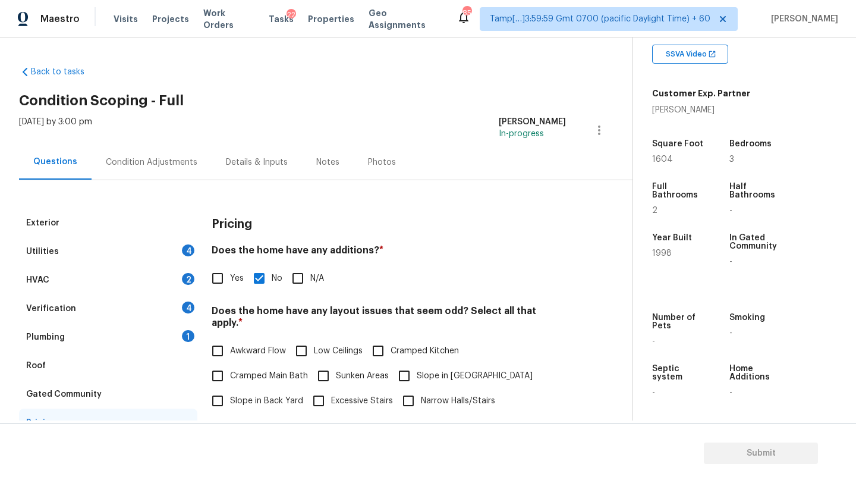
click at [118, 364] on div "Roof" at bounding box center [108, 365] width 178 height 29
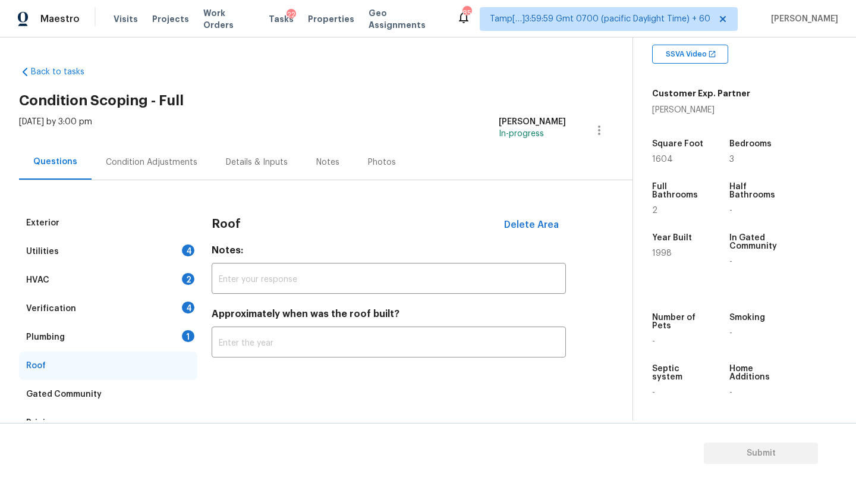
scroll to position [49, 0]
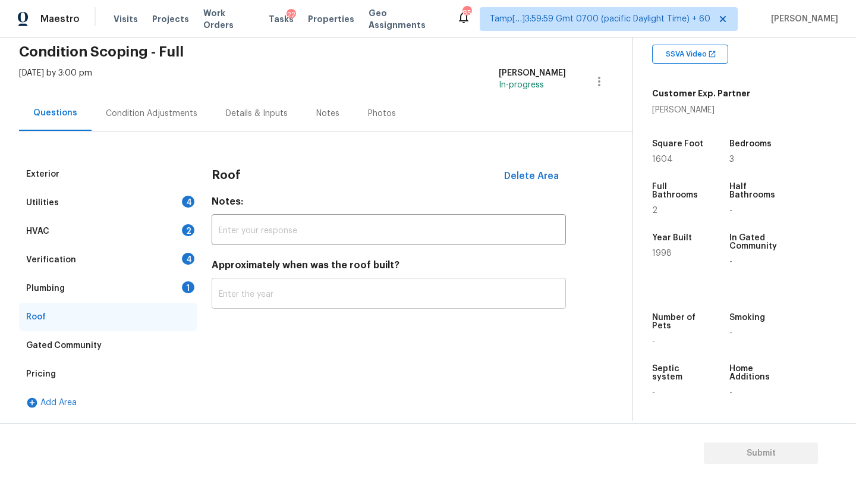
click at [244, 291] on input "text" at bounding box center [389, 295] width 354 height 28
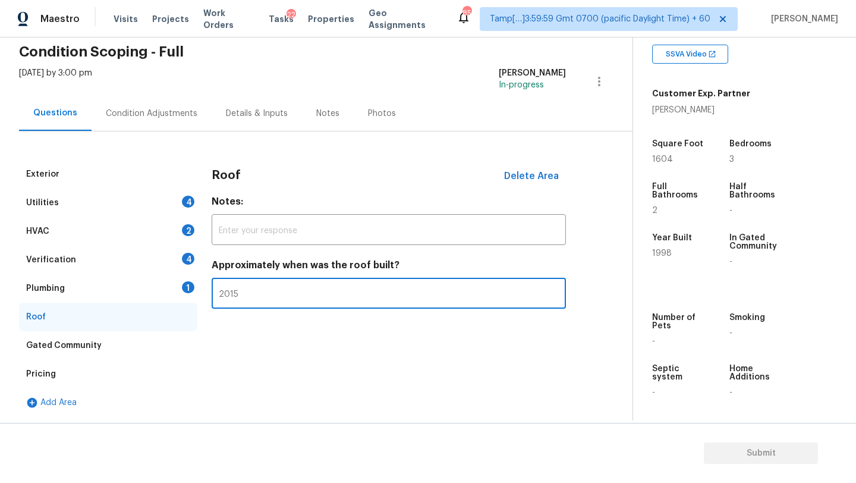
type input "2015"
click at [122, 294] on div "Plumbing 1" at bounding box center [108, 288] width 178 height 29
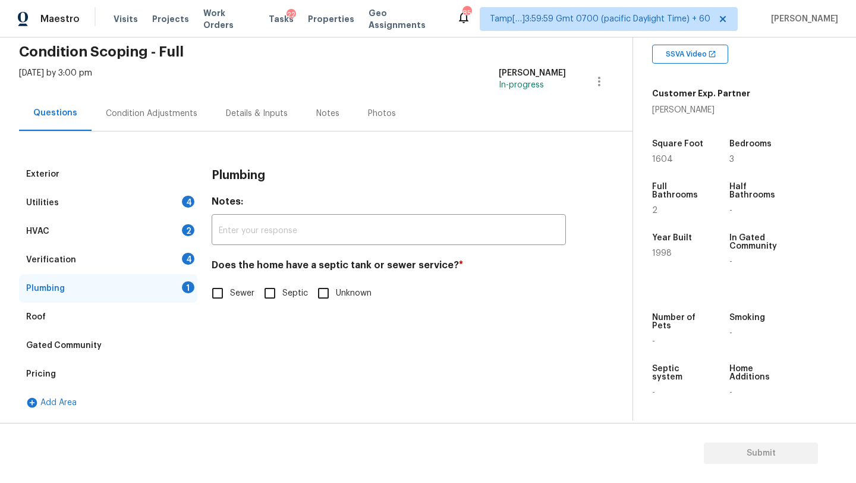
click at [226, 297] on input "Sewer" at bounding box center [217, 293] width 25 height 25
checkbox input "true"
click at [140, 266] on div "Verification 4" at bounding box center [108, 259] width 178 height 29
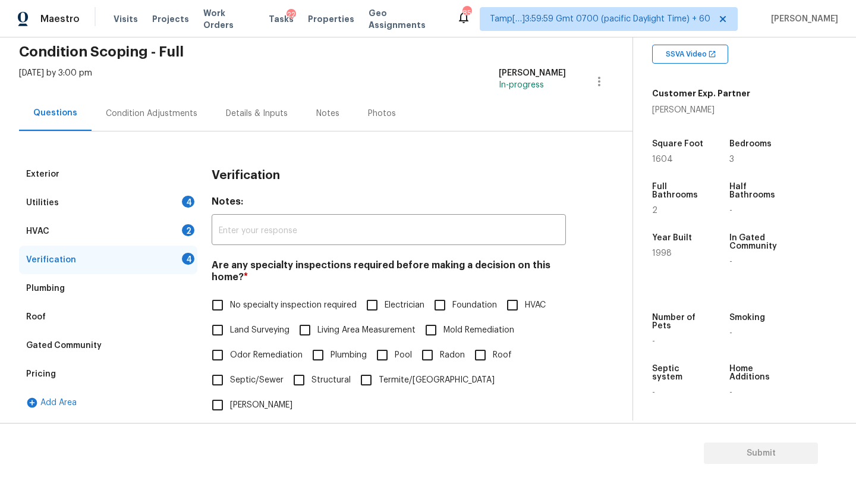
click at [230, 301] on span "No specialty inspection required" at bounding box center [293, 305] width 127 height 12
click at [230, 301] on input "No specialty inspection required" at bounding box center [217, 304] width 25 height 25
checkbox input "true"
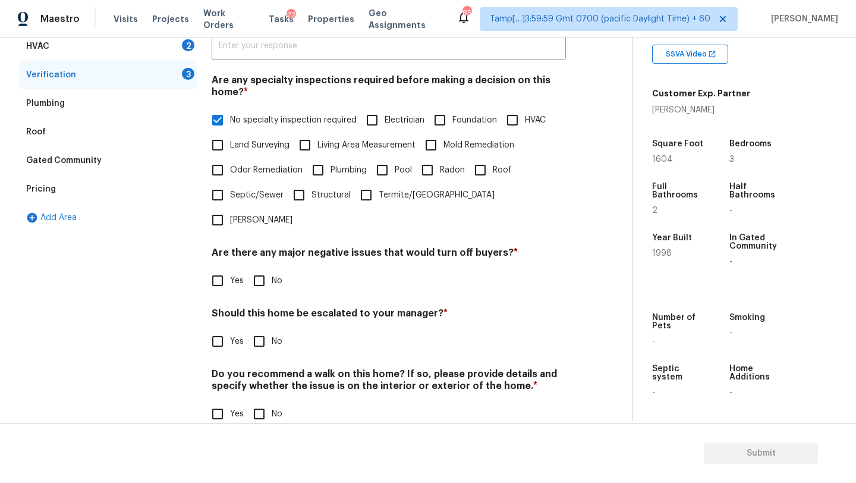
scroll to position [232, 0]
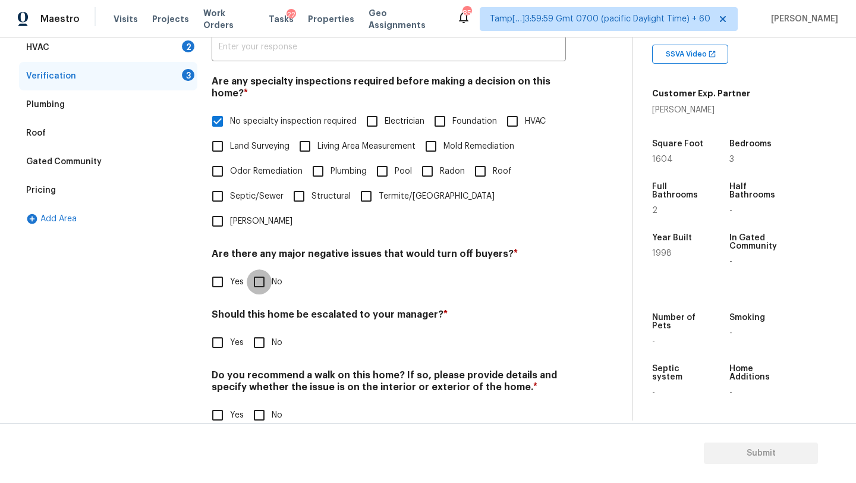
click at [263, 269] on input "No" at bounding box center [259, 281] width 25 height 25
checkbox input "true"
click at [263, 331] on input "No" at bounding box center [259, 343] width 25 height 25
checkbox input "true"
click at [263, 404] on input "No" at bounding box center [259, 416] width 25 height 25
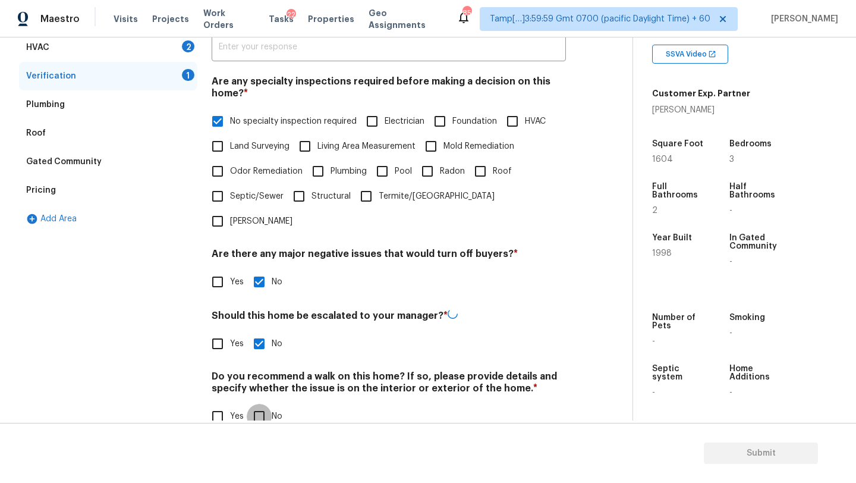
checkbox input "true"
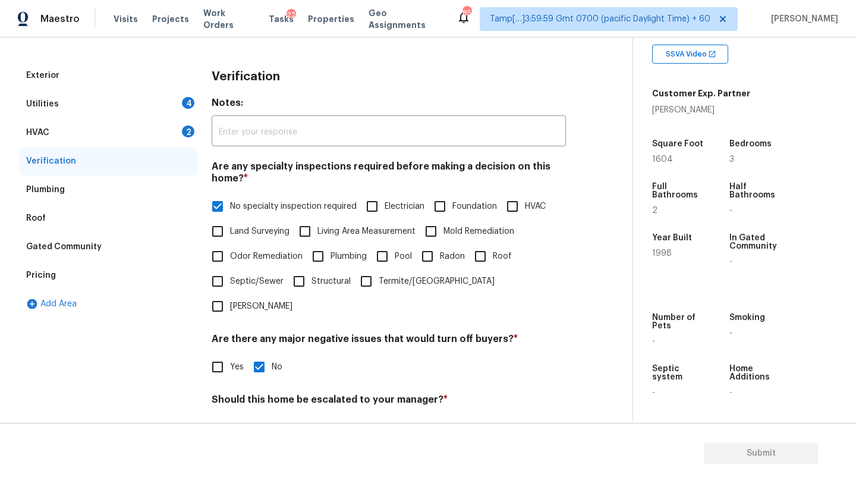
scroll to position [90, 0]
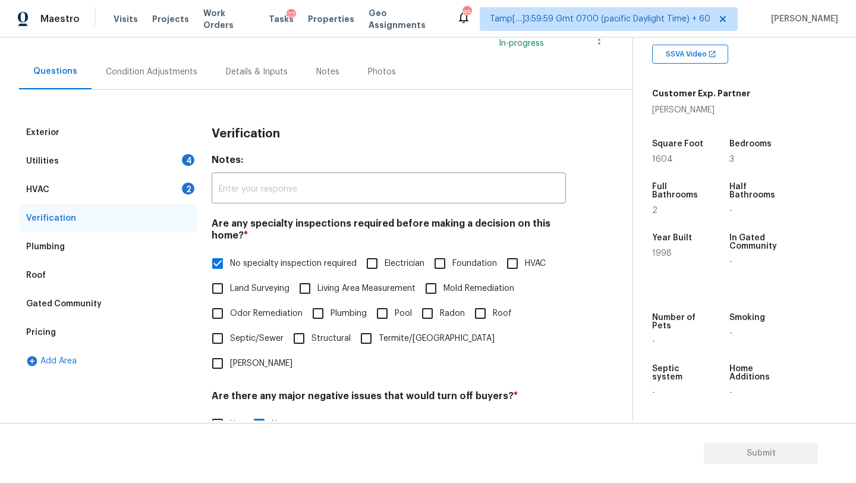
click at [83, 189] on div "HVAC 2" at bounding box center [108, 189] width 178 height 29
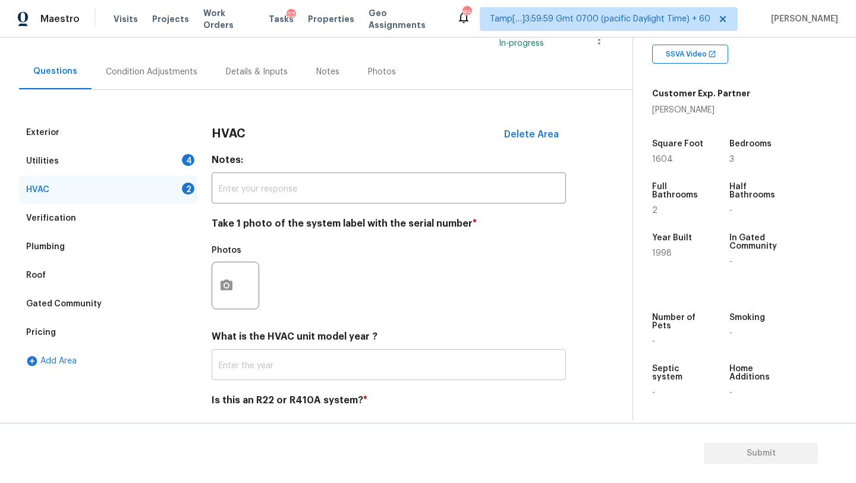
click at [294, 376] on input "text" at bounding box center [389, 366] width 354 height 28
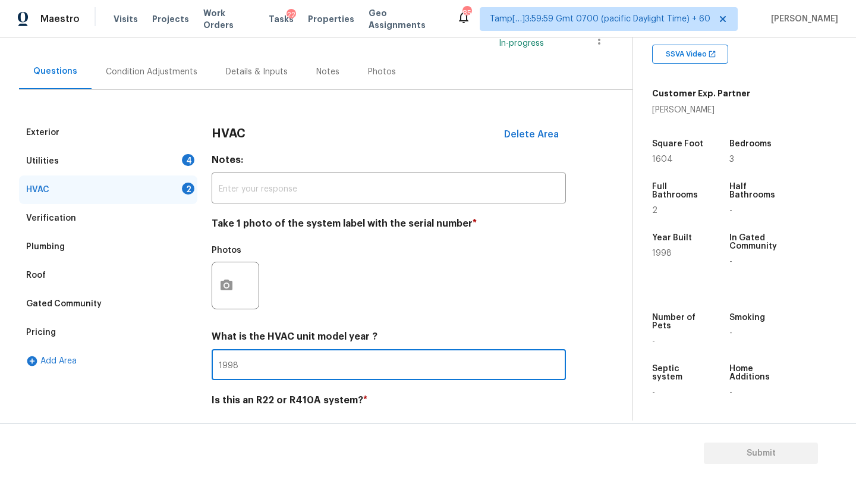
scroll to position [129, 0]
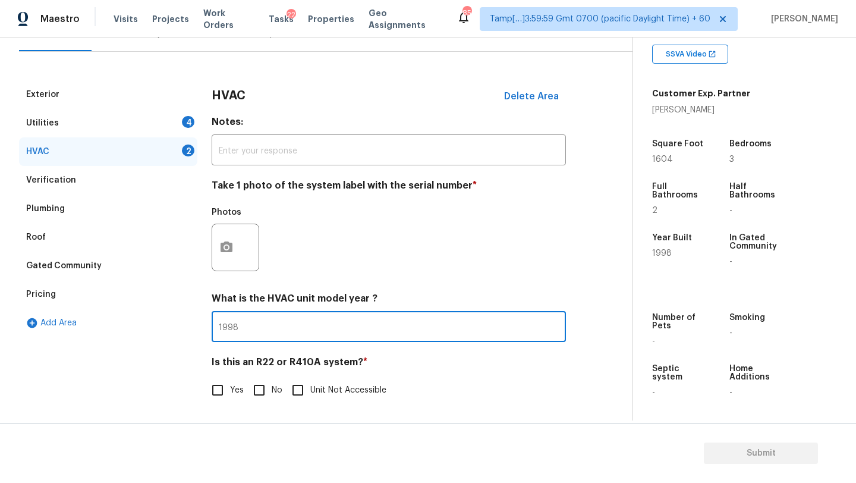
type input "1998"
click at [264, 391] on input "No" at bounding box center [259, 389] width 25 height 25
checkbox input "true"
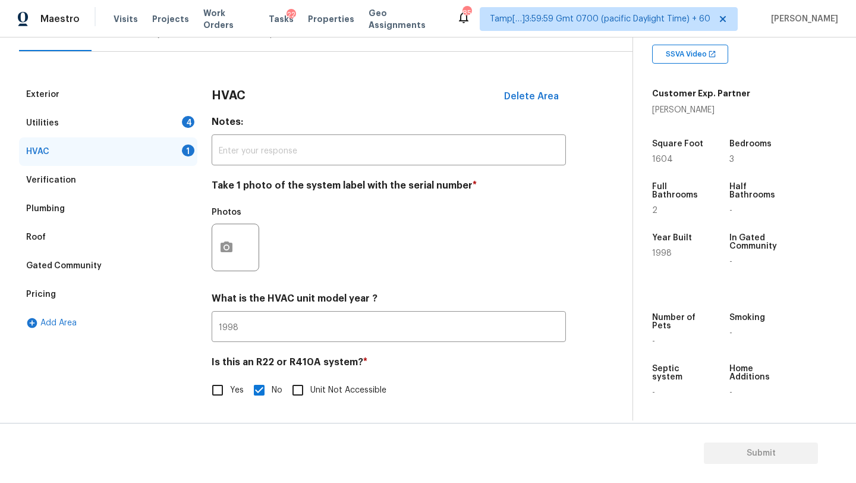
click at [136, 127] on div "Utilities 4" at bounding box center [108, 123] width 178 height 29
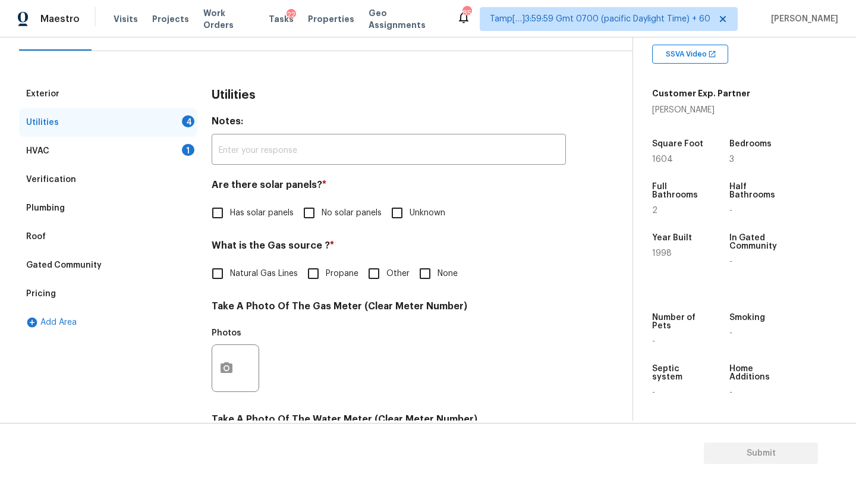
click at [322, 215] on span "No solar panels" at bounding box center [352, 213] width 60 height 12
click at [321, 215] on input "No solar panels" at bounding box center [309, 212] width 25 height 25
checkbox input "true"
click at [258, 286] on div "Utilities Notes: ​ Are there solar panels? * Has solar panels No solar panels U…" at bounding box center [389, 390] width 354 height 620
click at [259, 283] on label "Natural Gas Lines" at bounding box center [251, 273] width 93 height 25
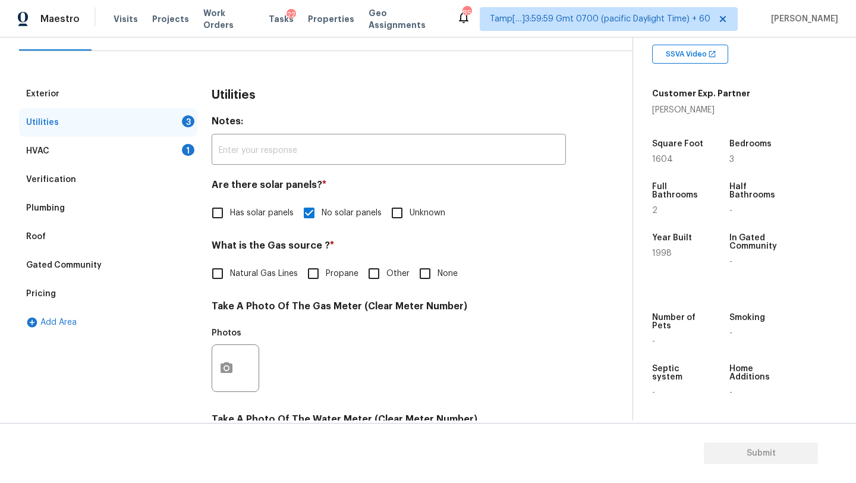
click at [230, 283] on input "Natural Gas Lines" at bounding box center [217, 273] width 25 height 25
checkbox input "true"
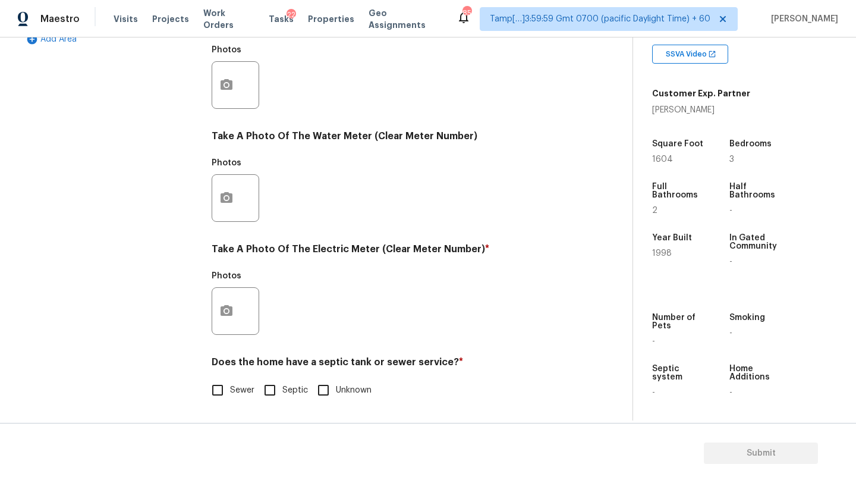
click at [234, 387] on span "Sewer" at bounding box center [242, 390] width 24 height 12
click at [230, 387] on input "Sewer" at bounding box center [217, 389] width 25 height 25
checkbox input "true"
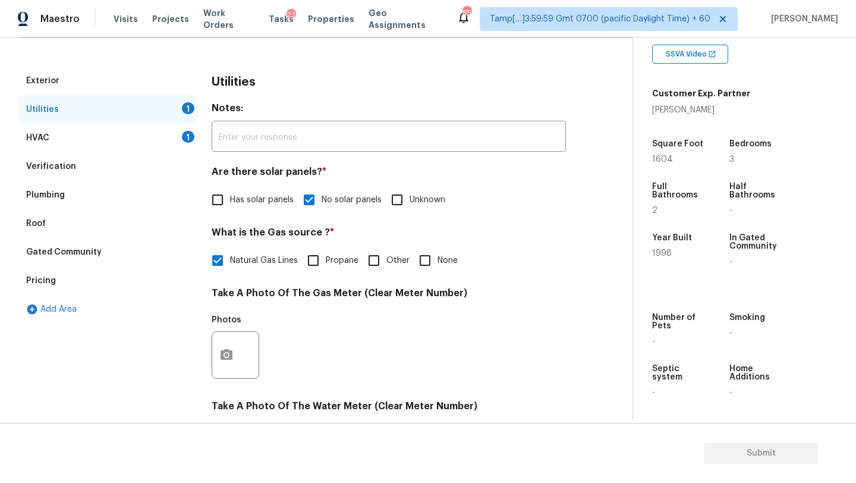
scroll to position [0, 0]
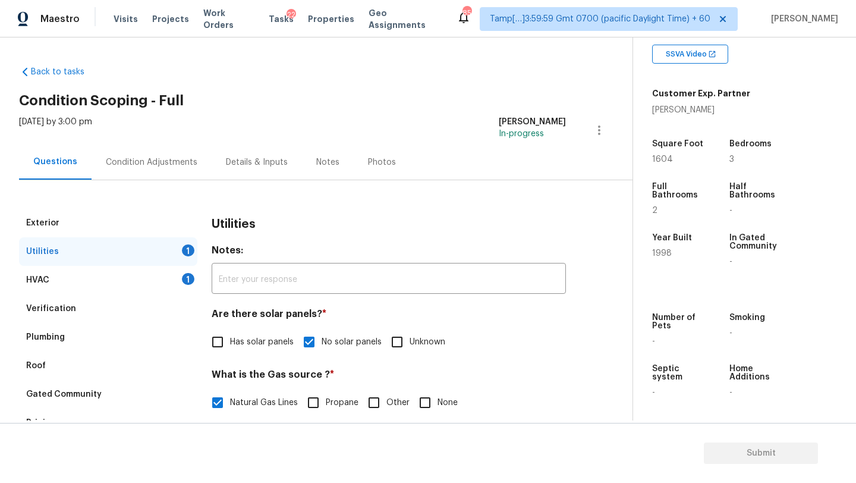
click at [162, 153] on div "Condition Adjustments" at bounding box center [152, 161] width 120 height 35
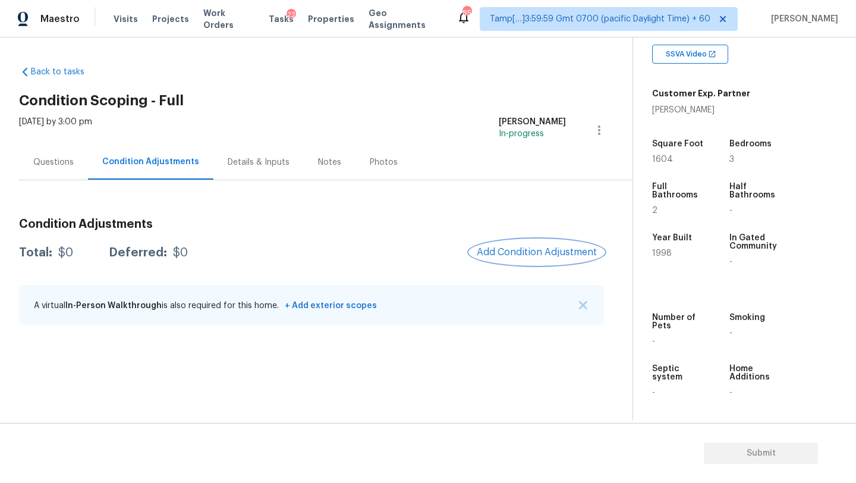
click at [535, 243] on button "Add Condition Adjustment" at bounding box center [537, 252] width 134 height 25
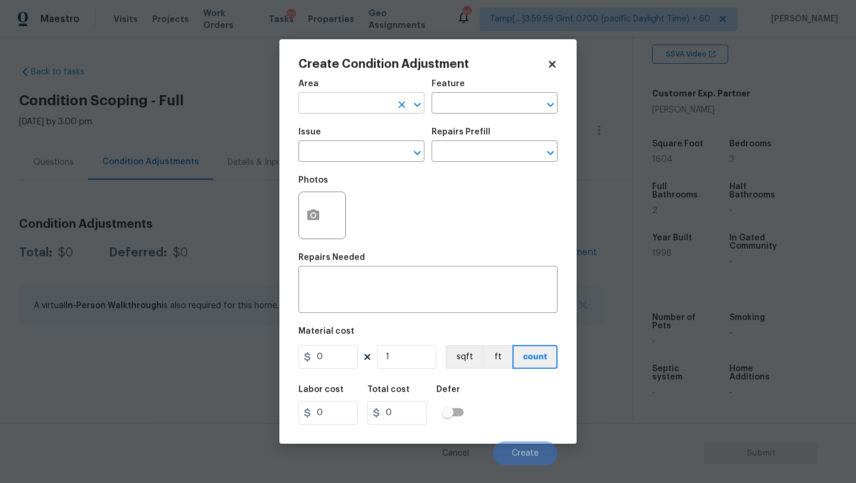
click at [336, 106] on input "text" at bounding box center [344, 104] width 93 height 18
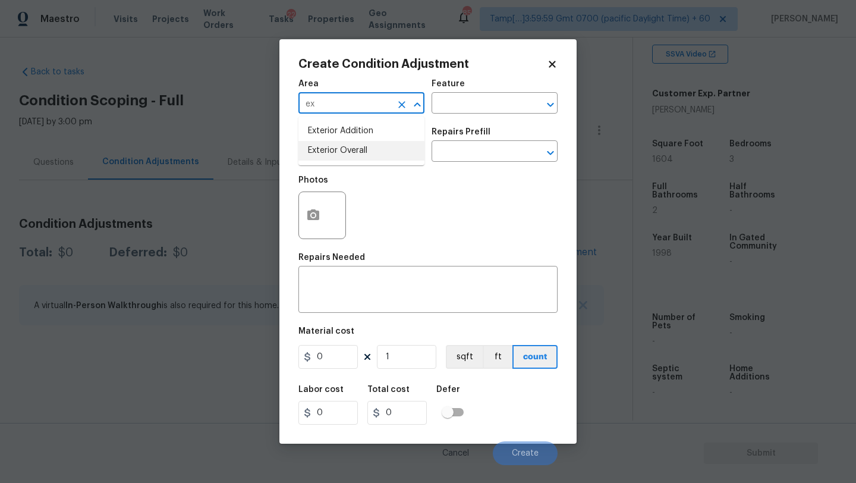
click at [345, 155] on li "Exterior Overall" at bounding box center [361, 151] width 126 height 20
type input "Exterior Overall"
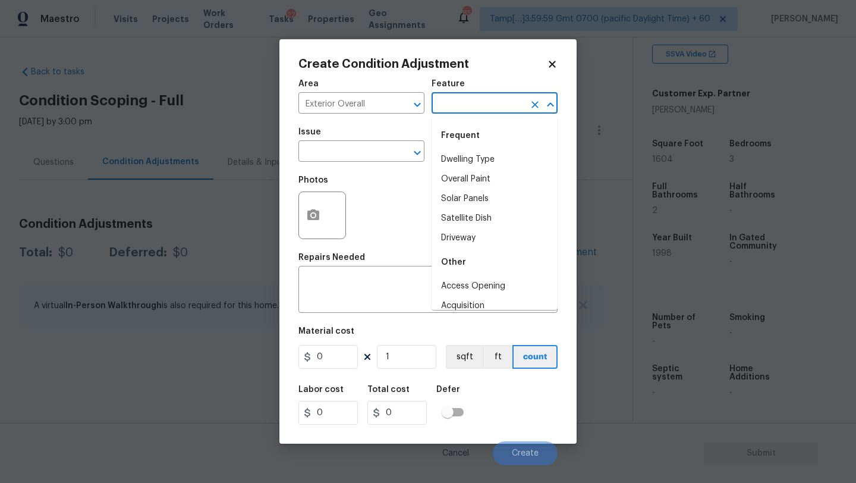
click at [500, 100] on input "text" at bounding box center [477, 104] width 93 height 18
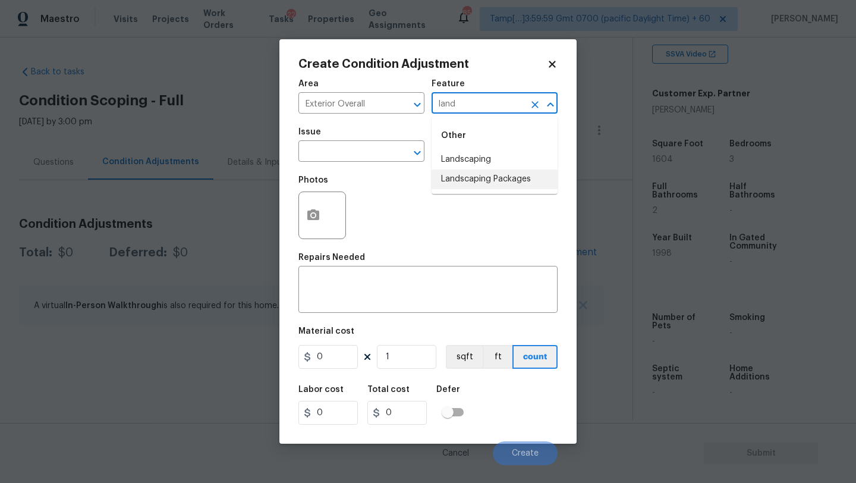
type input "land"
click at [466, 111] on input "text" at bounding box center [477, 104] width 93 height 18
click at [466, 175] on li "Landscaping Packages" at bounding box center [494, 179] width 126 height 20
type input "Landscaping Packages"
click at [348, 158] on input "text" at bounding box center [344, 152] width 93 height 18
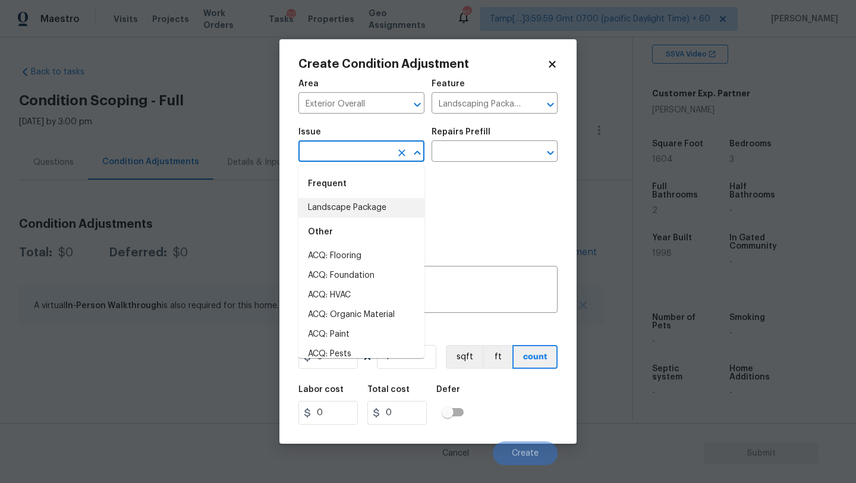
click at [348, 201] on li "Landscape Package" at bounding box center [361, 208] width 126 height 20
type input "Landscape Package"
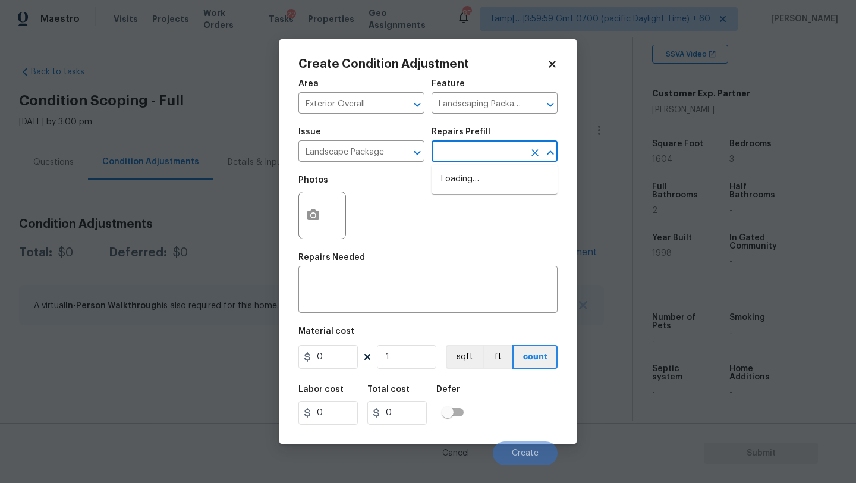
click at [464, 153] on input "text" at bounding box center [477, 152] width 93 height 18
click at [465, 177] on li "Initial landscaping package $120.00" at bounding box center [494, 185] width 126 height 32
type input "Home Readiness Packages"
type textarea "Mowing of grass up to 6" in height. Mow, edge along driveways & sidewalks, trim…"
type input "120"
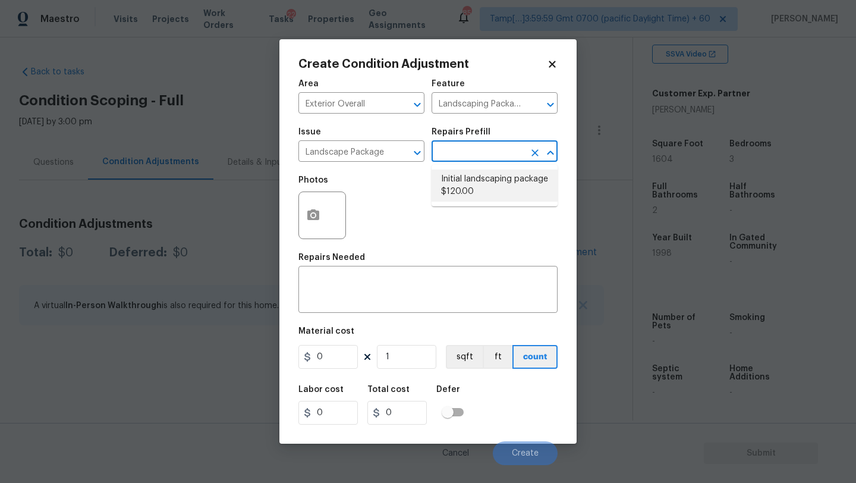
type input "120"
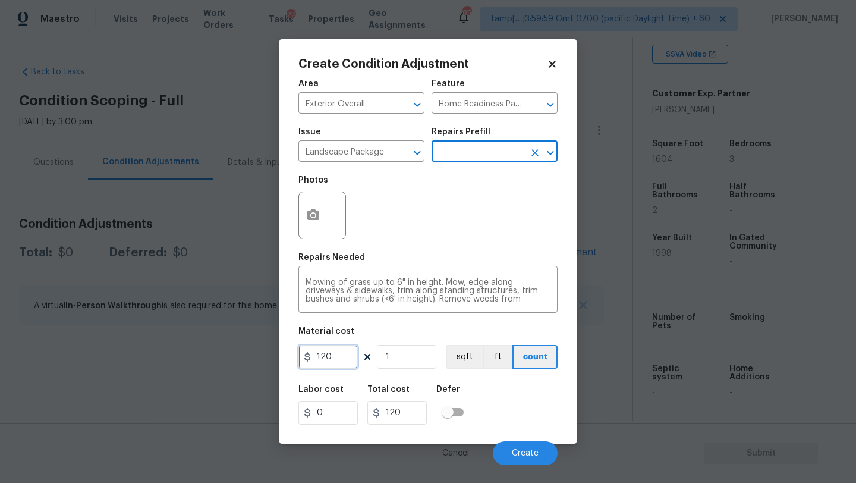
click at [344, 351] on input "120" at bounding box center [327, 357] width 59 height 24
type input "300"
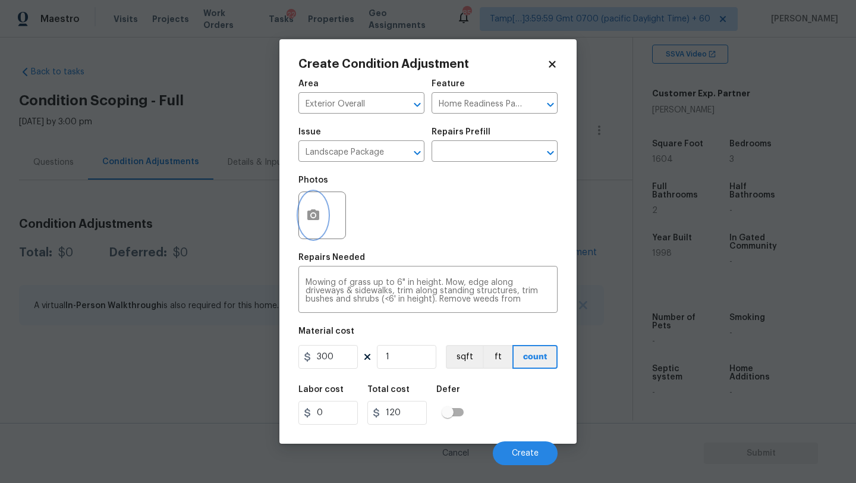
type input "300"
click at [322, 231] on button "button" at bounding box center [313, 215] width 29 height 46
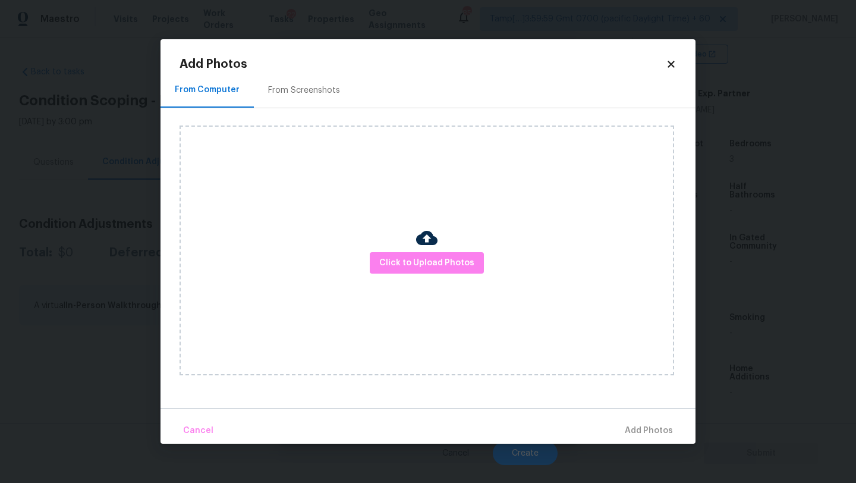
click at [315, 89] on div "From Screenshots" at bounding box center [304, 90] width 72 height 12
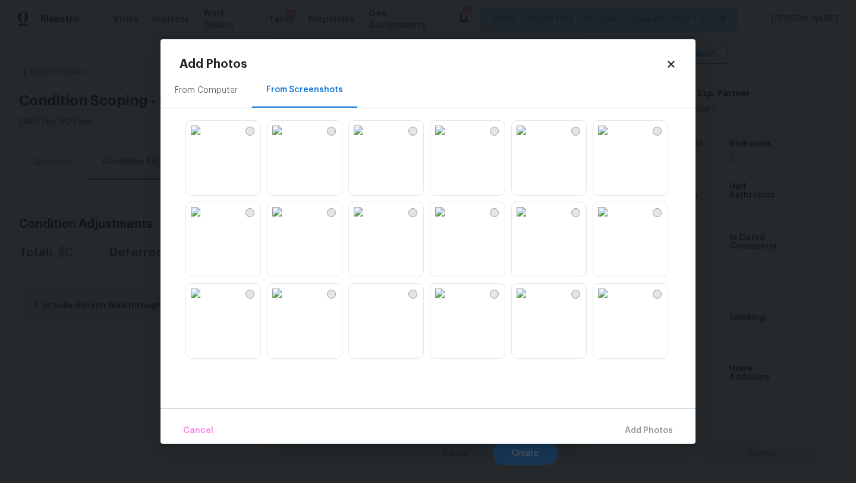
click at [531, 140] on img at bounding box center [521, 130] width 19 height 19
click at [449, 221] on img at bounding box center [439, 211] width 19 height 19
click at [246, 363] on div at bounding box center [437, 239] width 516 height 250
click at [205, 303] on img at bounding box center [195, 292] width 19 height 19
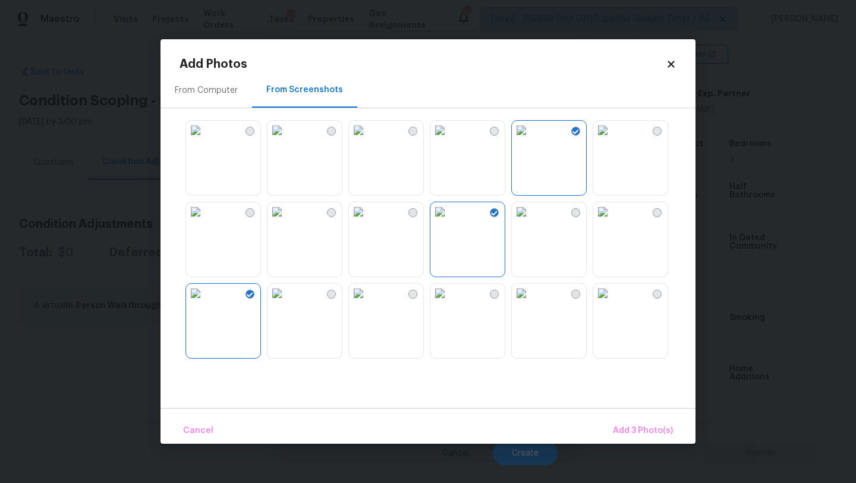
click at [286, 303] on img at bounding box center [276, 292] width 19 height 19
click at [660, 423] on span "Add 4 Photo(s)" at bounding box center [642, 430] width 61 height 15
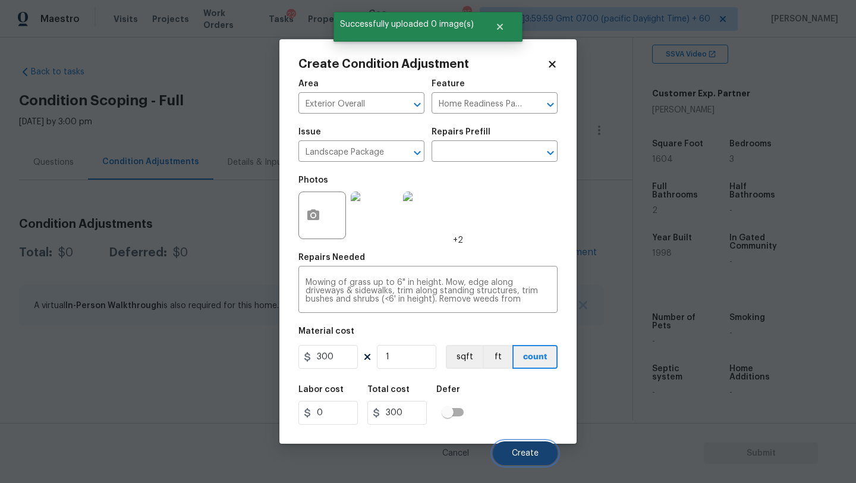
click at [533, 453] on span "Create" at bounding box center [525, 453] width 27 height 9
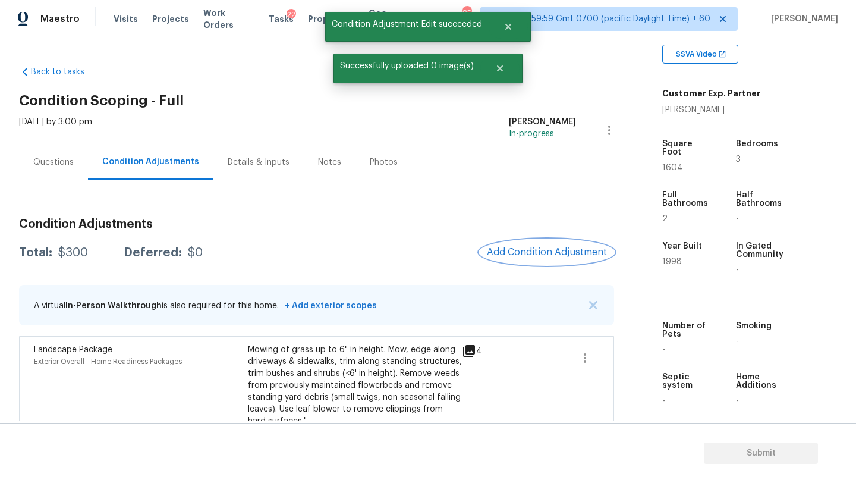
click at [569, 250] on span "Add Condition Adjustment" at bounding box center [547, 252] width 120 height 11
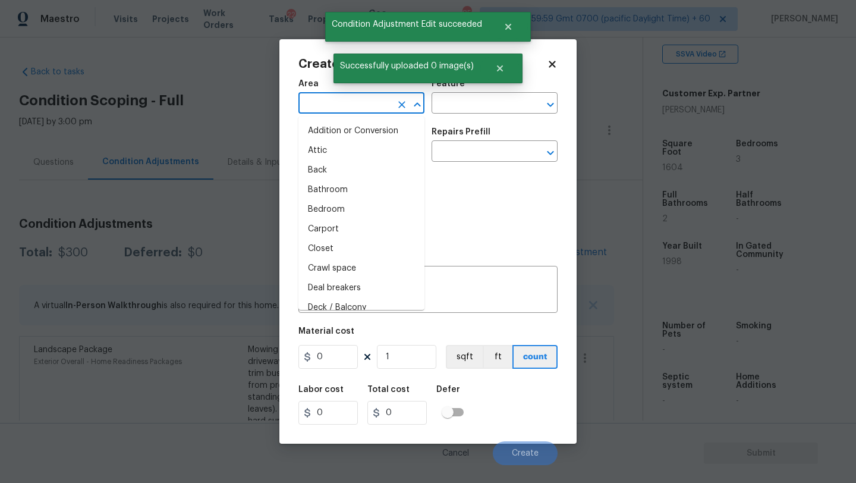
click at [357, 108] on input "text" at bounding box center [344, 104] width 93 height 18
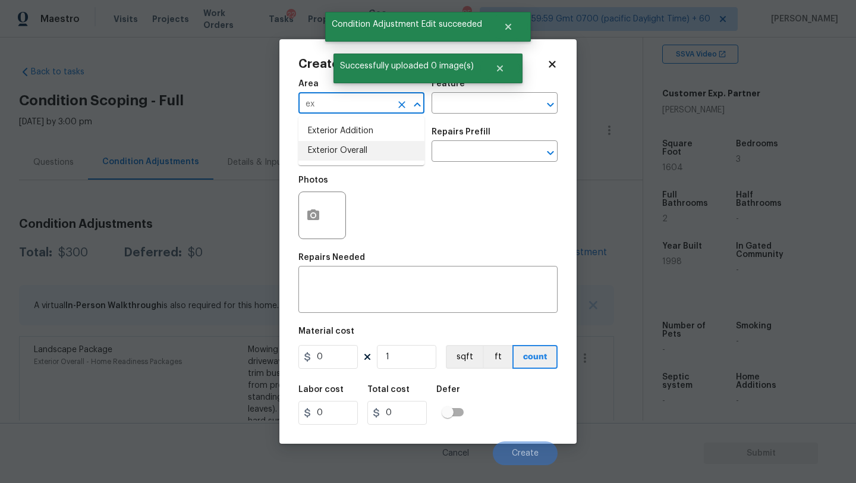
click at [363, 155] on li "Exterior Overall" at bounding box center [361, 151] width 126 height 20
type input "Exterior Overall"
click at [443, 106] on input "text" at bounding box center [477, 104] width 93 height 18
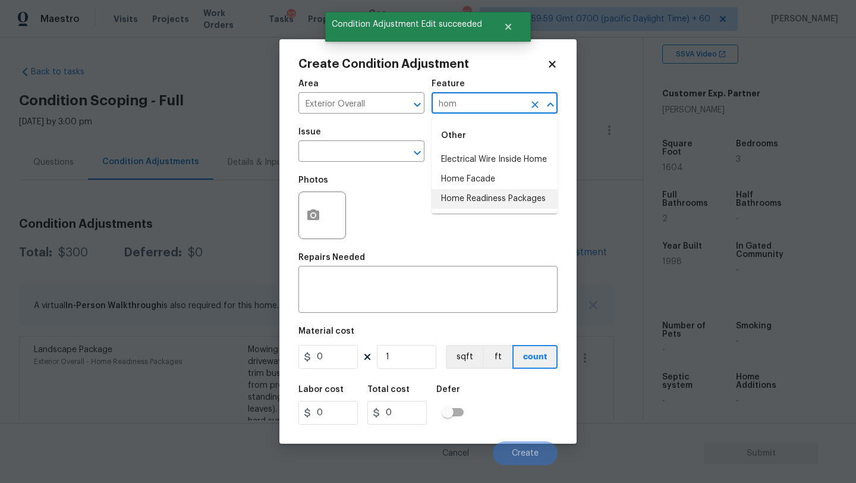
click at [444, 202] on li "Home Readiness Packages" at bounding box center [494, 199] width 126 height 20
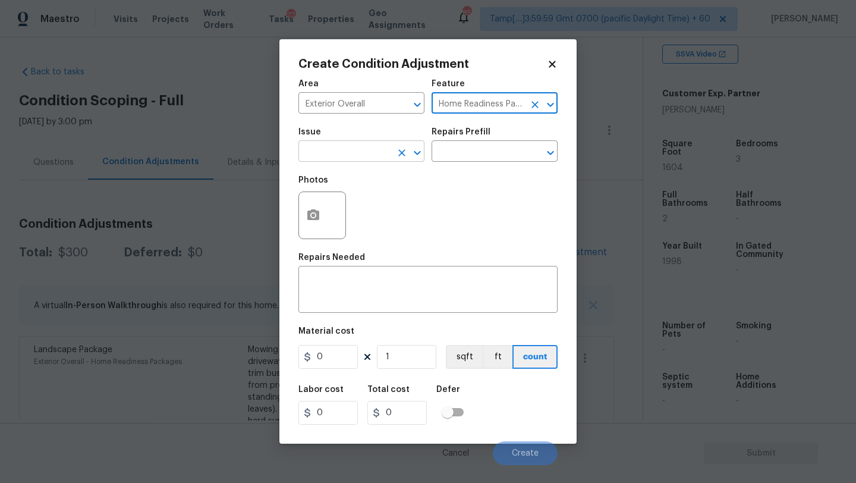
type input "Home Readiness Packages"
click at [361, 155] on input "text" at bounding box center [344, 152] width 93 height 18
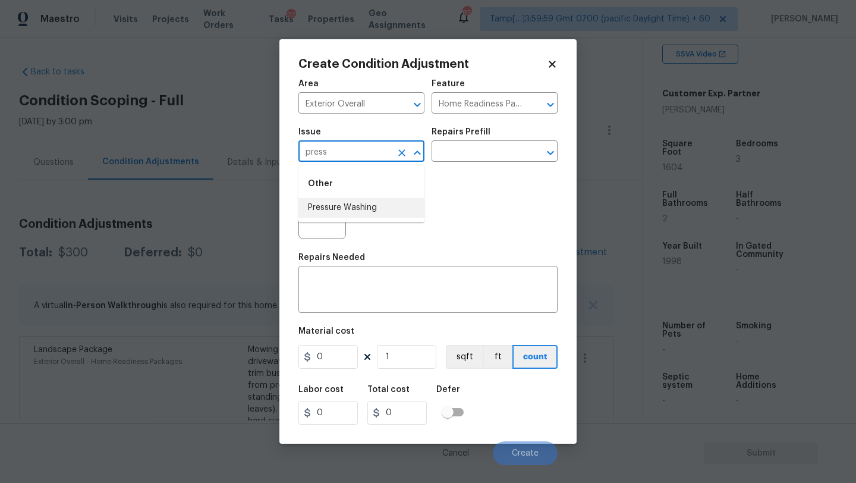
click at [344, 209] on li "Pressure Washing" at bounding box center [361, 208] width 126 height 20
type input "Pressure Washing"
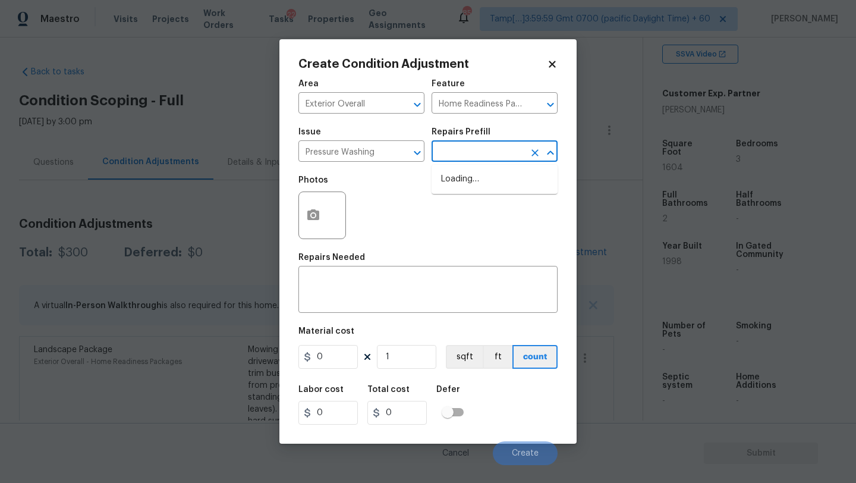
click at [464, 149] on input "text" at bounding box center [477, 152] width 93 height 18
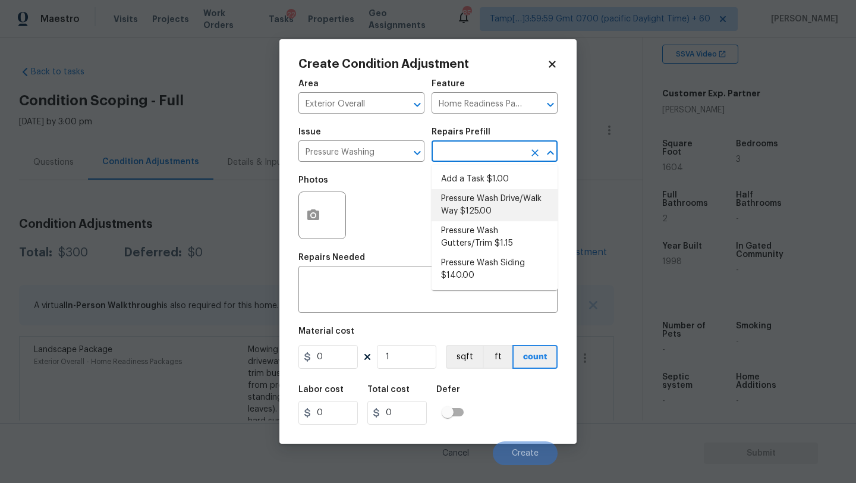
click at [466, 199] on li "Pressure Wash Drive/Walk Way $125.00" at bounding box center [494, 205] width 126 height 32
type input "Siding"
type textarea "Pressure wash the driveways/walkways as directed by the PM. Ensure that all deb…"
type input "125"
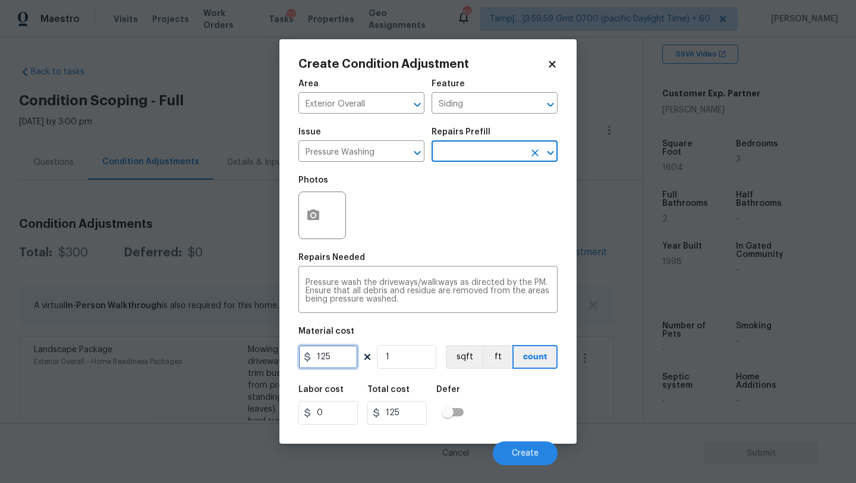
click at [328, 361] on input "125" at bounding box center [327, 357] width 59 height 24
type input "400"
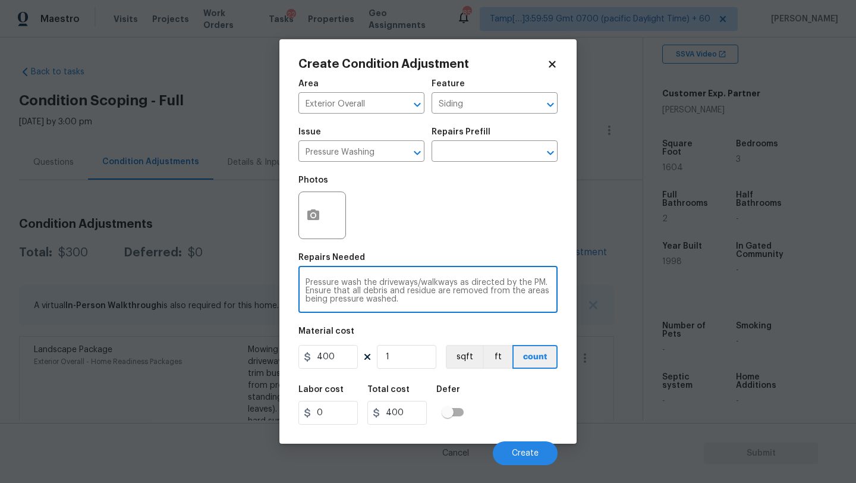
drag, startPoint x: 463, startPoint y: 283, endPoint x: 485, endPoint y: 304, distance: 30.3
click at [485, 304] on div "Pressure wash the driveways/walkways as directed by the PM. Ensure that all deb…" at bounding box center [427, 291] width 259 height 44
type textarea "Pressure wash the driveways/walkways and sidings"
click at [481, 421] on div "Labor cost 0 Total cost 400 Defer" at bounding box center [427, 404] width 259 height 53
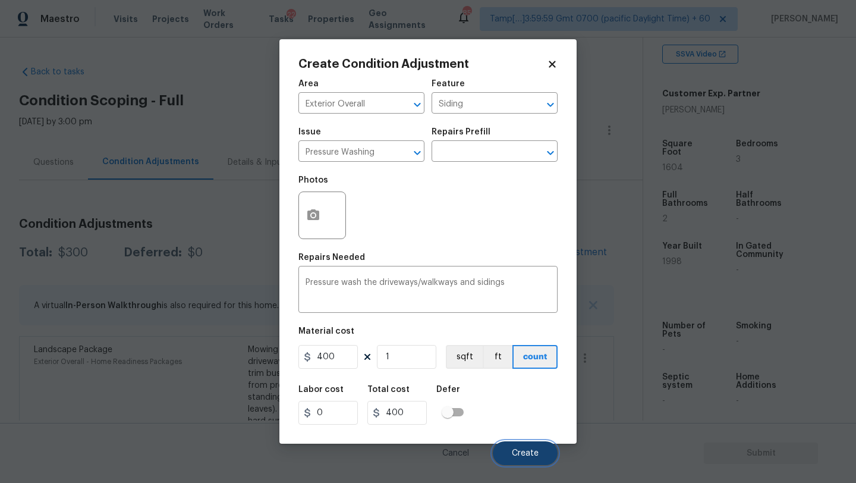
click at [538, 454] on span "Create" at bounding box center [525, 453] width 27 height 9
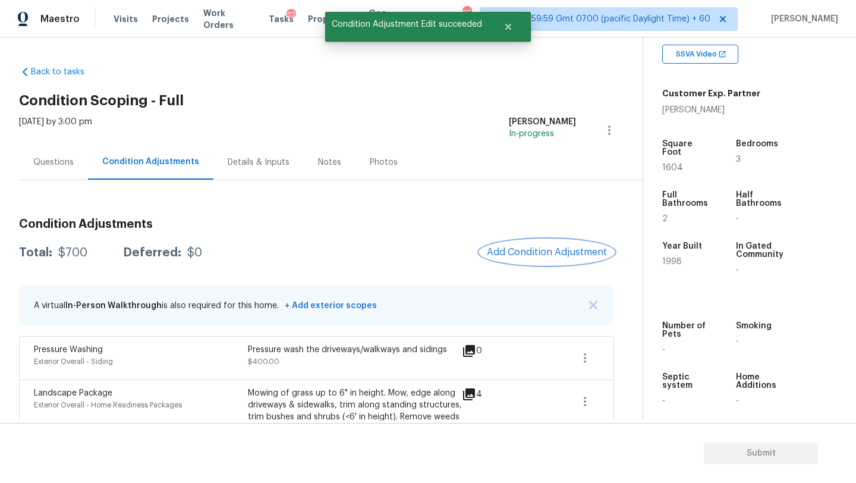
scroll to position [73, 0]
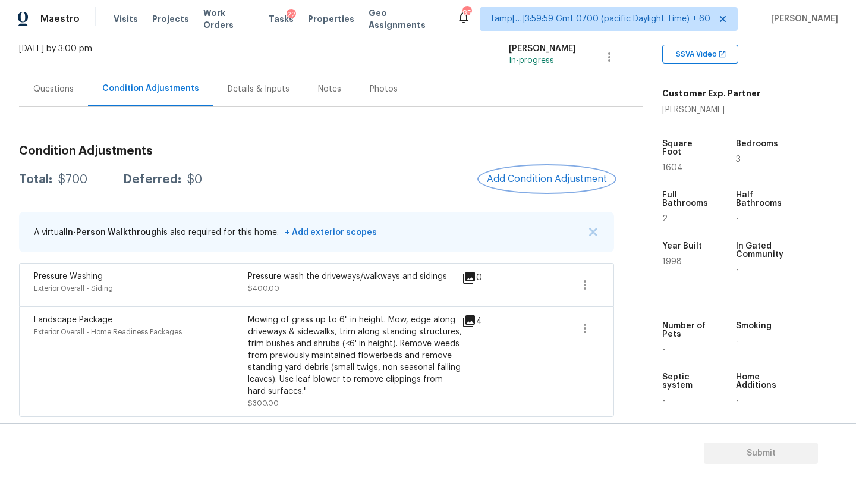
click at [534, 178] on span "Add Condition Adjustment" at bounding box center [547, 179] width 120 height 11
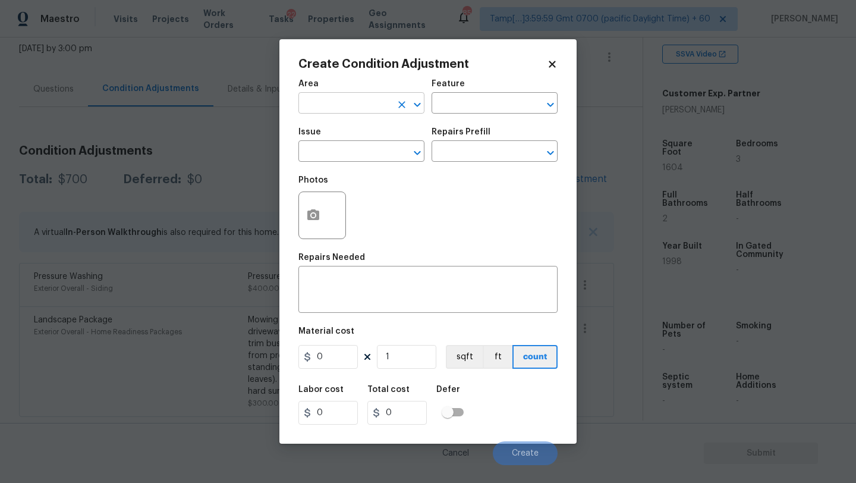
click at [357, 106] on input "text" at bounding box center [344, 104] width 93 height 18
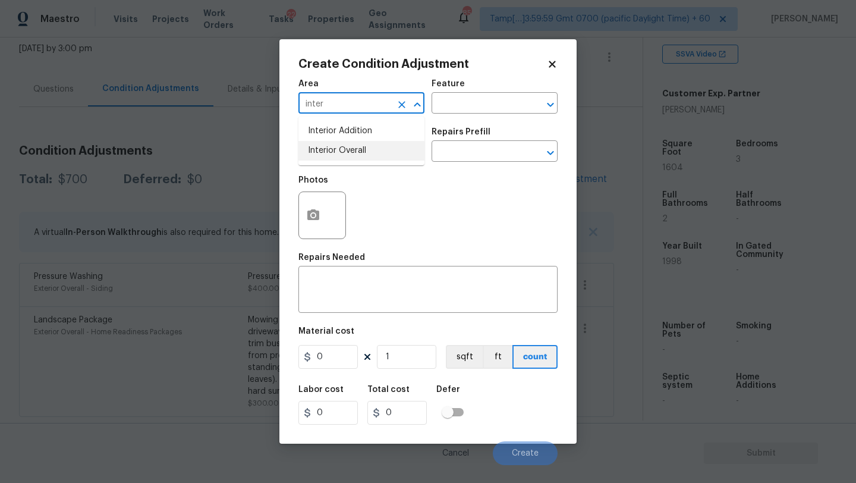
drag, startPoint x: 367, startPoint y: 145, endPoint x: 424, endPoint y: 116, distance: 63.5
click at [367, 145] on li "Interior Overall" at bounding box center [361, 151] width 126 height 20
type input "Interior Overall"
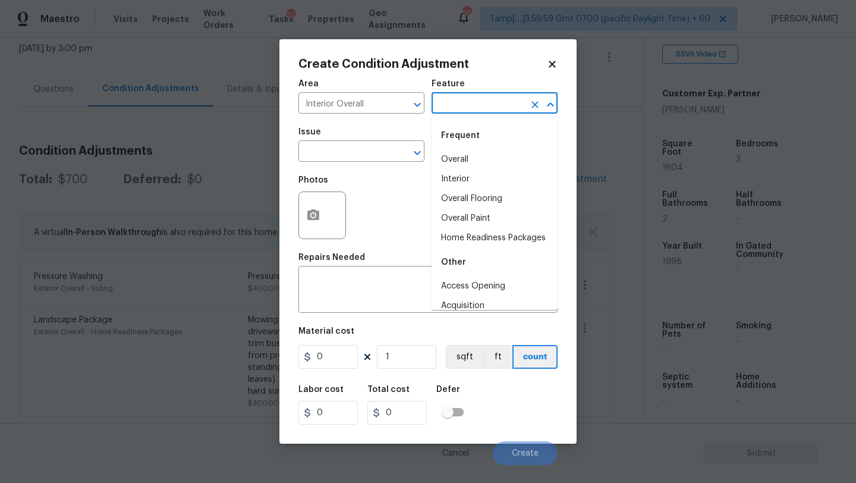
click at [458, 105] on input "text" at bounding box center [477, 104] width 93 height 18
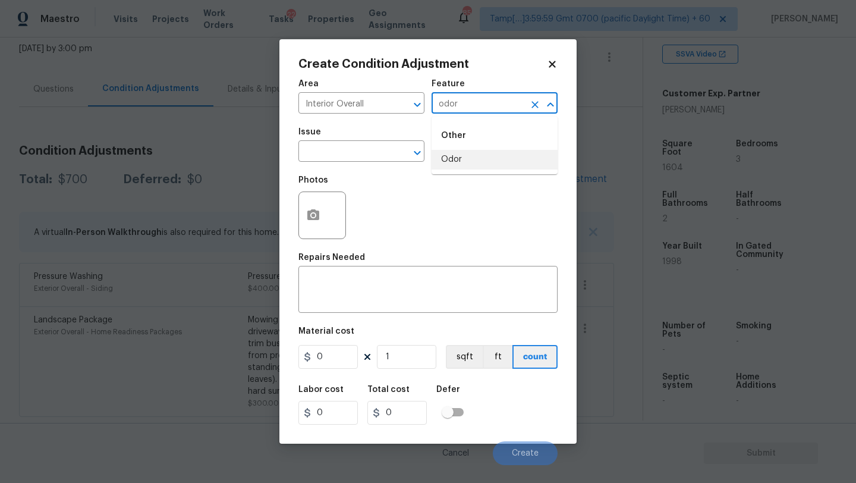
click at [458, 156] on li "Odor" at bounding box center [494, 160] width 126 height 20
type input "Odor"
click at [303, 156] on input "text" at bounding box center [344, 152] width 93 height 18
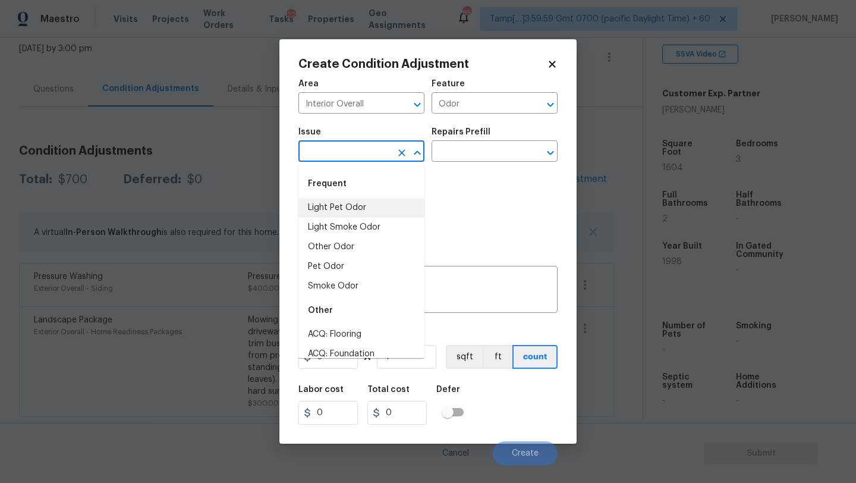
click at [338, 201] on li "Light Pet Odor" at bounding box center [361, 208] width 126 height 20
type input "Light Pet Odor"
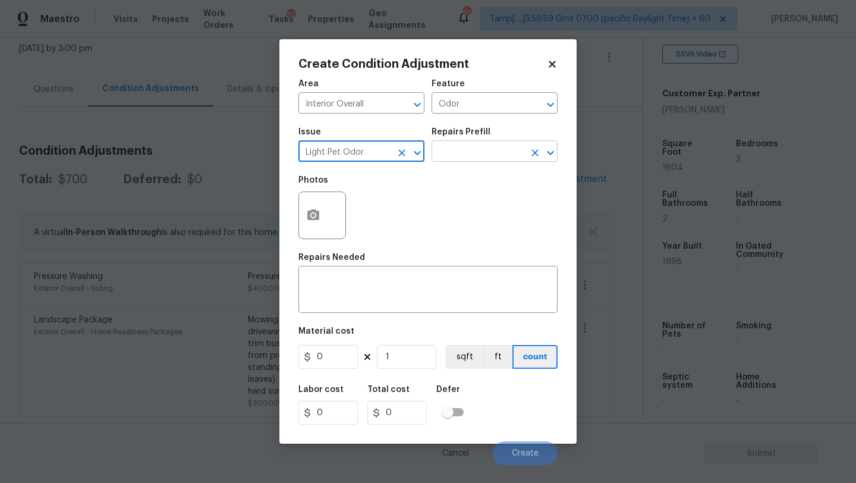
click at [465, 157] on input "text" at bounding box center [477, 152] width 93 height 18
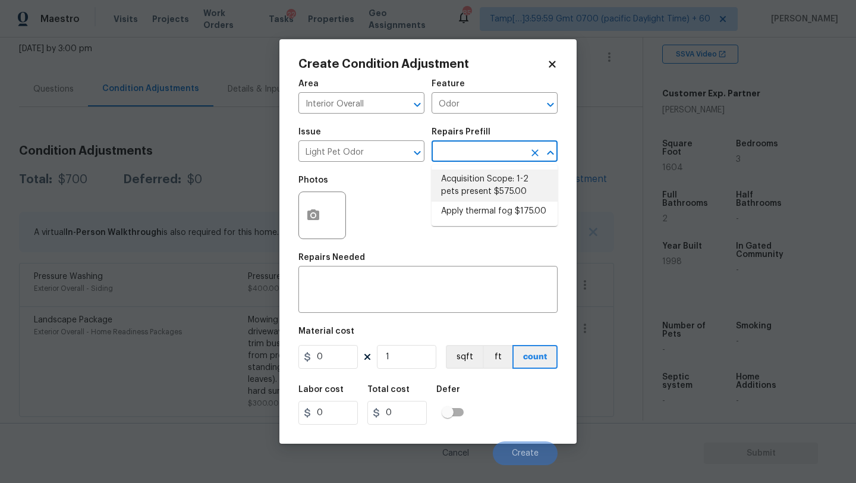
click at [465, 180] on li "Acquisition Scope: 1-2 pets present $575.00" at bounding box center [494, 185] width 126 height 32
type textarea "Acquisition Scope: 1-2 pets present"
type input "575"
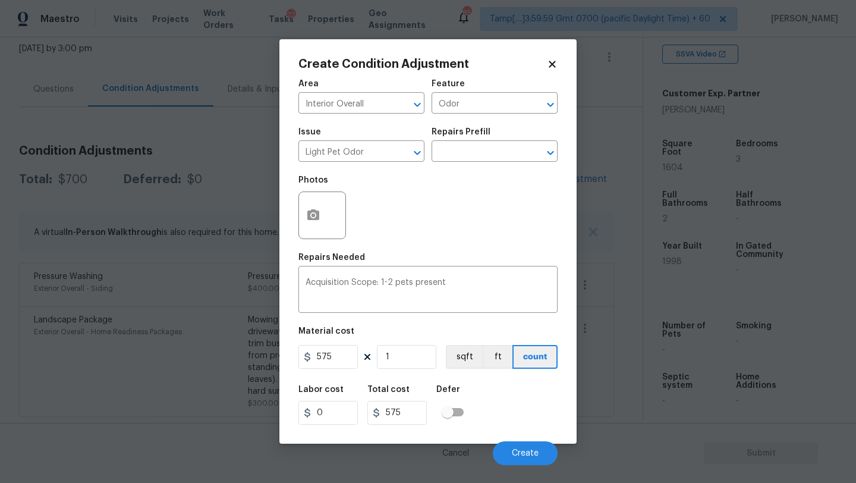
click at [512, 441] on div "Cancel Create" at bounding box center [427, 447] width 259 height 33
click at [513, 451] on span "Create" at bounding box center [525, 453] width 27 height 9
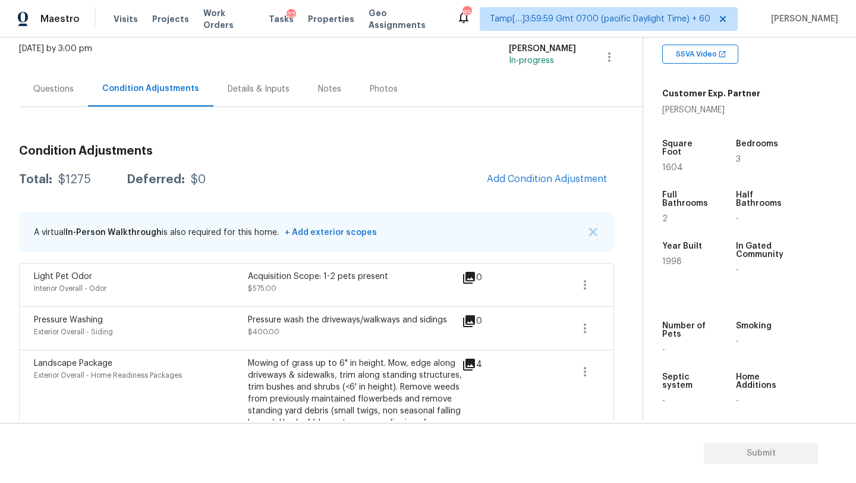
click at [571, 160] on div "Condition Adjustments Total: $1275 Deferred: $0 Add Condition Adjustment A virt…" at bounding box center [316, 298] width 595 height 324
click at [560, 169] on button "Add Condition Adjustment" at bounding box center [547, 178] width 134 height 25
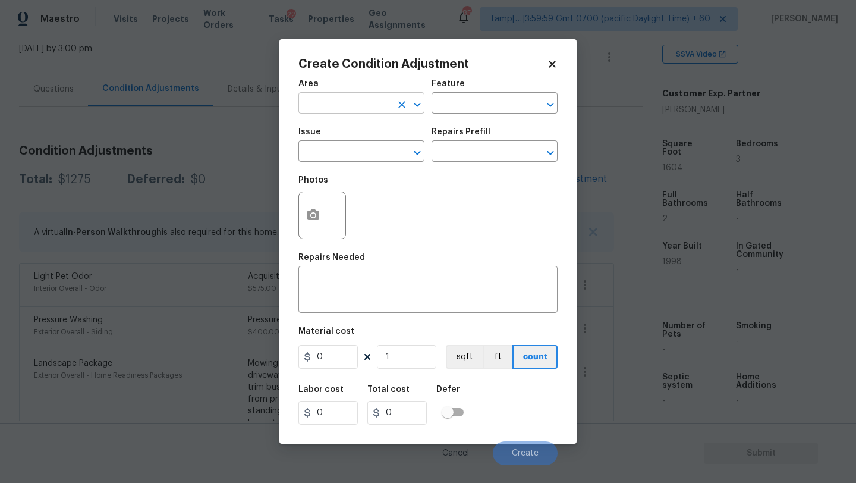
click at [364, 97] on input "text" at bounding box center [344, 104] width 93 height 18
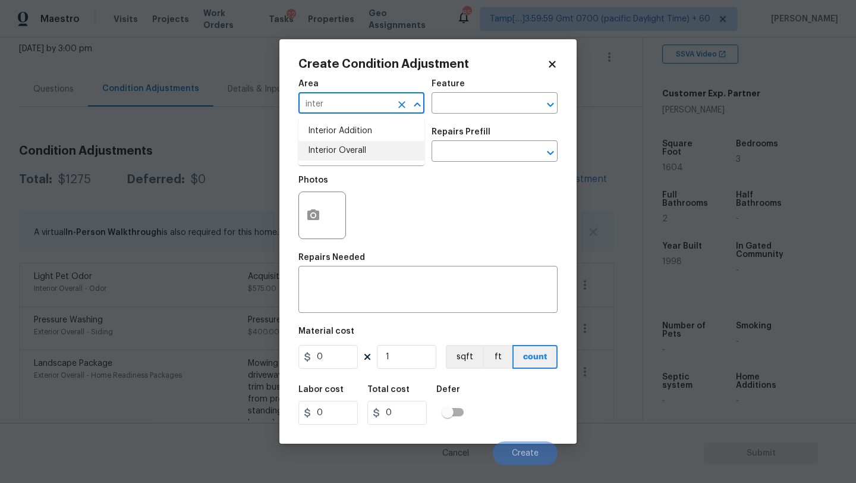
drag, startPoint x: 372, startPoint y: 138, endPoint x: 373, endPoint y: 147, distance: 8.9
click at [373, 147] on ul "Interior Addition Interior Overall" at bounding box center [361, 140] width 126 height 49
click at [373, 147] on li "Interior Overall" at bounding box center [361, 151] width 126 height 20
type input "Interior Overall"
click at [486, 109] on input "text" at bounding box center [477, 104] width 93 height 18
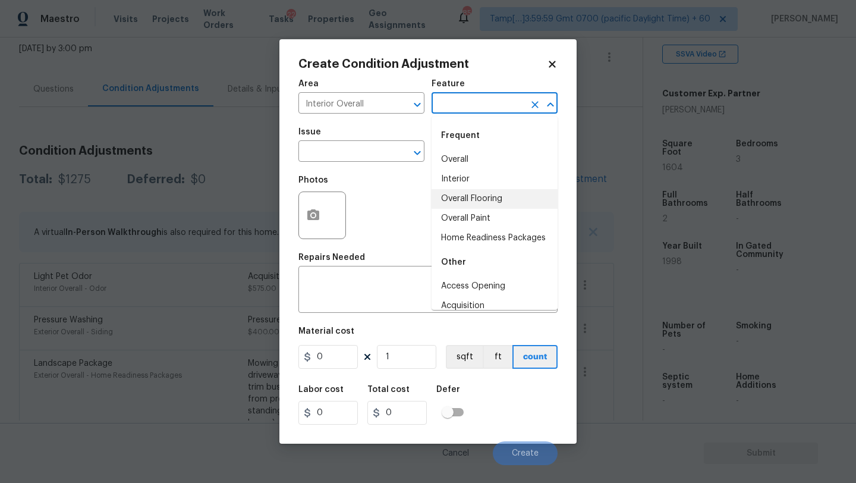
click at [477, 204] on li "Overall Flooring" at bounding box center [494, 199] width 126 height 20
type input "Overall Flooring"
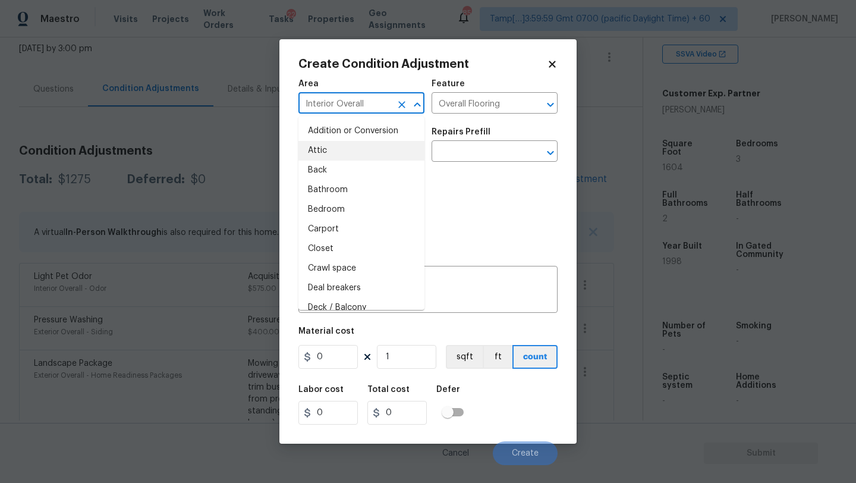
click at [329, 111] on input "Interior Overall" at bounding box center [344, 104] width 93 height 18
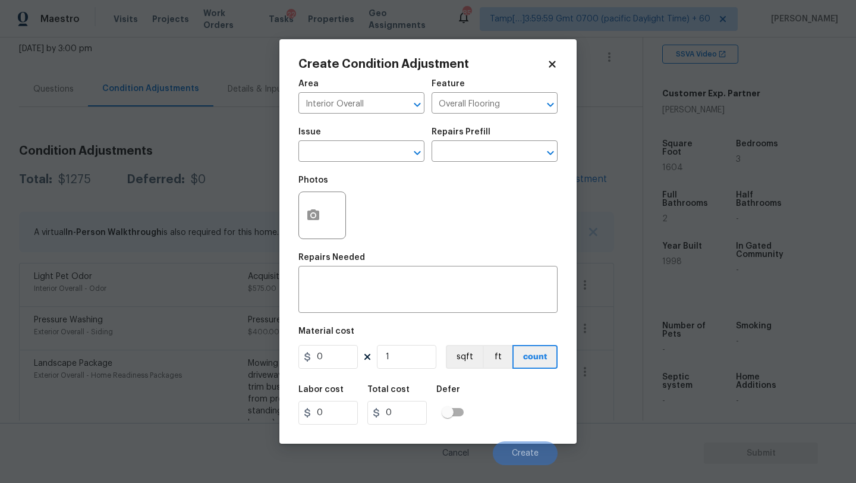
drag, startPoint x: 481, startPoint y: 176, endPoint x: 471, endPoint y: 176, distance: 10.1
click at [481, 176] on div "Photos" at bounding box center [427, 207] width 259 height 77
click at [310, 148] on input "text" at bounding box center [344, 152] width 93 height 18
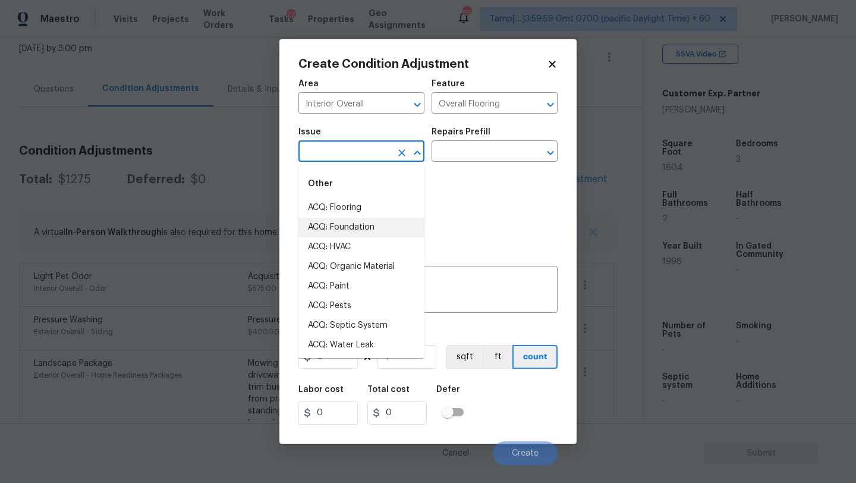
click at [343, 205] on li "ACQ: Flooring" at bounding box center [361, 208] width 126 height 20
type input "ACQ: Flooring"
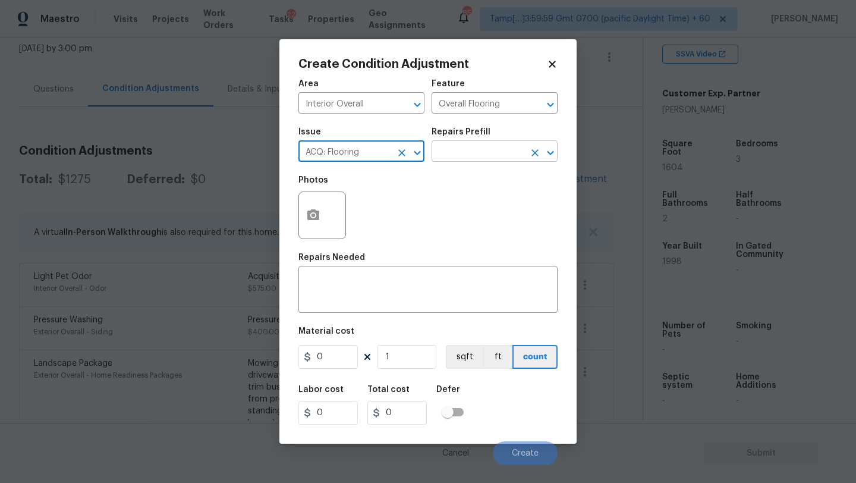
click at [468, 149] on input "text" at bounding box center [477, 152] width 93 height 18
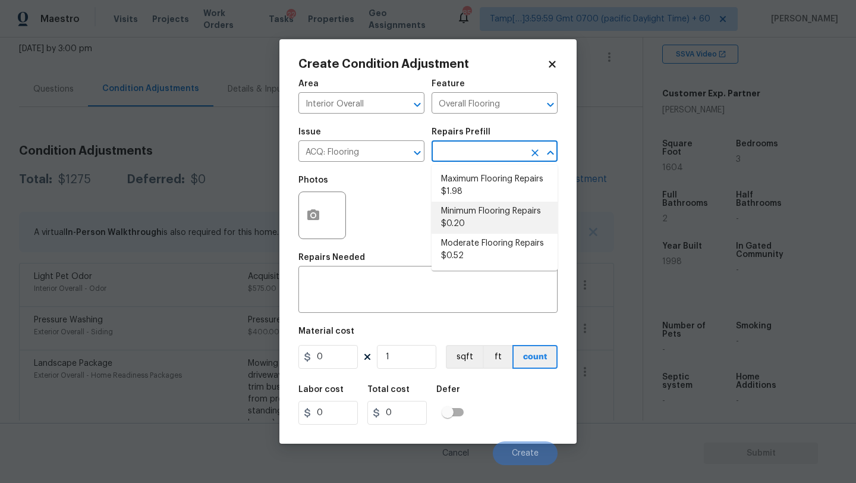
click at [485, 209] on li "Minimum Flooring Repairs $0.20" at bounding box center [494, 217] width 126 height 32
type input "Acquisition"
type textarea "Acquisition Scope: Minimum flooring repairs"
type input "0.2"
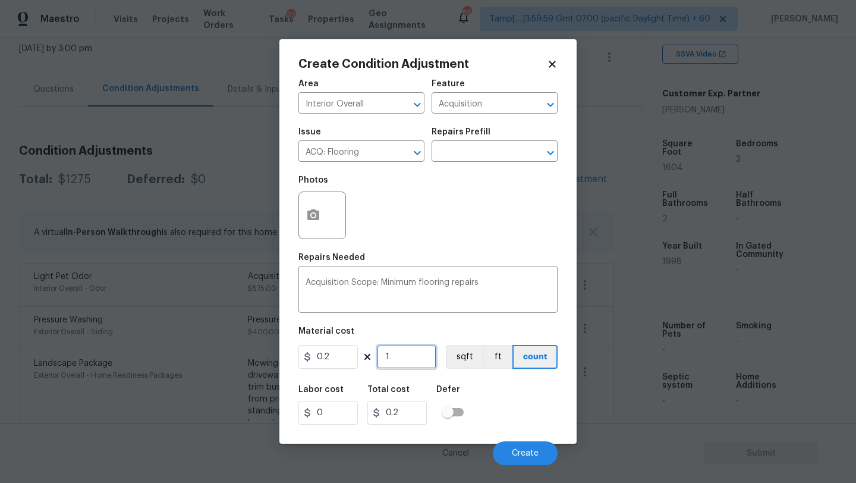
click at [407, 360] on input "1" at bounding box center [406, 357] width 59 height 24
type input "16"
type input "3.2"
type input "160"
type input "32"
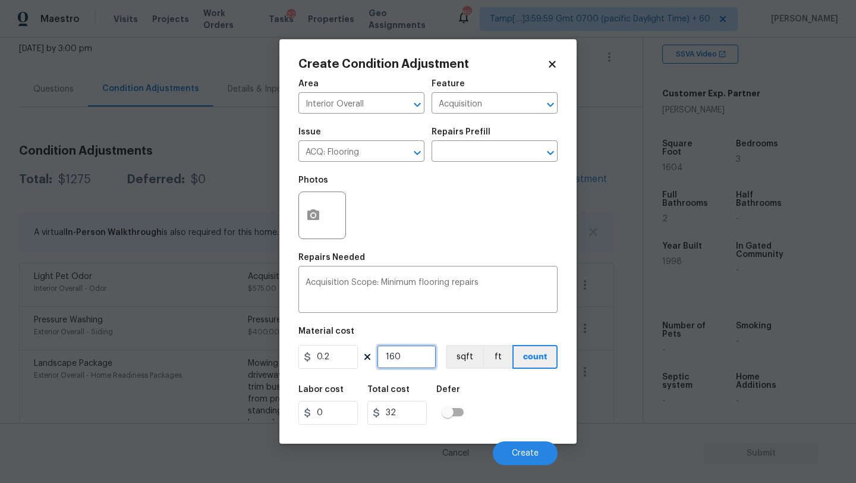
type input "1604"
type input "320.8"
type input "1604"
click at [535, 456] on span "Create" at bounding box center [525, 453] width 27 height 9
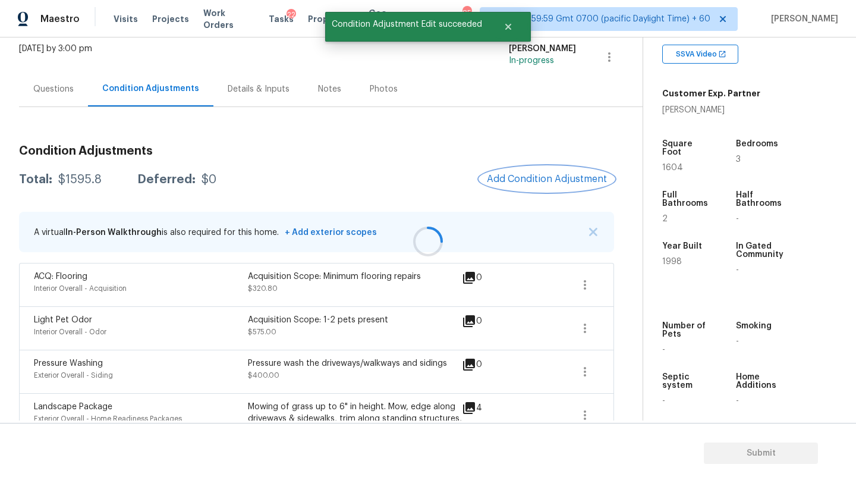
click at [534, 180] on span "Add Condition Adjustment" at bounding box center [547, 179] width 120 height 11
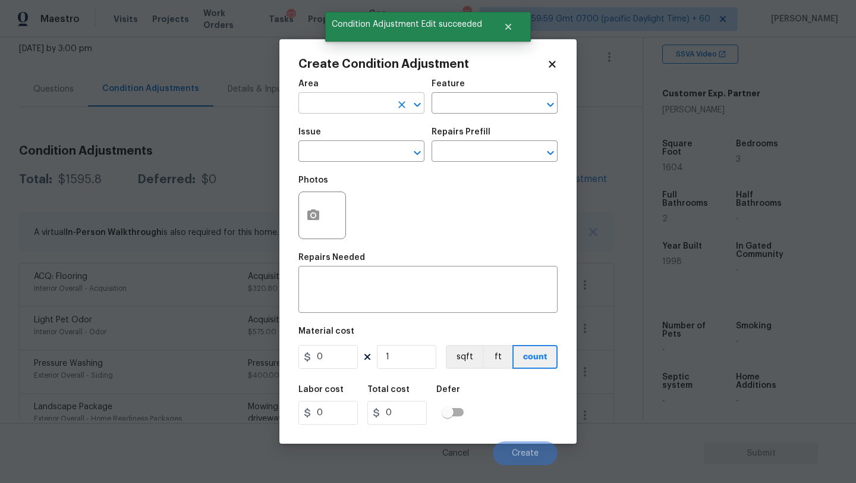
click at [347, 99] on input "text" at bounding box center [344, 104] width 93 height 18
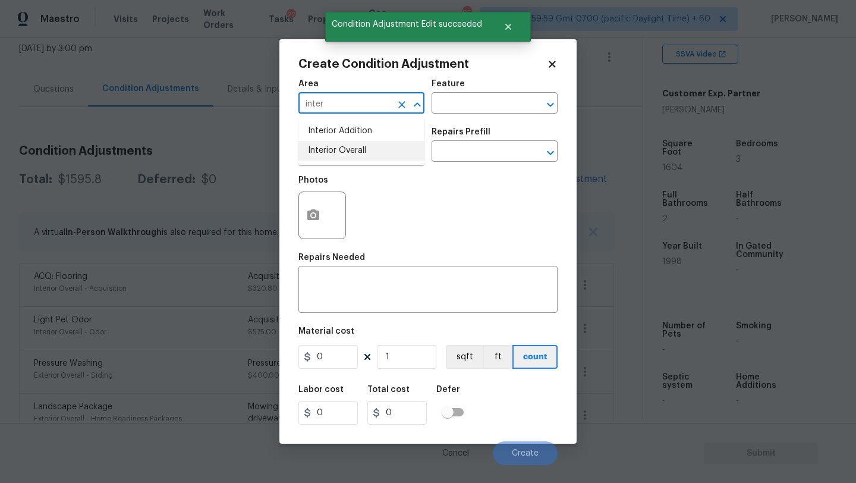
click at [357, 157] on li "Interior Overall" at bounding box center [361, 151] width 126 height 20
type input "Interior Overall"
click at [473, 103] on input "text" at bounding box center [477, 104] width 93 height 18
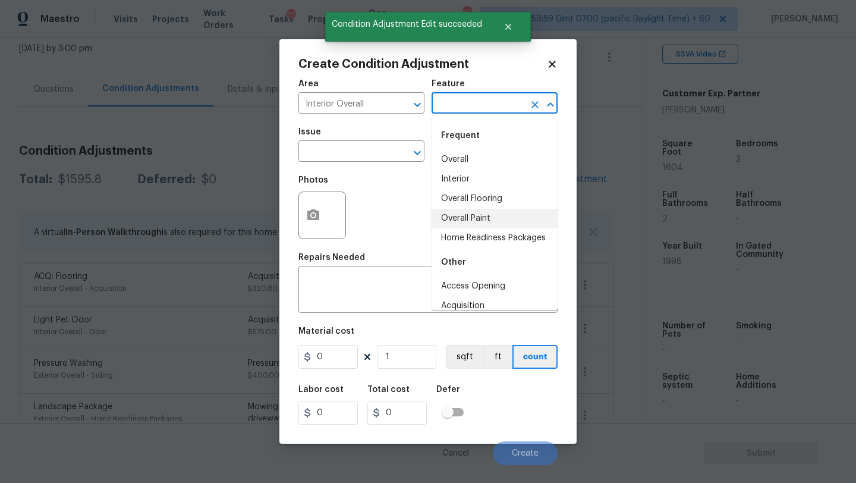
click at [473, 221] on li "Overall Paint" at bounding box center [494, 219] width 126 height 20
type input "Overall Paint"
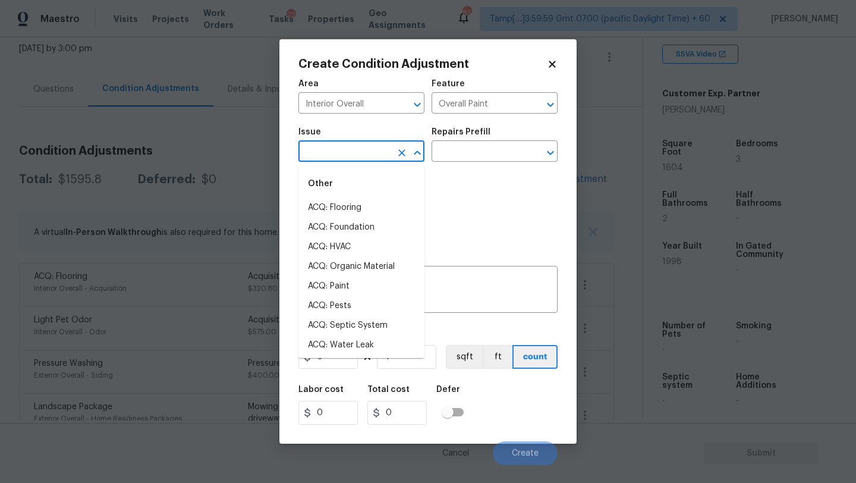
click at [364, 152] on input "text" at bounding box center [344, 152] width 93 height 18
click at [364, 282] on li "ACQ: Paint" at bounding box center [361, 286] width 126 height 20
type input "ACQ: Paint"
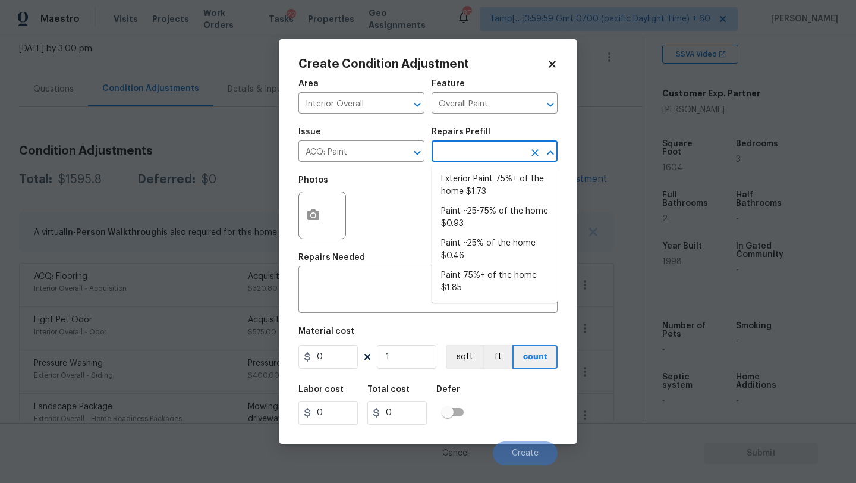
click at [480, 157] on input "text" at bounding box center [477, 152] width 93 height 18
click at [484, 249] on li "Paint ~25% of the home $0.46" at bounding box center [494, 250] width 126 height 32
type input "Acquisition"
type textarea "Acquisition Scope: ~25% of the home needs interior paint"
type input "0.46"
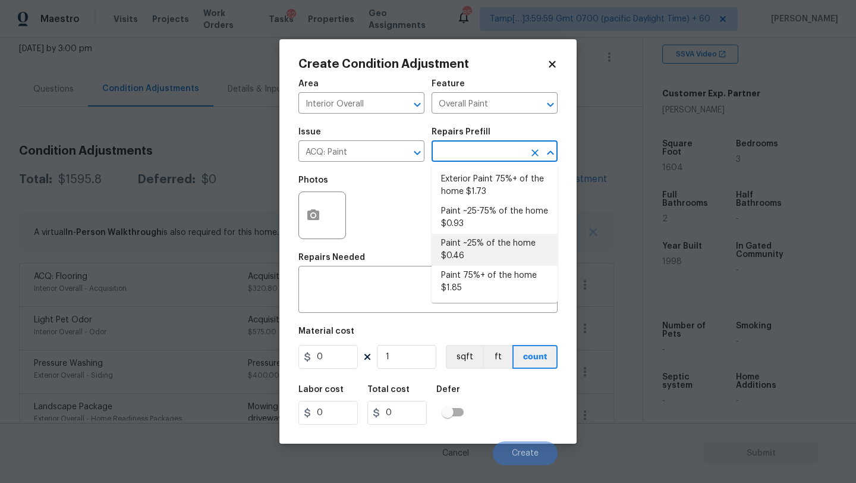
type input "0.46"
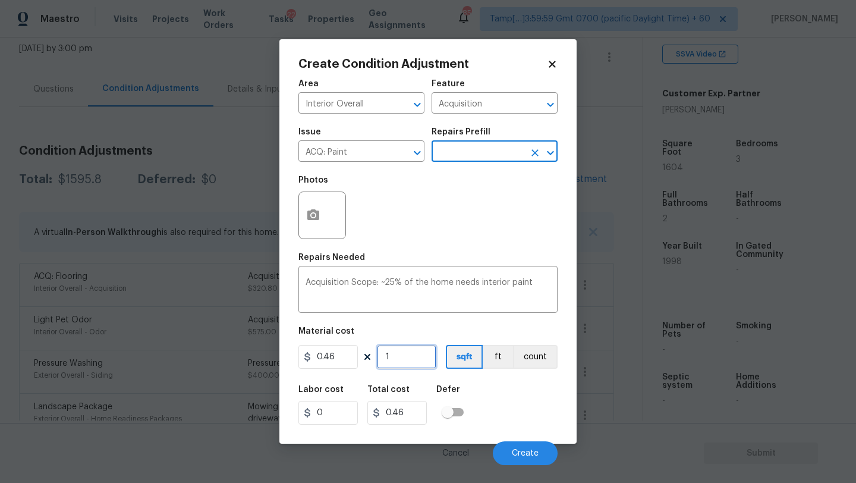
click at [404, 355] on input "1" at bounding box center [406, 357] width 59 height 24
type input "16"
type input "7.36"
type input "160"
type input "73.6"
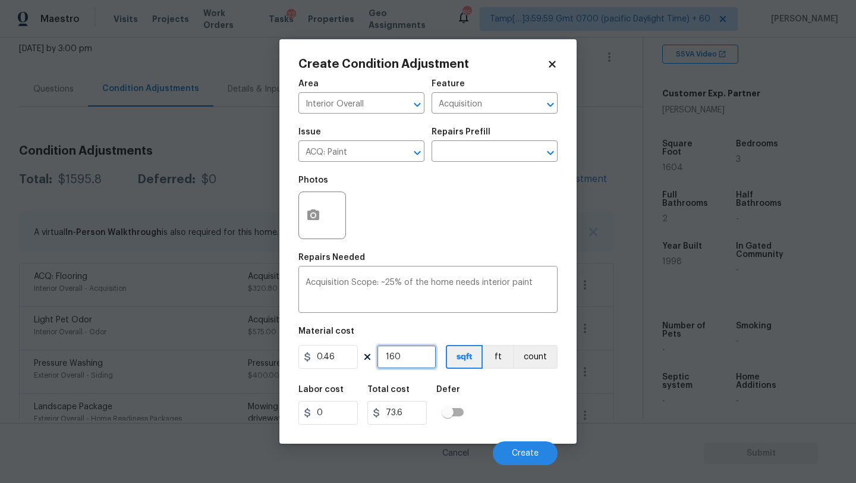
type input "1604"
type input "737.84"
type input "1604"
click at [525, 450] on span "Create" at bounding box center [525, 453] width 27 height 9
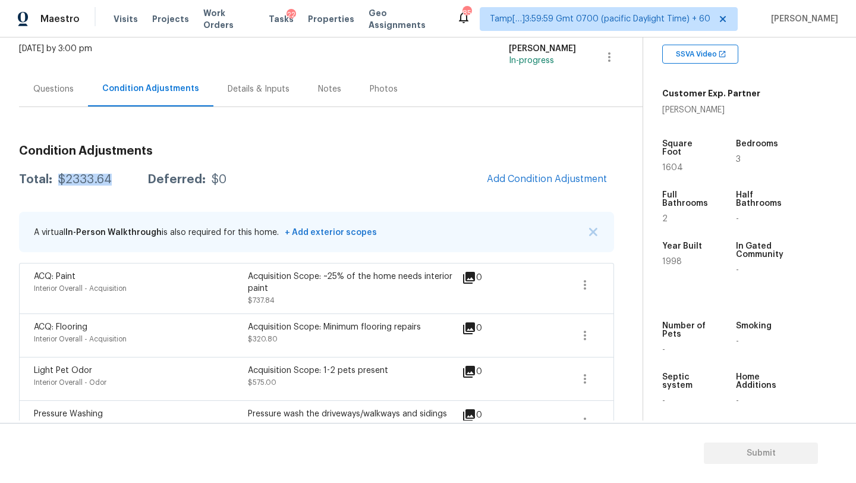
drag, startPoint x: 56, startPoint y: 181, endPoint x: 107, endPoint y: 182, distance: 50.5
click at [107, 182] on div "$2333.64" at bounding box center [84, 180] width 53 height 12
copy div "$2333.64"
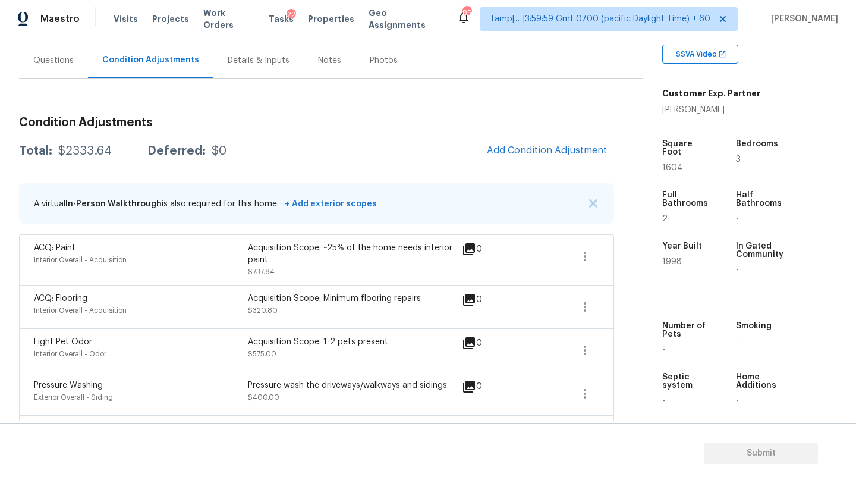
click at [54, 46] on div "Questions" at bounding box center [53, 60] width 69 height 35
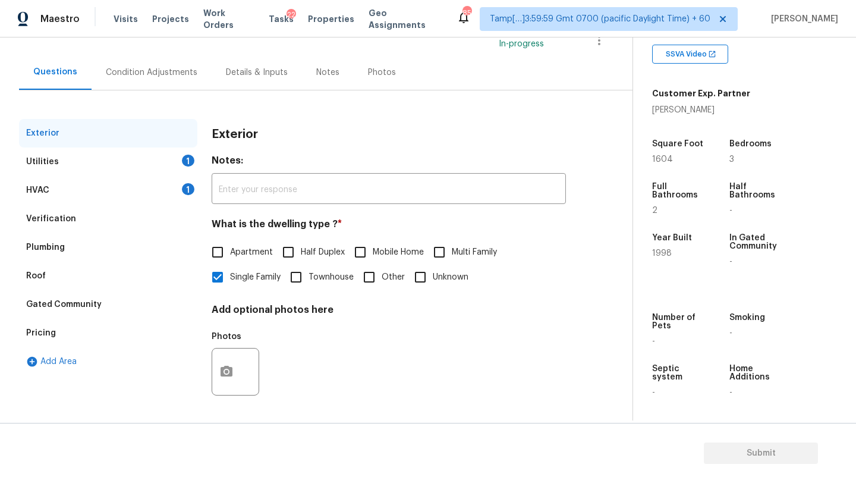
click at [113, 205] on div "Verification" at bounding box center [108, 218] width 178 height 29
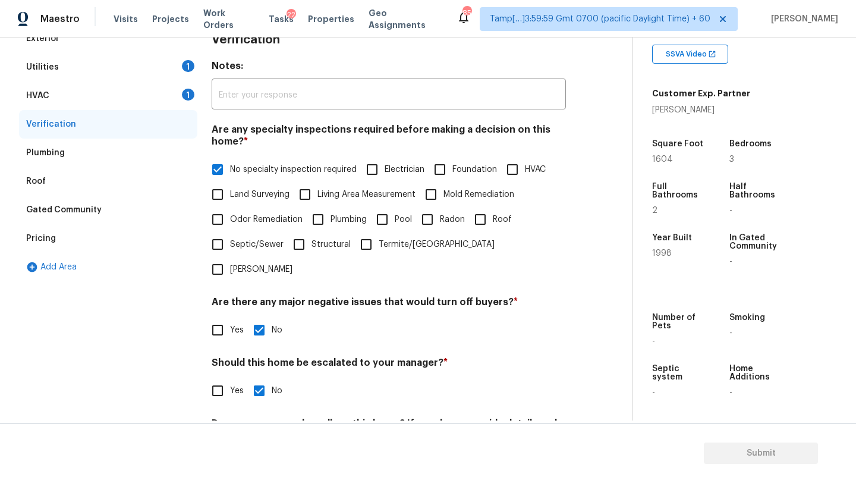
click at [57, 96] on div "HVAC 1" at bounding box center [108, 95] width 178 height 29
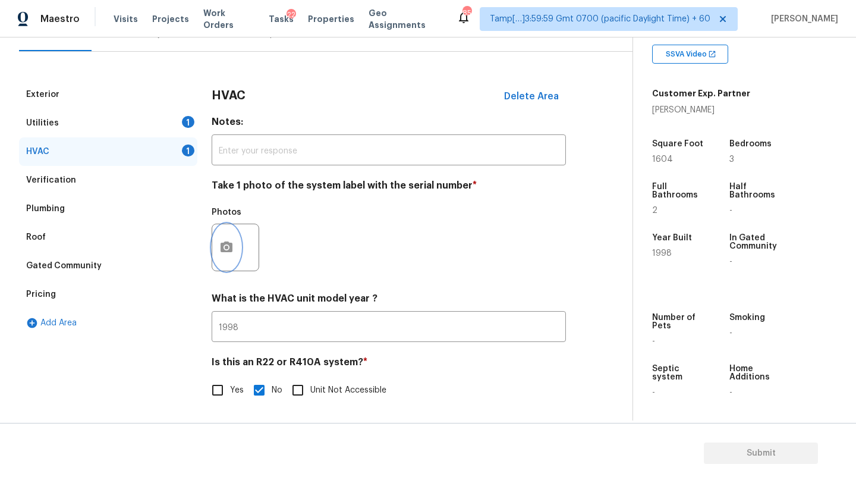
click at [229, 228] on button "button" at bounding box center [226, 247] width 29 height 46
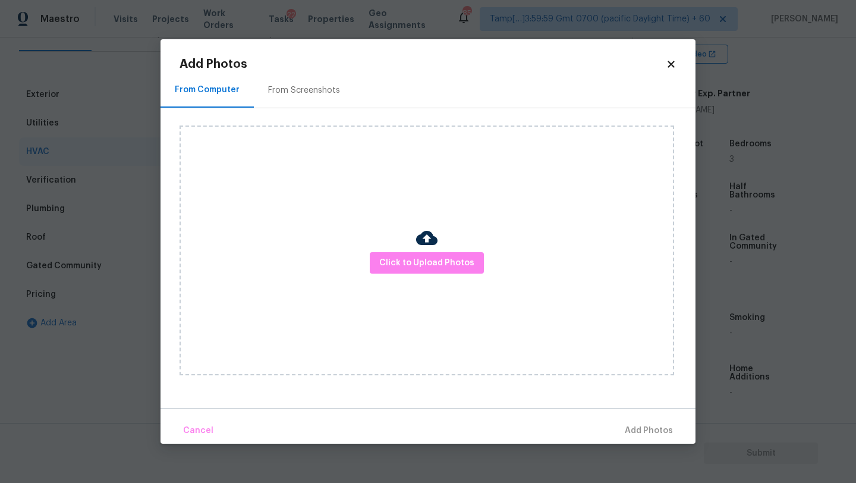
click at [282, 99] on div "From Screenshots" at bounding box center [304, 90] width 100 height 35
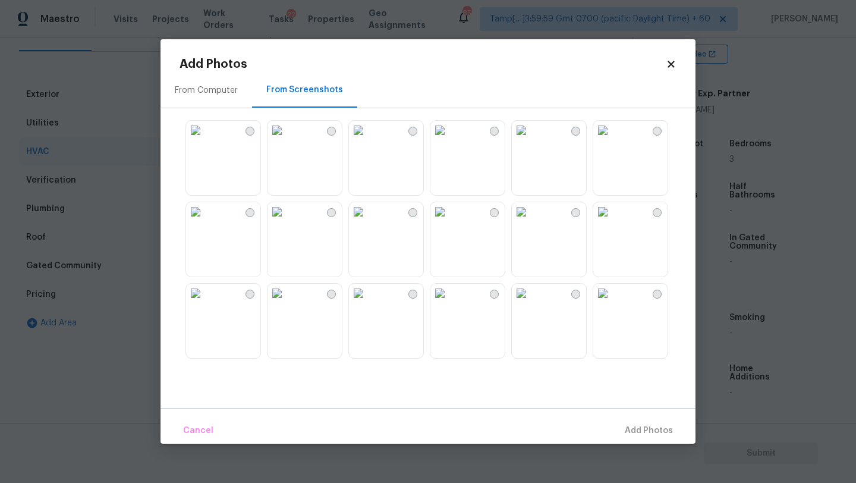
click at [531, 140] on img at bounding box center [521, 130] width 19 height 19
click at [518, 131] on img at bounding box center [521, 130] width 19 height 19
click at [286, 221] on img at bounding box center [276, 211] width 19 height 19
click at [665, 418] on button "Add 1 Photo(s)" at bounding box center [643, 431] width 68 height 26
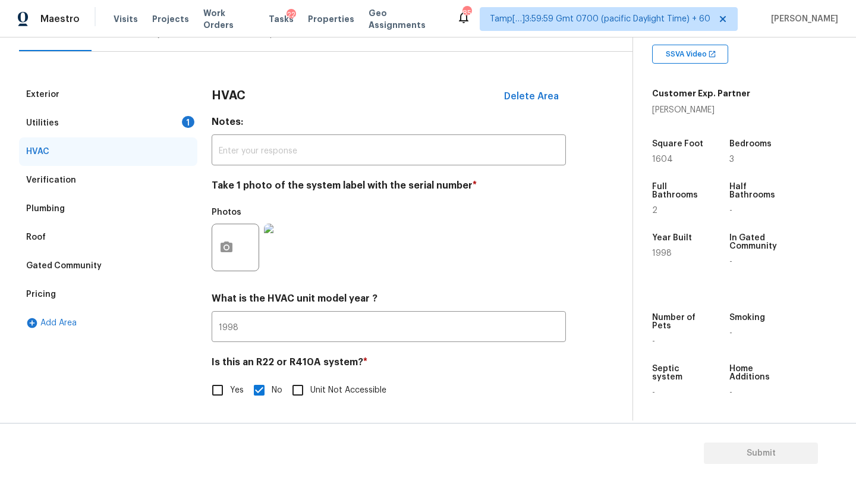
click at [131, 118] on div "Utilities 1" at bounding box center [108, 123] width 178 height 29
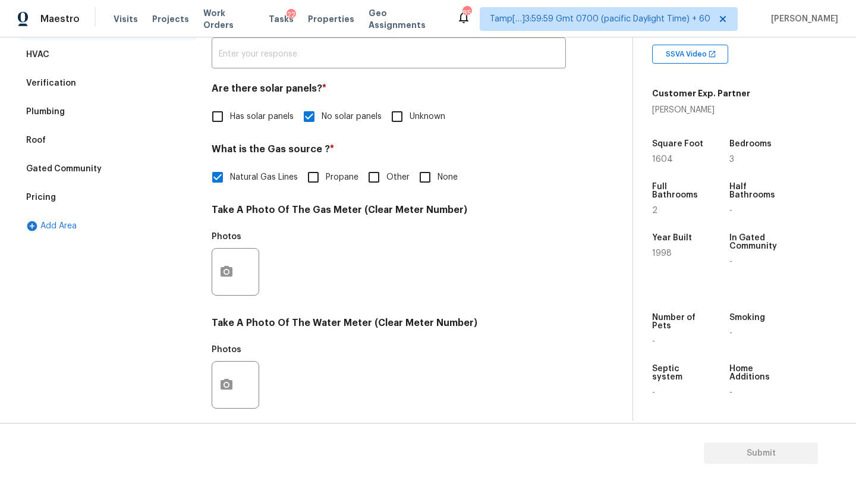
scroll to position [345, 0]
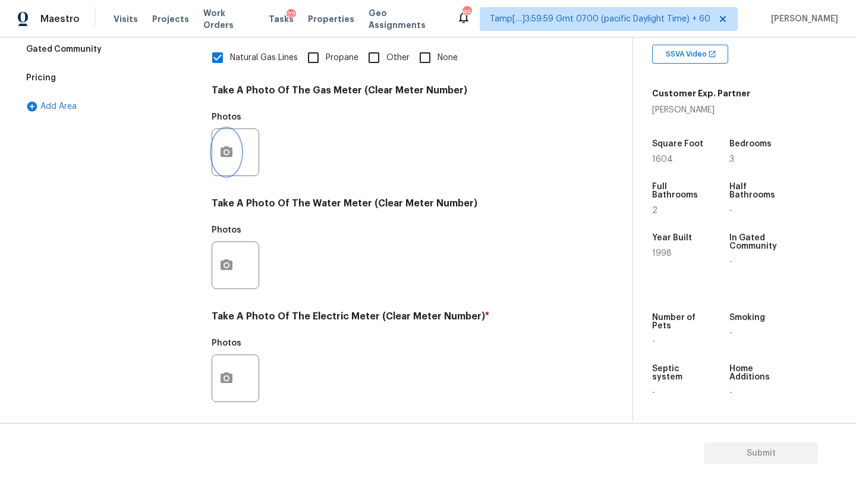
click at [216, 153] on button "button" at bounding box center [226, 152] width 29 height 46
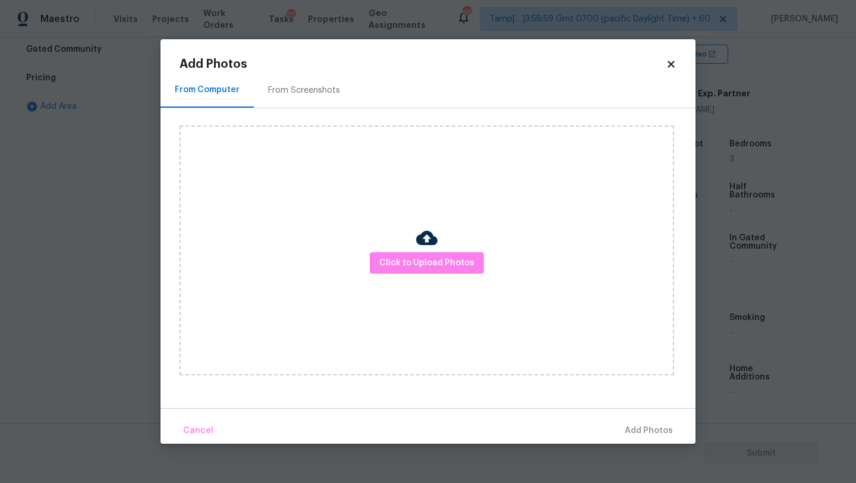
click at [288, 97] on div "From Screenshots" at bounding box center [304, 90] width 100 height 35
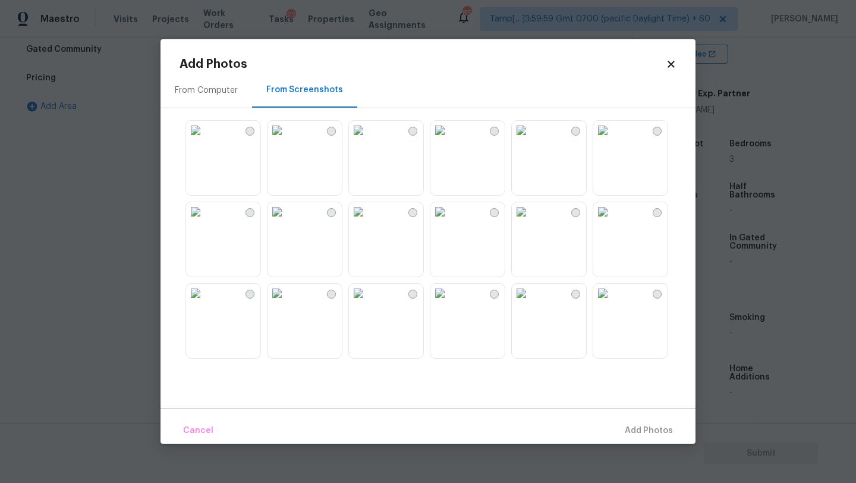
click at [449, 140] on img at bounding box center [439, 130] width 19 height 19
click at [650, 430] on span "Add 1 Photo(s)" at bounding box center [643, 430] width 59 height 15
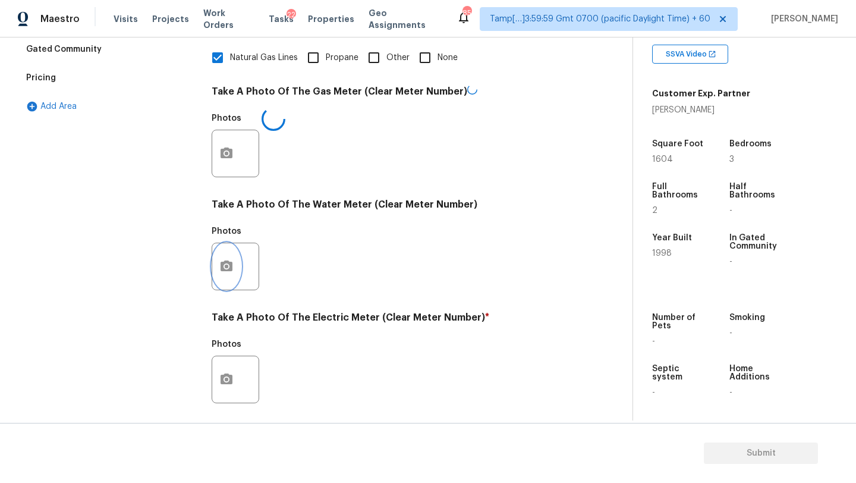
click at [227, 269] on icon "button" at bounding box center [226, 266] width 14 height 14
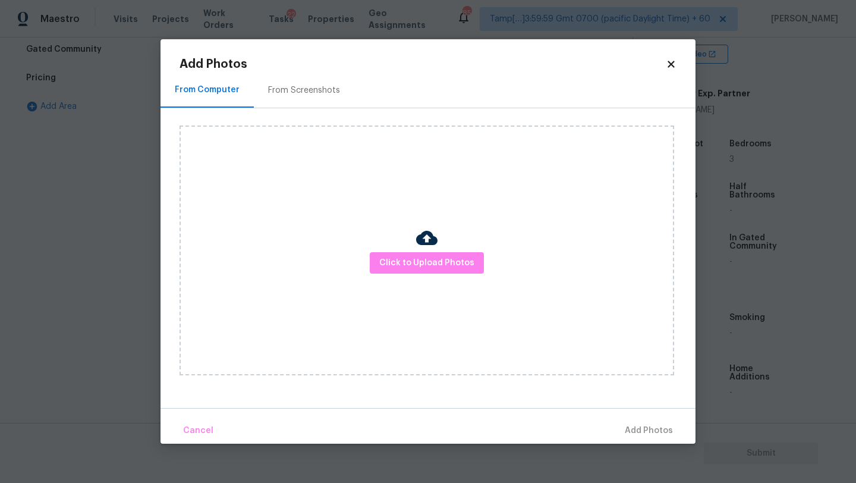
click at [301, 103] on div "From Screenshots" at bounding box center [304, 90] width 100 height 35
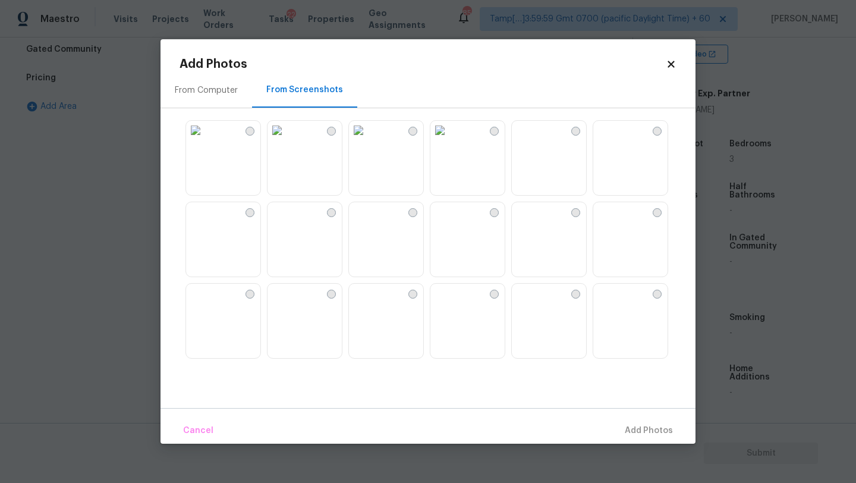
click at [449, 140] on img at bounding box center [439, 130] width 19 height 19
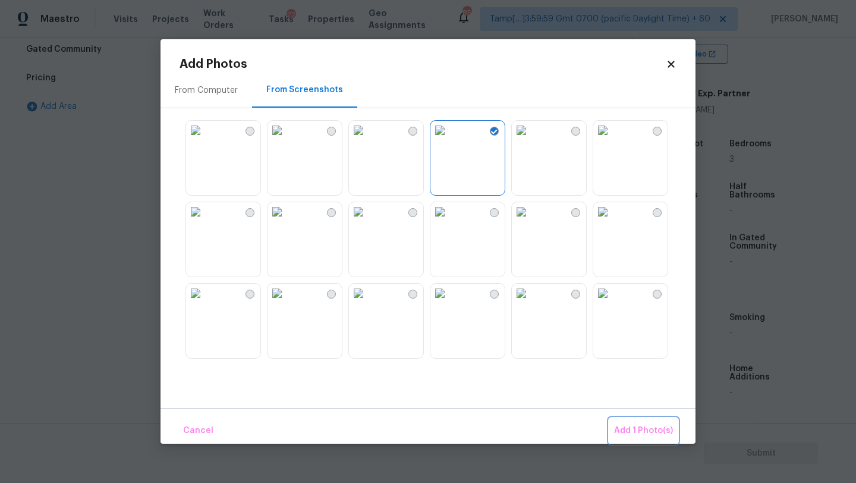
click at [650, 434] on span "Add 1 Photo(s)" at bounding box center [643, 430] width 59 height 15
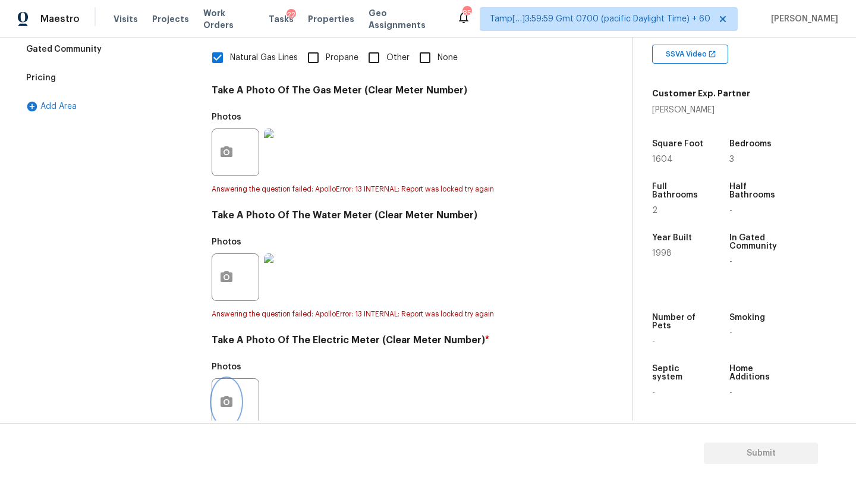
click at [229, 398] on icon "button" at bounding box center [226, 401] width 12 height 11
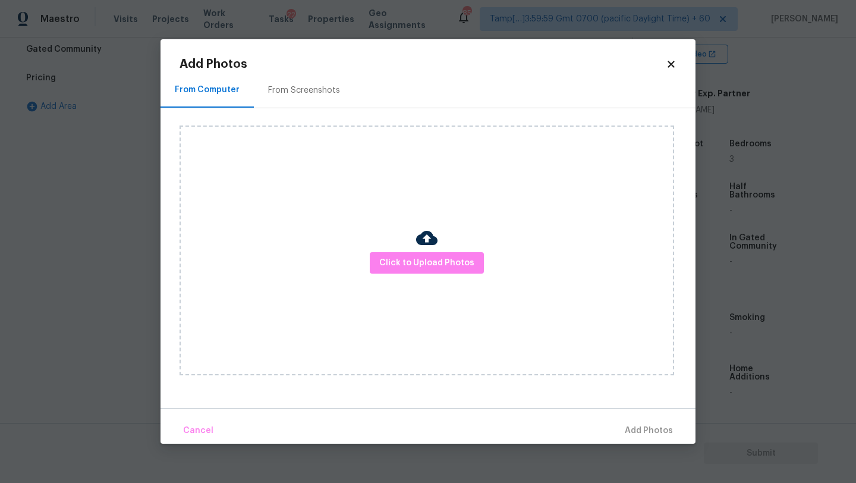
click at [298, 96] on div "From Screenshots" at bounding box center [304, 90] width 100 height 35
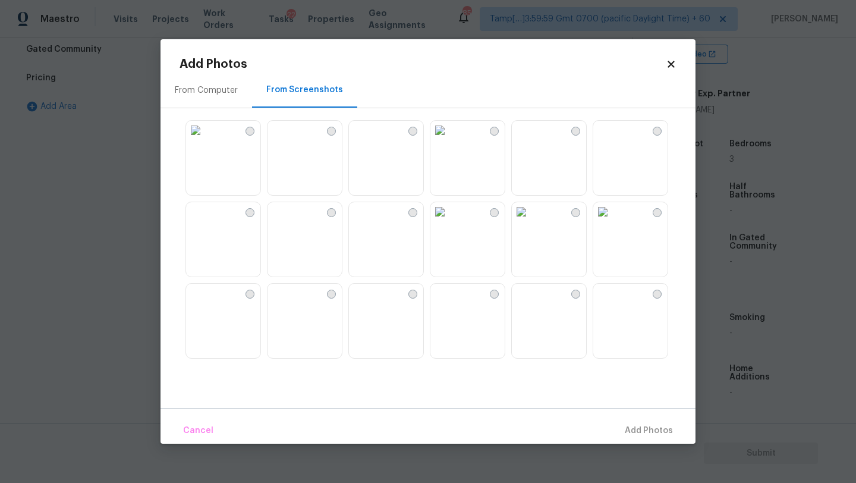
click at [449, 134] on img at bounding box center [439, 130] width 19 height 19
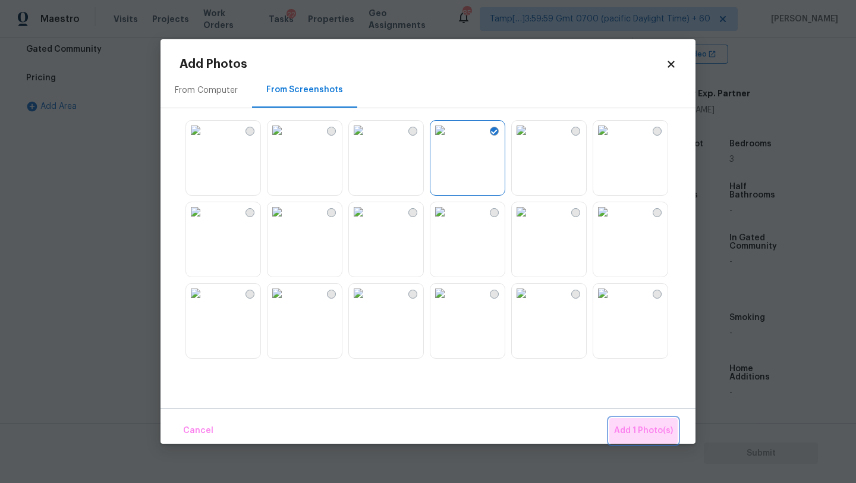
click at [652, 442] on button "Add 1 Photo(s)" at bounding box center [643, 431] width 68 height 26
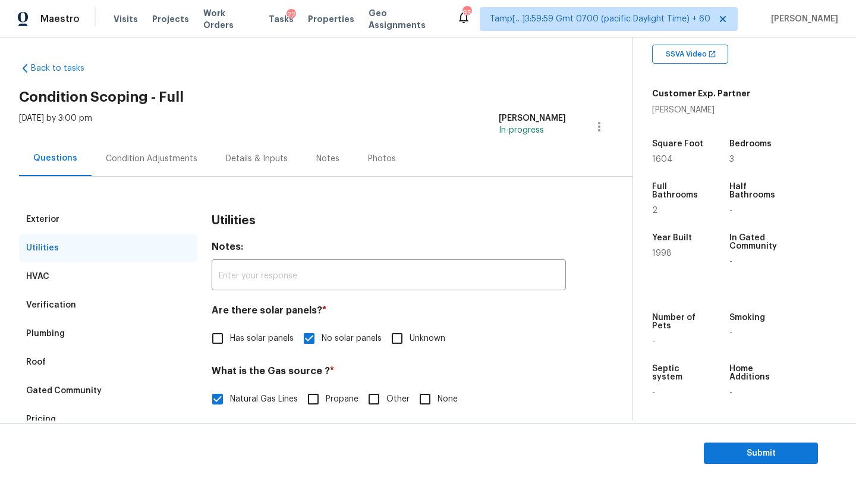
scroll to position [0, 0]
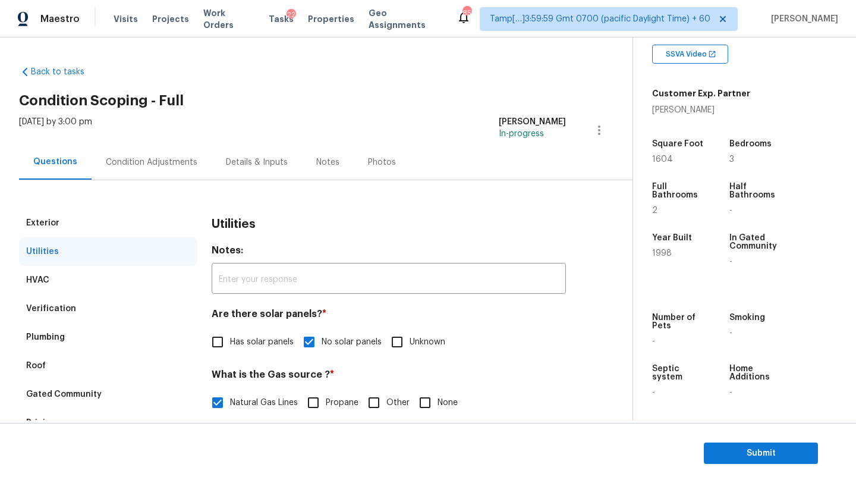
click at [161, 161] on div "Condition Adjustments" at bounding box center [152, 162] width 92 height 12
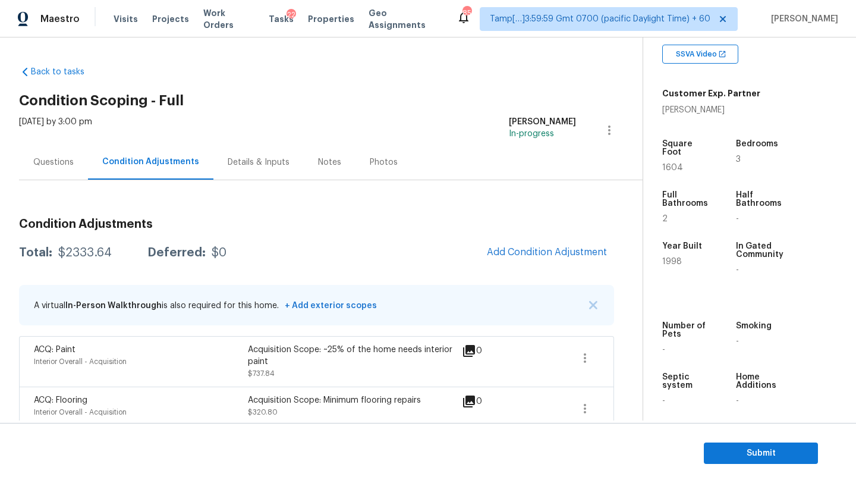
scroll to position [211, 0]
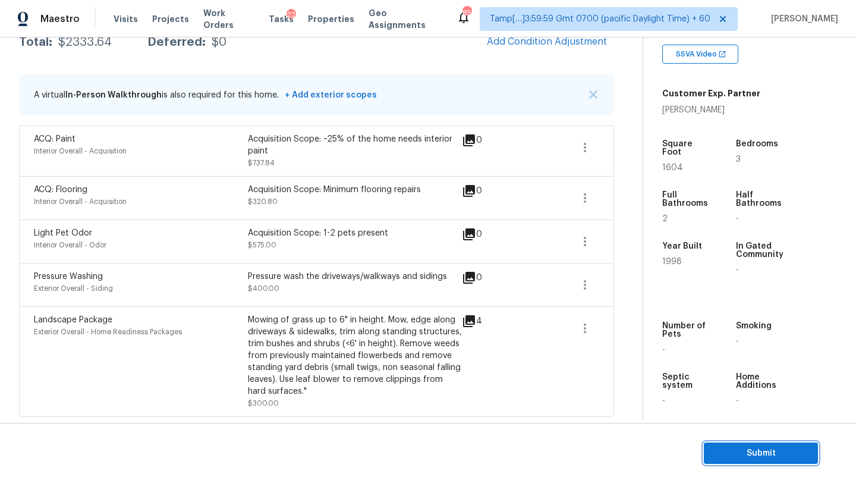
click at [748, 458] on span "Submit" at bounding box center [760, 453] width 95 height 15
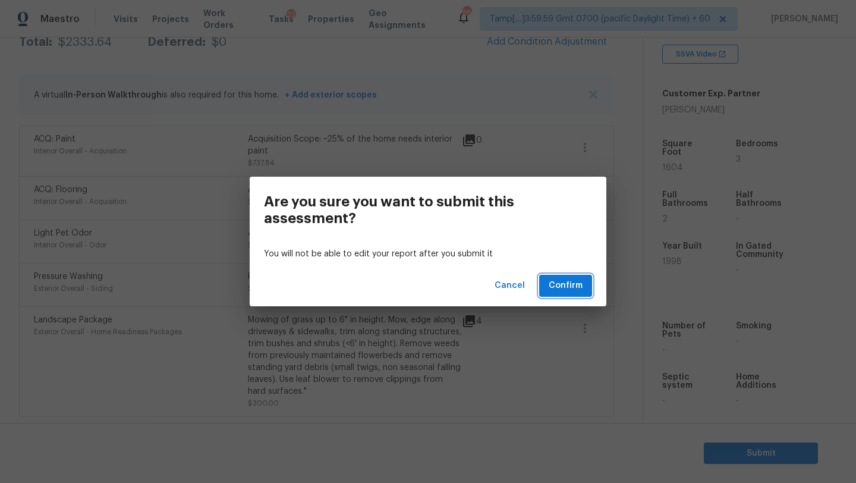
click at [563, 283] on span "Confirm" at bounding box center [566, 285] width 34 height 15
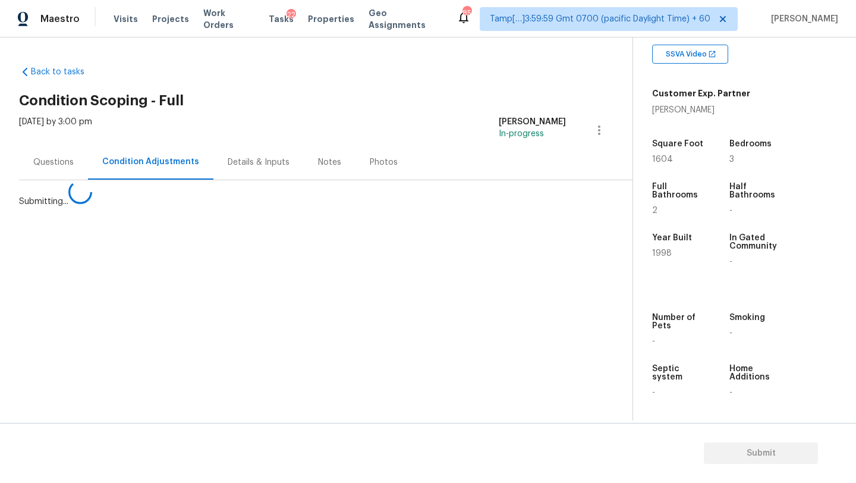
scroll to position [0, 0]
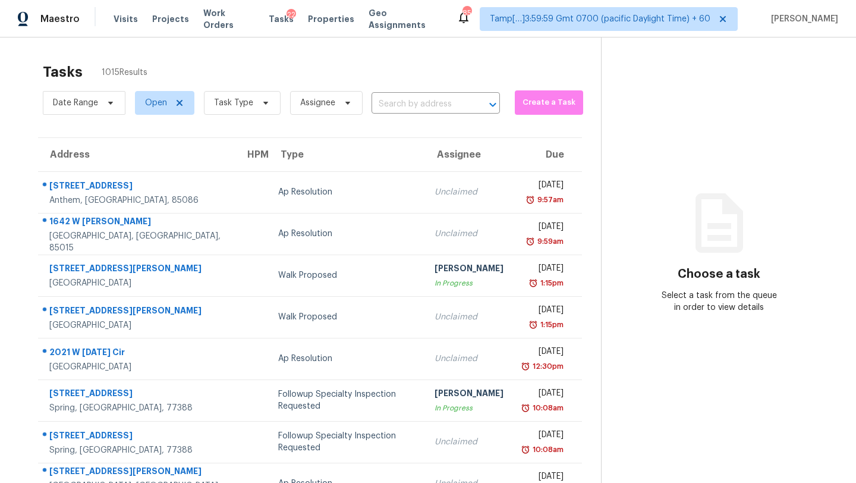
click at [257, 88] on span "Task Type" at bounding box center [237, 102] width 86 height 31
click at [257, 89] on span "Task Type" at bounding box center [237, 102] width 86 height 31
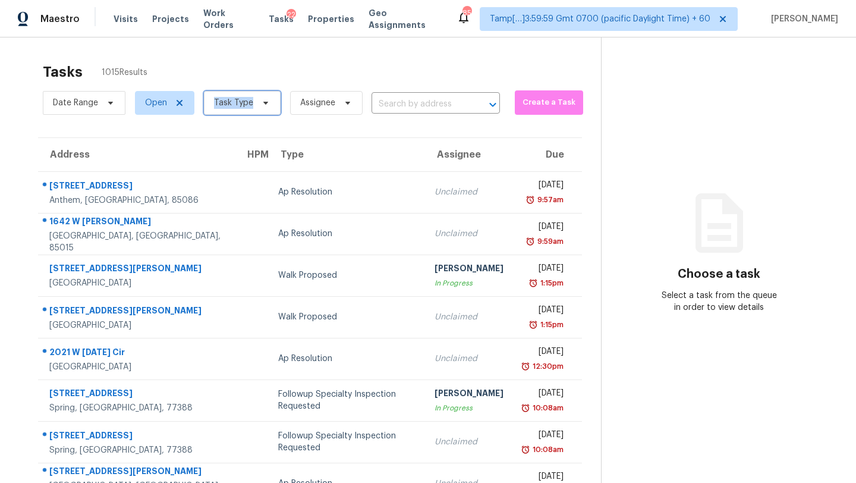
click at [257, 96] on span "Task Type" at bounding box center [242, 103] width 77 height 24
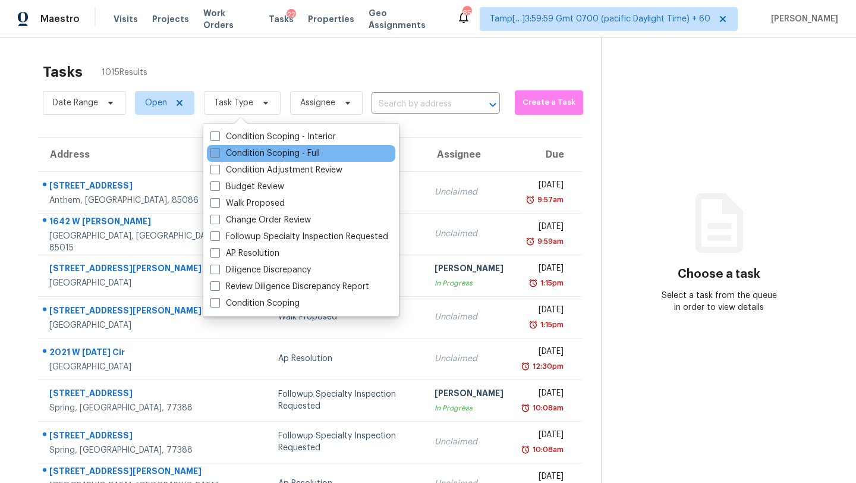
click at [257, 155] on label "Condition Scoping - Full" at bounding box center [264, 153] width 109 height 12
click at [218, 155] on input "Condition Scoping - Full" at bounding box center [214, 151] width 8 height 8
checkbox input "true"
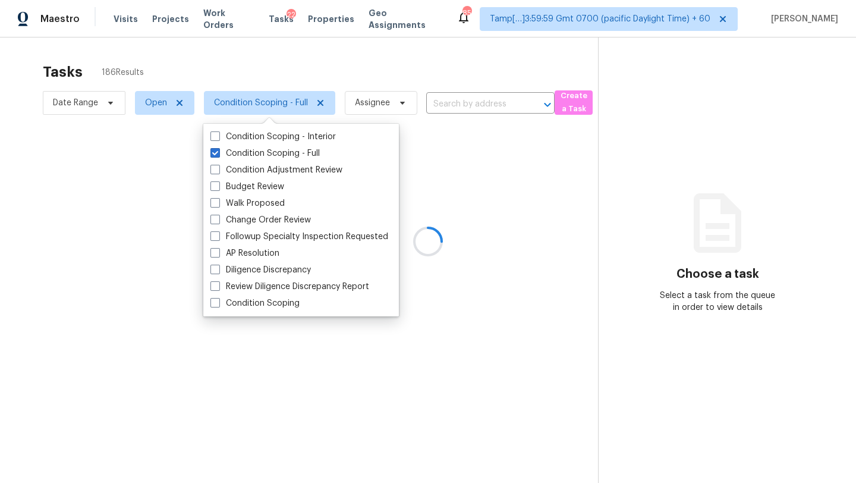
click at [322, 51] on div at bounding box center [428, 241] width 856 height 483
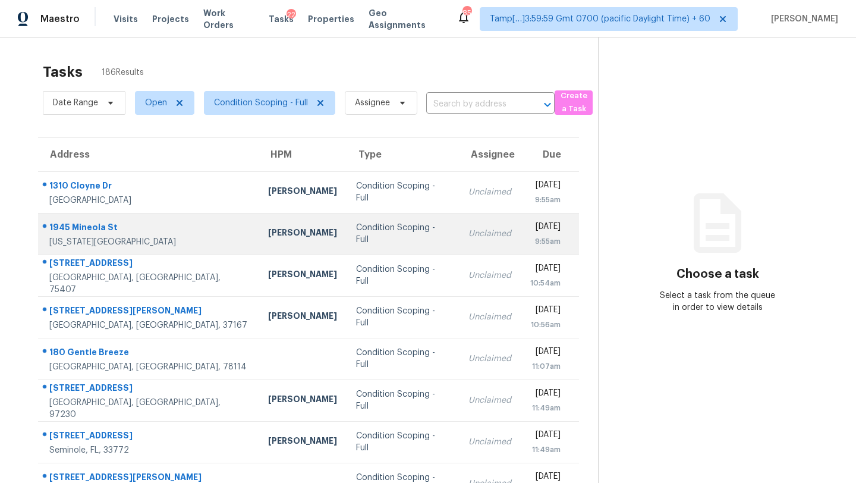
scroll to position [136, 0]
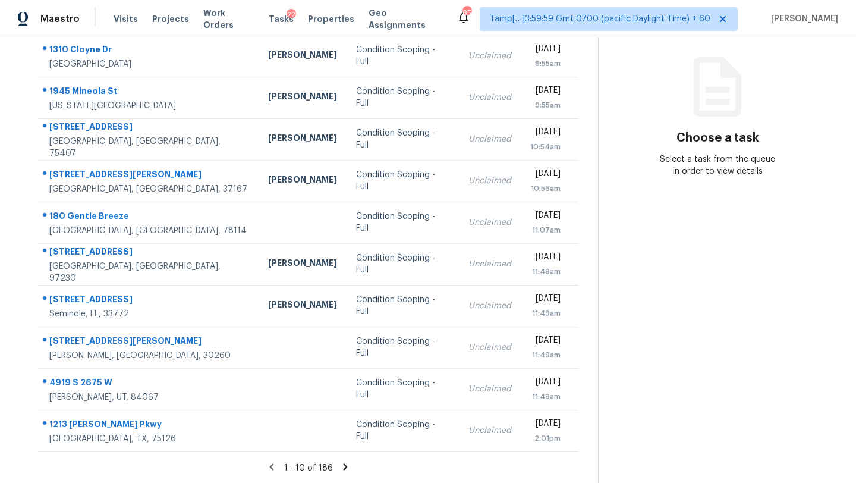
click at [344, 465] on icon at bounding box center [346, 466] width 4 height 7
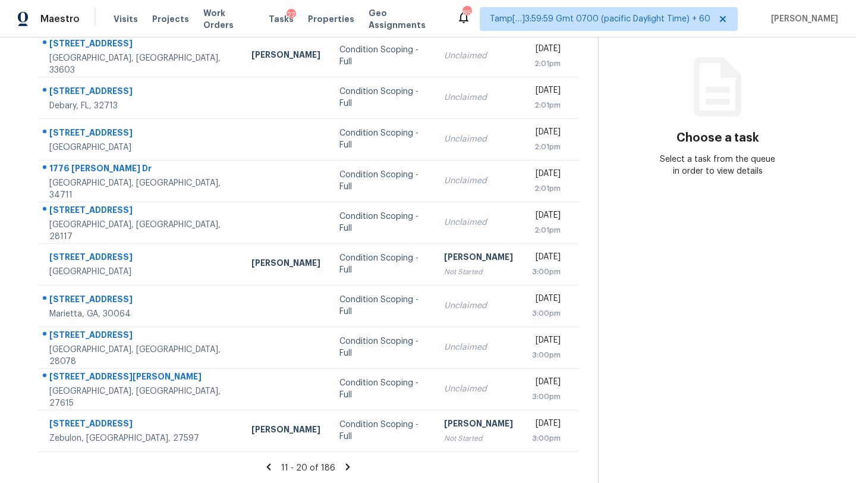
click at [342, 468] on icon at bounding box center [347, 466] width 11 height 11
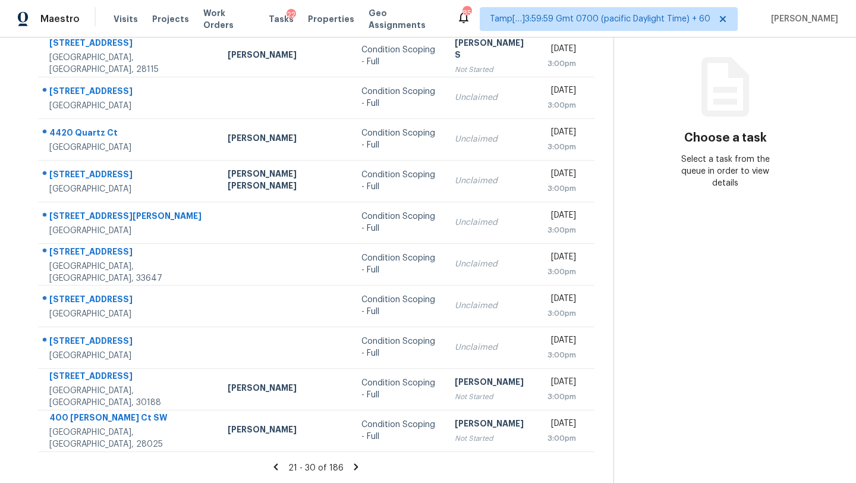
click at [340, 468] on div "21 - 30 of 186" at bounding box center [316, 467] width 594 height 12
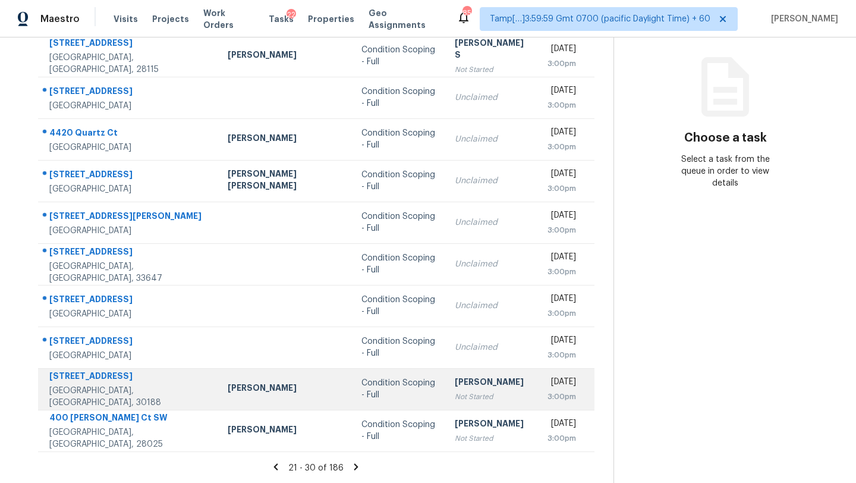
click at [455, 386] on div "[PERSON_NAME]" at bounding box center [492, 383] width 74 height 15
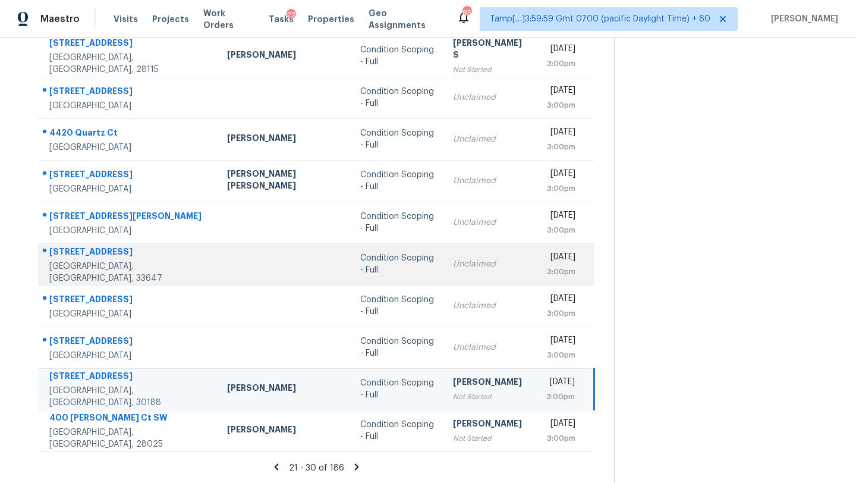
scroll to position [34, 0]
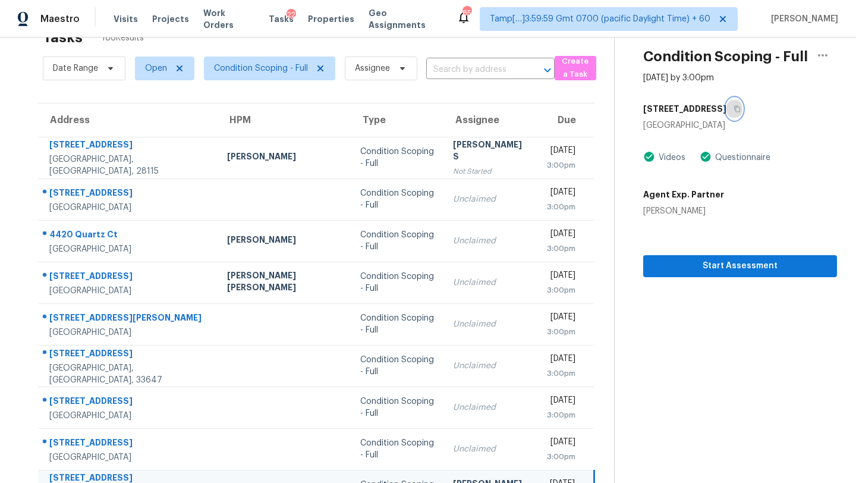
click at [733, 106] on icon "button" at bounding box center [736, 108] width 7 height 7
click at [690, 264] on span "Start Assessment" at bounding box center [740, 266] width 175 height 15
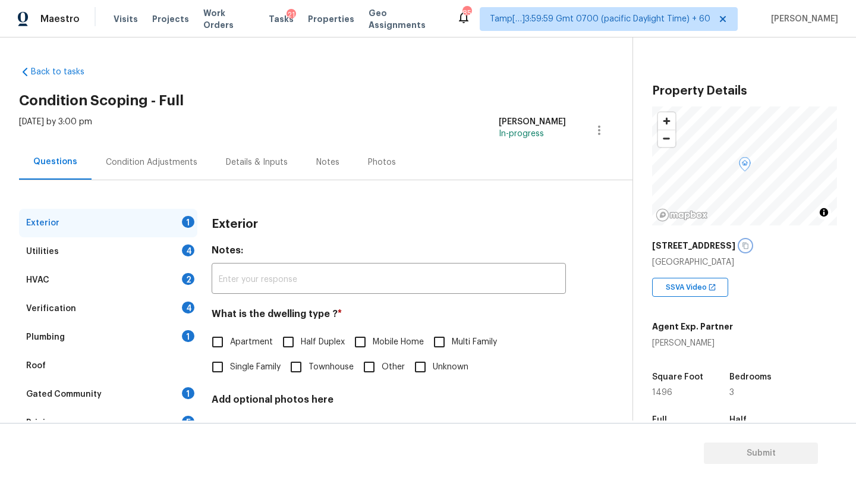
click at [751, 249] on button "button" at bounding box center [745, 245] width 11 height 11
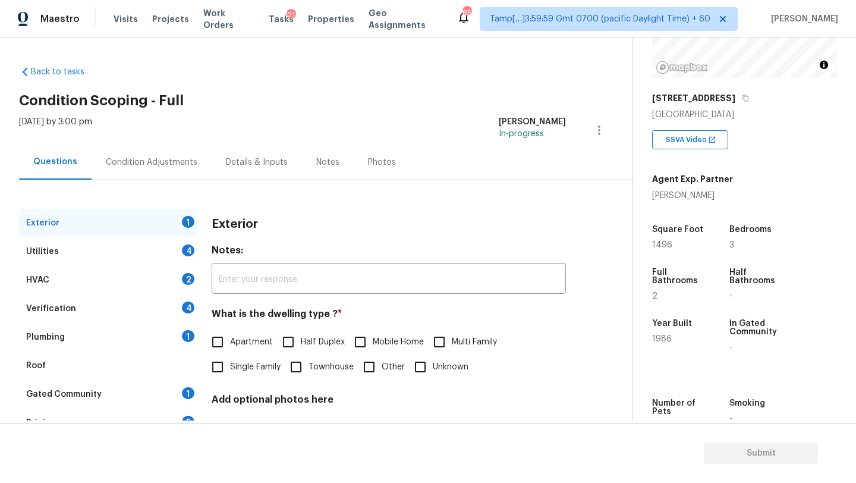
scroll to position [220, 0]
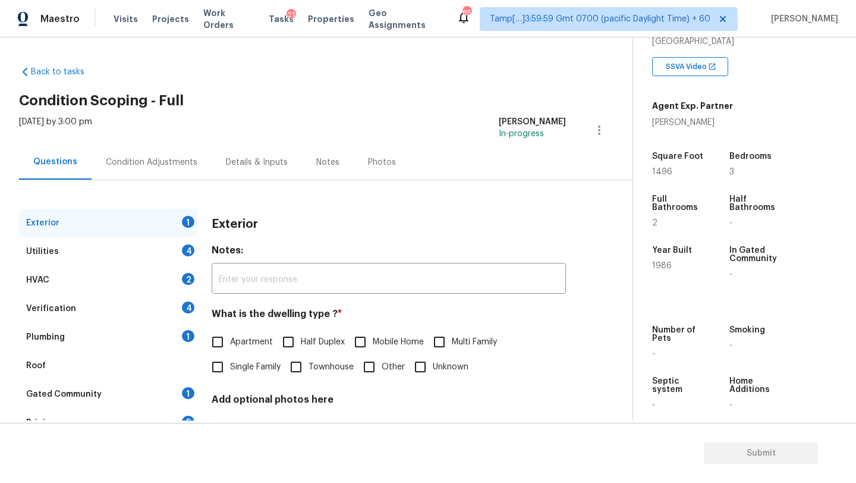
click at [118, 399] on div "Gated Community 1" at bounding box center [108, 394] width 178 height 29
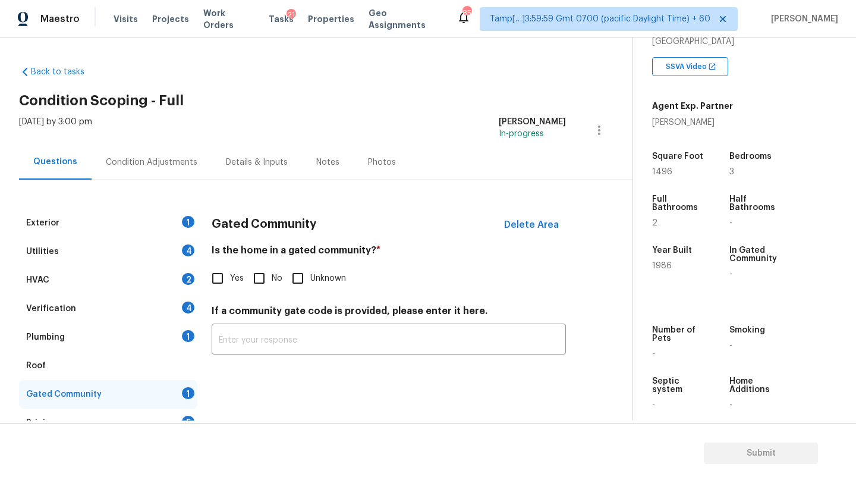
click at [260, 284] on input "No" at bounding box center [259, 278] width 25 height 25
checkbox input "true"
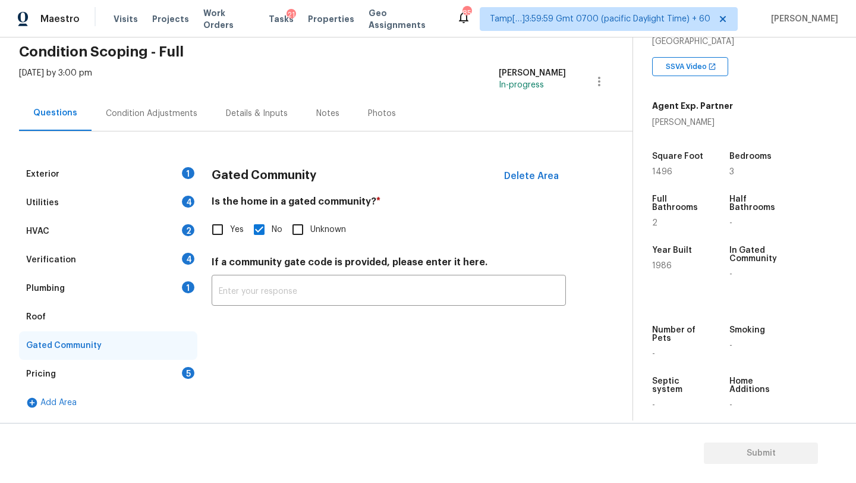
click at [169, 364] on div "Pricing 5" at bounding box center [108, 374] width 178 height 29
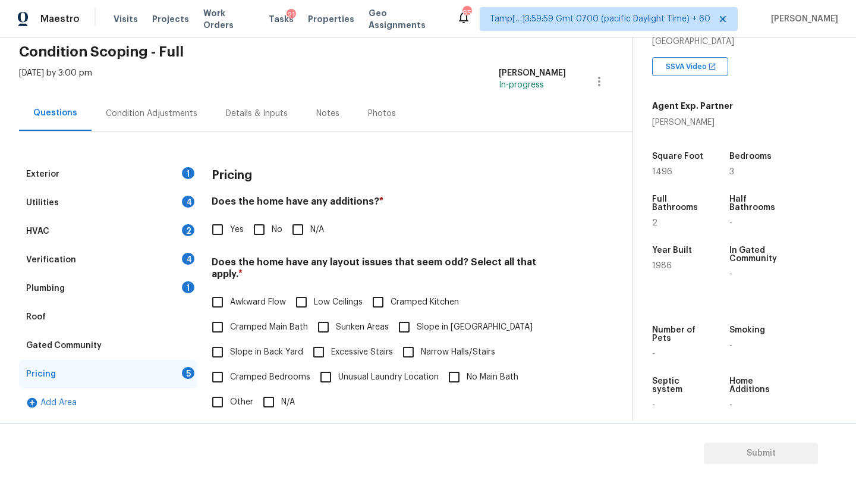
click at [267, 236] on input "No" at bounding box center [259, 229] width 25 height 25
checkbox input "true"
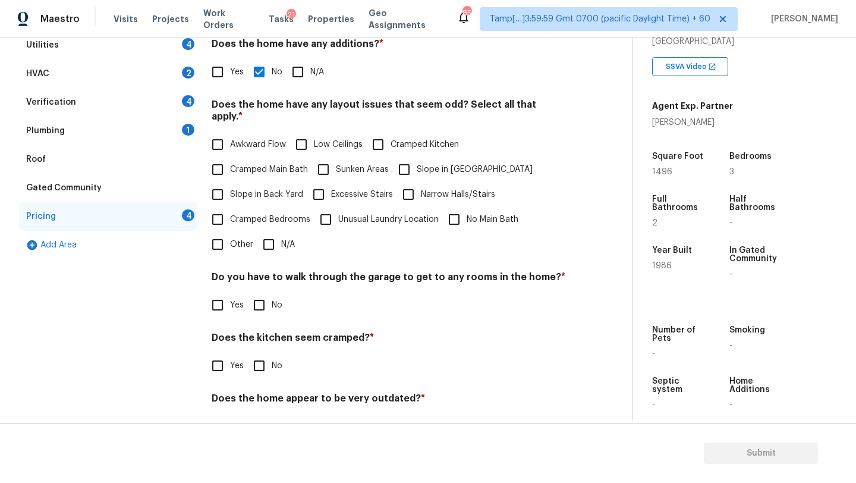
scroll to position [220, 0]
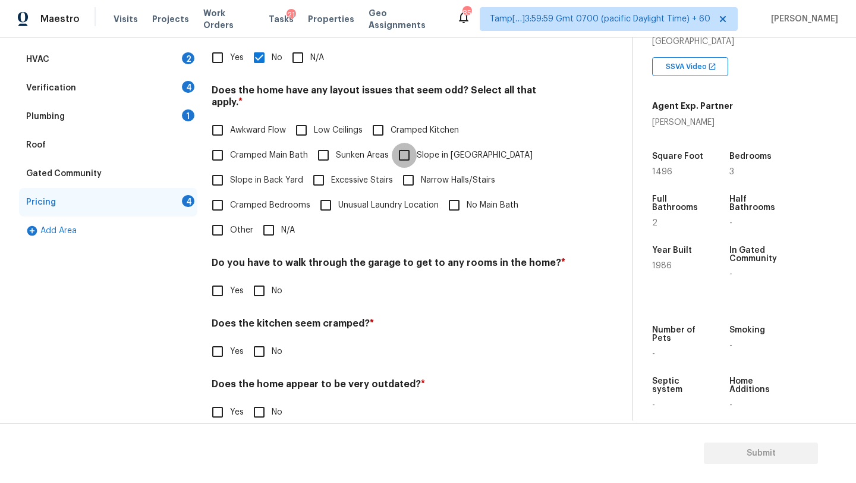
click at [402, 143] on input "Slope in Front Yard" at bounding box center [404, 155] width 25 height 25
checkbox input "true"
click at [266, 278] on input "No" at bounding box center [259, 290] width 25 height 25
checkbox input "true"
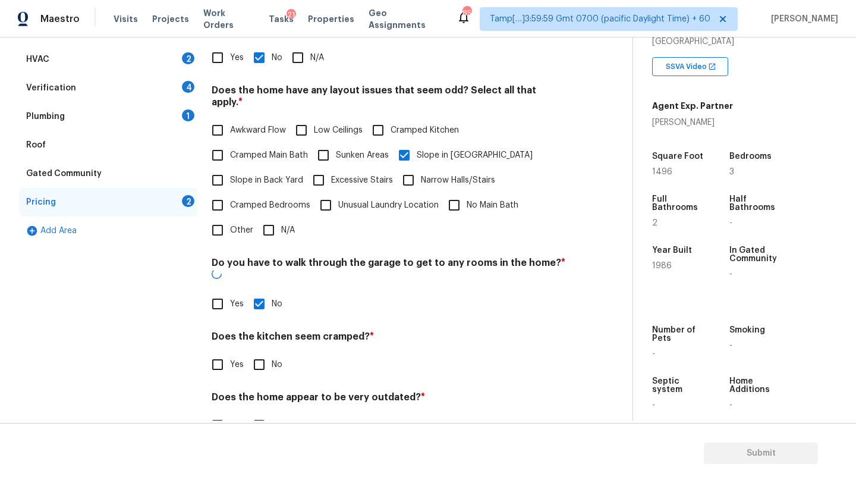
click at [266, 352] on input "No" at bounding box center [259, 364] width 25 height 25
checkbox input "true"
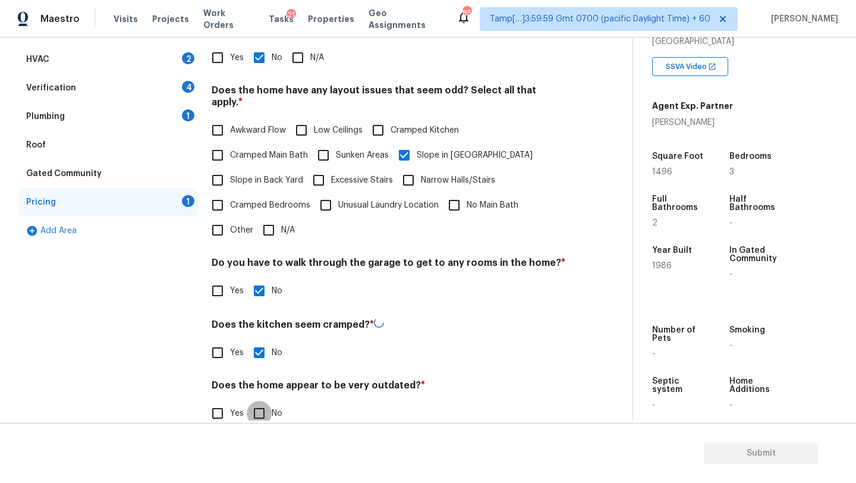
click at [266, 402] on input "No" at bounding box center [259, 413] width 25 height 25
checkbox input "true"
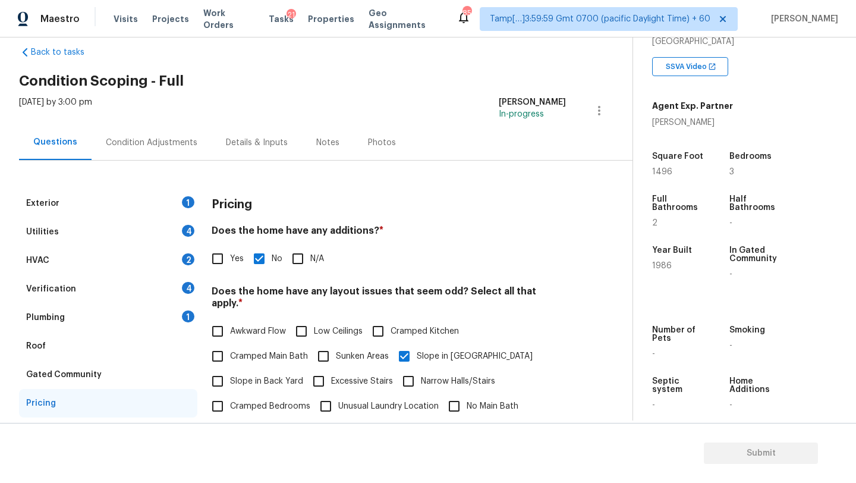
scroll to position [0, 0]
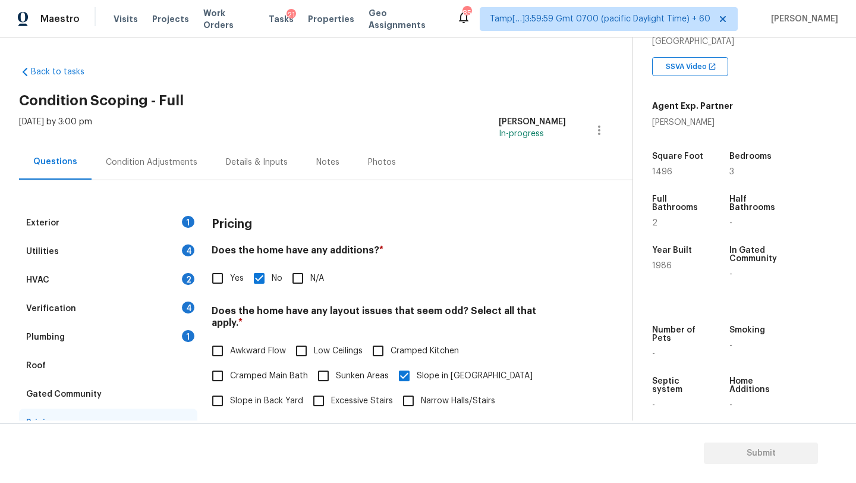
click at [89, 358] on div "Roof" at bounding box center [108, 365] width 178 height 29
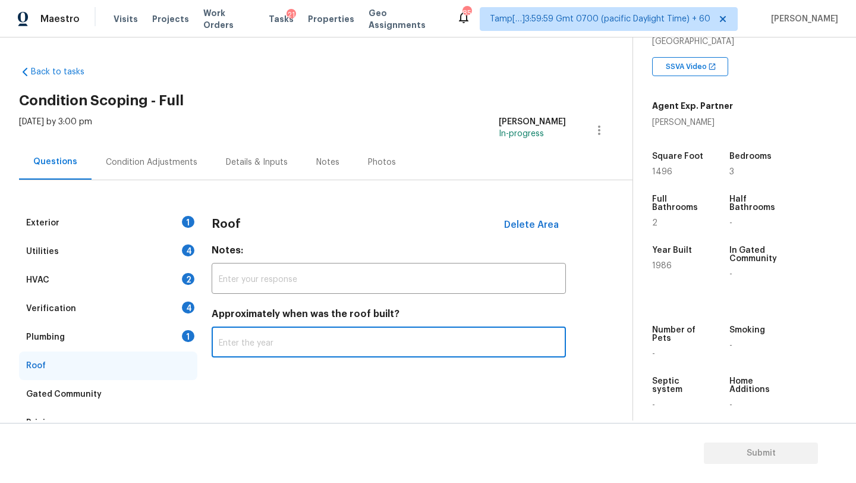
click at [274, 352] on input "text" at bounding box center [389, 343] width 354 height 28
type input "2000"
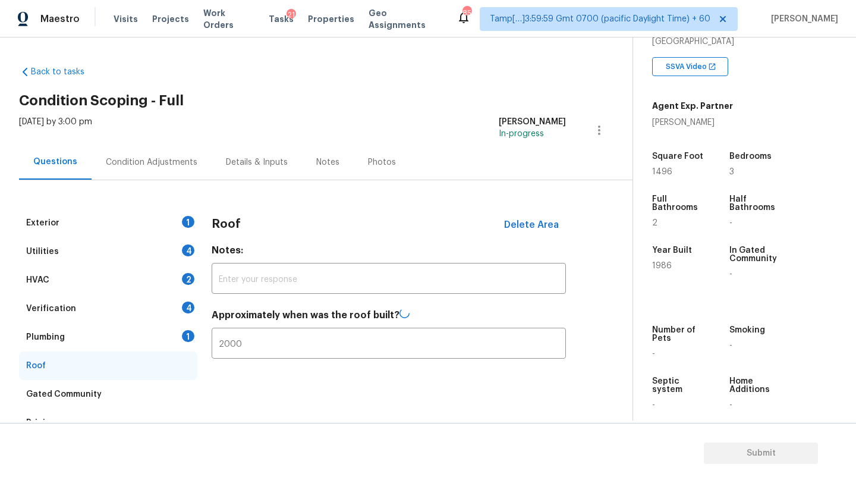
click at [150, 340] on div "Plumbing 1" at bounding box center [108, 337] width 178 height 29
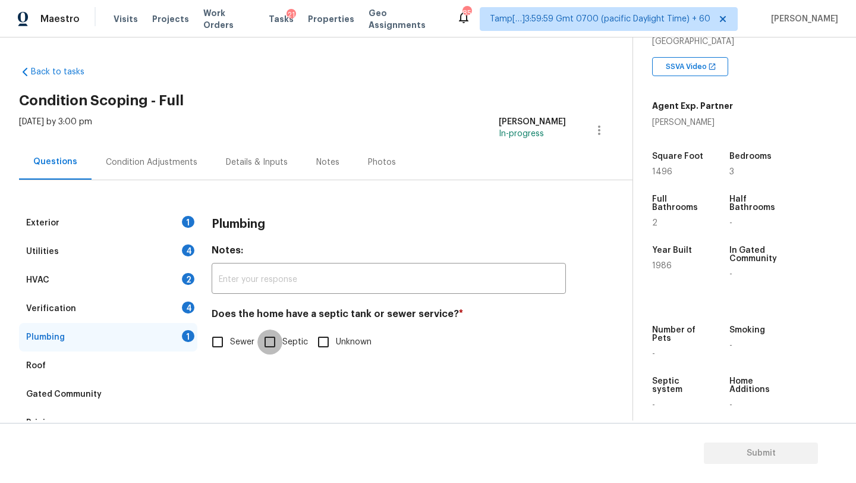
click at [260, 342] on input "Septic" at bounding box center [269, 341] width 25 height 25
checkbox input "true"
click at [234, 342] on span "Sewer" at bounding box center [242, 342] width 24 height 12
click at [230, 342] on input "Sewer" at bounding box center [217, 341] width 25 height 25
checkbox input "true"
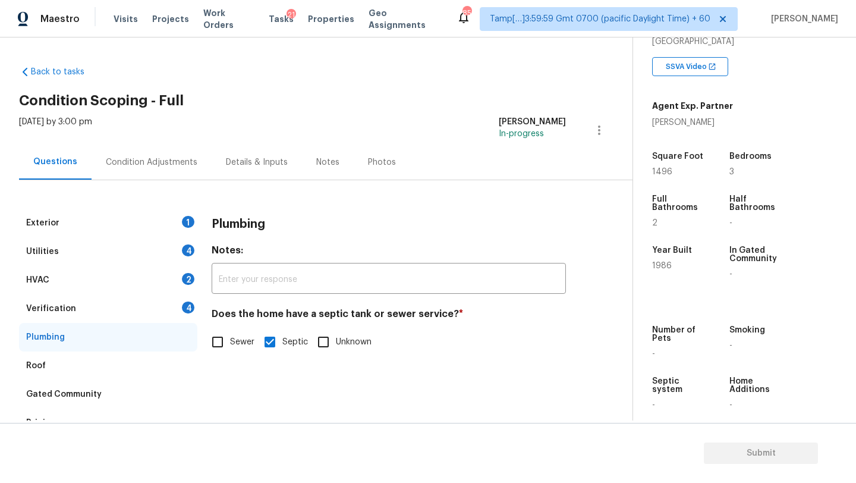
checkbox input "false"
click at [156, 308] on div "Verification 4" at bounding box center [108, 308] width 178 height 29
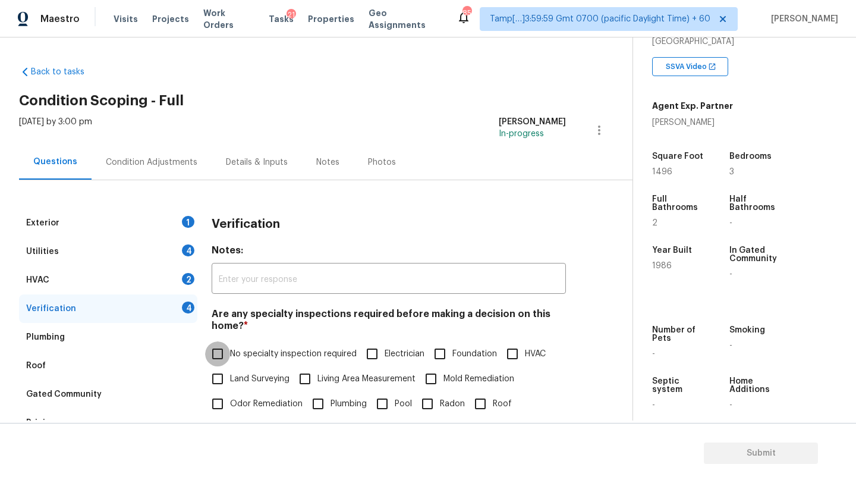
click at [222, 350] on input "No specialty inspection required" at bounding box center [217, 353] width 25 height 25
checkbox input "true"
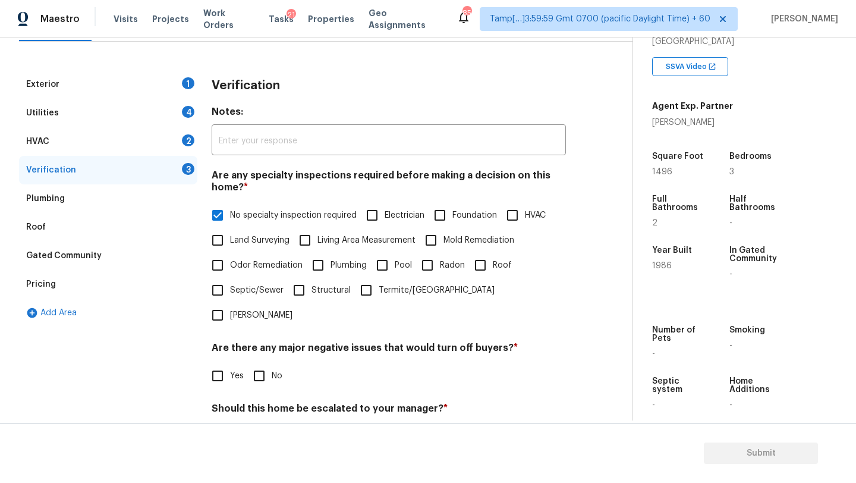
click at [254, 363] on input "No" at bounding box center [259, 375] width 25 height 25
checkbox input "true"
click at [218, 217] on input "No specialty inspection required" at bounding box center [217, 215] width 25 height 25
checkbox input "false"
click at [521, 220] on input "HVAC" at bounding box center [512, 216] width 25 height 25
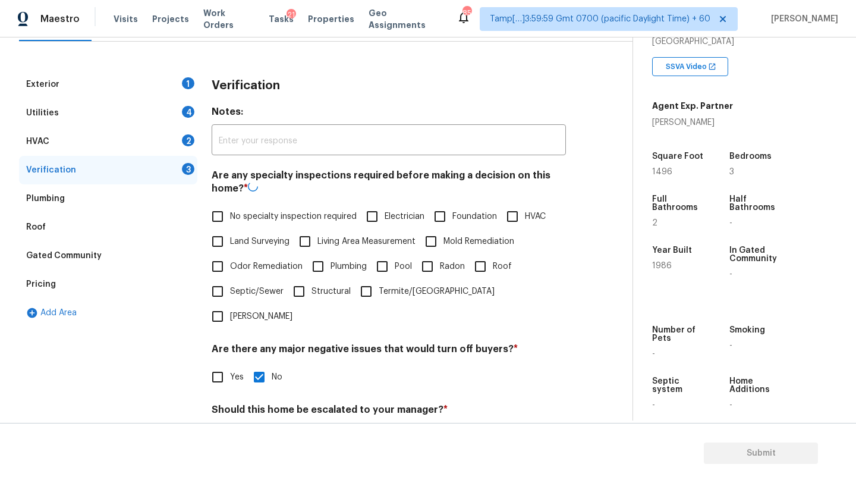
checkbox input "true"
click at [499, 261] on span "Roof" at bounding box center [502, 265] width 19 height 12
click at [493, 261] on input "Roof" at bounding box center [480, 265] width 25 height 25
checkbox input "true"
click at [432, 241] on input "Mold Remediation" at bounding box center [430, 240] width 25 height 25
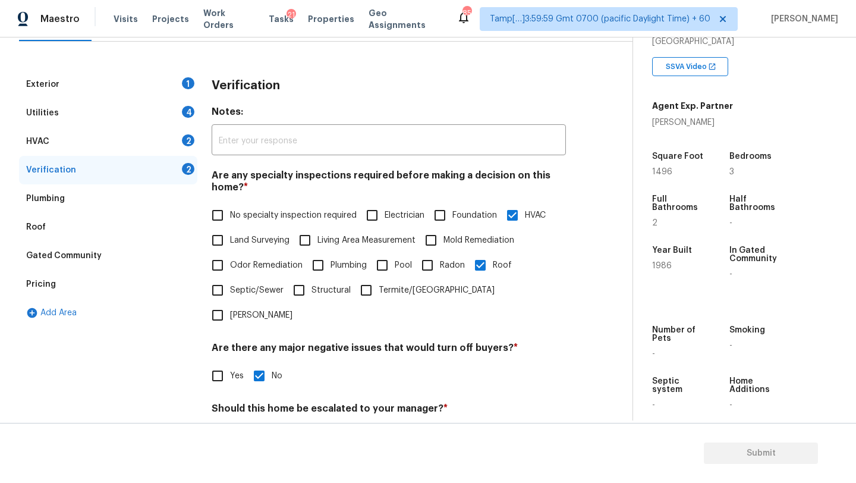
checkbox input "true"
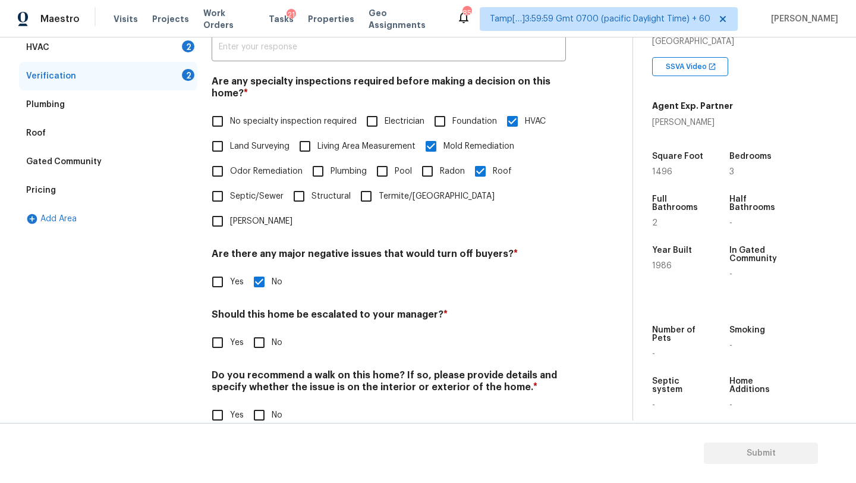
click at [234, 178] on label "Odor Remediation" at bounding box center [253, 171] width 97 height 25
click at [230, 178] on input "Odor Remediation" at bounding box center [217, 171] width 25 height 25
checkbox input "true"
click at [253, 330] on input "No" at bounding box center [259, 342] width 25 height 25
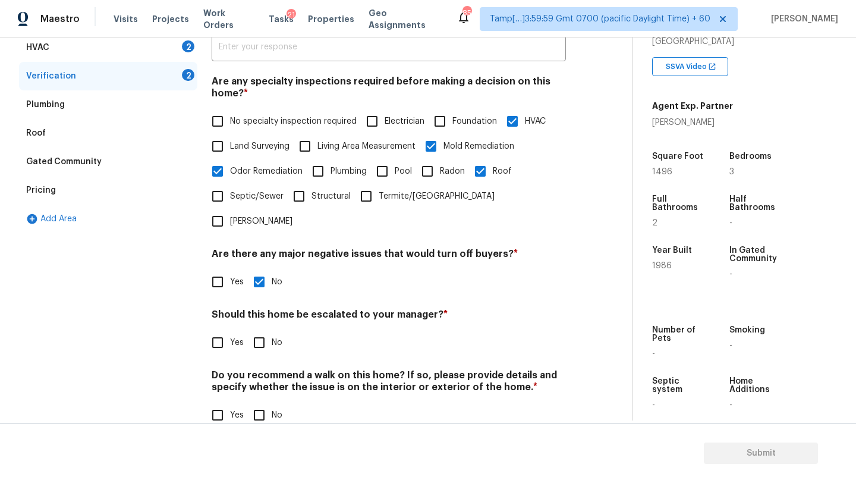
checkbox input "true"
click at [255, 404] on input "No" at bounding box center [259, 416] width 25 height 25
checkbox input "true"
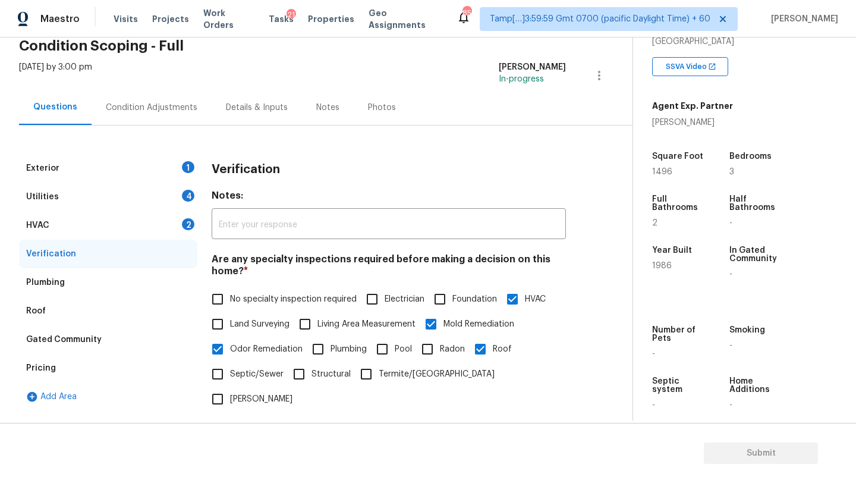
scroll to position [12, 0]
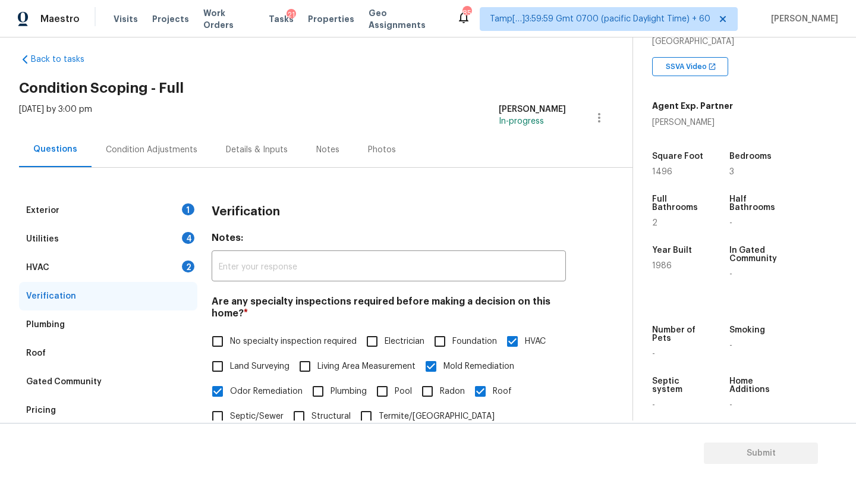
click at [86, 254] on div "HVAC 2" at bounding box center [108, 267] width 178 height 29
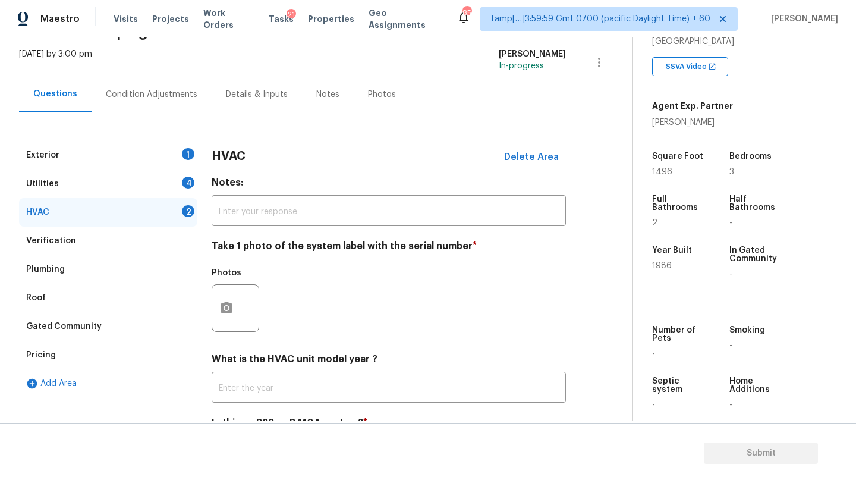
scroll to position [122, 0]
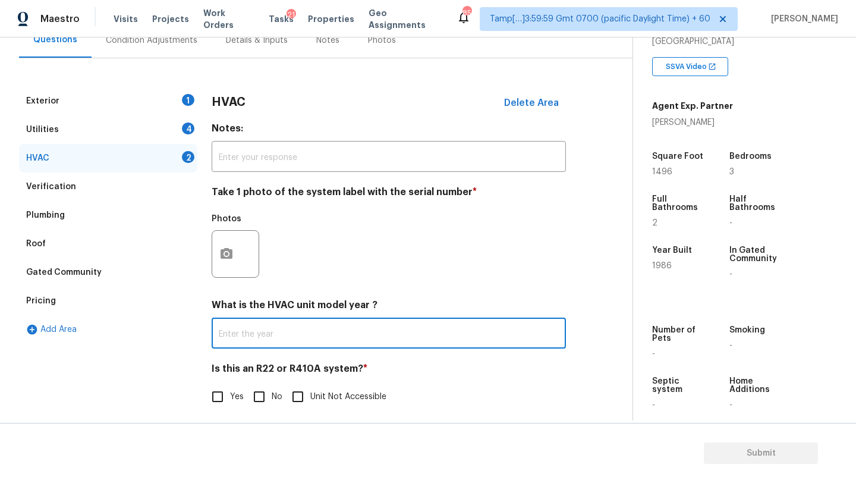
click at [269, 337] on input "text" at bounding box center [389, 334] width 354 height 28
type input "2000"
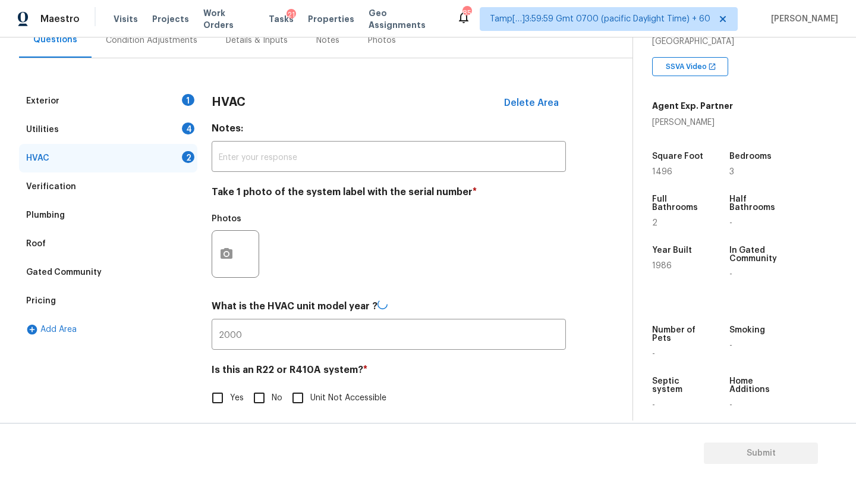
click at [273, 402] on span "No" at bounding box center [277, 398] width 11 height 12
click at [272, 402] on input "No" at bounding box center [259, 397] width 25 height 25
checkbox input "true"
click at [136, 126] on div "Utilities 4" at bounding box center [108, 129] width 178 height 29
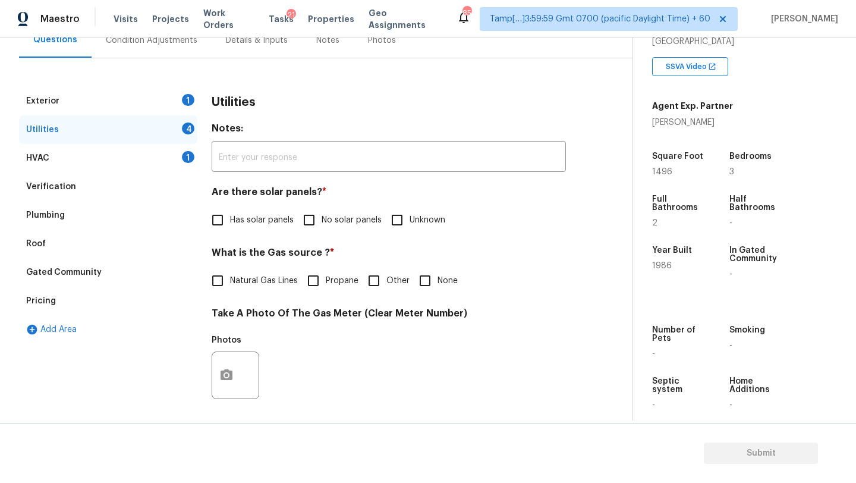
click at [320, 220] on input "No solar panels" at bounding box center [309, 219] width 25 height 25
checkbox input "true"
click at [260, 276] on span "Natural Gas Lines" at bounding box center [264, 281] width 68 height 12
click at [230, 276] on input "Natural Gas Lines" at bounding box center [217, 280] width 25 height 25
checkbox input "true"
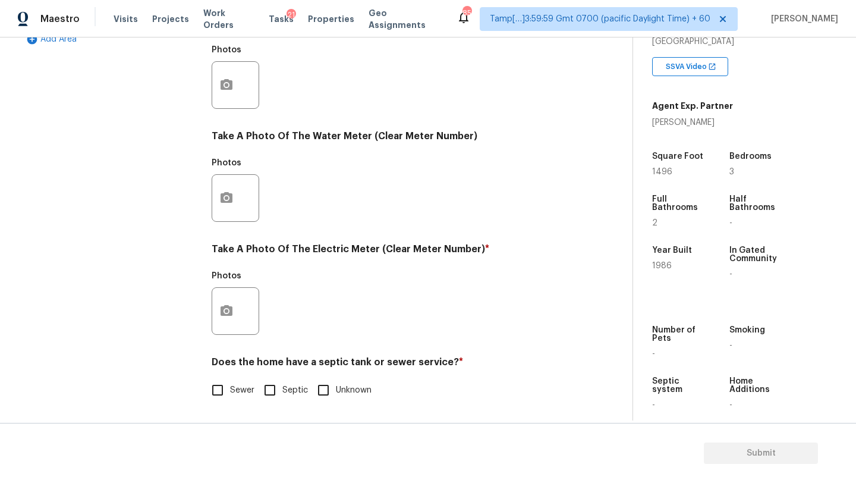
scroll to position [412, 0]
click at [220, 399] on input "Sewer" at bounding box center [217, 389] width 25 height 25
checkbox input "true"
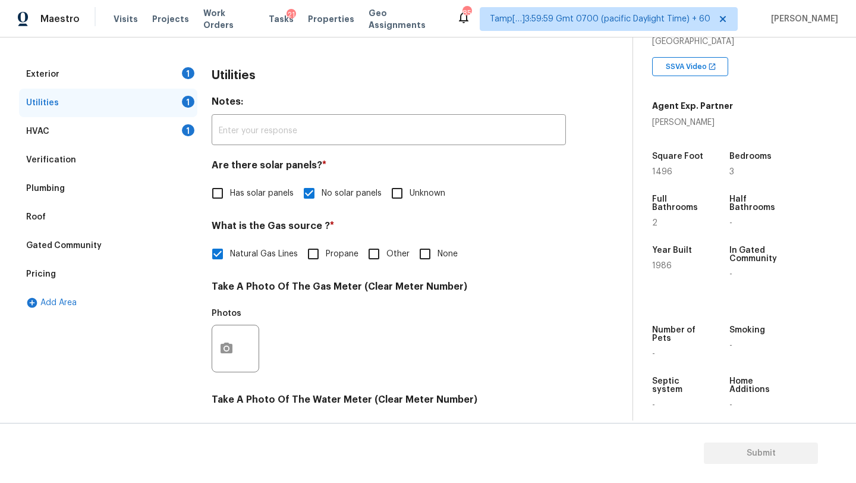
scroll to position [146, 0]
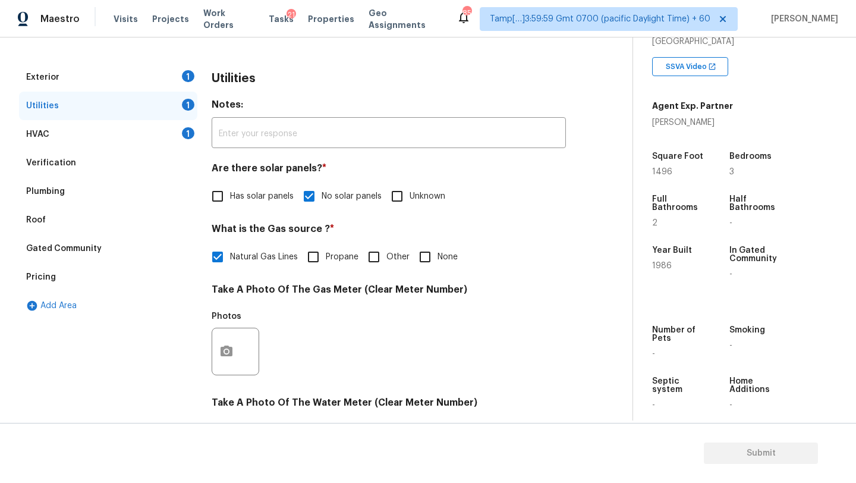
click at [48, 73] on div "Exterior" at bounding box center [42, 77] width 33 height 12
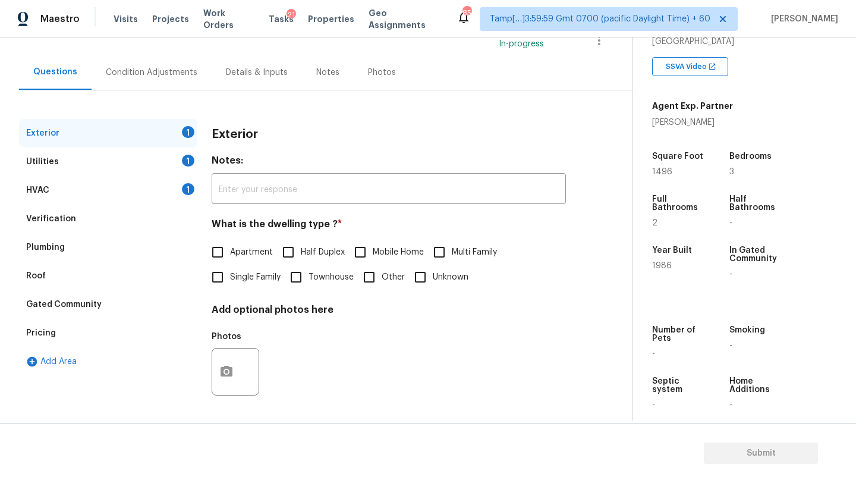
click at [267, 282] on span "Single Family" at bounding box center [255, 277] width 51 height 12
click at [230, 282] on input "Single Family" at bounding box center [217, 276] width 25 height 25
checkbox input "true"
click at [150, 37] on div "Mon, Aug 25 2025 by 3:00 pm Rajesh M In-progress" at bounding box center [325, 40] width 613 height 29
click at [150, 84] on div "Condition Adjustments" at bounding box center [152, 72] width 120 height 35
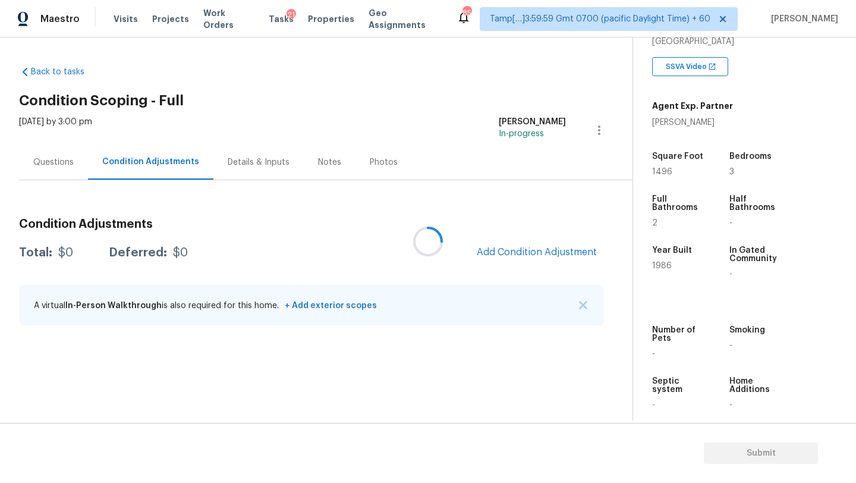
click at [511, 254] on div at bounding box center [428, 241] width 856 height 483
click at [511, 254] on span "Add Condition Adjustment" at bounding box center [537, 252] width 120 height 11
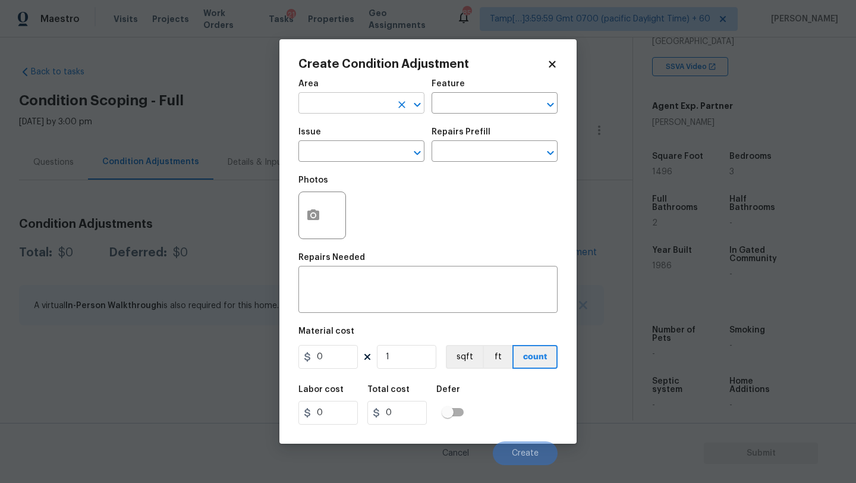
click at [344, 106] on input "text" at bounding box center [344, 104] width 93 height 18
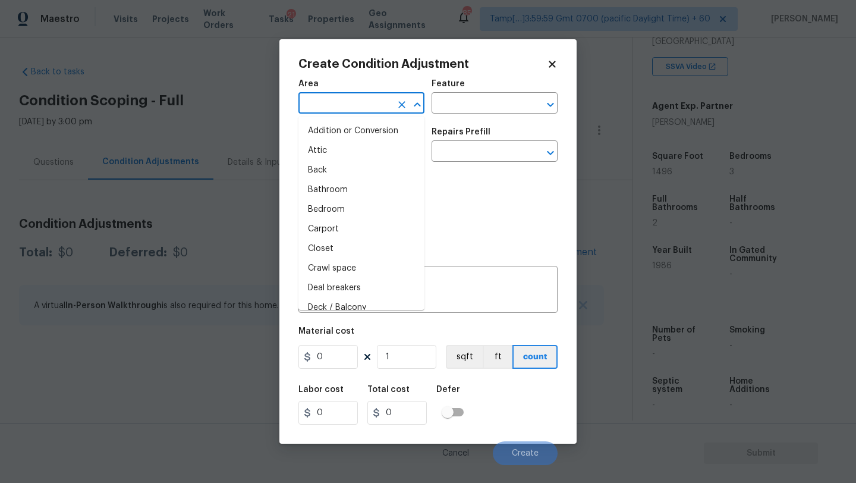
type input "e"
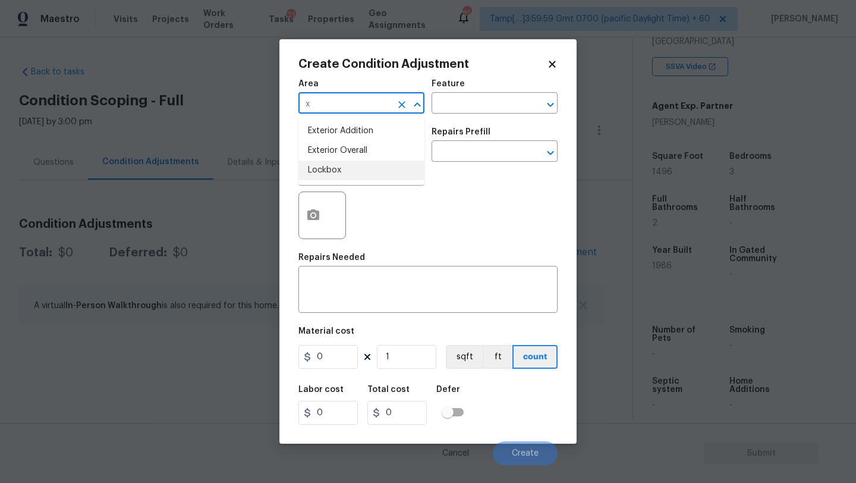
click at [362, 160] on li "Lockbox" at bounding box center [361, 170] width 126 height 20
type input "Lockbox"
click at [409, 107] on button "Open" at bounding box center [417, 104] width 17 height 17
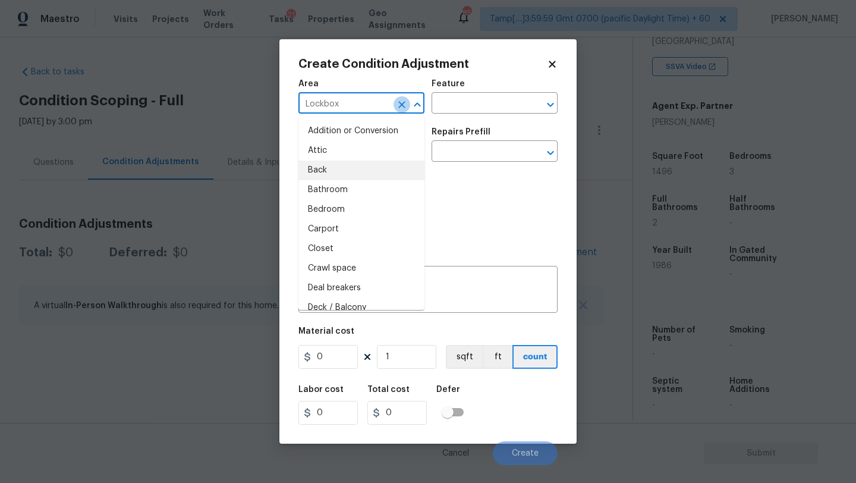
click at [403, 107] on icon "Clear" at bounding box center [402, 105] width 12 height 12
click at [391, 107] on div "e ​" at bounding box center [361, 104] width 126 height 18
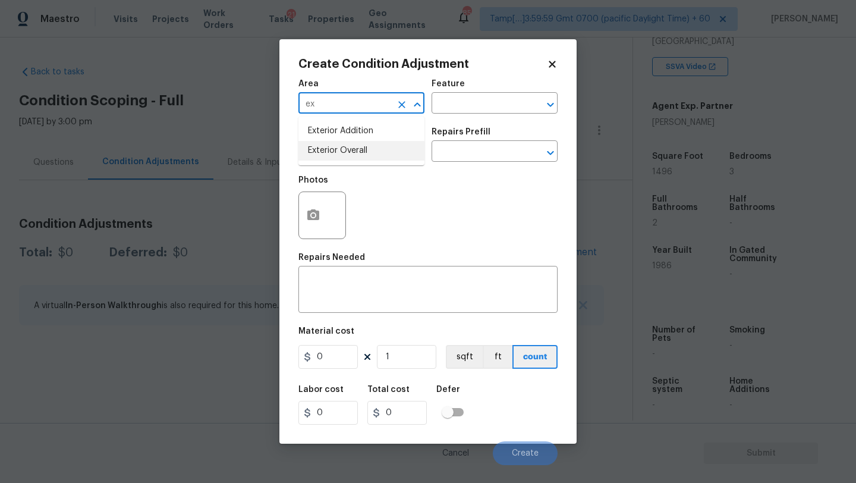
click at [379, 157] on li "Exterior Overall" at bounding box center [361, 151] width 126 height 20
type input "Exterior Overall"
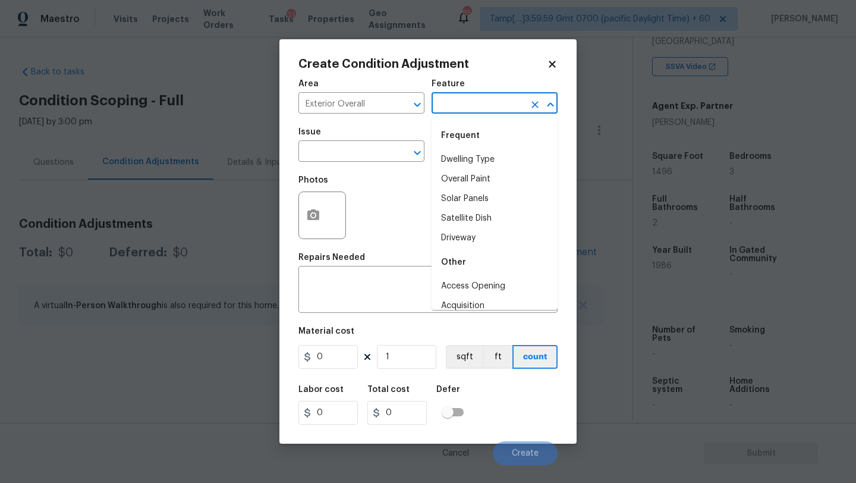
click at [474, 108] on input "text" at bounding box center [477, 104] width 93 height 18
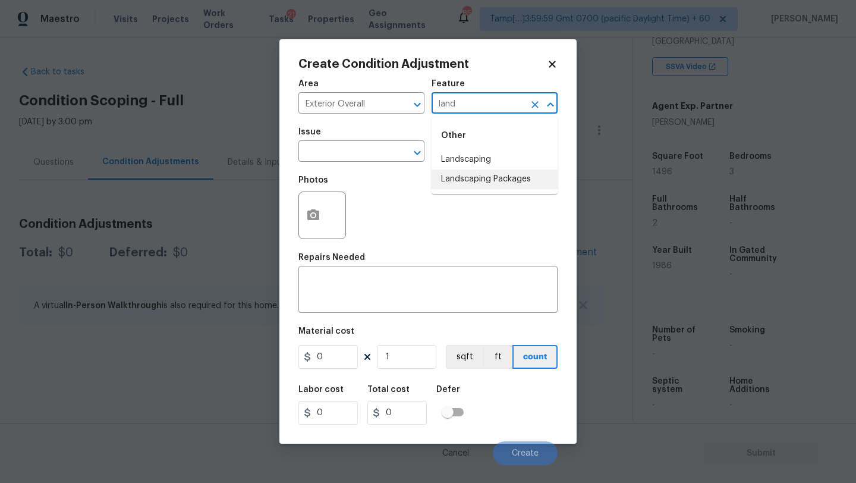
click at [470, 187] on li "Landscaping Packages" at bounding box center [494, 179] width 126 height 20
type input "Landscaping Packages"
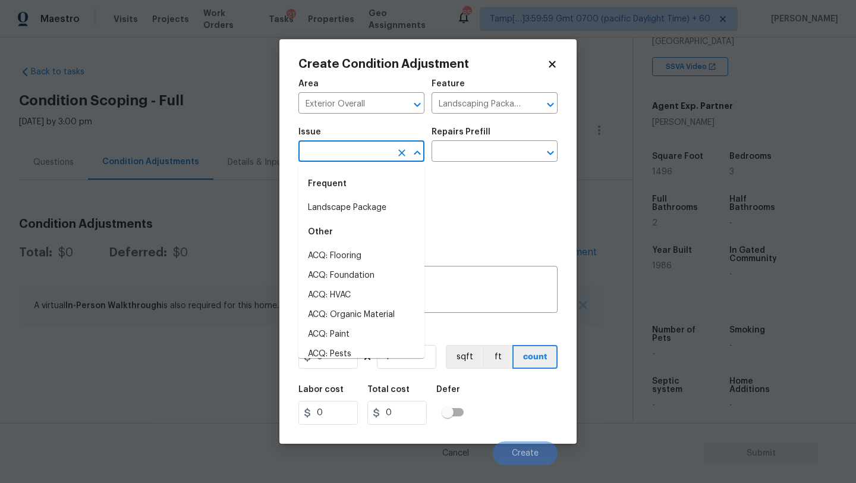
click at [355, 146] on input "text" at bounding box center [344, 152] width 93 height 18
click at [358, 202] on li "Landscape Package" at bounding box center [361, 208] width 126 height 20
type input "Landscape Package"
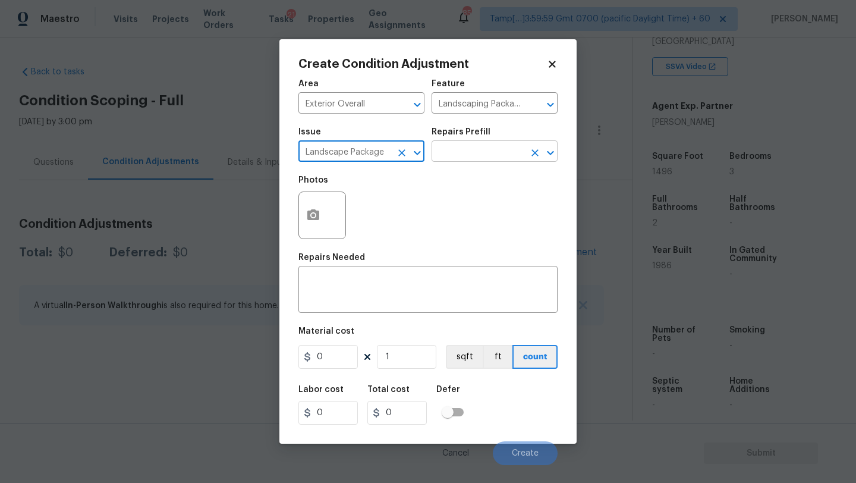
click at [472, 152] on input "text" at bounding box center [477, 152] width 93 height 18
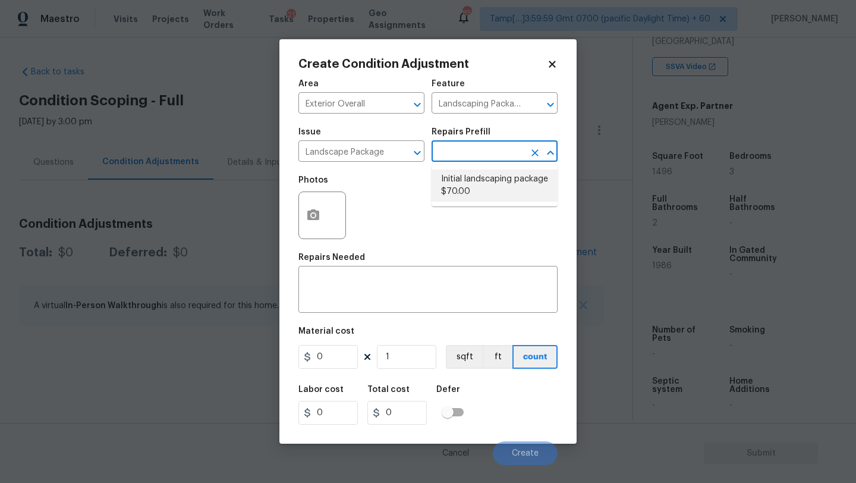
click at [472, 189] on li "Initial landscaping package $70.00" at bounding box center [494, 185] width 126 height 32
type input "Home Readiness Packages"
type textarea "Mowing of grass up to 6" in height. Mow, edge along driveways & sidewalks, trim…"
type input "70"
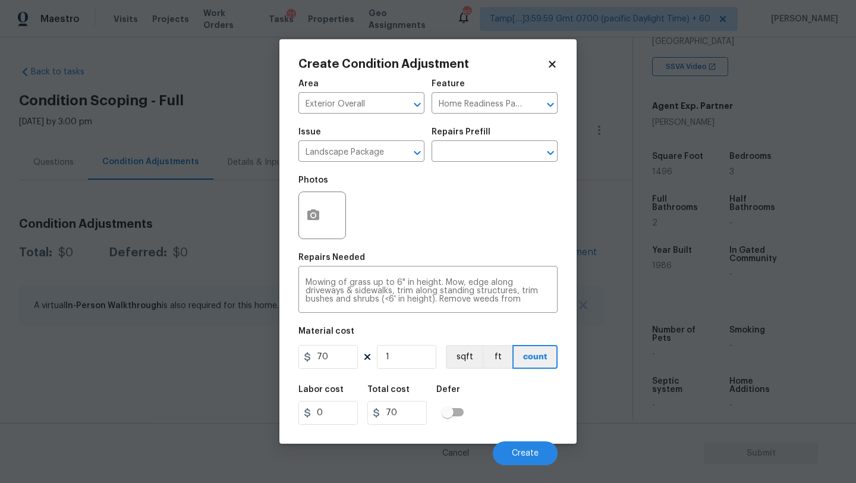
click at [317, 385] on div "Labor cost 0 Total cost 70 Defer" at bounding box center [427, 404] width 259 height 53
click at [334, 376] on div "Area Exterior Overall ​ Feature Home Readiness Packages ​ Issue Landscape Packa…" at bounding box center [427, 269] width 259 height 392
click at [350, 356] on input "70" at bounding box center [327, 357] width 59 height 24
type input "2000"
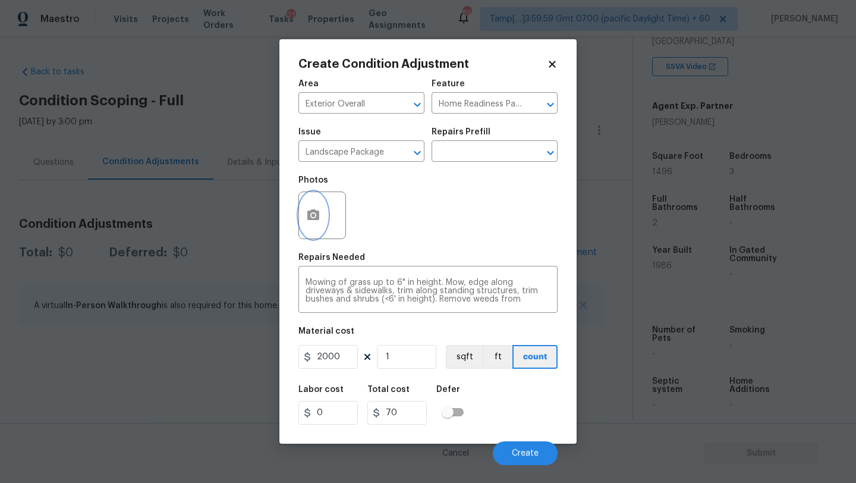
type input "2000"
click at [302, 204] on button "button" at bounding box center [313, 215] width 29 height 46
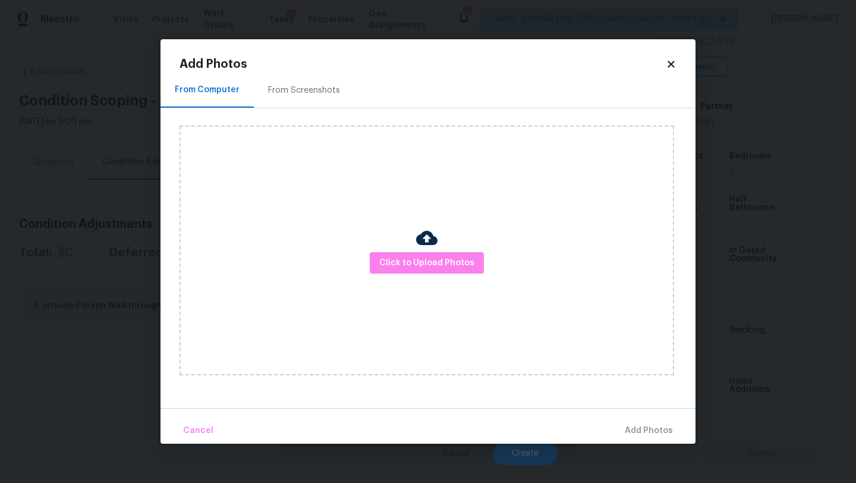
click at [326, 99] on div "From Screenshots" at bounding box center [304, 90] width 100 height 35
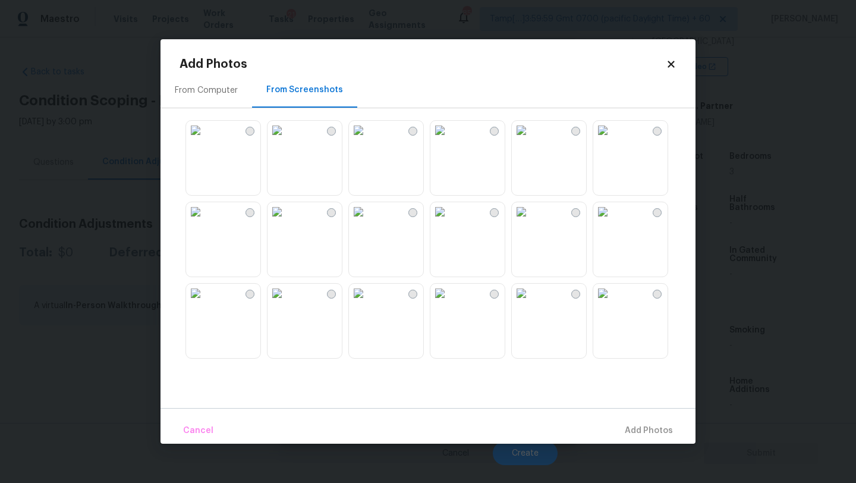
click at [205, 140] on img at bounding box center [195, 130] width 19 height 19
click at [286, 303] on img at bounding box center [276, 292] width 19 height 19
click at [368, 303] on img at bounding box center [358, 292] width 19 height 19
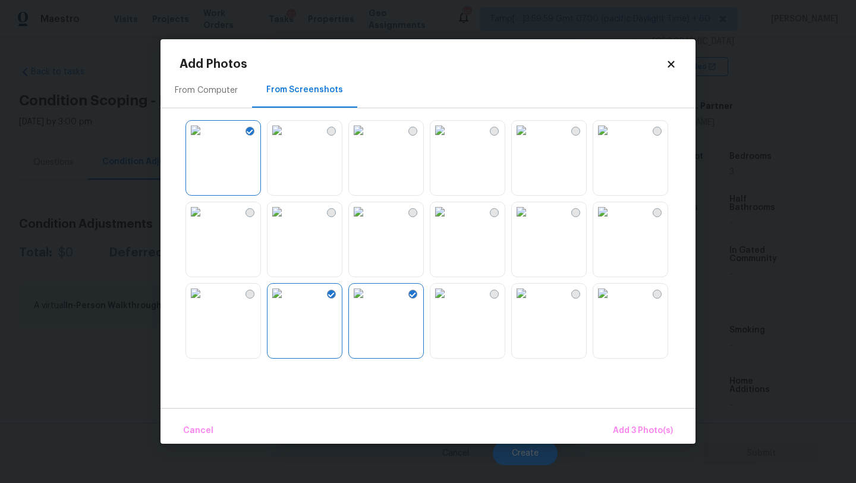
click at [612, 303] on img at bounding box center [602, 292] width 19 height 19
click at [612, 221] on img at bounding box center [602, 211] width 19 height 19
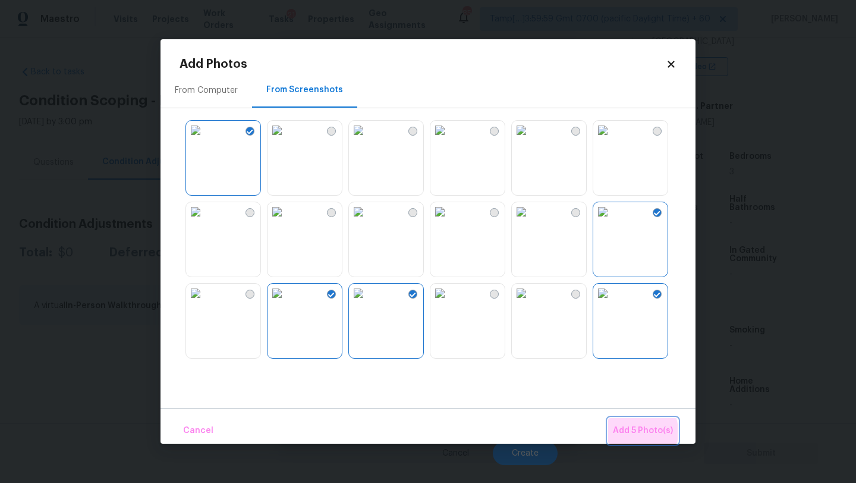
click at [630, 431] on span "Add 5 Photo(s)" at bounding box center [643, 430] width 60 height 15
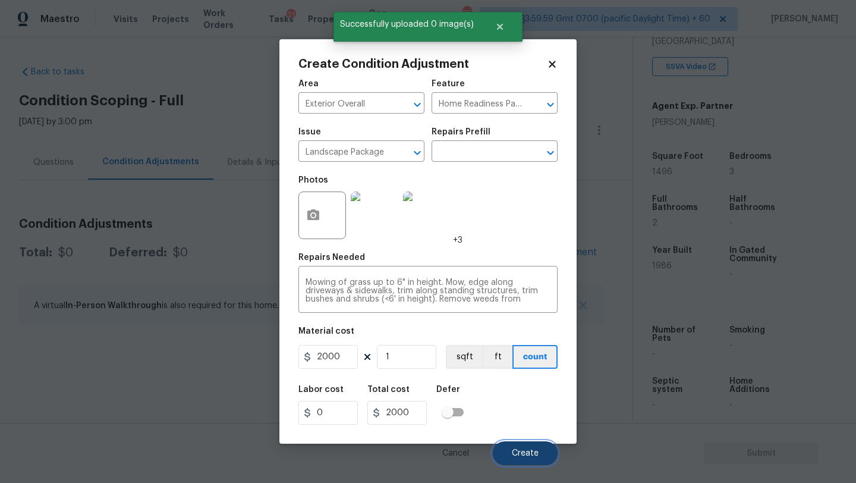
click at [537, 456] on span "Create" at bounding box center [525, 453] width 27 height 9
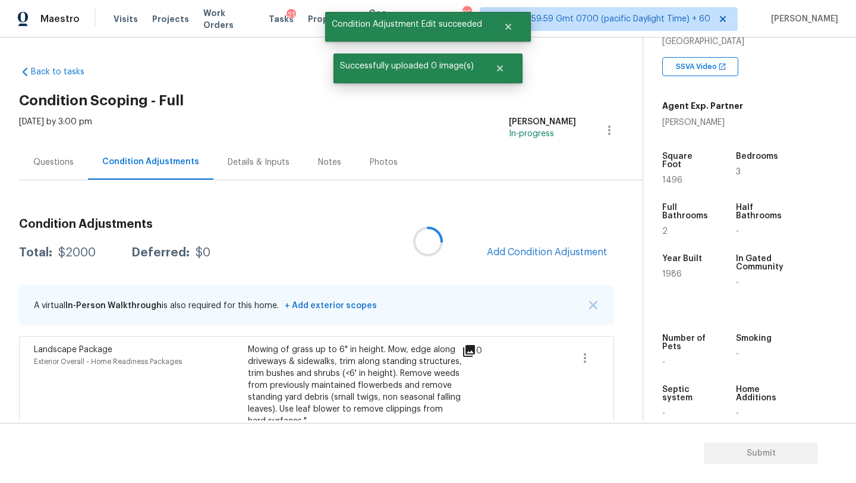
click at [544, 256] on div at bounding box center [428, 241] width 856 height 483
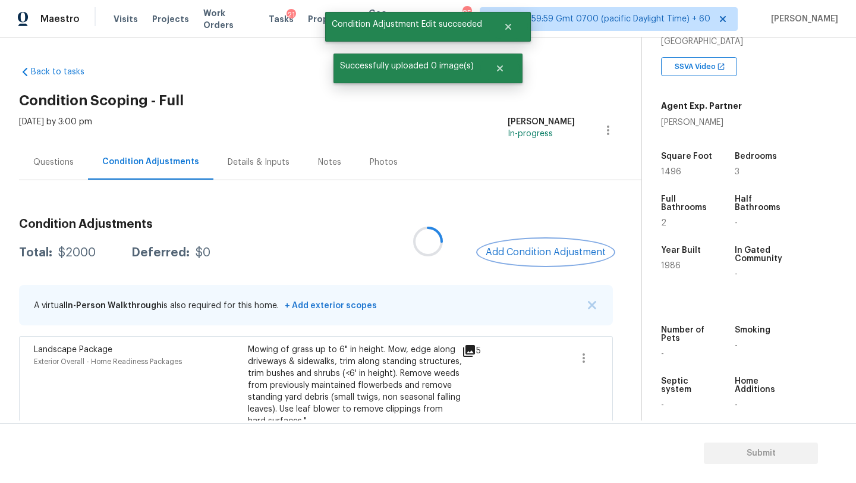
click at [525, 244] on button "Add Condition Adjustment" at bounding box center [545, 252] width 134 height 25
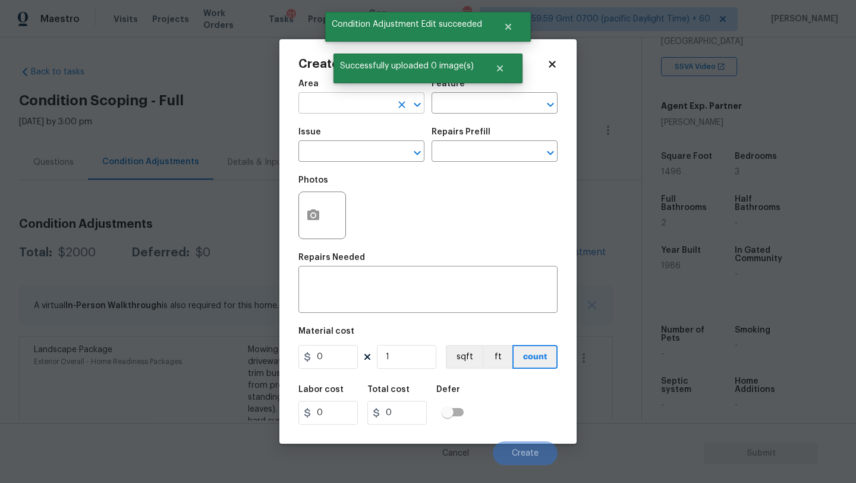
click at [363, 104] on input "text" at bounding box center [344, 104] width 93 height 18
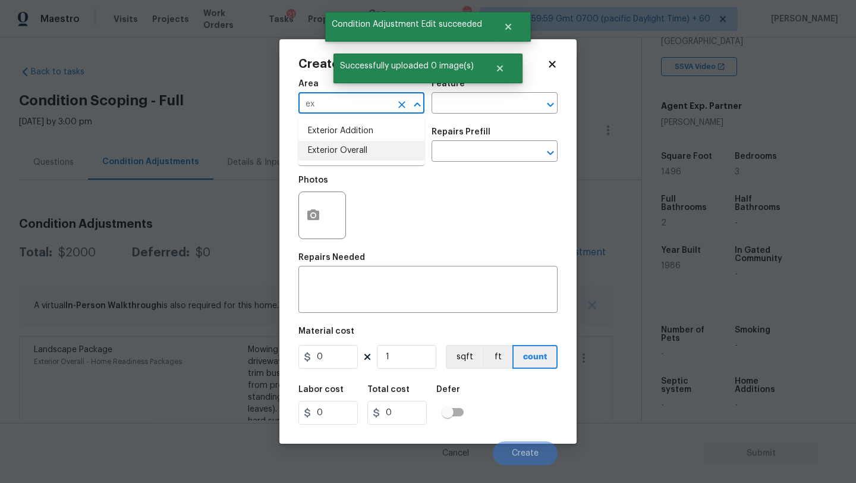
click at [370, 159] on li "Exterior Overall" at bounding box center [361, 151] width 126 height 20
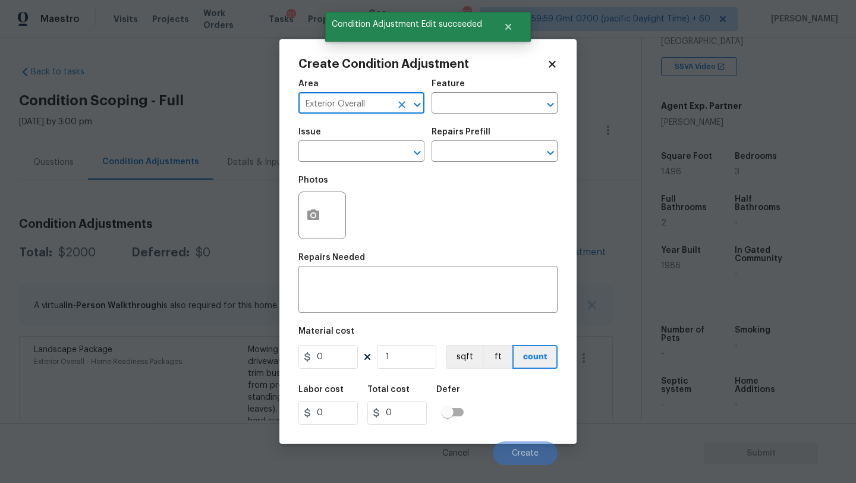
type input "Exterior Overall"
click at [454, 114] on div "Area Exterior Overall ​ Feature ​" at bounding box center [427, 97] width 259 height 48
click at [454, 111] on input "text" at bounding box center [477, 104] width 93 height 18
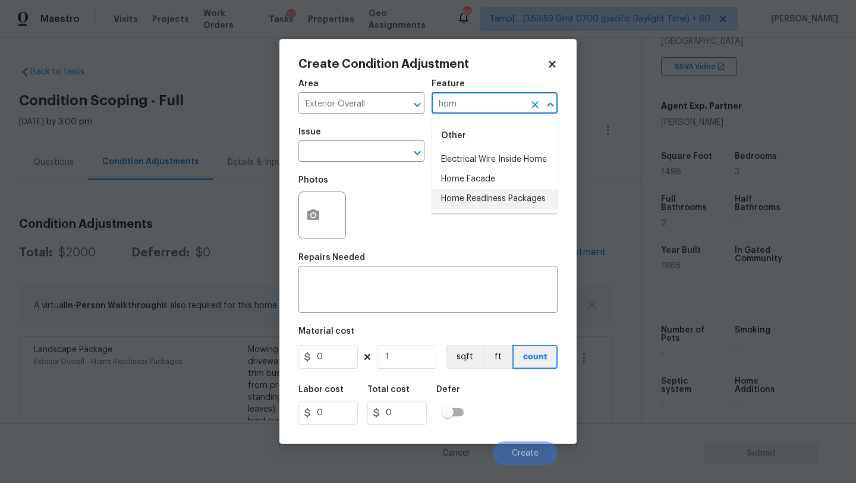
click at [450, 204] on li "Home Readiness Packages" at bounding box center [494, 199] width 126 height 20
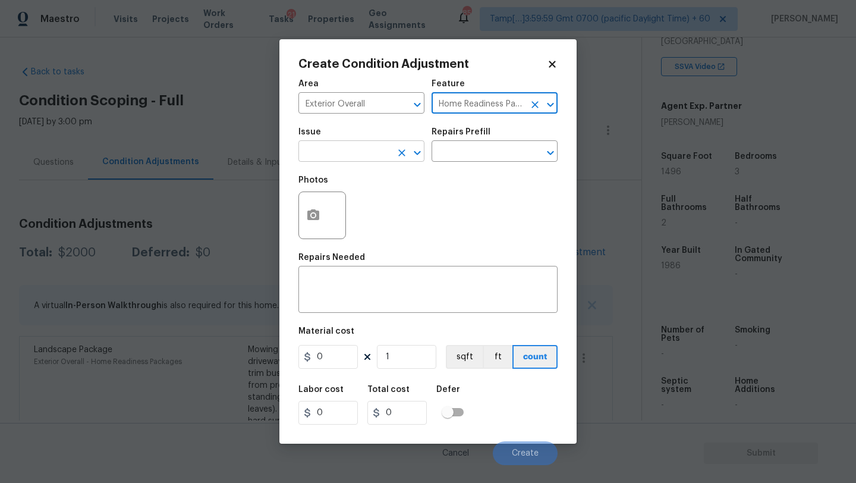
type input "Home Readiness Packages"
click at [366, 158] on input "text" at bounding box center [344, 152] width 93 height 18
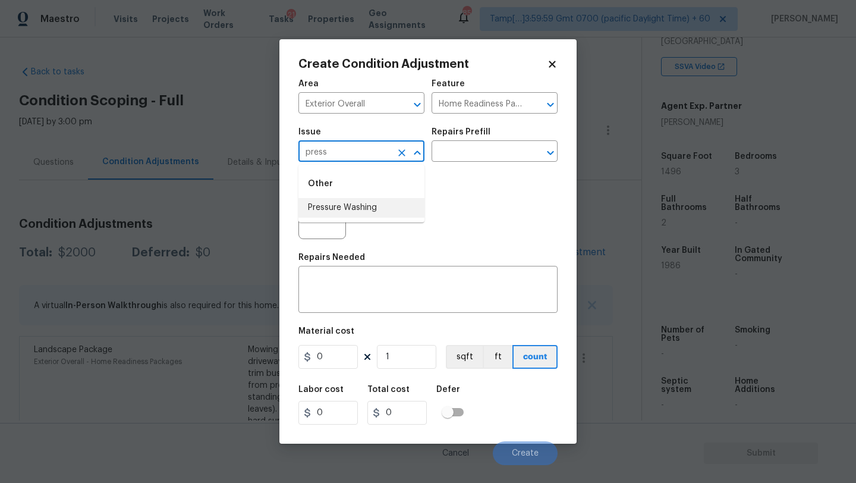
click at [366, 210] on li "Pressure Washing" at bounding box center [361, 208] width 126 height 20
type input "Pressure Washing"
click at [472, 149] on input "text" at bounding box center [477, 152] width 93 height 18
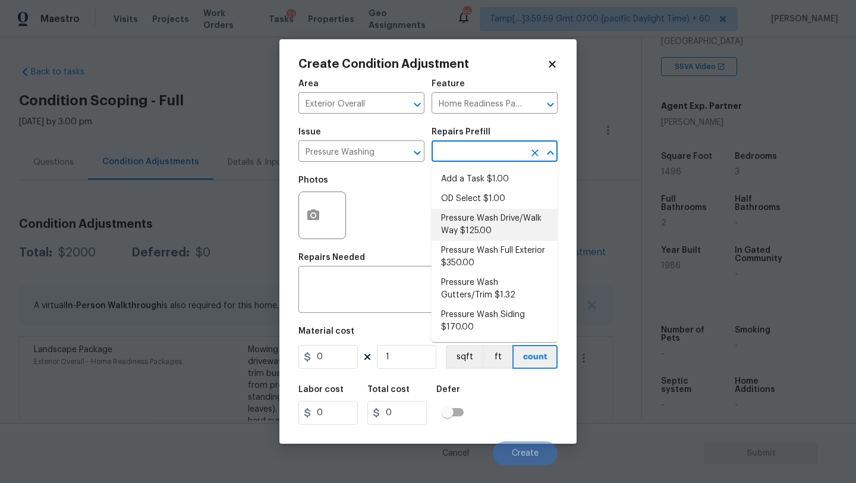
drag, startPoint x: 472, startPoint y: 216, endPoint x: 449, endPoint y: 244, distance: 36.3
click at [472, 216] on li "Pressure Wash Drive/Walk Way $125.00" at bounding box center [494, 225] width 126 height 32
type input "Siding"
type textarea "Pressure wash the driveways/walkways as directed by the PM. Ensure that all deb…"
type input "125"
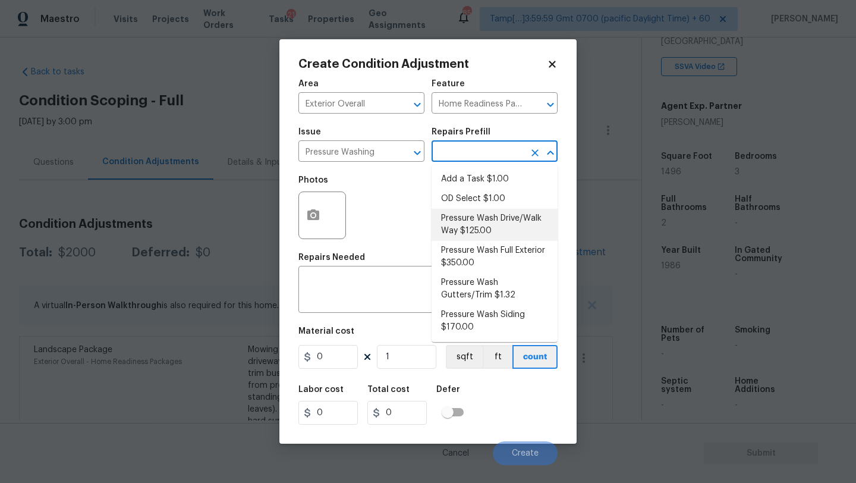
type input "125"
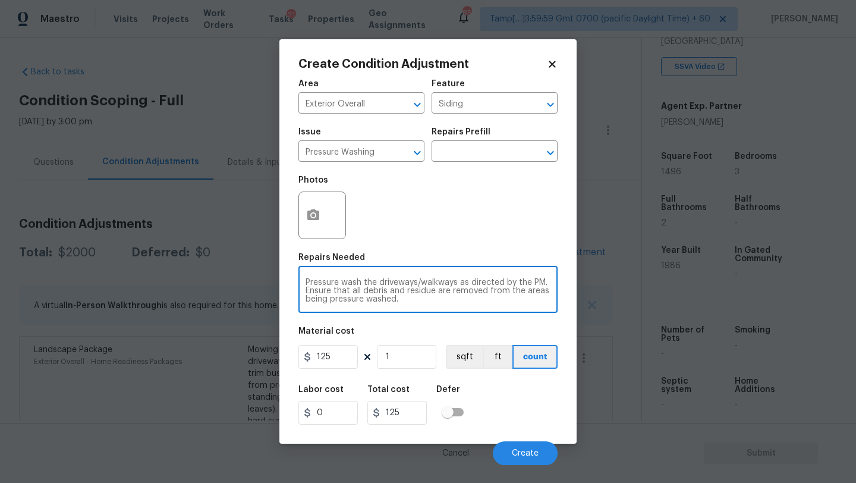
drag, startPoint x: 464, startPoint y: 283, endPoint x: 469, endPoint y: 301, distance: 19.2
click at [469, 303] on textarea "Pressure wash the driveways/walkways as directed by the PM. Ensure that all deb…" at bounding box center [427, 290] width 245 height 25
type textarea "Pressure wash the driveways/walkways and sidings"
click at [337, 354] on input "125" at bounding box center [327, 357] width 59 height 24
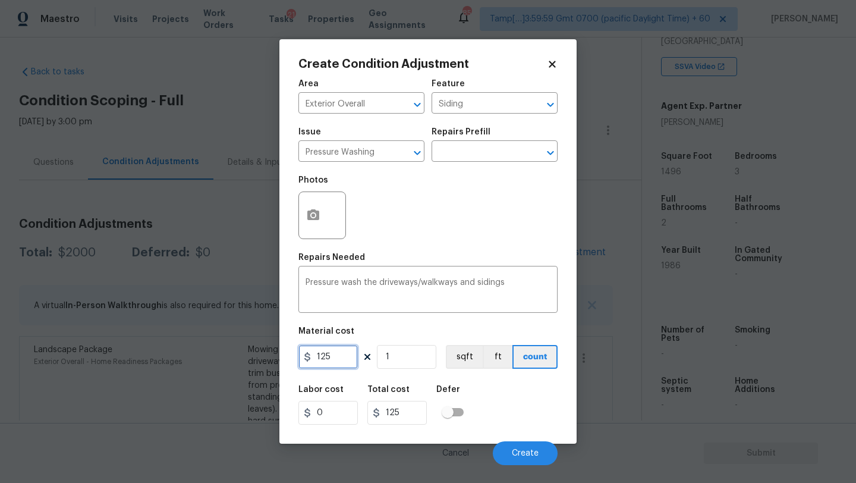
click at [337, 354] on input "125" at bounding box center [327, 357] width 59 height 24
type input "400"
click at [503, 449] on button "Create" at bounding box center [525, 453] width 65 height 24
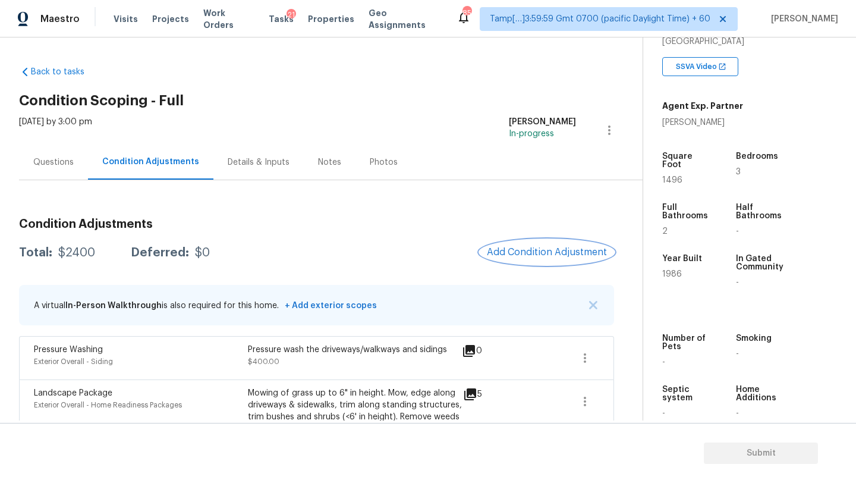
click at [559, 250] on span "Add Condition Adjustment" at bounding box center [547, 252] width 120 height 11
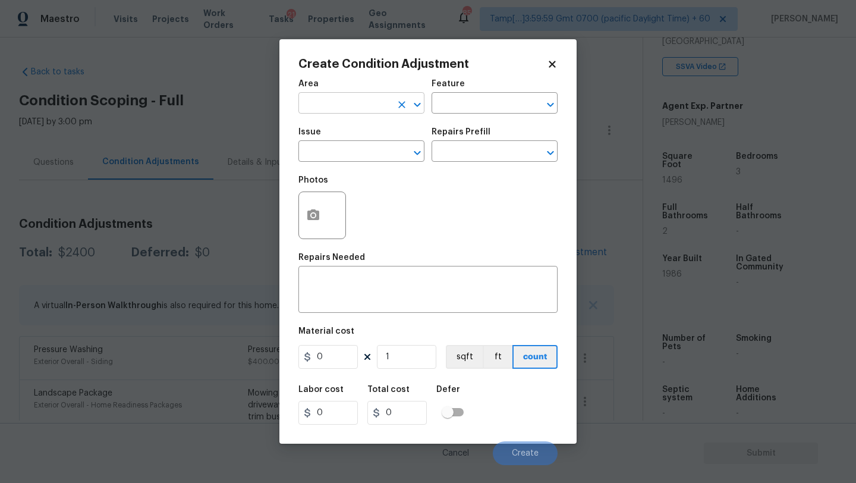
click at [341, 108] on input "text" at bounding box center [344, 104] width 93 height 18
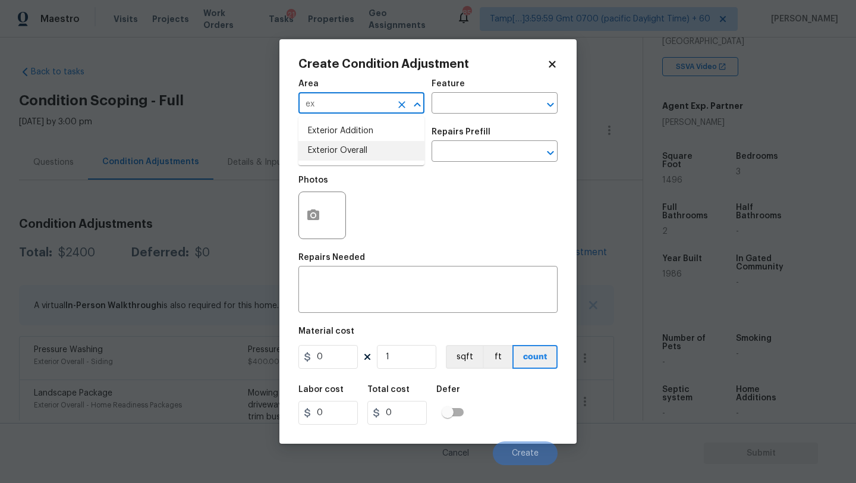
click at [338, 155] on li "Exterior Overall" at bounding box center [361, 151] width 126 height 20
type input "Exterior Overall"
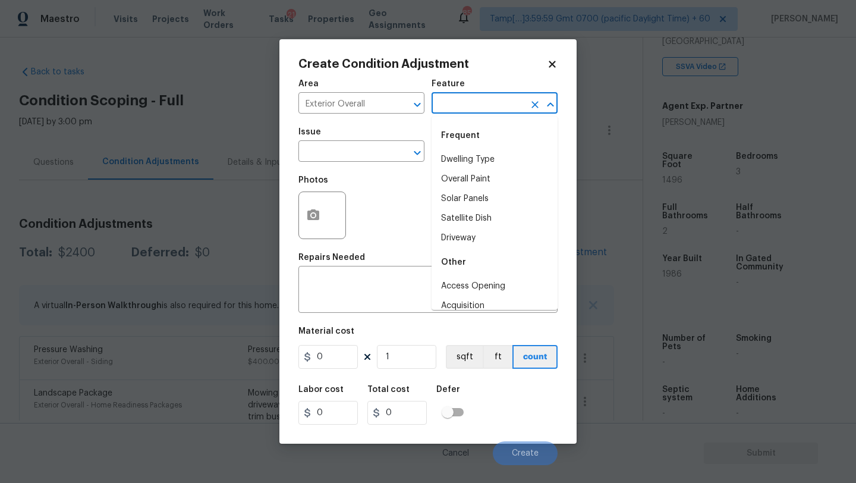
click at [474, 106] on input "text" at bounding box center [477, 104] width 93 height 18
click at [468, 112] on input "text" at bounding box center [477, 104] width 93 height 18
click at [468, 179] on li "Overall Paint" at bounding box center [494, 179] width 126 height 20
type input "Overall Paint"
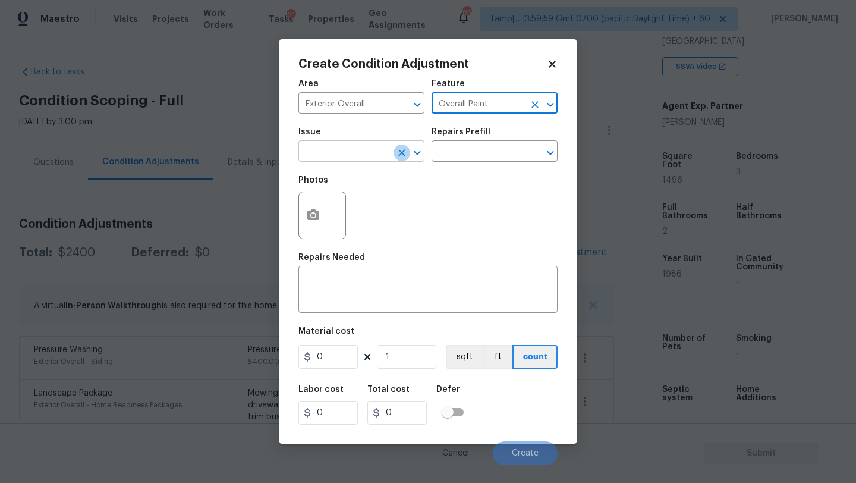
click at [396, 158] on icon "Clear" at bounding box center [402, 153] width 12 height 12
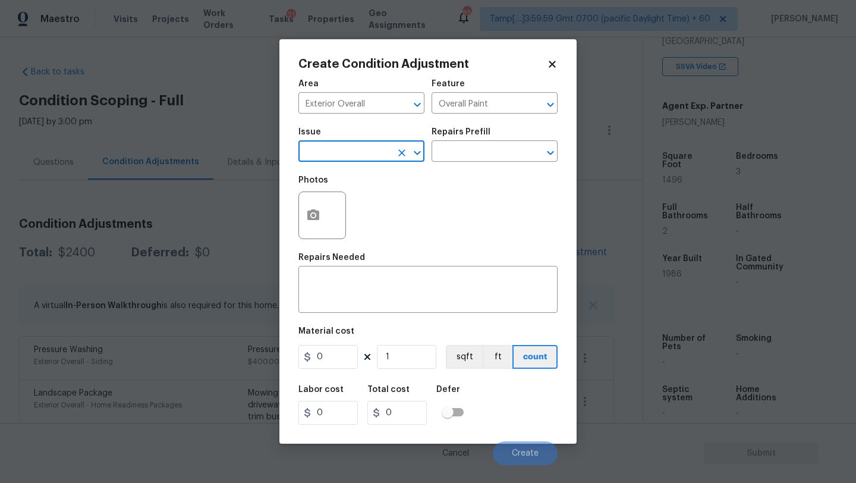
click at [365, 146] on input "text" at bounding box center [344, 152] width 93 height 18
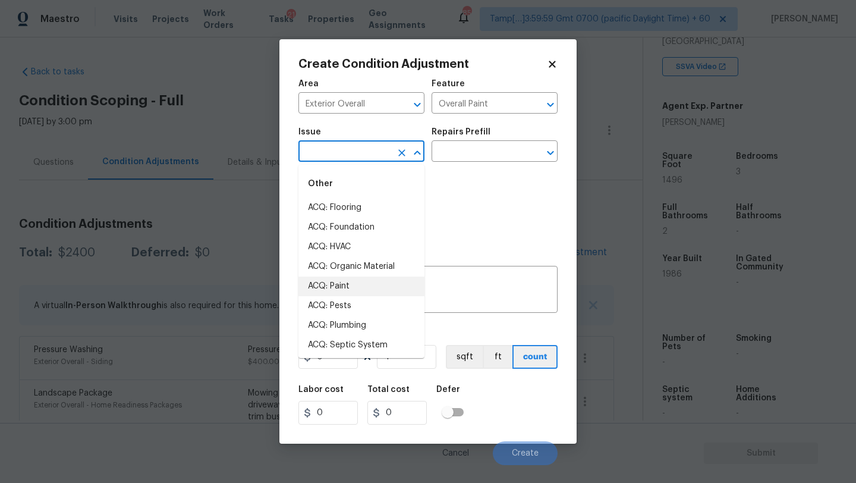
click at [345, 281] on li "ACQ: Paint" at bounding box center [361, 286] width 126 height 20
type input "ACQ: Paint"
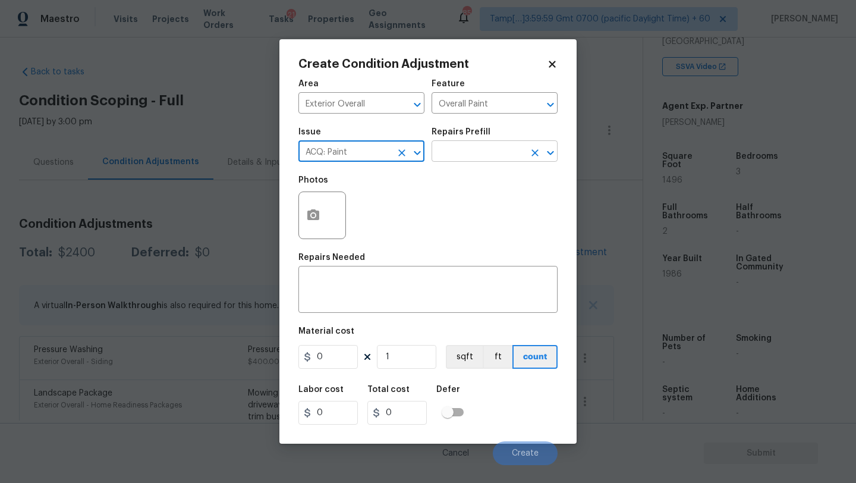
click at [489, 160] on input "text" at bounding box center [477, 152] width 93 height 18
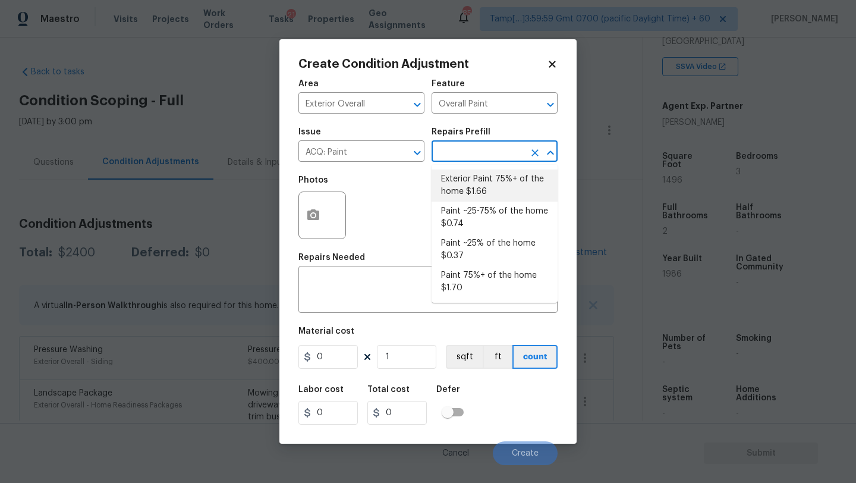
click at [484, 197] on li "Exterior Paint 75%+ of the home $1.66" at bounding box center [494, 185] width 126 height 32
type input "Acquisition"
type textarea "Acquisition Scope: 75%+ of the home exterior will likely require paint"
type input "1.66"
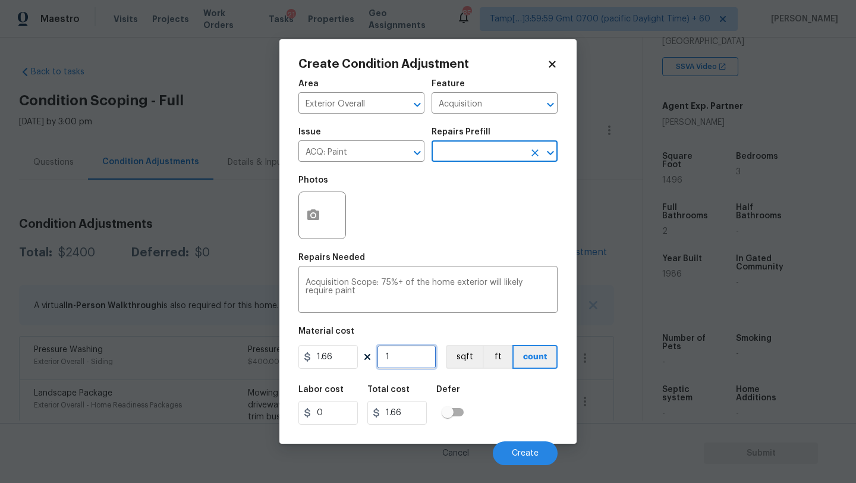
click at [423, 358] on input "1" at bounding box center [406, 357] width 59 height 24
type input "14"
type input "23.24"
type input "149"
type input "247.34"
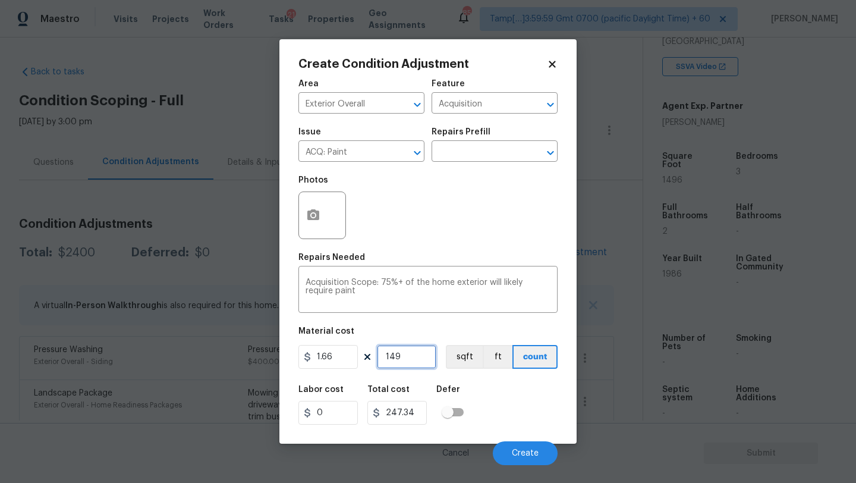
type input "1496"
type input "2483.36"
type input "1496"
click at [298, 209] on div at bounding box center [322, 215] width 48 height 48
click at [314, 209] on icon "button" at bounding box center [313, 215] width 14 height 14
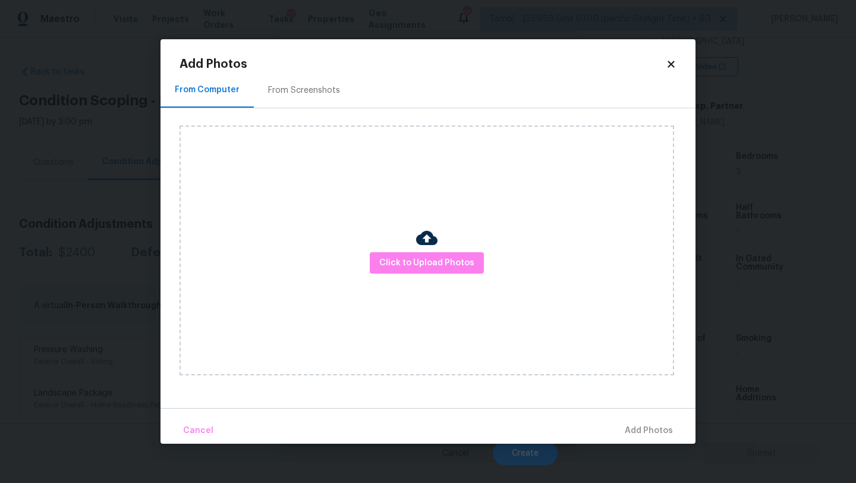
click at [312, 88] on div "From Screenshots" at bounding box center [304, 90] width 72 height 12
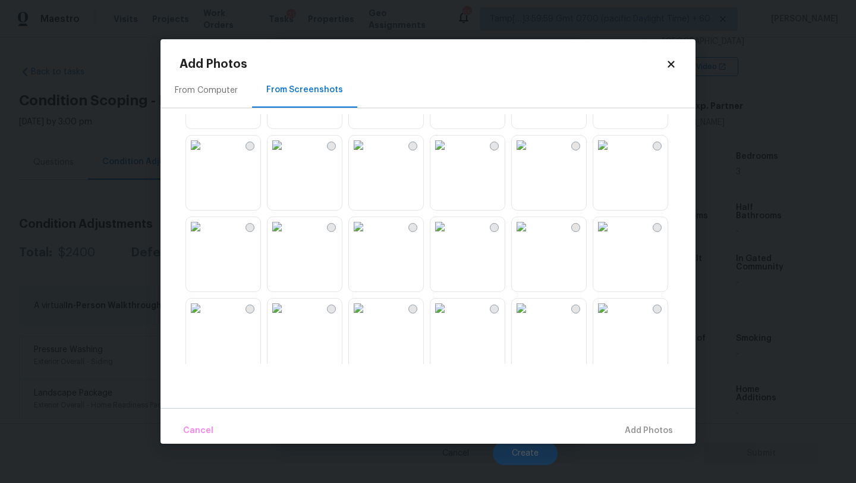
scroll to position [875, 0]
click at [447, 160] on img at bounding box center [439, 150] width 19 height 19
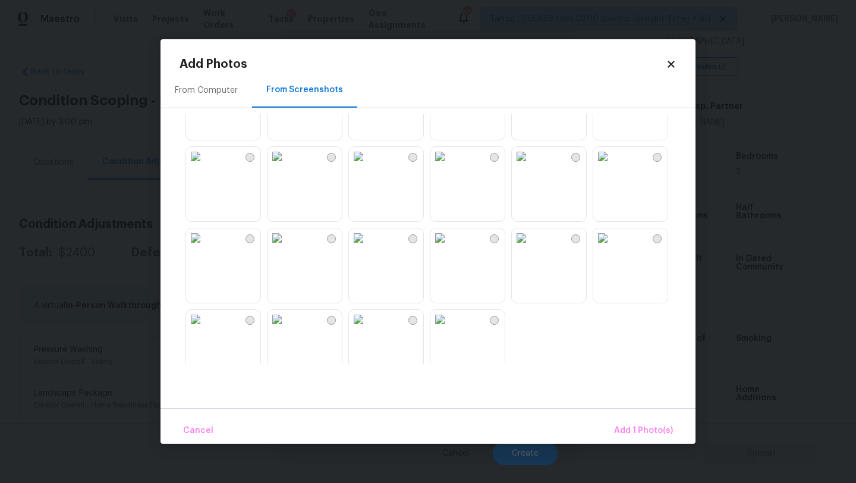
scroll to position [1135, 0]
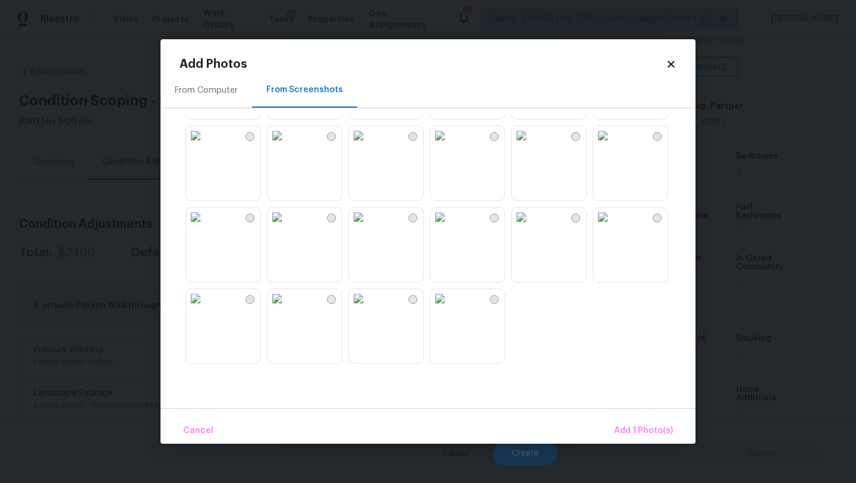
click at [368, 226] on img at bounding box center [358, 216] width 19 height 19
click at [626, 421] on button "Add 2 Photo(s)" at bounding box center [642, 431] width 70 height 26
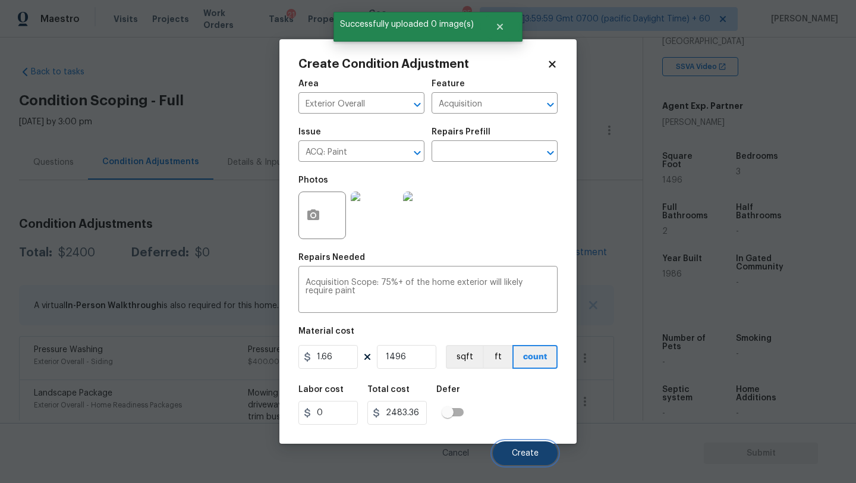
click at [539, 450] on button "Create" at bounding box center [525, 453] width 65 height 24
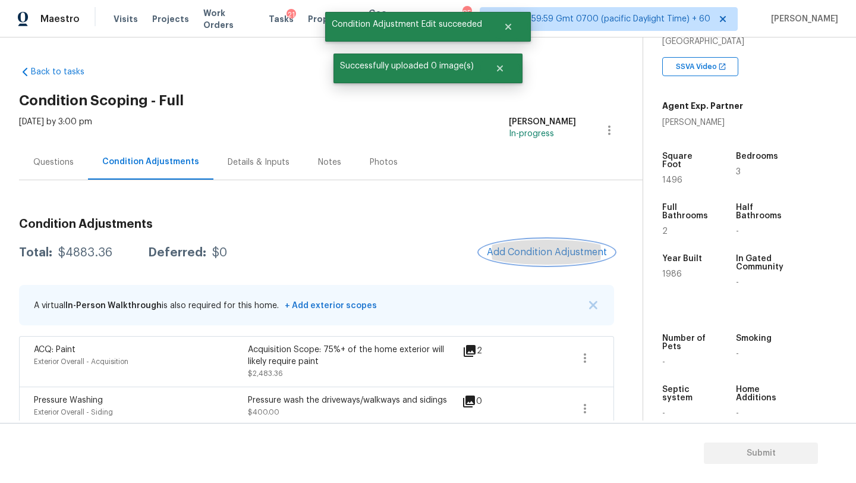
click at [538, 248] on span "Add Condition Adjustment" at bounding box center [547, 252] width 120 height 11
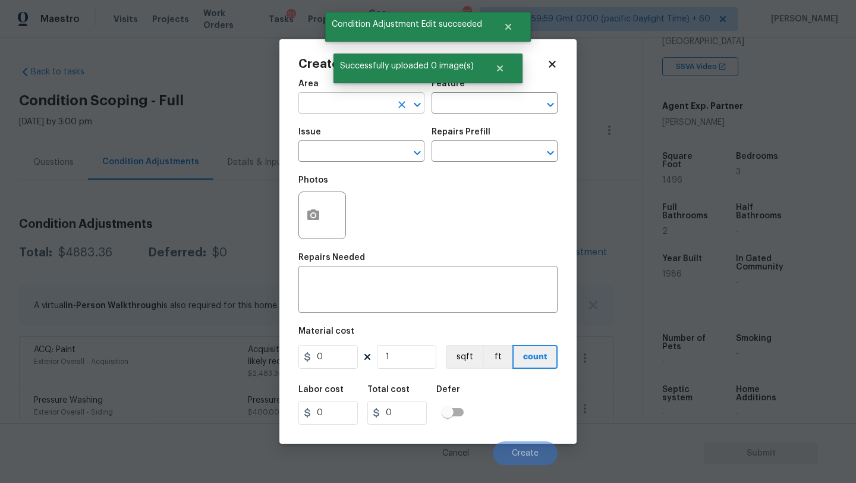
click at [342, 105] on input "text" at bounding box center [344, 104] width 93 height 18
click at [352, 134] on li "Exterior Addition" at bounding box center [361, 131] width 126 height 20
type input "Exterior Addition"
click at [401, 100] on icon "Clear" at bounding box center [402, 105] width 12 height 12
click at [397, 100] on icon "Clear" at bounding box center [402, 105] width 12 height 12
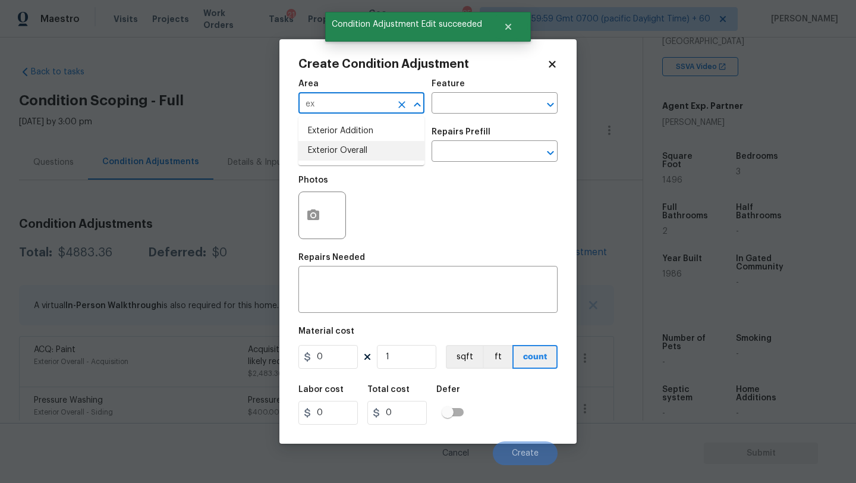
click at [390, 146] on li "Exterior Overall" at bounding box center [361, 151] width 126 height 20
type input "Exterior Overall"
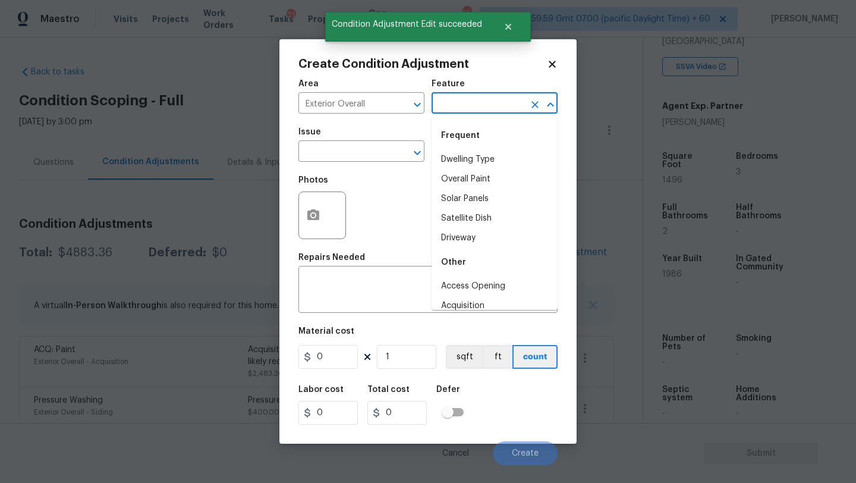
click at [464, 104] on input "text" at bounding box center [477, 104] width 93 height 18
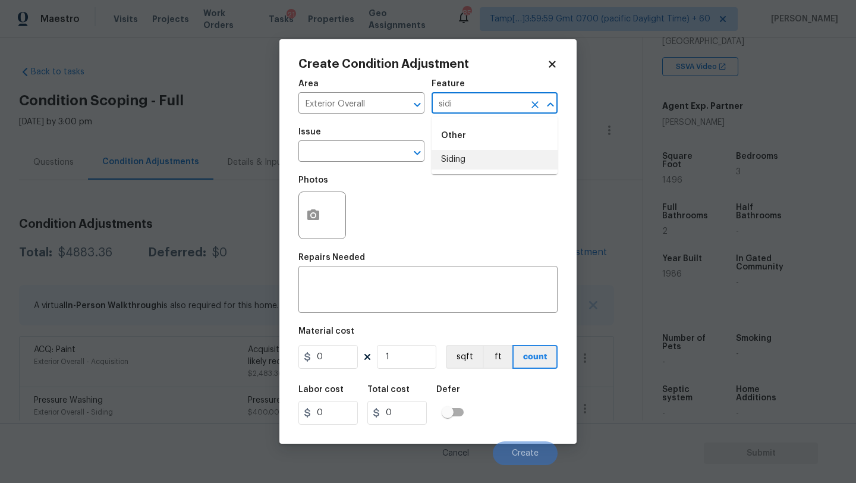
click at [450, 162] on li "Siding" at bounding box center [494, 160] width 126 height 20
type input "Siding"
click at [419, 280] on textarea at bounding box center [427, 290] width 245 height 25
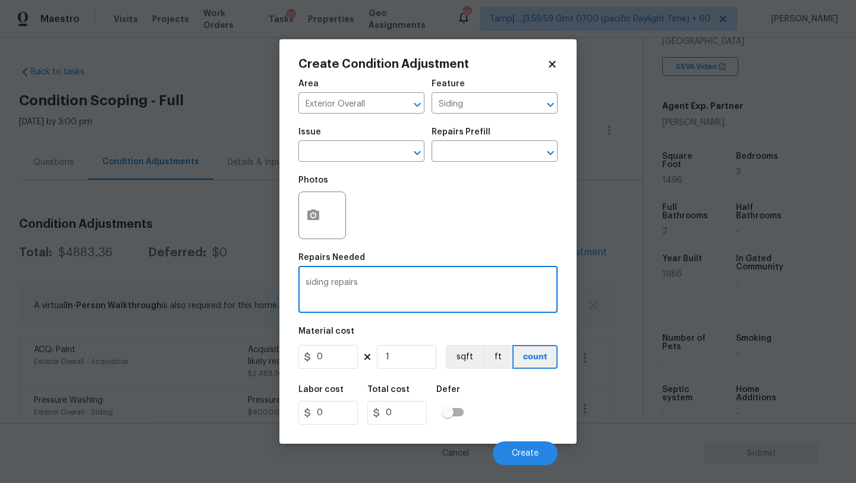
type textarea "siding repairs"
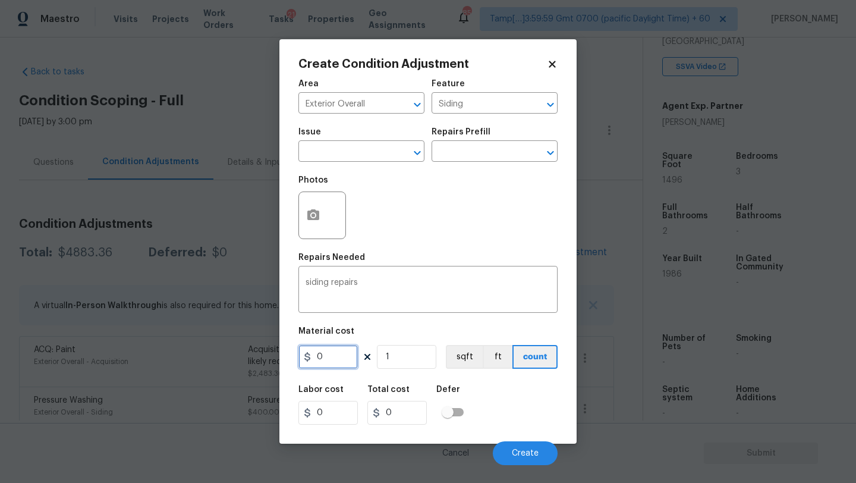
click at [346, 358] on input "0" at bounding box center [327, 357] width 59 height 24
type input "2500"
click at [516, 448] on button "Create" at bounding box center [525, 453] width 65 height 24
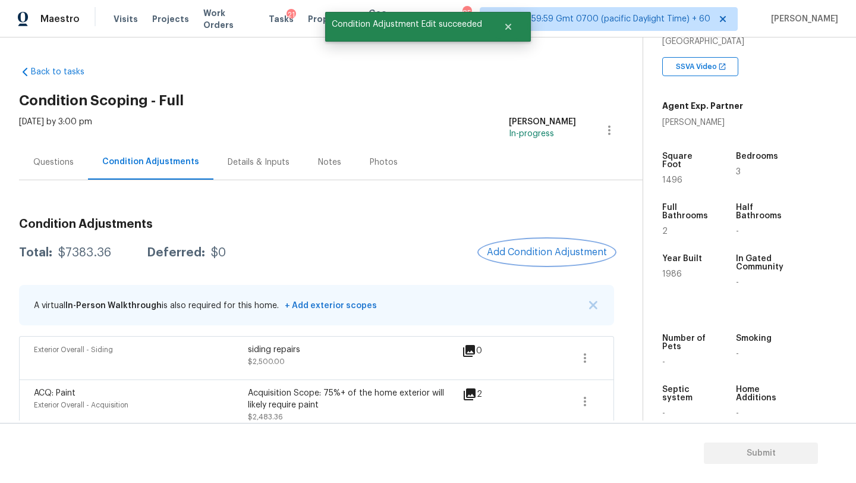
click at [533, 251] on span "Add Condition Adjustment" at bounding box center [547, 252] width 120 height 11
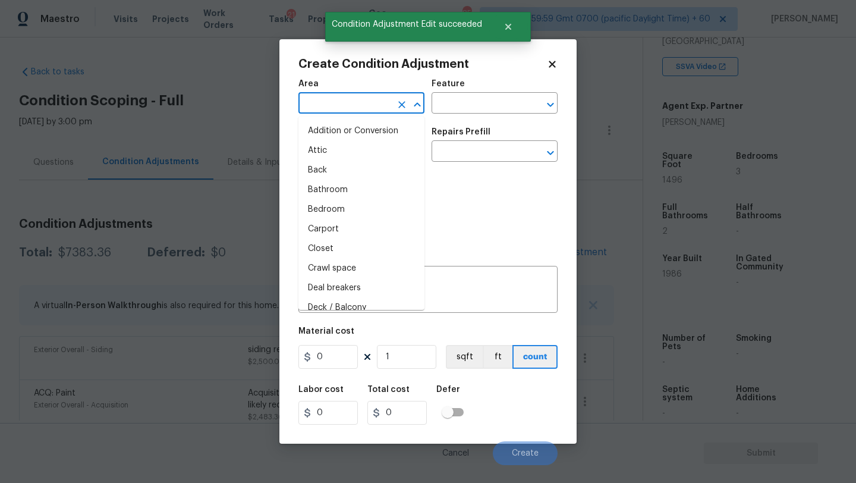
click at [319, 112] on input "text" at bounding box center [344, 104] width 93 height 18
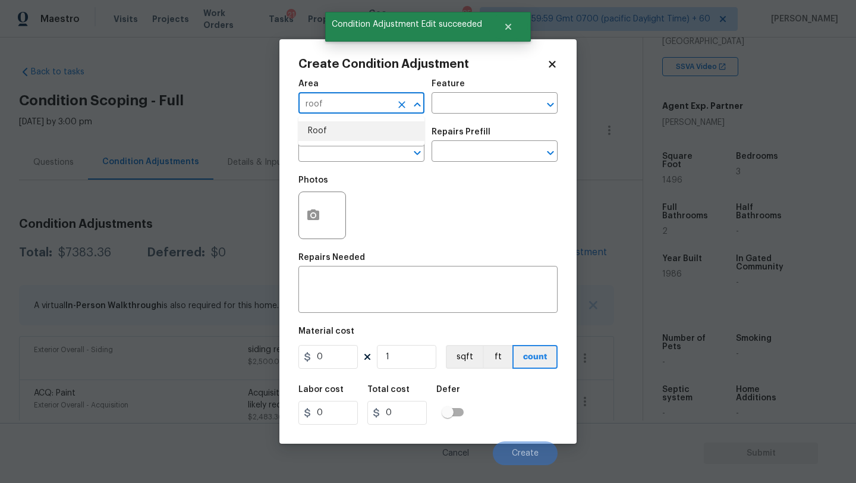
click at [320, 132] on li "Roof" at bounding box center [361, 131] width 126 height 20
type input "Roof"
click at [440, 91] on div "Feature" at bounding box center [494, 87] width 126 height 15
click at [448, 107] on input "text" at bounding box center [477, 104] width 93 height 18
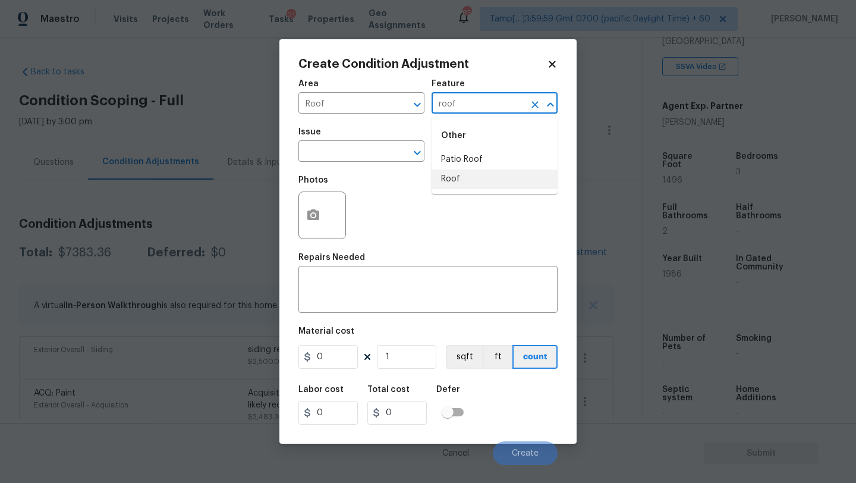
drag, startPoint x: 452, startPoint y: 175, endPoint x: 416, endPoint y: 175, distance: 35.7
click at [452, 175] on li "Roof" at bounding box center [494, 179] width 126 height 20
type input "Roof"
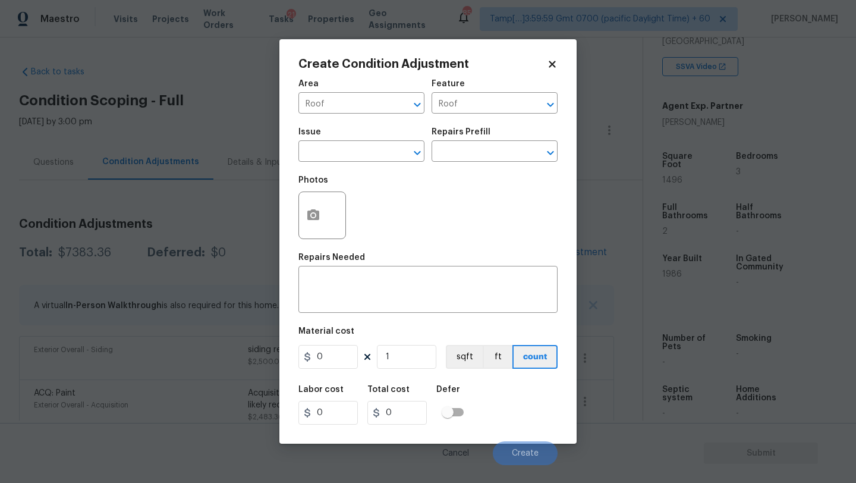
click at [350, 163] on span "Issue ​" at bounding box center [361, 145] width 126 height 48
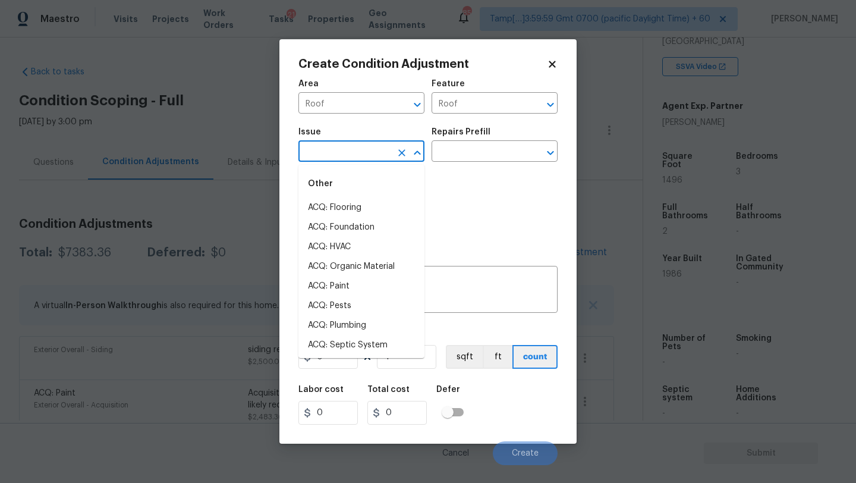
click at [350, 148] on input "text" at bounding box center [344, 152] width 93 height 18
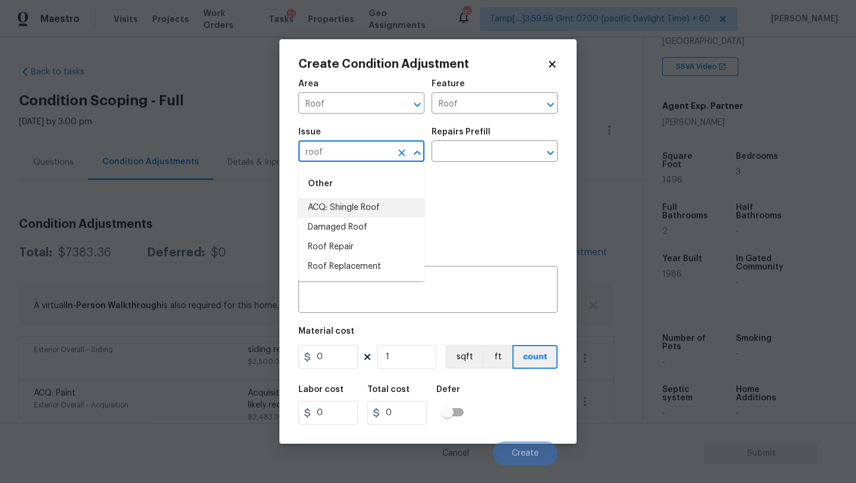
click at [344, 200] on li "ACQ: Shingle Roof" at bounding box center [361, 208] width 126 height 20
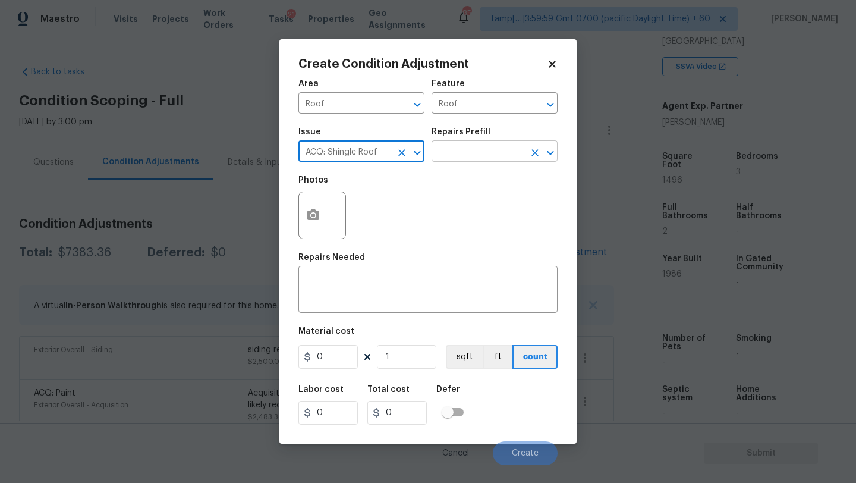
type input "ACQ: Shingle Roof"
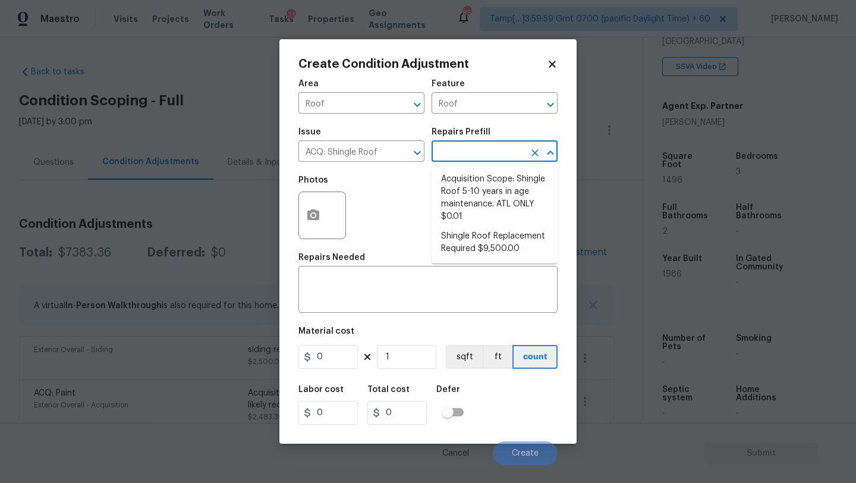
click at [484, 153] on input "text" at bounding box center [477, 152] width 93 height 18
click at [470, 236] on li "Shingle Roof Replacement Required $9,500.00" at bounding box center [494, 242] width 126 height 32
type input "Acquisition"
type textarea "Acquisition Scope: Shingle Roof Replacement required."
type input "9500"
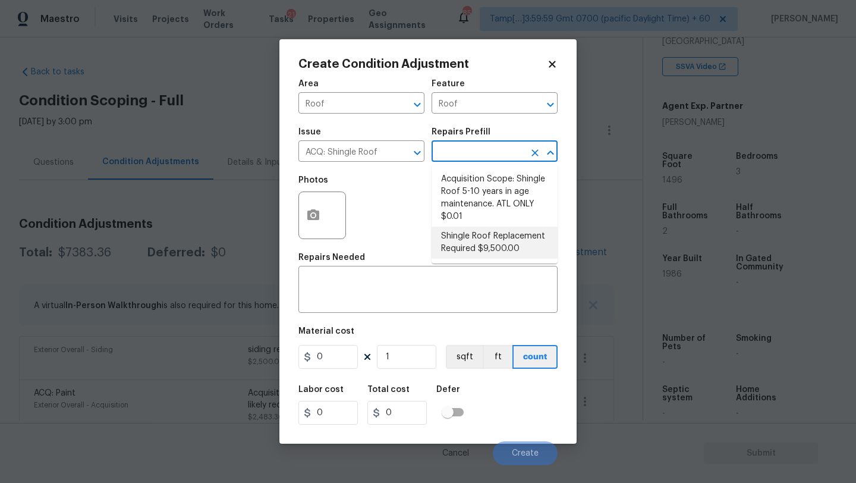
type input "9500"
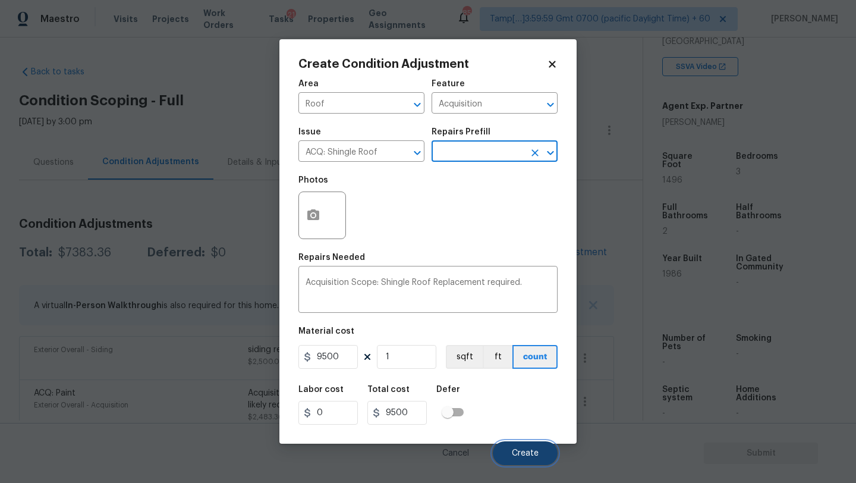
click at [516, 455] on span "Create" at bounding box center [525, 453] width 27 height 9
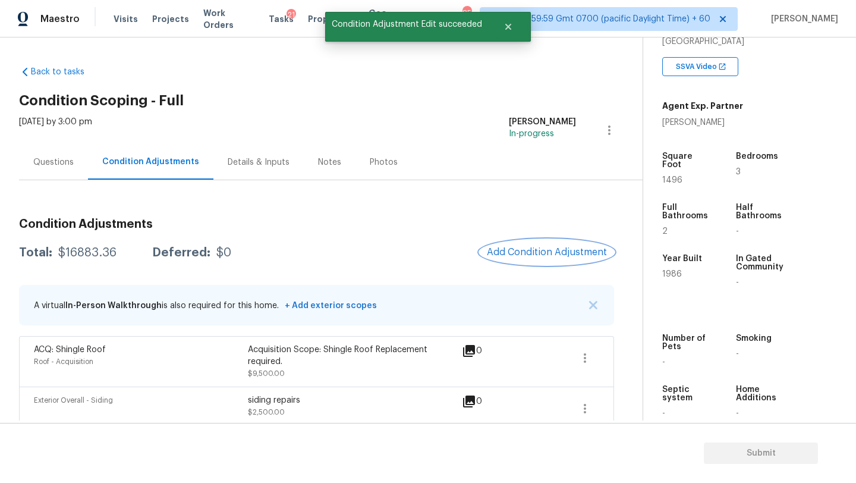
click at [527, 248] on span "Add Condition Adjustment" at bounding box center [547, 252] width 120 height 11
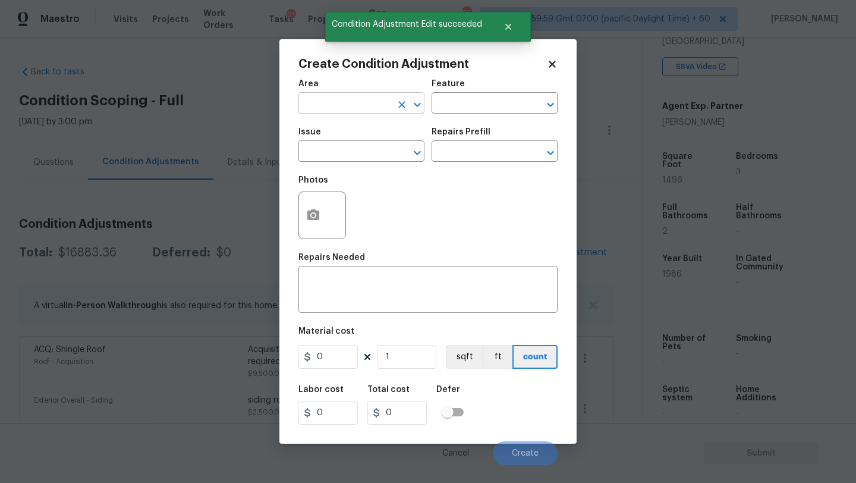
click at [310, 109] on input "text" at bounding box center [344, 104] width 93 height 18
click at [320, 130] on li "HVAC" at bounding box center [361, 131] width 126 height 20
type input "HVAC"
click at [443, 115] on div "Area HVAC ​ Feature ​" at bounding box center [427, 97] width 259 height 48
click at [455, 100] on input "text" at bounding box center [477, 104] width 93 height 18
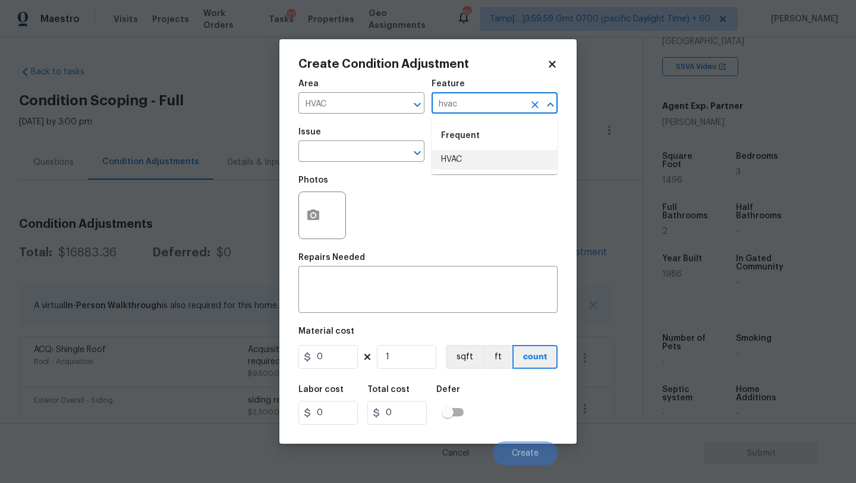
click at [468, 160] on li "HVAC" at bounding box center [494, 160] width 126 height 20
type input "HVAC"
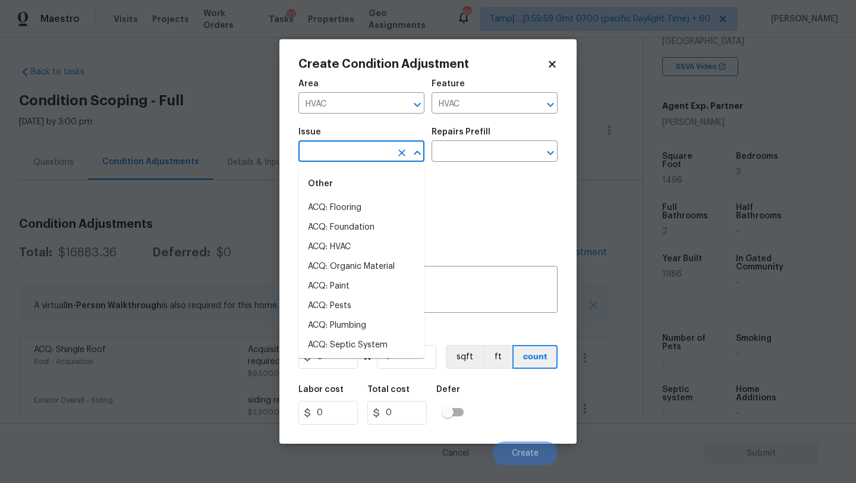
click at [352, 143] on input "text" at bounding box center [344, 152] width 93 height 18
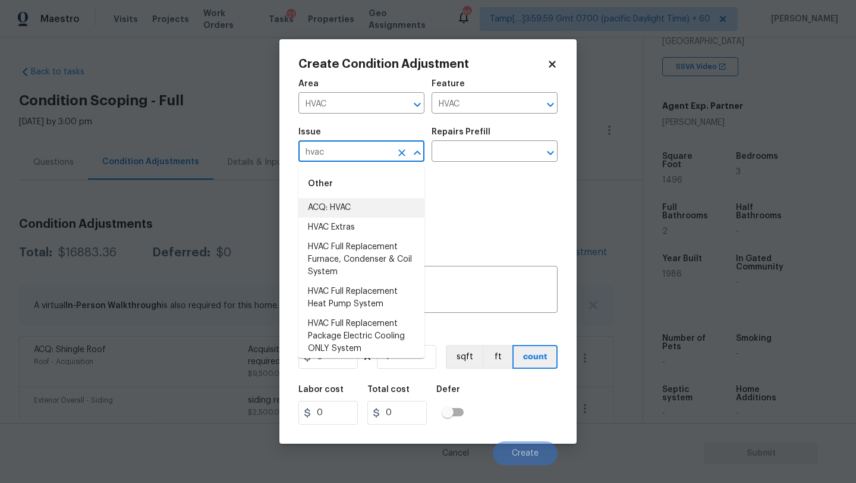
click at [325, 207] on li "ACQ: HVAC" at bounding box center [361, 208] width 126 height 20
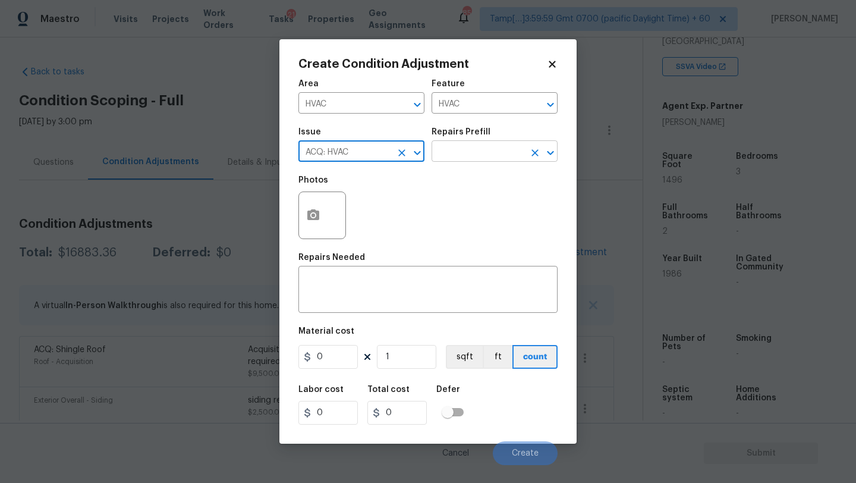
type input "ACQ: HVAC"
click at [483, 157] on input "text" at bounding box center [477, 152] width 93 height 18
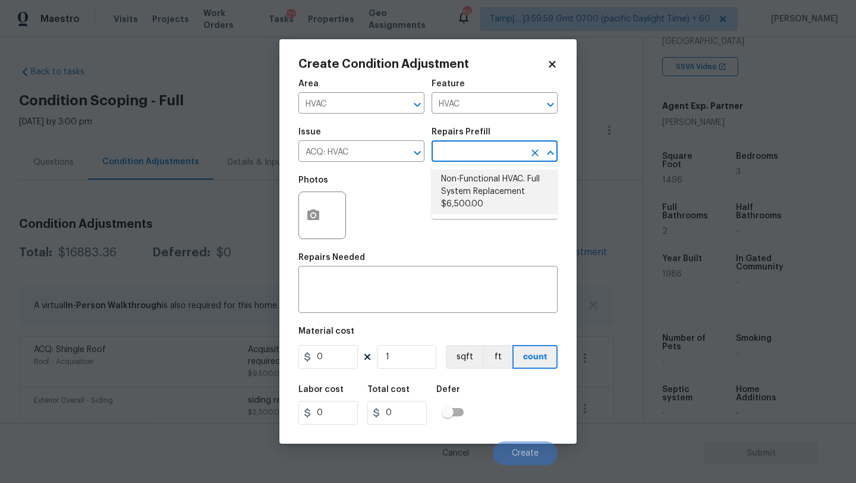
click at [497, 189] on li "Non-Functional HVAC. Full System Replacement $6,500.00" at bounding box center [494, 191] width 126 height 45
type input "Acquisition"
type textarea "Acquisition Scope: Full System Replacement"
type input "6500"
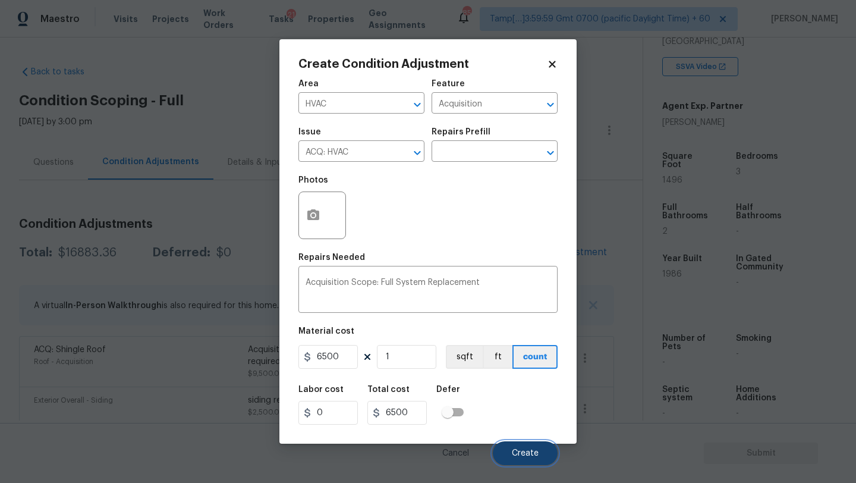
click at [528, 446] on button "Create" at bounding box center [525, 453] width 65 height 24
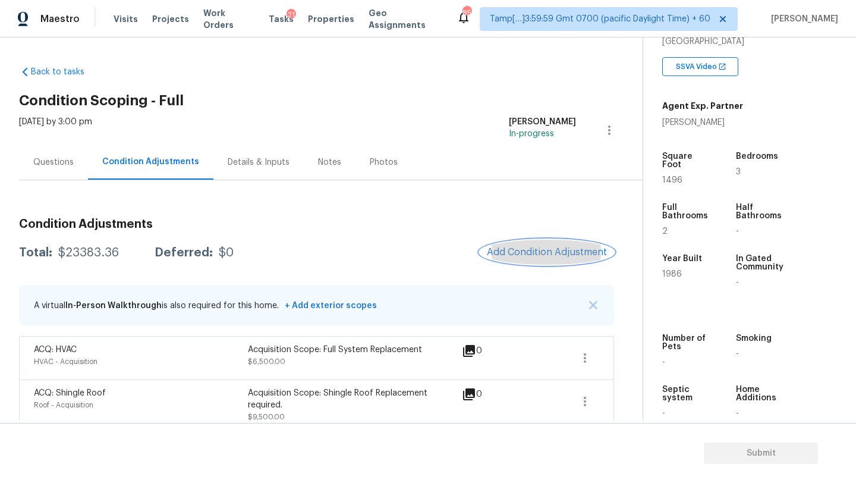
click at [552, 248] on span "Add Condition Adjustment" at bounding box center [547, 252] width 120 height 11
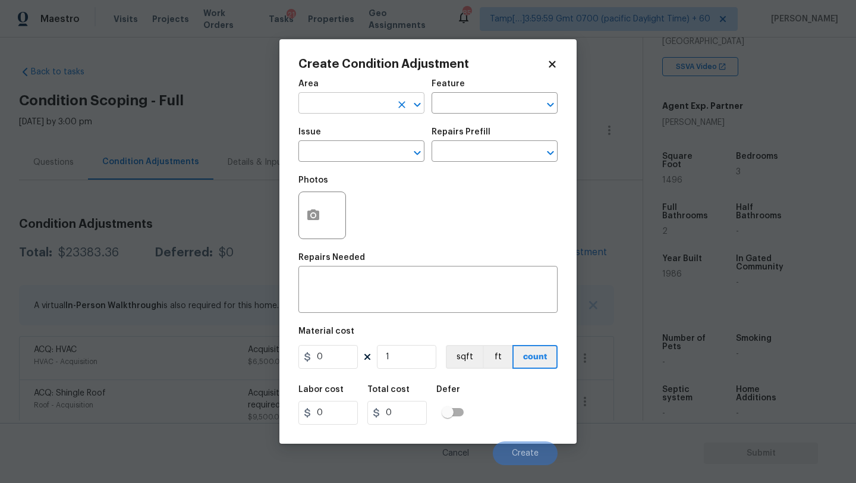
click at [342, 101] on input "text" at bounding box center [344, 104] width 93 height 18
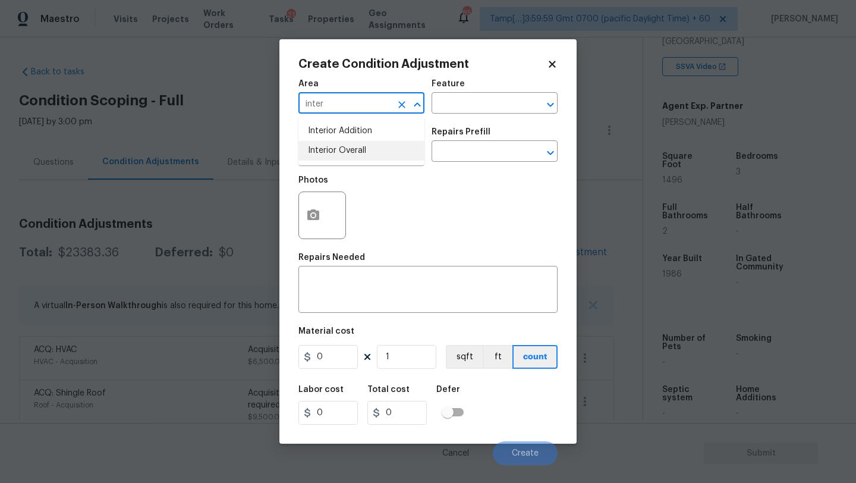
click at [349, 143] on li "Interior Overall" at bounding box center [361, 151] width 126 height 20
type input "Interior Overall"
click at [462, 106] on input "text" at bounding box center [477, 104] width 93 height 18
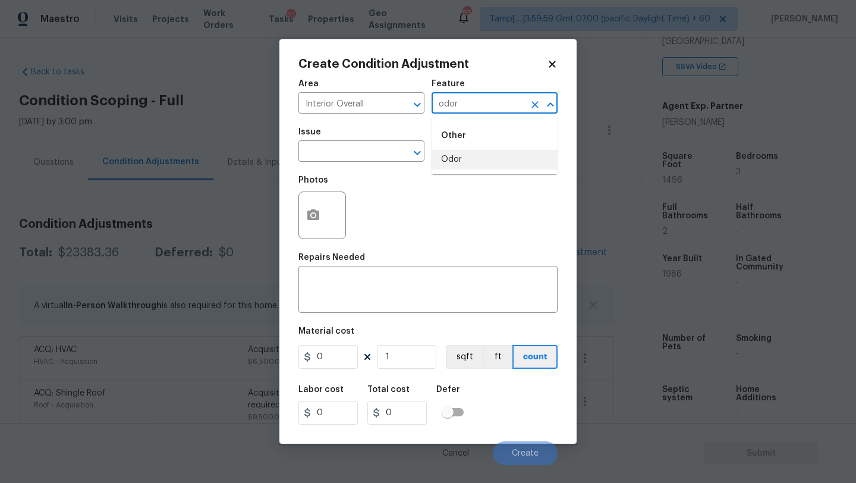
click at [455, 160] on li "Odor" at bounding box center [494, 160] width 126 height 20
type input "Odor"
click at [347, 160] on input "text" at bounding box center [344, 152] width 93 height 18
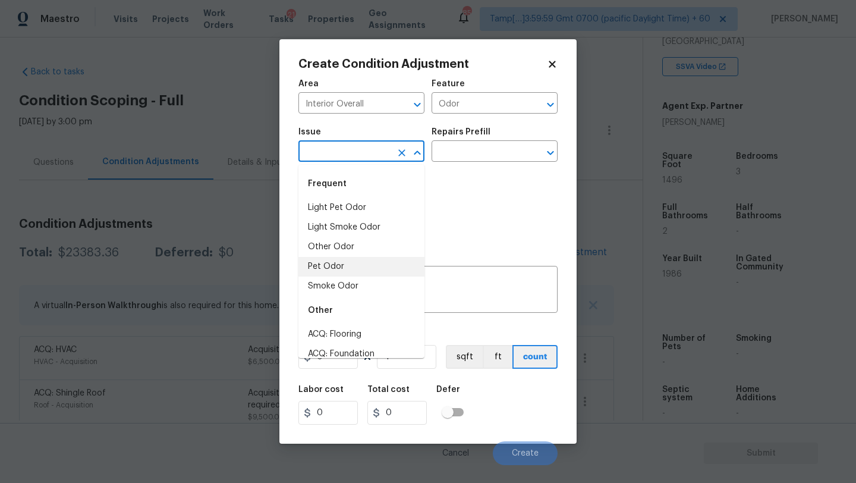
click at [336, 262] on li "Pet Odor" at bounding box center [361, 267] width 126 height 20
type input "Pet Odor"
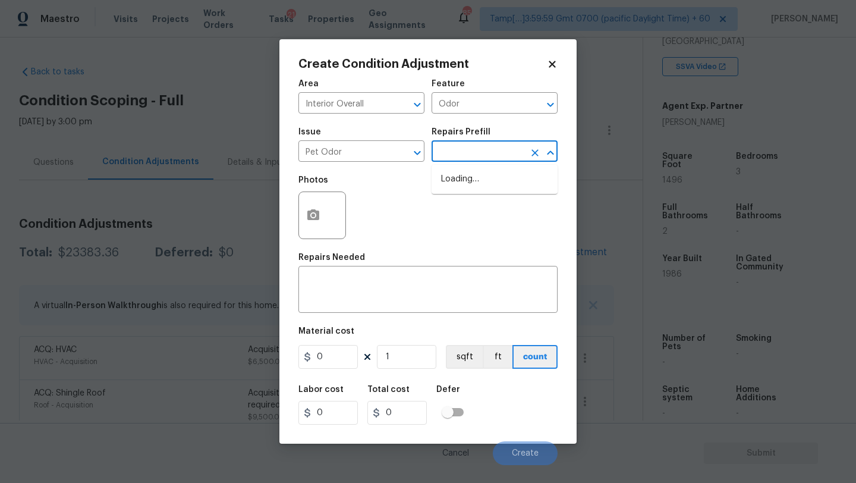
click at [471, 157] on input "text" at bounding box center [477, 152] width 93 height 18
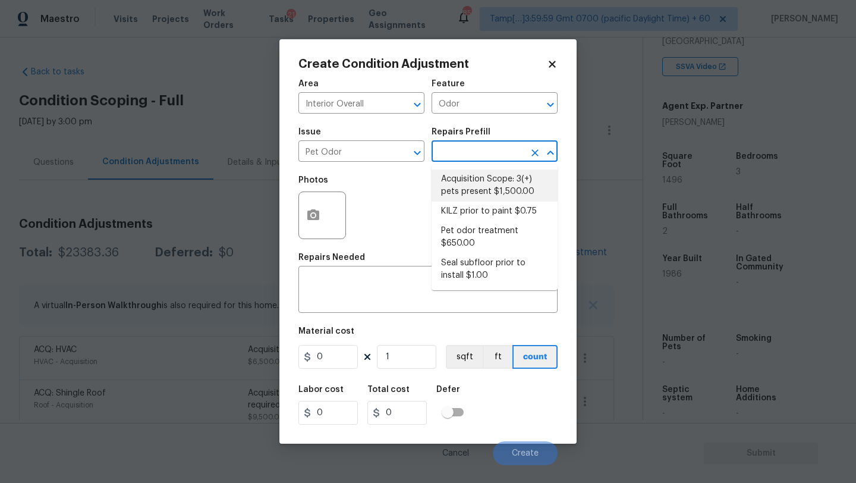
click at [471, 185] on li "Acquisition Scope: 3(+) pets present $1,500.00" at bounding box center [494, 185] width 126 height 32
type textarea "Acquisition Scope: 3(+) pets present"
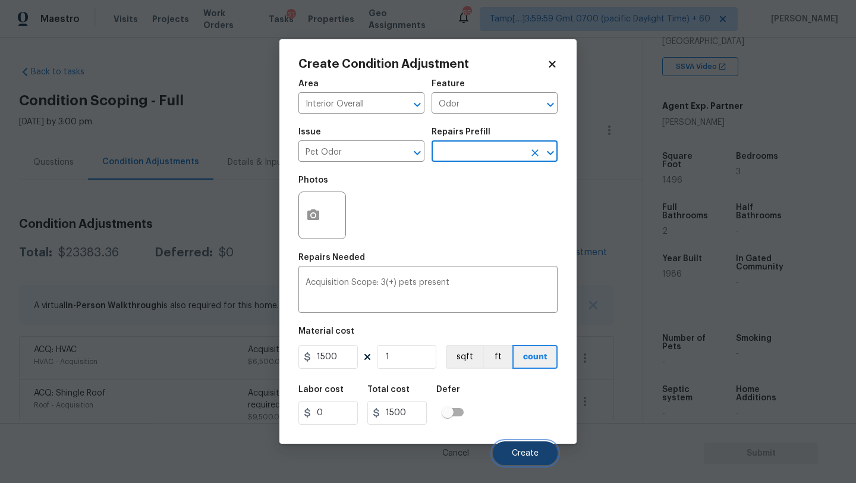
click at [521, 462] on button "Create" at bounding box center [525, 453] width 65 height 24
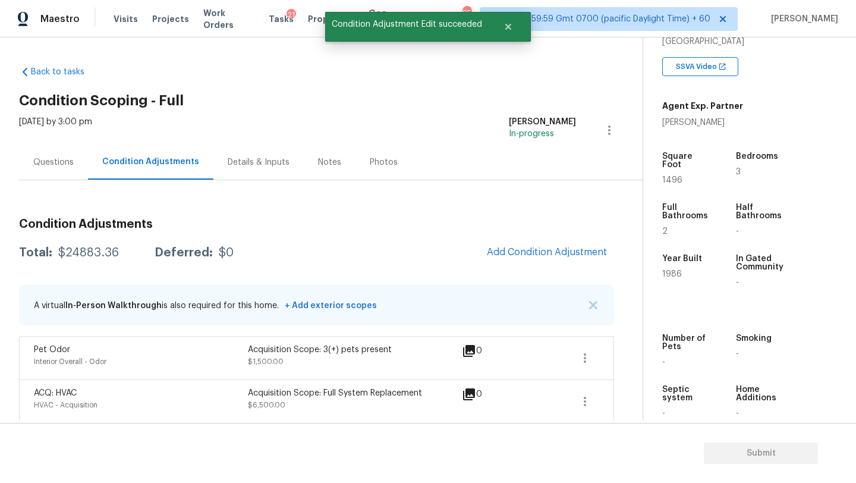
click at [535, 237] on div "Condition Adjustments Total: $24883.36 Deferred: $0 Add Condition Adjustment A …" at bounding box center [316, 465] width 595 height 512
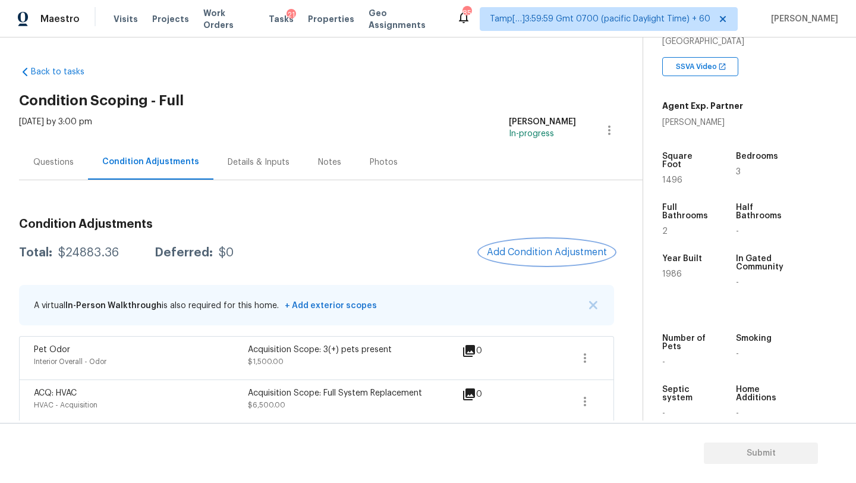
click at [528, 259] on button "Add Condition Adjustment" at bounding box center [547, 252] width 134 height 25
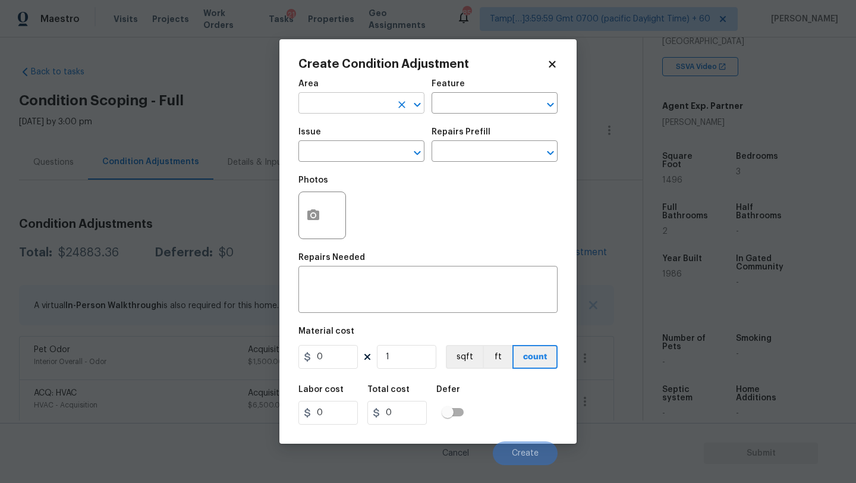
click at [355, 113] on input "text" at bounding box center [344, 104] width 93 height 18
click at [366, 122] on li "Kitchen" at bounding box center [361, 131] width 126 height 20
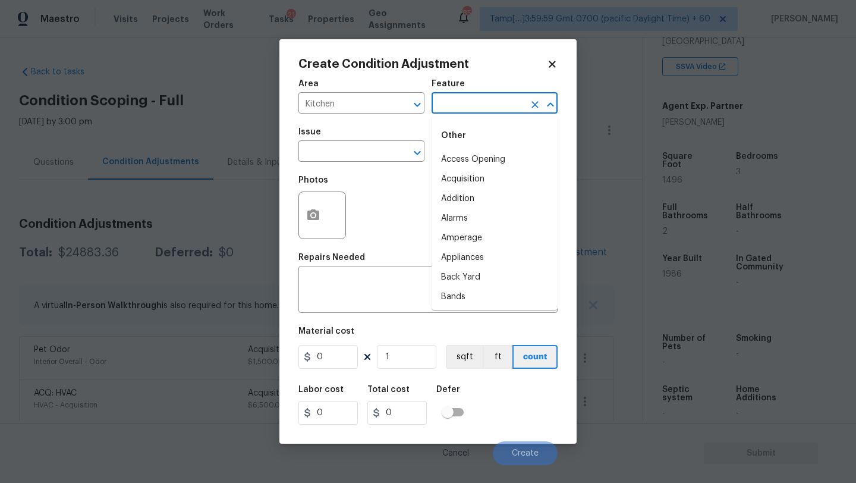
click at [470, 106] on input "text" at bounding box center [477, 104] width 93 height 18
click at [468, 164] on li "Appliances" at bounding box center [494, 160] width 126 height 20
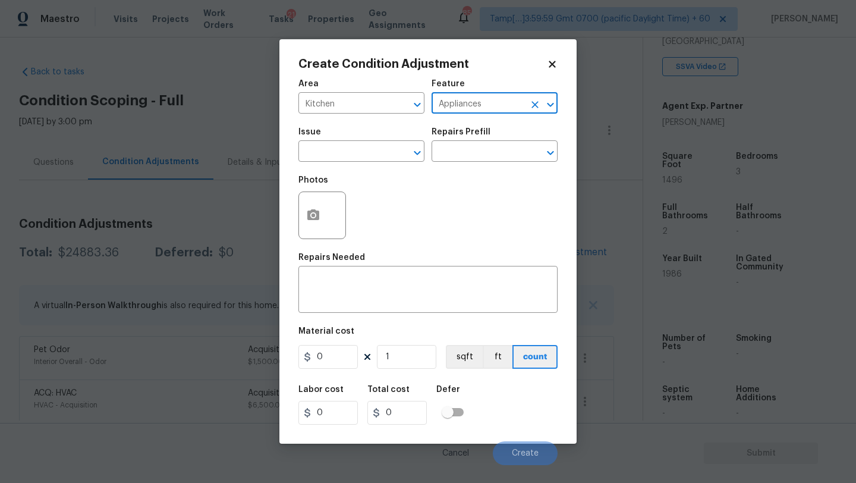
click at [310, 164] on span "Issue ​" at bounding box center [361, 145] width 126 height 48
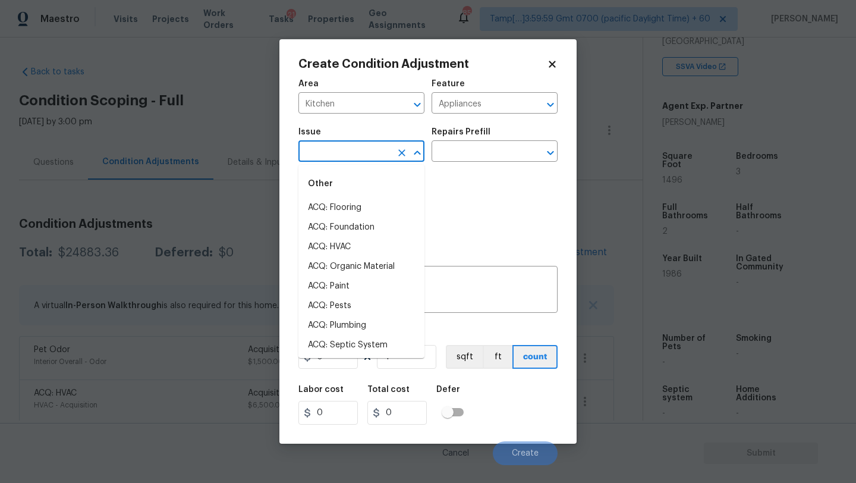
click at [318, 156] on input "text" at bounding box center [344, 152] width 93 height 18
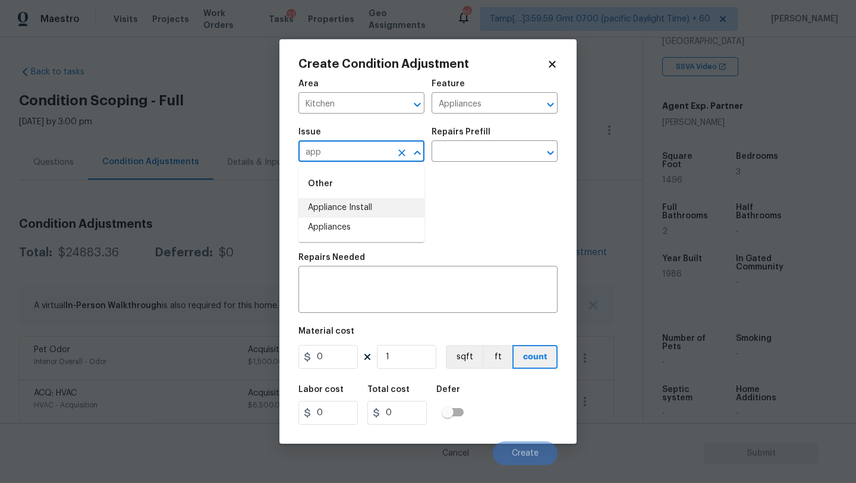
click at [327, 214] on li "Appliance Install" at bounding box center [361, 208] width 126 height 20
click at [399, 150] on icon "Clear" at bounding box center [401, 152] width 7 height 7
click at [370, 150] on input "text" at bounding box center [344, 152] width 93 height 18
click at [365, 225] on li "Appliances" at bounding box center [361, 228] width 126 height 20
click at [470, 160] on input "text" at bounding box center [477, 152] width 93 height 18
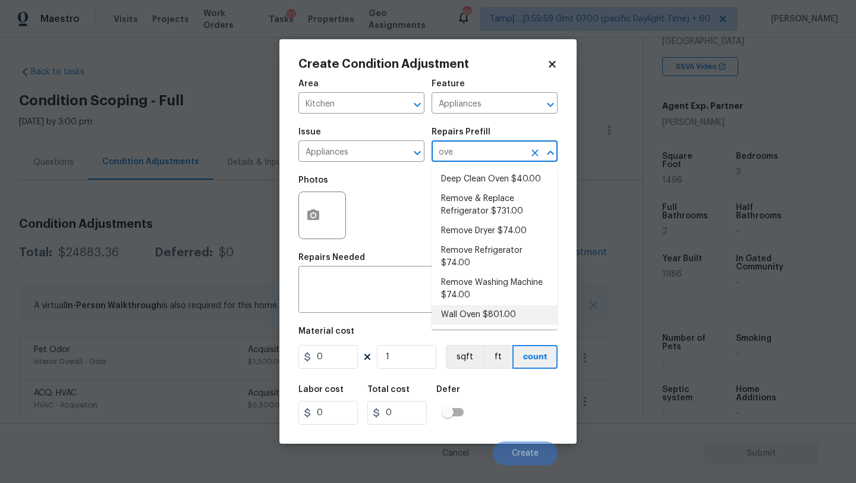
click at [481, 313] on li "Wall Oven $801.00" at bounding box center [494, 315] width 126 height 20
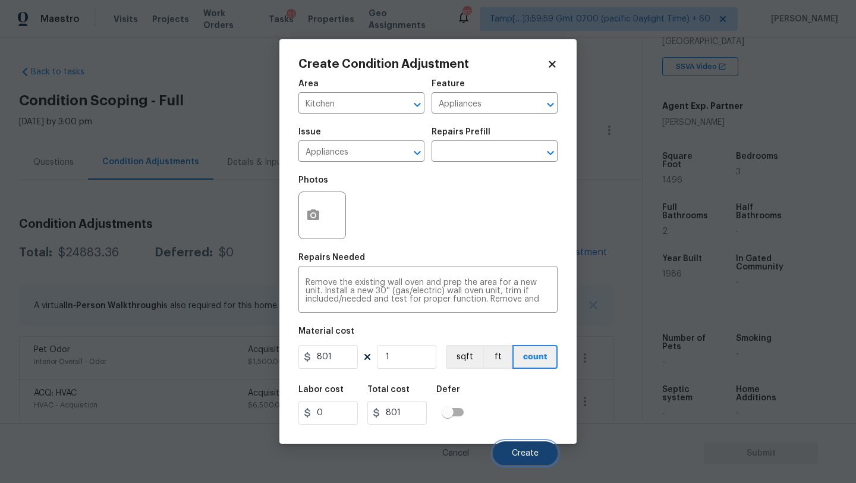
click at [510, 448] on button "Create" at bounding box center [525, 453] width 65 height 24
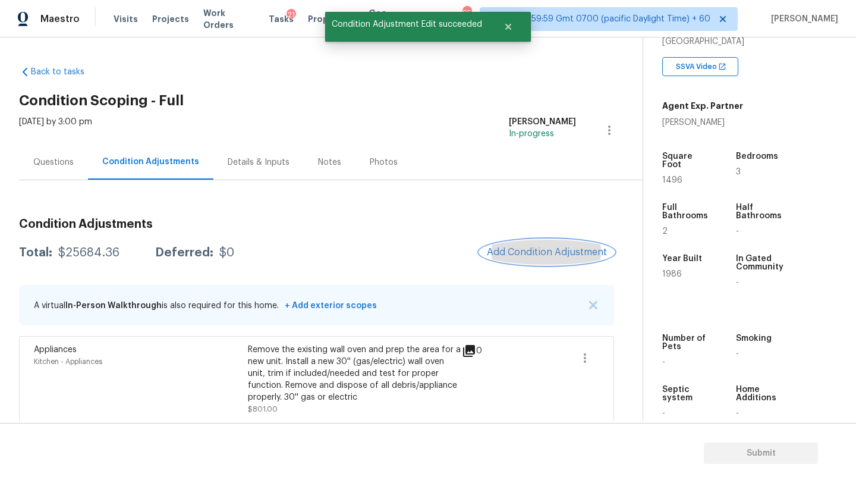
click at [543, 258] on button "Add Condition Adjustment" at bounding box center [547, 252] width 134 height 25
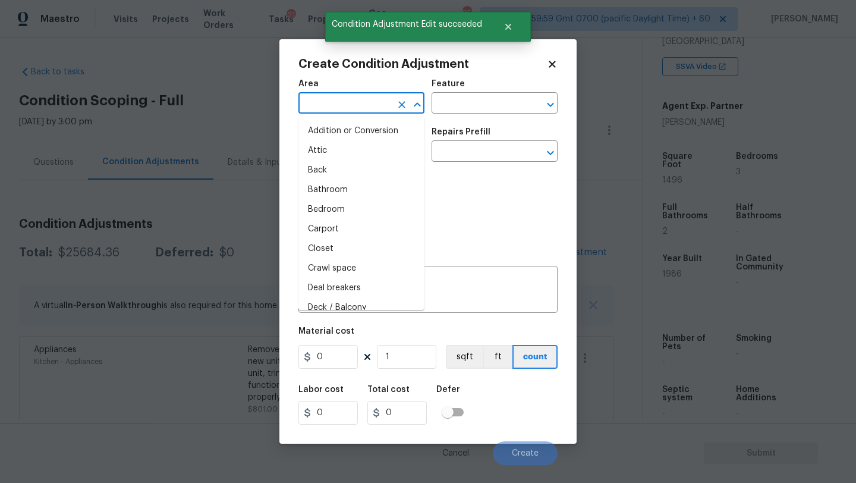
click at [348, 105] on input "text" at bounding box center [344, 104] width 93 height 18
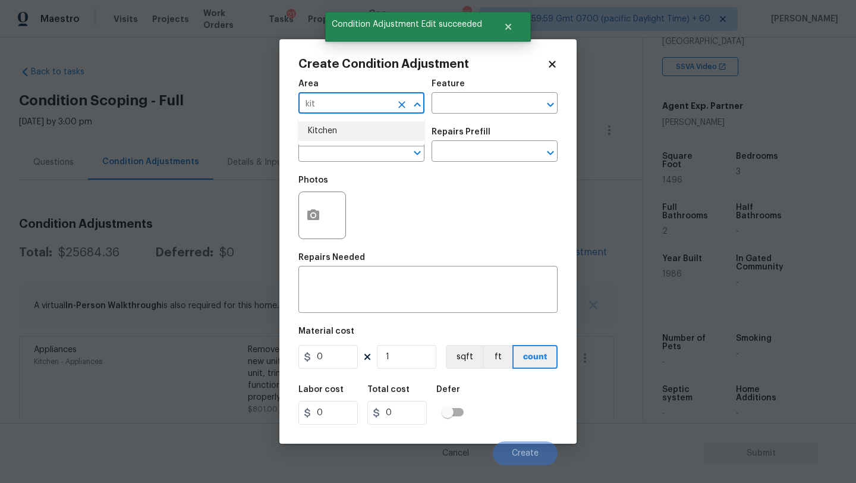
click at [349, 128] on li "Kitchen" at bounding box center [361, 131] width 126 height 20
click at [478, 108] on input "text" at bounding box center [477, 104] width 93 height 18
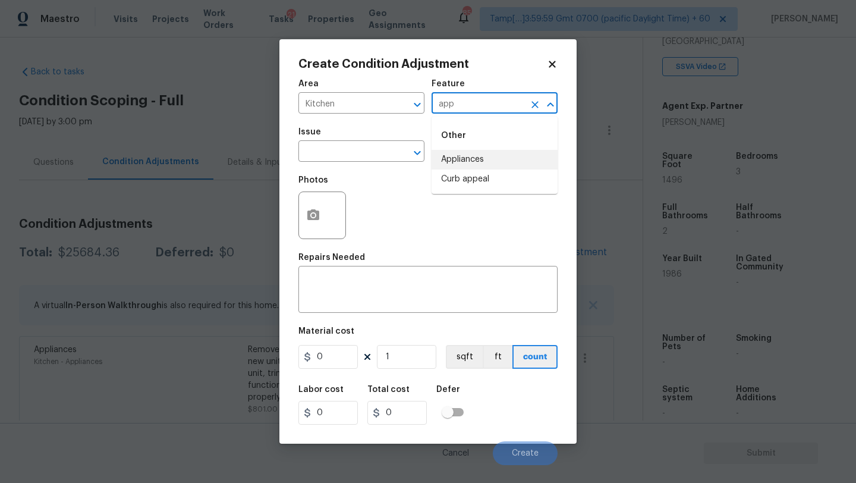
click at [464, 160] on li "Appliances" at bounding box center [494, 160] width 126 height 20
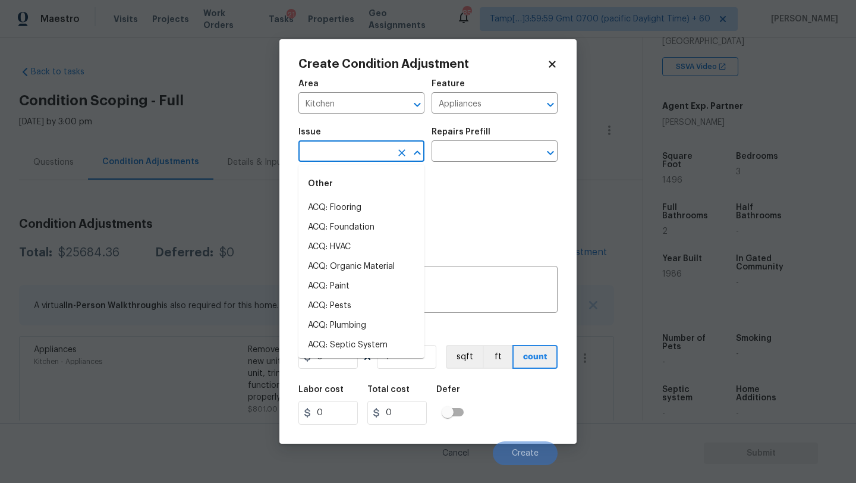
click at [364, 159] on input "text" at bounding box center [344, 152] width 93 height 18
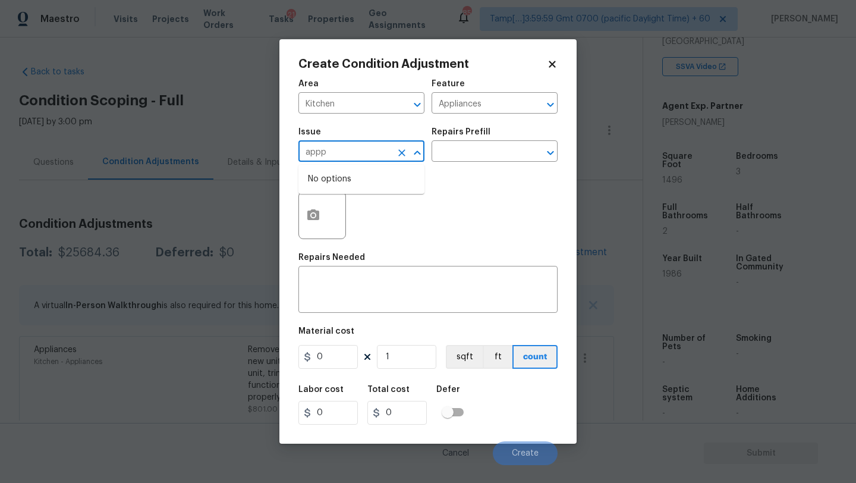
click at [364, 159] on input "appp" at bounding box center [344, 152] width 93 height 18
click at [340, 226] on li "Appliances" at bounding box center [361, 228] width 126 height 20
click at [448, 155] on input "text" at bounding box center [477, 152] width 93 height 18
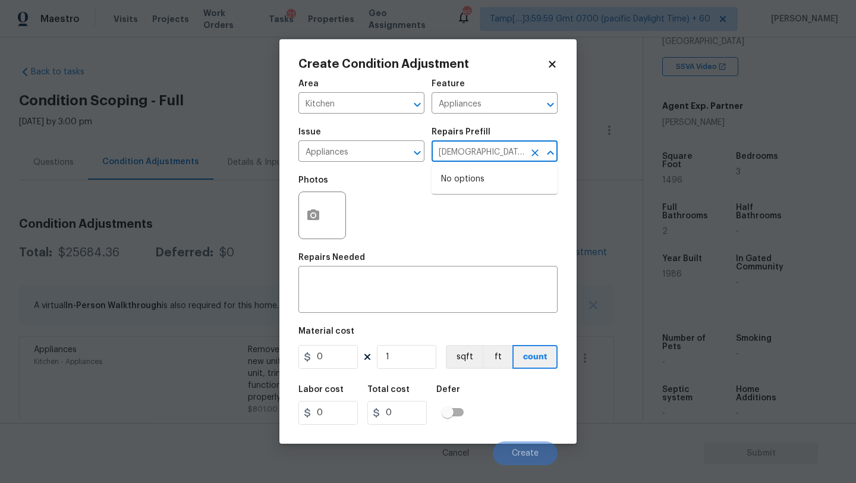
click at [448, 155] on input "dios" at bounding box center [477, 152] width 93 height 18
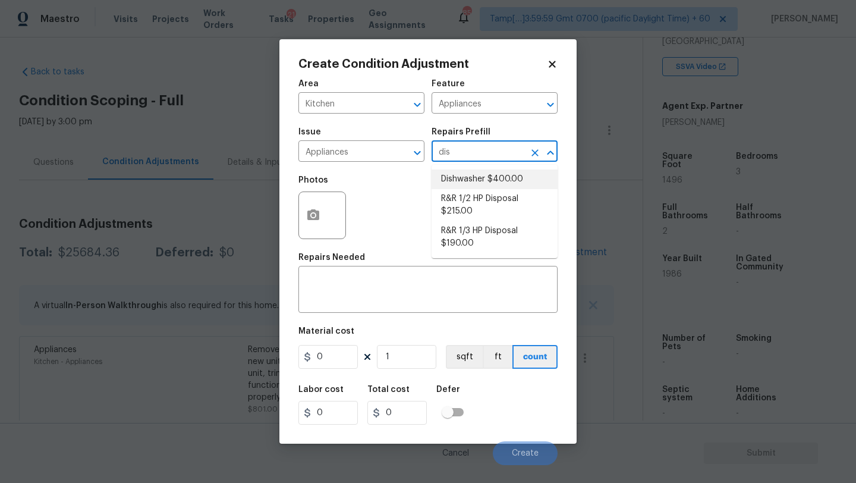
click at [445, 181] on li "Dishwasher $400.00" at bounding box center [494, 179] width 126 height 20
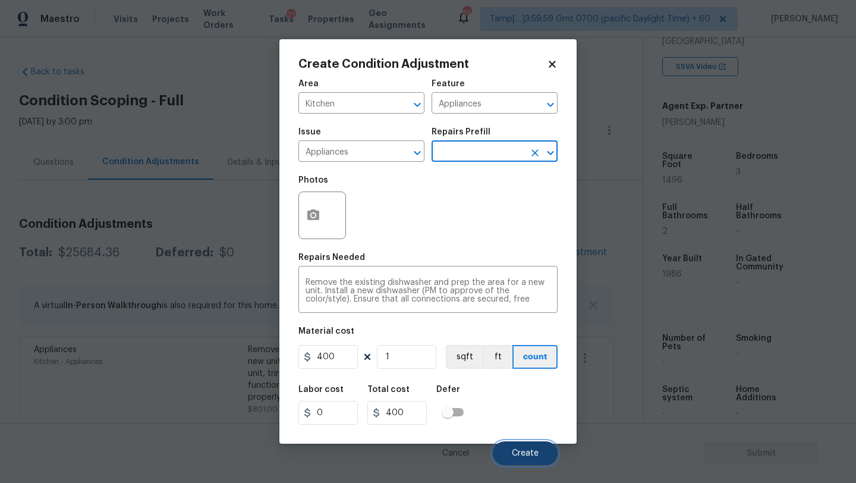
click at [522, 447] on button "Create" at bounding box center [525, 453] width 65 height 24
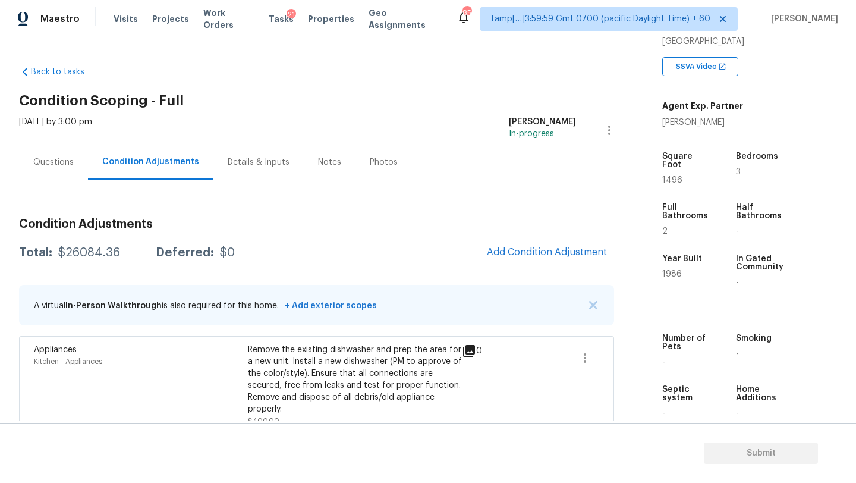
click at [537, 244] on button "Add Condition Adjustment" at bounding box center [547, 252] width 134 height 25
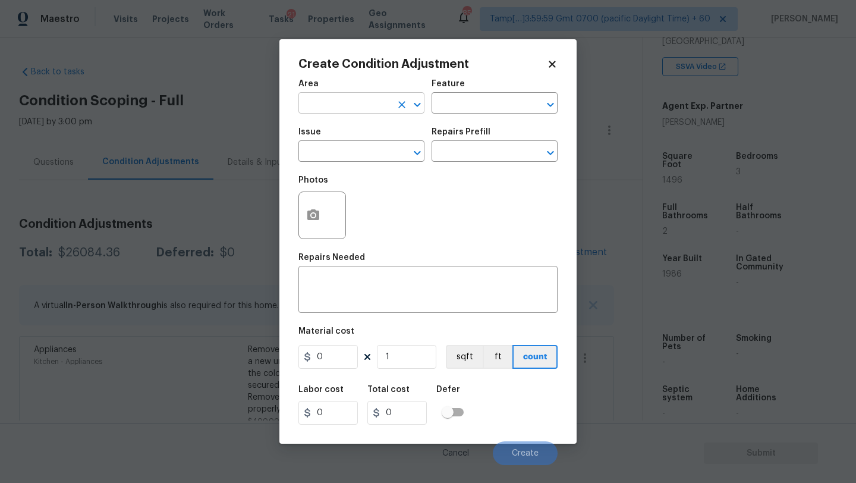
click at [365, 105] on input "text" at bounding box center [344, 104] width 93 height 18
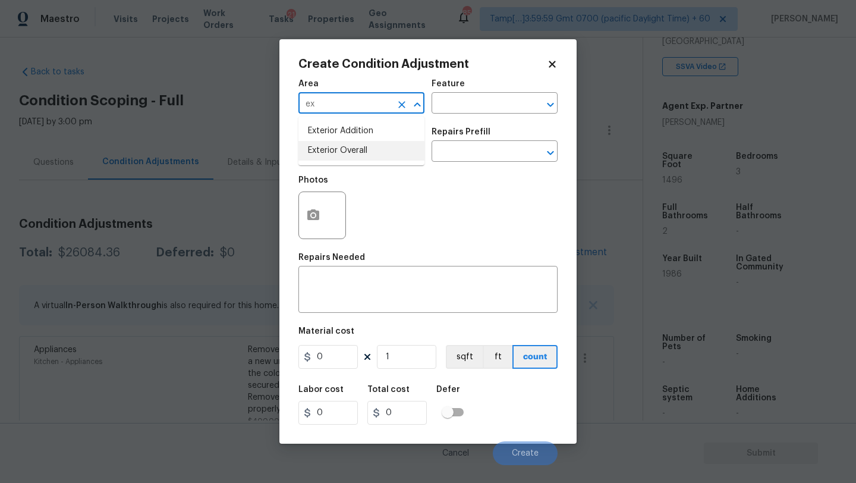
click at [363, 151] on li "Exterior Overall" at bounding box center [361, 151] width 126 height 20
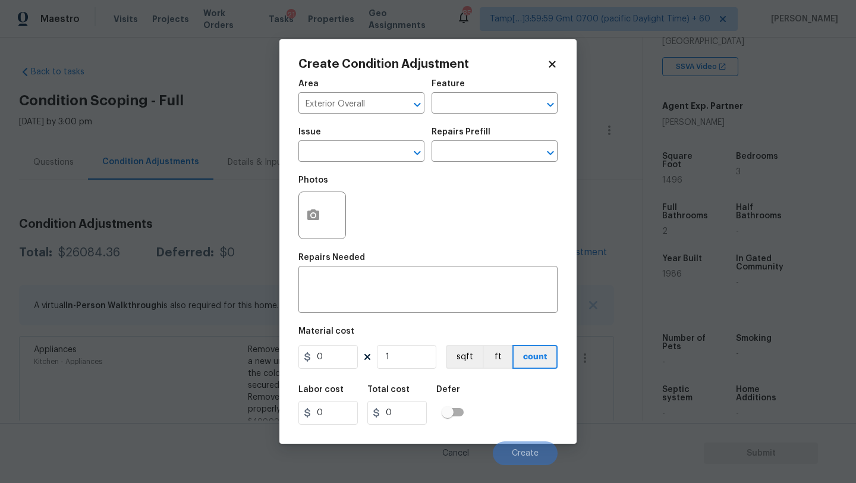
click at [498, 83] on div "Feature" at bounding box center [494, 87] width 126 height 15
click at [497, 110] on input "text" at bounding box center [477, 104] width 93 height 18
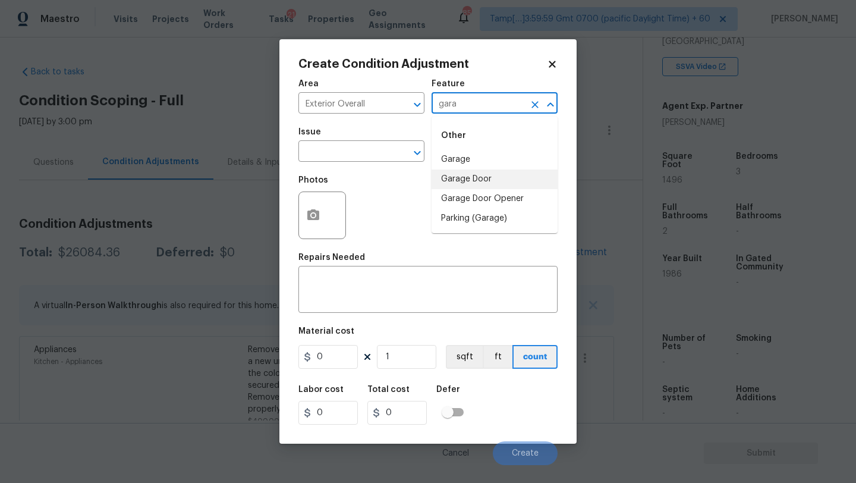
click at [478, 178] on li "Garage Door" at bounding box center [494, 179] width 126 height 20
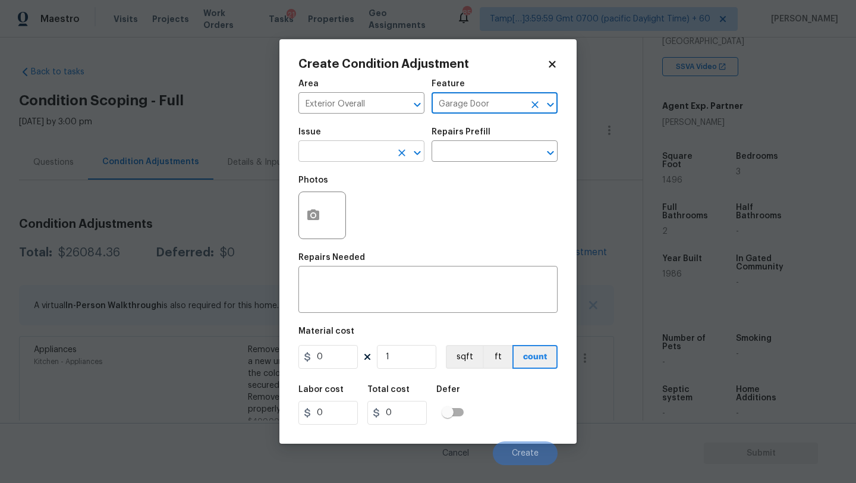
click at [361, 155] on input "text" at bounding box center [344, 152] width 93 height 18
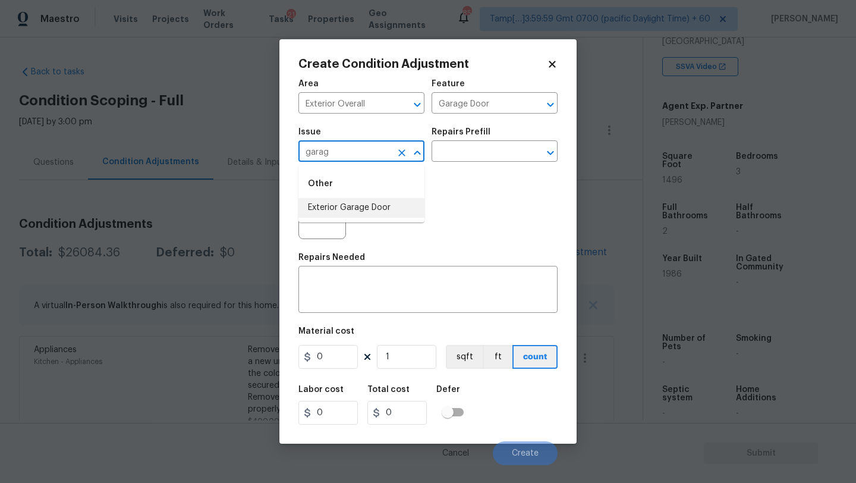
click at [369, 205] on li "Exterior Garage Door" at bounding box center [361, 208] width 126 height 20
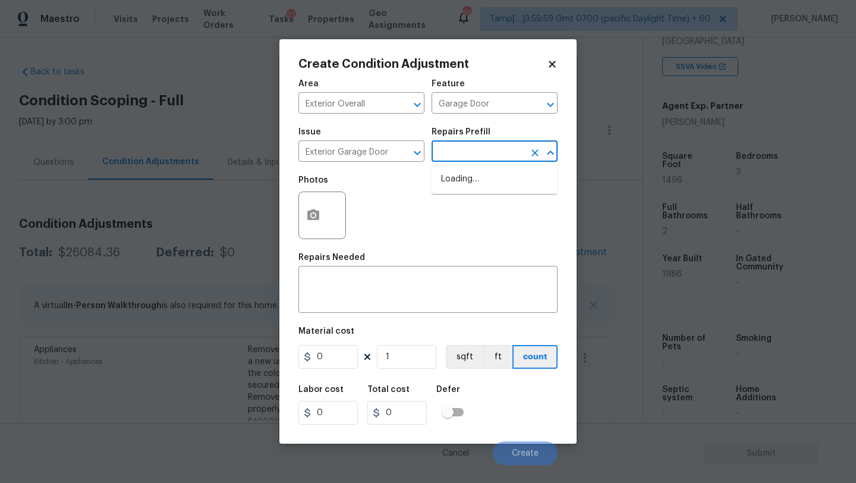
click at [472, 156] on input "text" at bounding box center [477, 152] width 93 height 18
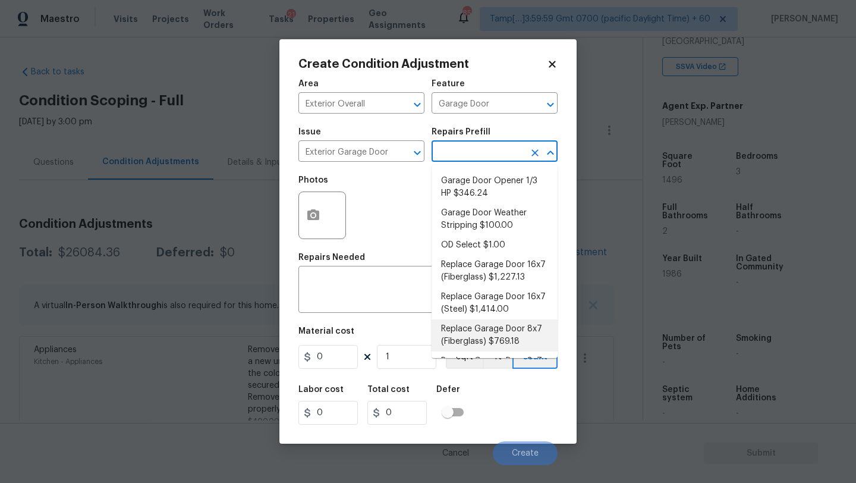
scroll to position [61, 0]
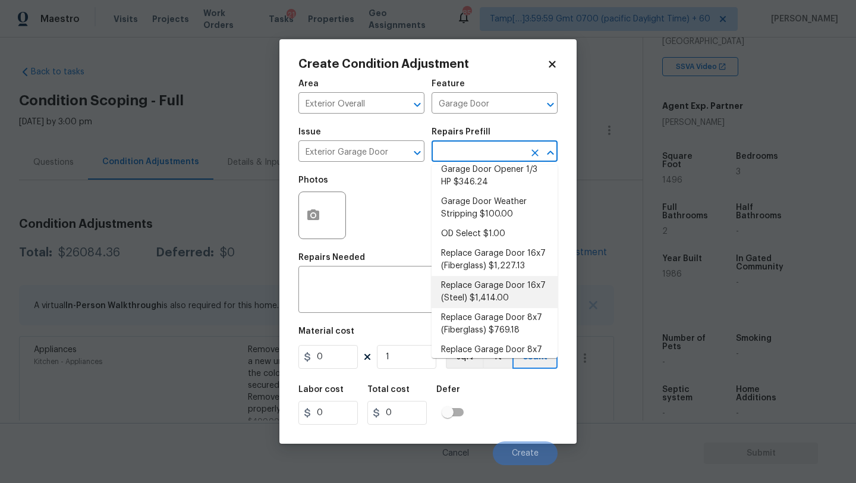
click at [494, 303] on li "Replace Garage Door 16x7 (Steel) $1,414.00" at bounding box center [494, 292] width 126 height 32
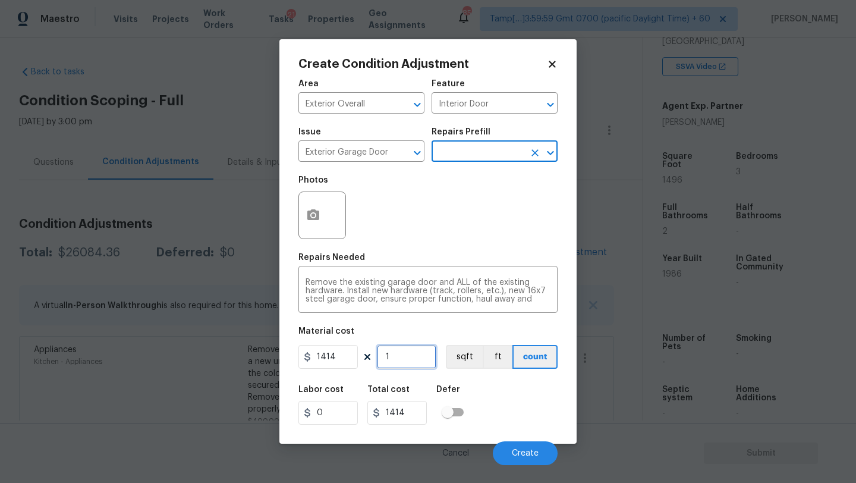
click at [407, 363] on input "1" at bounding box center [406, 357] width 59 height 24
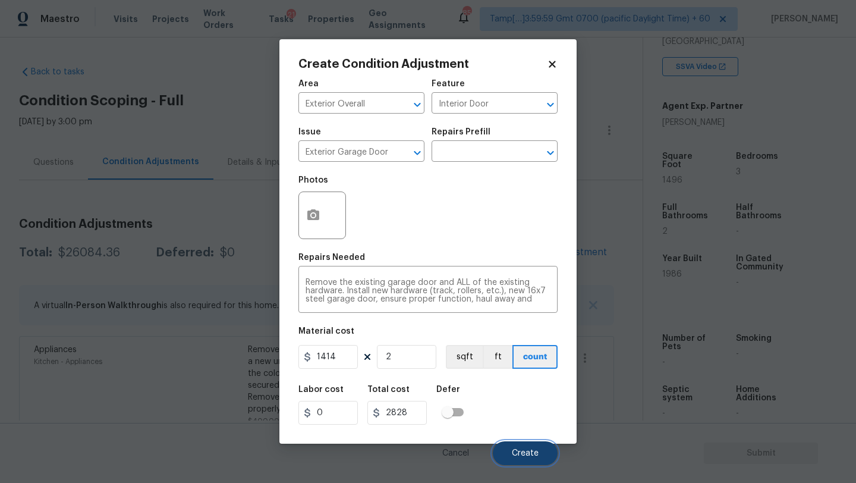
click at [527, 457] on span "Create" at bounding box center [525, 453] width 27 height 9
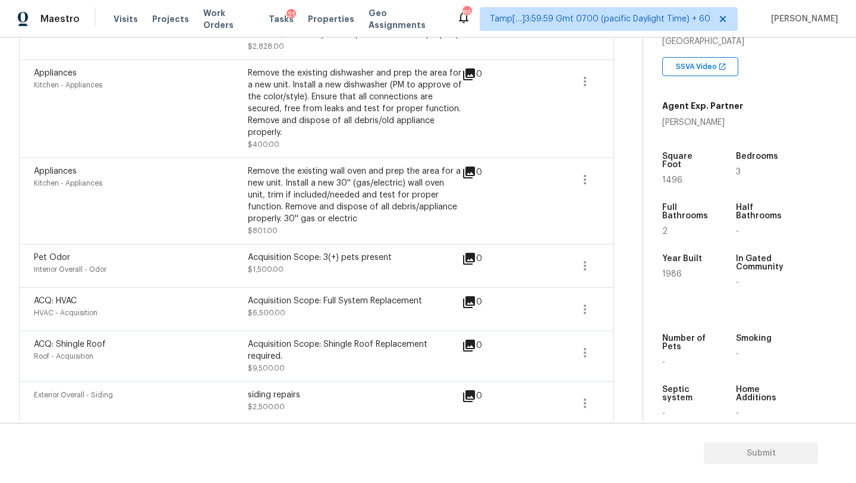
scroll to position [392, 0]
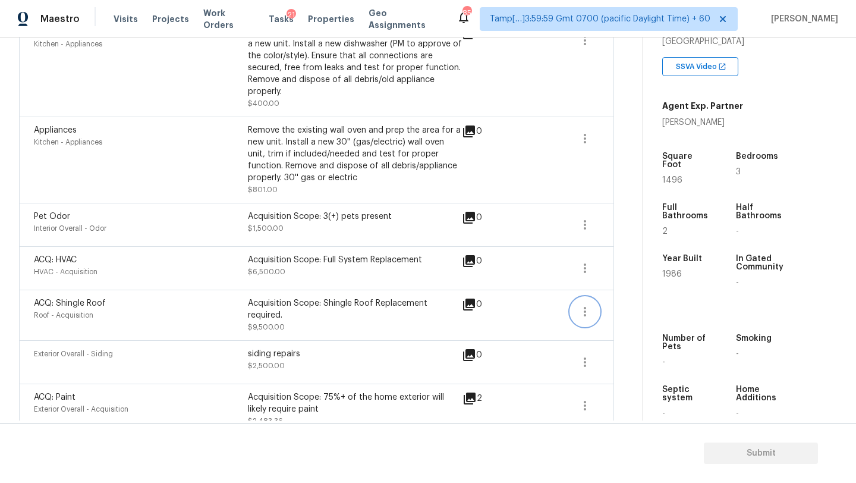
click at [584, 316] on icon "button" at bounding box center [585, 312] width 2 height 10
click at [638, 307] on div "Edit" at bounding box center [652, 310] width 93 height 12
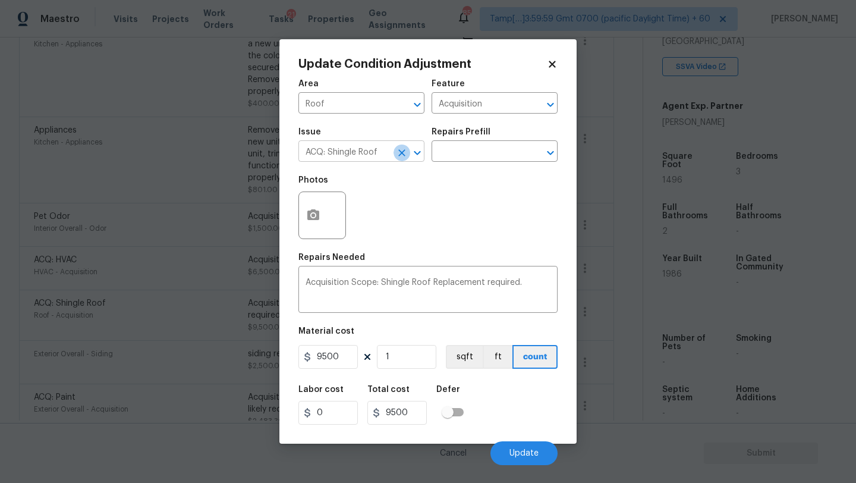
click at [401, 157] on icon "Clear" at bounding box center [402, 153] width 12 height 12
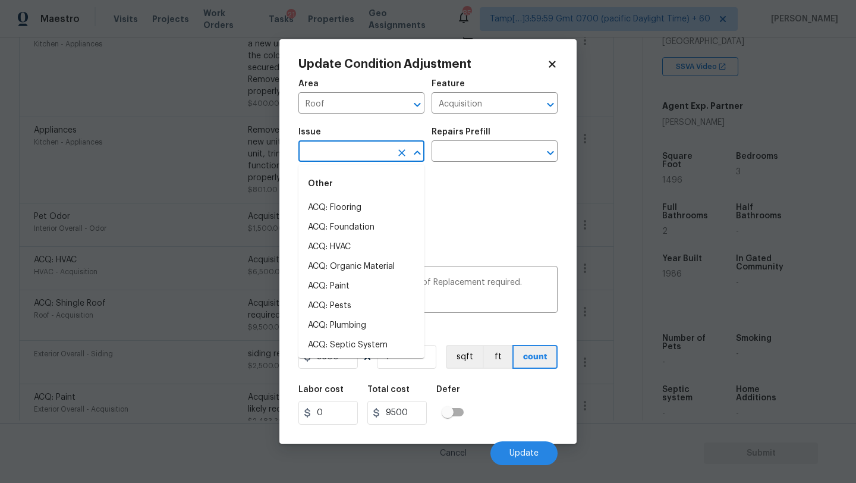
click at [377, 157] on input "text" at bounding box center [344, 152] width 93 height 18
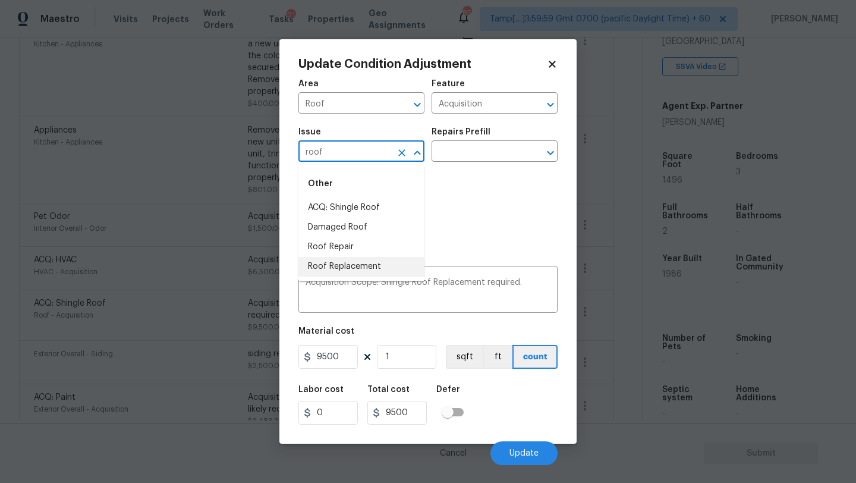
click at [322, 273] on li "Roof Replacement" at bounding box center [361, 267] width 126 height 20
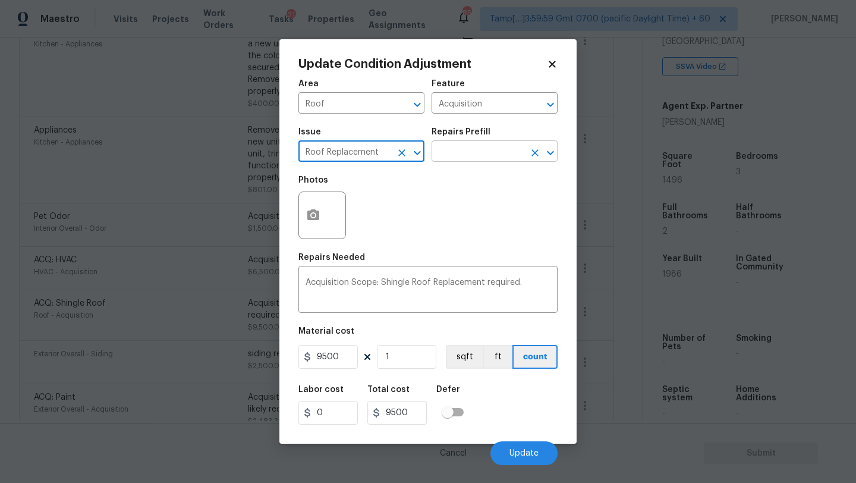
click at [474, 157] on input "text" at bounding box center [477, 152] width 93 height 18
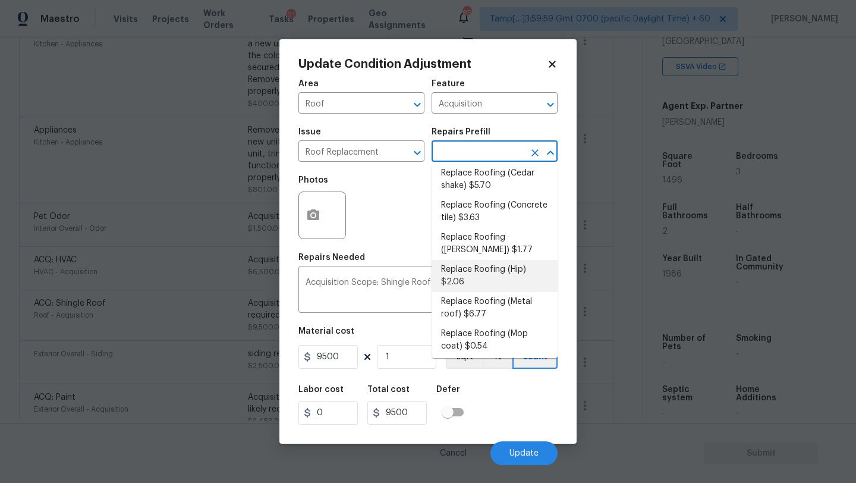
scroll to position [144, 0]
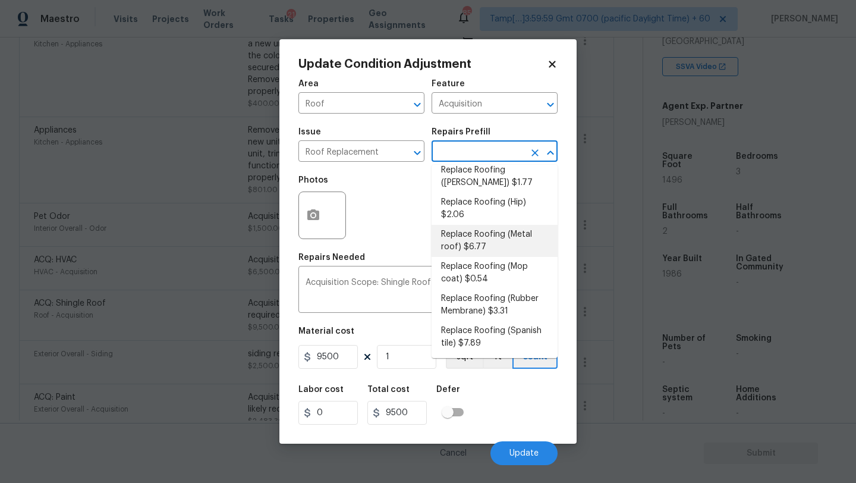
click at [479, 245] on li "Replace Roofing (Metal roof) $6.77" at bounding box center [494, 241] width 126 height 32
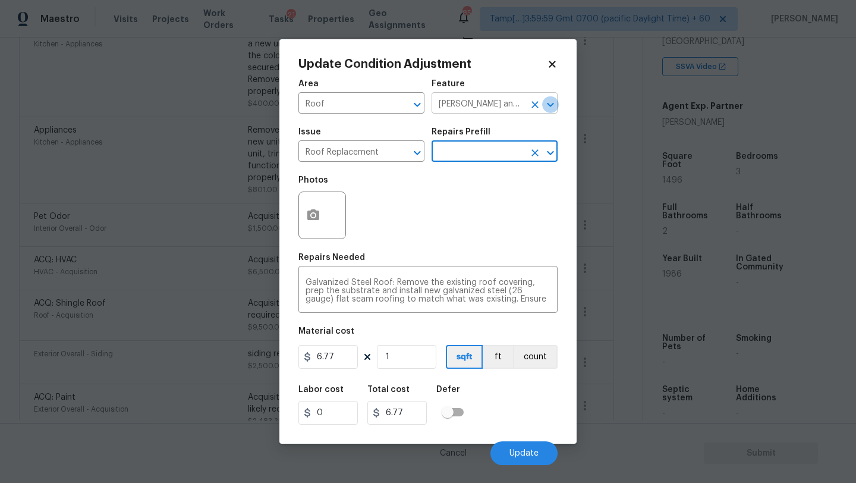
click at [544, 106] on icon "Open" at bounding box center [550, 104] width 14 height 14
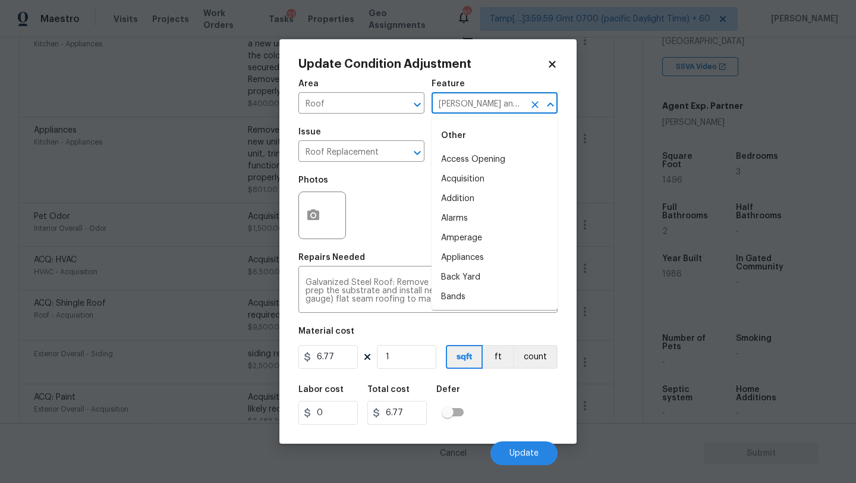
click at [533, 106] on icon "Clear" at bounding box center [534, 104] width 7 height 7
click at [516, 106] on input "text" at bounding box center [477, 104] width 93 height 18
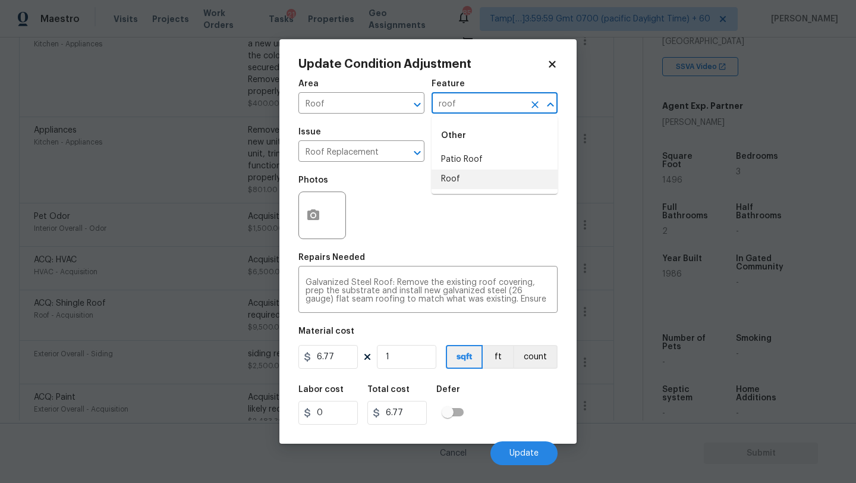
click at [493, 184] on li "Roof" at bounding box center [494, 179] width 126 height 20
click at [396, 152] on icon "Clear" at bounding box center [402, 153] width 12 height 12
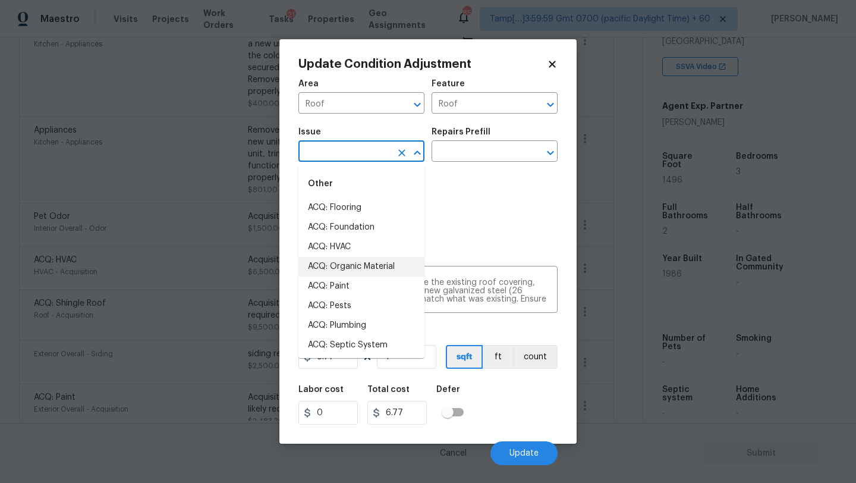
click at [371, 152] on input "text" at bounding box center [344, 152] width 93 height 18
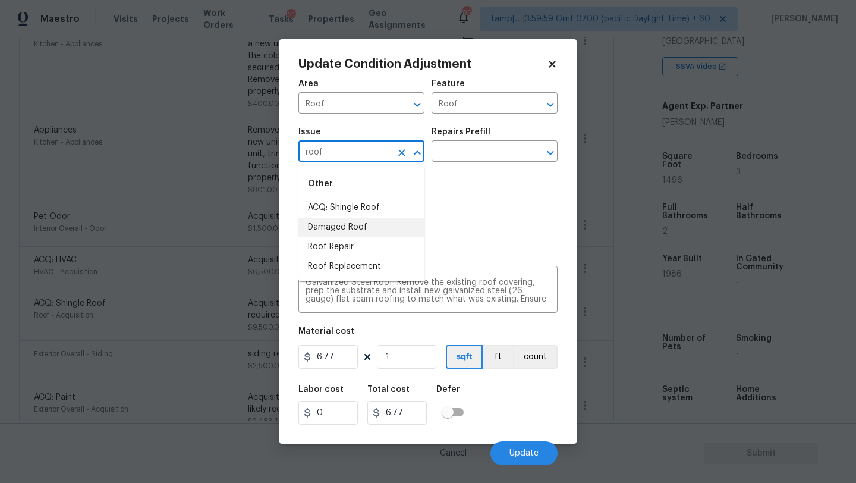
click at [357, 232] on li "Damaged Roof" at bounding box center [361, 228] width 126 height 20
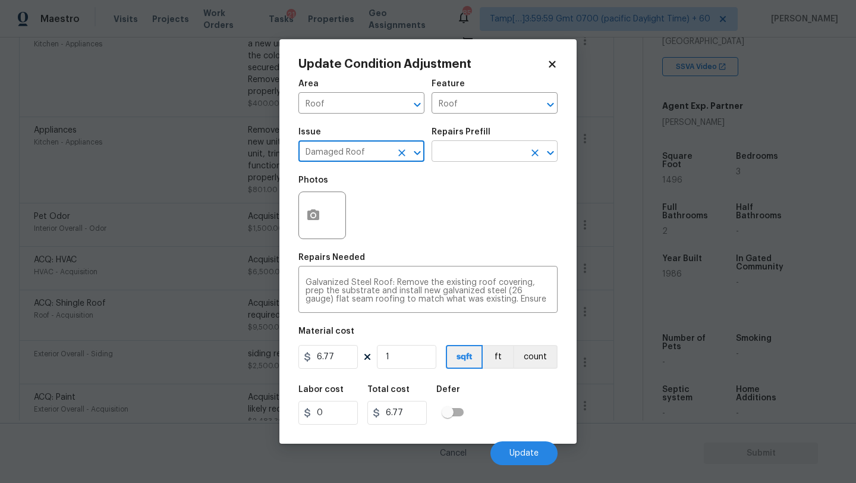
click at [456, 156] on input "text" at bounding box center [477, 152] width 93 height 18
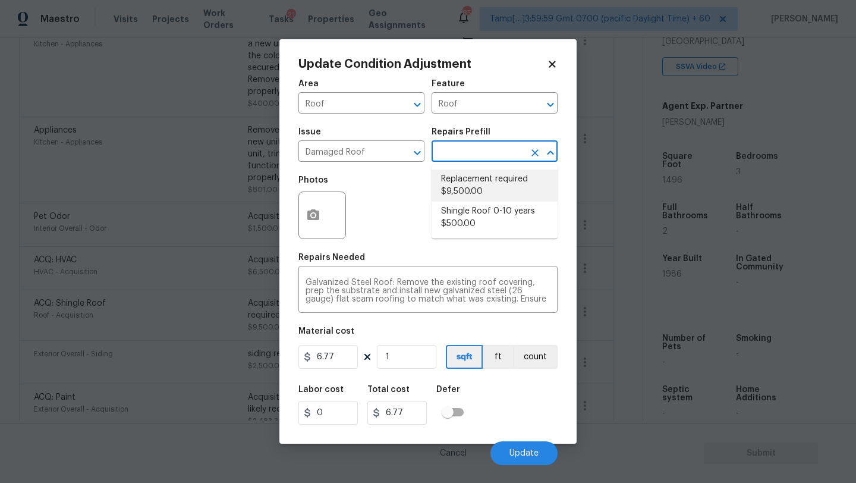
click at [475, 190] on li "Replacement required $9,500.00" at bounding box center [494, 185] width 126 height 32
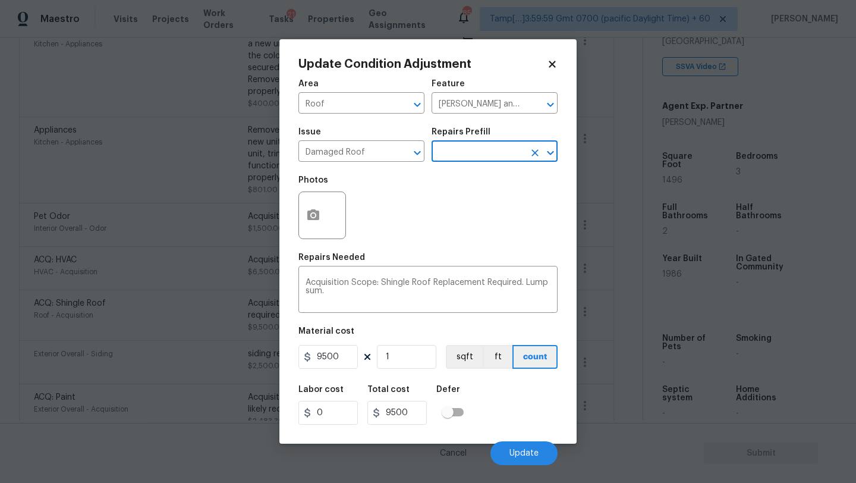
click at [508, 409] on div "Labor cost 0 Total cost 9500 Defer" at bounding box center [427, 404] width 259 height 53
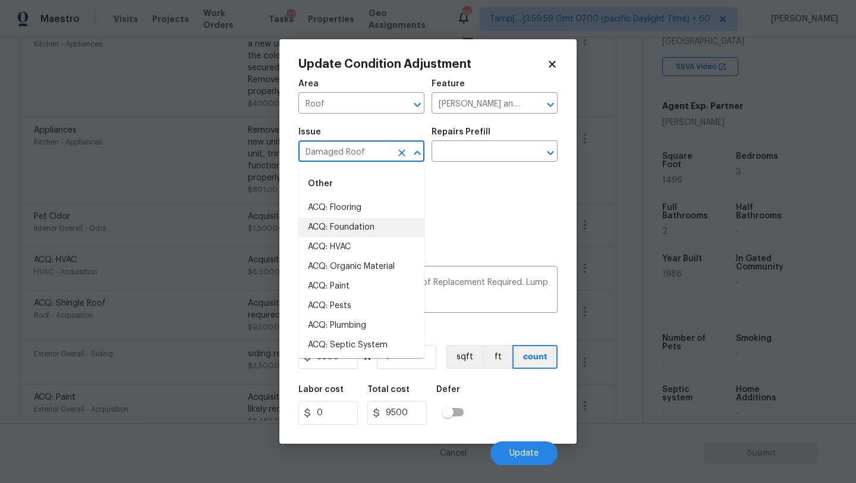
click at [349, 157] on input "Damaged Roof" at bounding box center [344, 152] width 93 height 18
click at [399, 153] on icon "Clear" at bounding box center [402, 153] width 12 height 12
click at [349, 153] on input "text" at bounding box center [344, 152] width 93 height 18
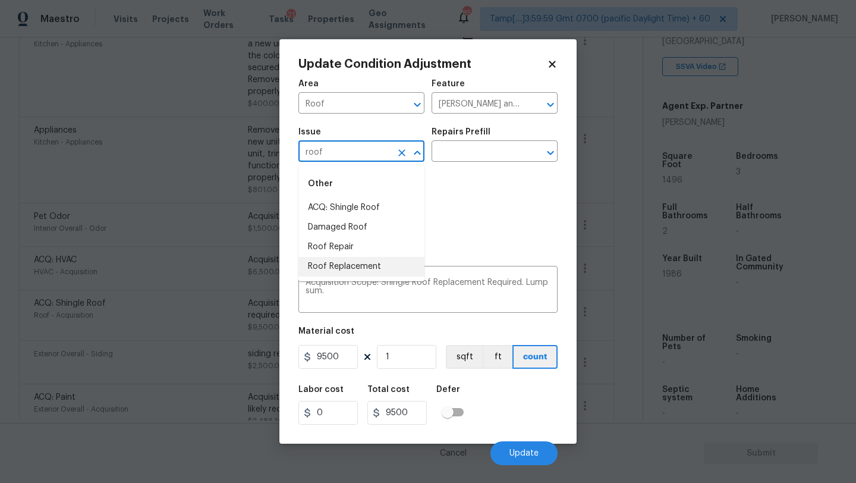
click at [332, 269] on li "Roof Replacement" at bounding box center [361, 267] width 126 height 20
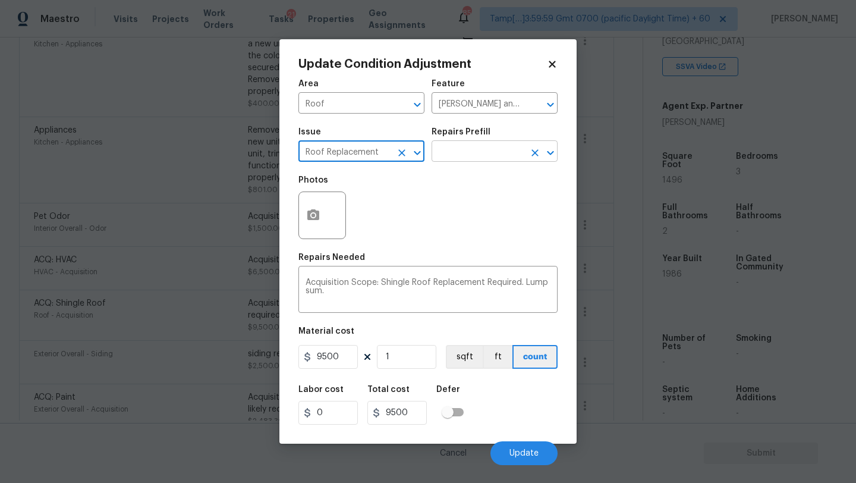
click at [483, 152] on input "text" at bounding box center [477, 152] width 93 height 18
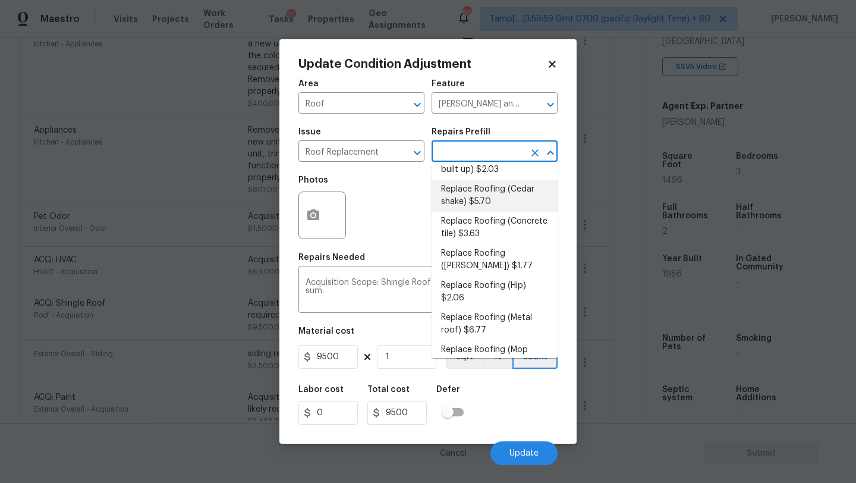
scroll to position [82, 0]
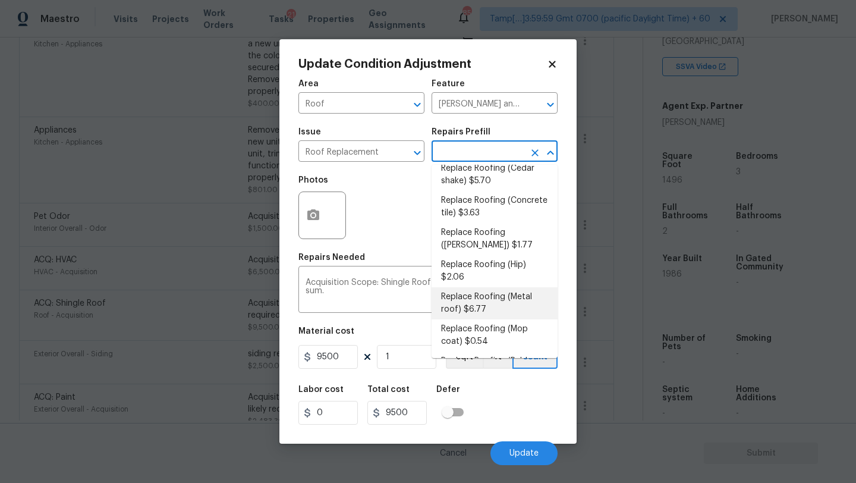
click at [471, 294] on li "Replace Roofing (Metal roof) $6.77" at bounding box center [494, 303] width 126 height 32
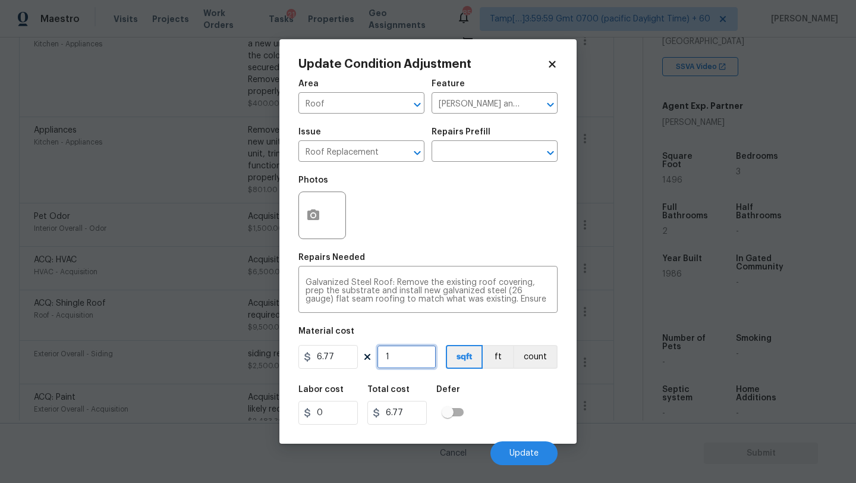
click at [417, 351] on input "1" at bounding box center [406, 357] width 59 height 24
click at [521, 393] on div "Labor cost 0 Total cost 10127.92 Defer" at bounding box center [427, 404] width 259 height 53
click at [512, 452] on span "Update" at bounding box center [523, 453] width 29 height 9
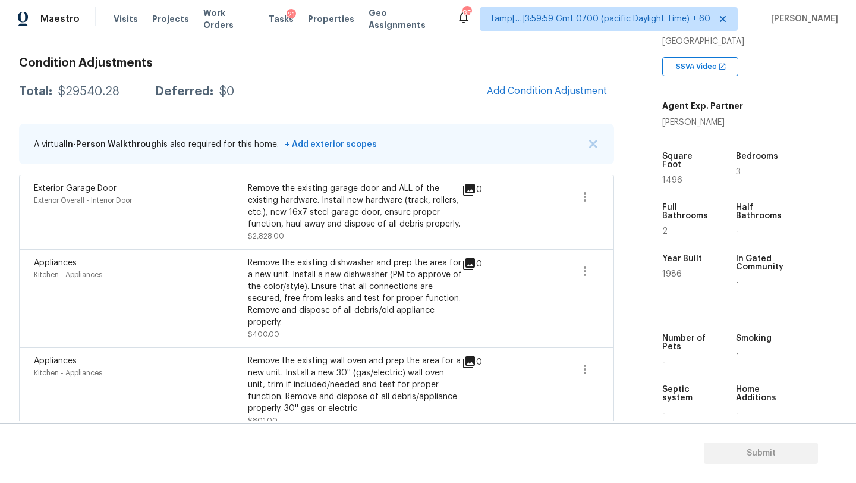
scroll to position [43, 0]
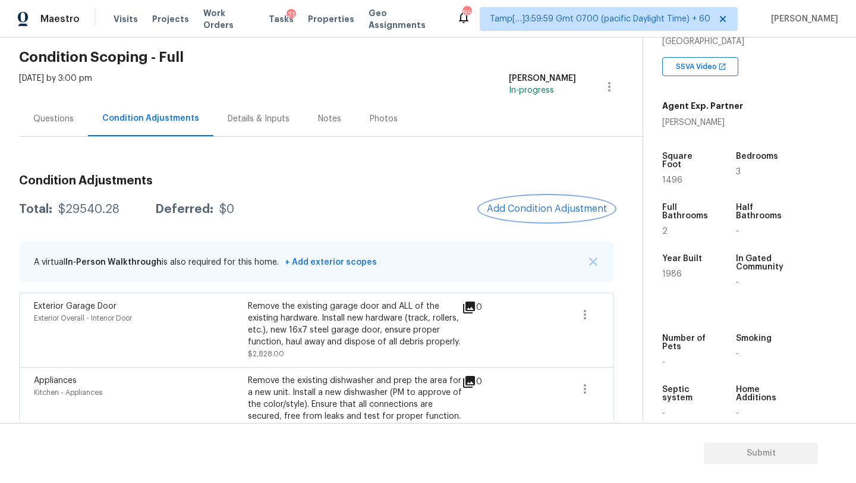
click at [556, 211] on span "Add Condition Adjustment" at bounding box center [547, 208] width 120 height 11
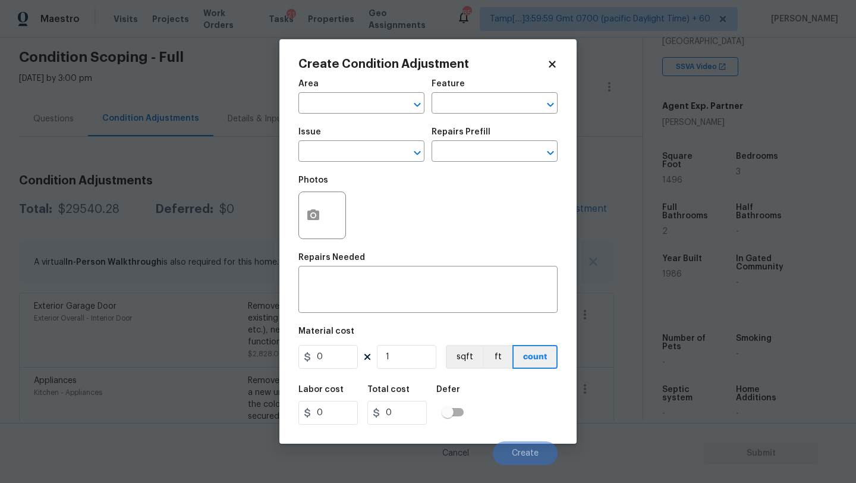
click at [342, 87] on div "Area" at bounding box center [361, 87] width 126 height 15
click at [342, 105] on input "text" at bounding box center [344, 104] width 93 height 18
click at [358, 154] on li "Exterior Overall" at bounding box center [361, 151] width 126 height 20
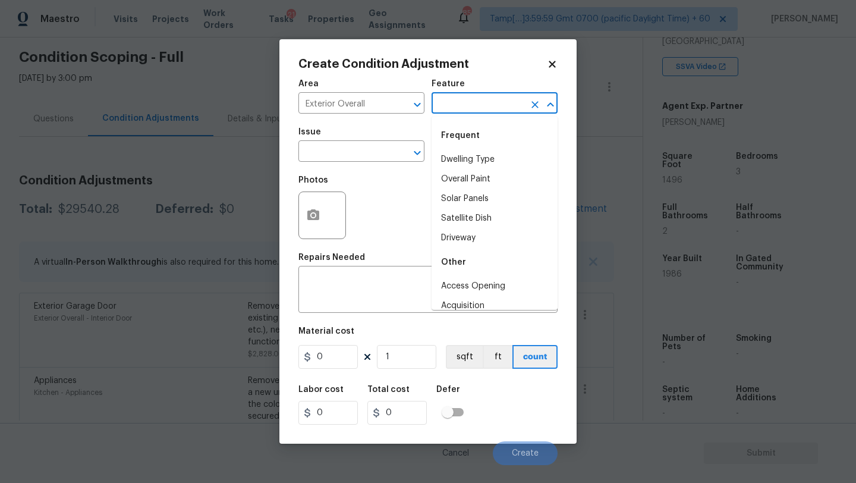
click at [450, 112] on input "text" at bounding box center [477, 104] width 93 height 18
click at [459, 162] on li "Back Yard" at bounding box center [494, 160] width 126 height 20
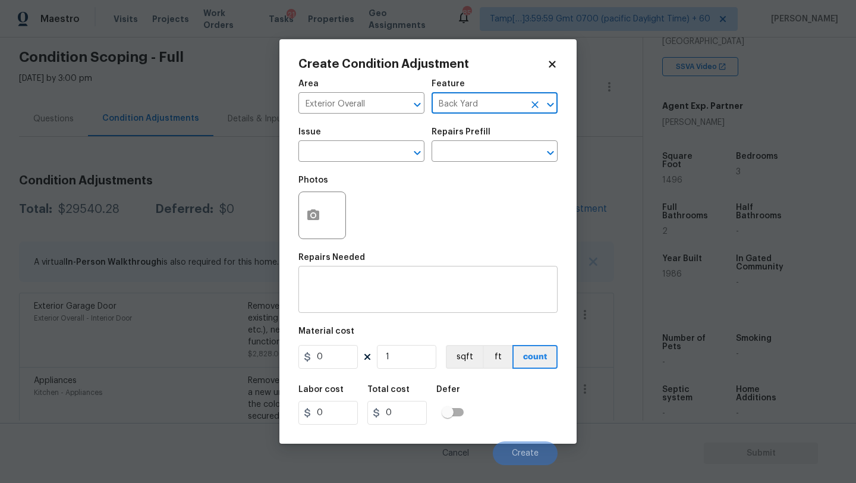
click at [413, 283] on textarea at bounding box center [427, 290] width 245 height 25
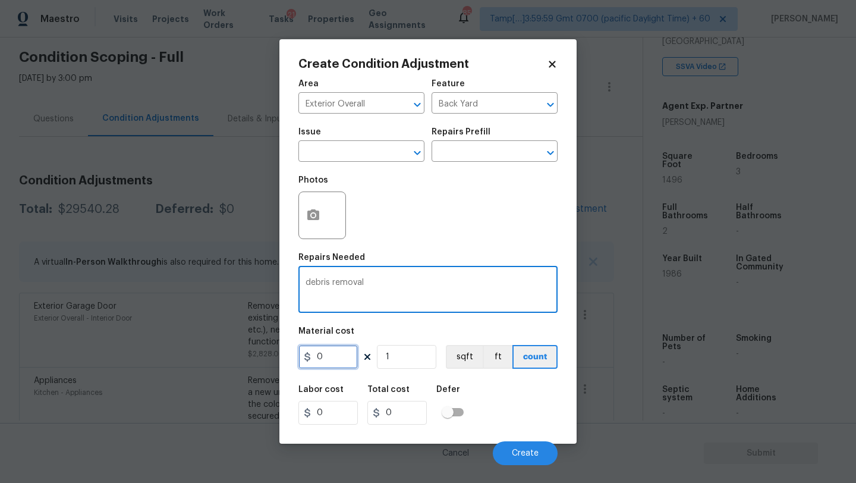
click at [330, 354] on input "0" at bounding box center [327, 357] width 59 height 24
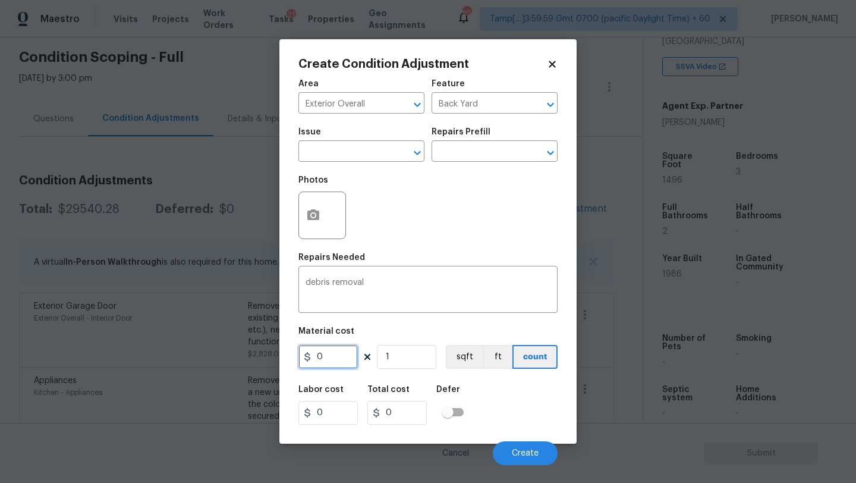
click at [330, 354] on input "0" at bounding box center [327, 357] width 59 height 24
click at [533, 453] on span "Create" at bounding box center [525, 453] width 27 height 9
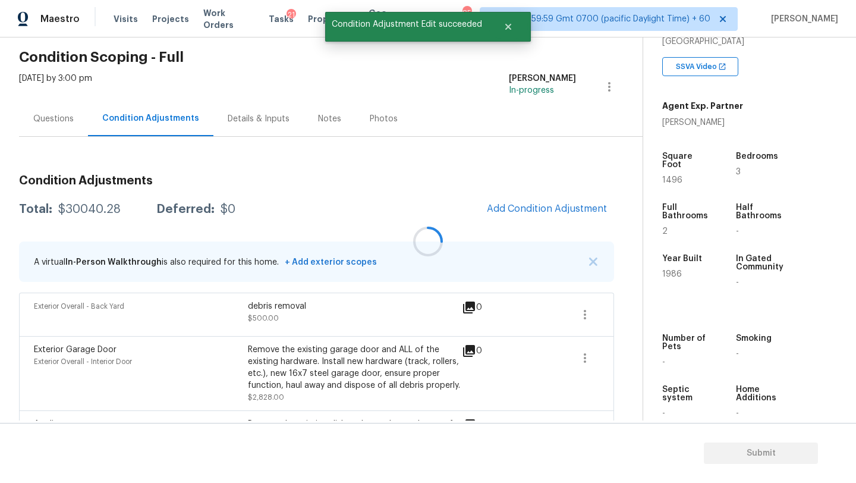
click at [44, 118] on div at bounding box center [428, 241] width 856 height 483
click at [45, 118] on div "Questions" at bounding box center [53, 119] width 40 height 12
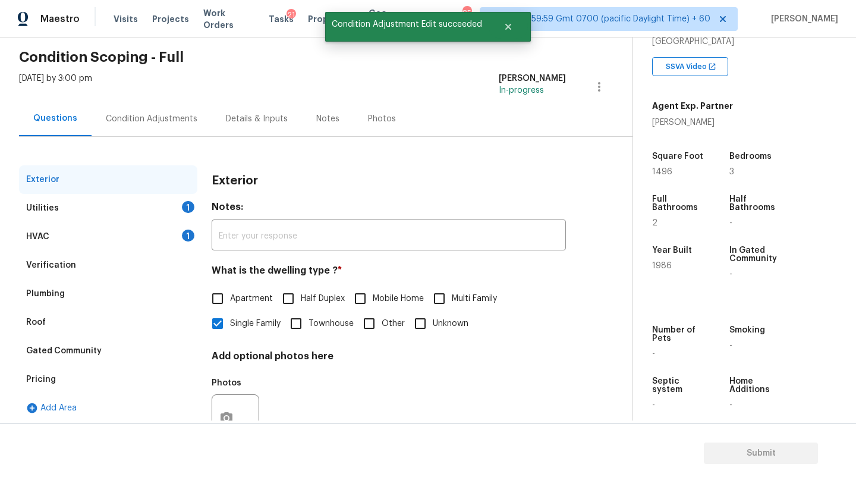
click at [76, 234] on div "HVAC 1" at bounding box center [108, 236] width 178 height 29
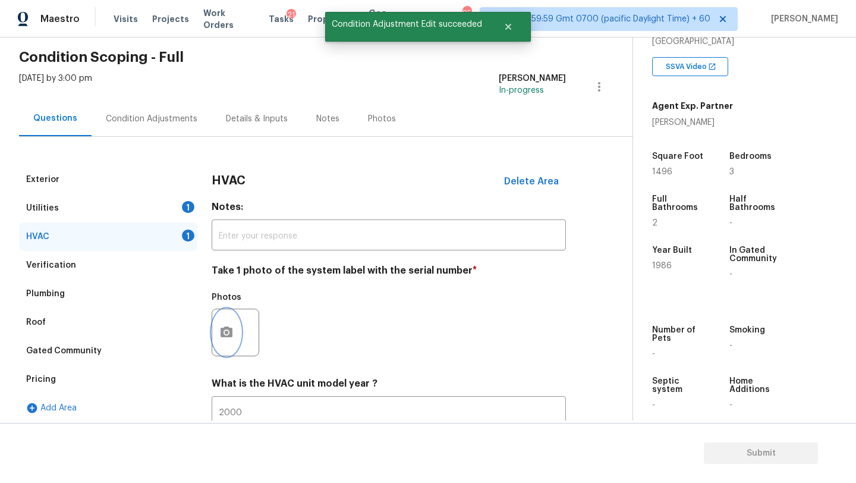
click at [229, 338] on icon "button" at bounding box center [226, 332] width 14 height 14
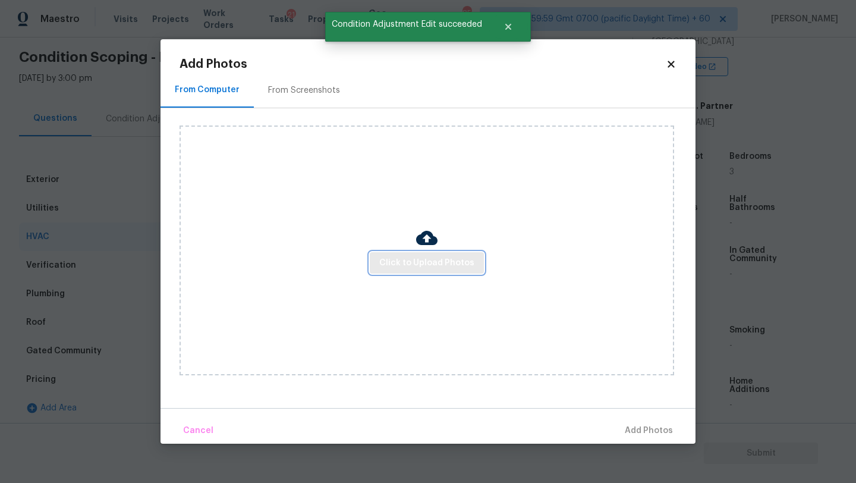
click at [428, 260] on span "Click to Upload Photos" at bounding box center [426, 263] width 95 height 15
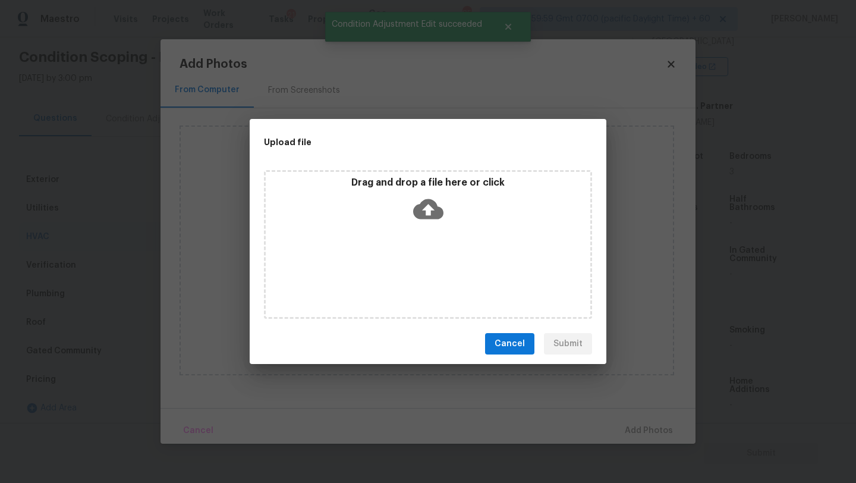
click at [428, 215] on icon at bounding box center [428, 209] width 30 height 20
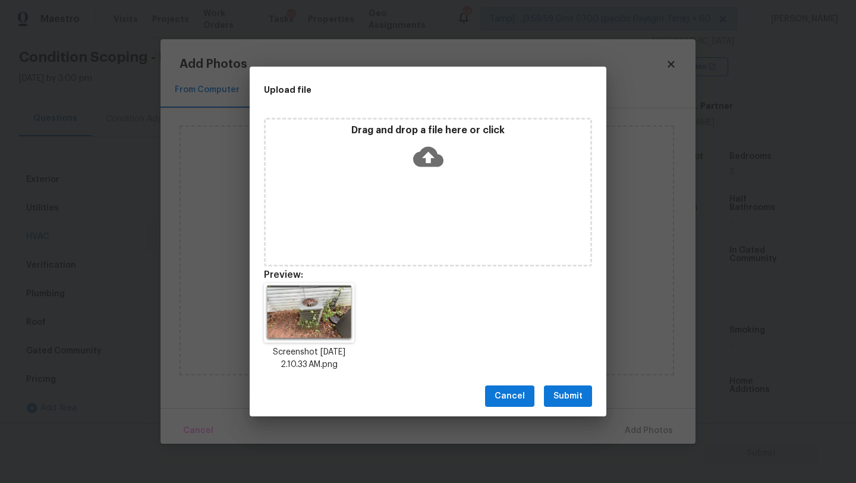
click at [567, 401] on span "Submit" at bounding box center [567, 396] width 29 height 15
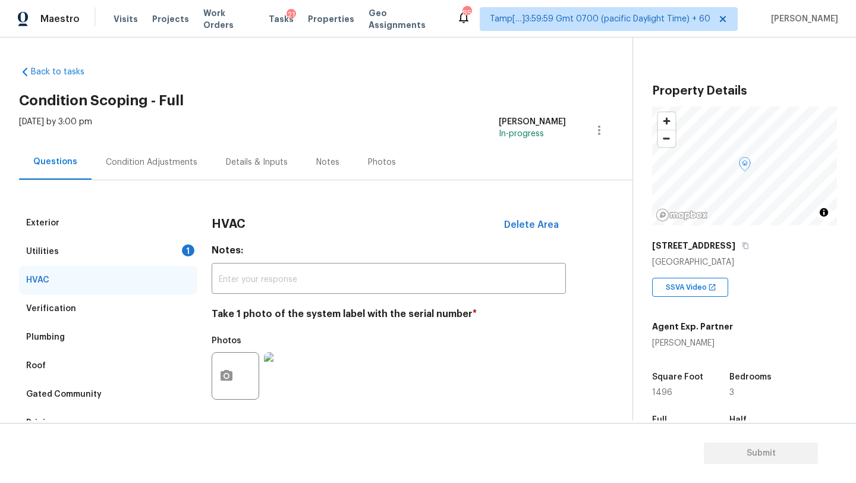
click at [83, 237] on div "Utilities 1" at bounding box center [108, 251] width 178 height 29
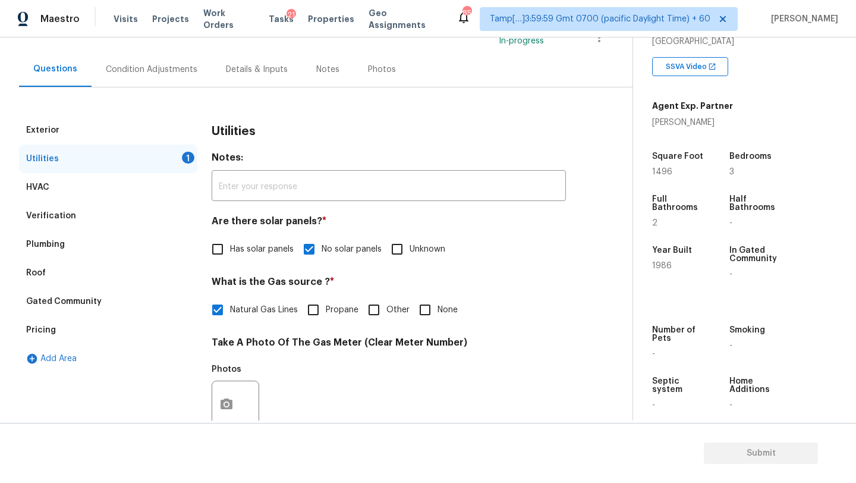
scroll to position [221, 0]
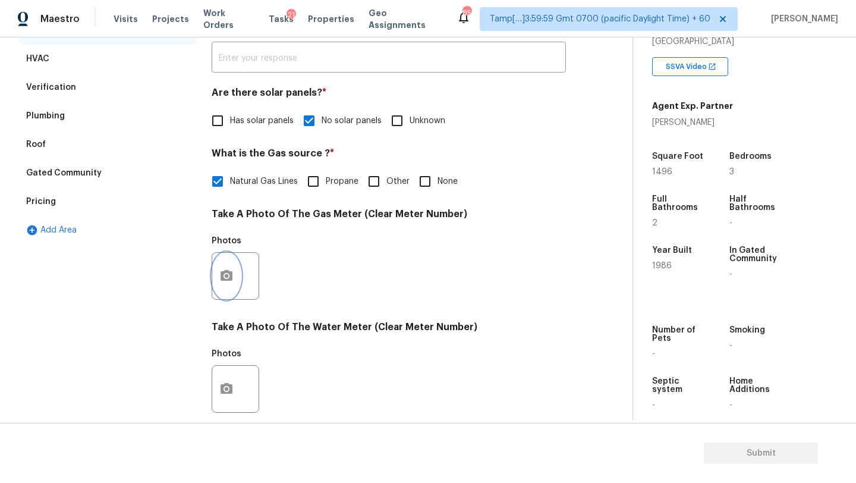
click at [234, 287] on button "button" at bounding box center [226, 276] width 29 height 46
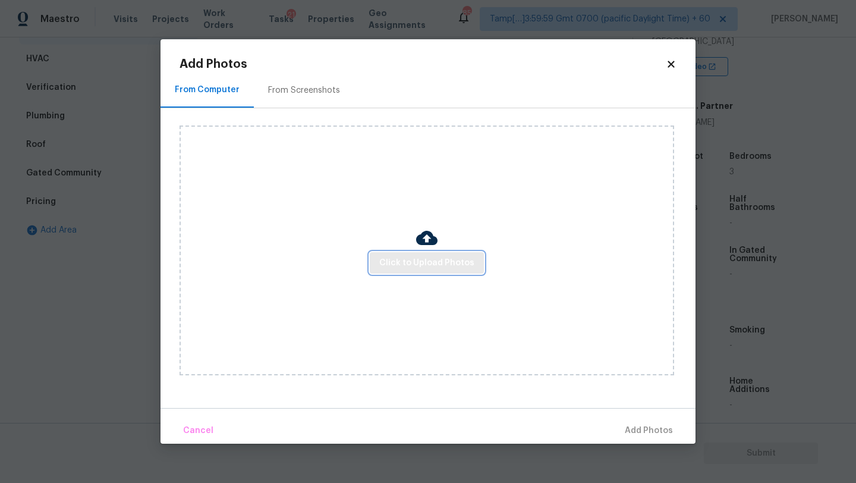
click at [414, 253] on button "Click to Upload Photos" at bounding box center [427, 263] width 114 height 22
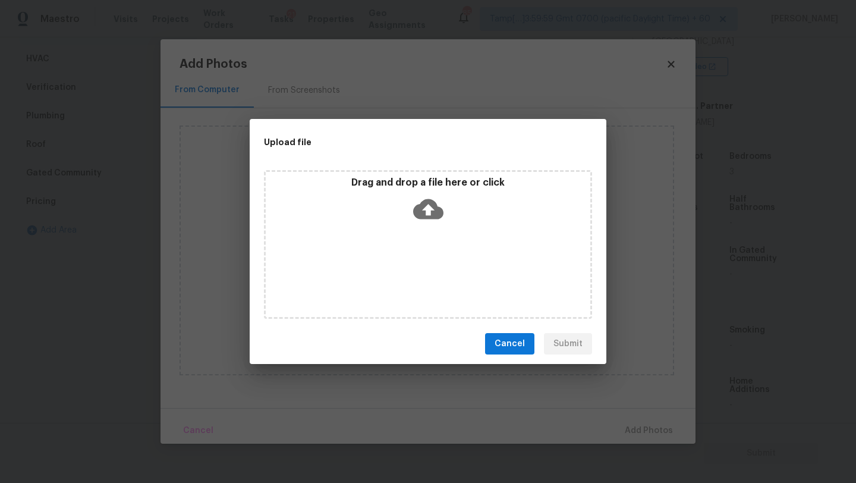
click at [429, 232] on div "Drag and drop a file here or click" at bounding box center [428, 244] width 328 height 149
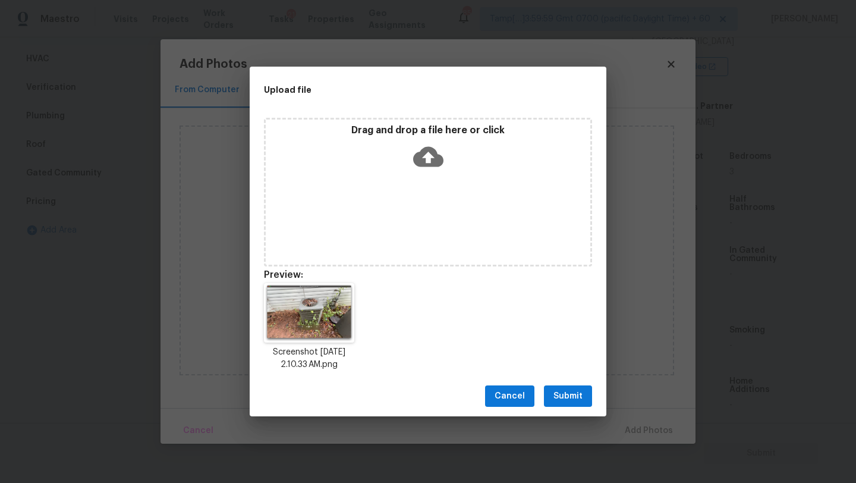
click at [558, 396] on span "Submit" at bounding box center [567, 396] width 29 height 15
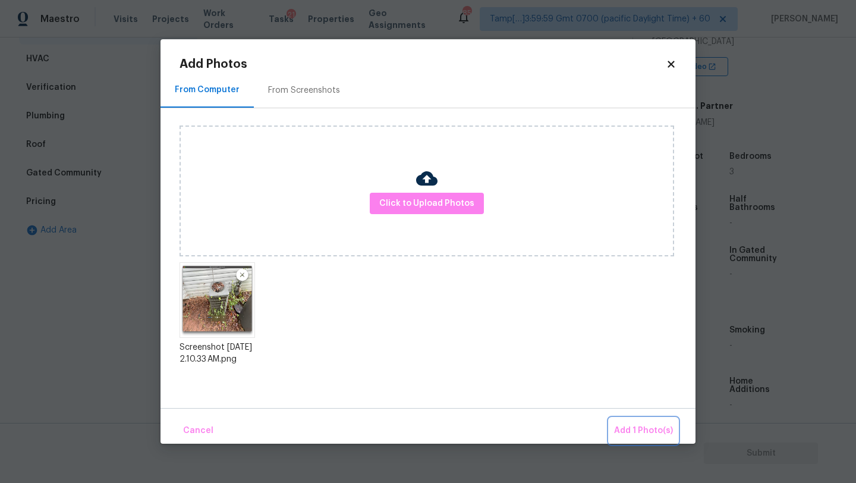
click at [616, 426] on span "Add 1 Photo(s)" at bounding box center [643, 430] width 59 height 15
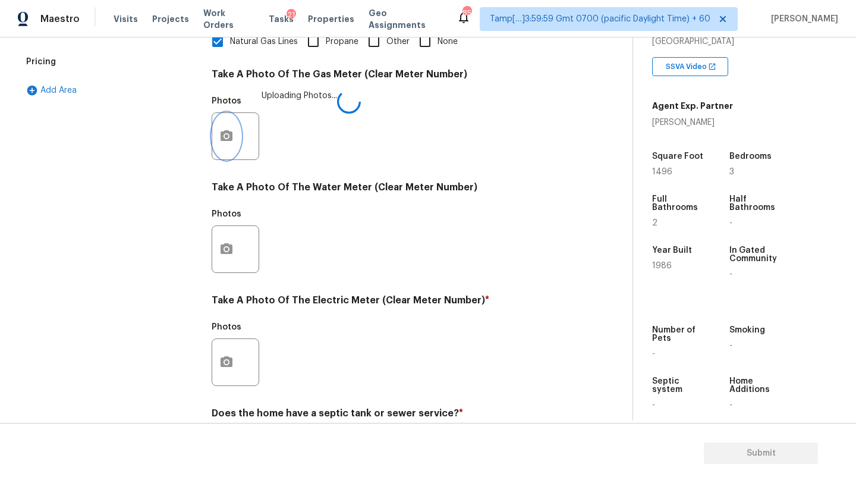
scroll to position [377, 0]
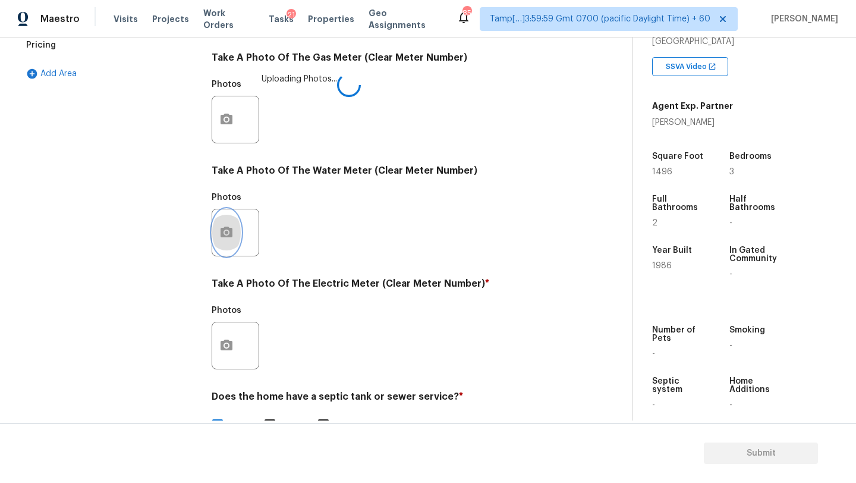
click at [216, 242] on button "button" at bounding box center [226, 232] width 29 height 46
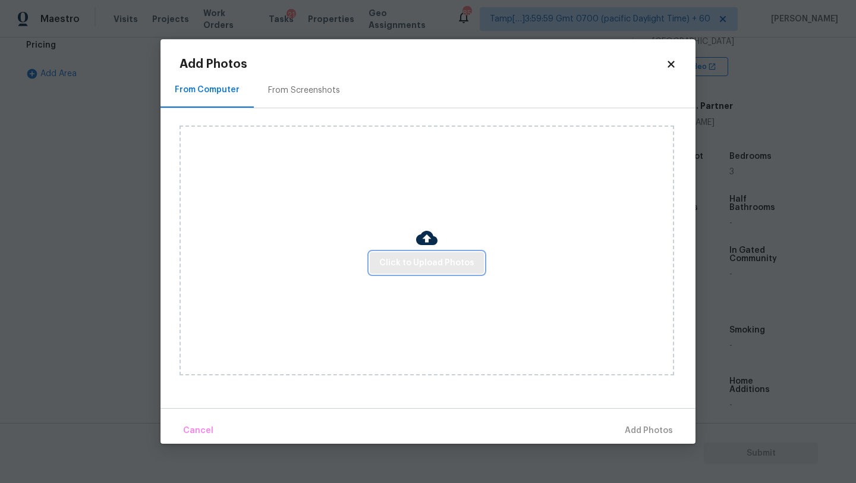
click at [439, 267] on span "Click to Upload Photos" at bounding box center [426, 263] width 95 height 15
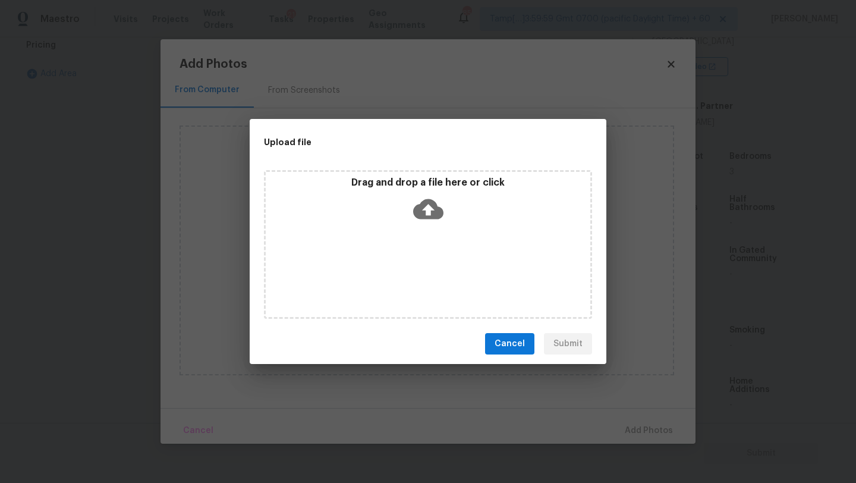
click at [436, 248] on div "Drag and drop a file here or click" at bounding box center [428, 244] width 328 height 149
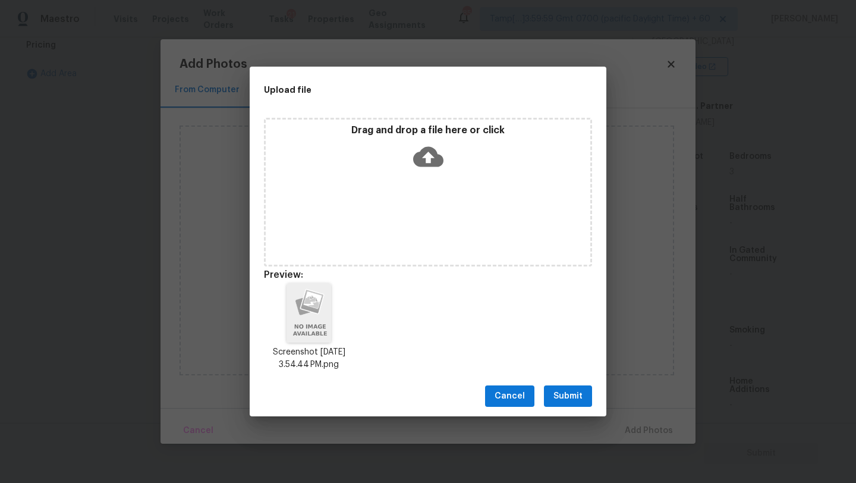
click at [587, 399] on button "Submit" at bounding box center [568, 396] width 48 height 22
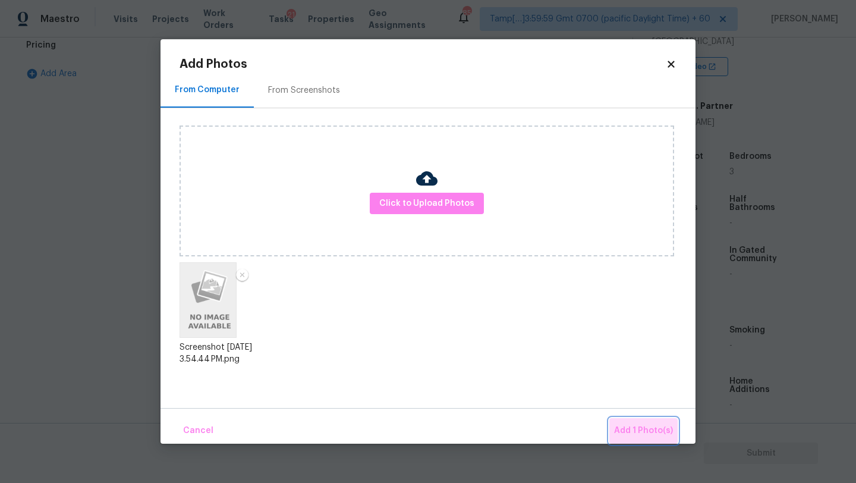
click at [648, 440] on button "Add 1 Photo(s)" at bounding box center [643, 431] width 68 height 26
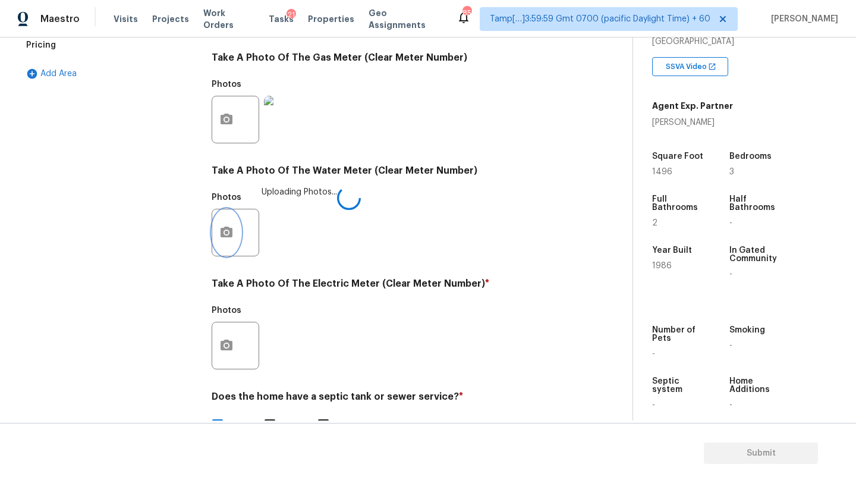
scroll to position [412, 0]
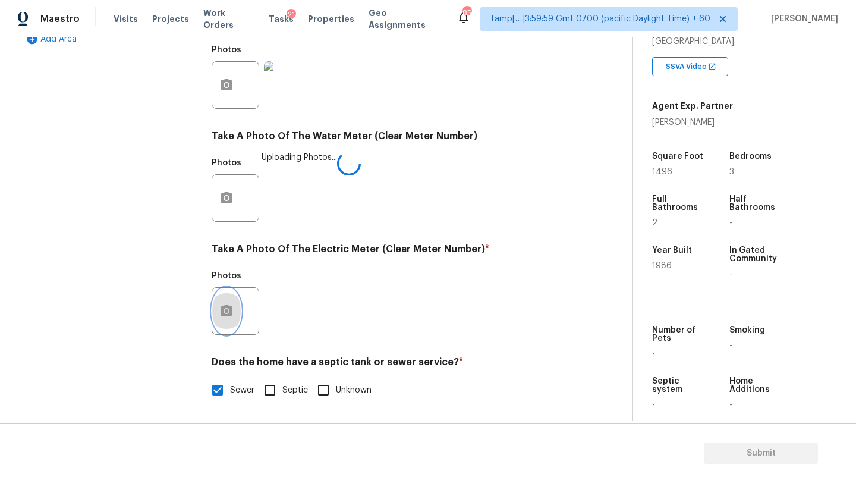
click at [228, 302] on button "button" at bounding box center [226, 311] width 29 height 46
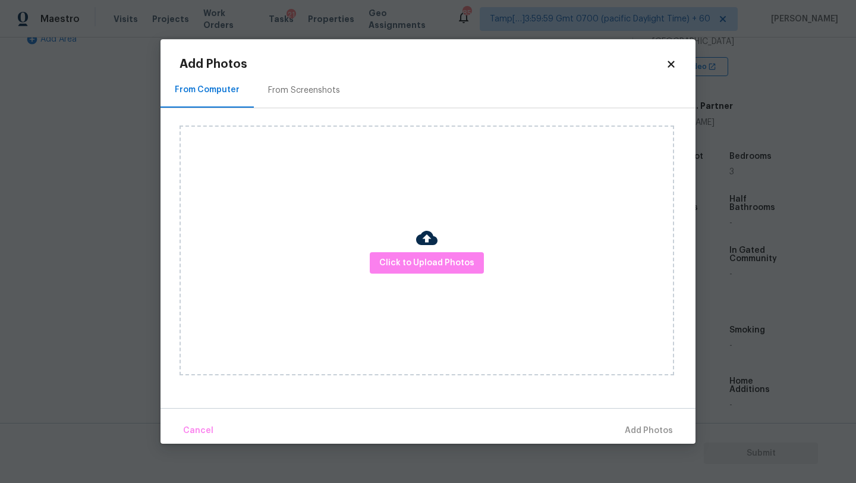
click at [414, 248] on div "Click to Upload Photos" at bounding box center [426, 250] width 494 height 250
click at [414, 258] on span "Click to Upload Photos" at bounding box center [426, 263] width 95 height 15
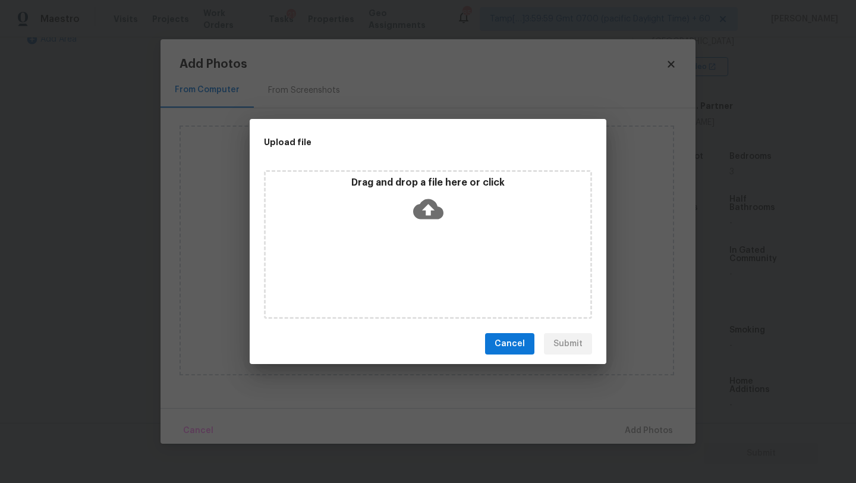
click at [419, 235] on div "Drag and drop a file here or click" at bounding box center [428, 244] width 328 height 149
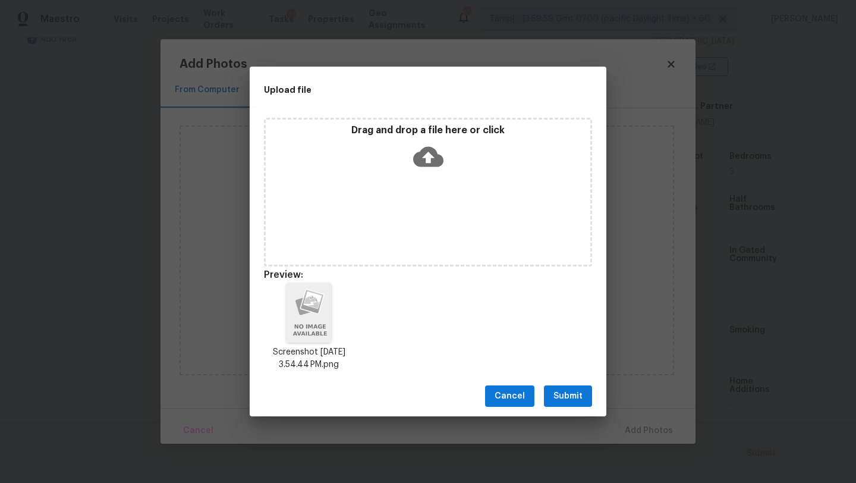
click at [597, 396] on div "Cancel Submit" at bounding box center [428, 396] width 357 height 41
click at [584, 396] on button "Submit" at bounding box center [568, 396] width 48 height 22
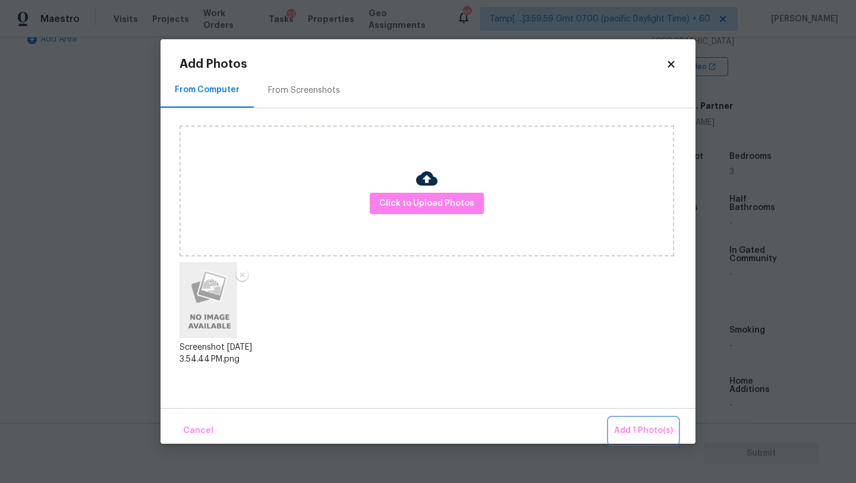
click at [638, 429] on span "Add 1 Photo(s)" at bounding box center [643, 430] width 59 height 15
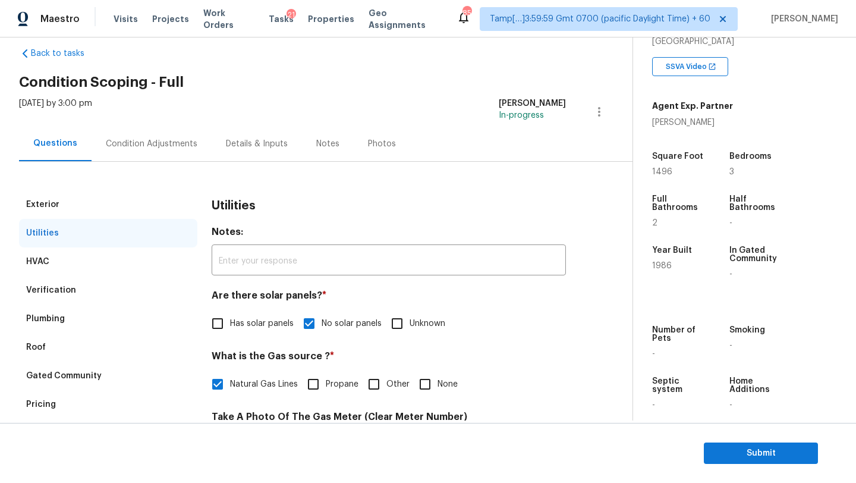
scroll to position [0, 0]
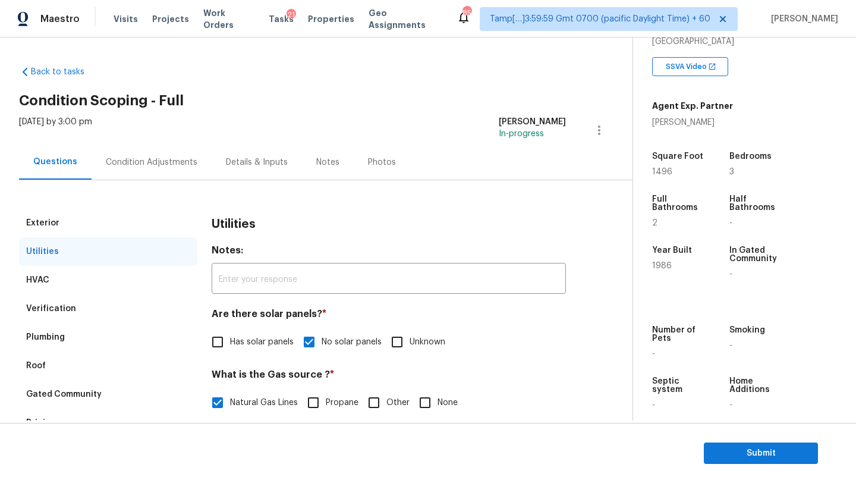
click at [177, 161] on div "Condition Adjustments" at bounding box center [152, 162] width 92 height 12
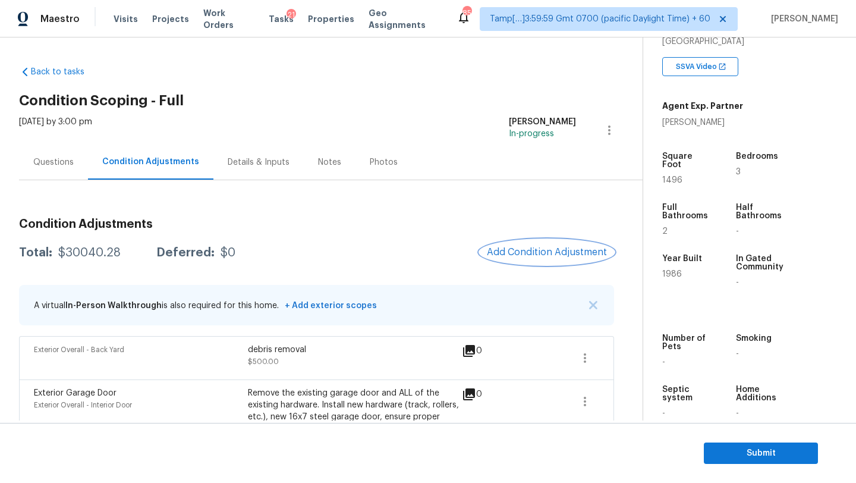
click at [522, 253] on span "Add Condition Adjustment" at bounding box center [547, 252] width 120 height 11
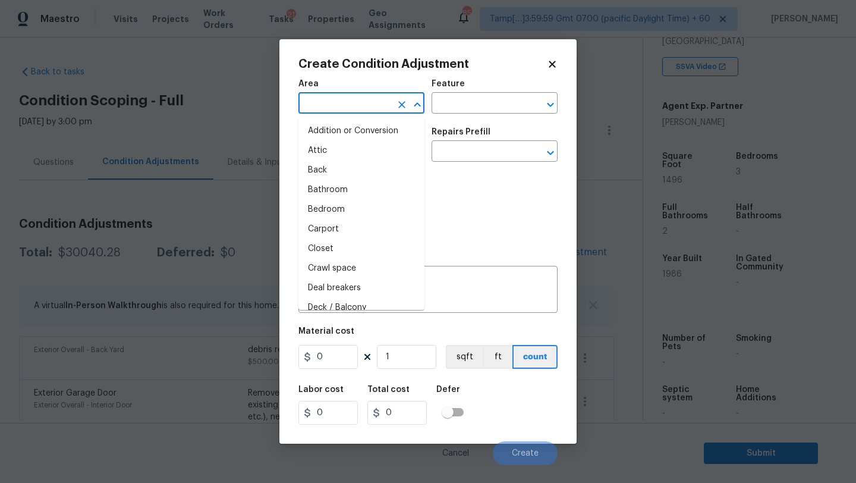
click at [348, 105] on input "text" at bounding box center [344, 104] width 93 height 18
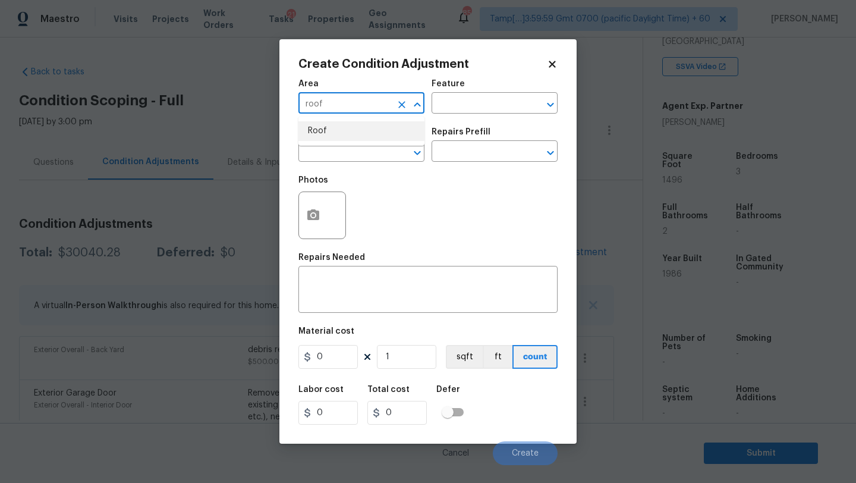
click at [349, 122] on li "Roof" at bounding box center [361, 131] width 126 height 20
type input "Roof"
click at [346, 291] on textarea at bounding box center [427, 290] width 245 height 25
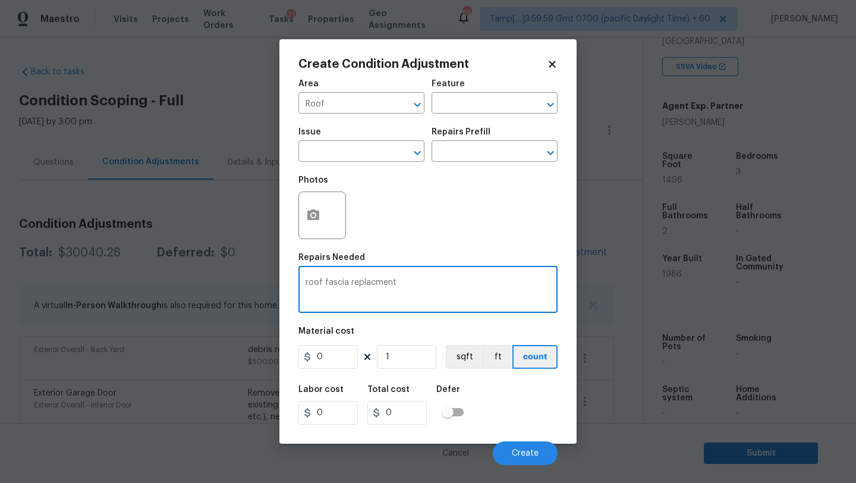
click at [373, 282] on textarea "roof fascia replacment" at bounding box center [427, 290] width 245 height 25
type textarea "roof fascia replacement"
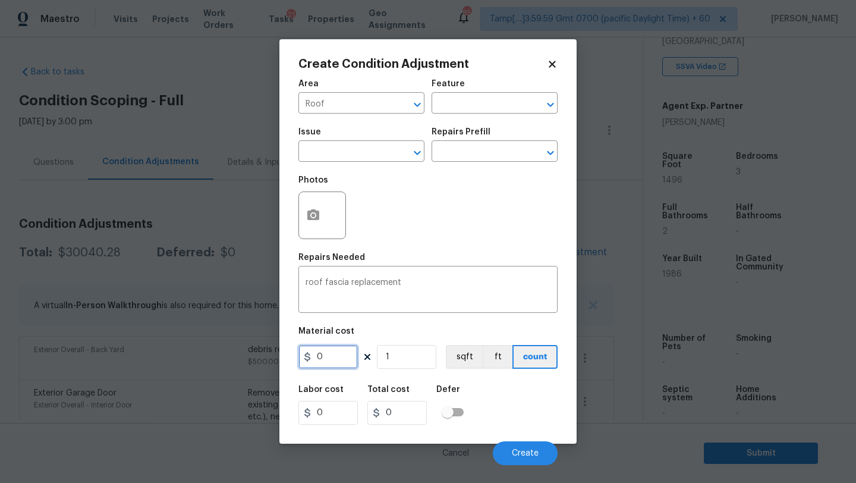
click at [336, 349] on input "0" at bounding box center [327, 357] width 59 height 24
type input "2000"
click at [304, 217] on button "button" at bounding box center [313, 215] width 29 height 46
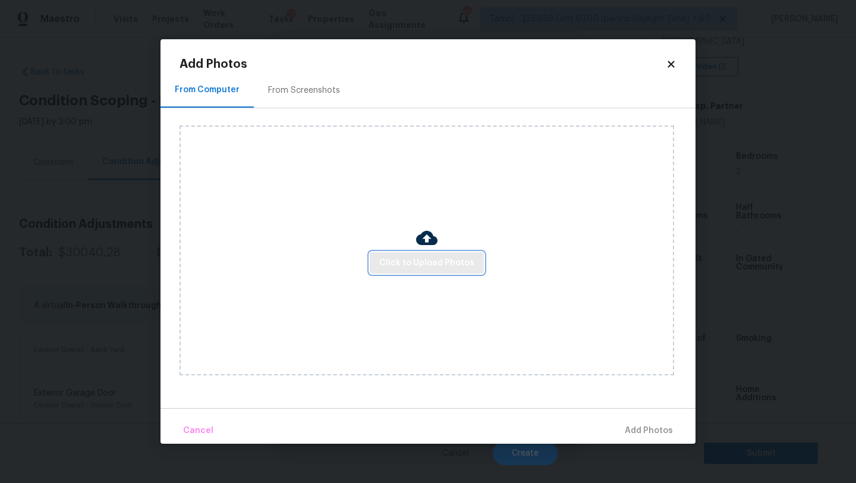
click at [409, 266] on span "Click to Upload Photos" at bounding box center [426, 263] width 95 height 15
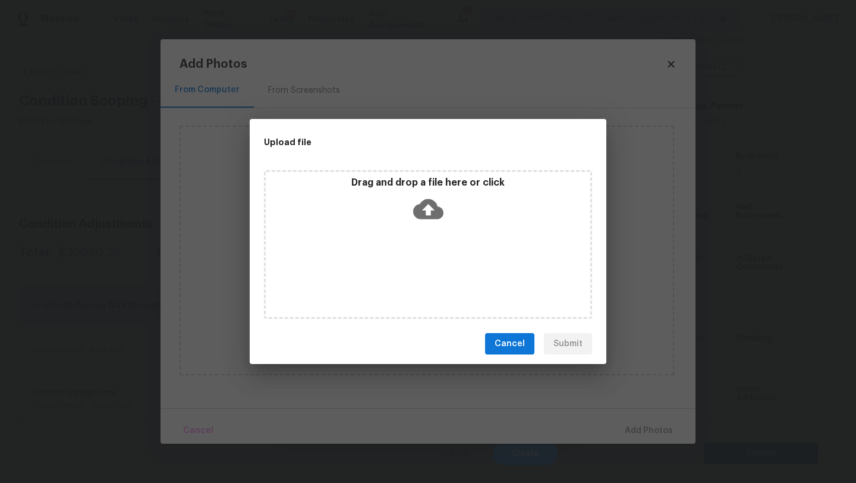
click at [418, 219] on icon at bounding box center [428, 209] width 30 height 30
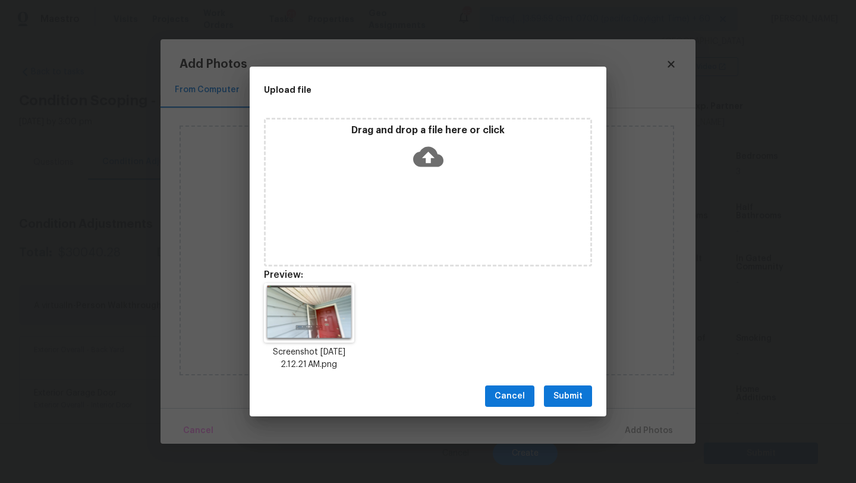
click at [562, 403] on button "Submit" at bounding box center [568, 396] width 48 height 22
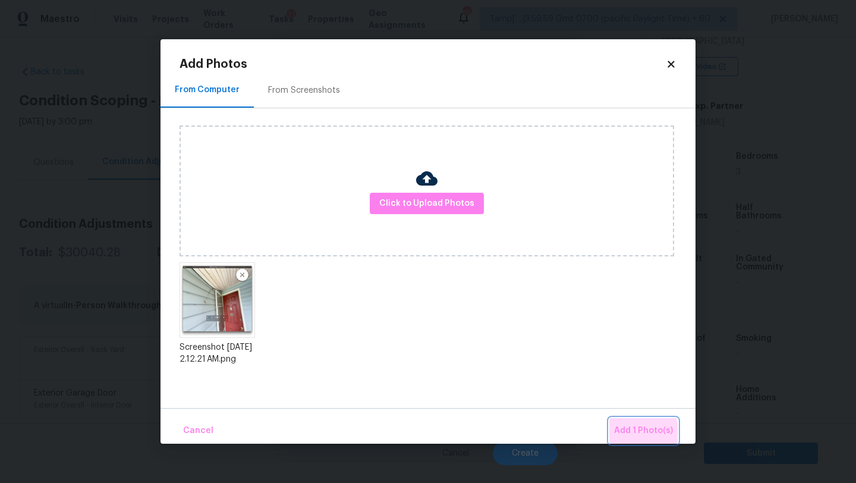
click at [624, 433] on span "Add 1 Photo(s)" at bounding box center [643, 430] width 59 height 15
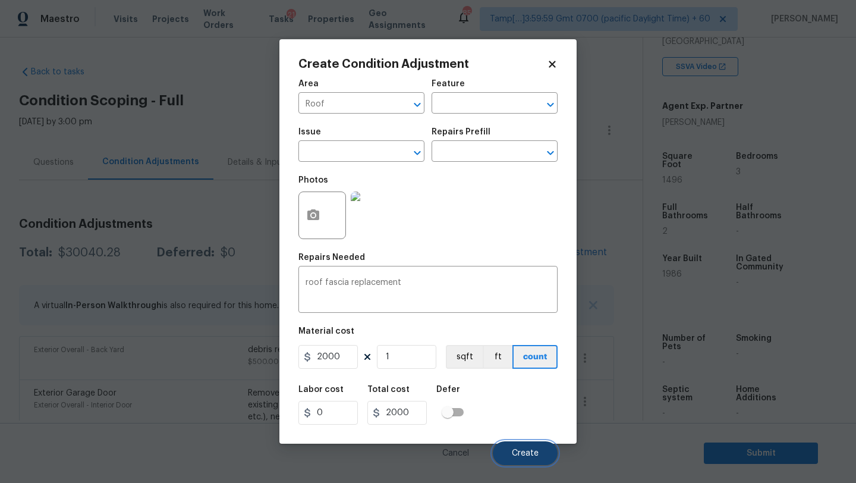
click at [527, 451] on span "Create" at bounding box center [525, 453] width 27 height 9
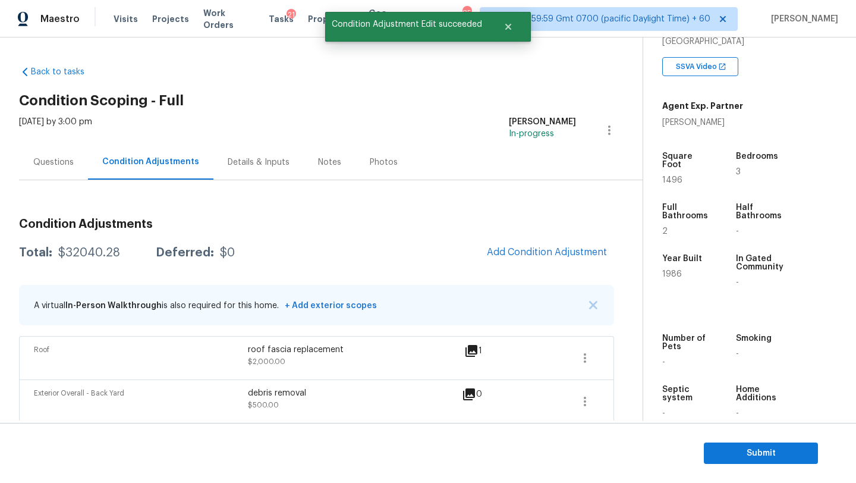
click at [62, 162] on div "Questions" at bounding box center [53, 162] width 40 height 12
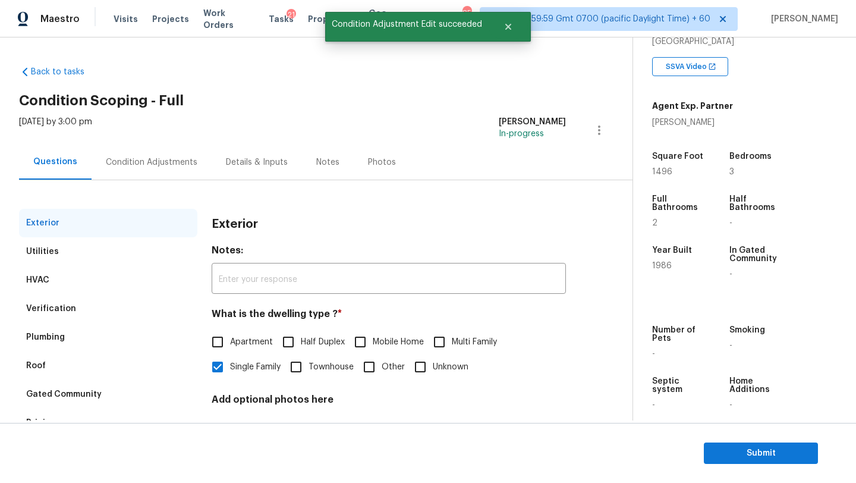
click at [62, 162] on div "Questions" at bounding box center [55, 162] width 44 height 12
click at [66, 299] on div "Verification" at bounding box center [108, 308] width 178 height 29
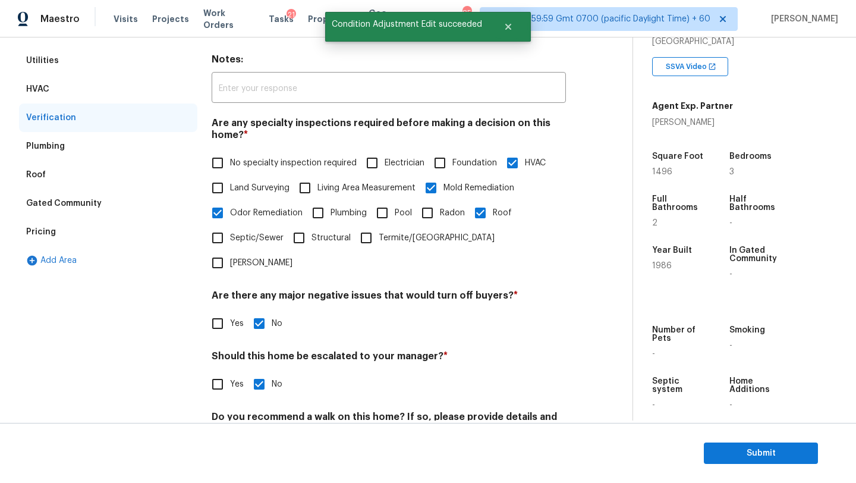
scroll to position [212, 0]
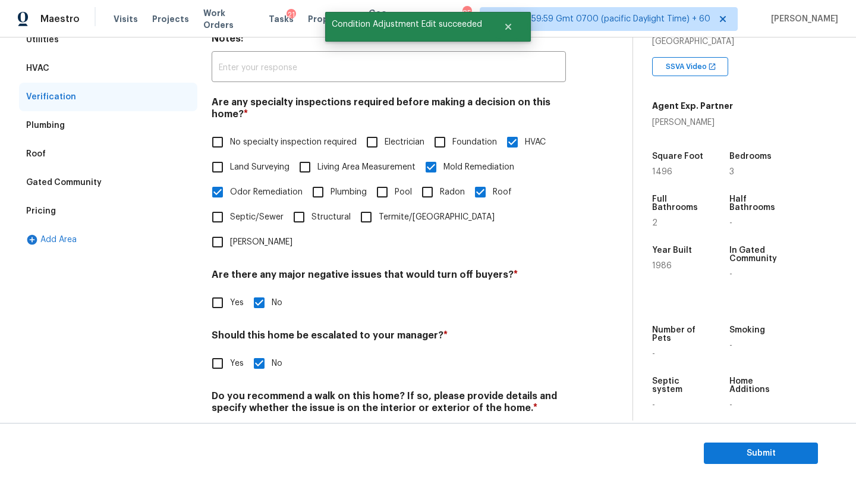
click at [215, 351] on input "Yes" at bounding box center [217, 363] width 25 height 25
checkbox input "true"
checkbox input "false"
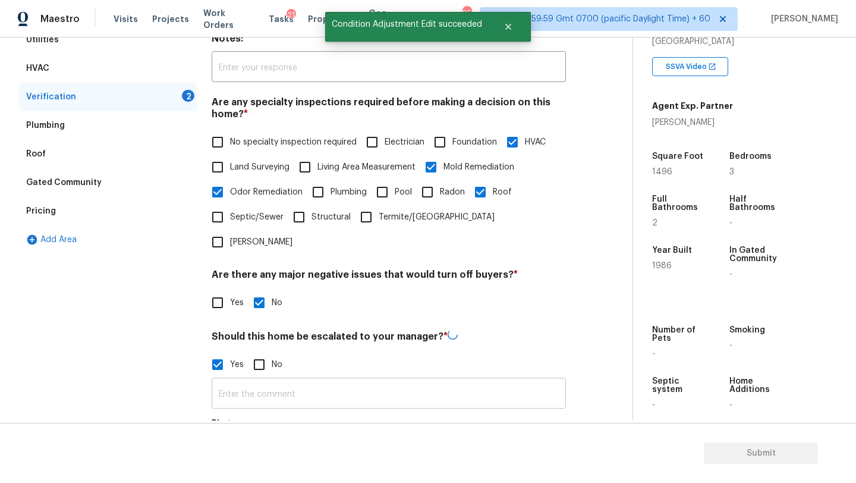
click at [252, 380] on input "text" at bounding box center [389, 394] width 354 height 28
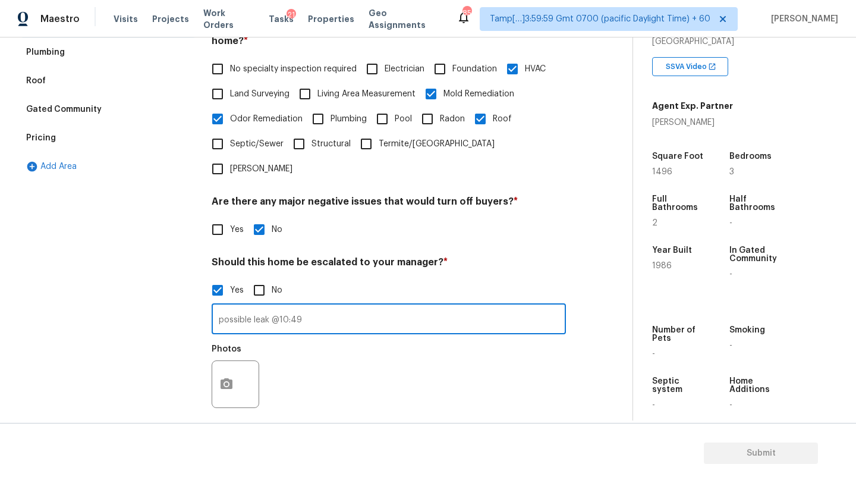
scroll to position [345, 0]
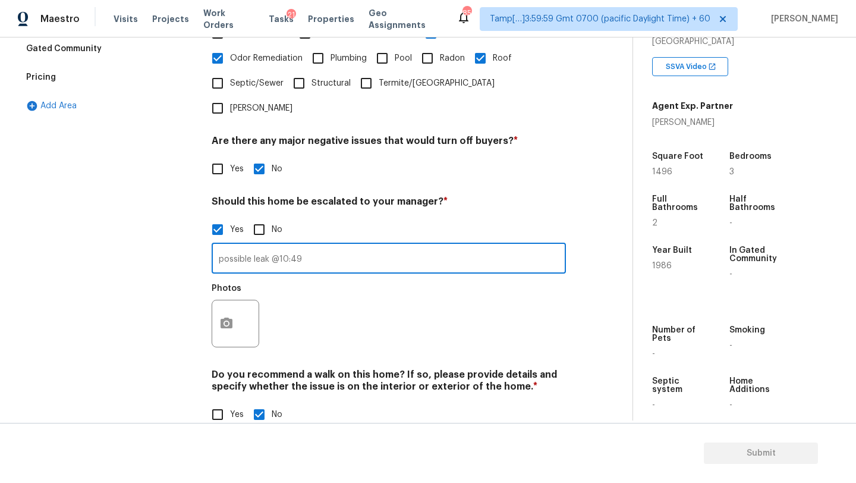
type input "possible leak @10:49"
click at [237, 307] on button "button" at bounding box center [226, 323] width 29 height 46
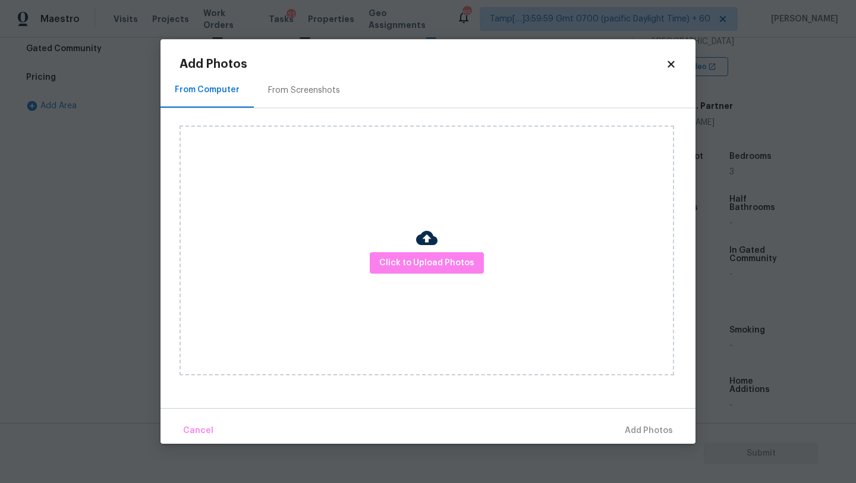
click at [403, 244] on div "Click to Upload Photos" at bounding box center [426, 250] width 494 height 250
click at [403, 266] on span "Click to Upload Photos" at bounding box center [426, 263] width 95 height 15
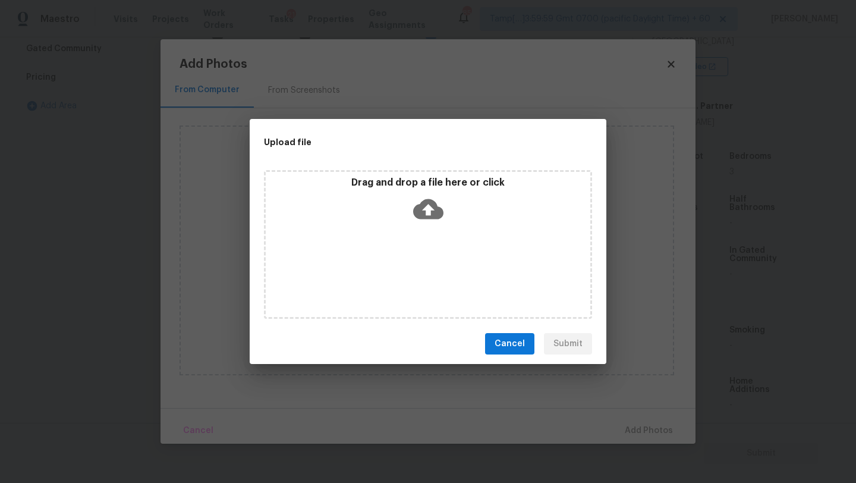
click at [417, 241] on div "Drag and drop a file here or click" at bounding box center [428, 244] width 328 height 149
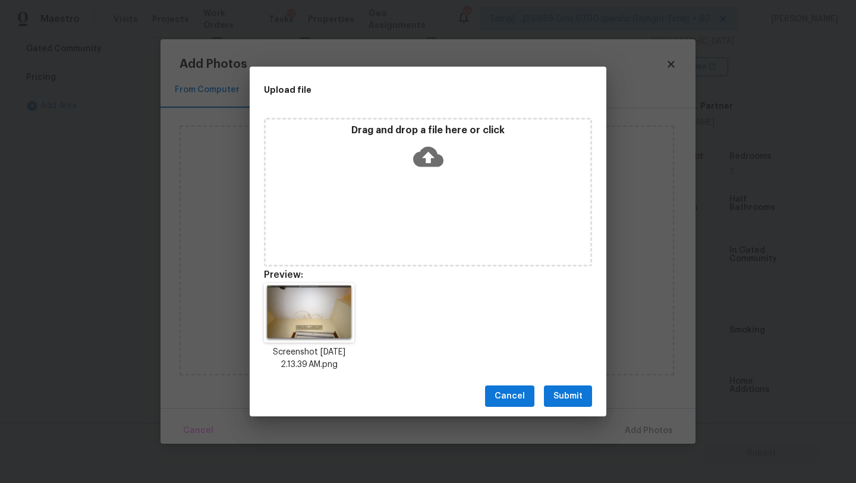
click at [552, 398] on button "Submit" at bounding box center [568, 396] width 48 height 22
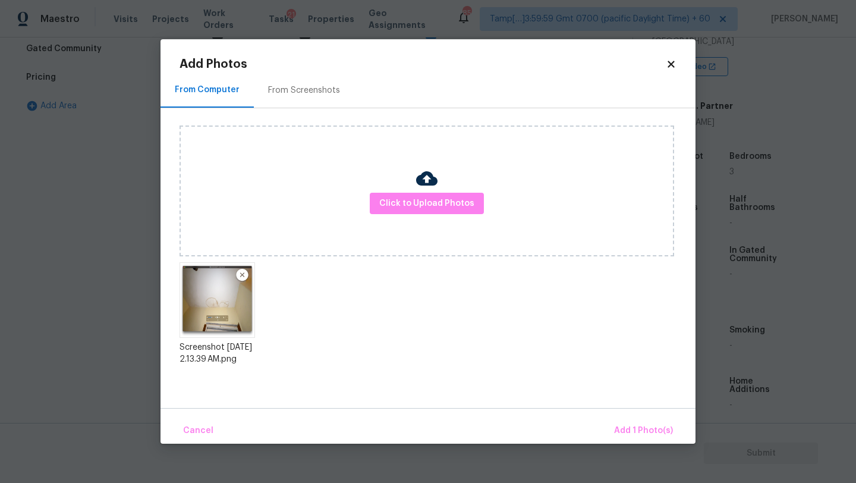
click at [630, 415] on div "Cancel Add 1 Photo(s)" at bounding box center [427, 426] width 535 height 36
click at [630, 422] on button "Add 1 Photo(s)" at bounding box center [643, 431] width 68 height 26
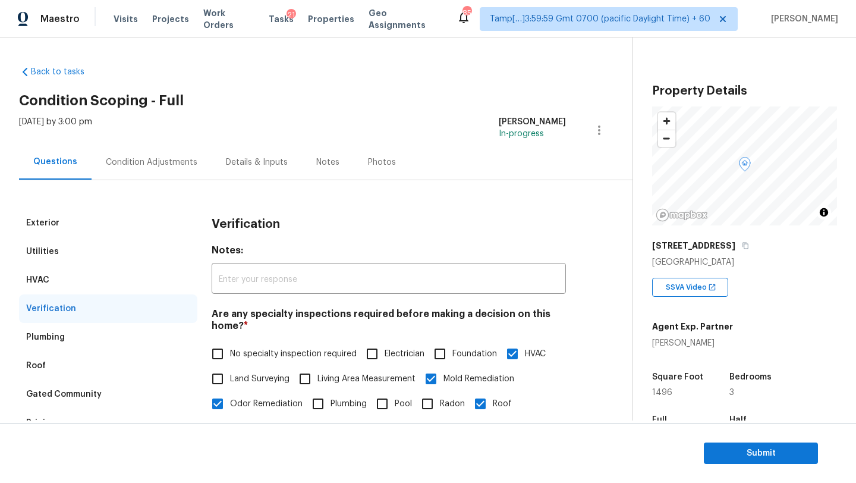
scroll to position [220, 0]
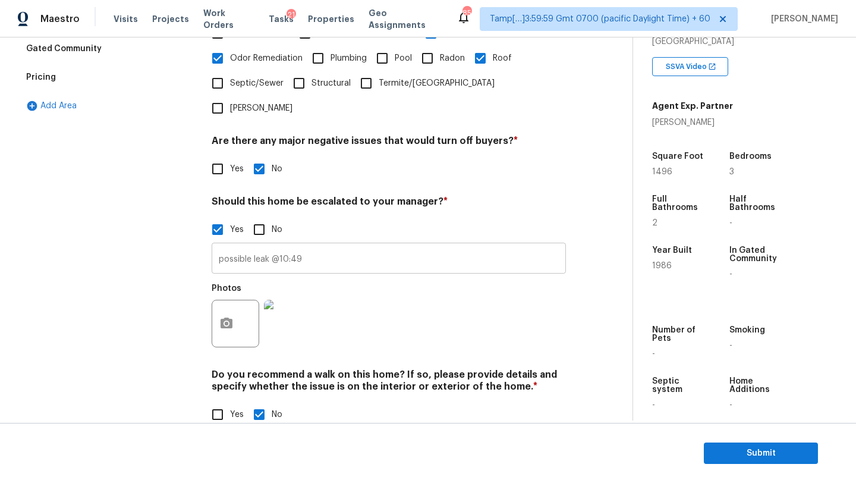
click at [342, 245] on input "possible leak @10:49" at bounding box center [389, 259] width 354 height 28
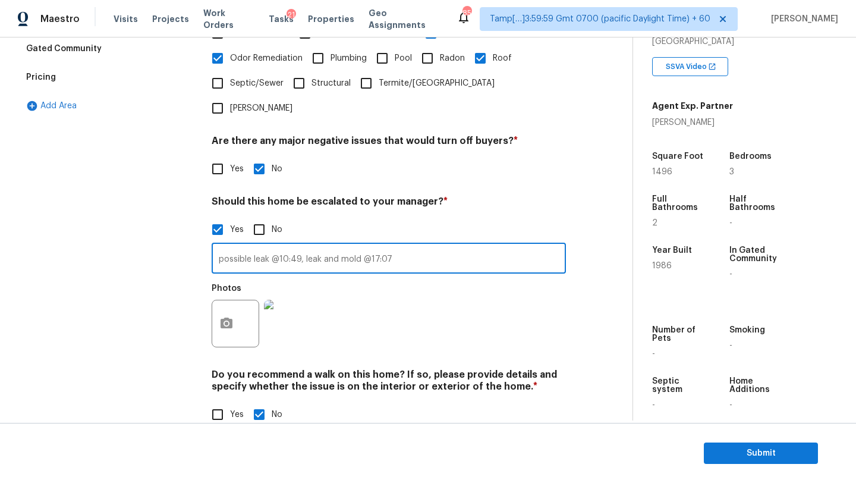
type input "possible leak @10:49, leak and mold @17:07"
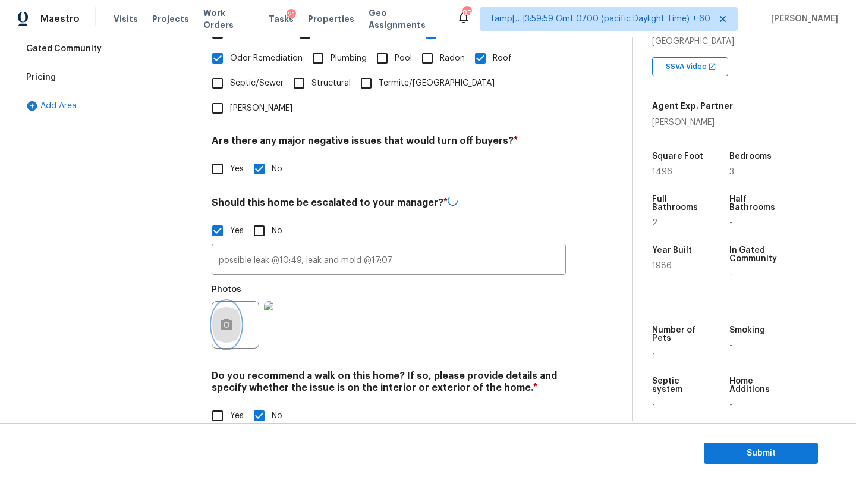
click at [238, 301] on button "button" at bounding box center [226, 324] width 29 height 46
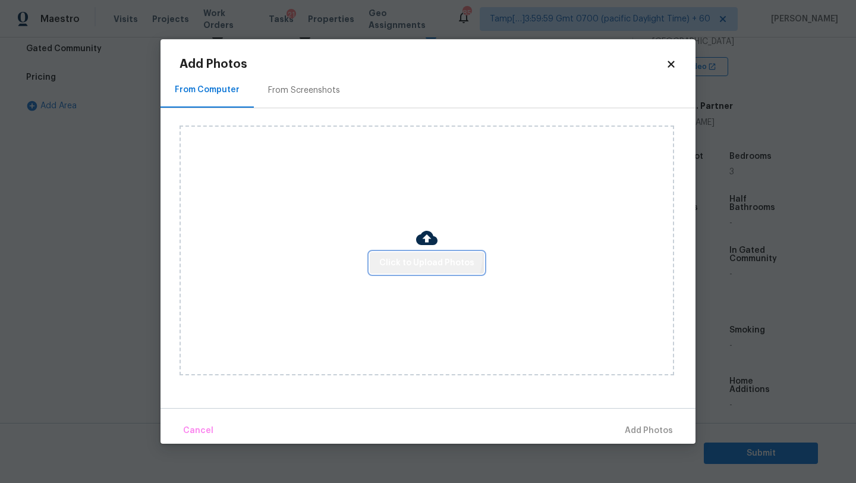
click at [424, 254] on button "Click to Upload Photos" at bounding box center [427, 263] width 114 height 22
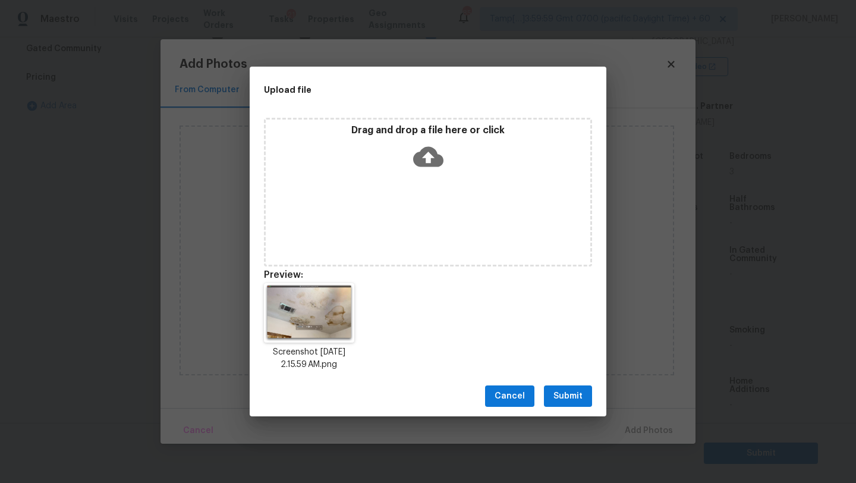
click at [572, 396] on span "Submit" at bounding box center [567, 396] width 29 height 15
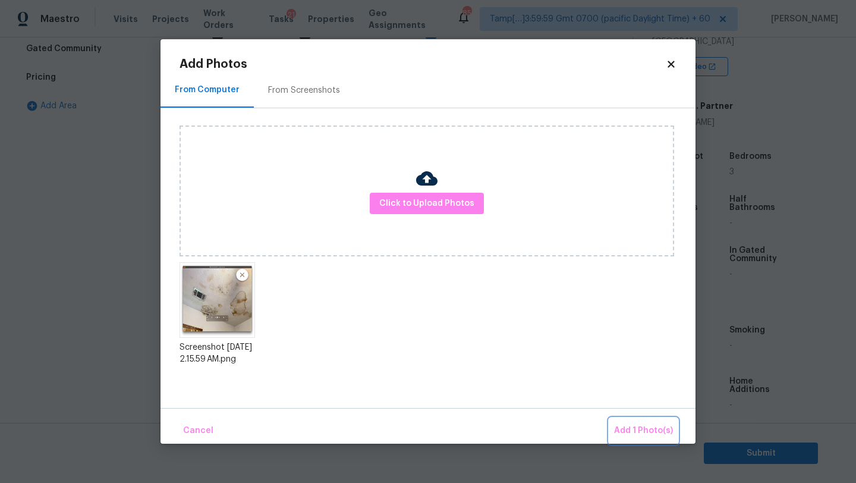
click at [638, 429] on span "Add 1 Photo(s)" at bounding box center [643, 430] width 59 height 15
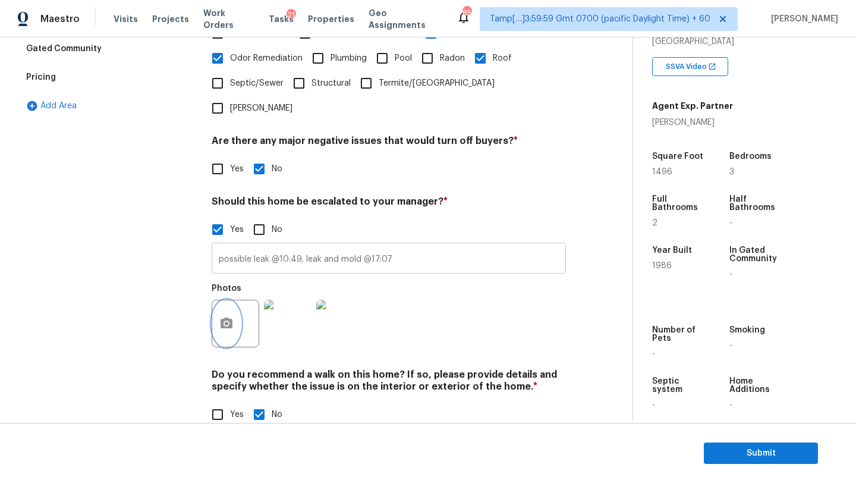
scroll to position [0, 0]
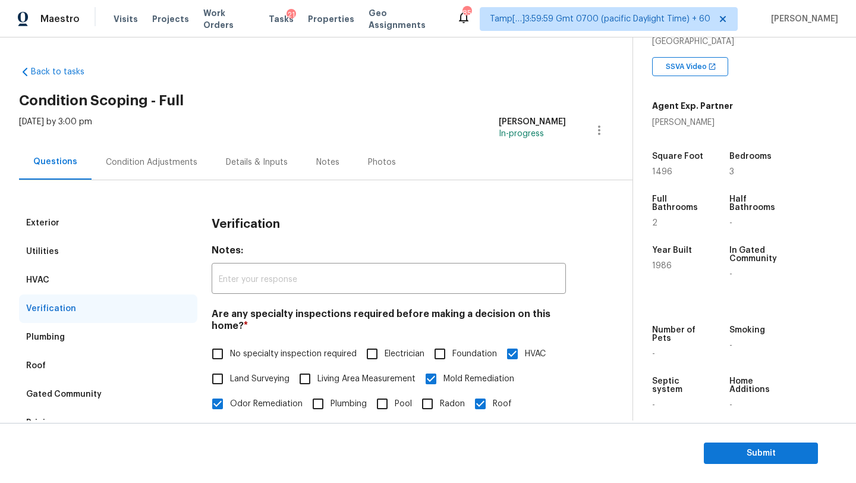
click at [197, 159] on div "Condition Adjustments" at bounding box center [152, 161] width 120 height 35
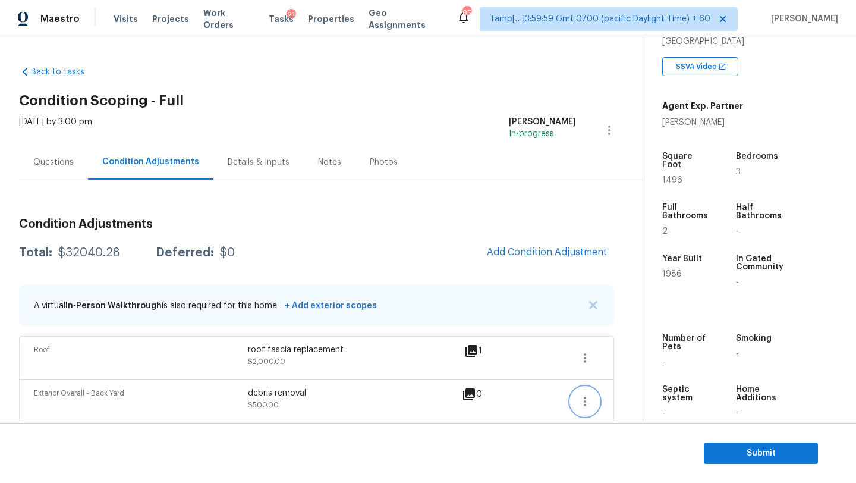
click at [586, 402] on icon "button" at bounding box center [585, 401] width 14 height 14
click at [615, 395] on div "Edit" at bounding box center [652, 399] width 93 height 12
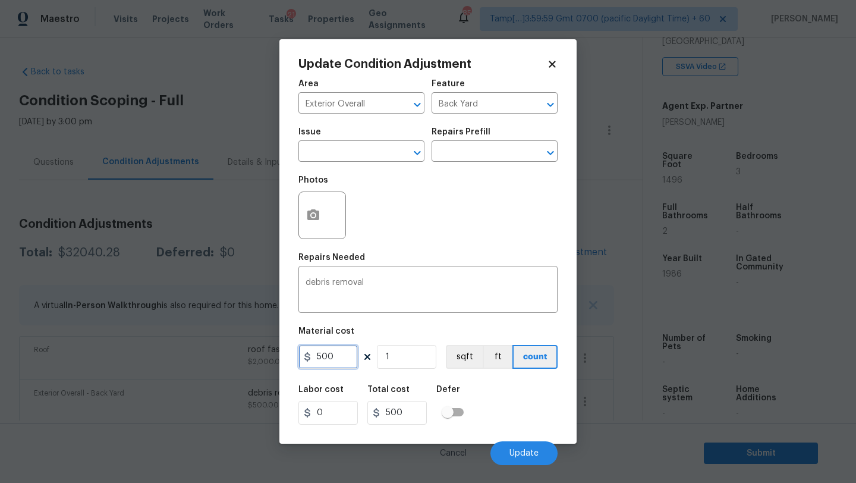
click at [340, 353] on input "500" at bounding box center [327, 357] width 59 height 24
type input "1500"
click at [495, 445] on button "Update" at bounding box center [523, 453] width 67 height 24
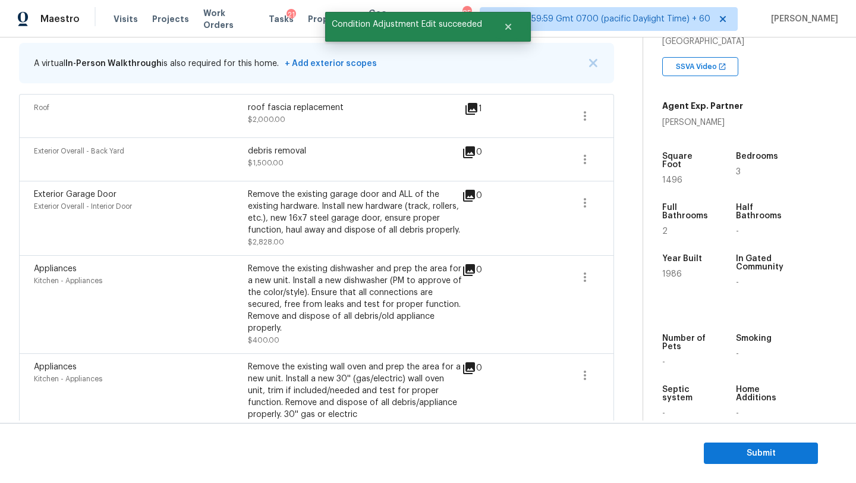
scroll to position [189, 0]
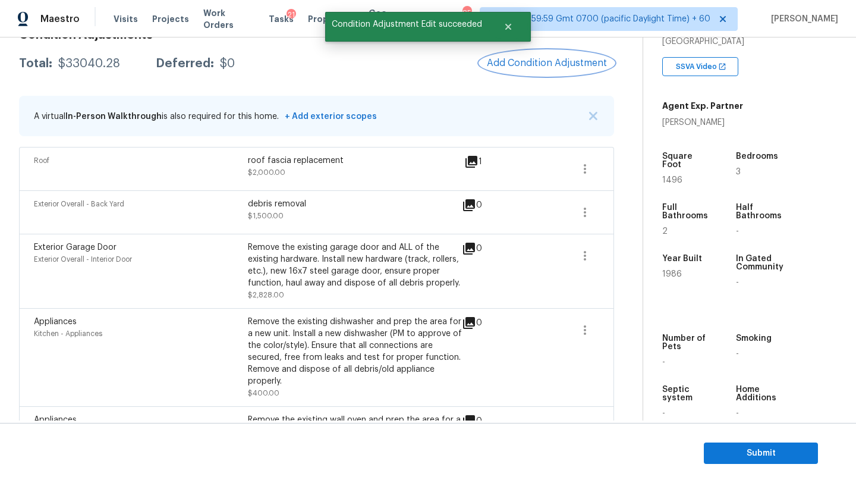
click at [557, 68] on span "Add Condition Adjustment" at bounding box center [547, 63] width 120 height 11
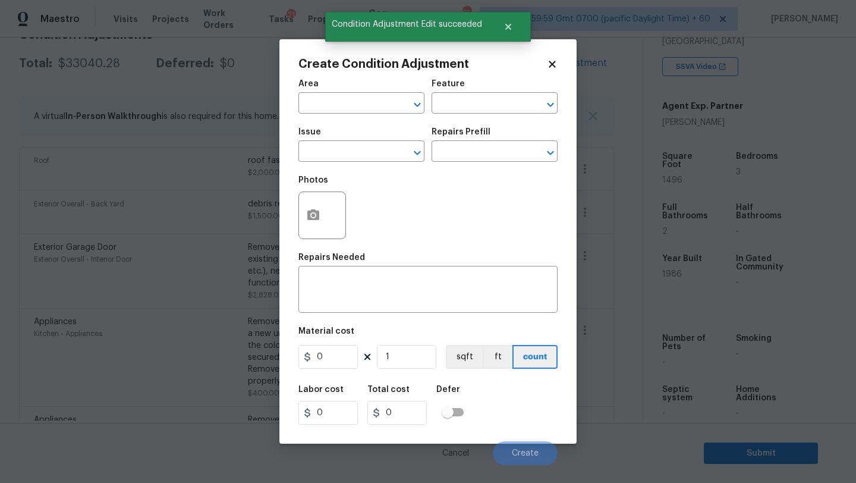
click at [320, 115] on span "Area ​" at bounding box center [361, 97] width 126 height 48
click at [330, 105] on input "text" at bounding box center [344, 104] width 93 height 18
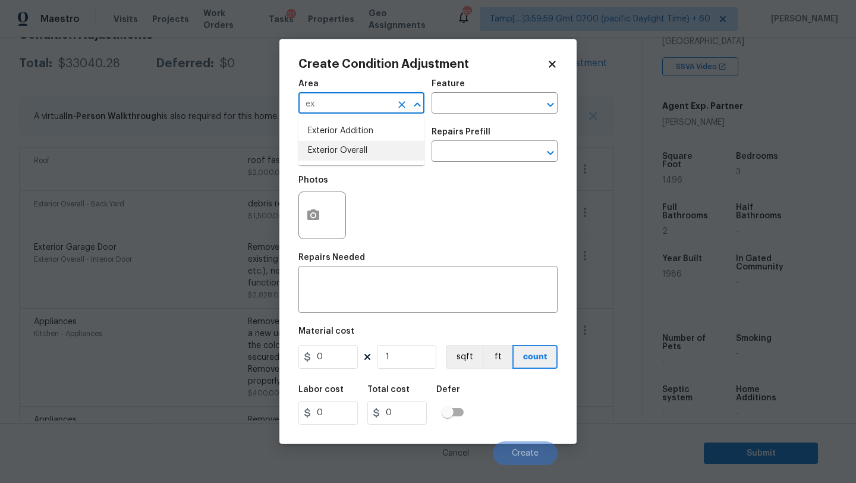
click at [338, 156] on li "Exterior Overall" at bounding box center [361, 151] width 126 height 20
type input "Exterior Overall"
click at [364, 306] on div "x ​" at bounding box center [427, 291] width 259 height 44
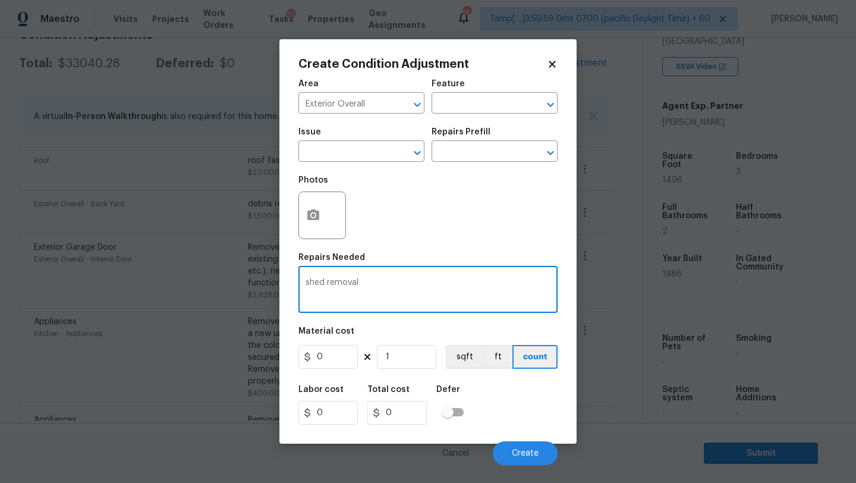
type textarea "shed removal"
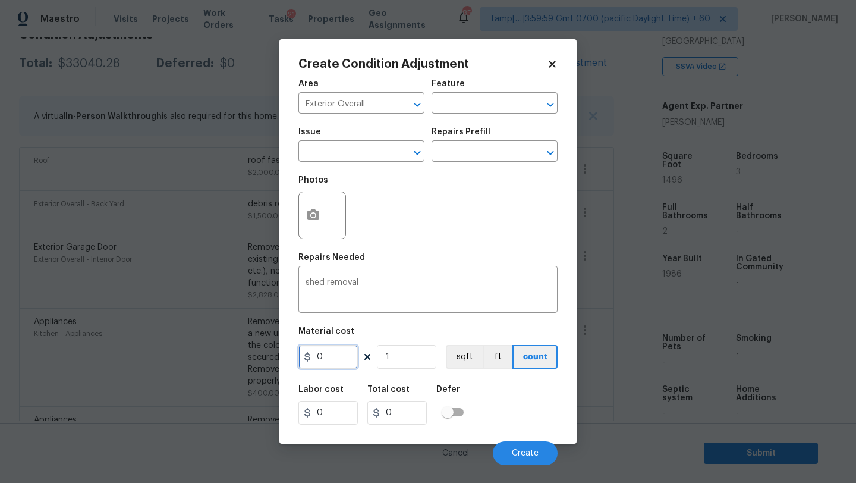
click at [345, 364] on input "0" at bounding box center [327, 357] width 59 height 24
type input "750"
click at [538, 463] on button "Create" at bounding box center [525, 453] width 65 height 24
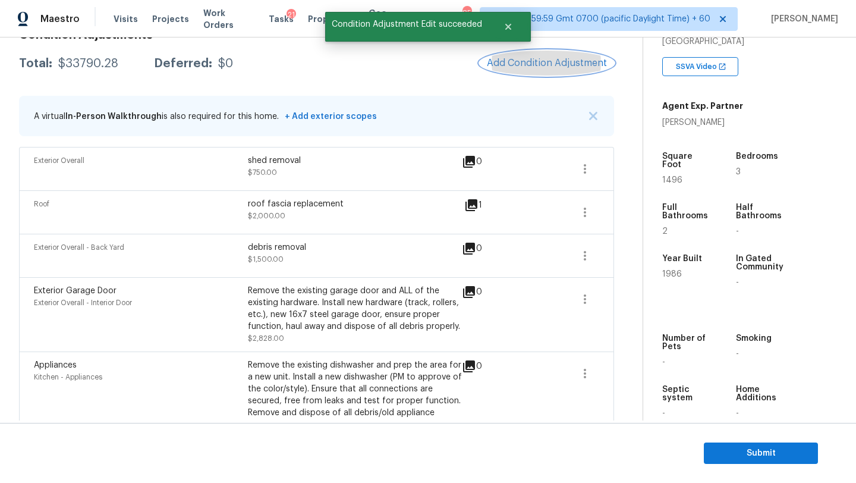
click at [544, 71] on button "Add Condition Adjustment" at bounding box center [547, 63] width 134 height 25
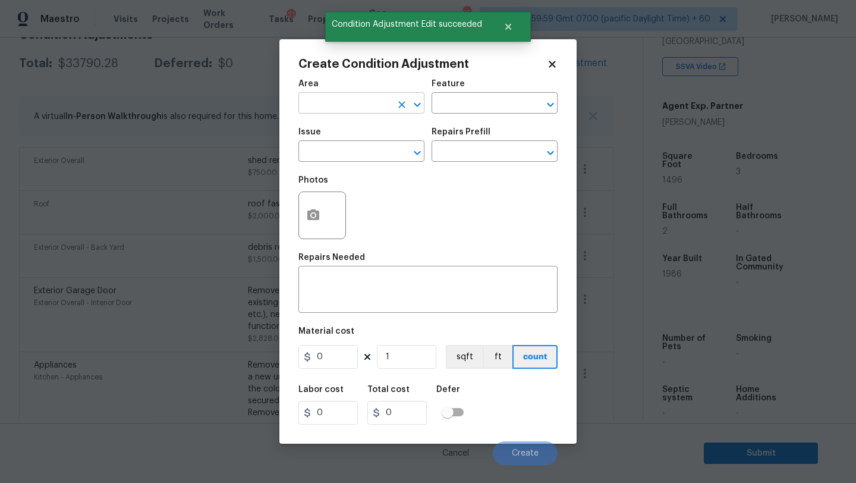
click at [366, 103] on input "text" at bounding box center [344, 104] width 93 height 18
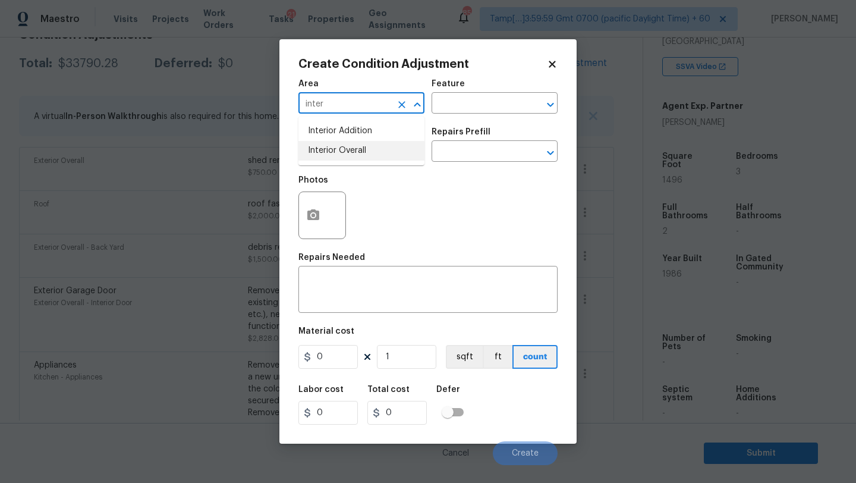
click at [365, 162] on ul "Interior Addition Interior Overall" at bounding box center [361, 140] width 126 height 49
click at [366, 153] on li "Interior Overall" at bounding box center [361, 151] width 126 height 20
type input "Interior Overall"
click at [366, 269] on div "Repairs Needed" at bounding box center [427, 260] width 259 height 15
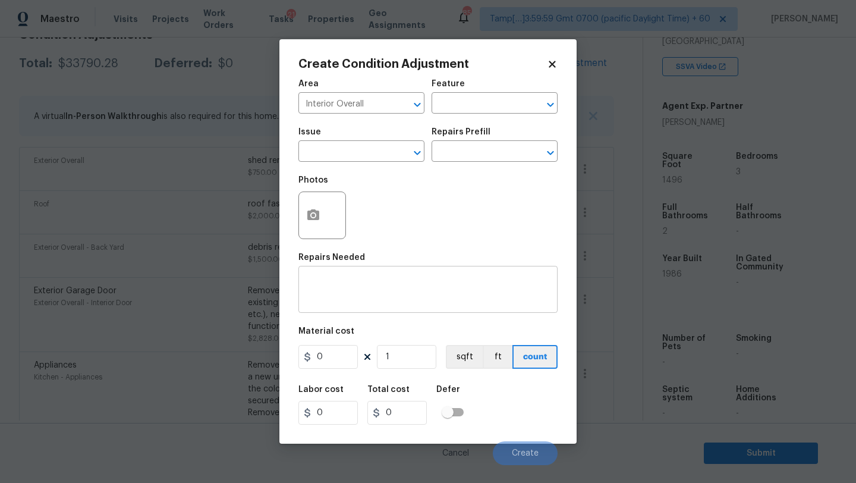
click at [366, 289] on textarea at bounding box center [427, 290] width 245 height 25
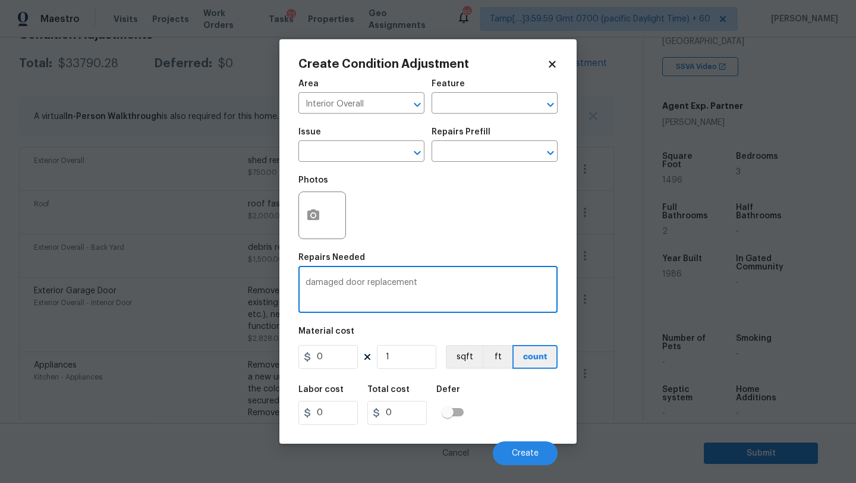
type textarea "damaged door replacement"
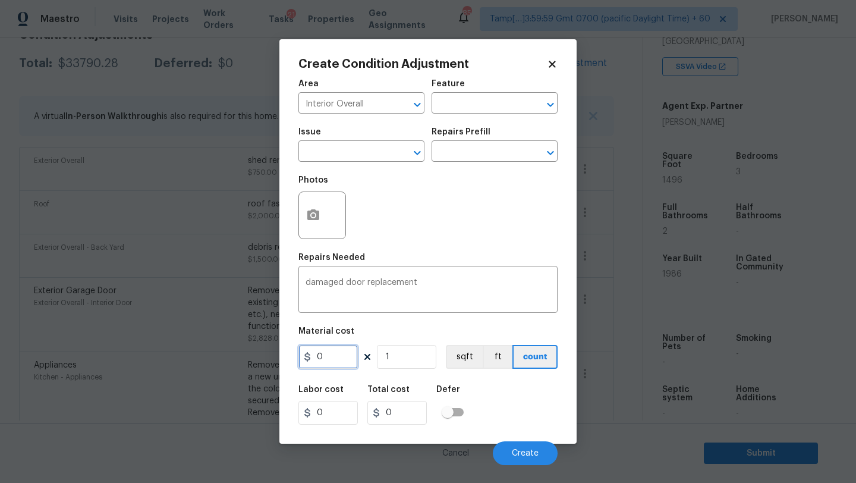
click at [326, 357] on input "0" at bounding box center [327, 357] width 59 height 24
type input "200"
click at [404, 357] on input "1" at bounding box center [406, 357] width 59 height 24
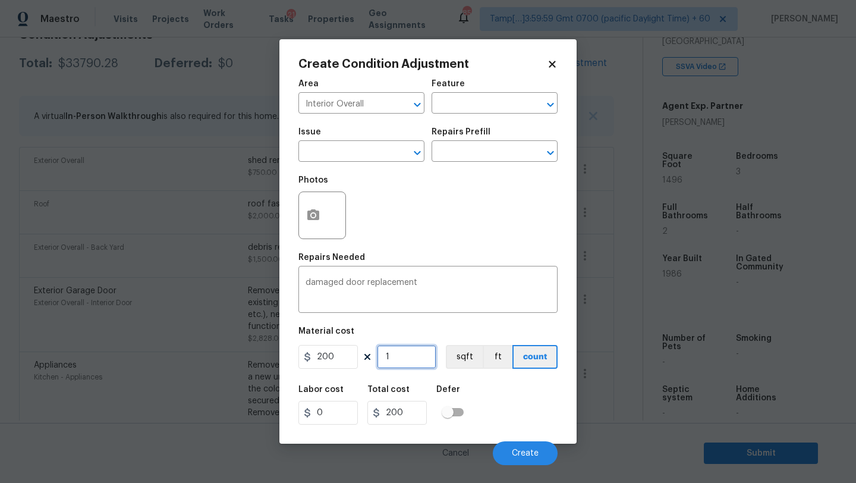
type input "12"
type input "2400"
type input "12"
click at [311, 228] on button "button" at bounding box center [313, 215] width 29 height 46
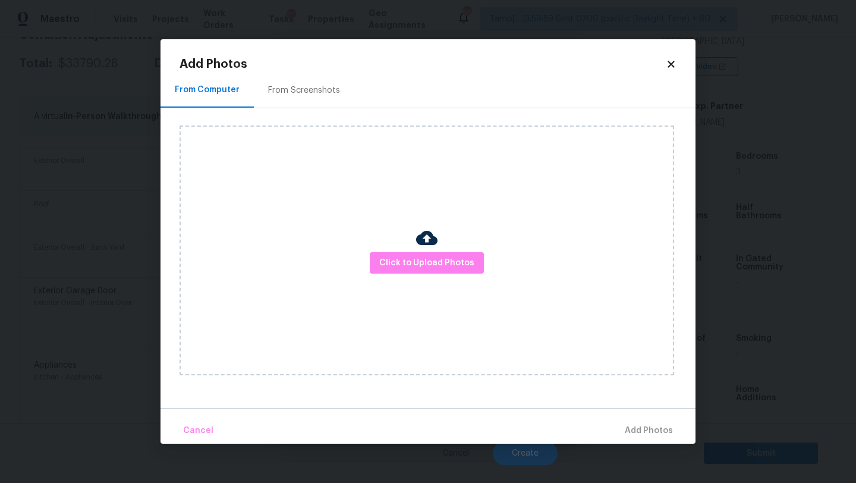
click at [407, 247] on div "Click to Upload Photos" at bounding box center [426, 250] width 494 height 250
click at [407, 266] on span "Click to Upload Photos" at bounding box center [426, 263] width 95 height 15
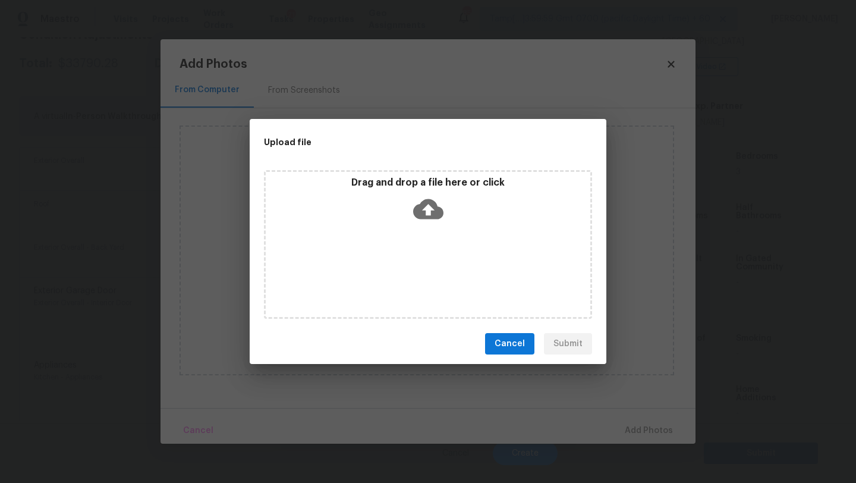
click at [421, 229] on div "Drag and drop a file here or click" at bounding box center [428, 244] width 328 height 149
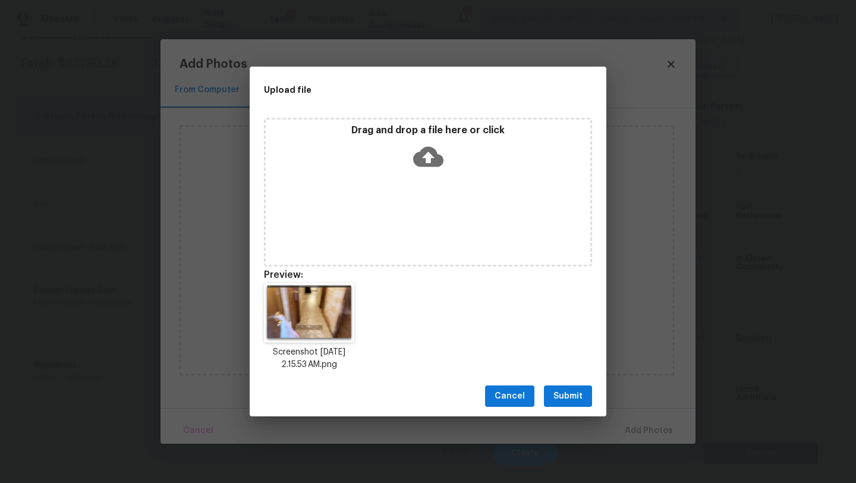
click at [570, 393] on span "Submit" at bounding box center [567, 396] width 29 height 15
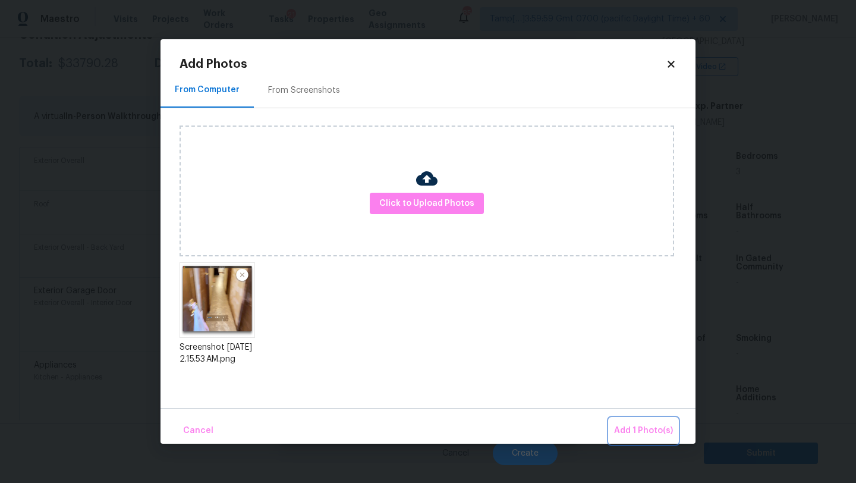
click at [620, 436] on span "Add 1 Photo(s)" at bounding box center [643, 430] width 59 height 15
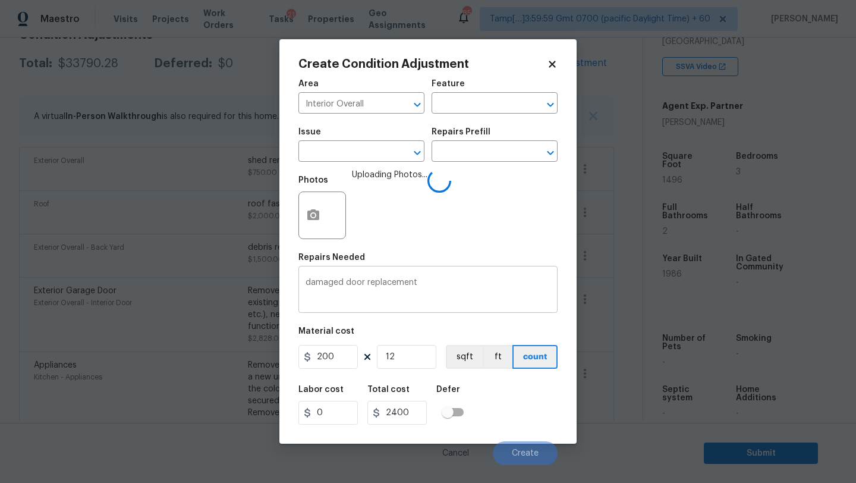
click at [436, 282] on textarea "damaged door replacement" at bounding box center [427, 290] width 245 height 25
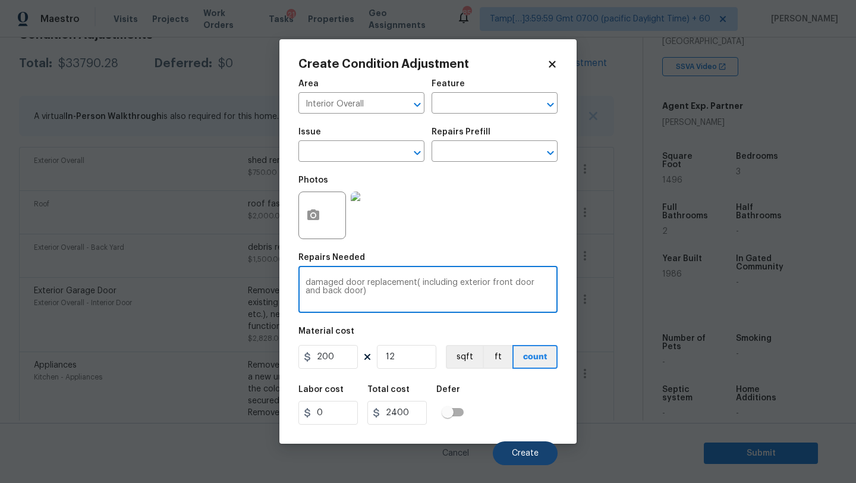
type textarea "damaged door replacement( including exterior front door and back door)"
click at [521, 445] on button "Create" at bounding box center [525, 453] width 65 height 24
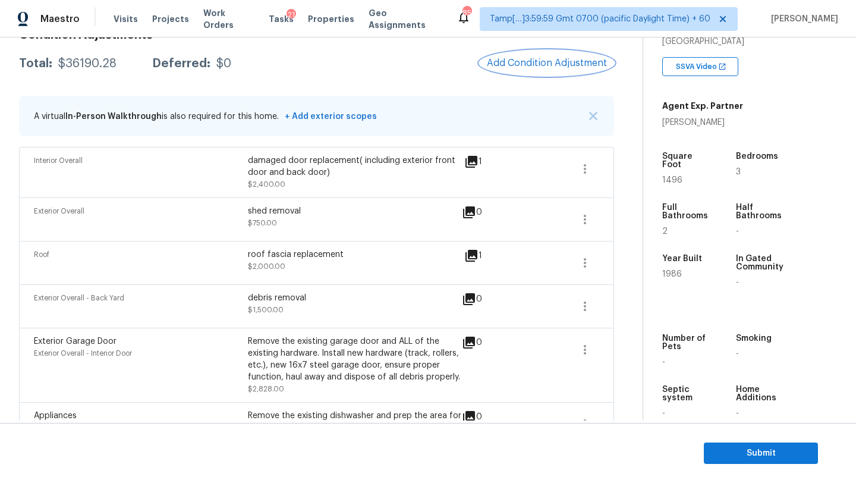
click at [552, 64] on span "Add Condition Adjustment" at bounding box center [547, 63] width 120 height 11
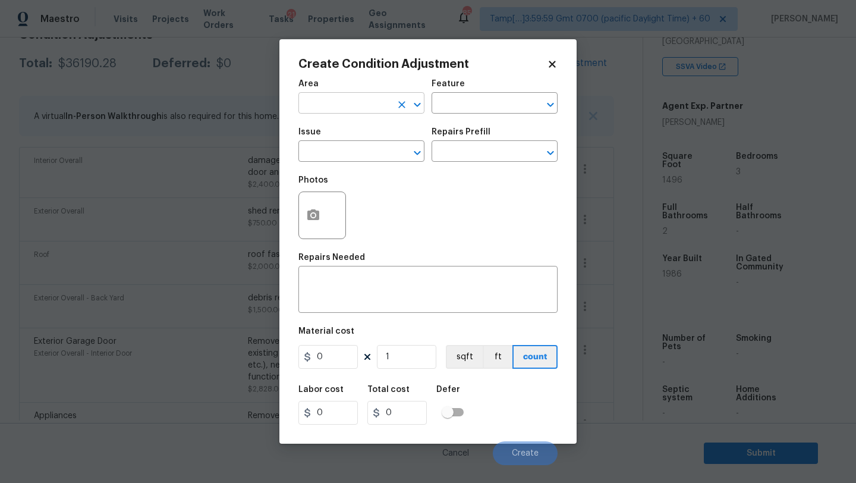
click at [359, 109] on input "text" at bounding box center [344, 104] width 93 height 18
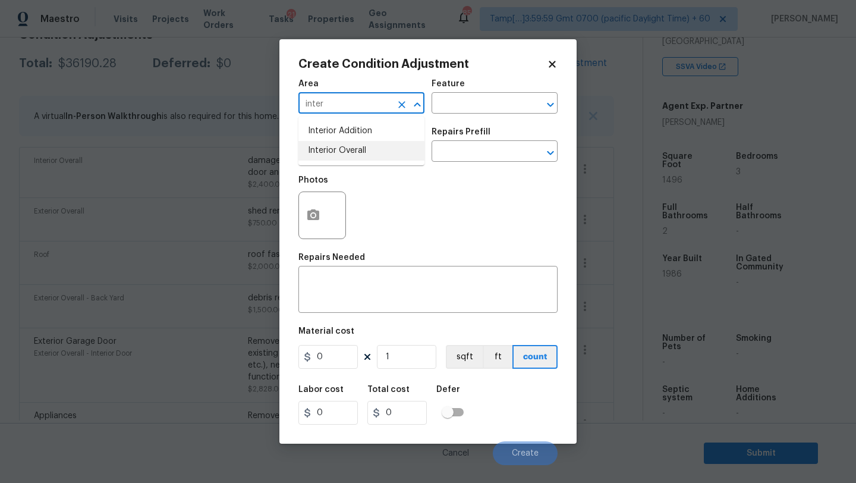
click at [361, 147] on li "Interior Overall" at bounding box center [361, 151] width 126 height 20
type input "Interior Overall"
click at [464, 107] on input "text" at bounding box center [477, 104] width 93 height 18
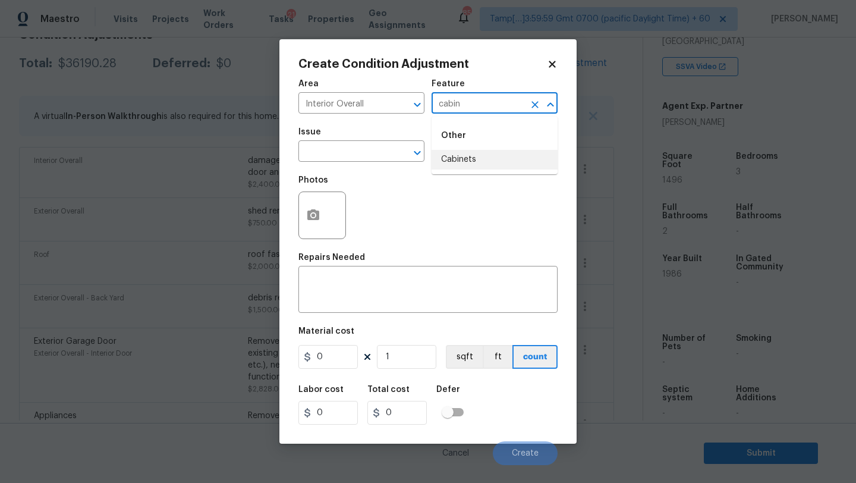
click at [470, 165] on li "Cabinets" at bounding box center [494, 160] width 126 height 20
type input "Cabinets"
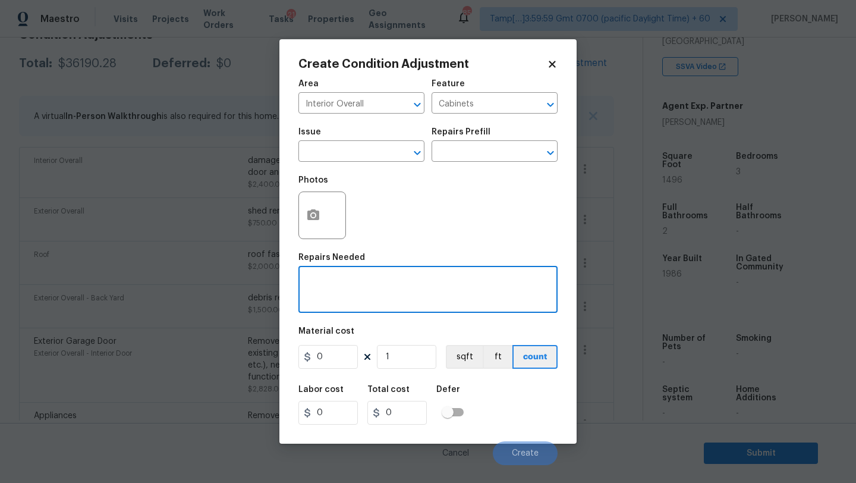
click at [401, 283] on textarea at bounding box center [427, 290] width 245 height 25
type textarea "interior cabinets repainting"
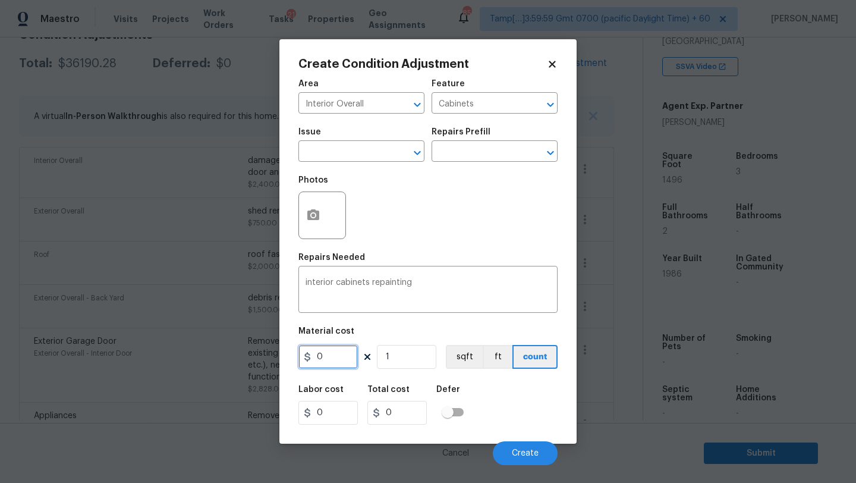
click at [336, 361] on input "0" at bounding box center [327, 357] width 59 height 24
type input "2200"
click at [513, 443] on button "Create" at bounding box center [525, 453] width 65 height 24
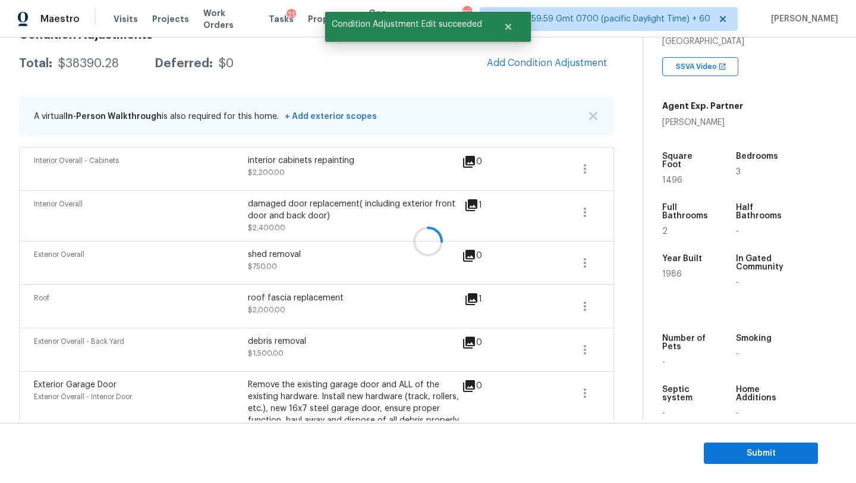
click at [519, 75] on div at bounding box center [428, 241] width 856 height 483
click at [524, 68] on span "Add Condition Adjustment" at bounding box center [547, 63] width 120 height 11
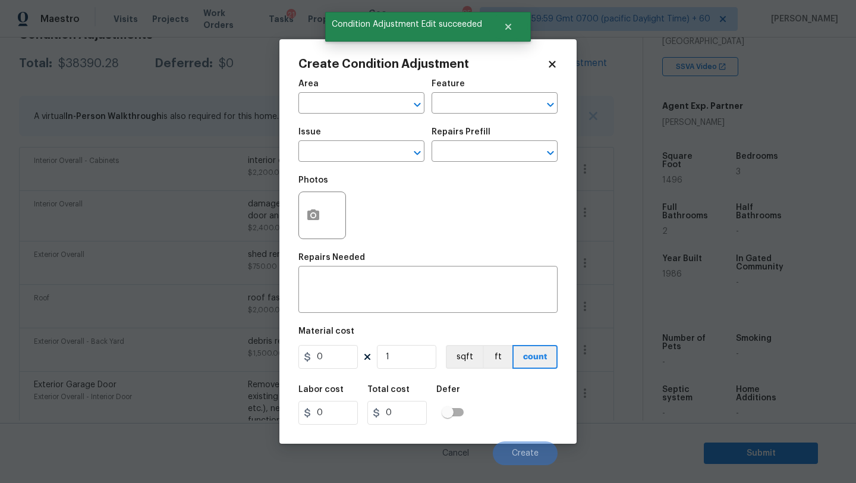
click at [336, 93] on div "Area" at bounding box center [361, 87] width 126 height 15
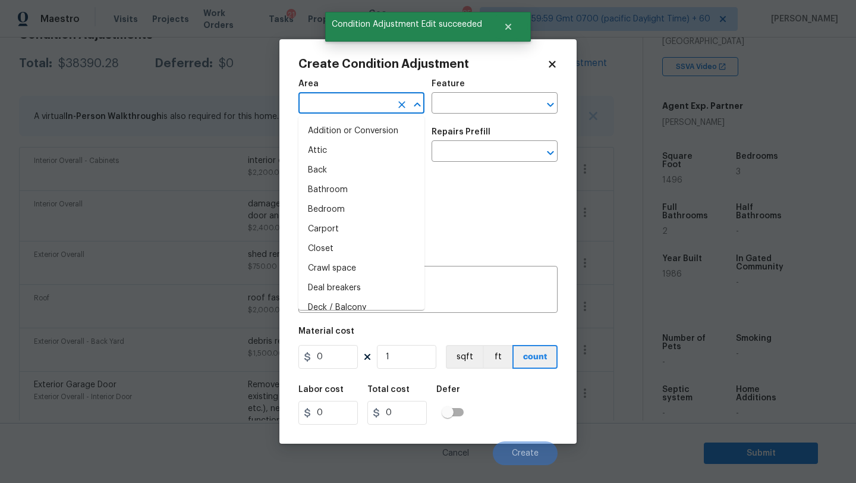
click at [340, 100] on input "text" at bounding box center [344, 104] width 93 height 18
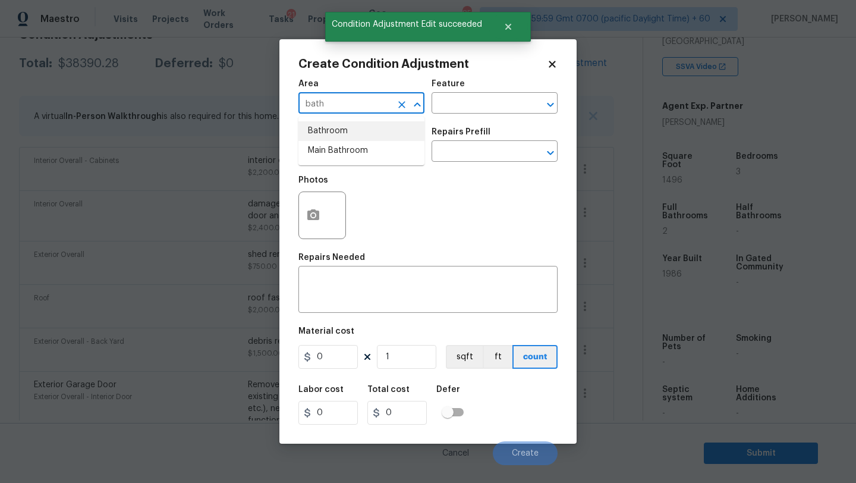
click at [357, 121] on ul "Bathroom Main Bathroom" at bounding box center [361, 140] width 126 height 49
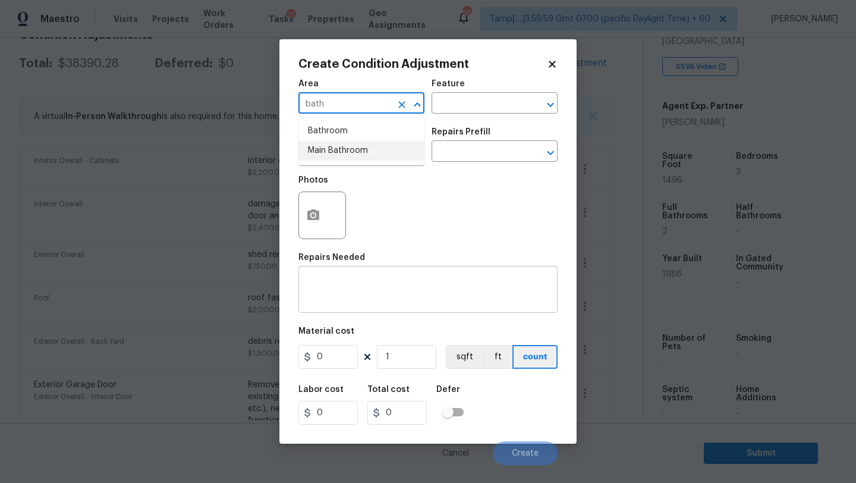
type input "bath"
click at [357, 276] on div "x ​" at bounding box center [427, 291] width 259 height 44
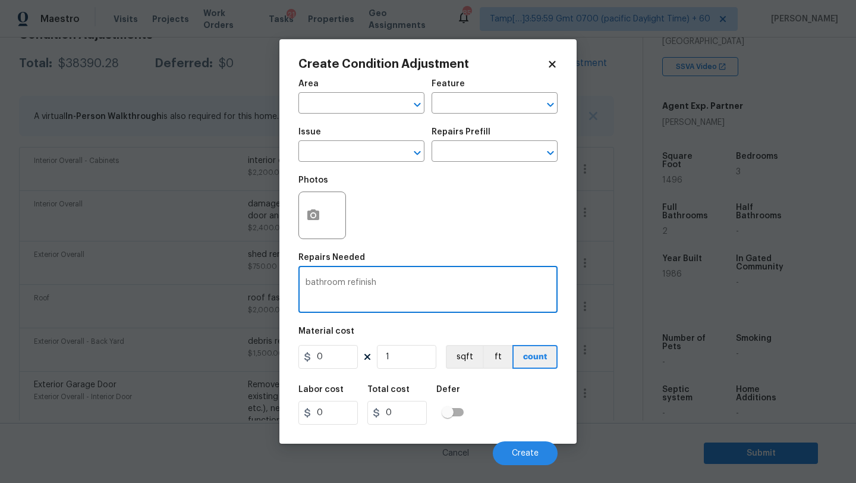
type textarea "bathroom refinish"
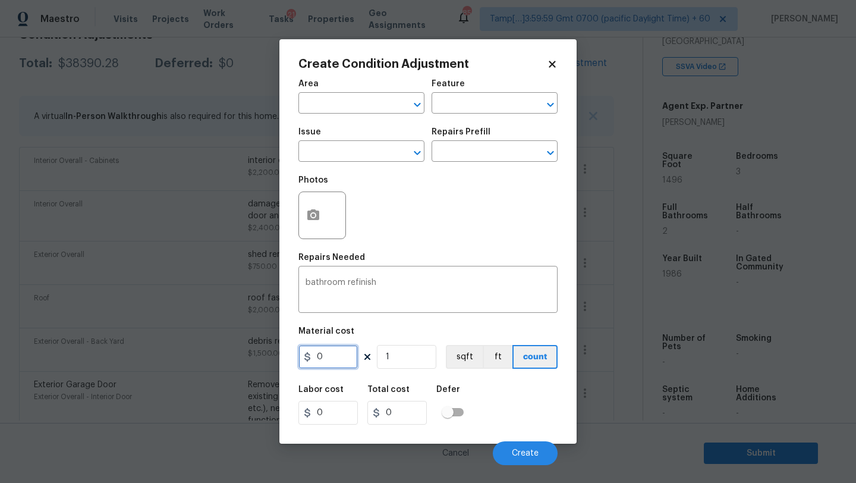
click at [335, 357] on input "0" at bounding box center [327, 357] width 59 height 24
type input "350"
click at [412, 360] on input "1" at bounding box center [406, 357] width 59 height 24
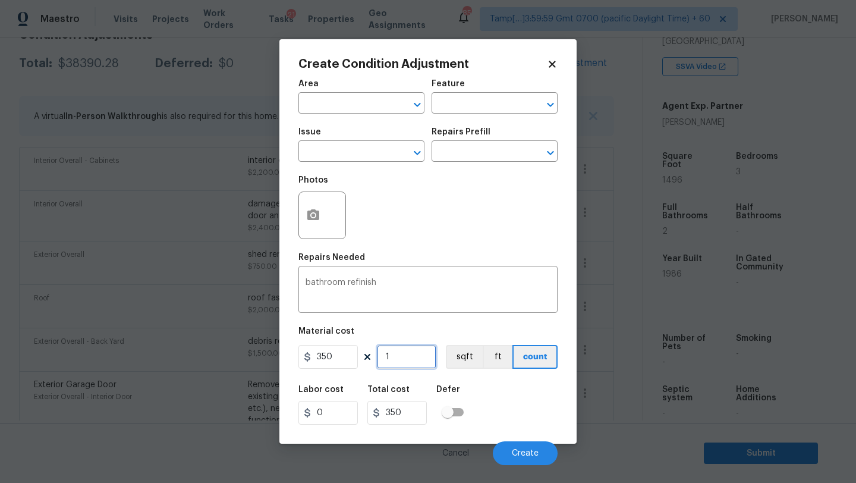
click at [412, 360] on input "1" at bounding box center [406, 357] width 59 height 24
type input "2"
type input "700"
type input "2"
click at [519, 445] on button "Create" at bounding box center [525, 453] width 65 height 24
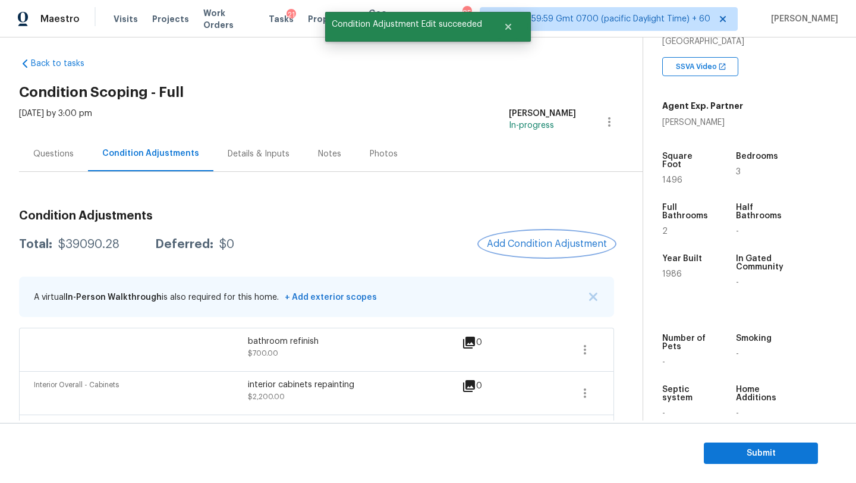
scroll to position [0, 0]
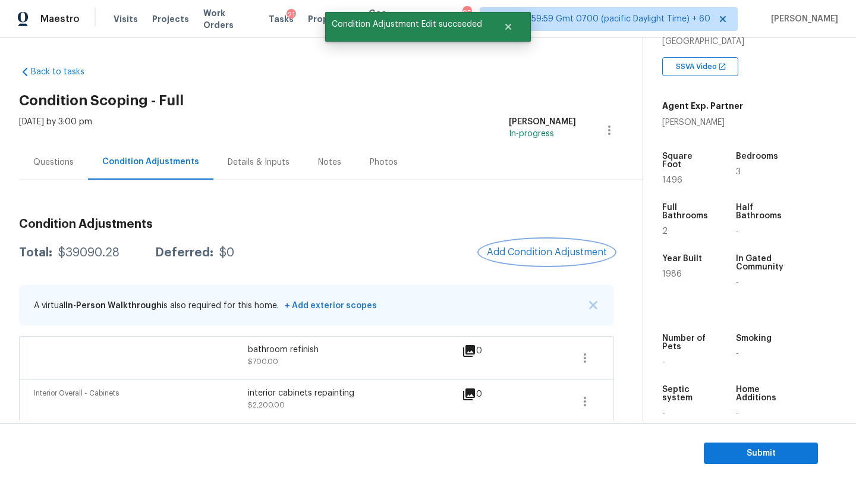
click at [526, 261] on button "Add Condition Adjustment" at bounding box center [547, 252] width 134 height 25
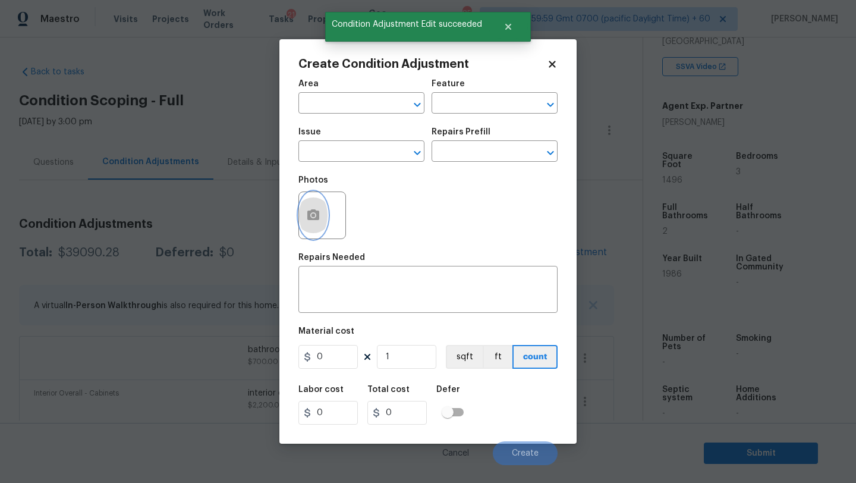
click at [311, 220] on icon "button" at bounding box center [313, 214] width 12 height 11
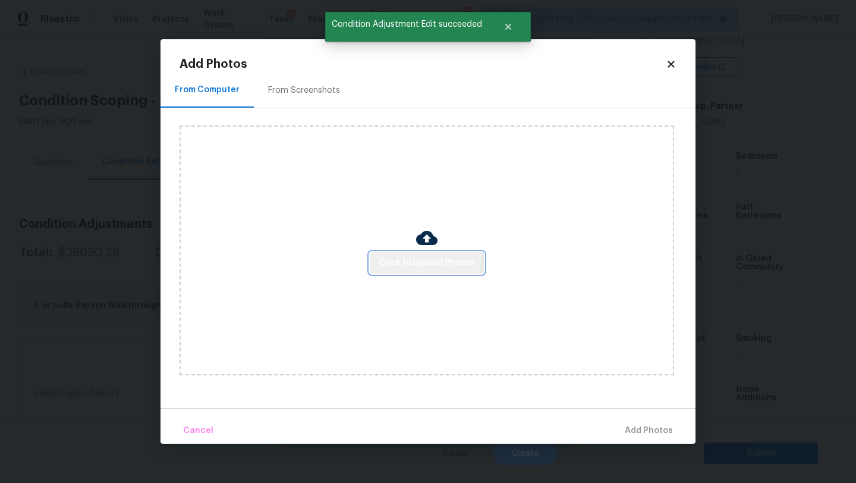
click at [387, 252] on button "Click to Upload Photos" at bounding box center [427, 263] width 114 height 22
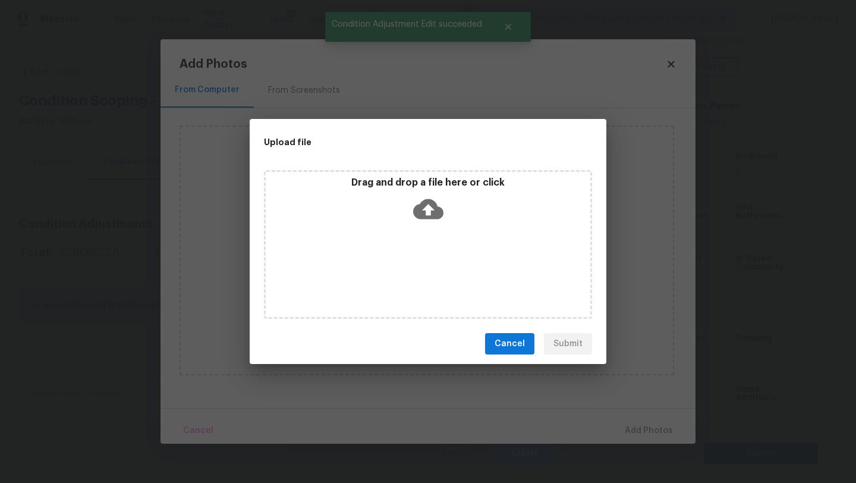
click at [440, 215] on icon at bounding box center [428, 209] width 30 height 20
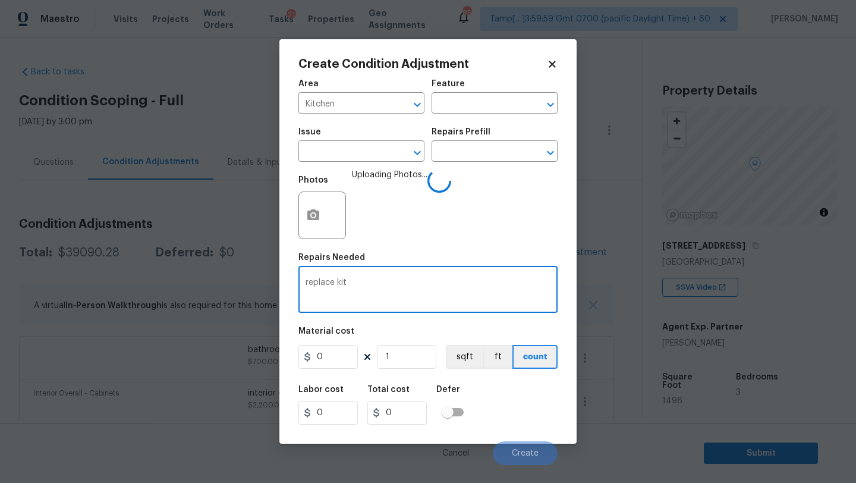
scroll to position [220, 0]
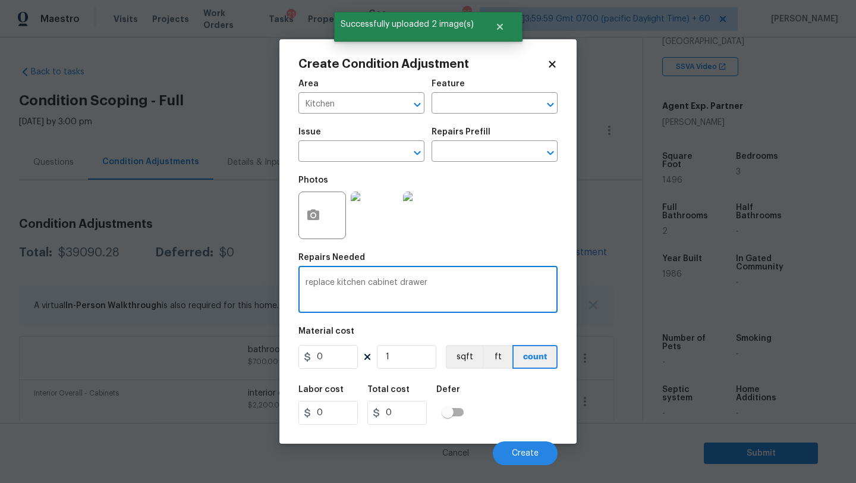
type textarea "replace kitchen cabinet drawer"
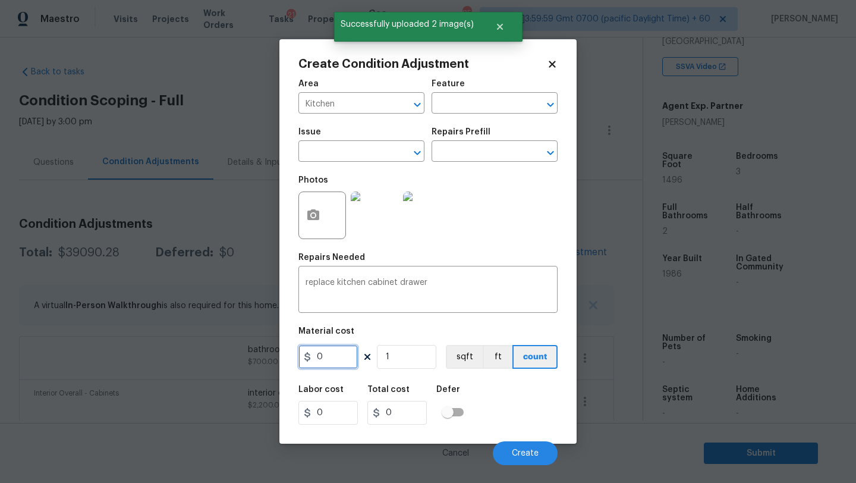
click at [324, 355] on input "0" at bounding box center [327, 357] width 59 height 24
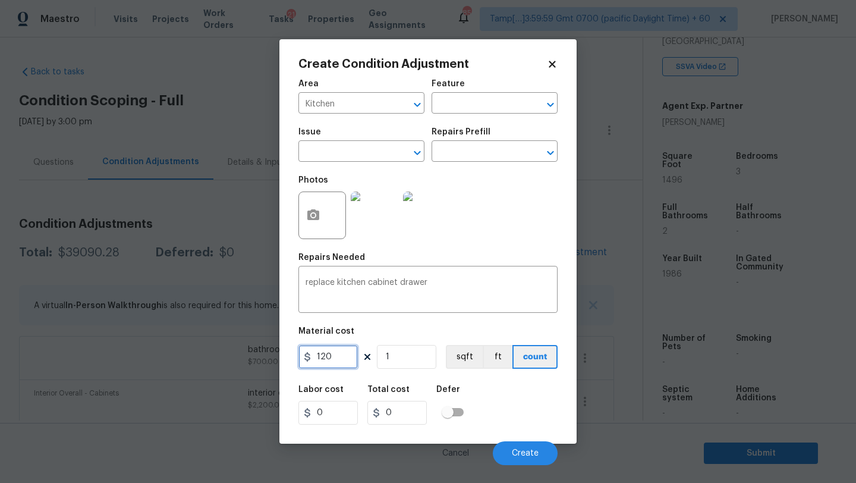
type input "120"
click at [405, 355] on input "1" at bounding box center [406, 357] width 59 height 24
type input "2"
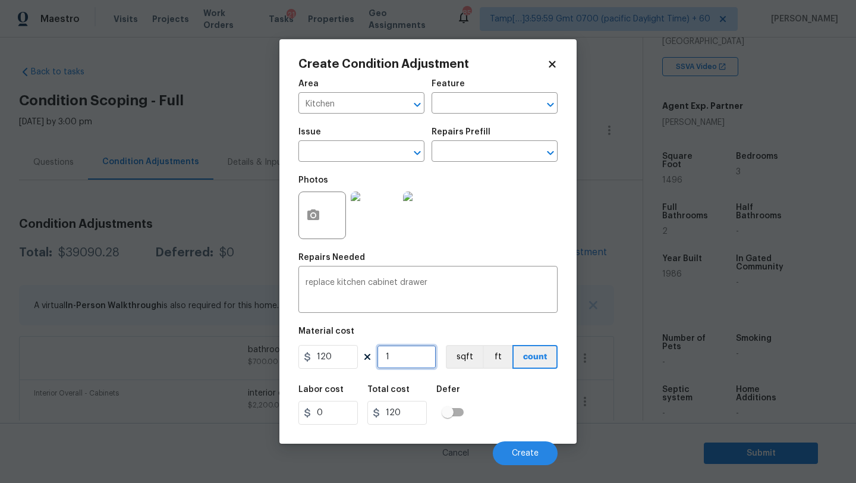
type input "240"
type input "2"
click at [522, 452] on span "Create" at bounding box center [525, 453] width 27 height 9
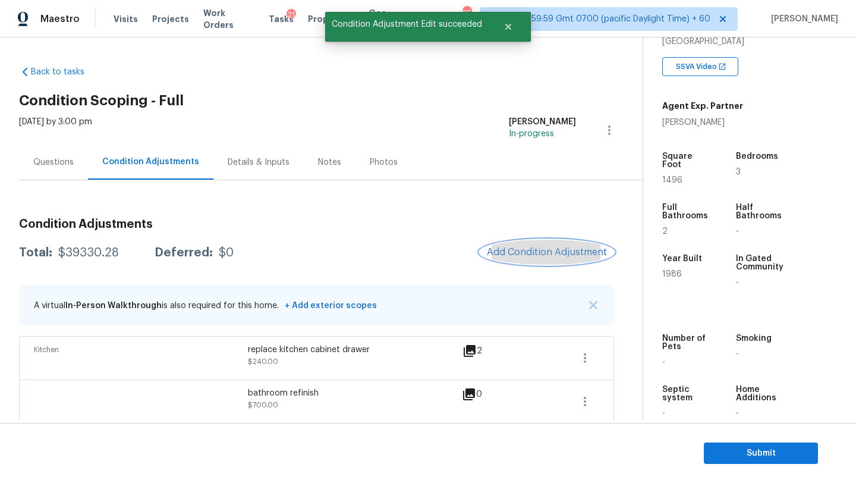
click at [543, 255] on span "Add Condition Adjustment" at bounding box center [547, 252] width 120 height 11
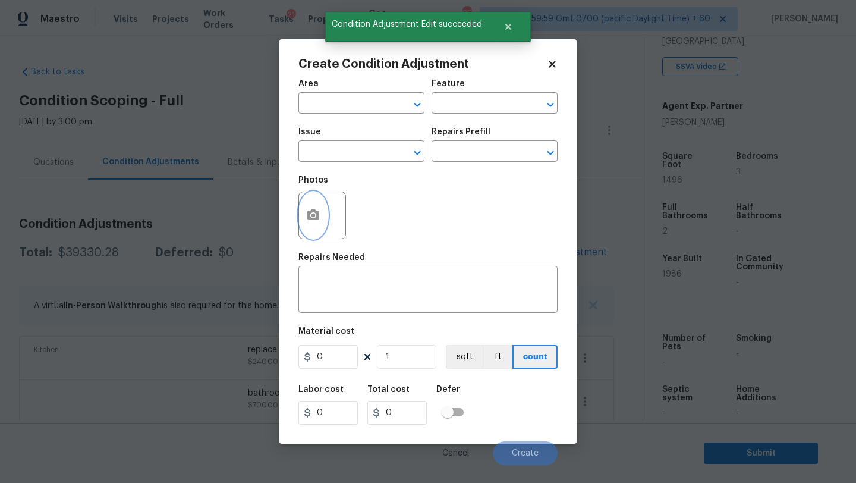
click at [308, 215] on icon "button" at bounding box center [313, 214] width 12 height 11
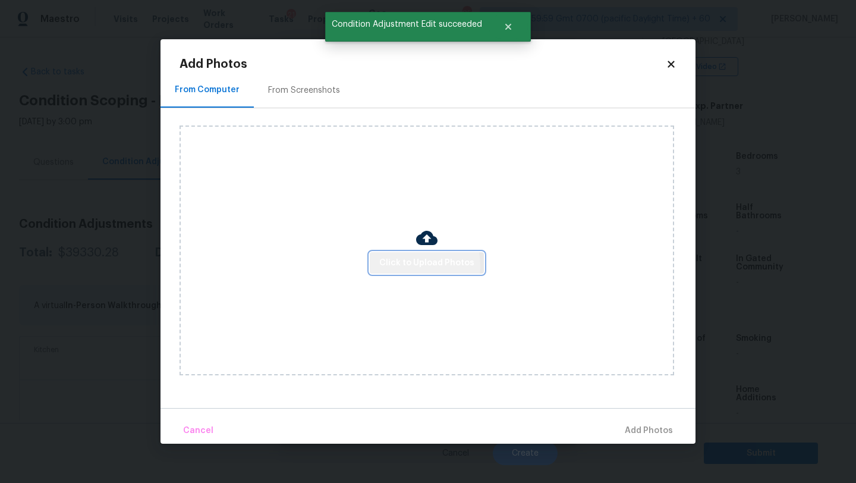
click at [392, 265] on span "Click to Upload Photos" at bounding box center [426, 263] width 95 height 15
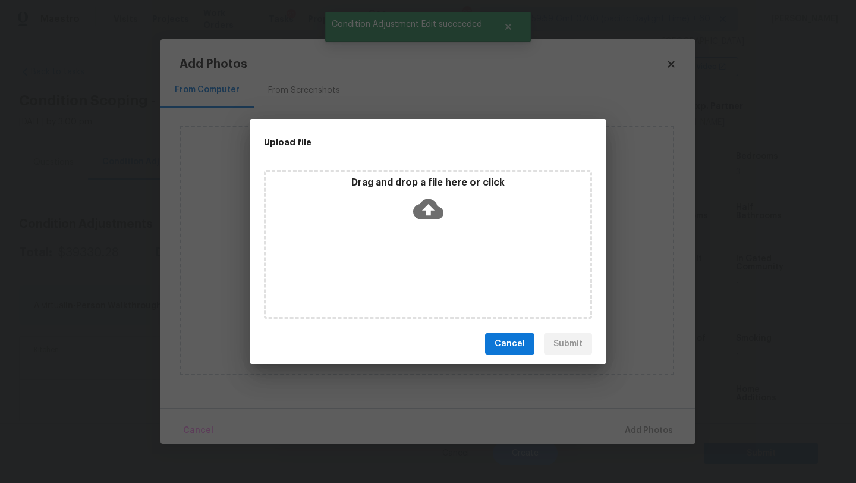
click at [420, 236] on div "Drag and drop a file here or click" at bounding box center [428, 244] width 328 height 149
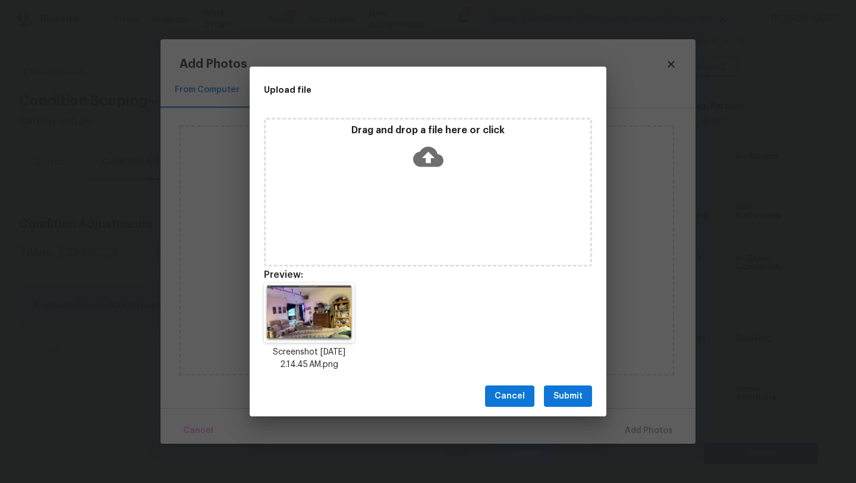
click at [572, 389] on span "Submit" at bounding box center [567, 396] width 29 height 15
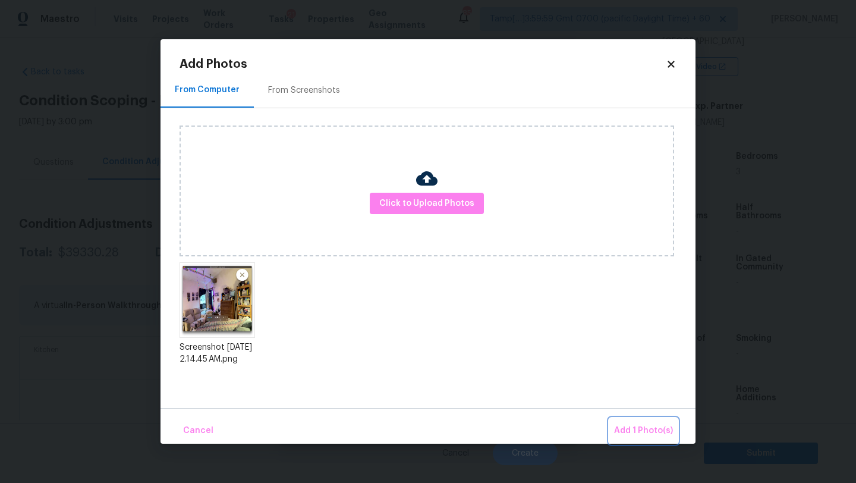
click at [619, 423] on span "Add 1 Photo(s)" at bounding box center [643, 430] width 59 height 15
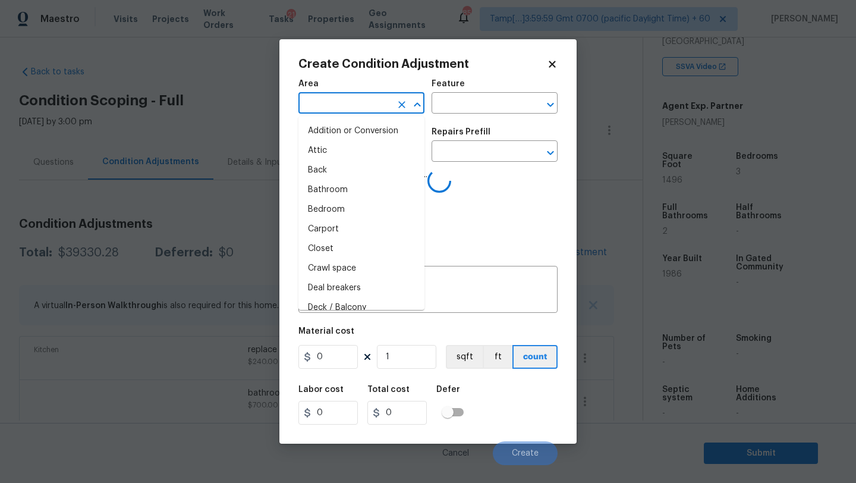
click at [334, 111] on input "text" at bounding box center [344, 104] width 93 height 18
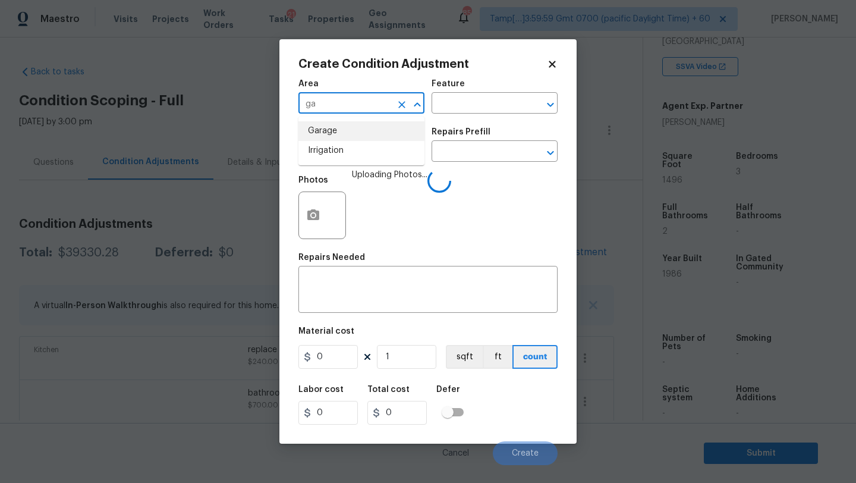
click at [338, 136] on li "Garage" at bounding box center [361, 131] width 126 height 20
type input "Garage"
drag, startPoint x: 338, startPoint y: 245, endPoint x: 338, endPoint y: 283, distance: 37.4
click at [338, 245] on div "Photos" at bounding box center [323, 207] width 50 height 77
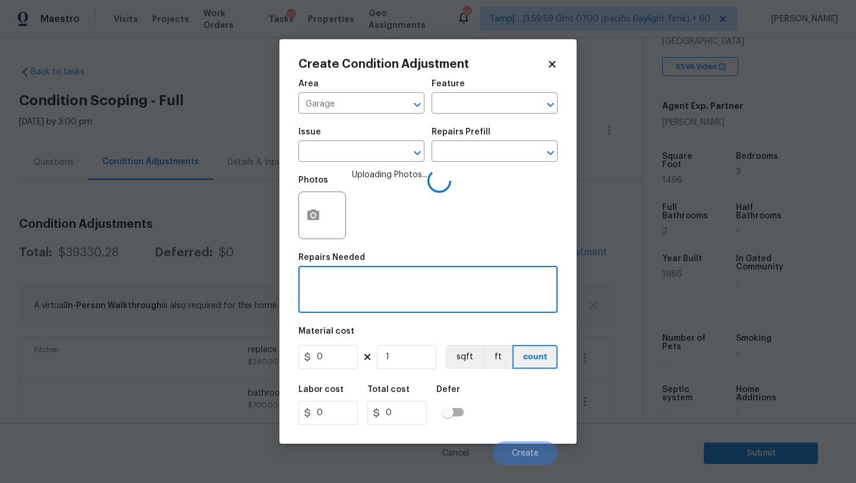
click at [338, 302] on textarea at bounding box center [427, 290] width 245 height 25
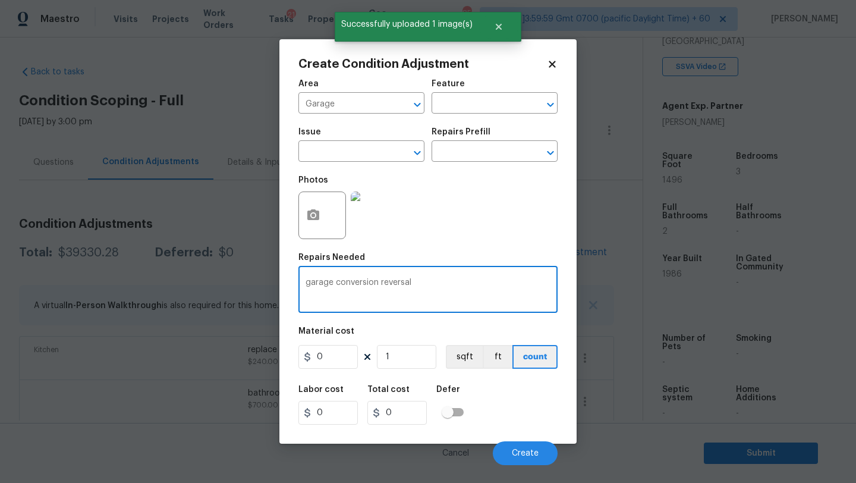
type textarea "garage conversion reversal"
click at [332, 361] on input "0" at bounding box center [327, 357] width 59 height 24
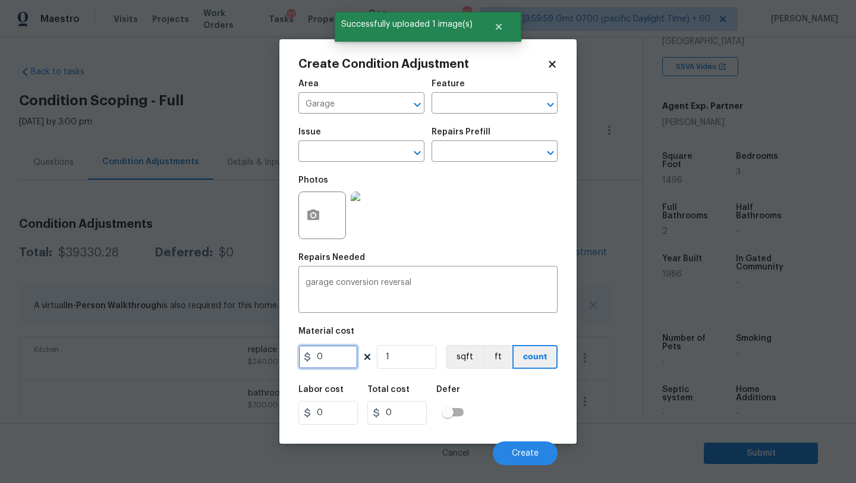
click at [332, 361] on input "0" at bounding box center [327, 357] width 59 height 24
type input "2500"
click at [532, 459] on button "Create" at bounding box center [525, 453] width 65 height 24
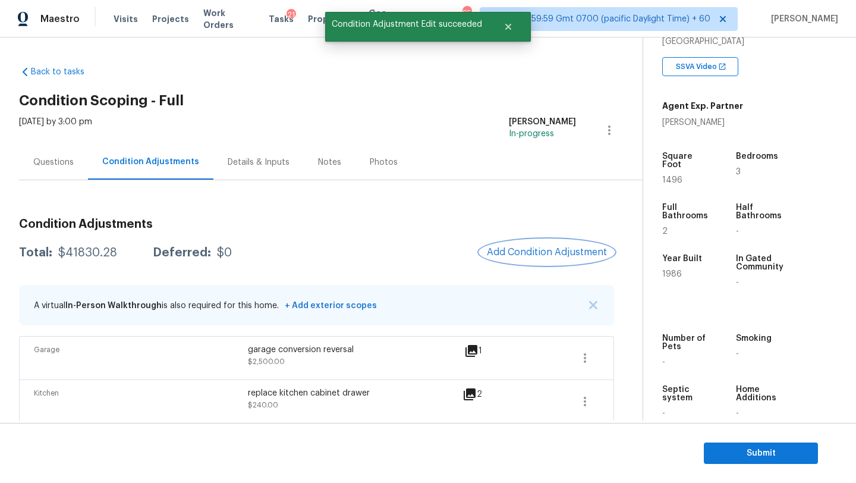
click at [562, 263] on button "Add Condition Adjustment" at bounding box center [547, 252] width 134 height 25
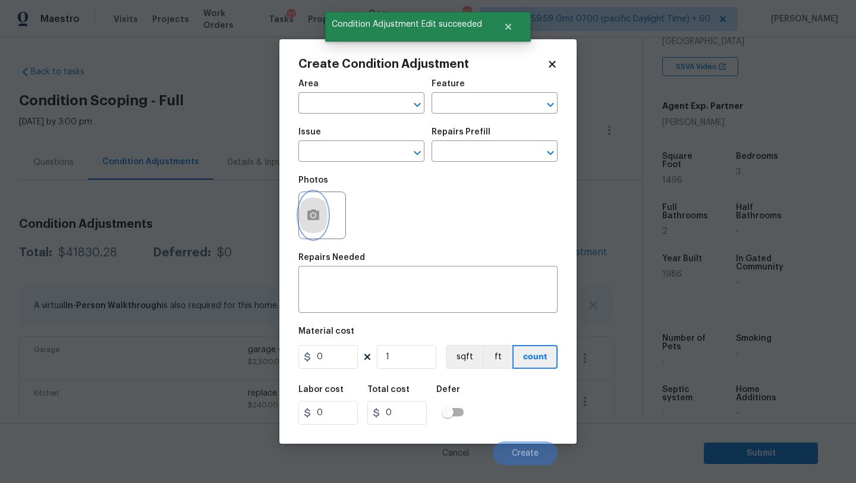
click at [319, 219] on icon "button" at bounding box center [313, 214] width 12 height 11
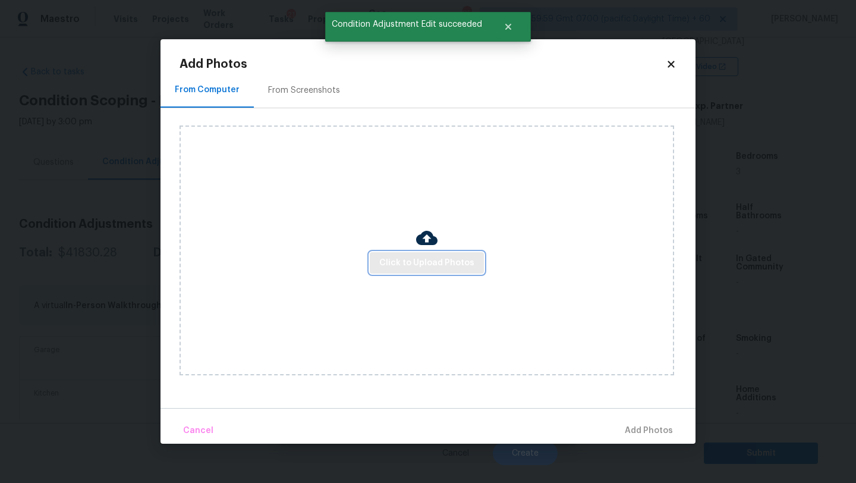
click at [400, 257] on span "Click to Upload Photos" at bounding box center [426, 263] width 95 height 15
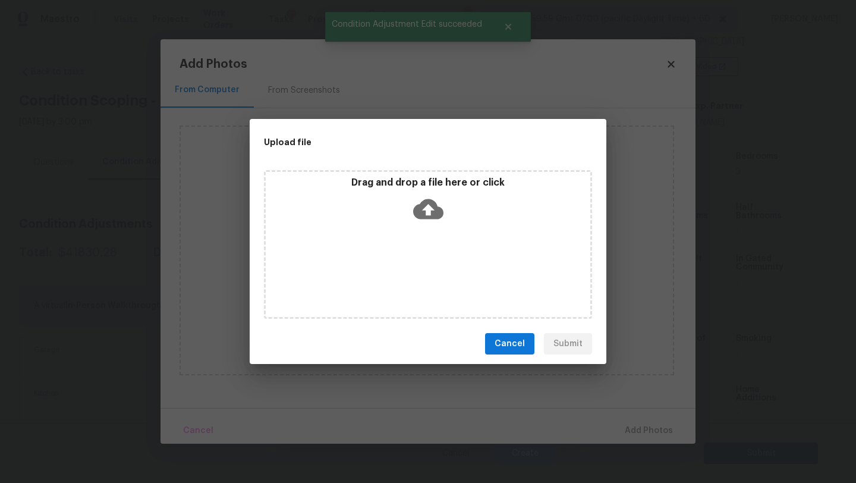
click at [423, 219] on icon at bounding box center [428, 209] width 30 height 30
